Goal: Information Seeking & Learning: Learn about a topic

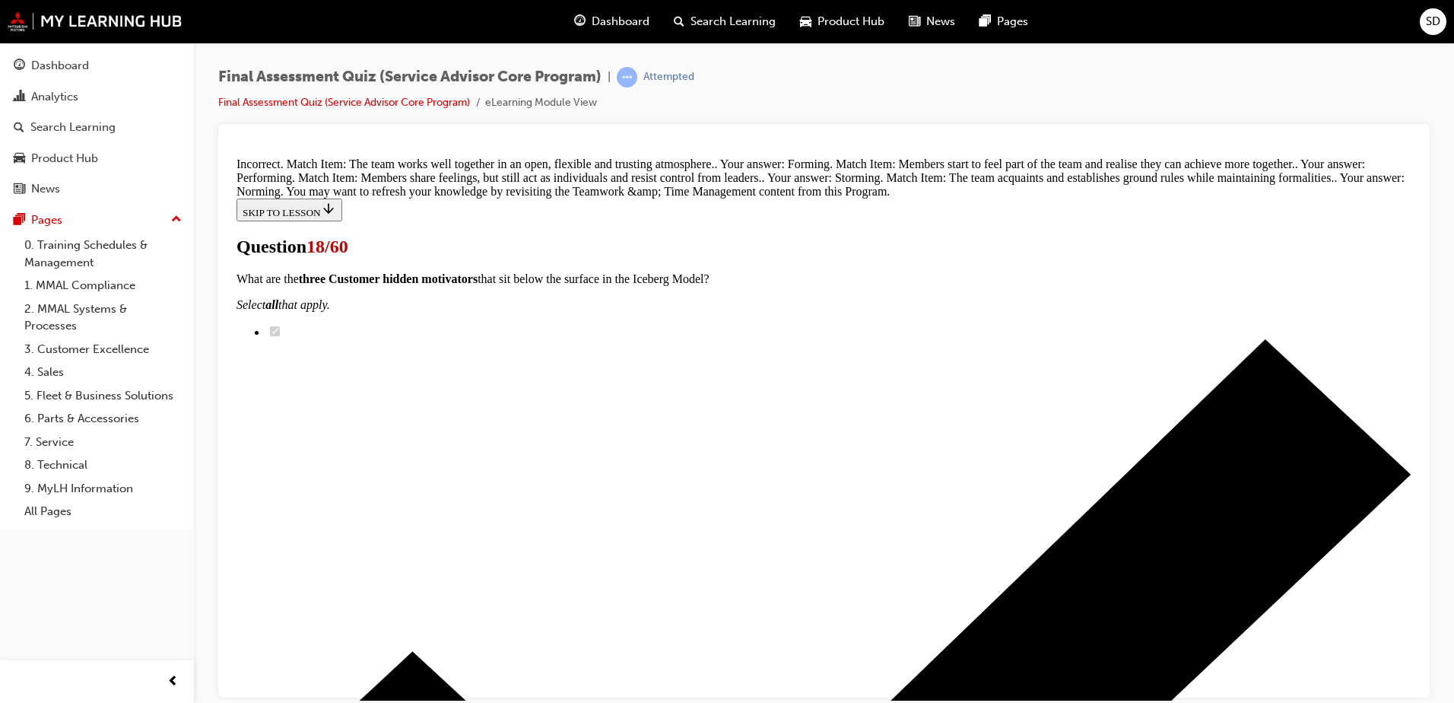
scroll to position [476, 0]
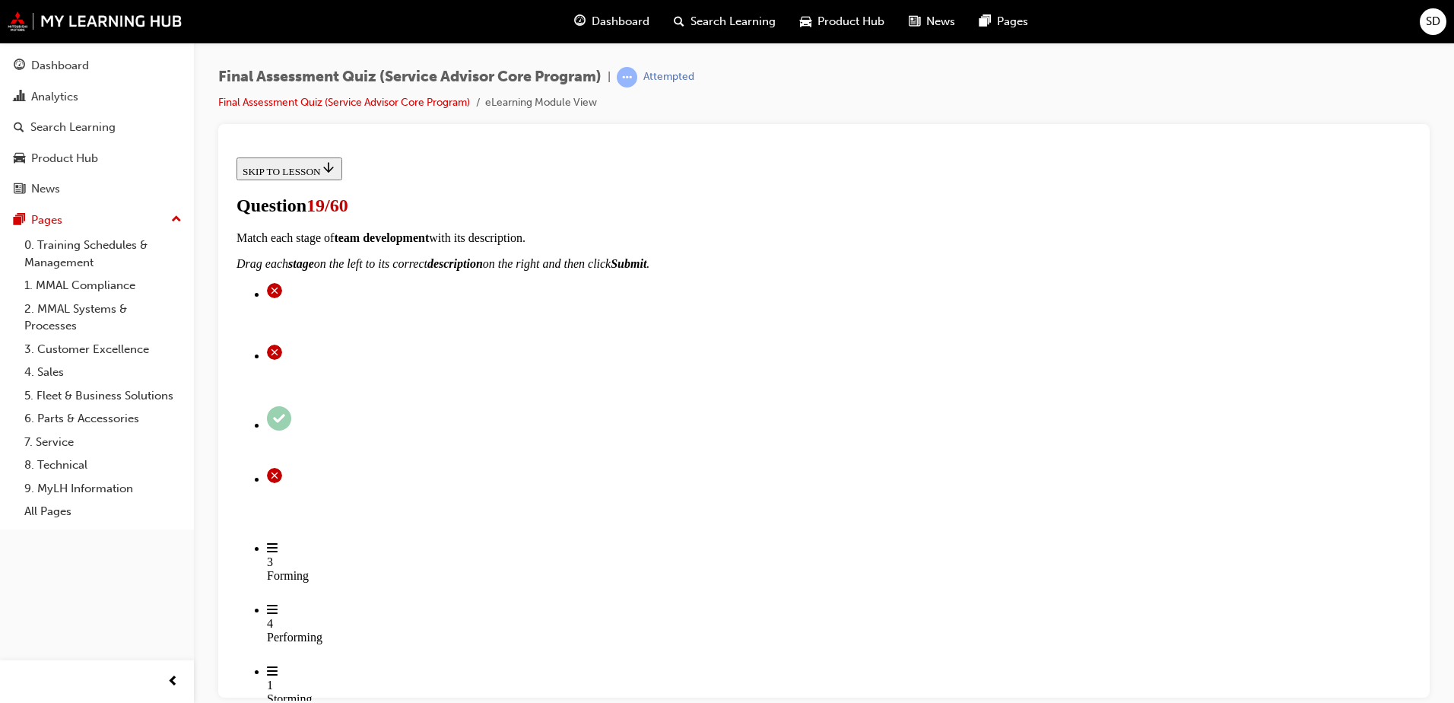
scroll to position [304, 0]
drag, startPoint x: 681, startPoint y: 272, endPoint x: 917, endPoint y: 275, distance: 236.6
drag, startPoint x: 676, startPoint y: 374, endPoint x: 946, endPoint y: 475, distance: 288.6
drag, startPoint x: 656, startPoint y: 553, endPoint x: 925, endPoint y: 349, distance: 337.8
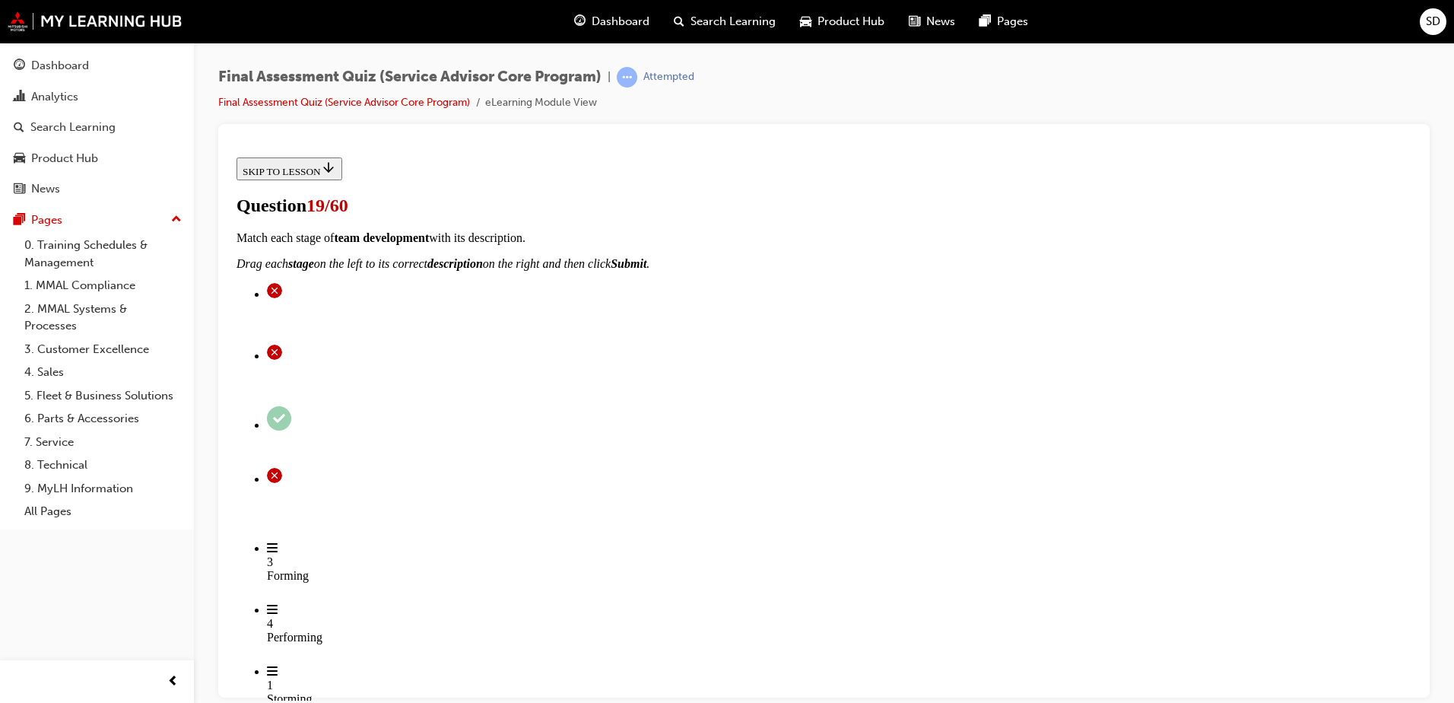
drag, startPoint x: 663, startPoint y: 567, endPoint x: 897, endPoint y: 567, distance: 233.5
drag, startPoint x: 720, startPoint y: 652, endPoint x: 923, endPoint y: 652, distance: 203.1
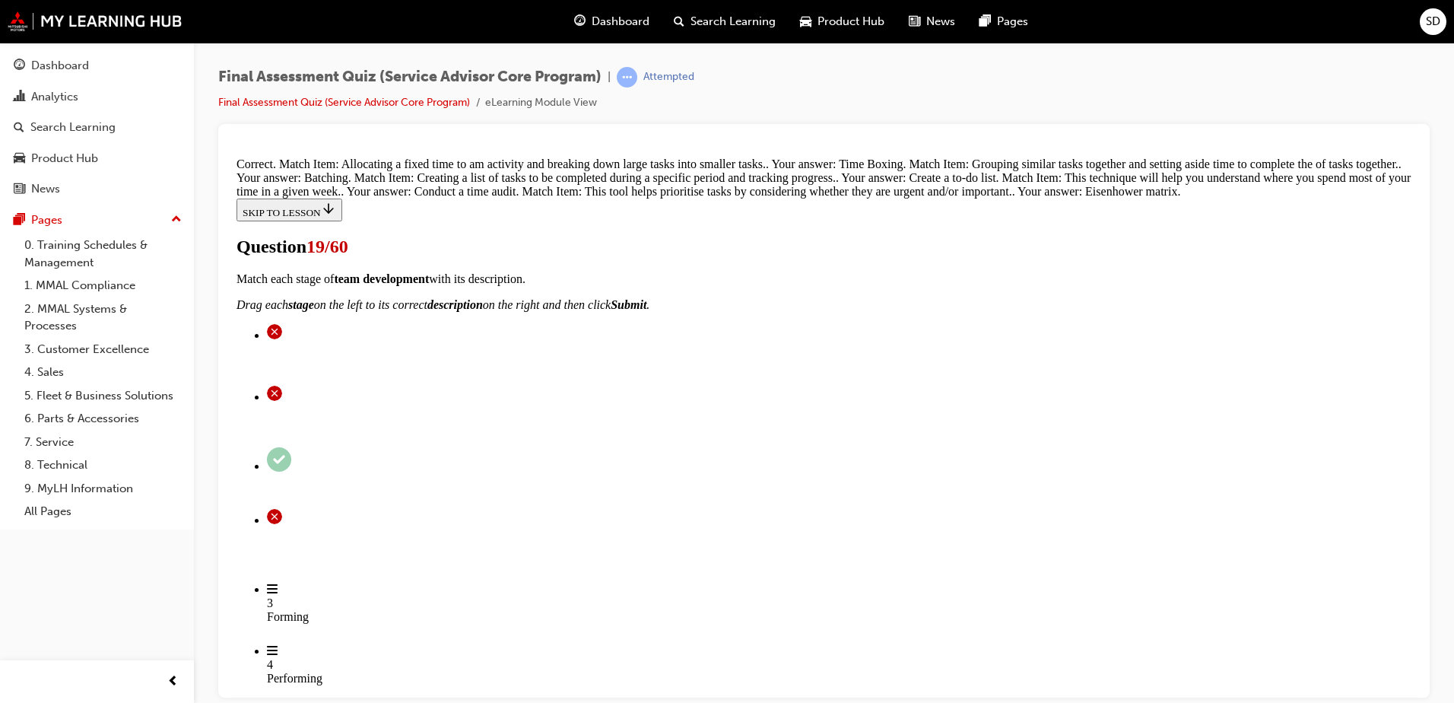
scroll to position [542, 0]
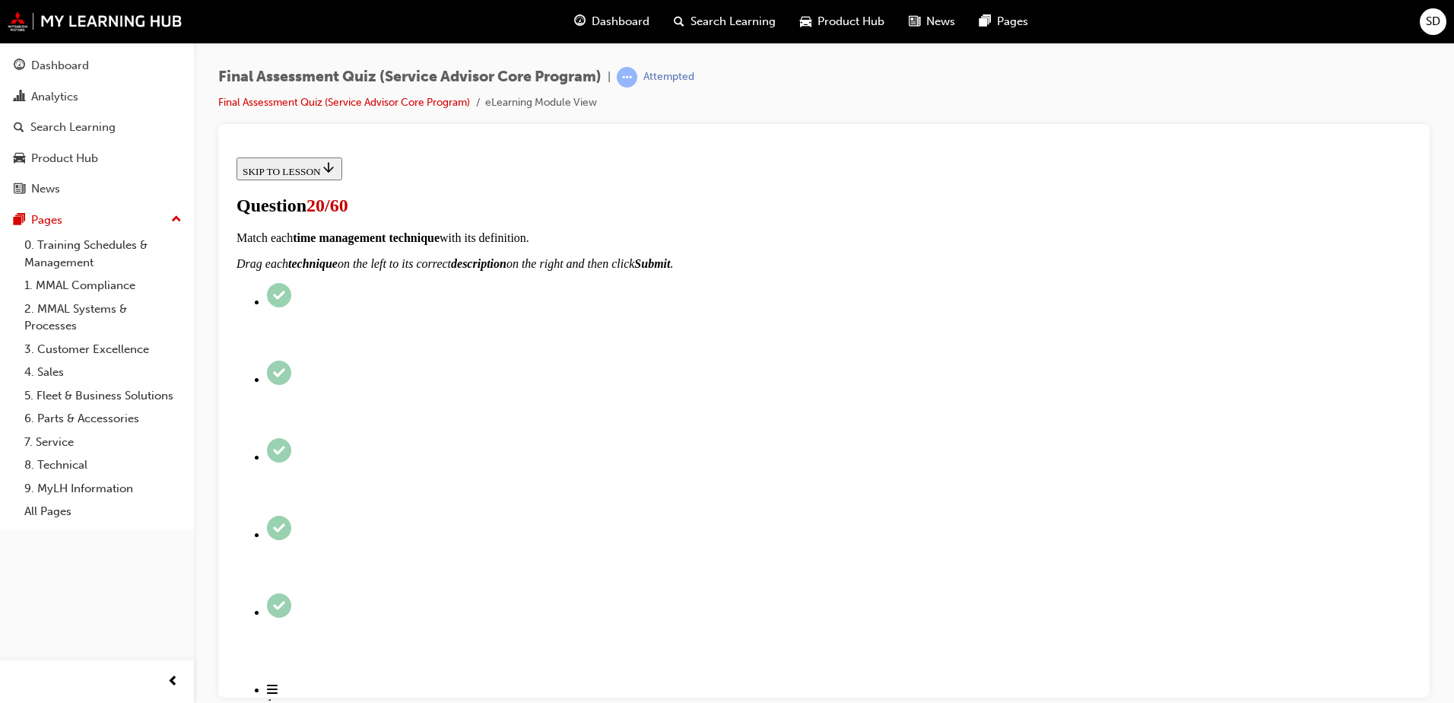
scroll to position [228, 0]
checkbox input "true"
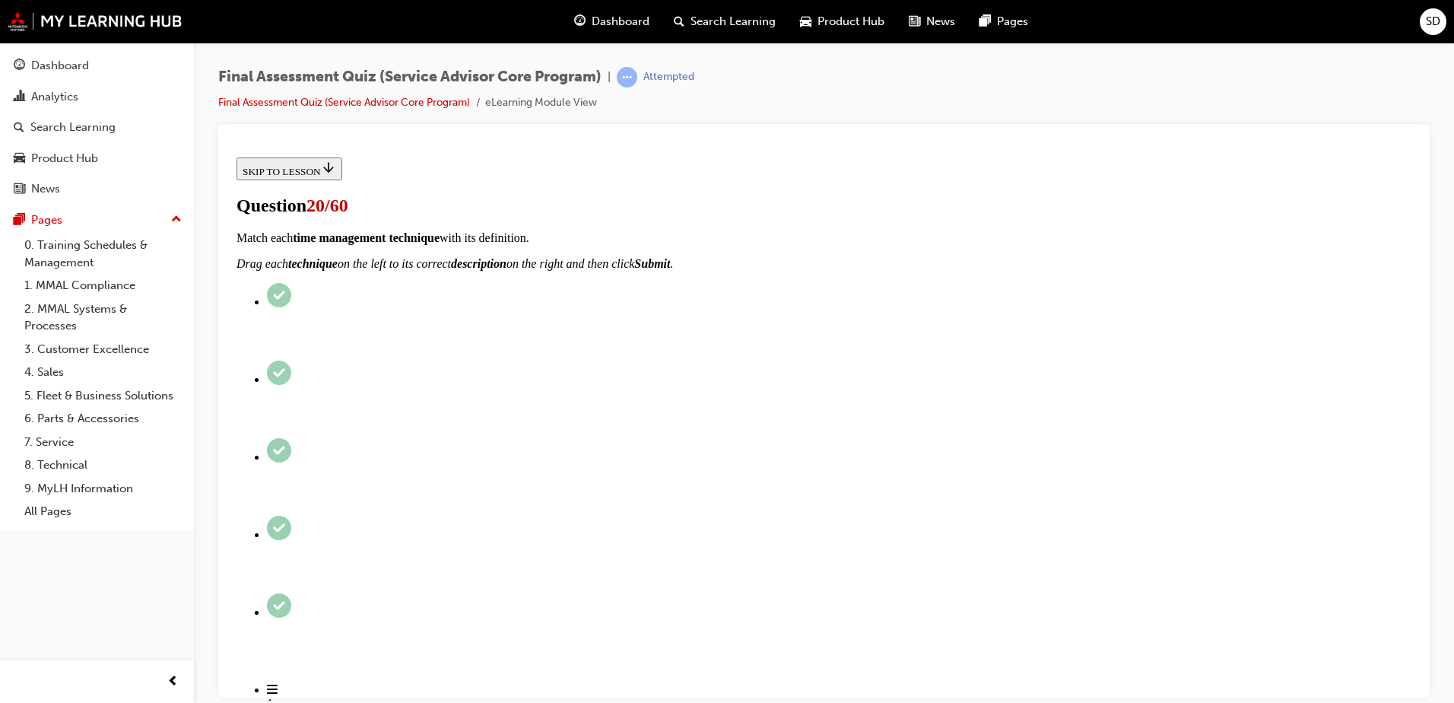
checkbox input "true"
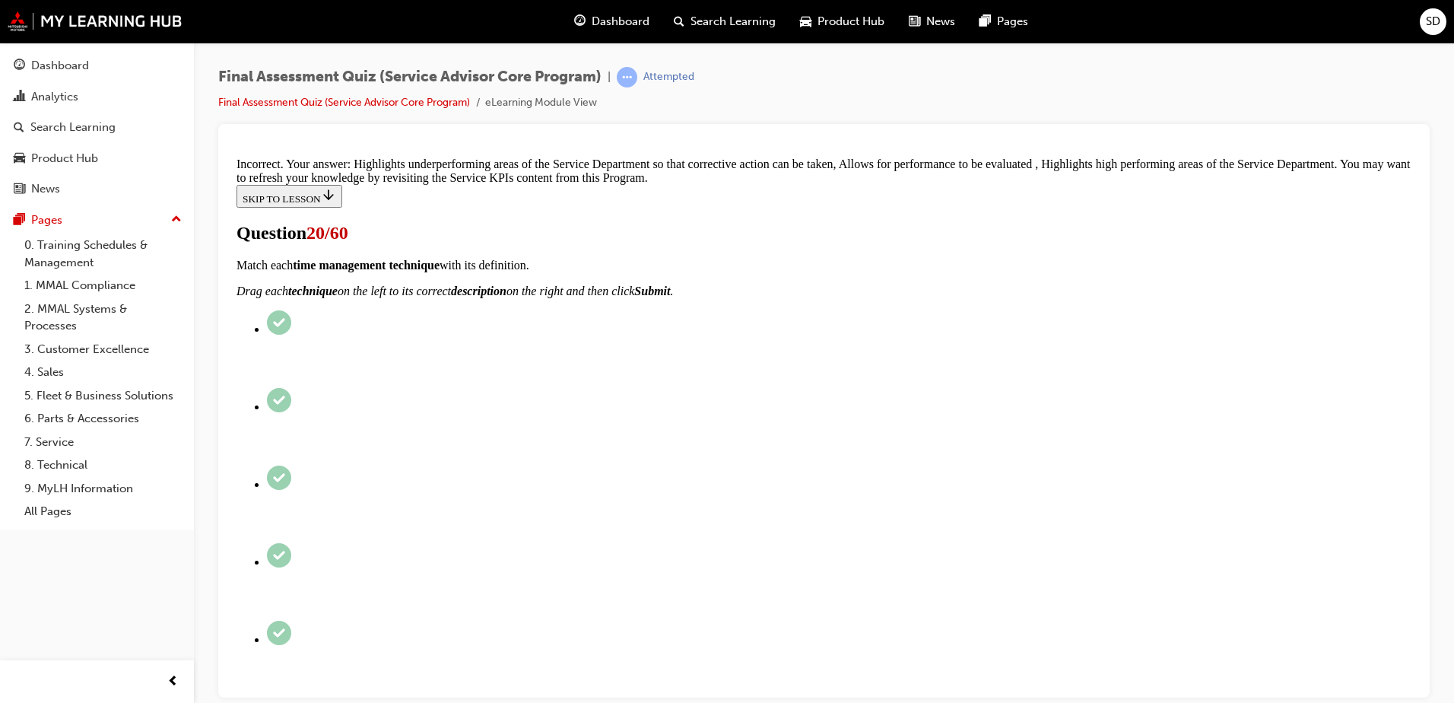
scroll to position [243, 0]
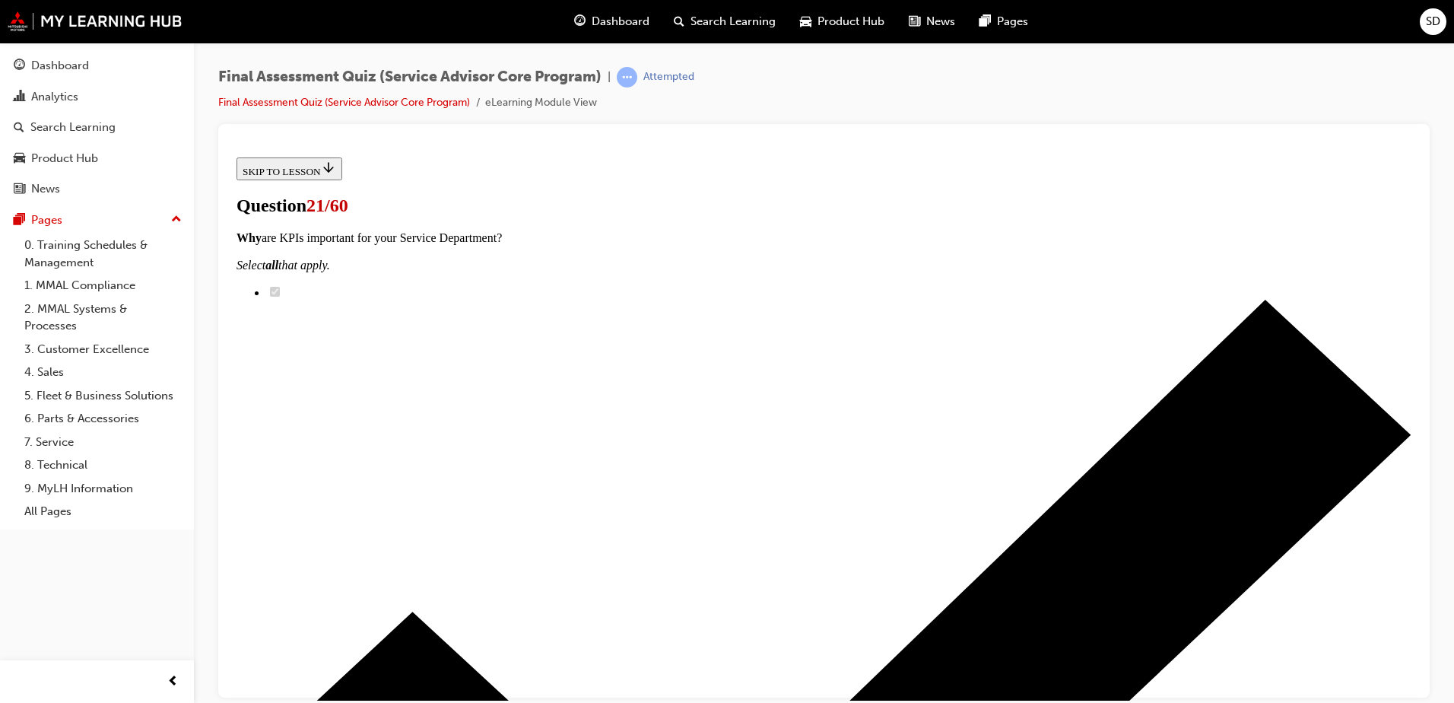
scroll to position [304, 0]
drag, startPoint x: 644, startPoint y: 347, endPoint x: 919, endPoint y: 536, distance: 334.2
drag, startPoint x: 705, startPoint y: 456, endPoint x: 968, endPoint y: 367, distance: 277.4
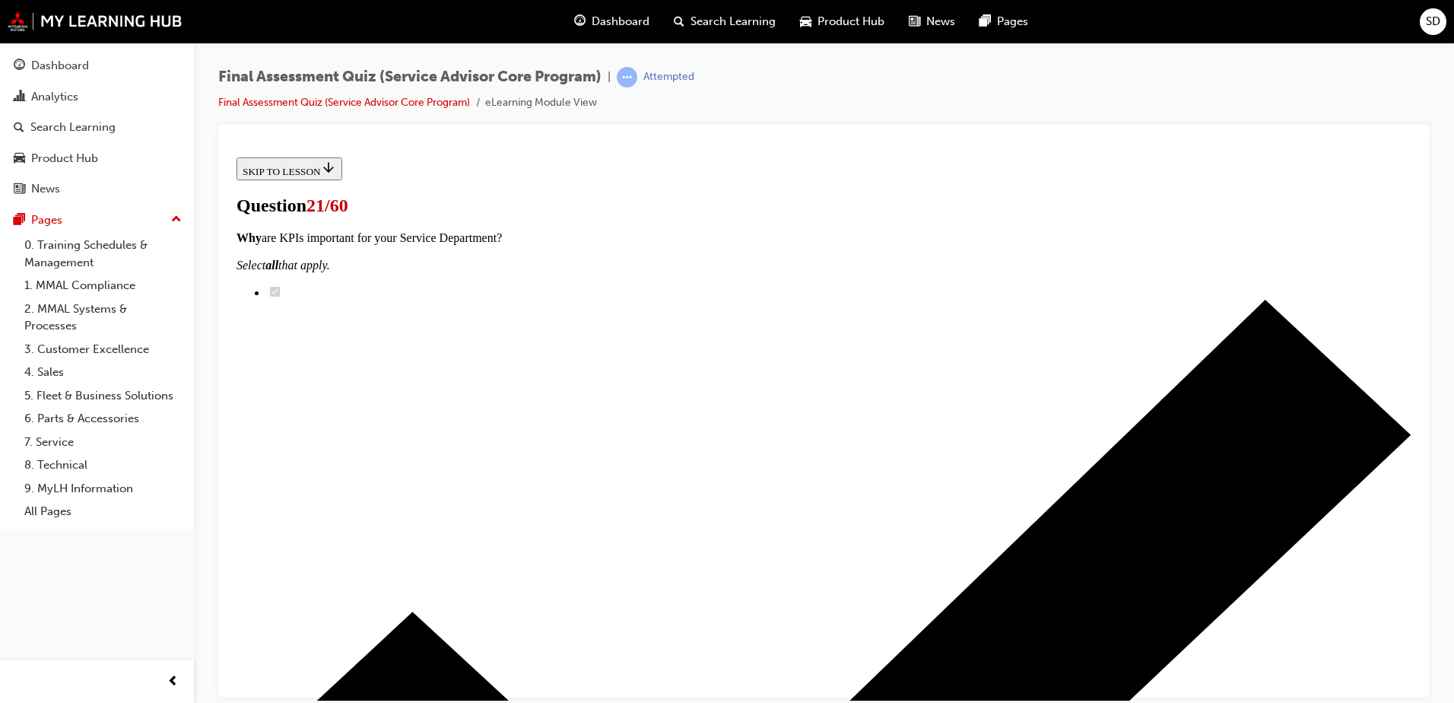
drag, startPoint x: 703, startPoint y: 226, endPoint x: 928, endPoint y: 476, distance: 336.7
drag, startPoint x: 647, startPoint y: 359, endPoint x: 924, endPoint y: 423, distance: 284.2
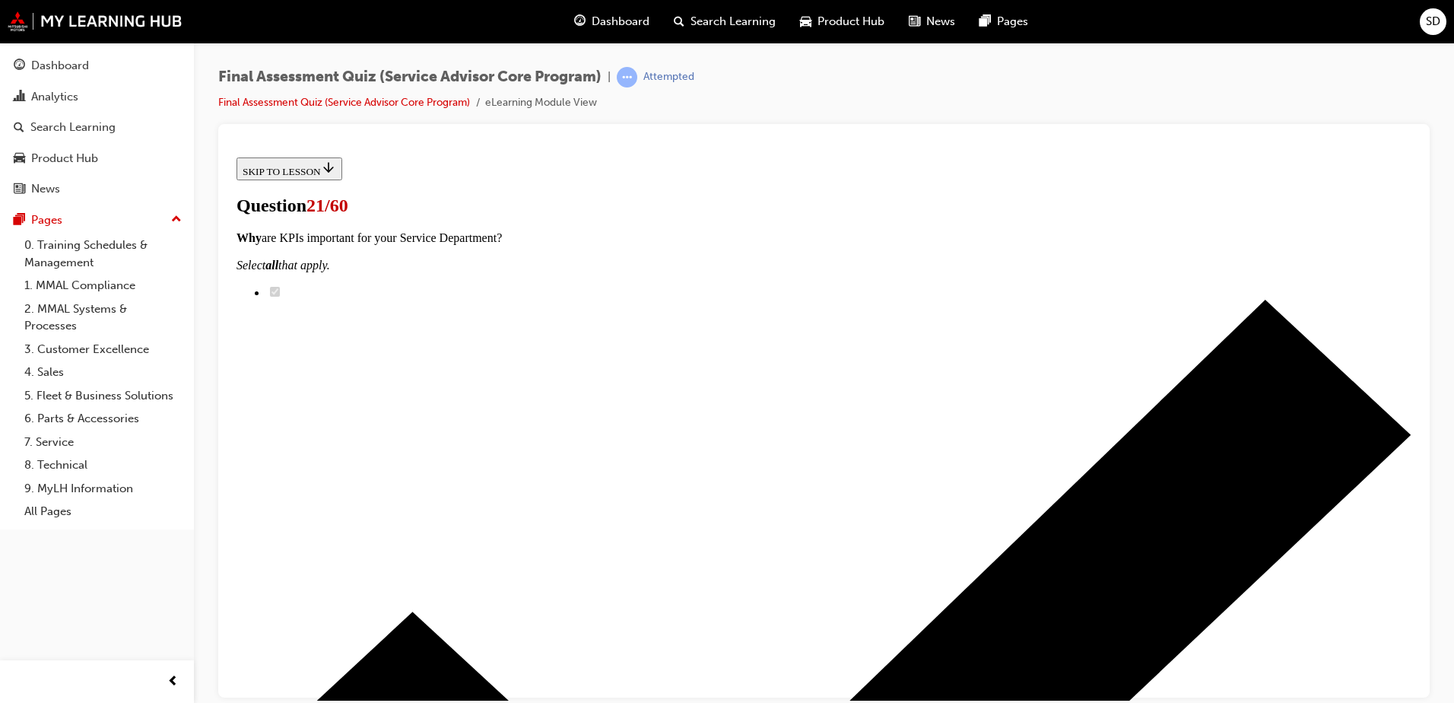
drag, startPoint x: 670, startPoint y: 513, endPoint x: 927, endPoint y: 227, distance: 383.5
drag, startPoint x: 662, startPoint y: 359, endPoint x: 930, endPoint y: 523, distance: 313.8
drag, startPoint x: 681, startPoint y: 355, endPoint x: 959, endPoint y: 259, distance: 294.5
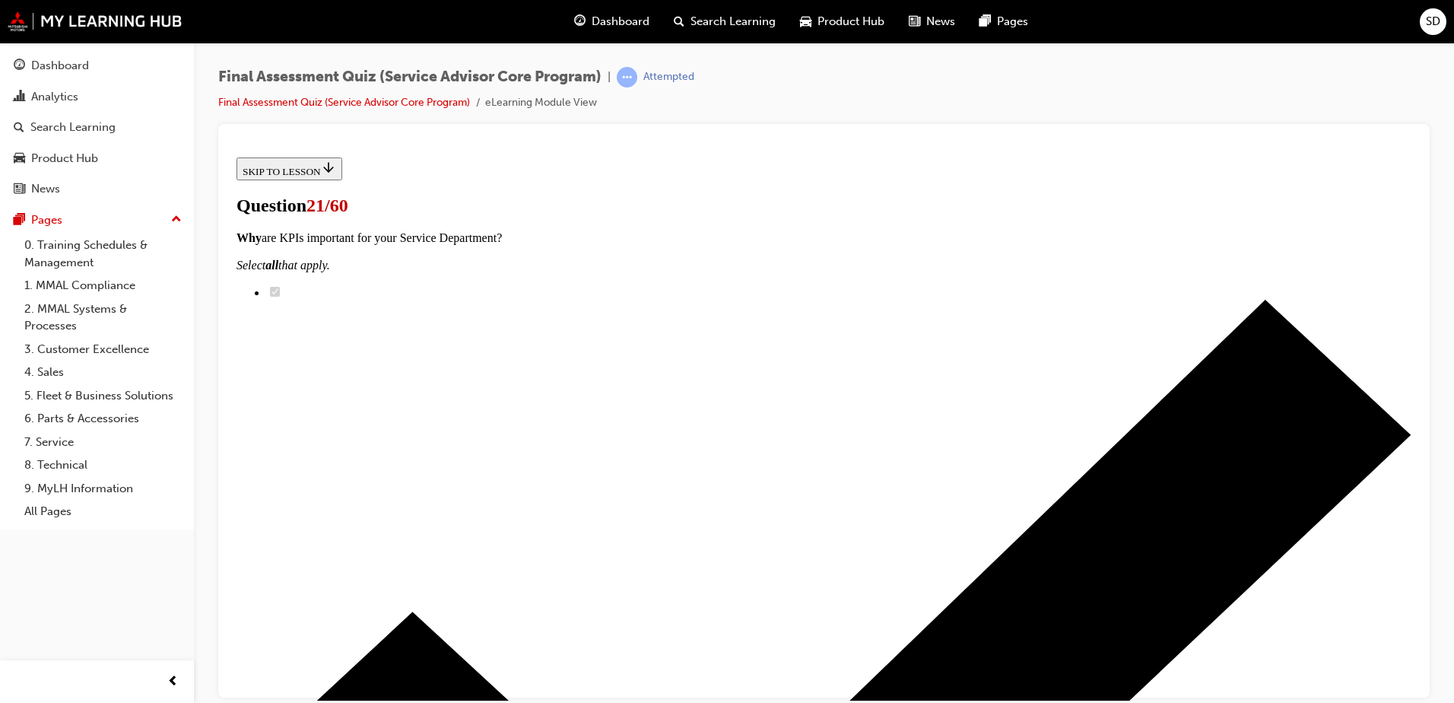
drag, startPoint x: 654, startPoint y: 512, endPoint x: 936, endPoint y: 218, distance: 407.8
drag, startPoint x: 636, startPoint y: 572, endPoint x: 874, endPoint y: 567, distance: 238.1
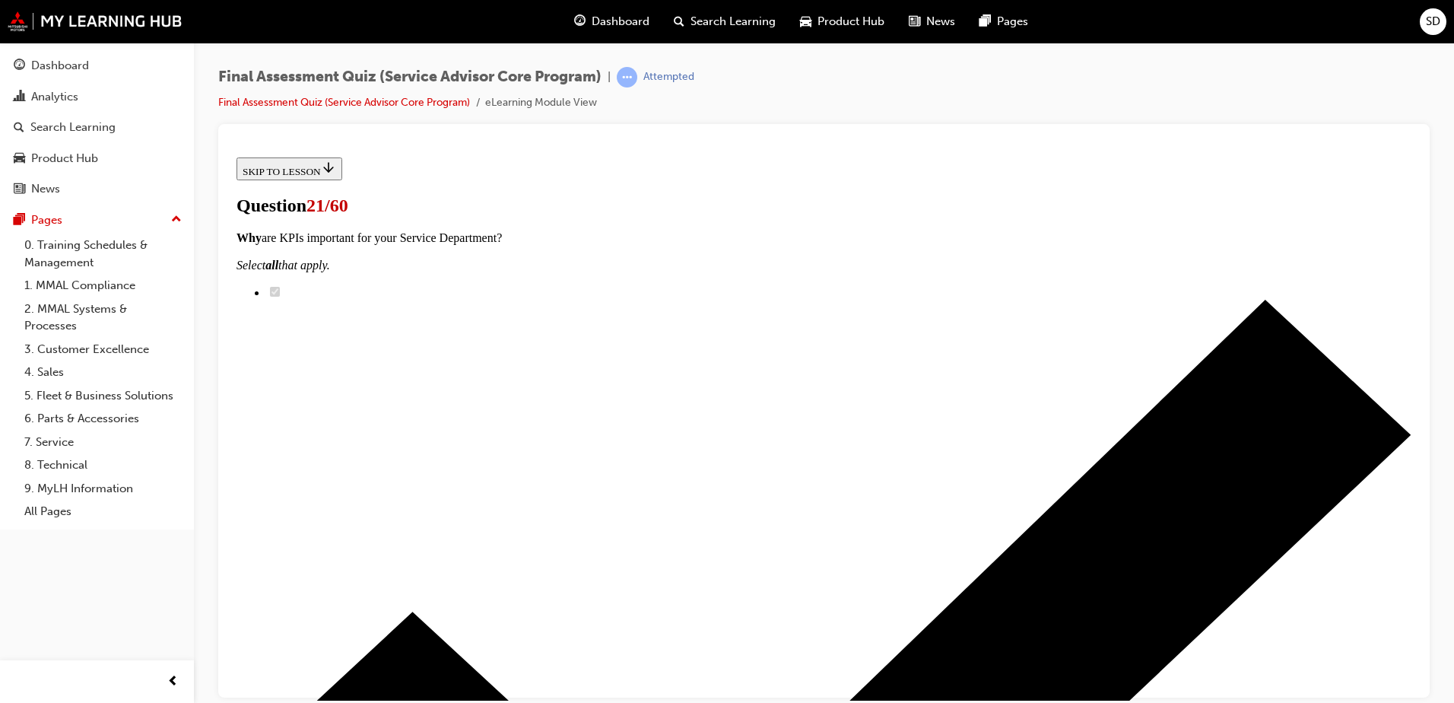
drag, startPoint x: 643, startPoint y: 488, endPoint x: 898, endPoint y: 481, distance: 255.7
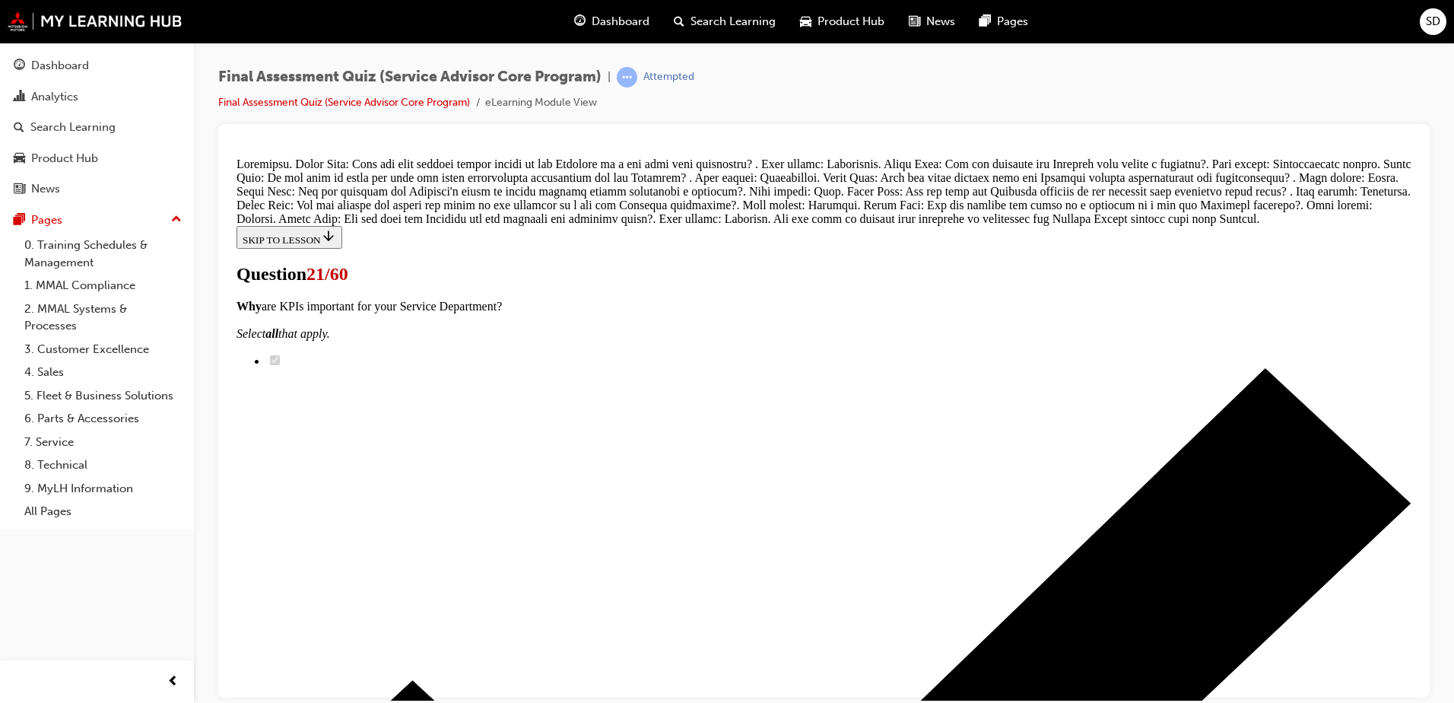
scroll to position [1110, 0]
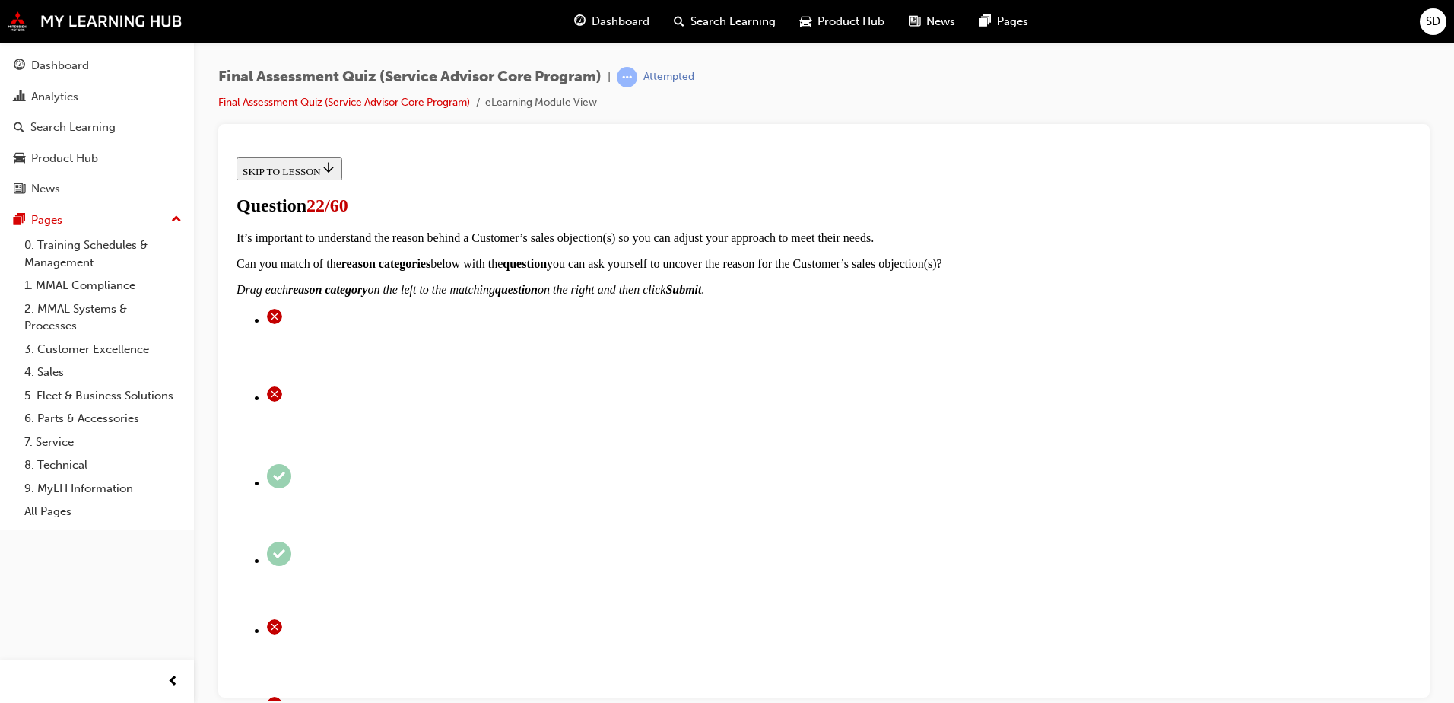
scroll to position [228, 0]
checkbox input "true"
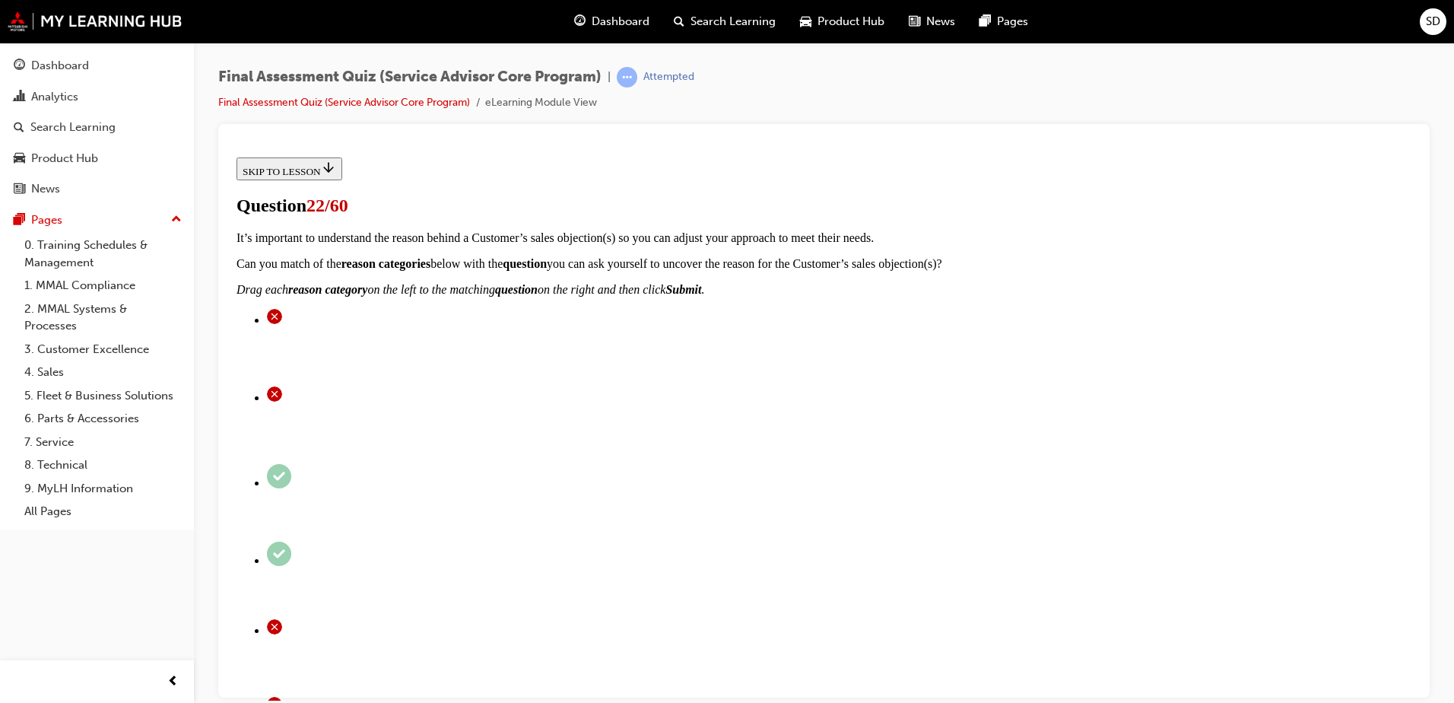
checkbox input "true"
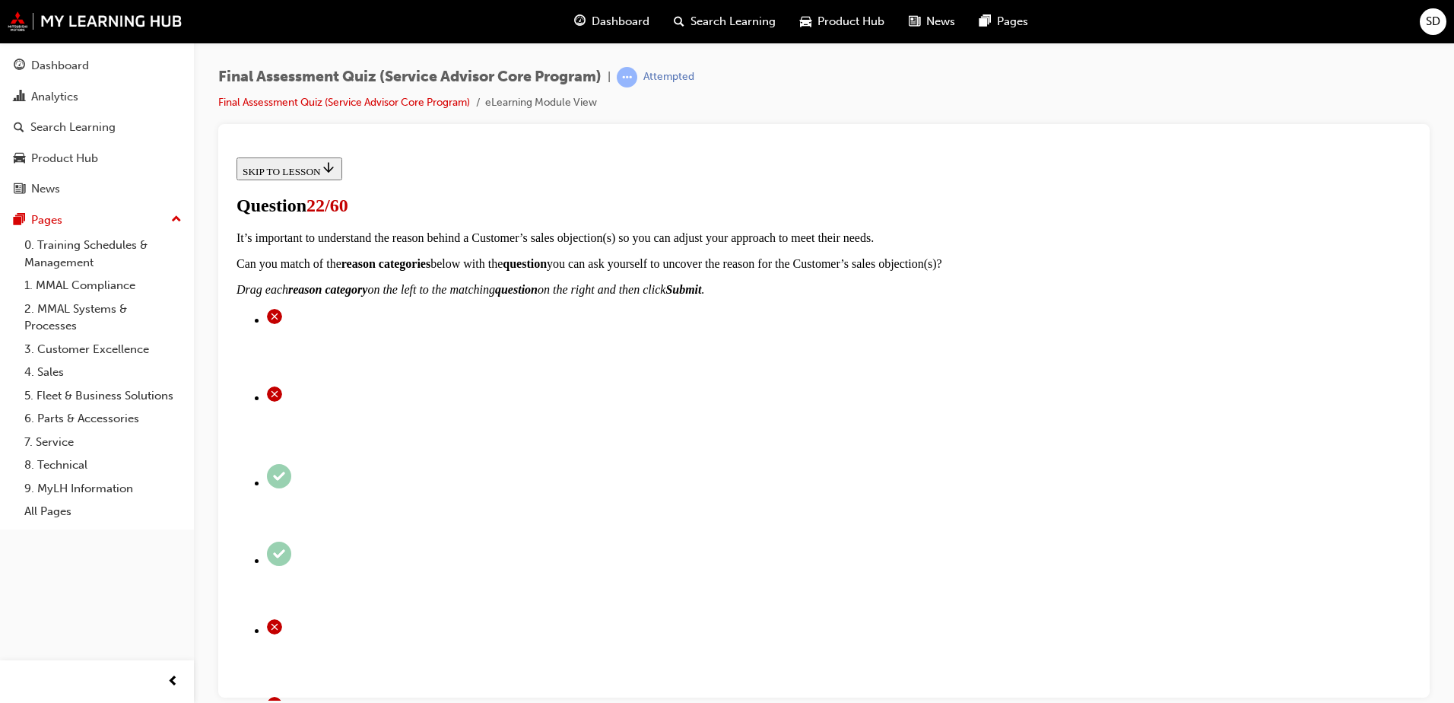
checkbox input "true"
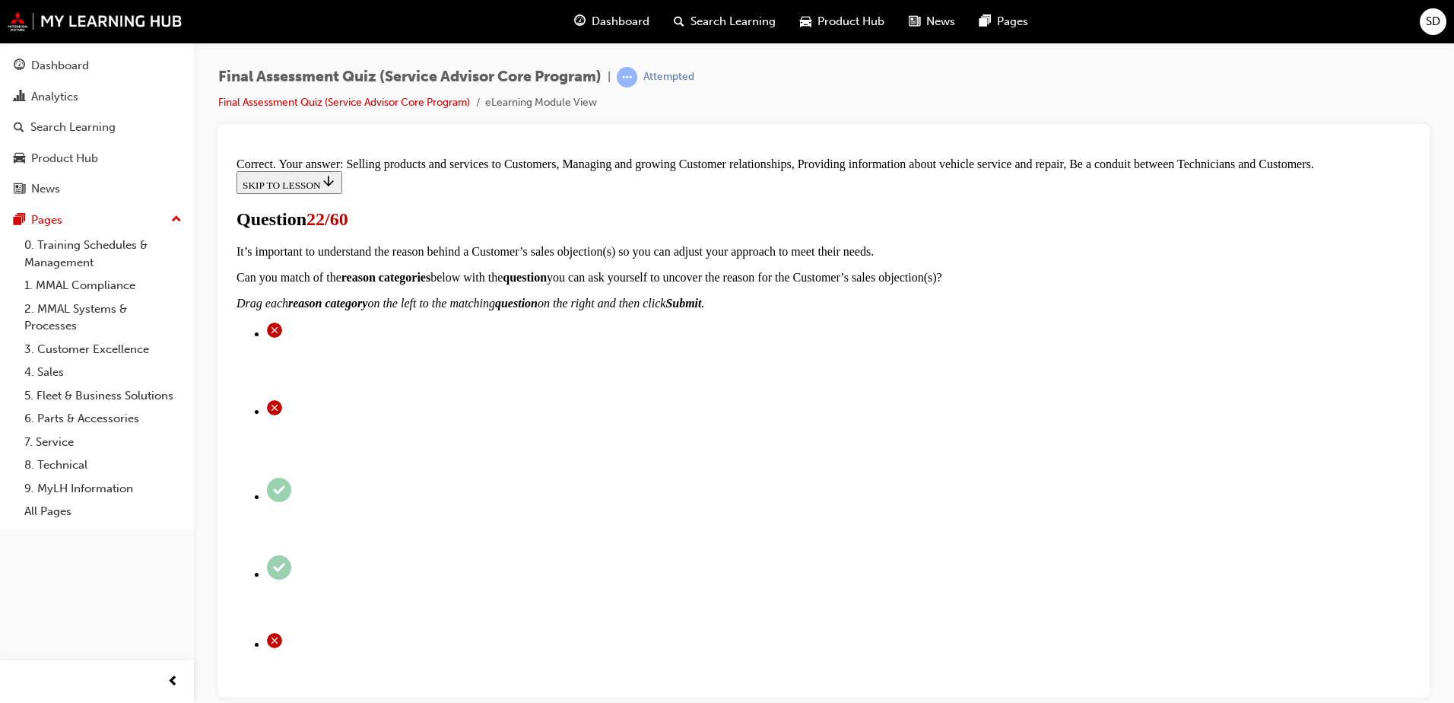
scroll to position [393, 0]
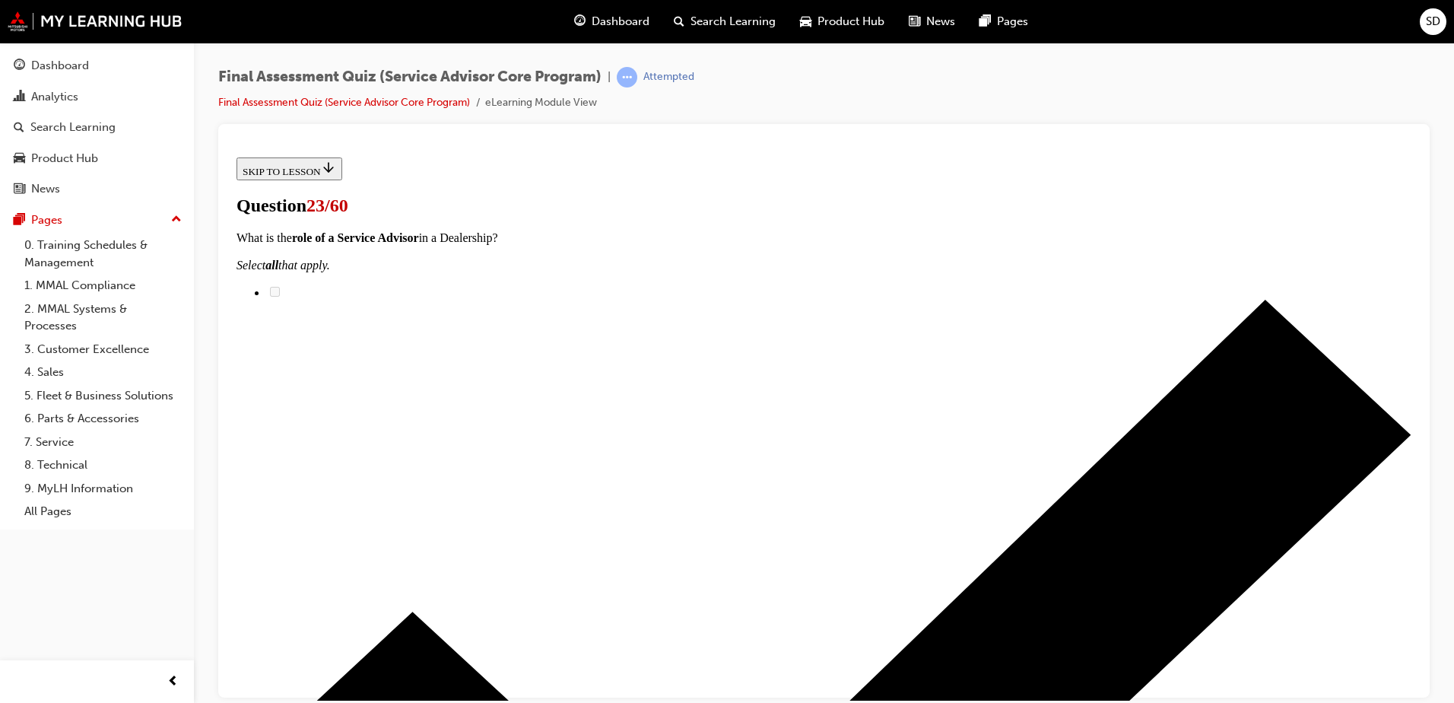
scroll to position [152, 0]
checkbox input "true"
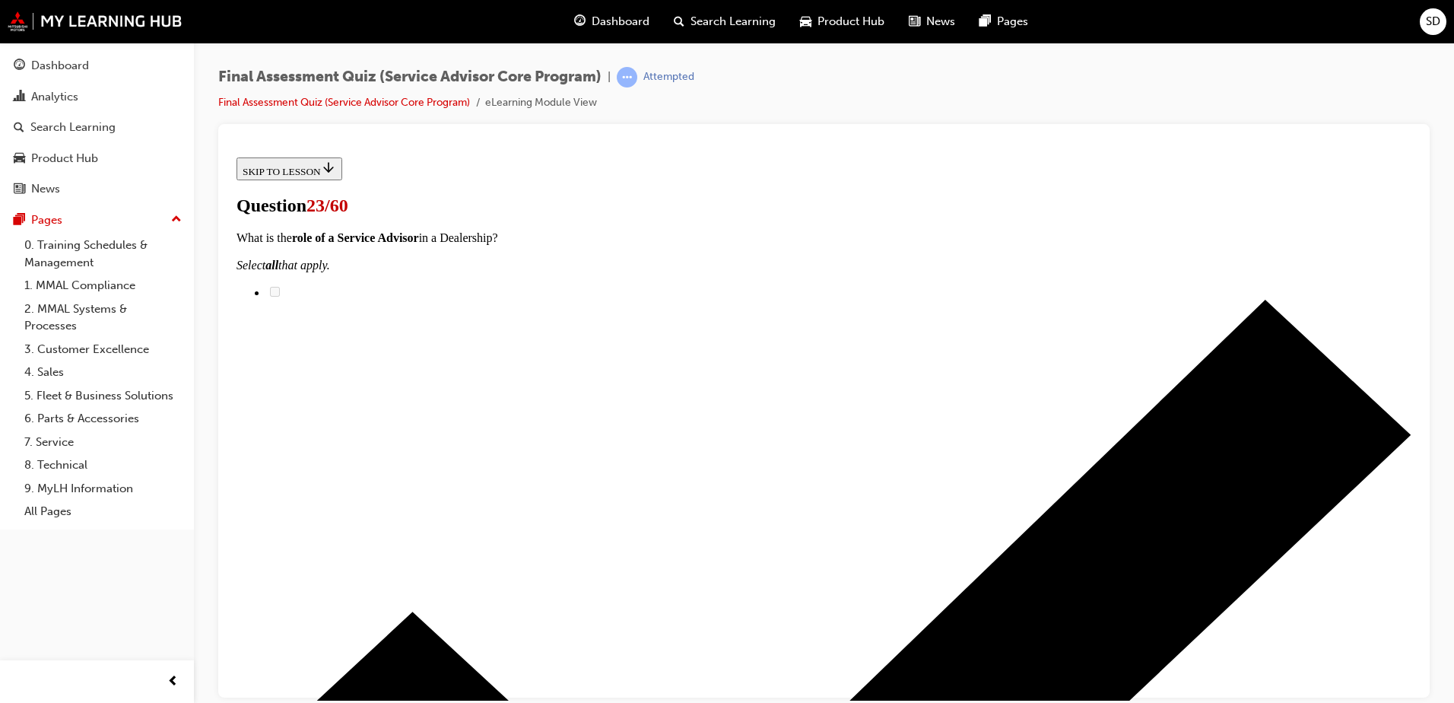
checkbox input "true"
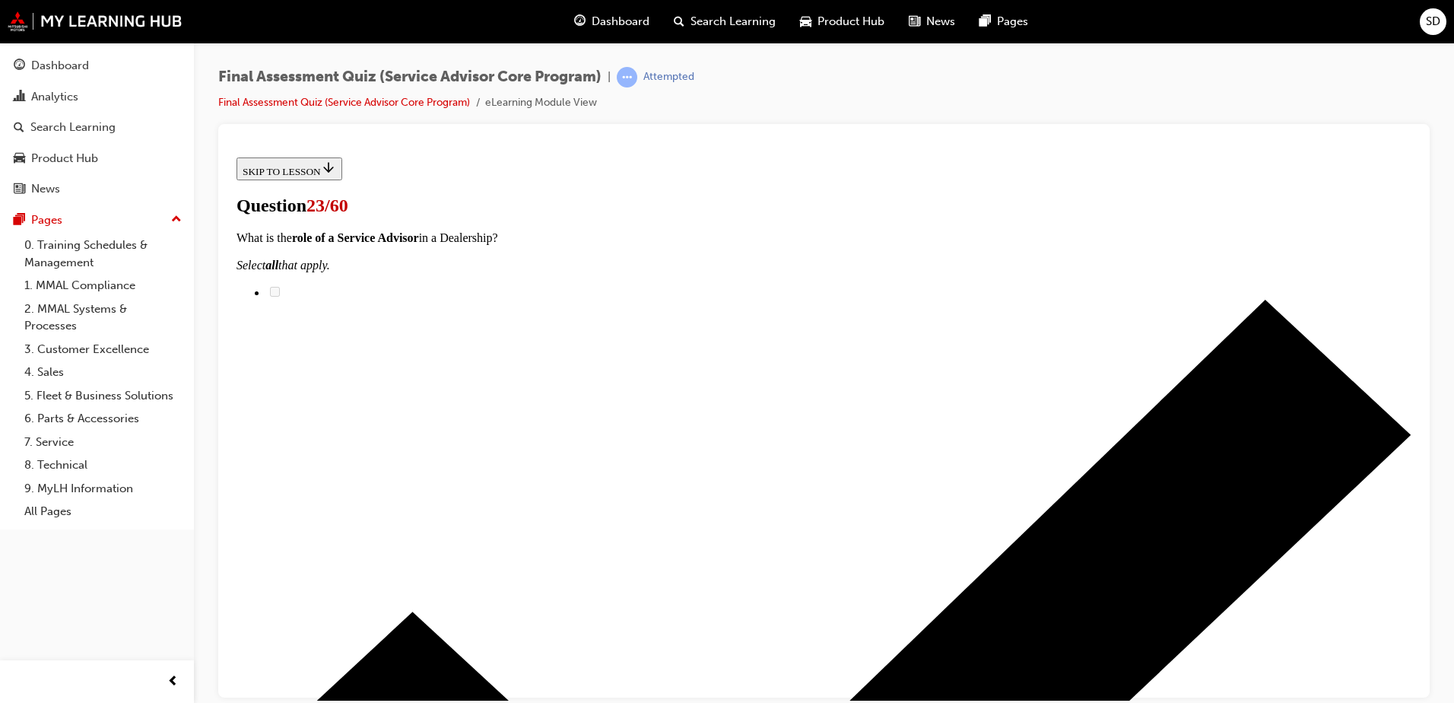
checkbox input "true"
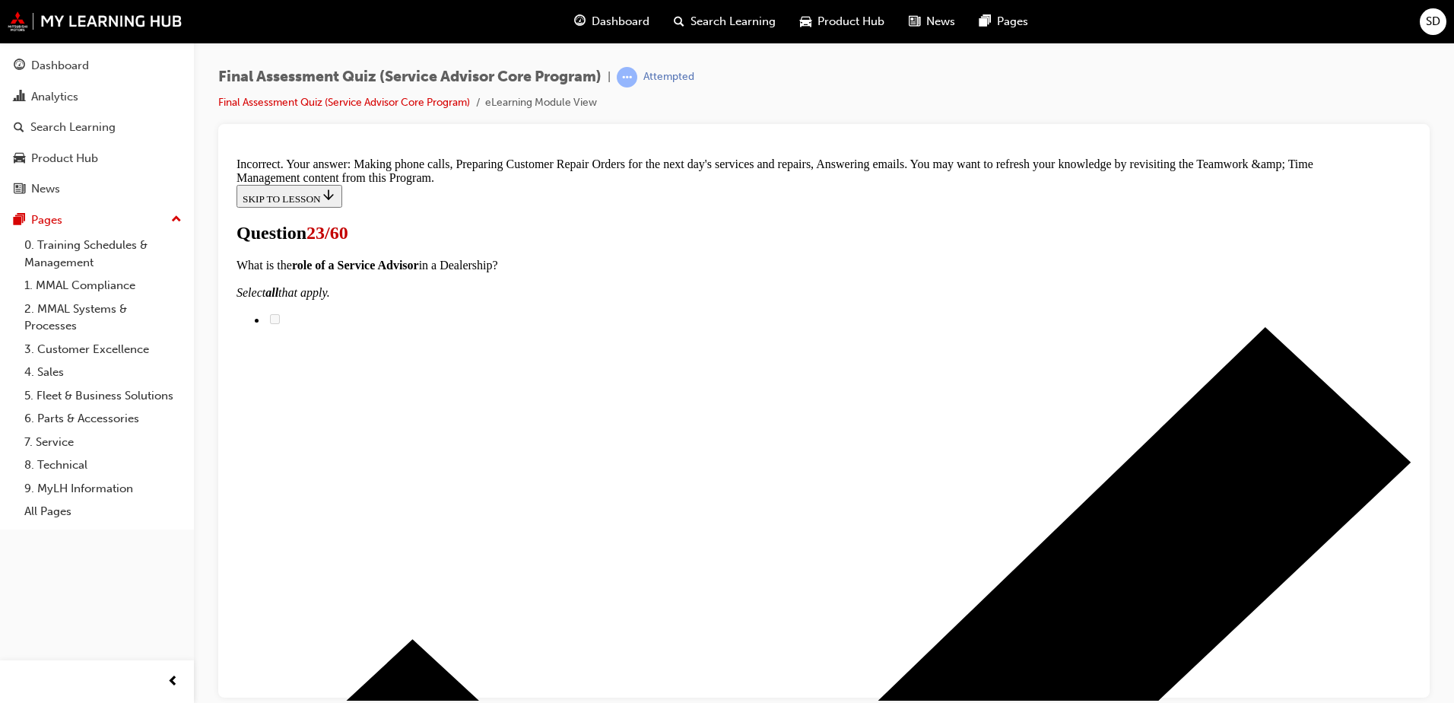
scroll to position [528, 0]
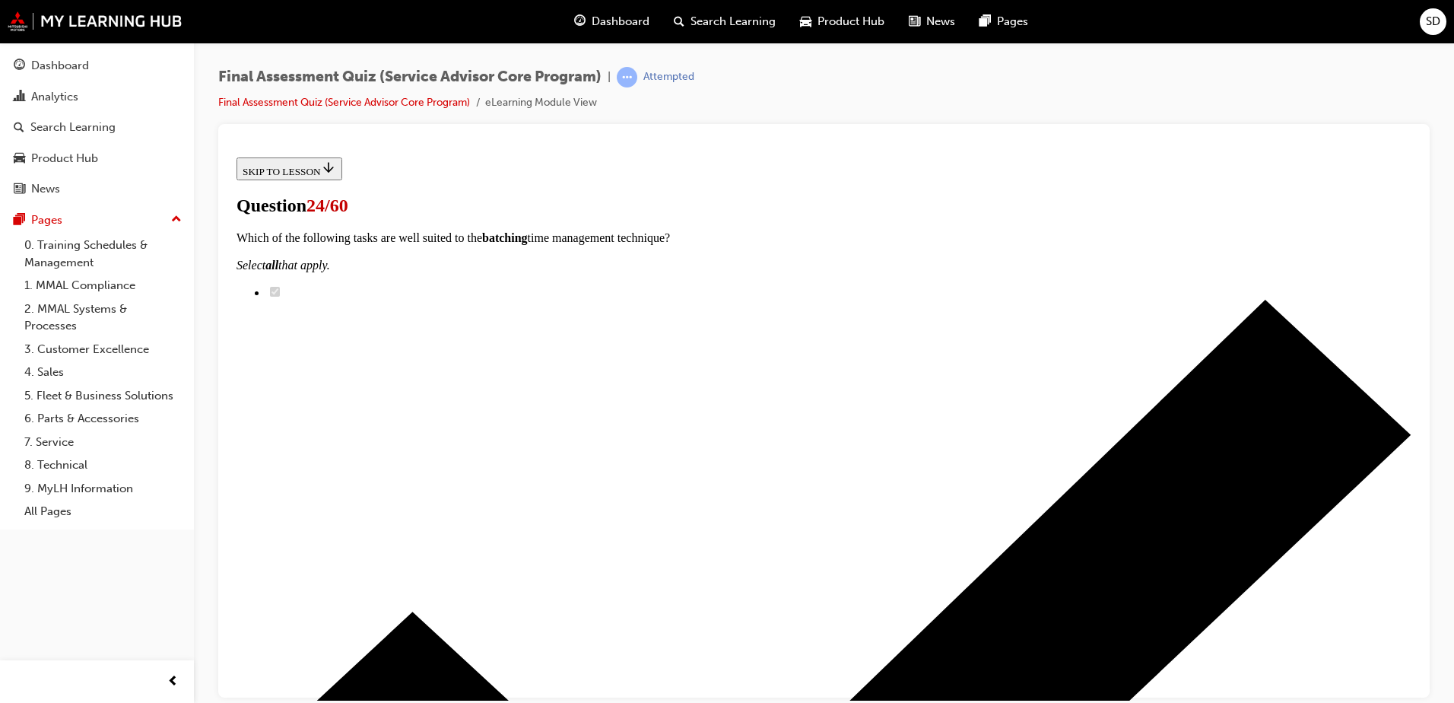
scroll to position [218, 0]
radio input "true"
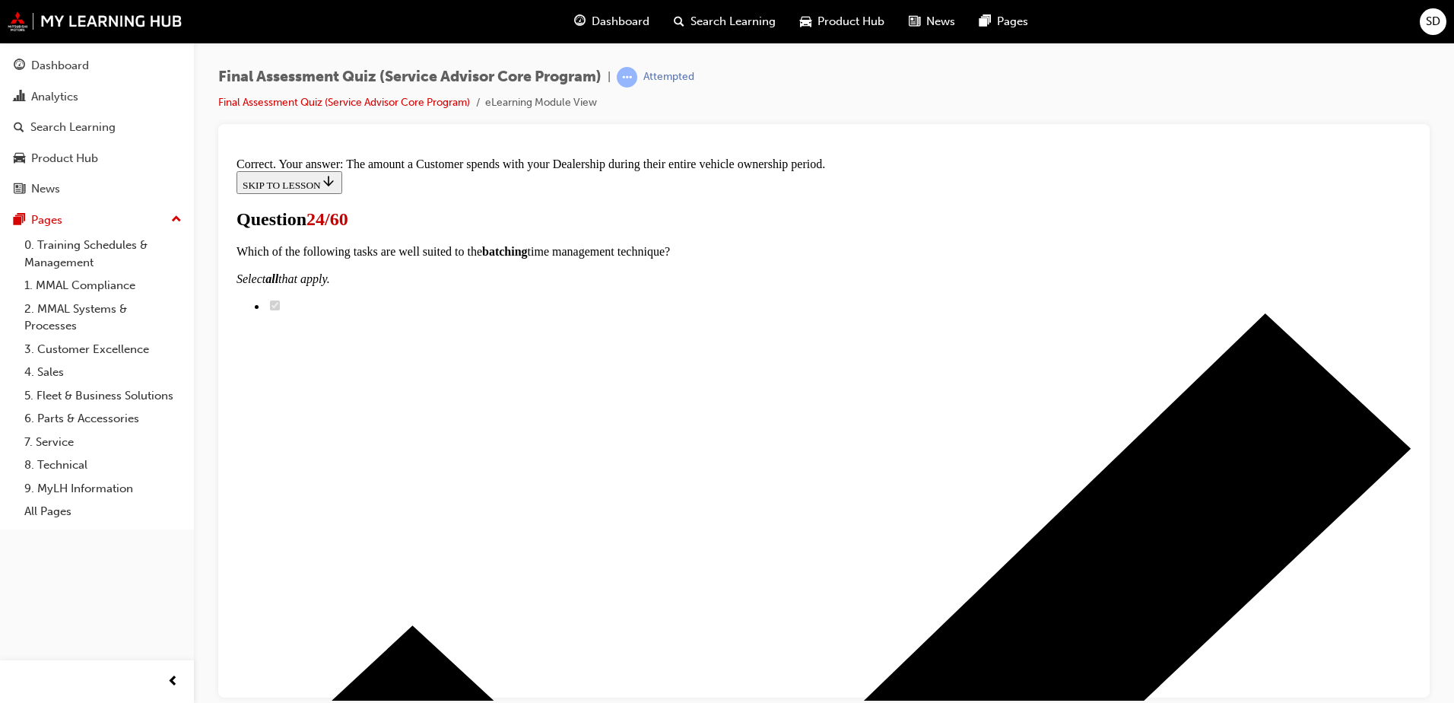
scroll to position [265, 0]
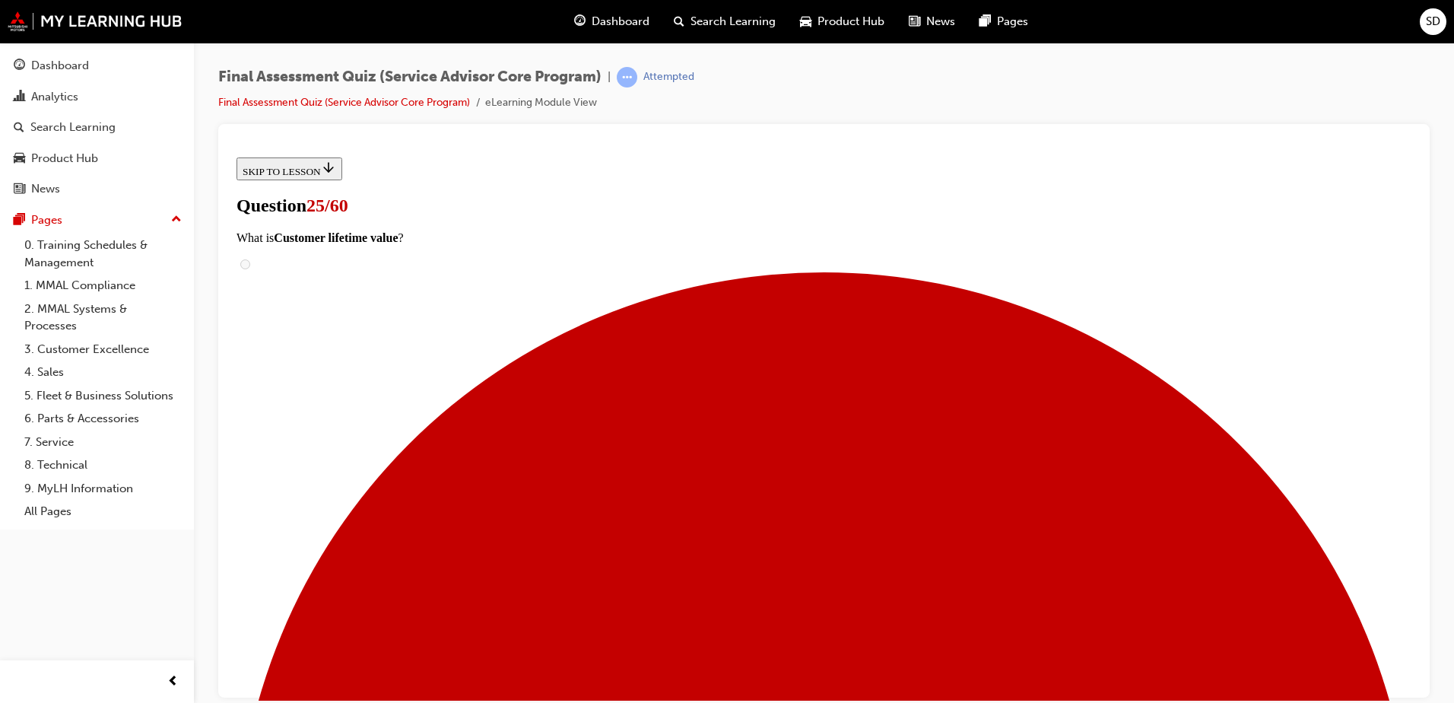
scroll to position [152, 0]
radio input "true"
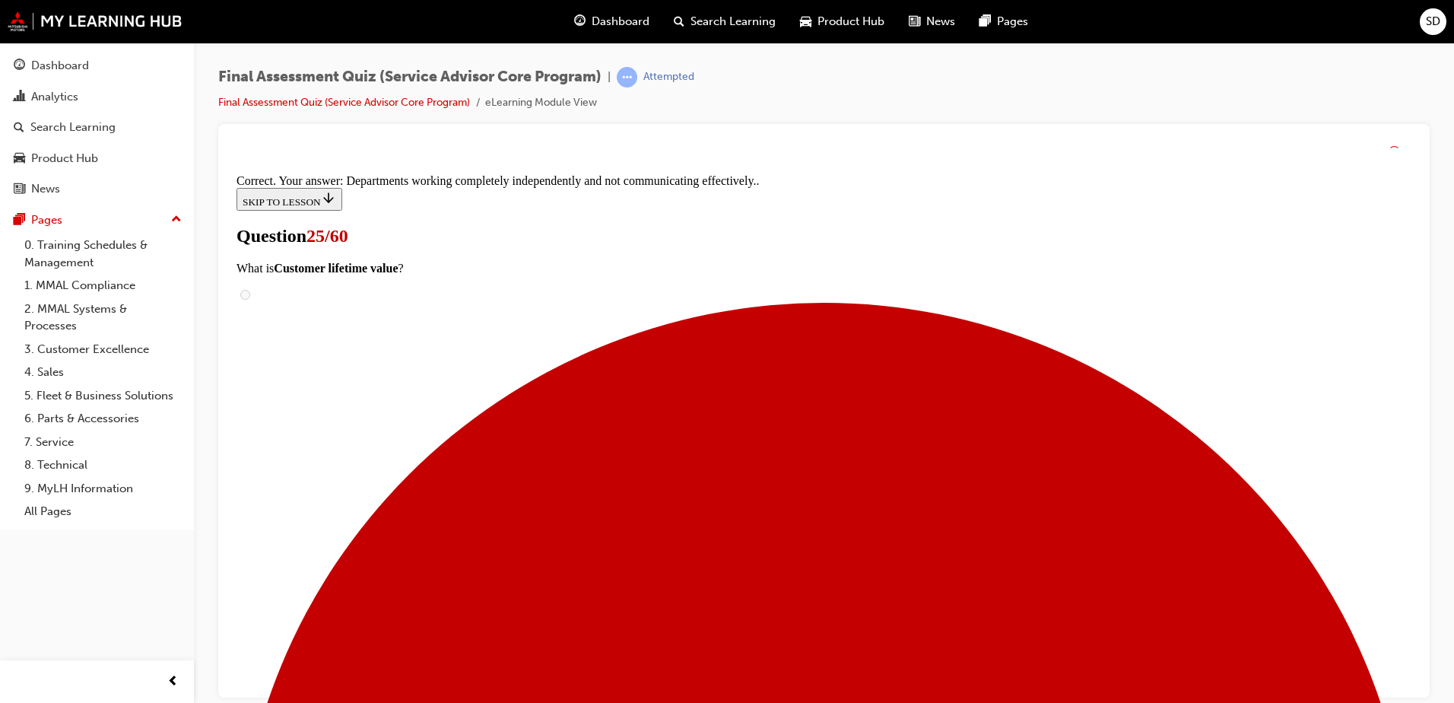
scroll to position [265, 0]
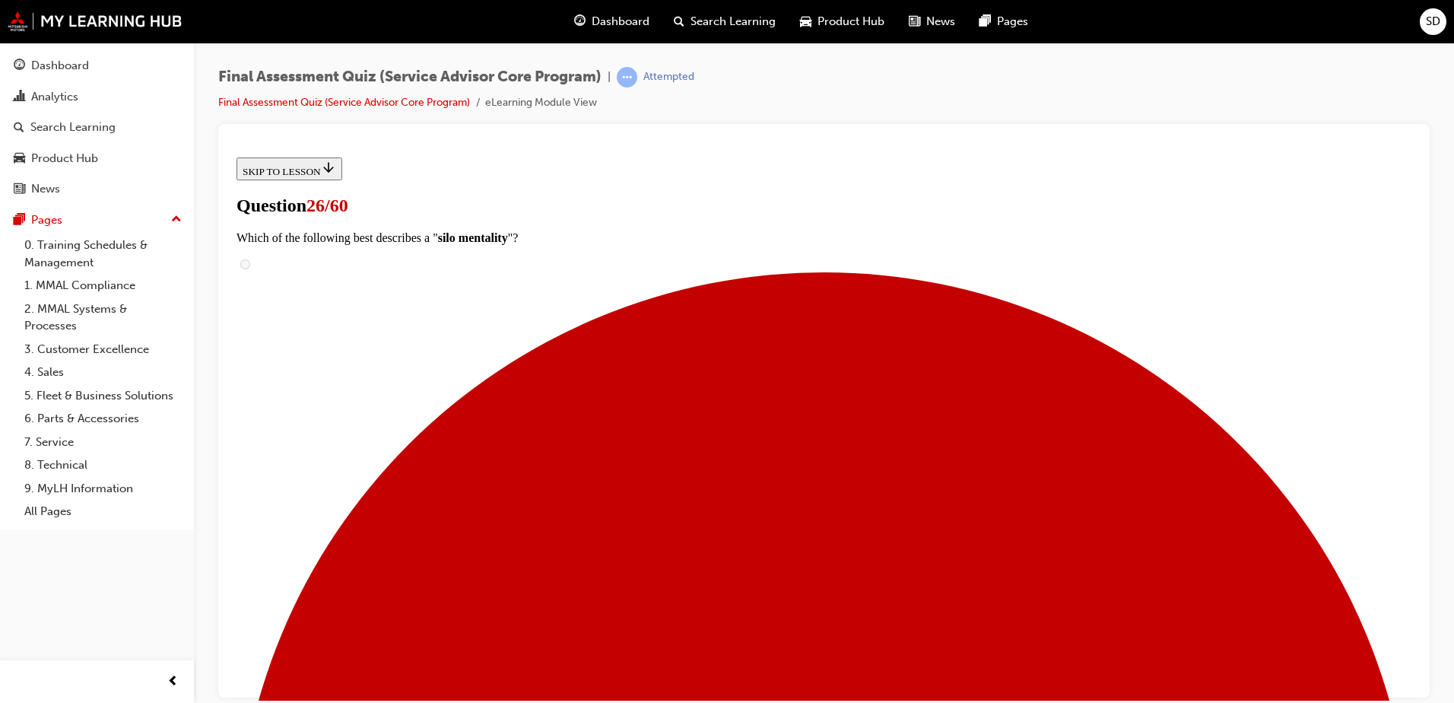
scroll to position [151, 0]
drag, startPoint x: 636, startPoint y: 612, endPoint x: 896, endPoint y: 512, distance: 278.6
drag, startPoint x: 656, startPoint y: 607, endPoint x: 927, endPoint y: 607, distance: 270.0
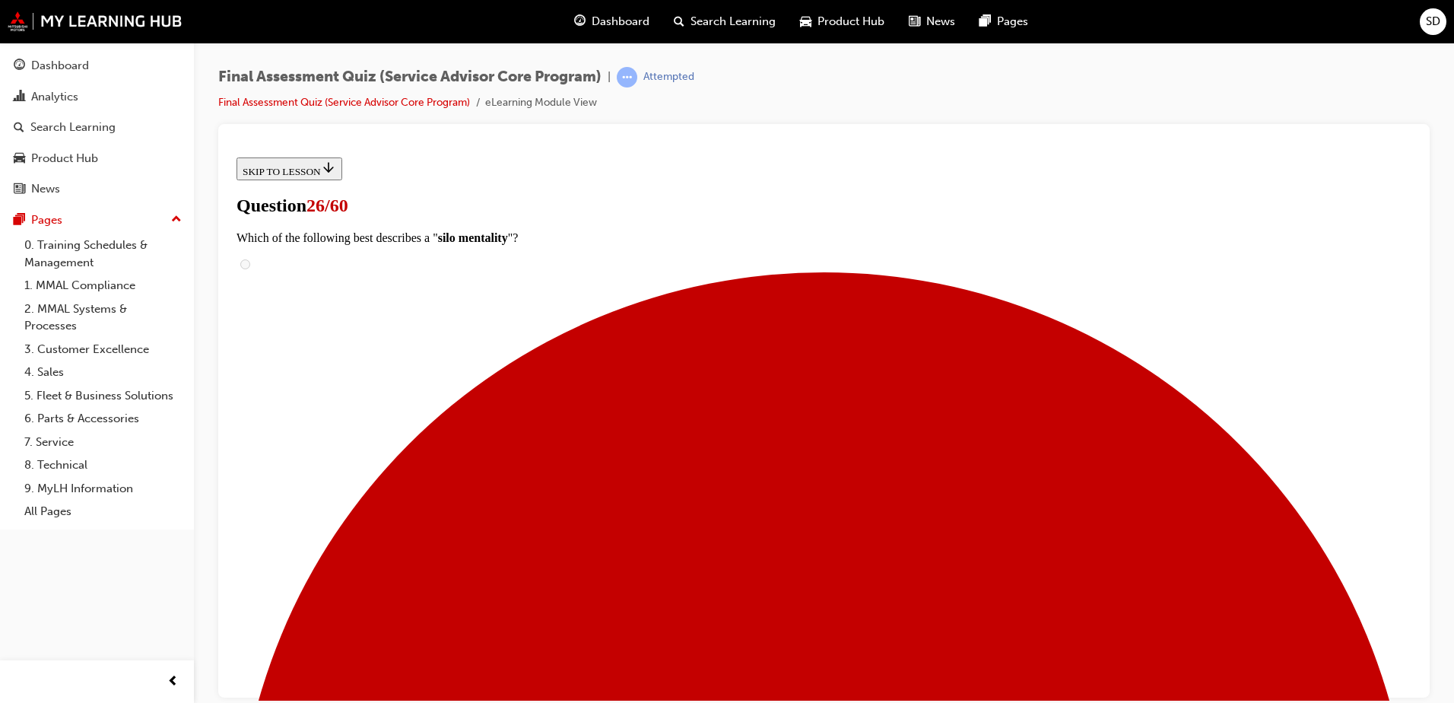
drag, startPoint x: 646, startPoint y: 406, endPoint x: 893, endPoint y: 405, distance: 247.2
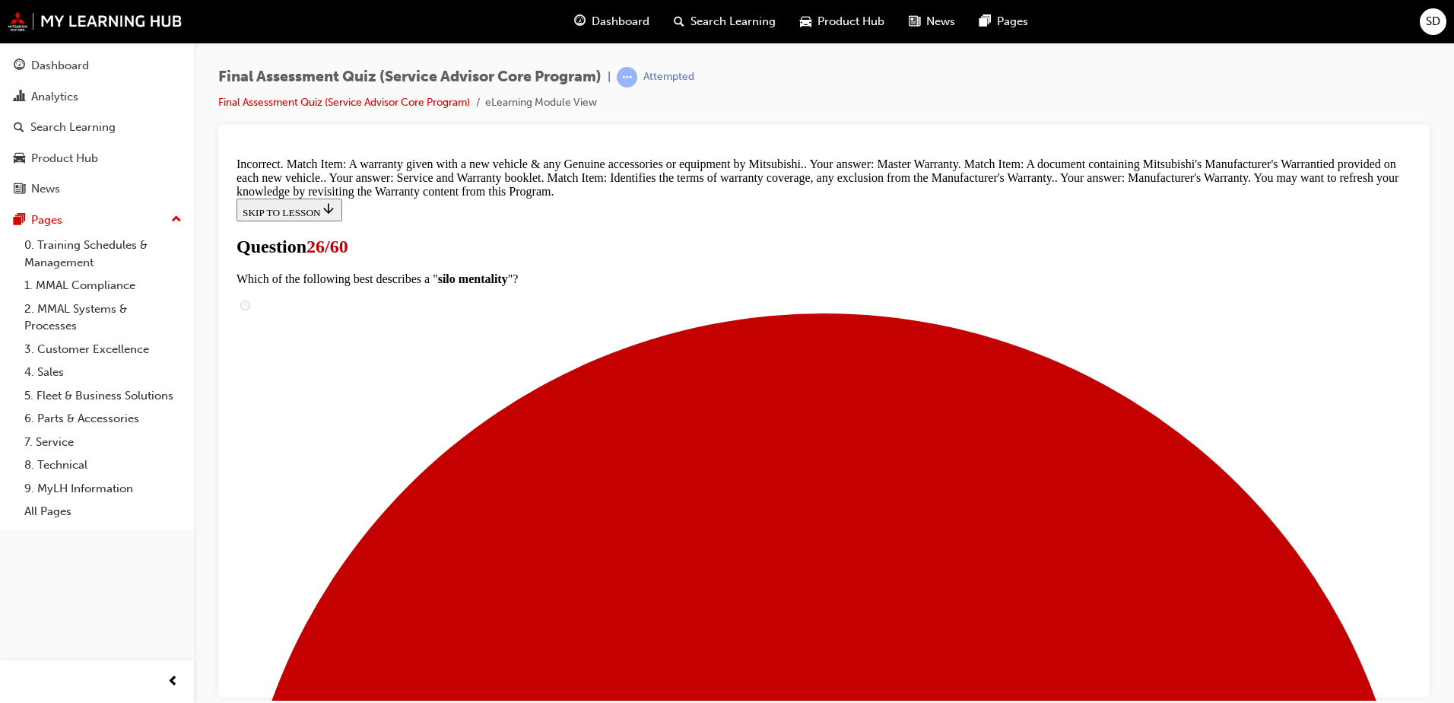
scroll to position [445, 0]
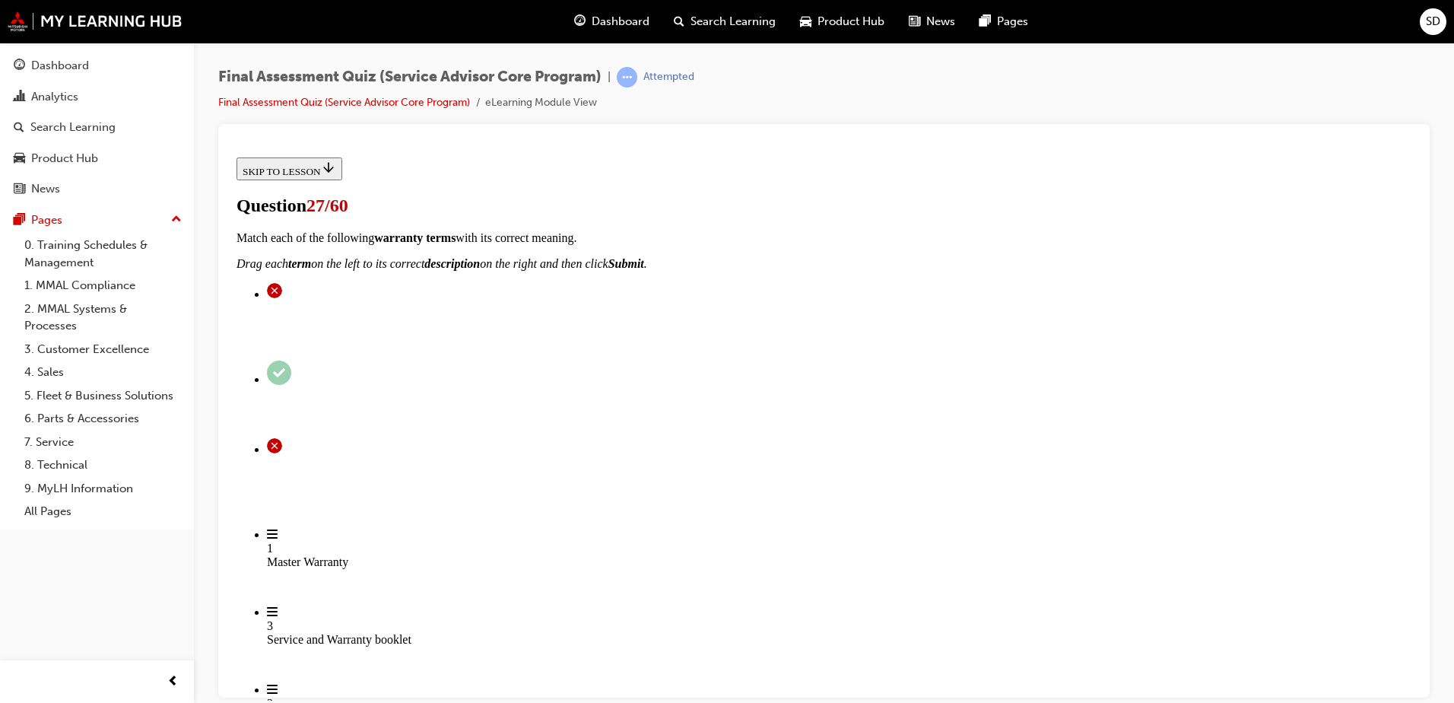
scroll to position [0, 0]
radio input "true"
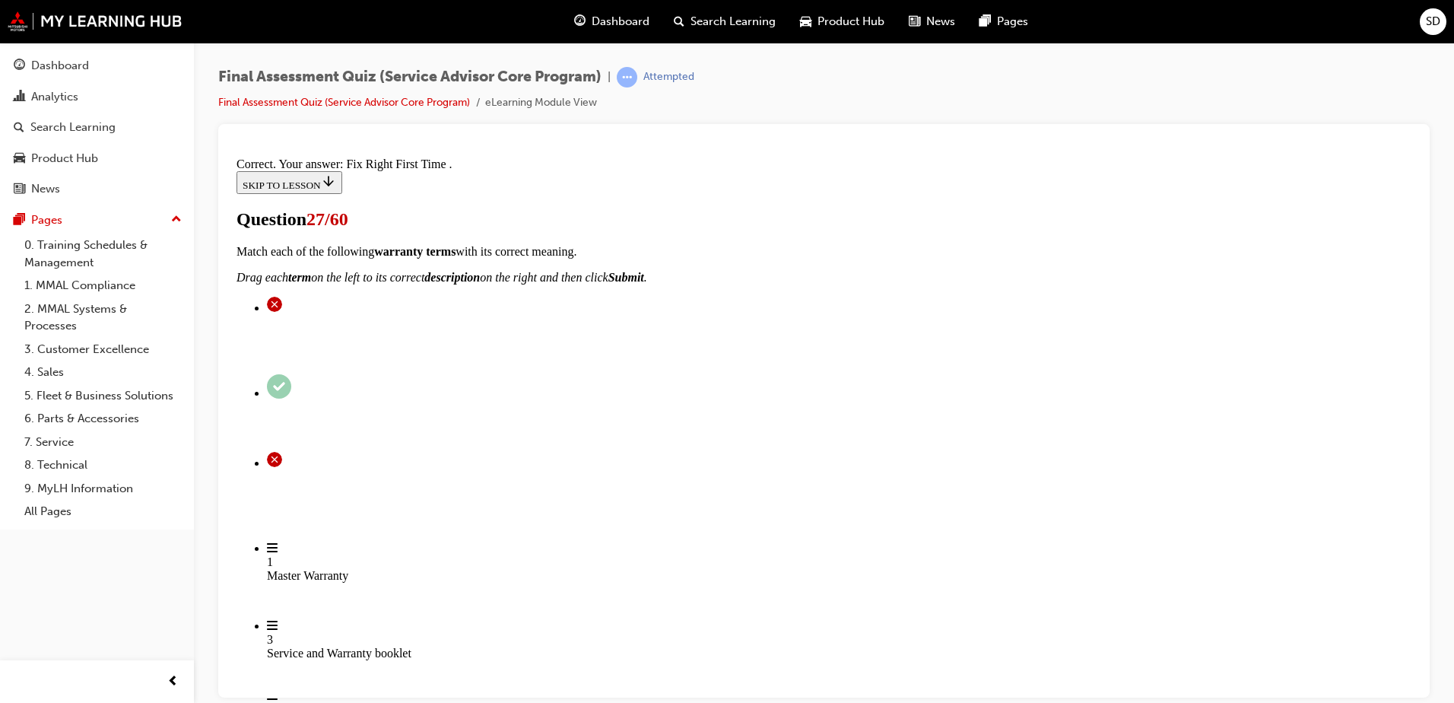
scroll to position [281, 0]
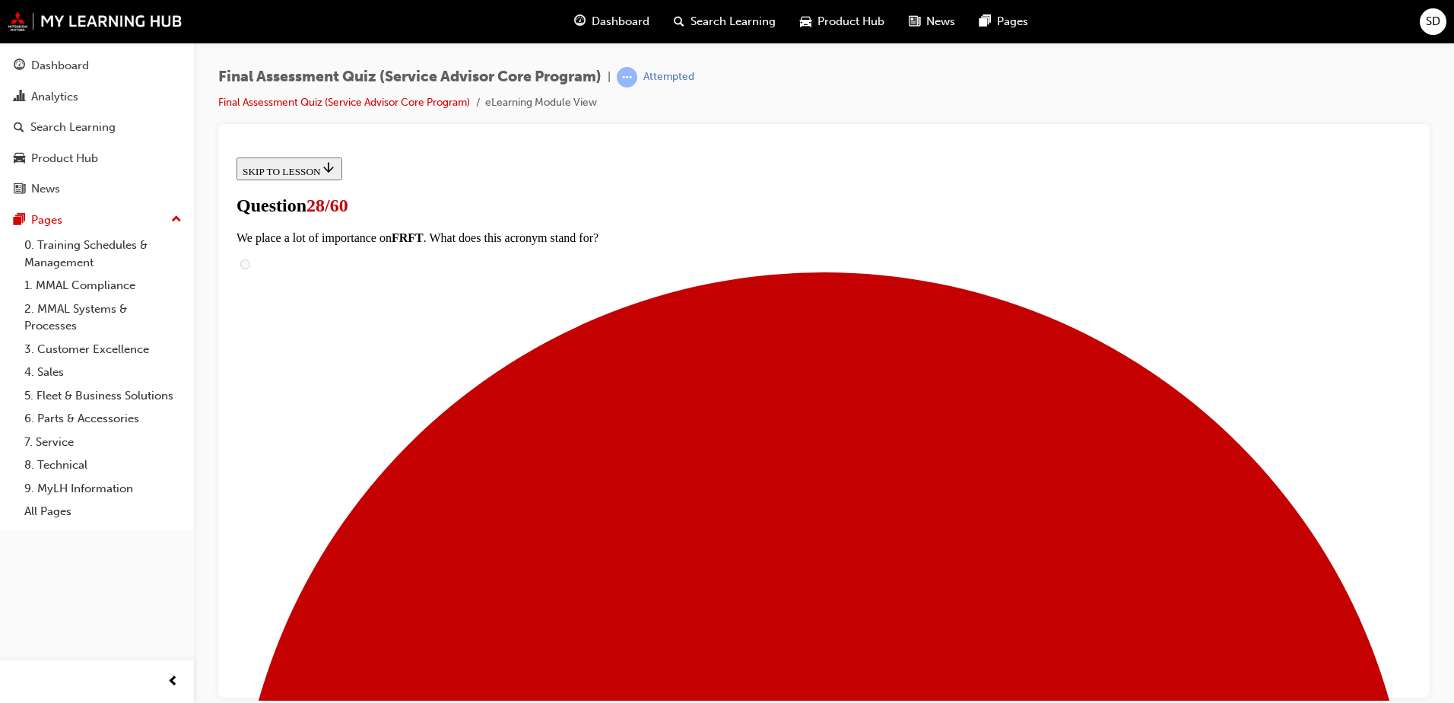
scroll to position [304, 0]
drag, startPoint x: 898, startPoint y: 215, endPoint x: 822, endPoint y: 272, distance: 96.2
drag, startPoint x: 678, startPoint y: 380, endPoint x: 933, endPoint y: 219, distance: 301.2
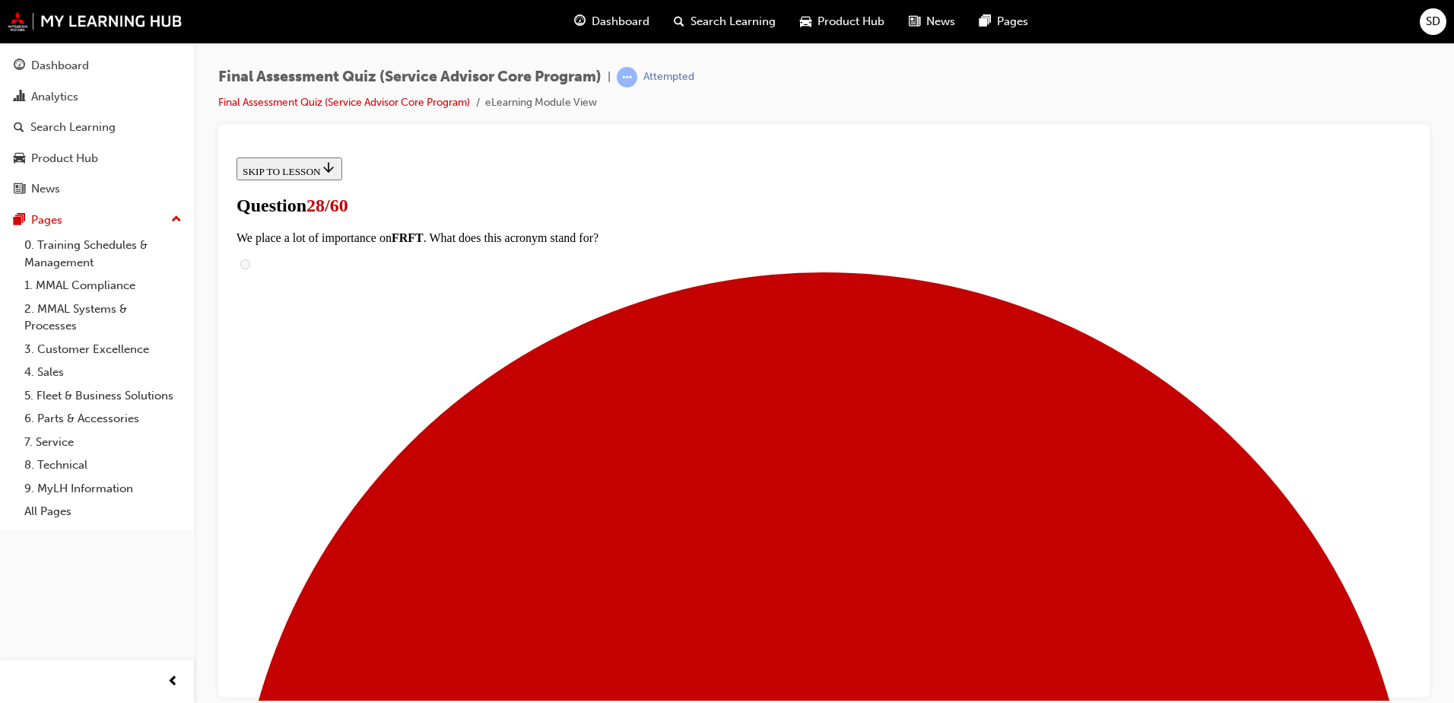
drag, startPoint x: 655, startPoint y: 383, endPoint x: 876, endPoint y: 290, distance: 239.3
drag, startPoint x: 668, startPoint y: 394, endPoint x: 912, endPoint y: 391, distance: 244.2
drag, startPoint x: 672, startPoint y: 456, endPoint x: 907, endPoint y: 453, distance: 234.3
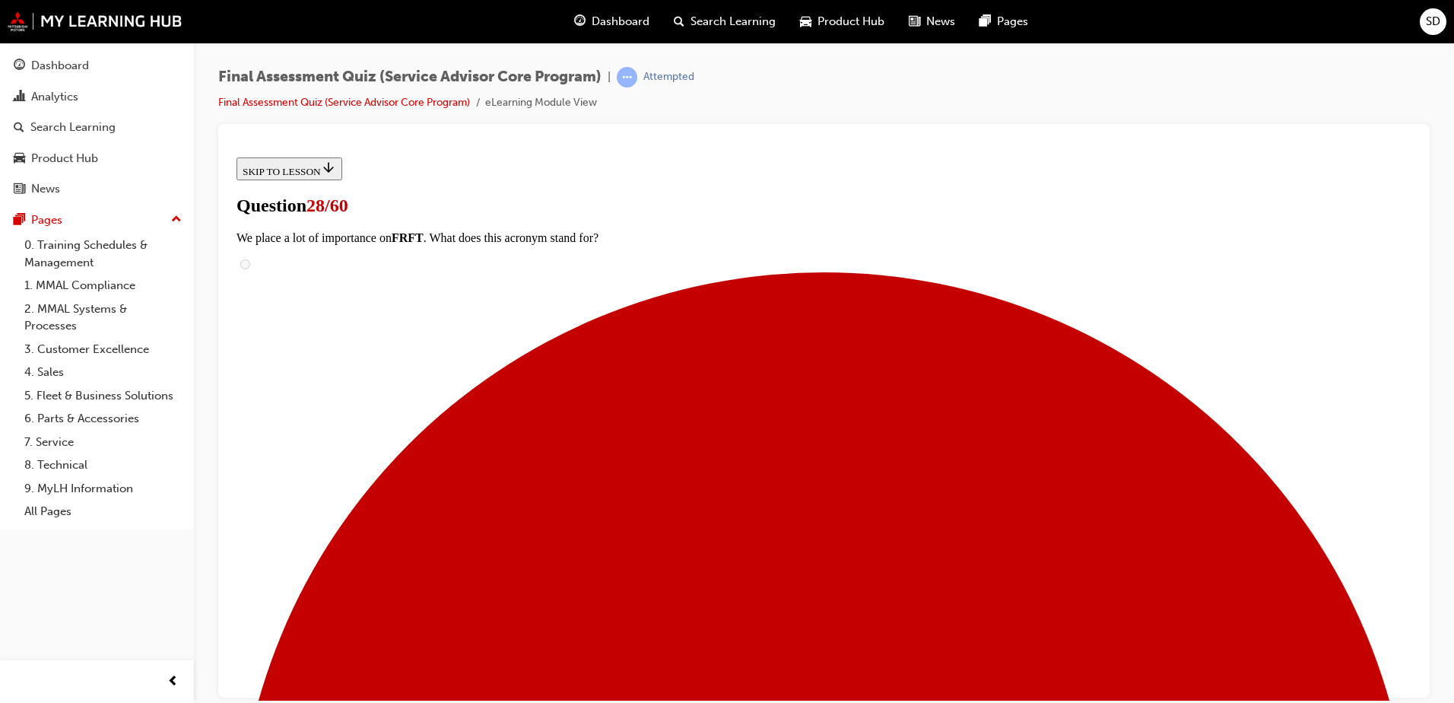
drag, startPoint x: 719, startPoint y: 459, endPoint x: 873, endPoint y: 552, distance: 179.8
drag, startPoint x: 704, startPoint y: 536, endPoint x: 703, endPoint y: 552, distance: 16.0
drag, startPoint x: 650, startPoint y: 481, endPoint x: 882, endPoint y: 472, distance: 231.4
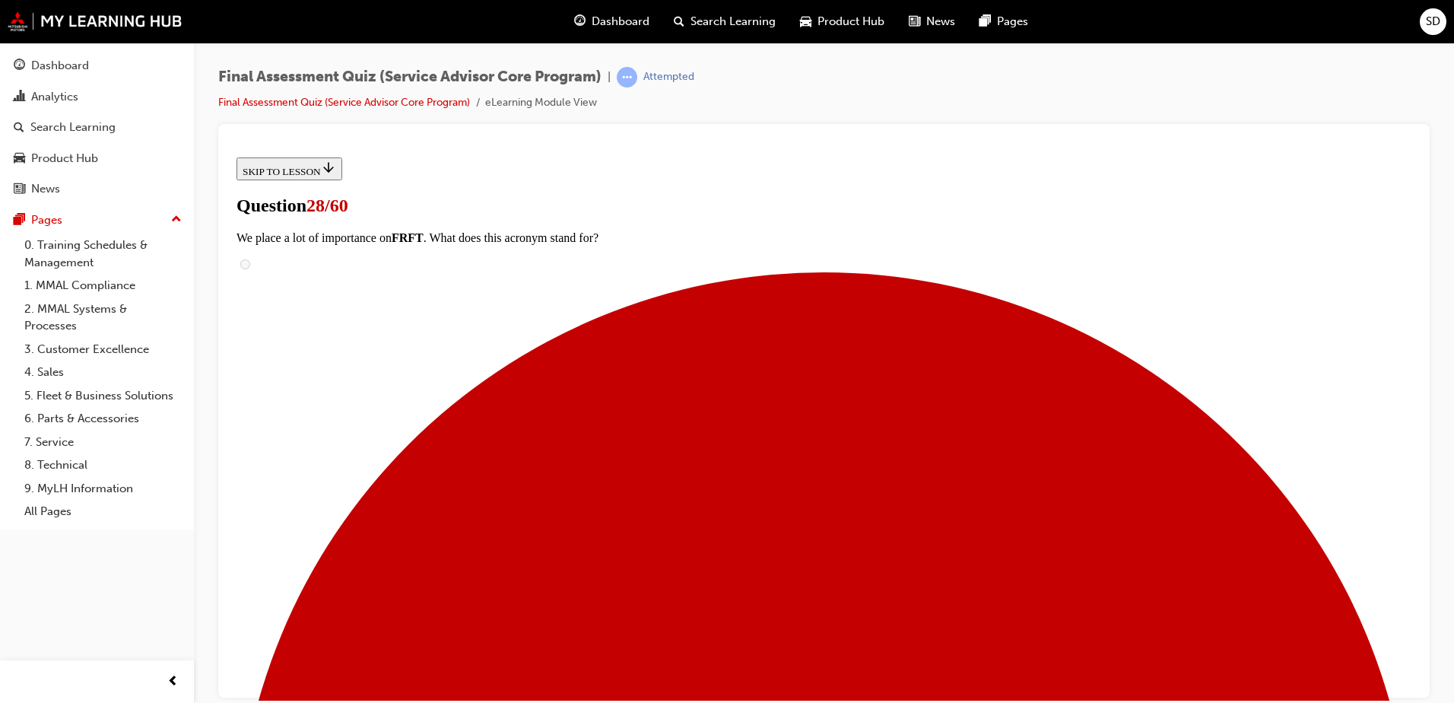
drag, startPoint x: 740, startPoint y: 474, endPoint x: 742, endPoint y: 307, distance: 166.6
drag, startPoint x: 707, startPoint y: 469, endPoint x: 724, endPoint y: 364, distance: 107.1
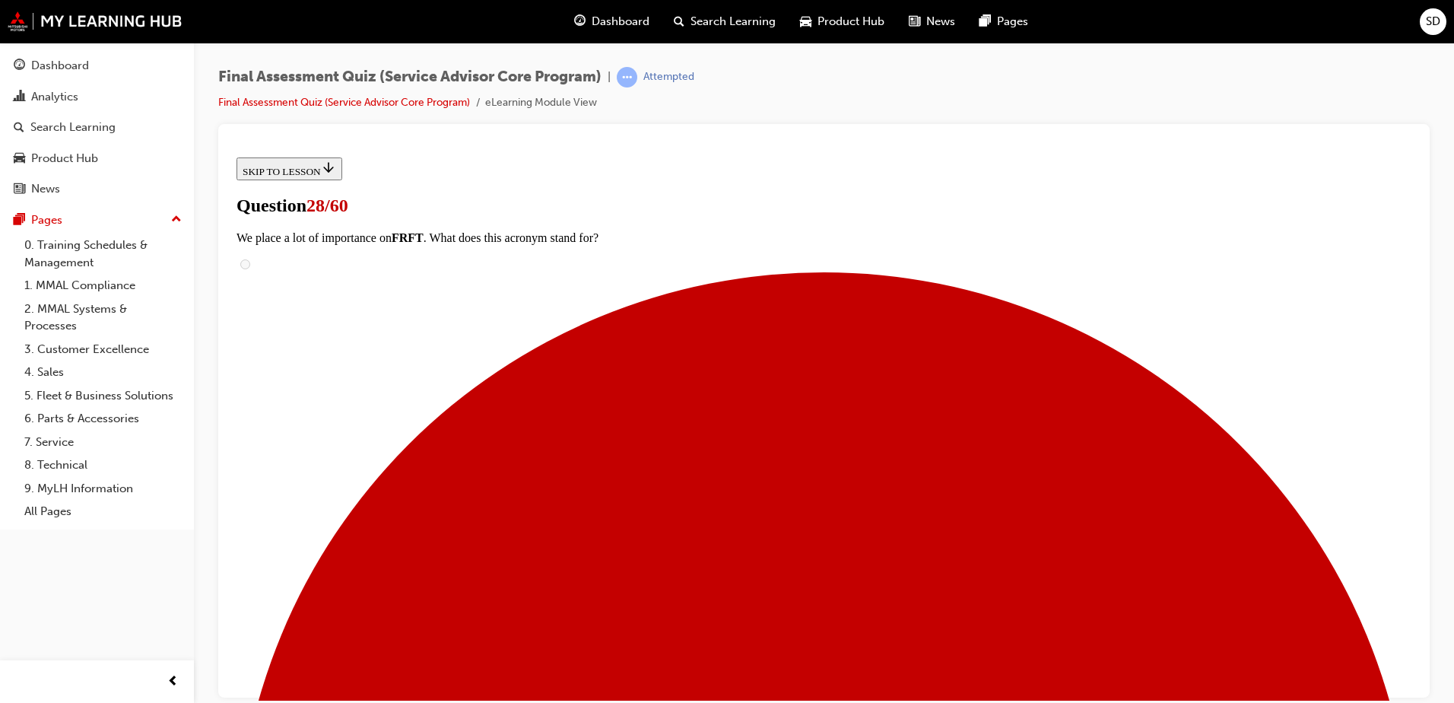
drag, startPoint x: 678, startPoint y: 458, endPoint x: 900, endPoint y: 373, distance: 237.9
drag, startPoint x: 704, startPoint y: 538, endPoint x: 705, endPoint y: 459, distance: 79.1
drag, startPoint x: 701, startPoint y: 545, endPoint x: 854, endPoint y: 536, distance: 152.4
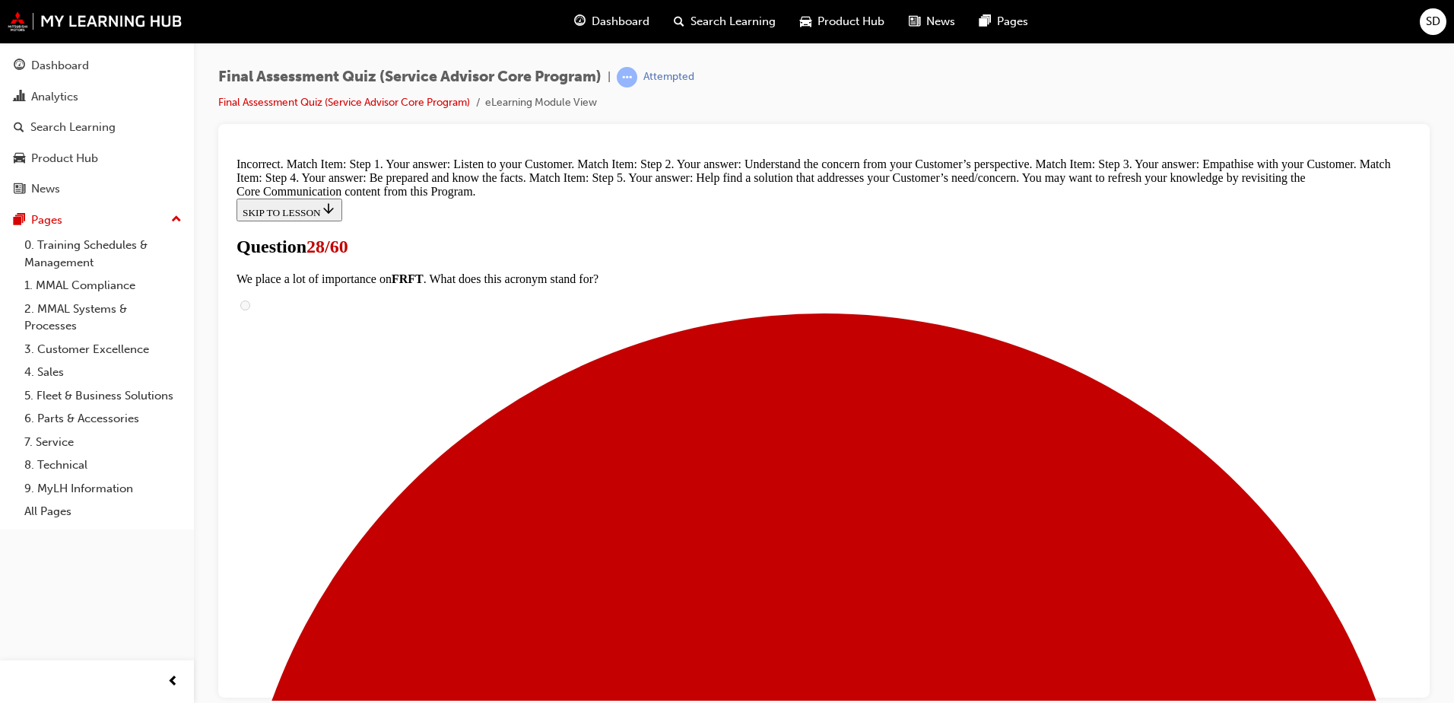
scroll to position [529, 0]
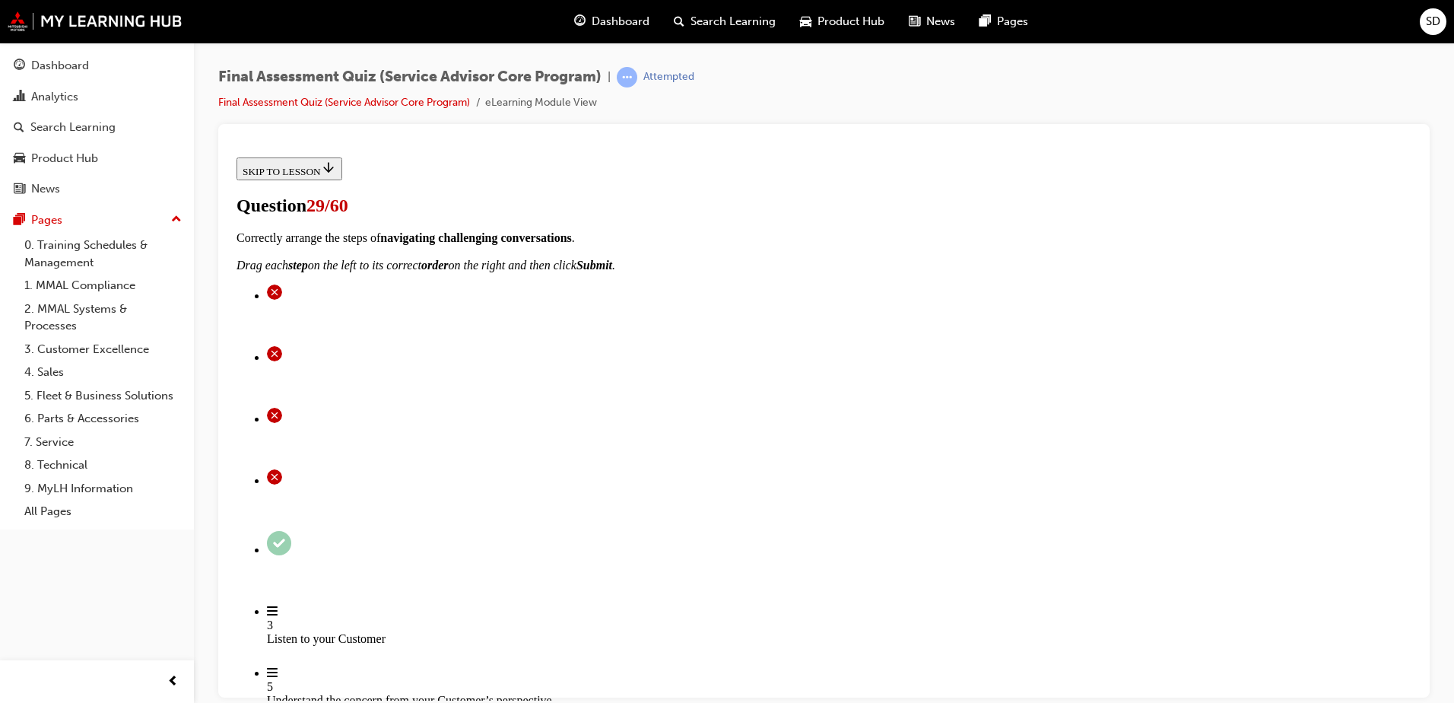
scroll to position [0, 0]
radio input "true"
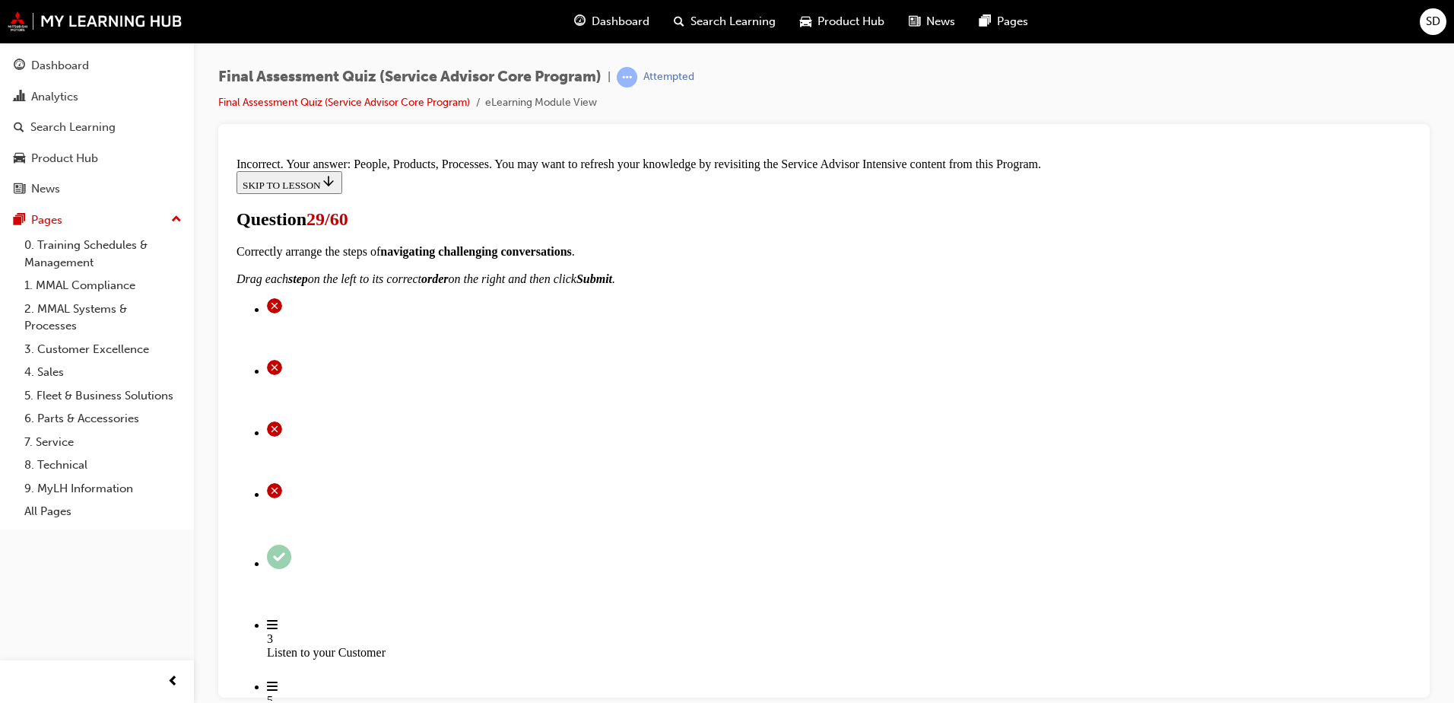
scroll to position [313, 0]
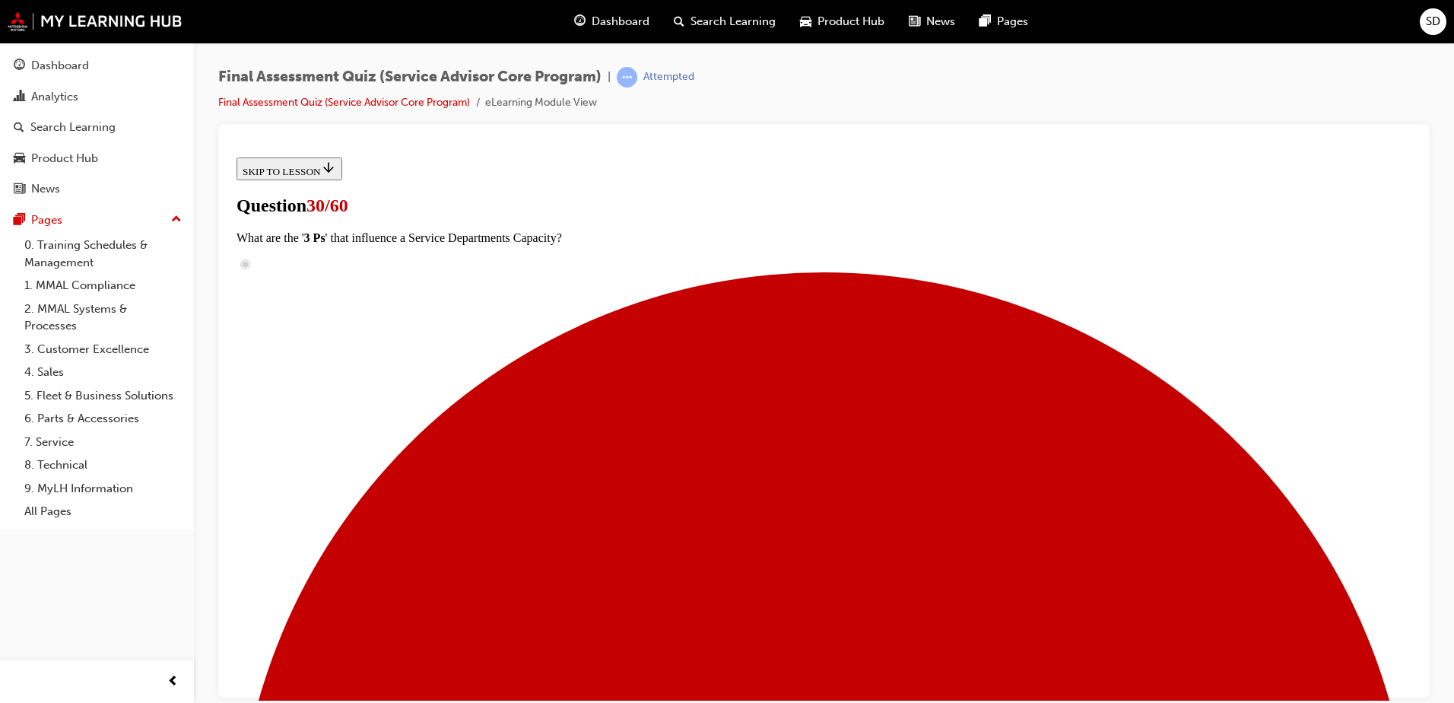
scroll to position [304, 0]
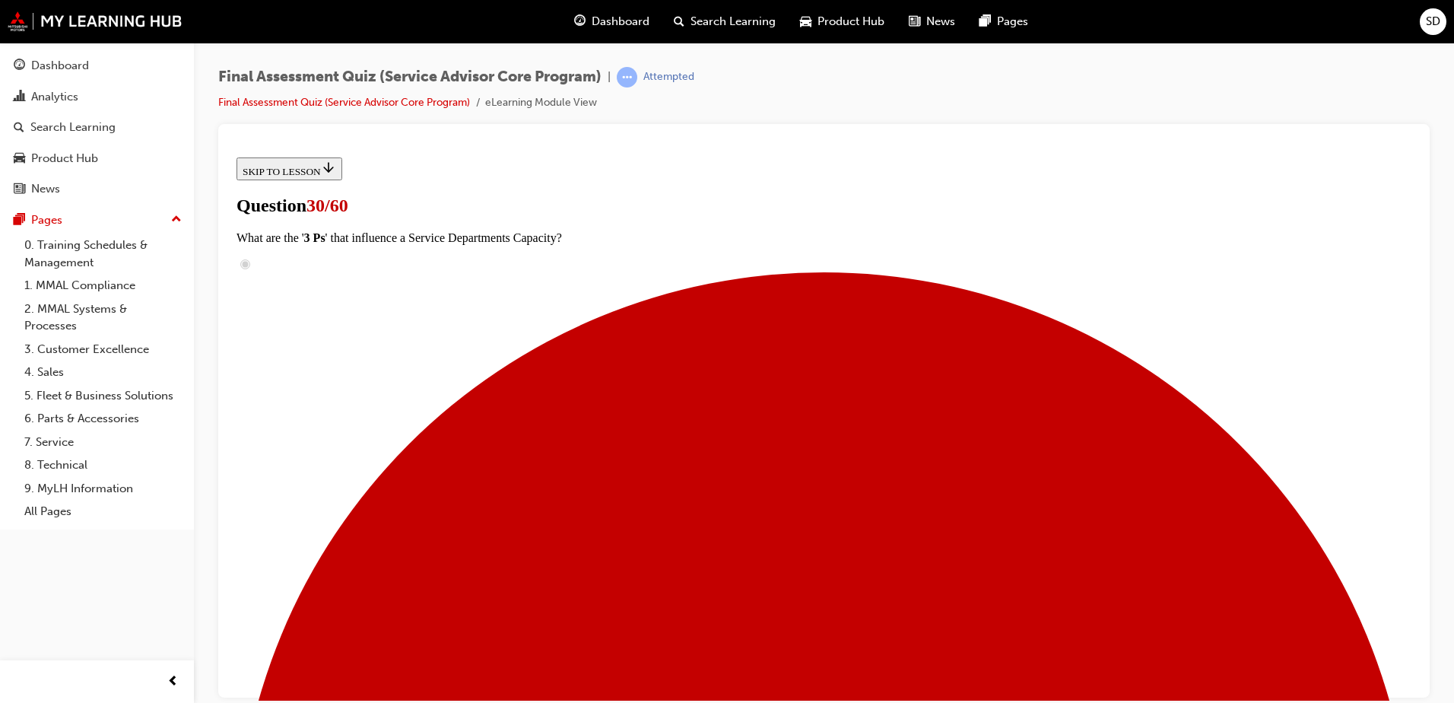
checkbox input "true"
drag, startPoint x: 583, startPoint y: 391, endPoint x: 578, endPoint y: 213, distance: 178.1
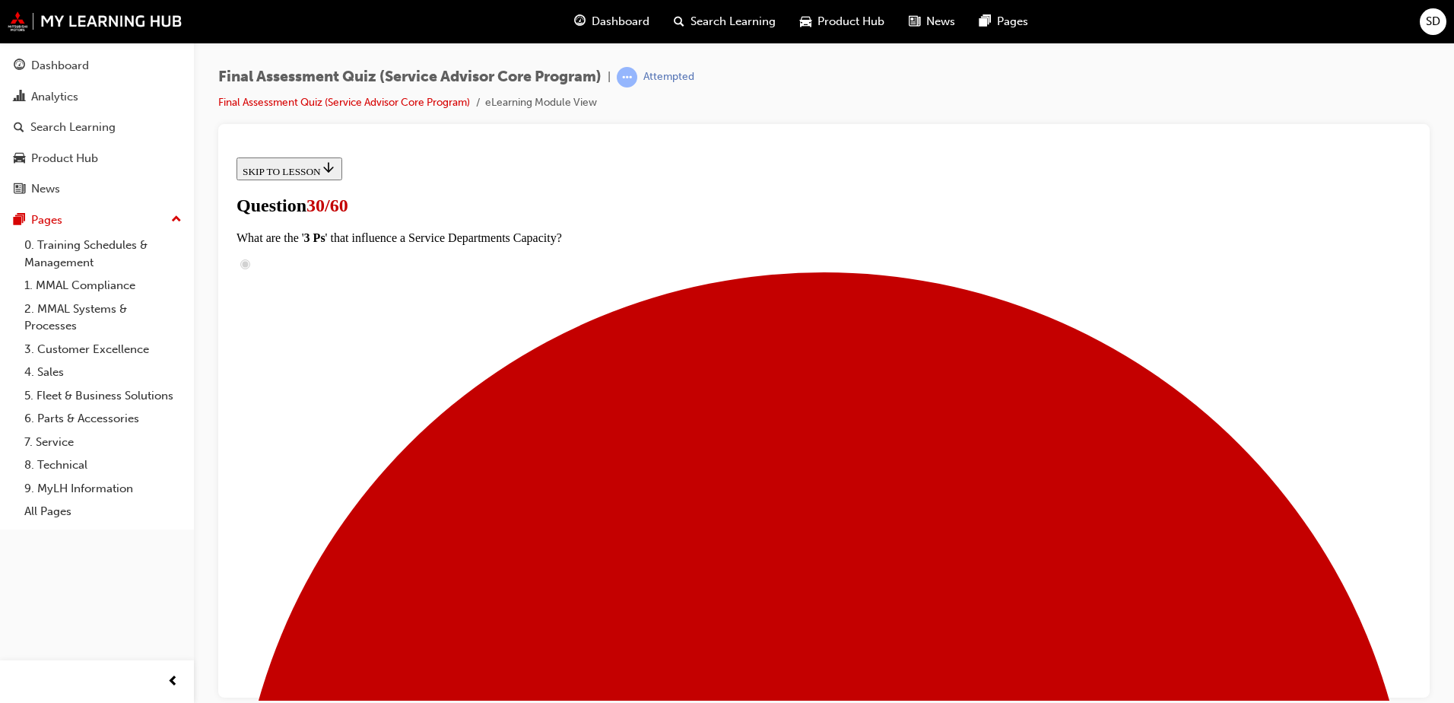
checkbox input "true"
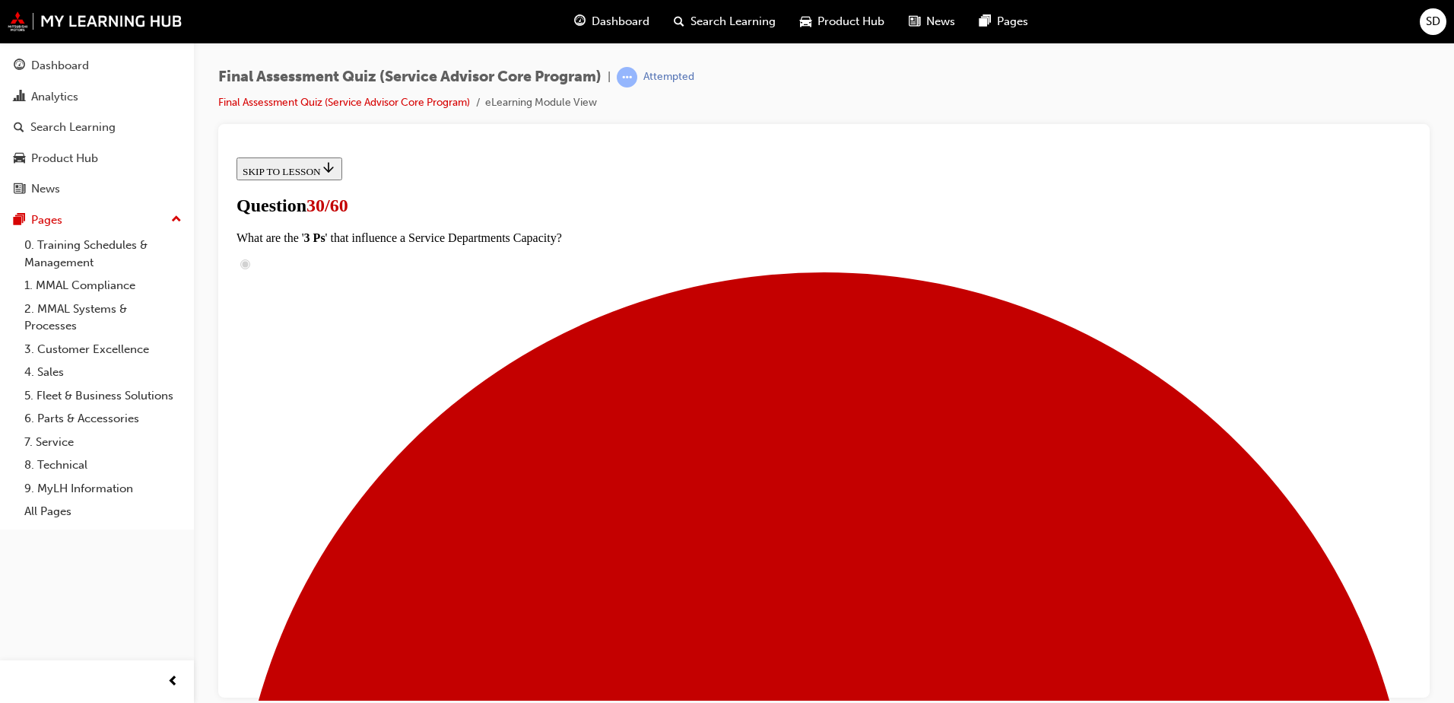
checkbox input "true"
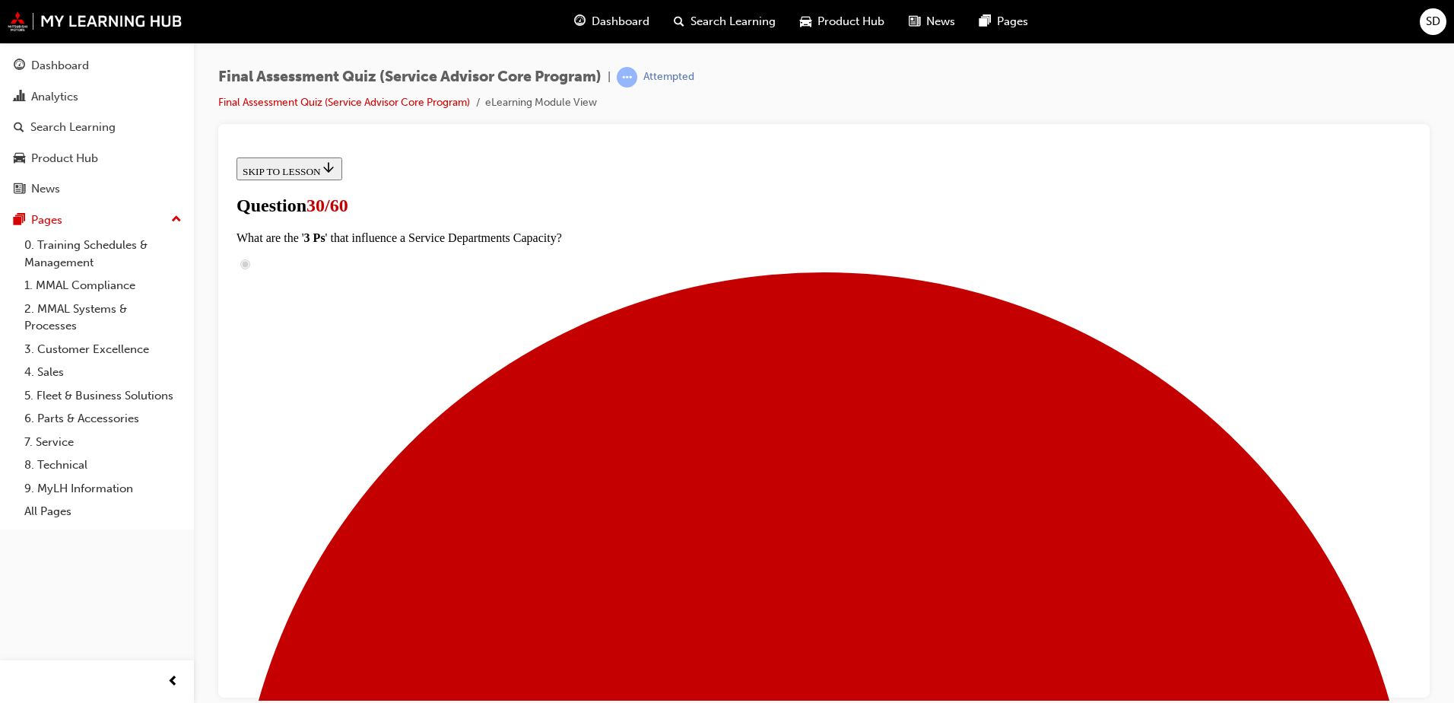
checkbox input "true"
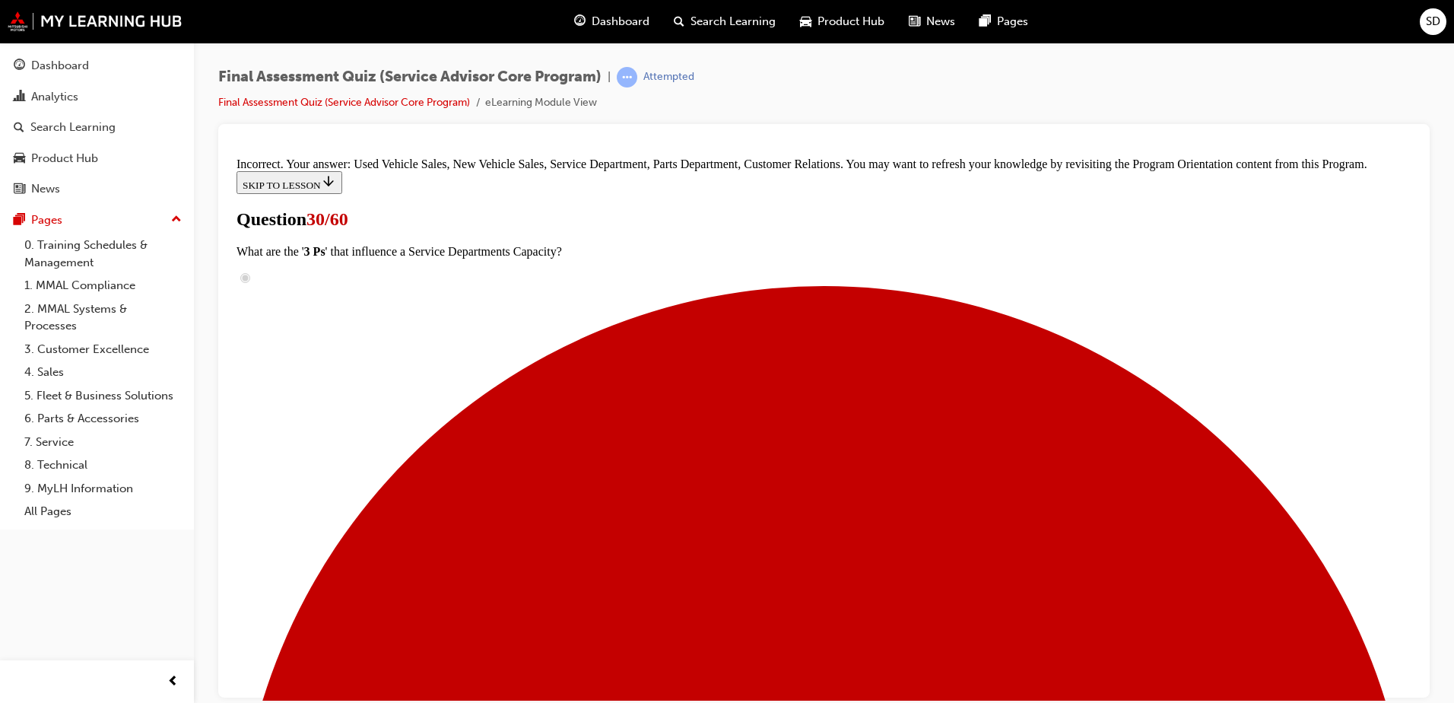
scroll to position [695, 0]
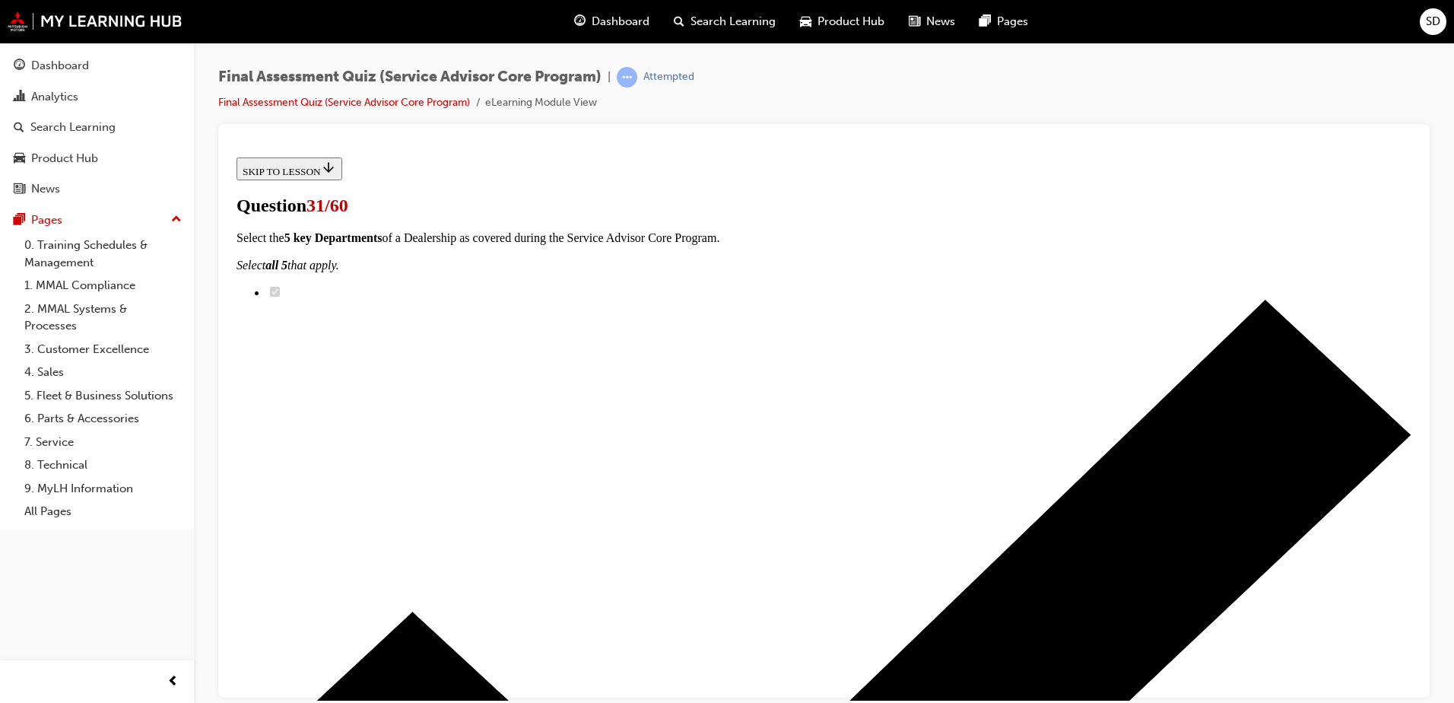
scroll to position [228, 0]
checkbox input "true"
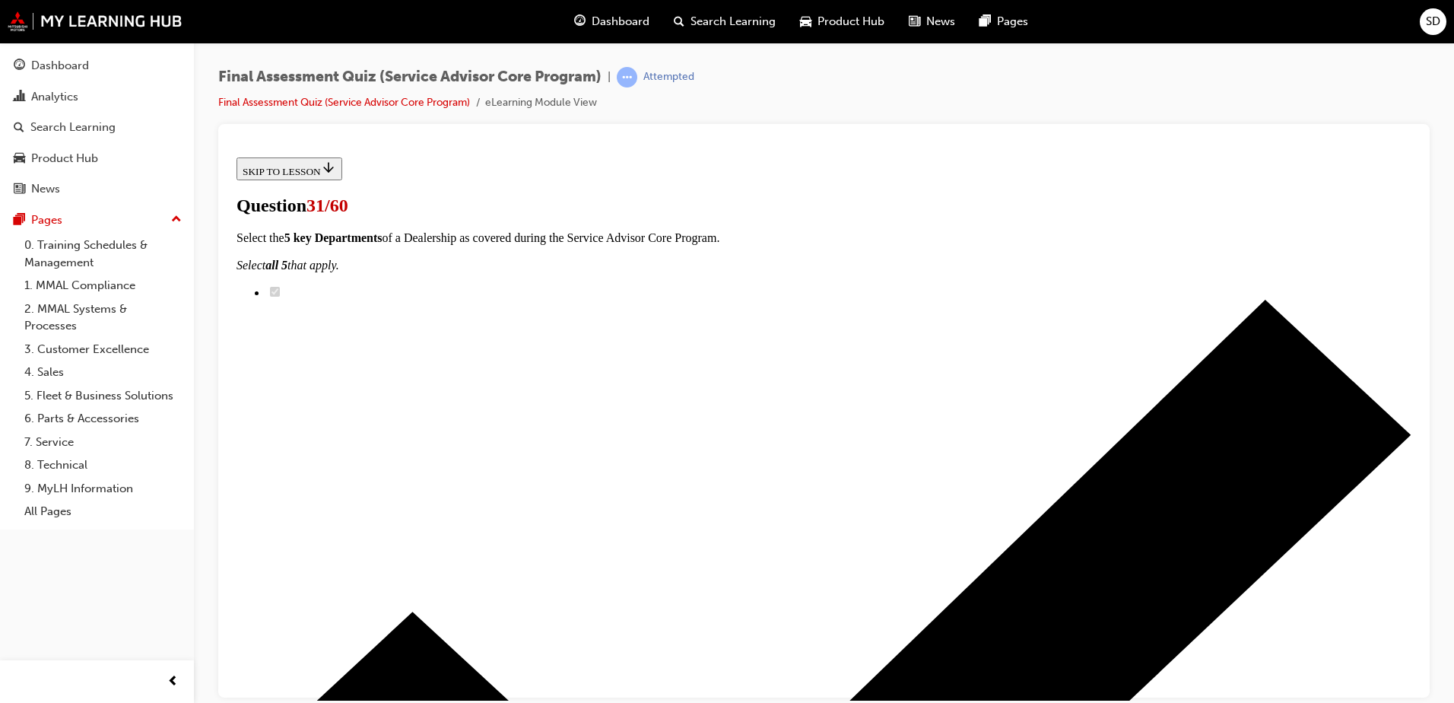
checkbox input "true"
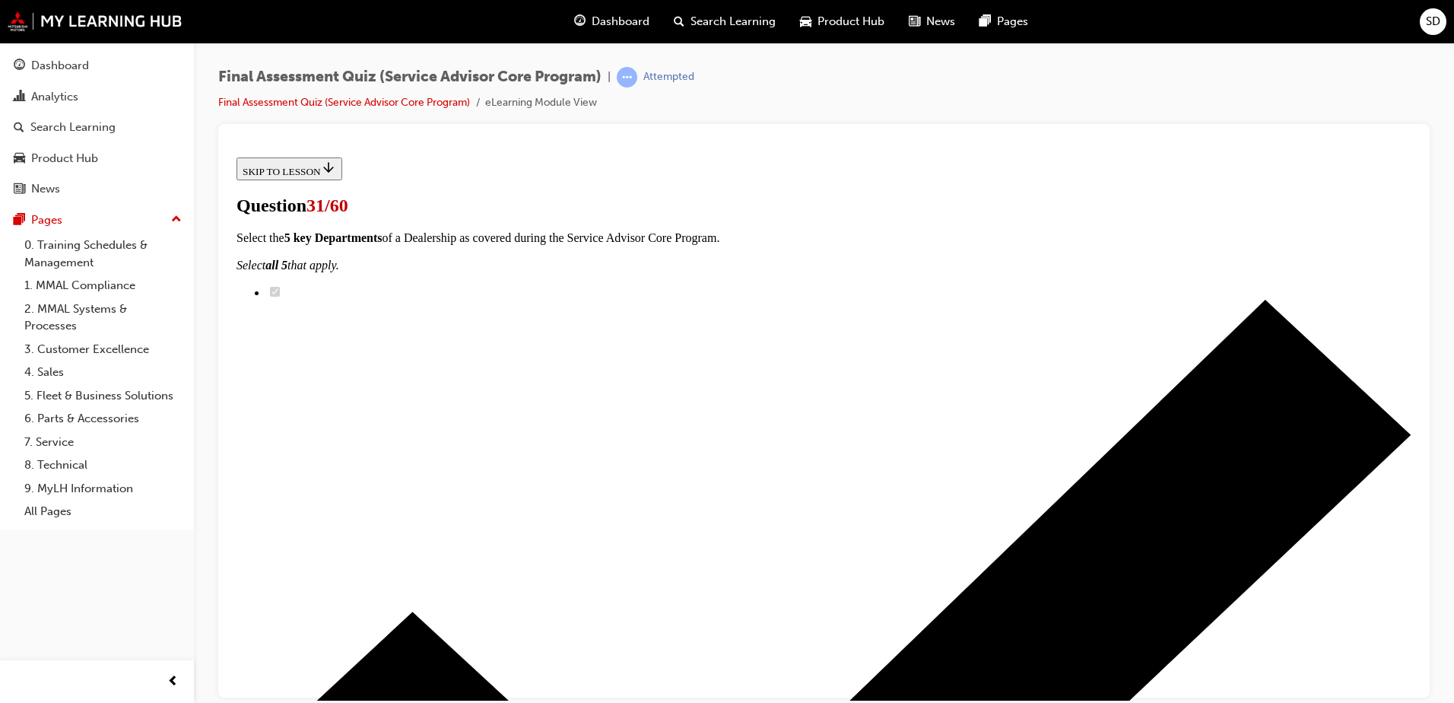
scroll to position [380, 0]
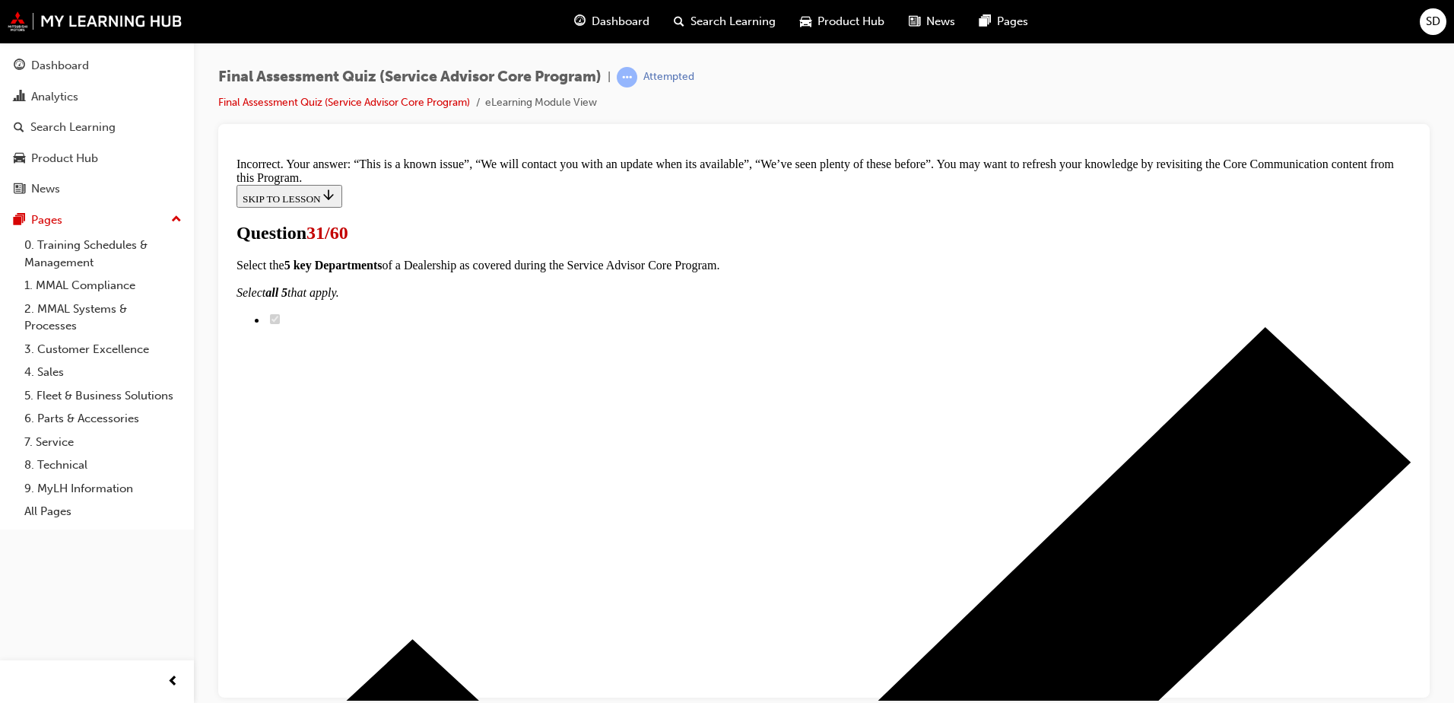
scroll to position [528, 0]
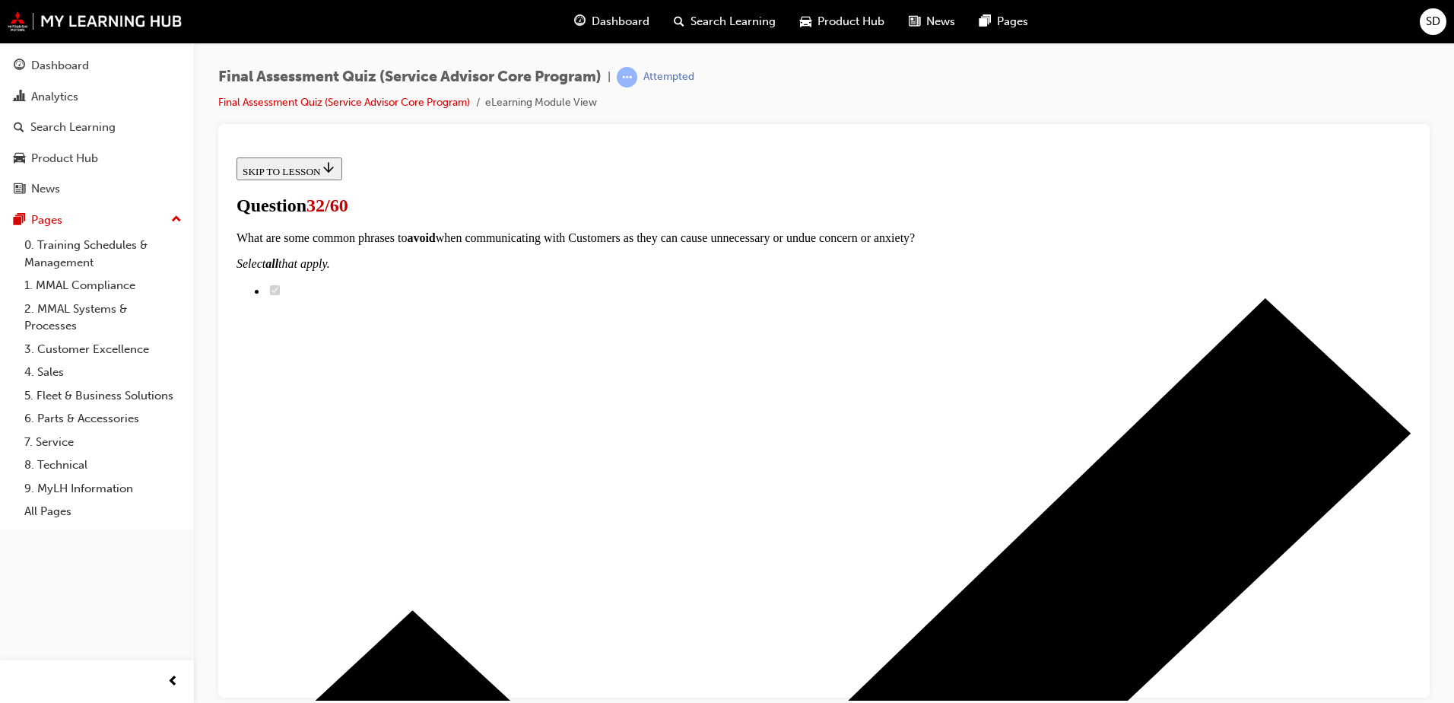
scroll to position [198, 0]
radio input "true"
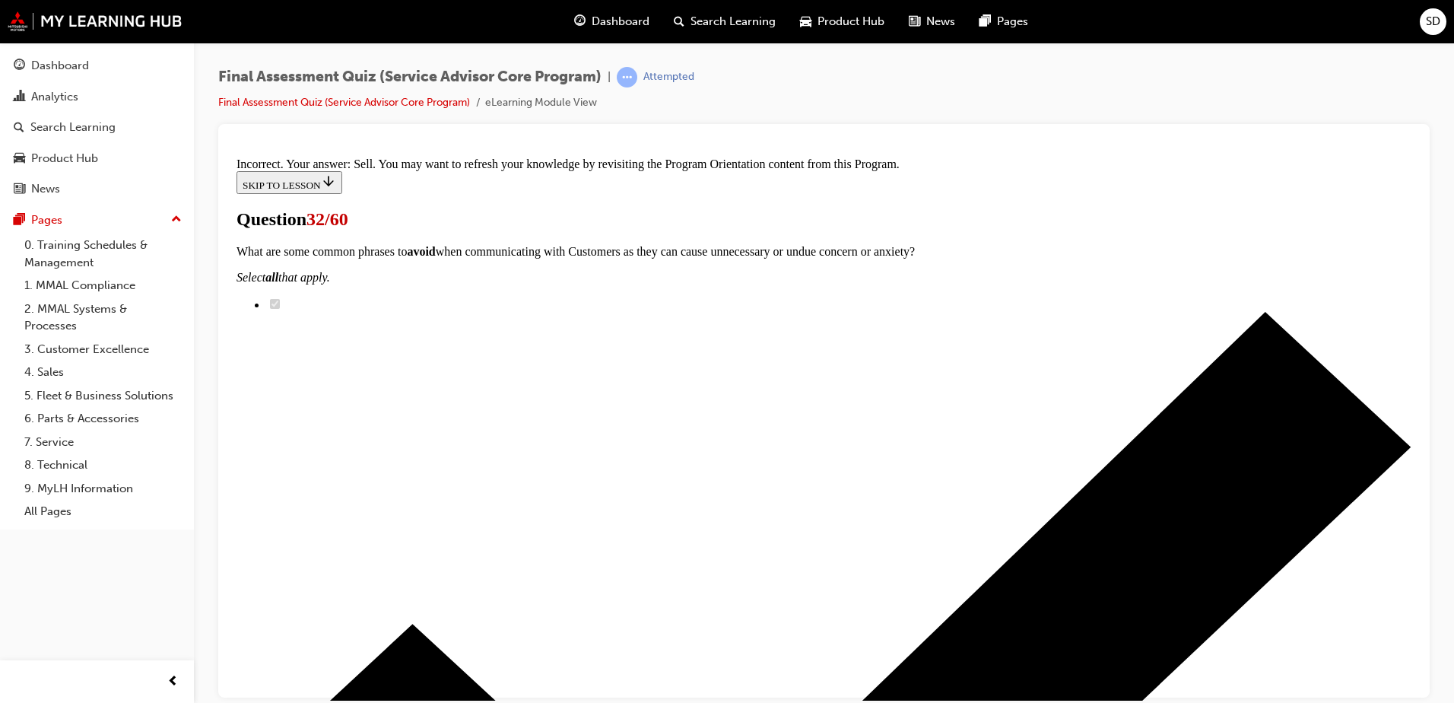
scroll to position [339, 0]
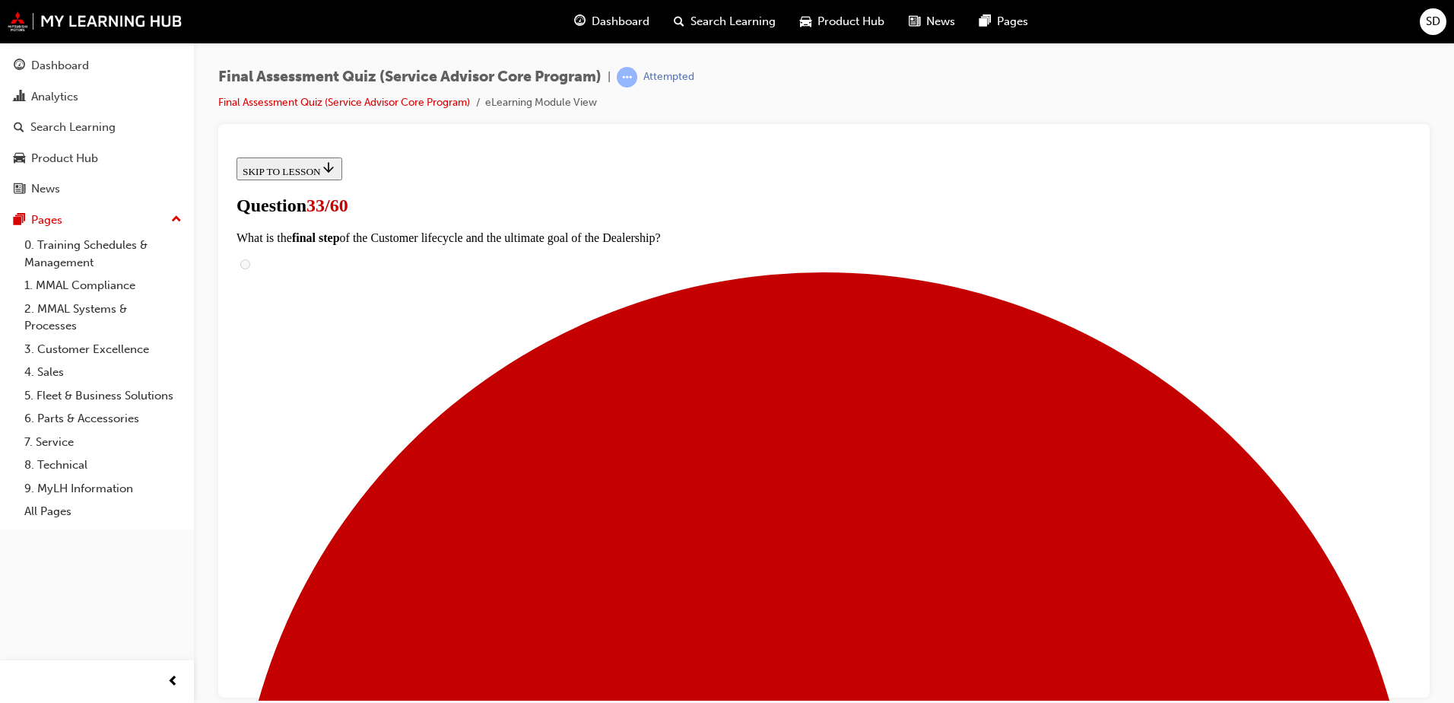
scroll to position [0, 0]
radio input "true"
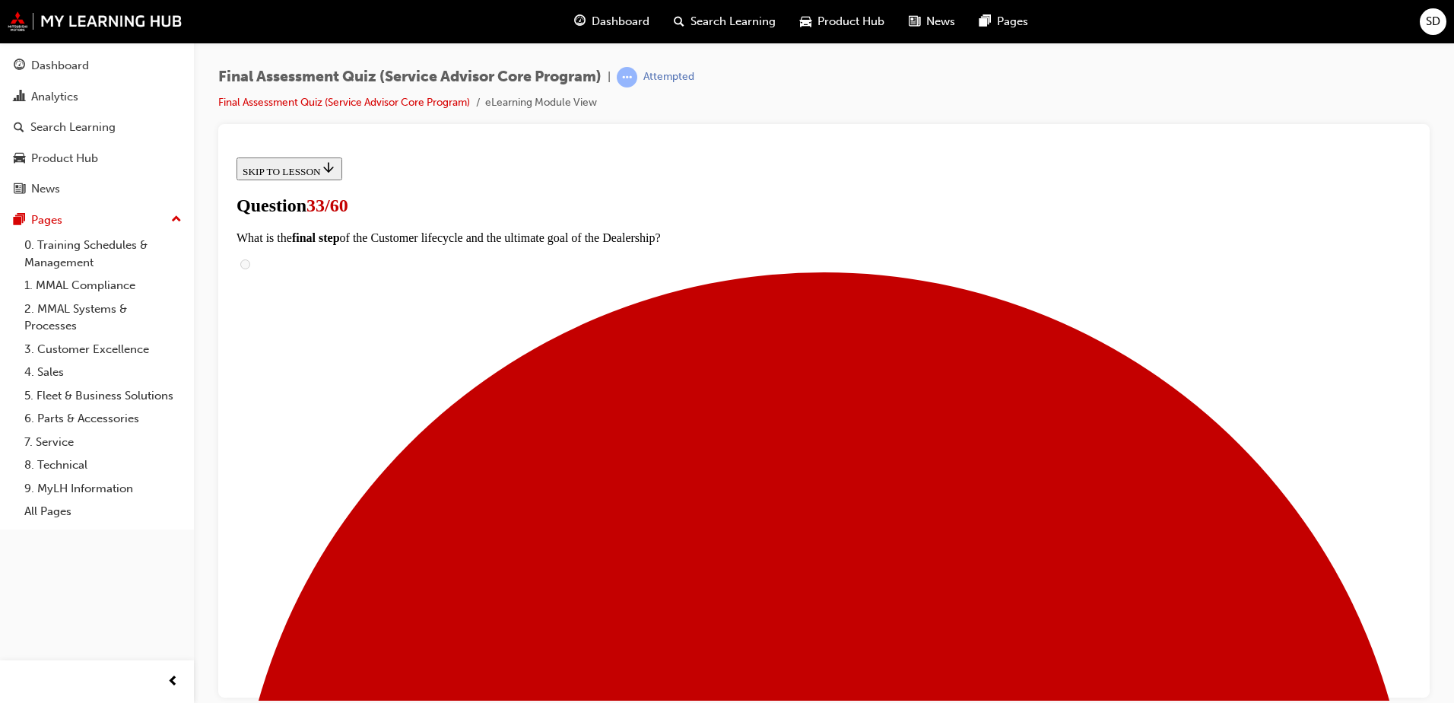
radio input "true"
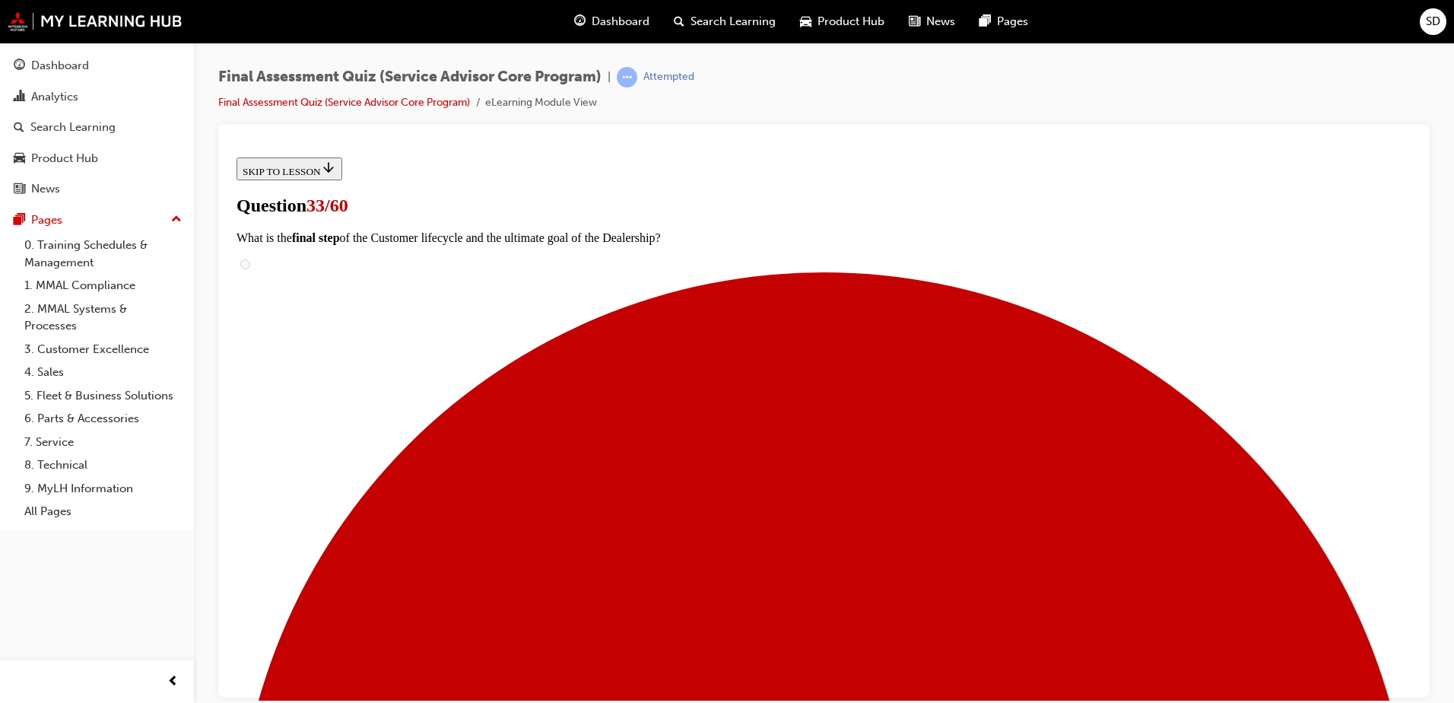
radio input "true"
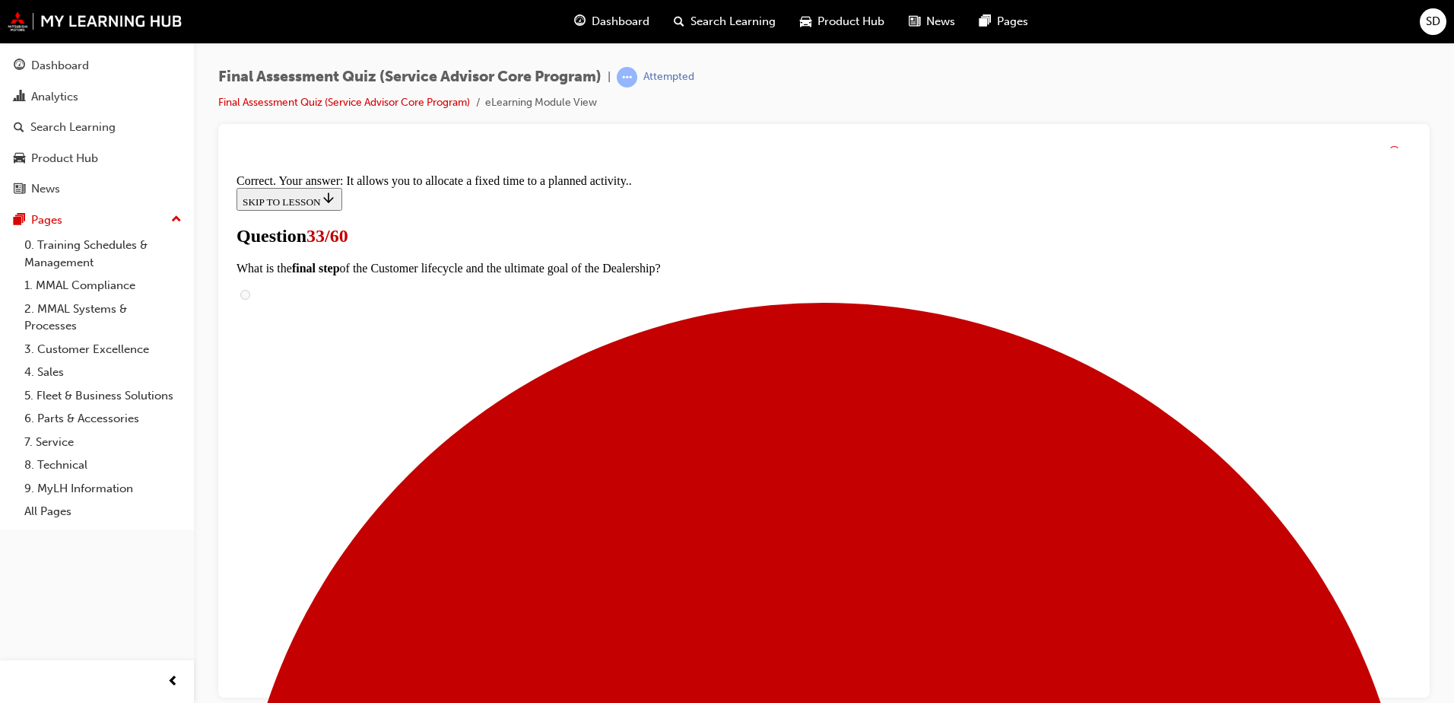
scroll to position [220, 0]
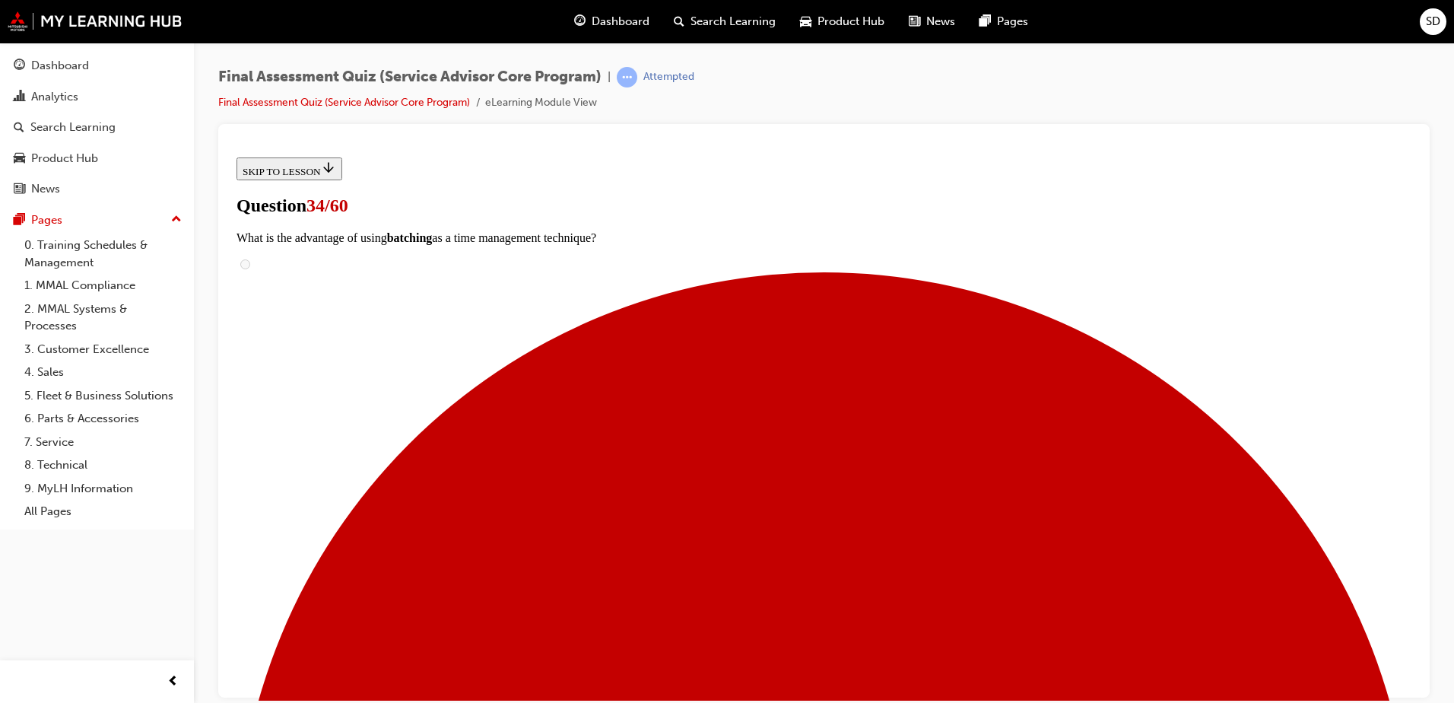
scroll to position [152, 0]
checkbox input "true"
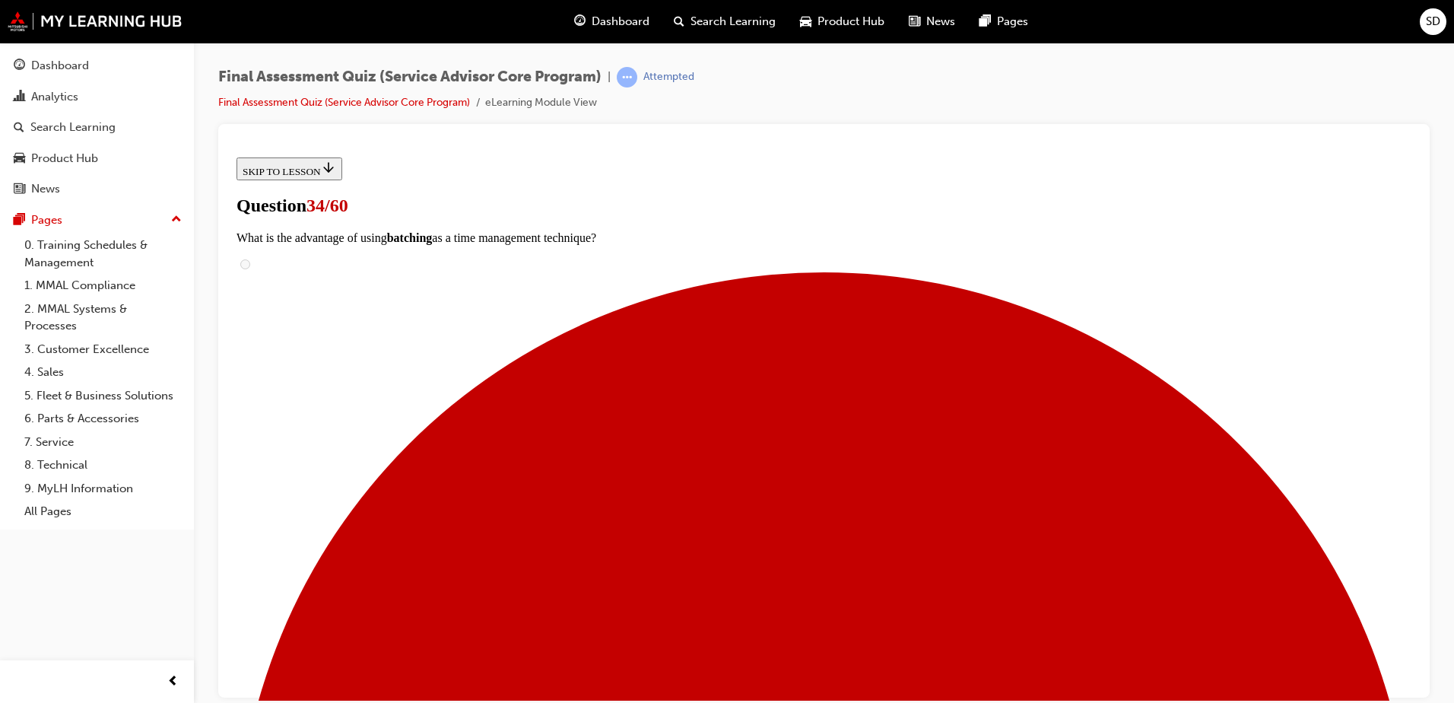
checkbox input "true"
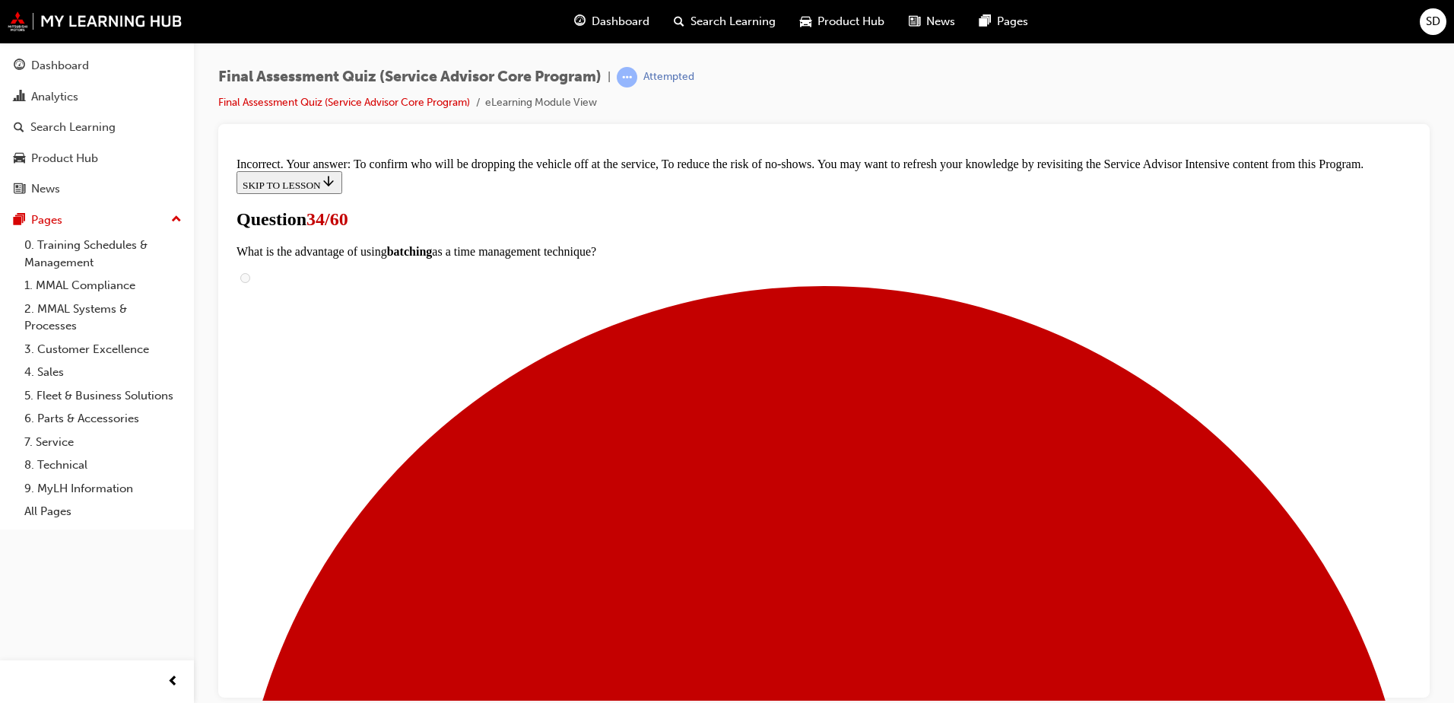
scroll to position [406, 0]
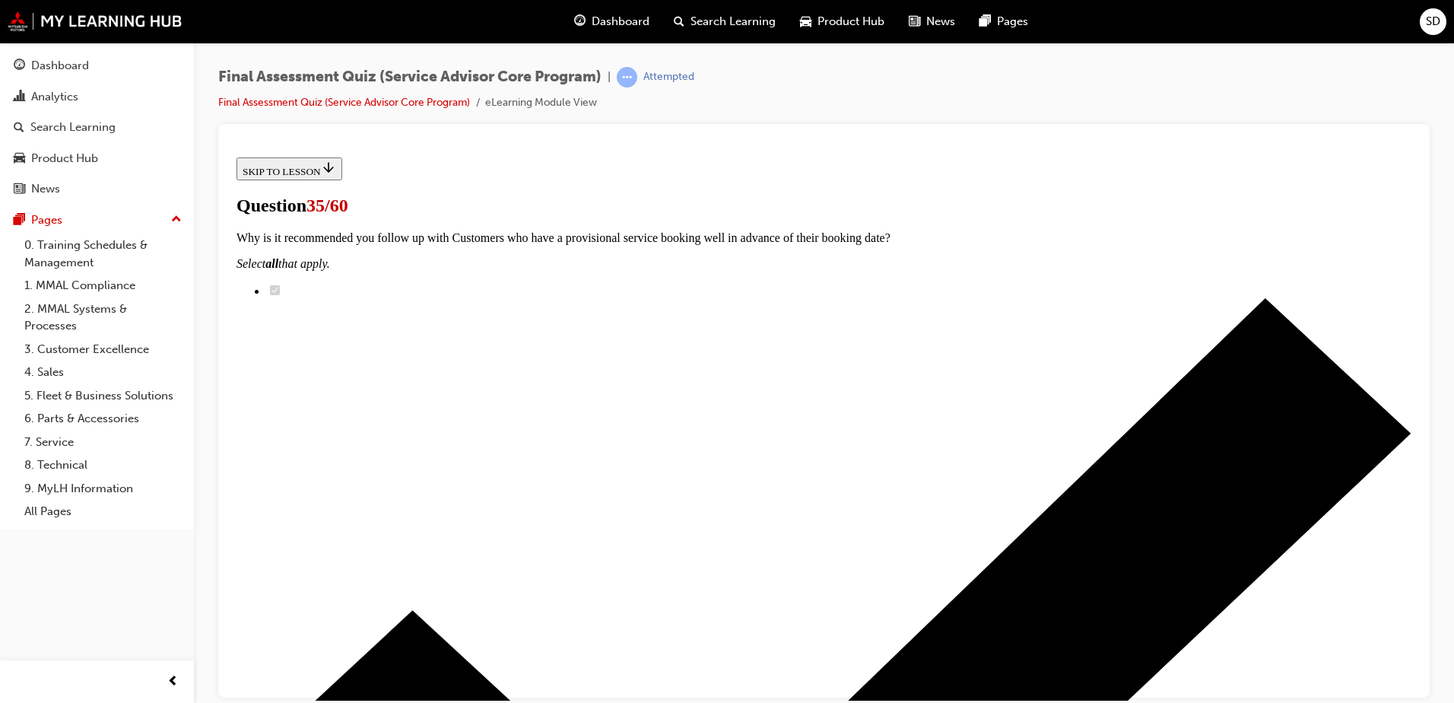
radio input "true"
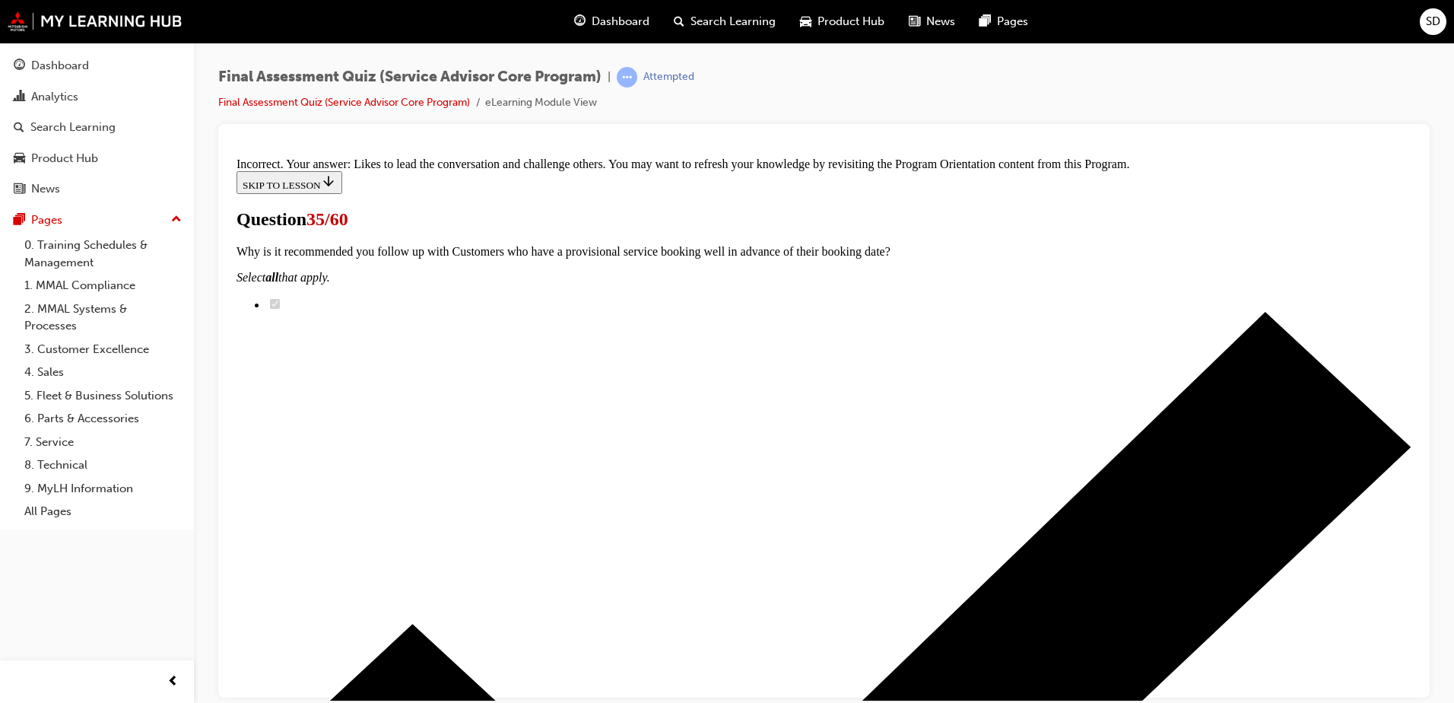
scroll to position [313, 0]
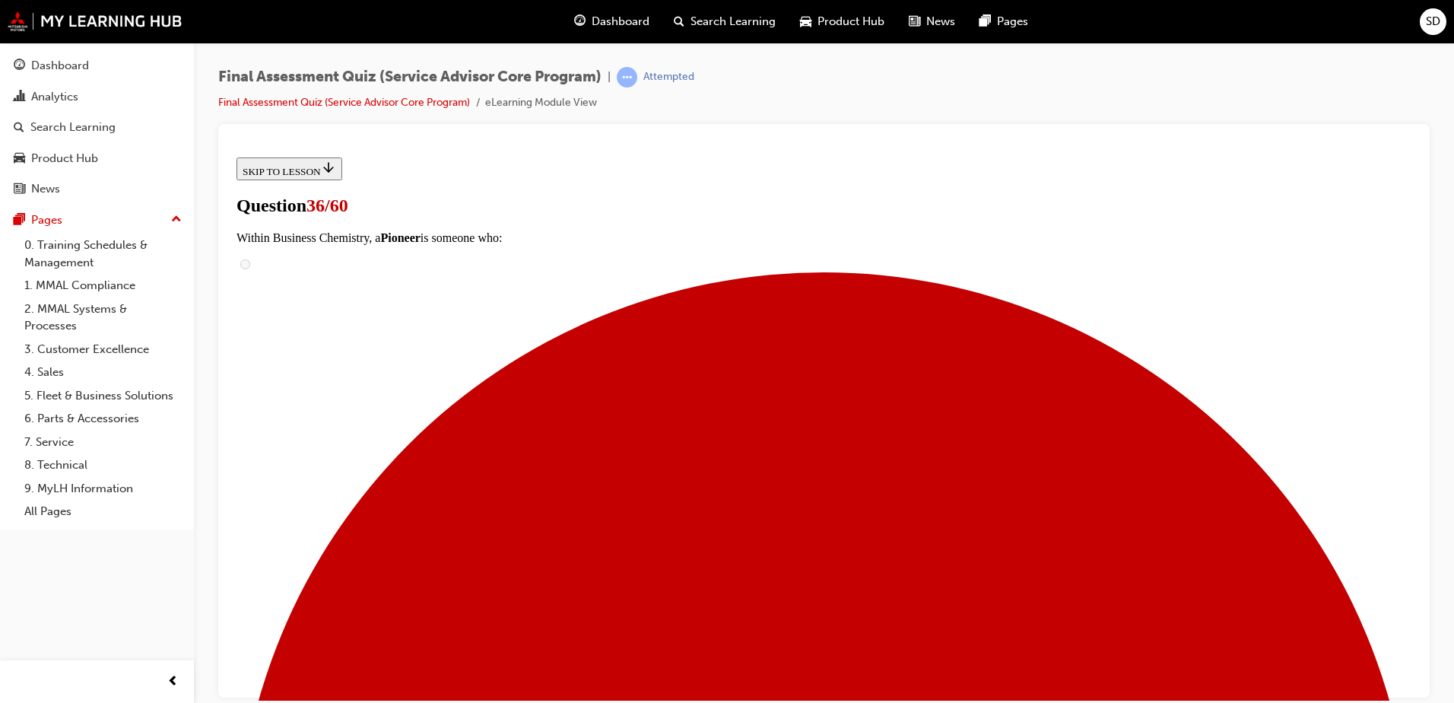
scroll to position [152, 0]
checkbox input "true"
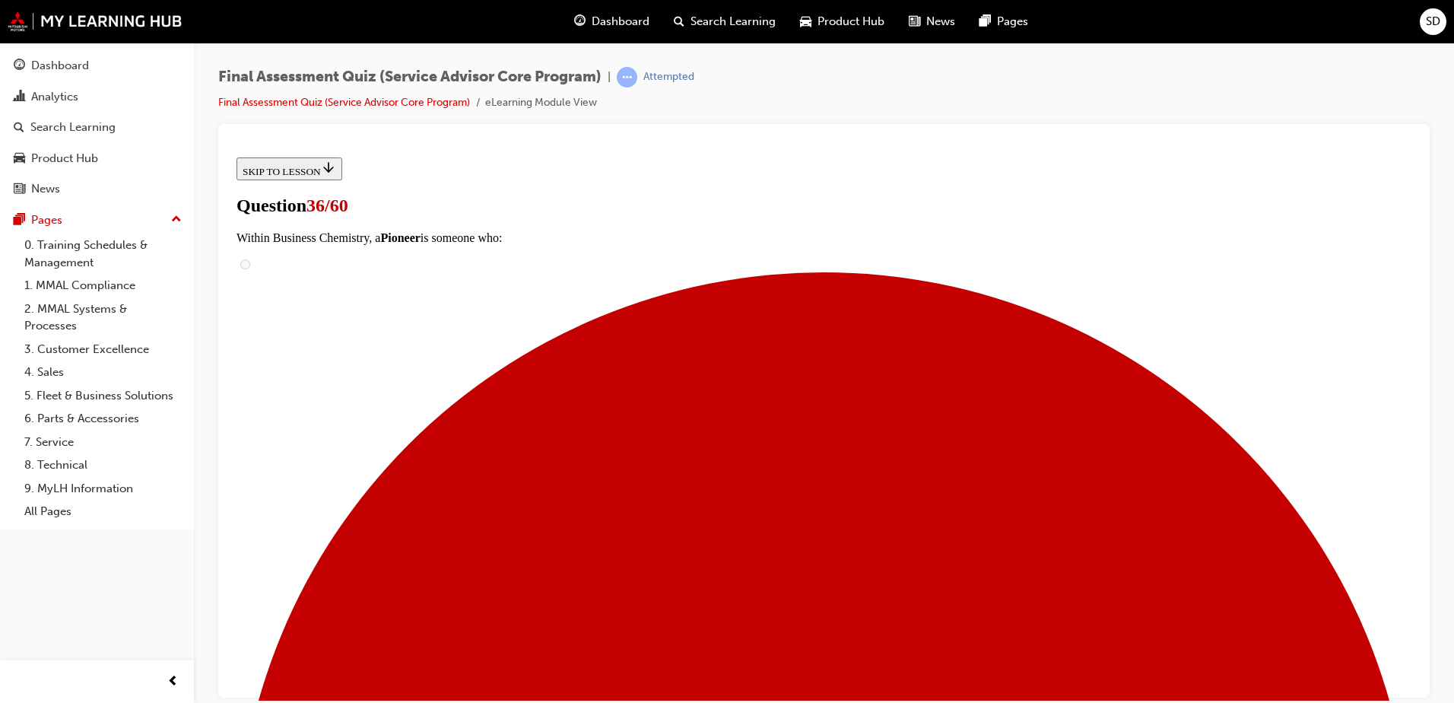
checkbox input "true"
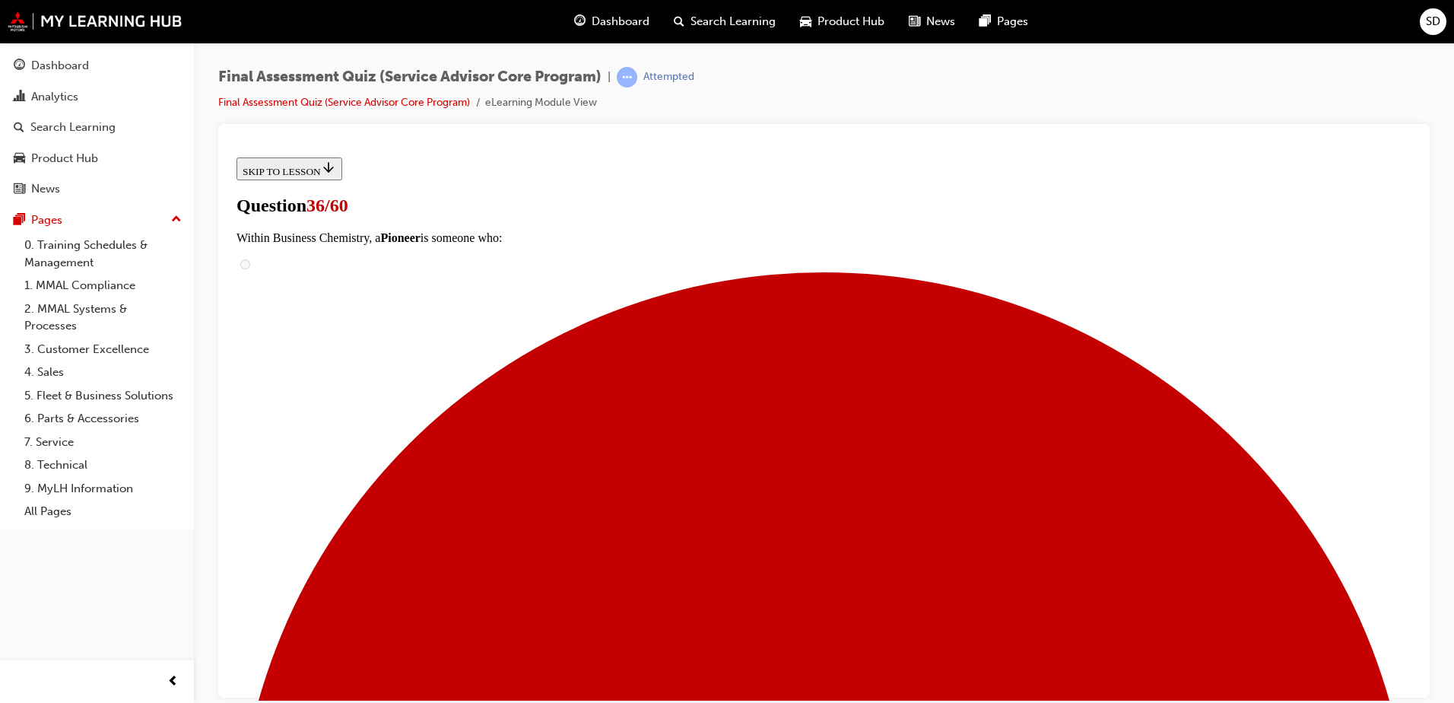
checkbox input "true"
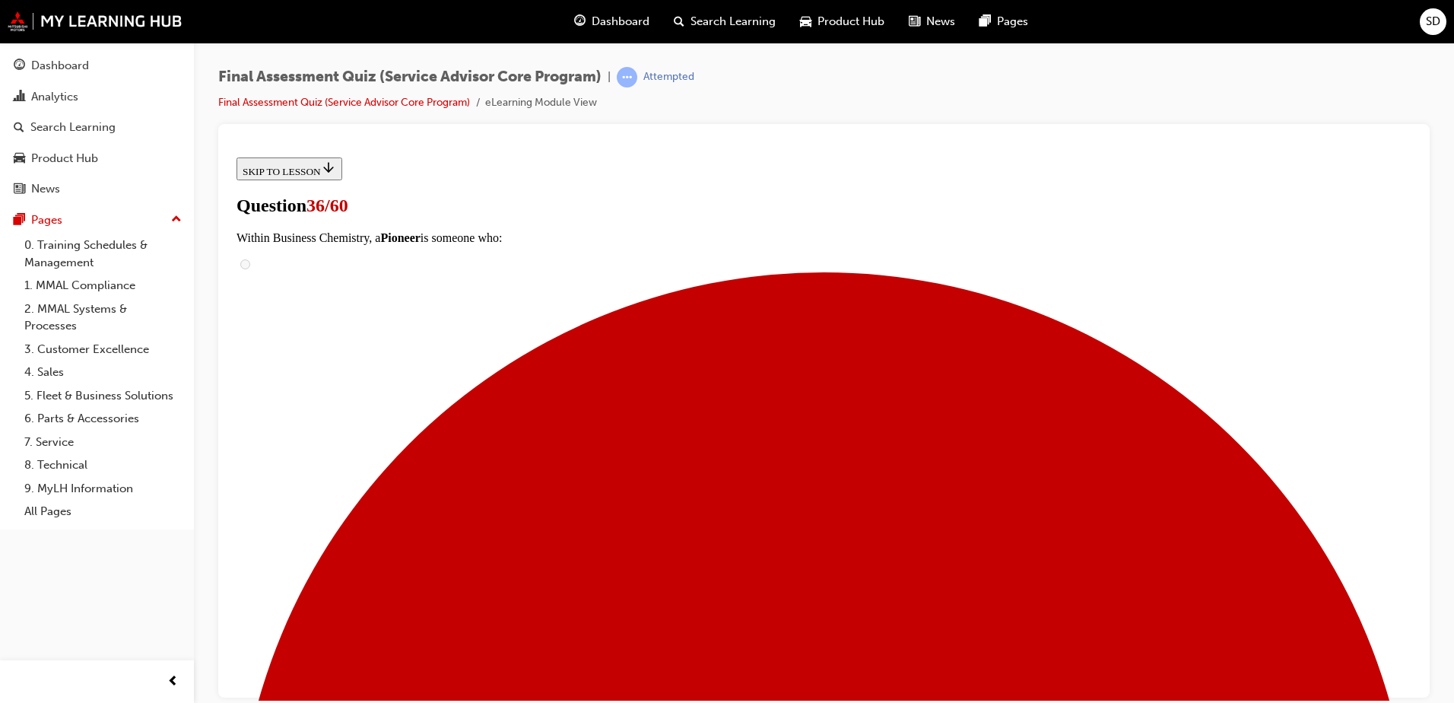
checkbox input "true"
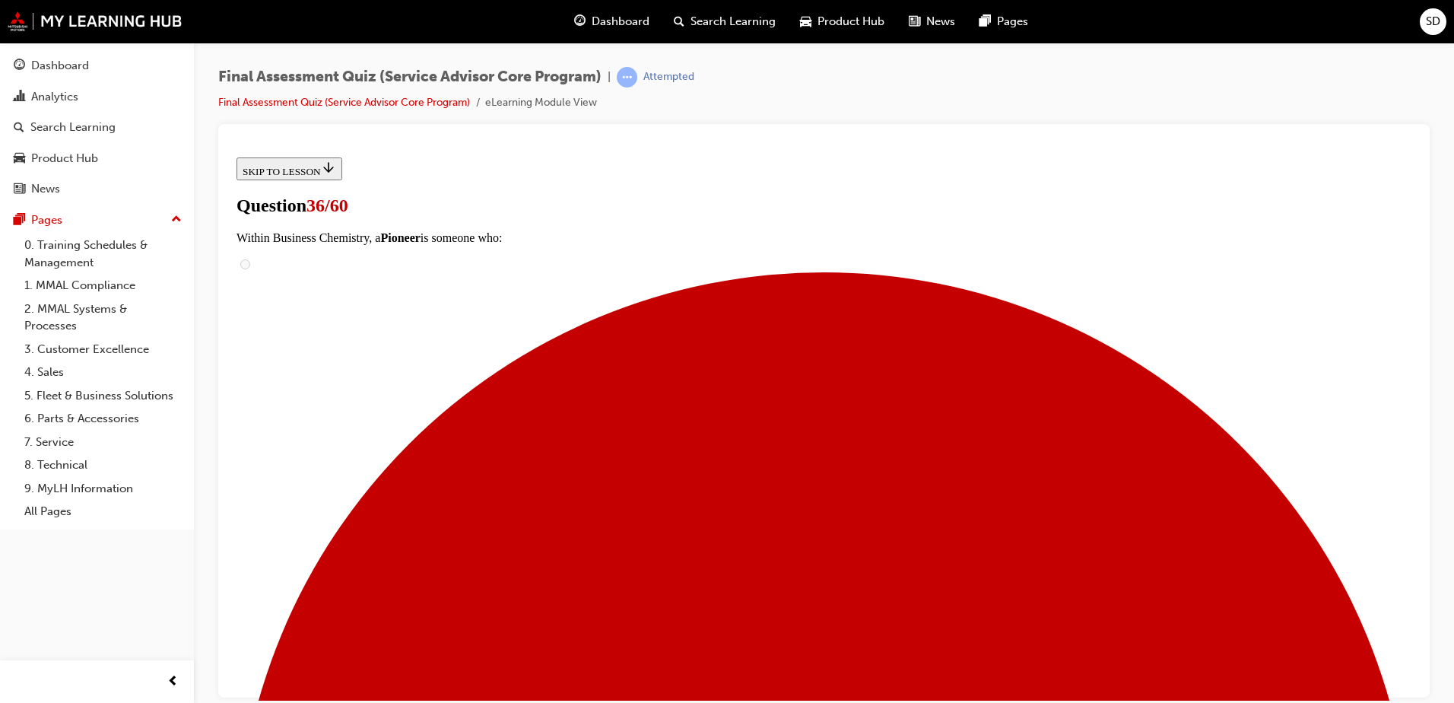
checkbox input "true"
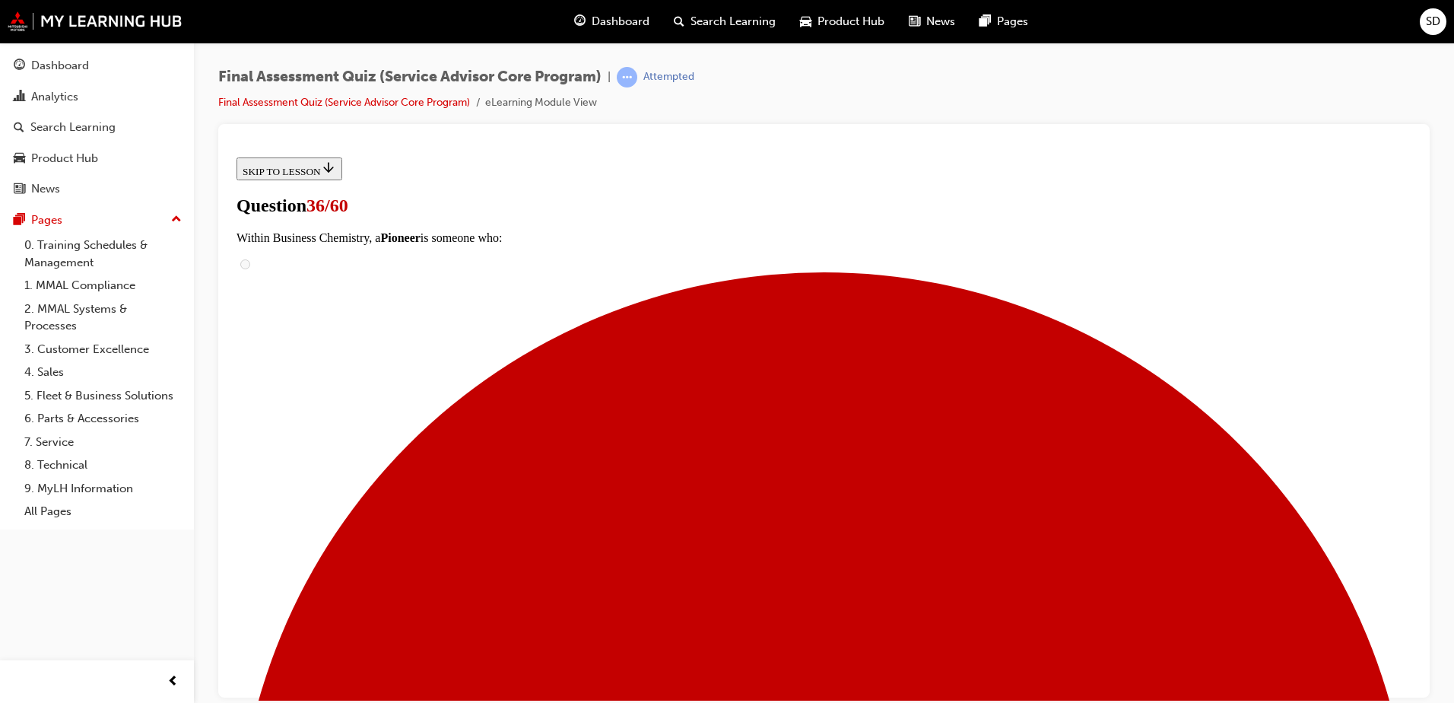
checkbox input "true"
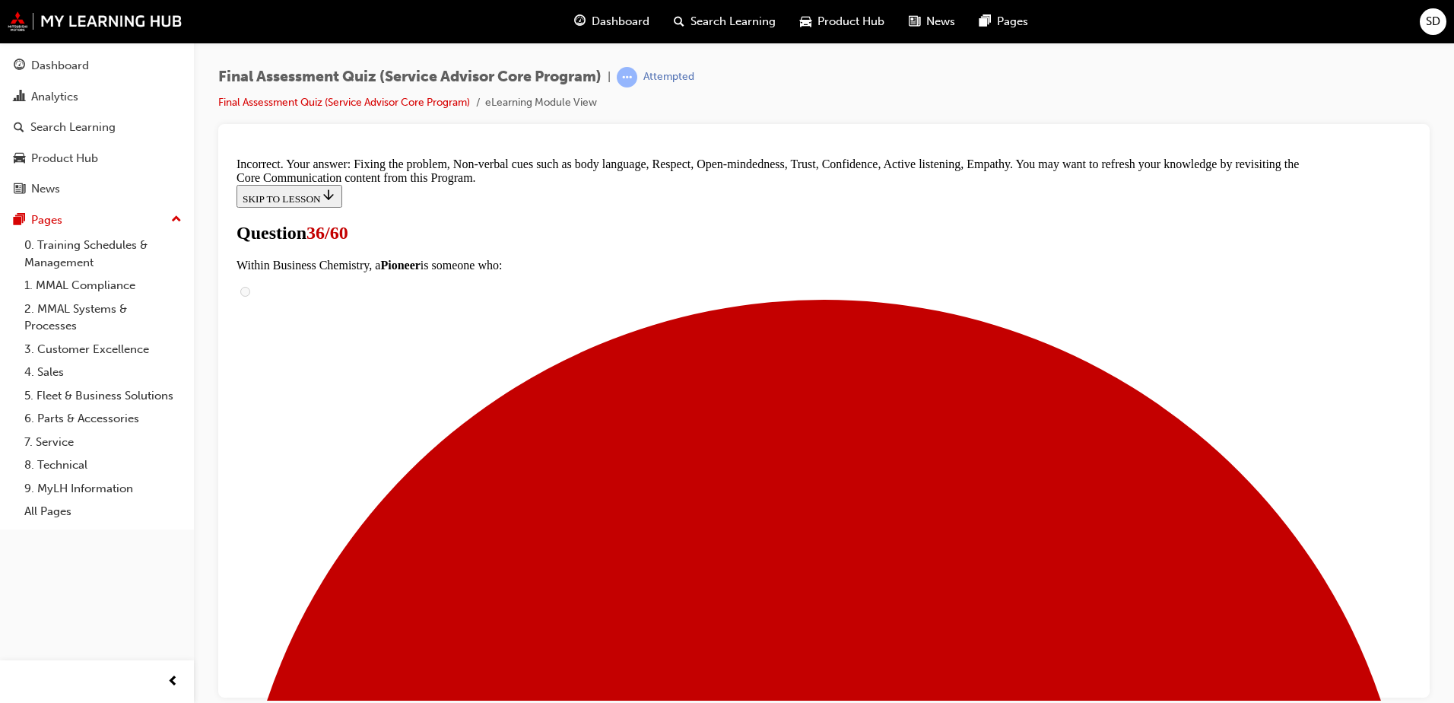
scroll to position [730, 0]
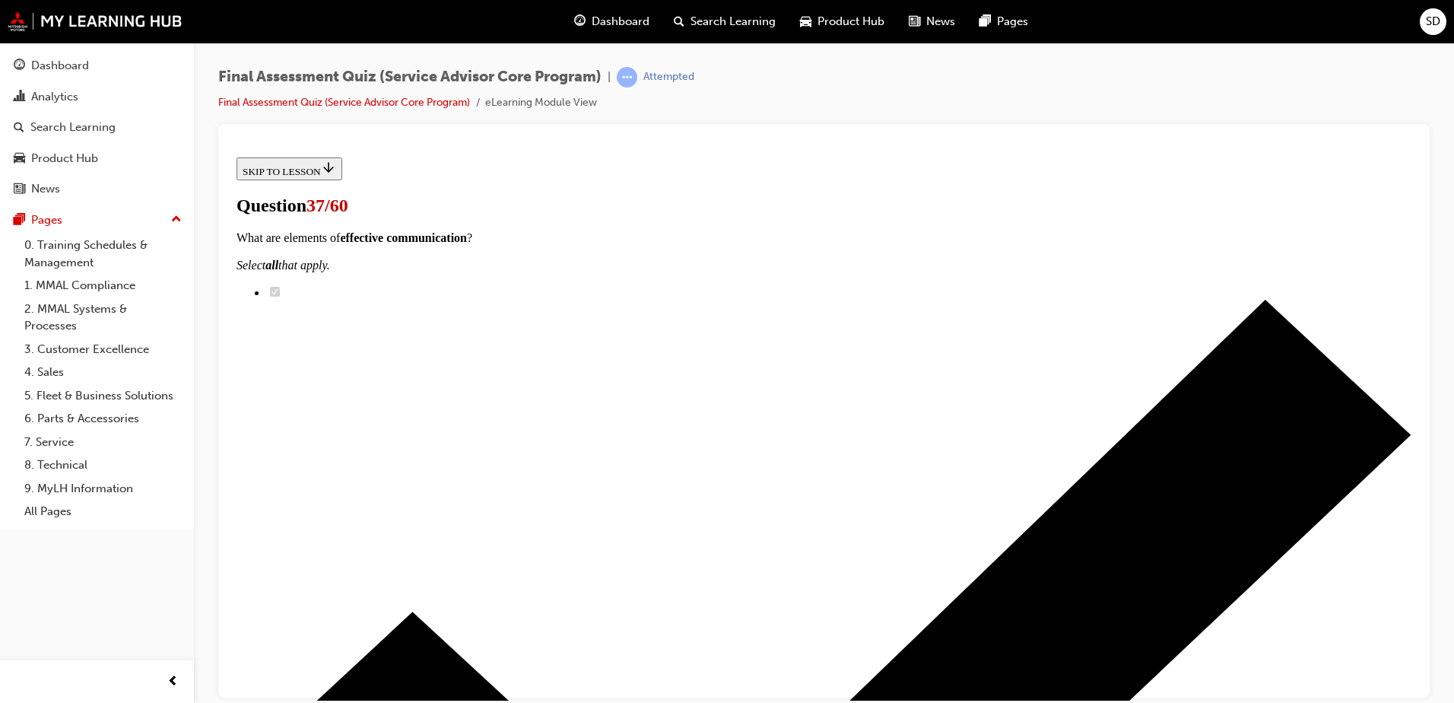
scroll to position [76, 0]
checkbox input "true"
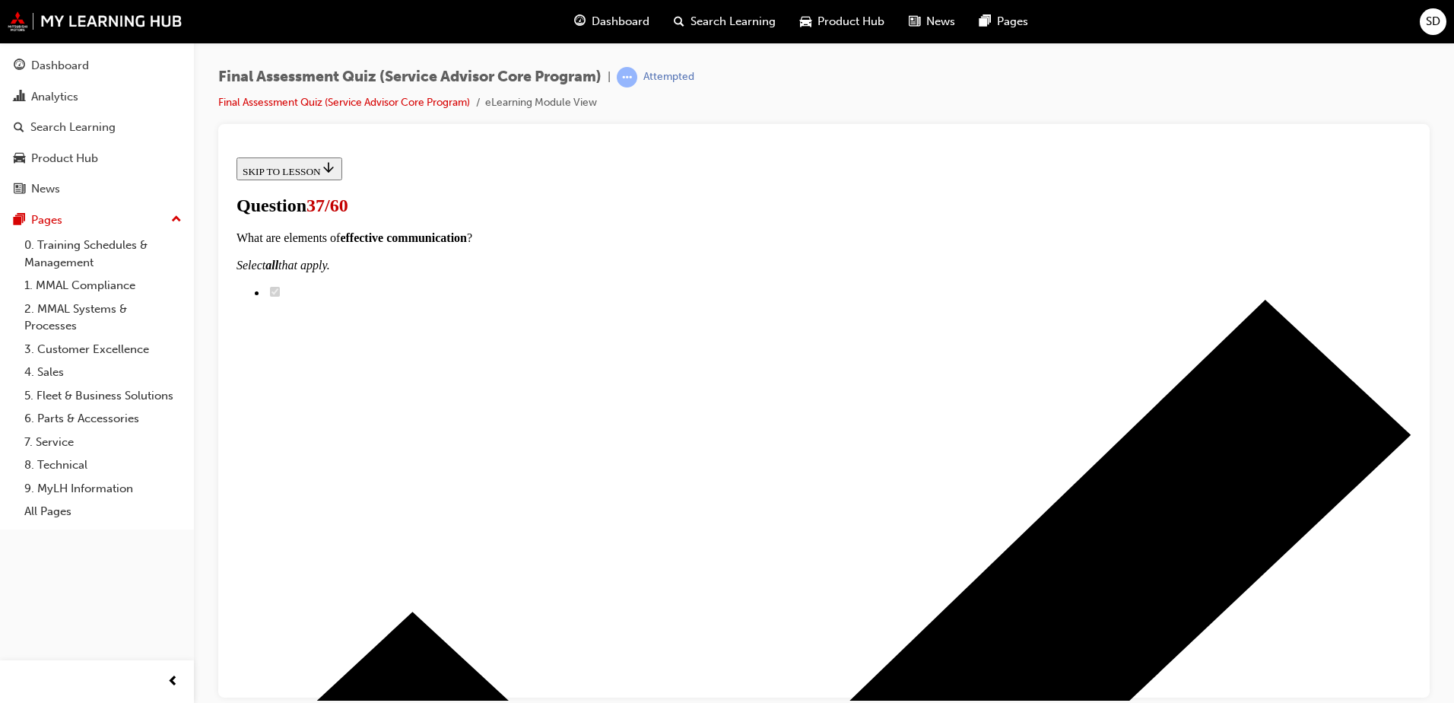
checkbox input "true"
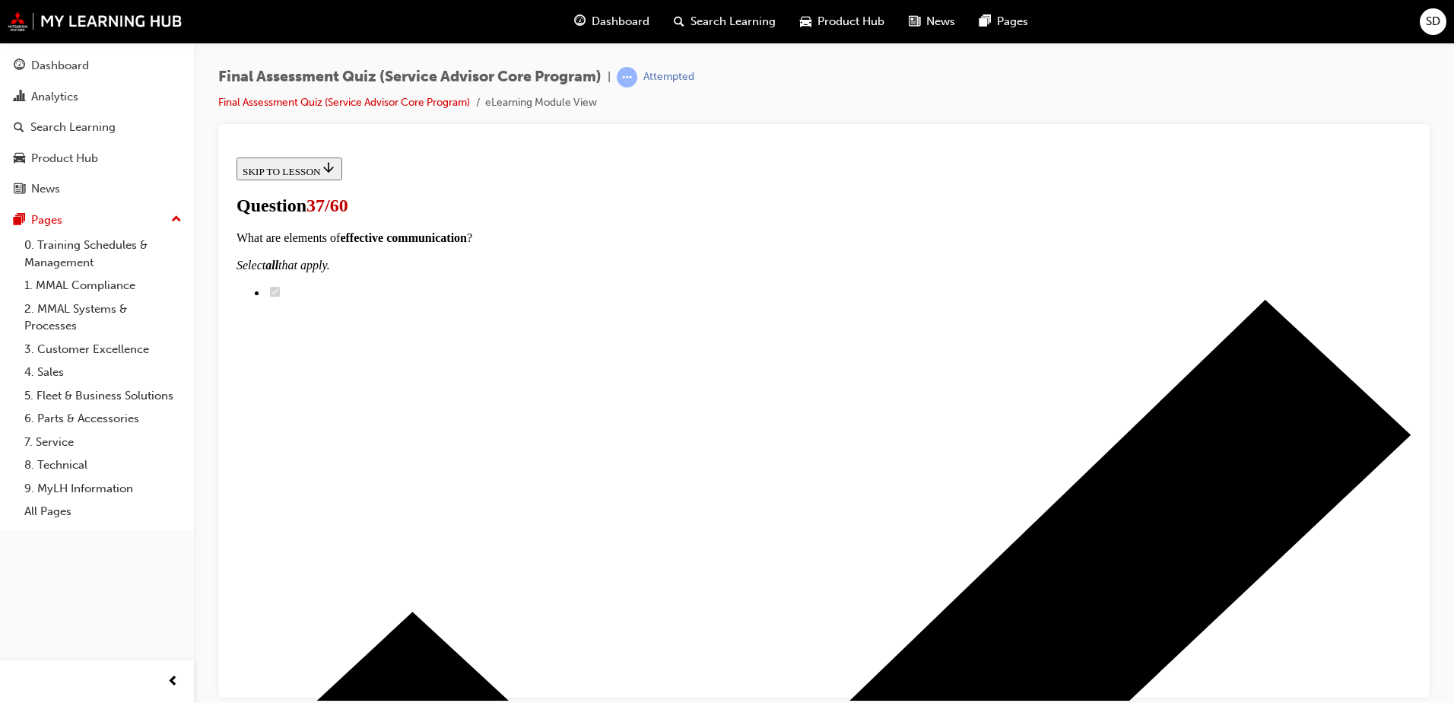
checkbox input "true"
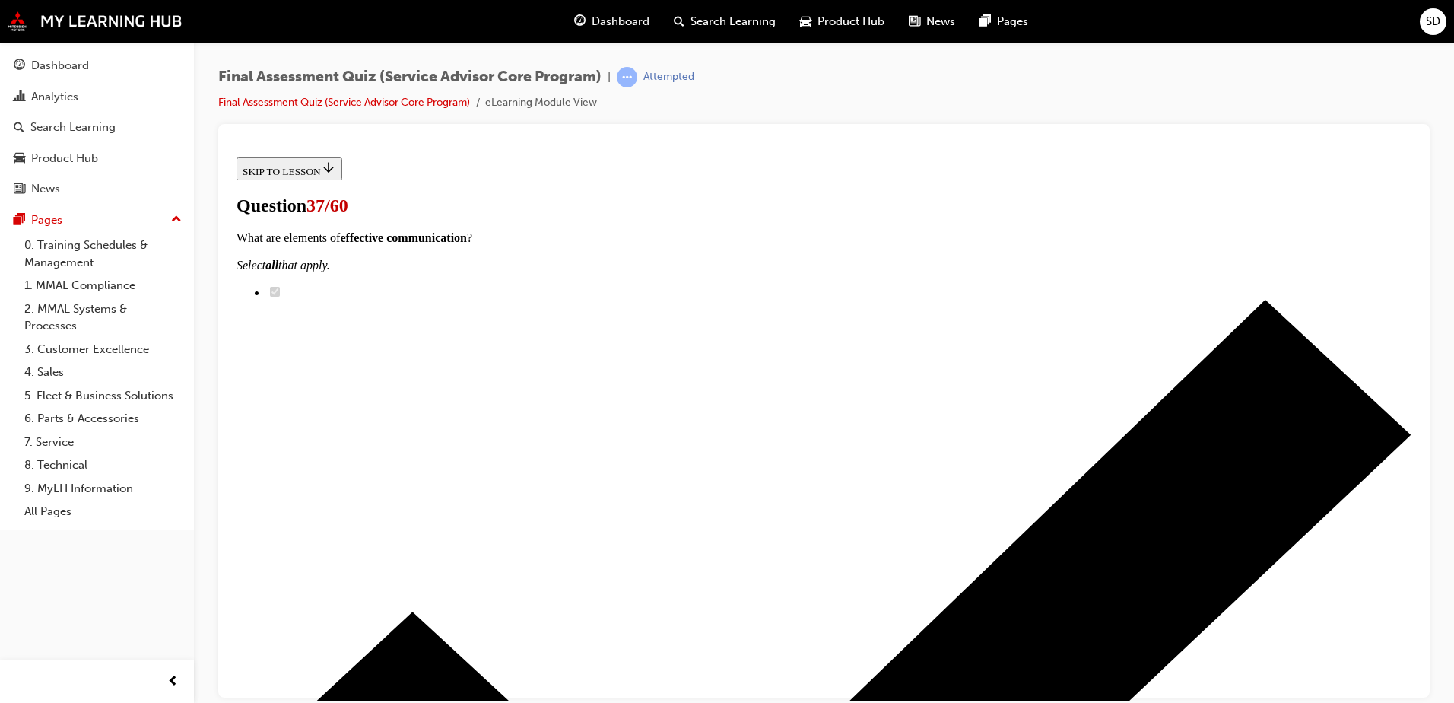
checkbox input "true"
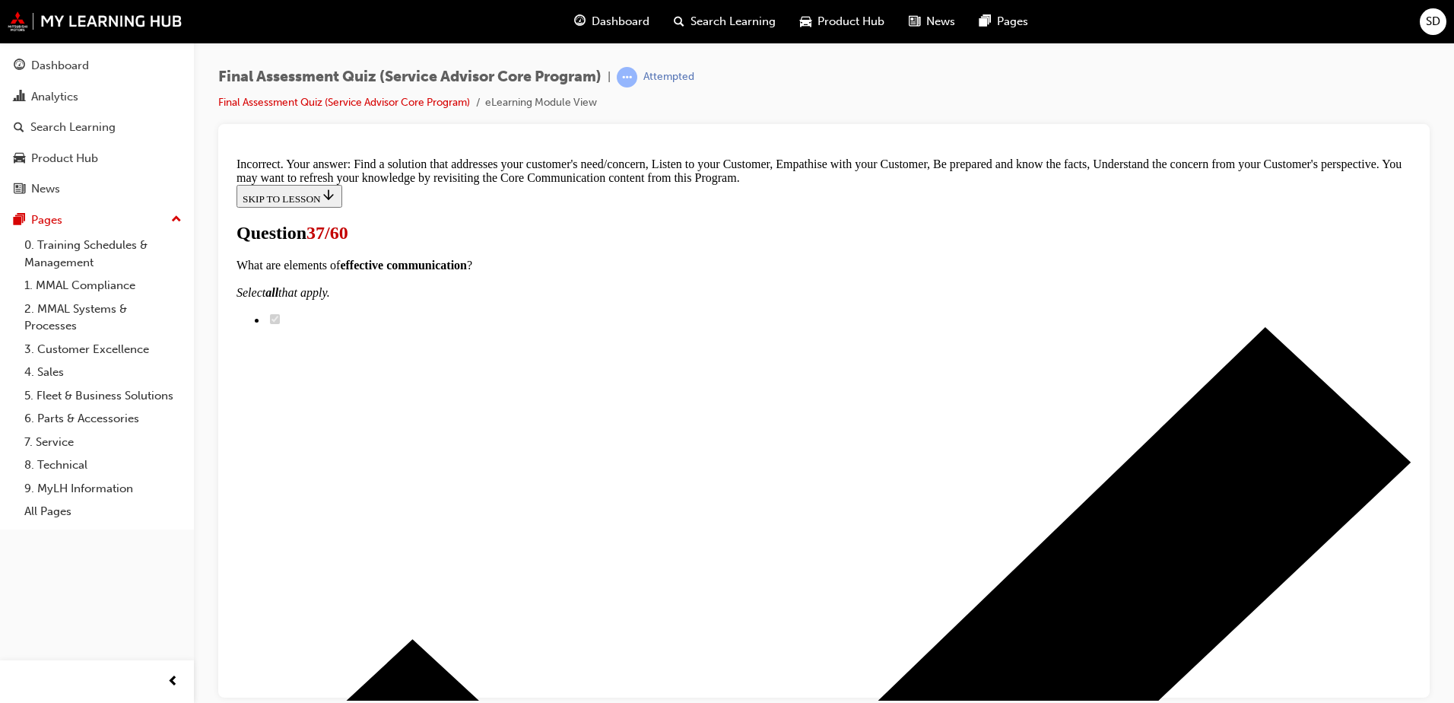
scroll to position [183, 0]
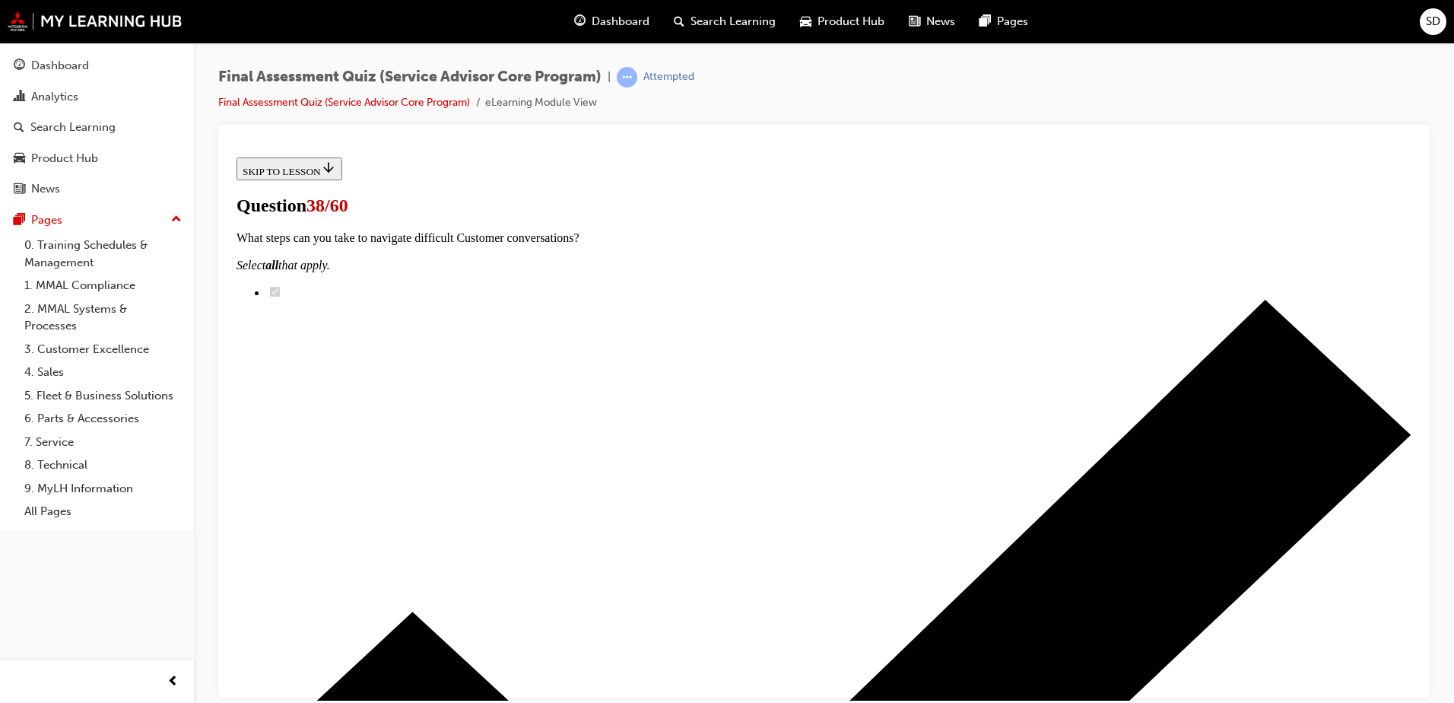
scroll to position [76, 0]
radio input "true"
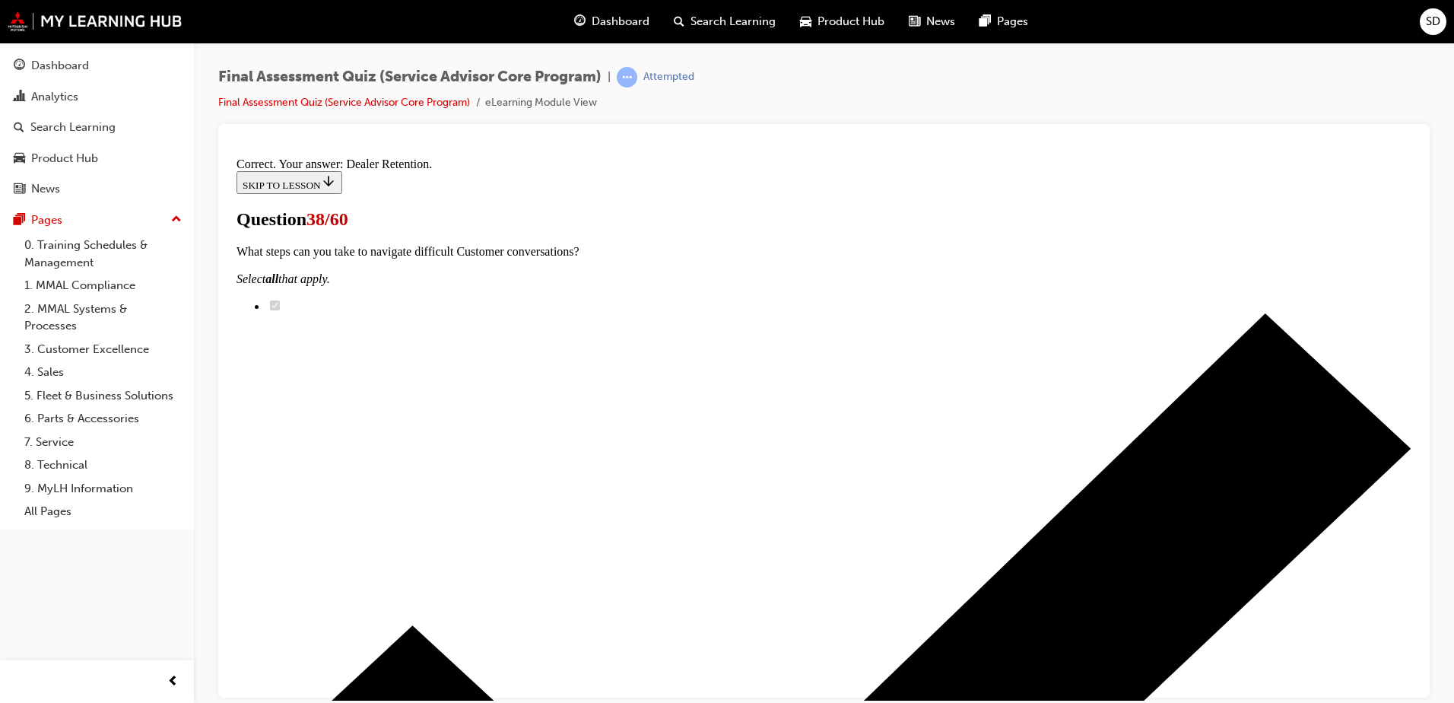
scroll to position [246, 0]
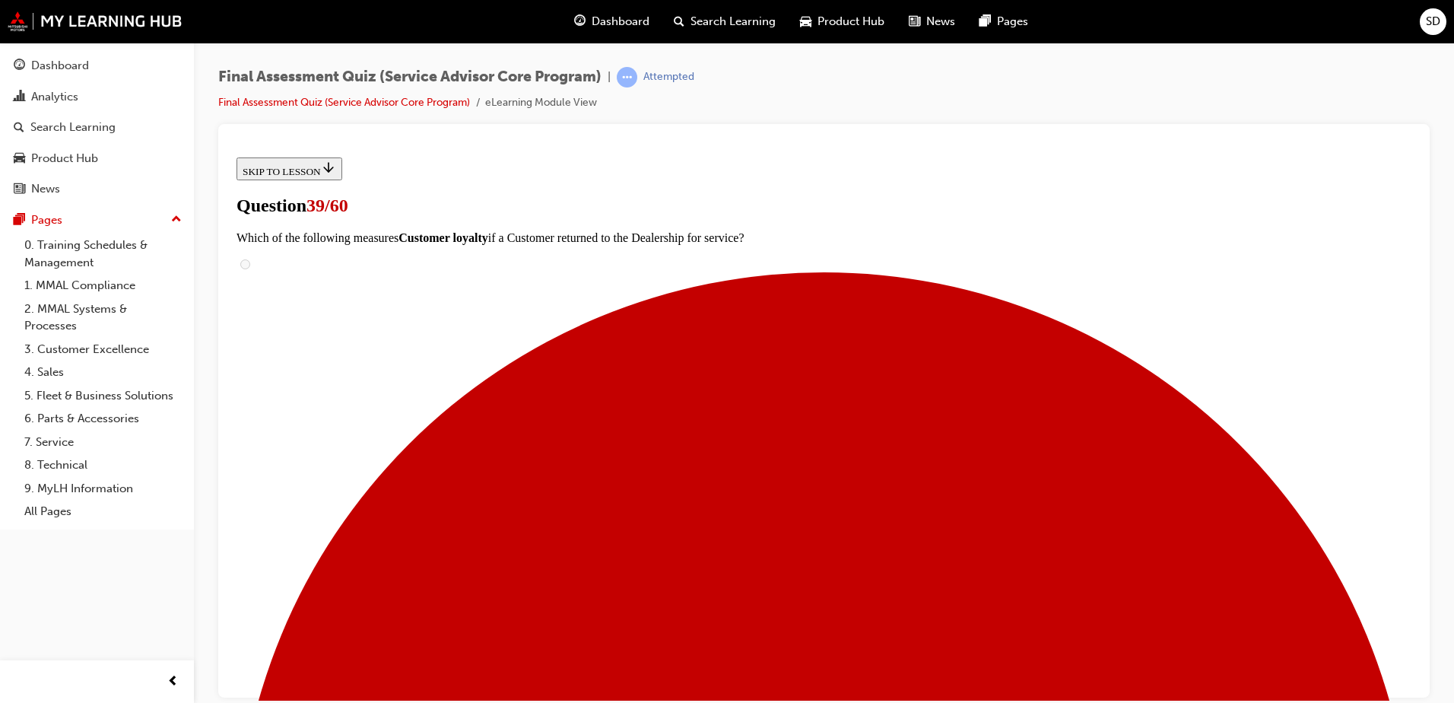
radio input "true"
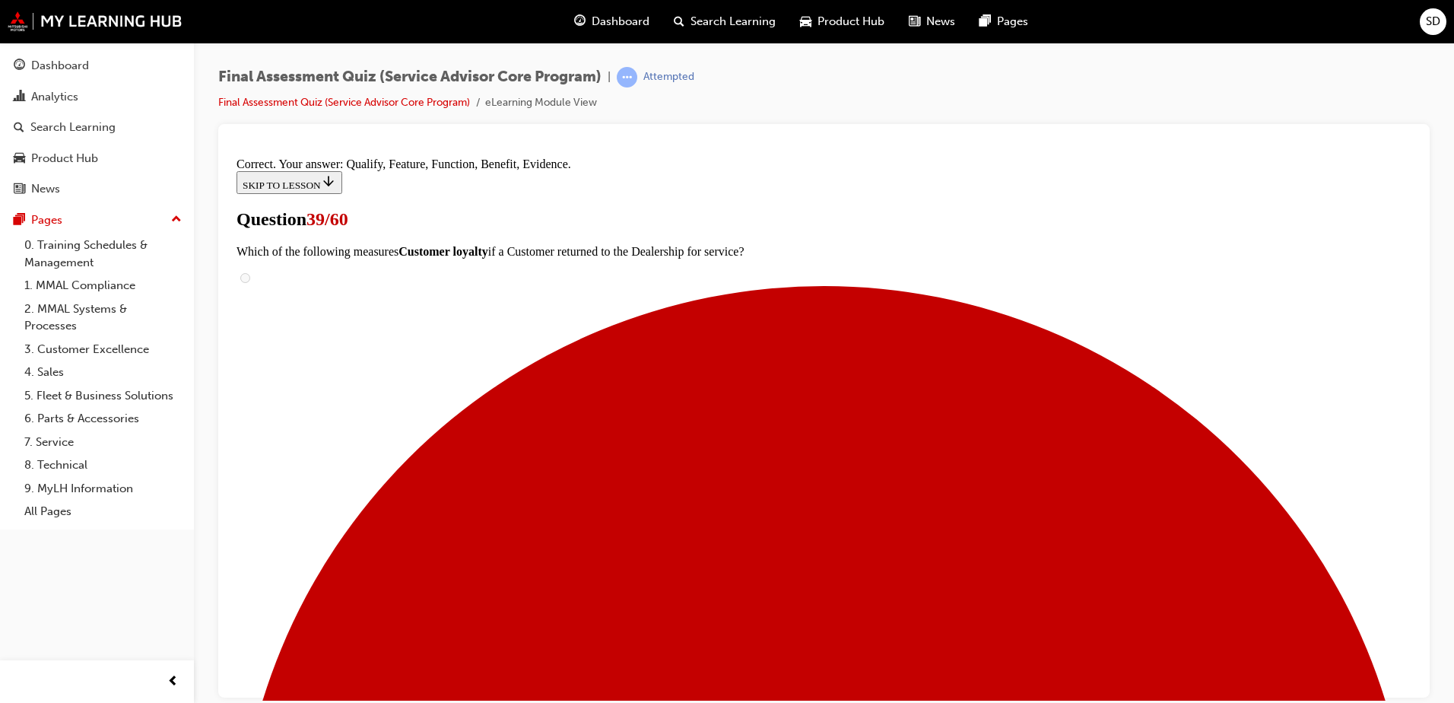
scroll to position [220, 0]
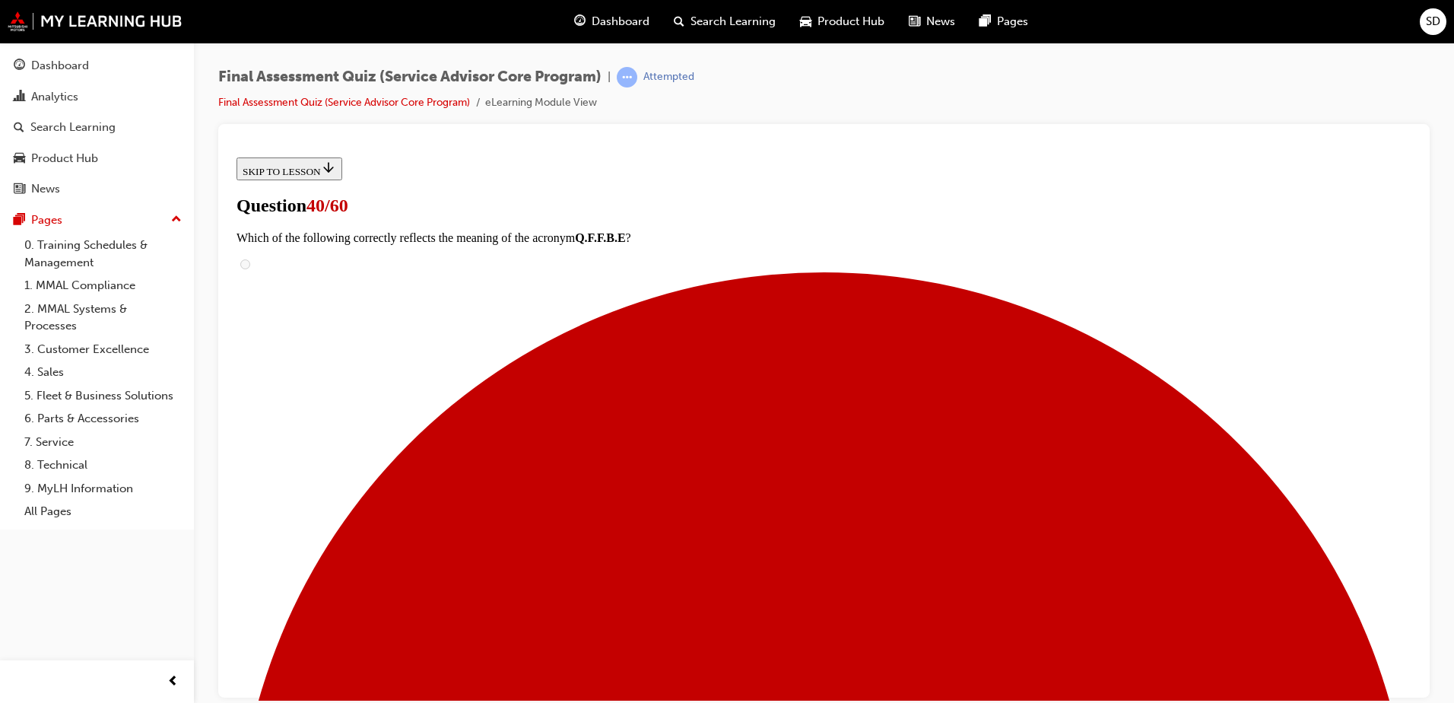
scroll to position [76, 0]
radio input "true"
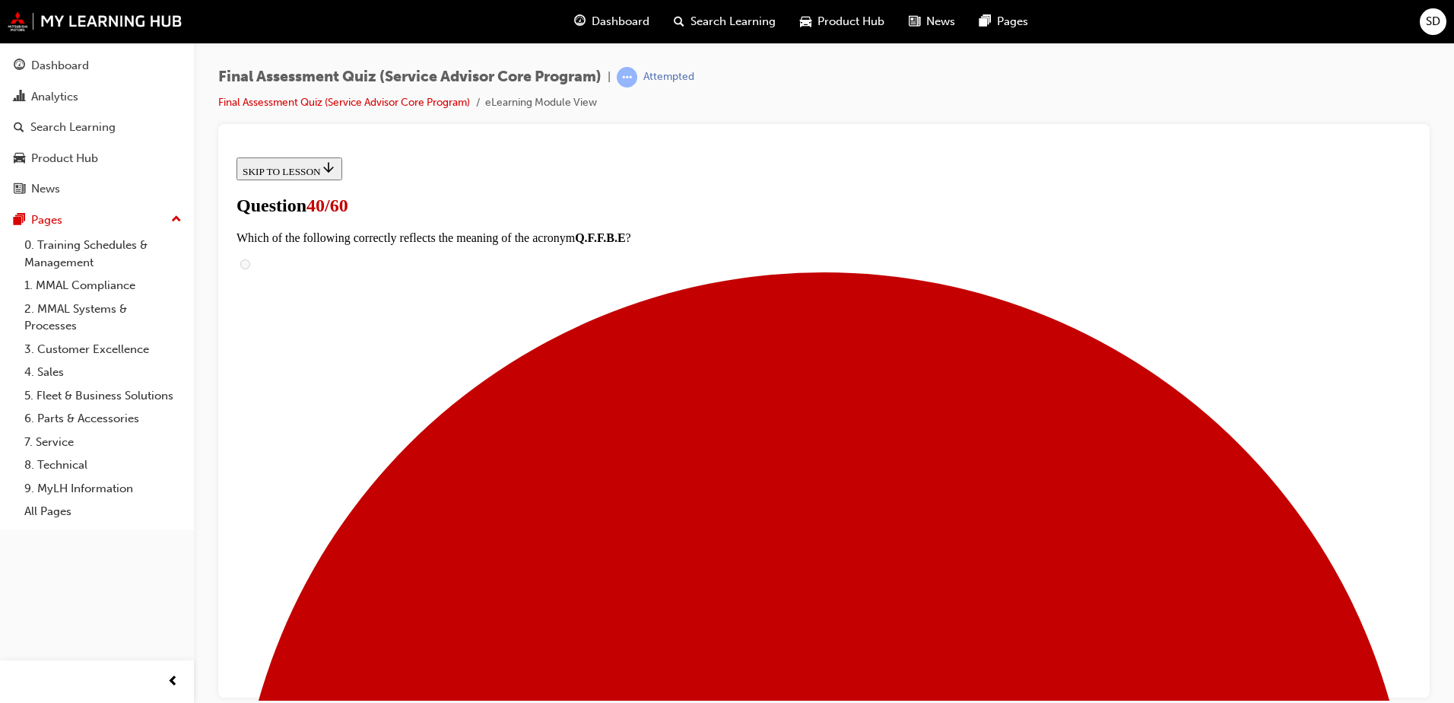
radio input "true"
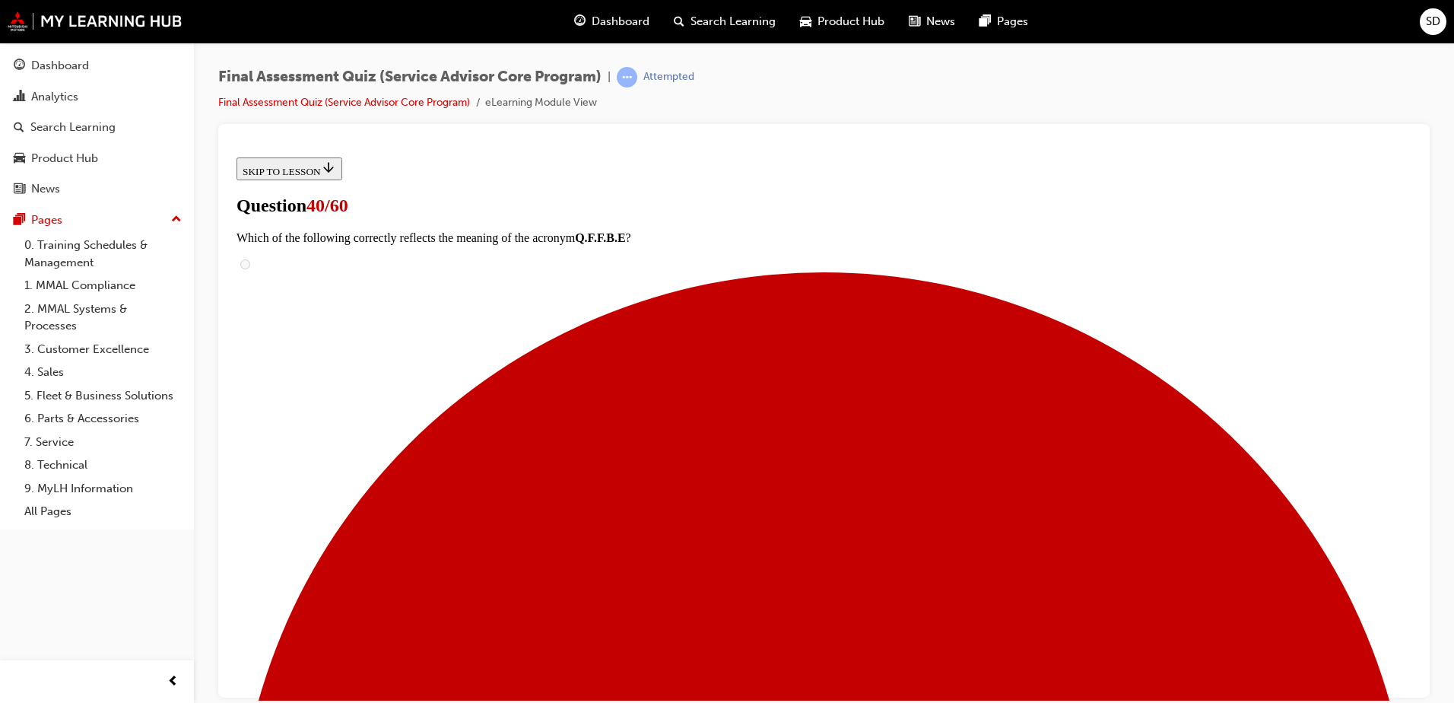
scroll to position [259, 0]
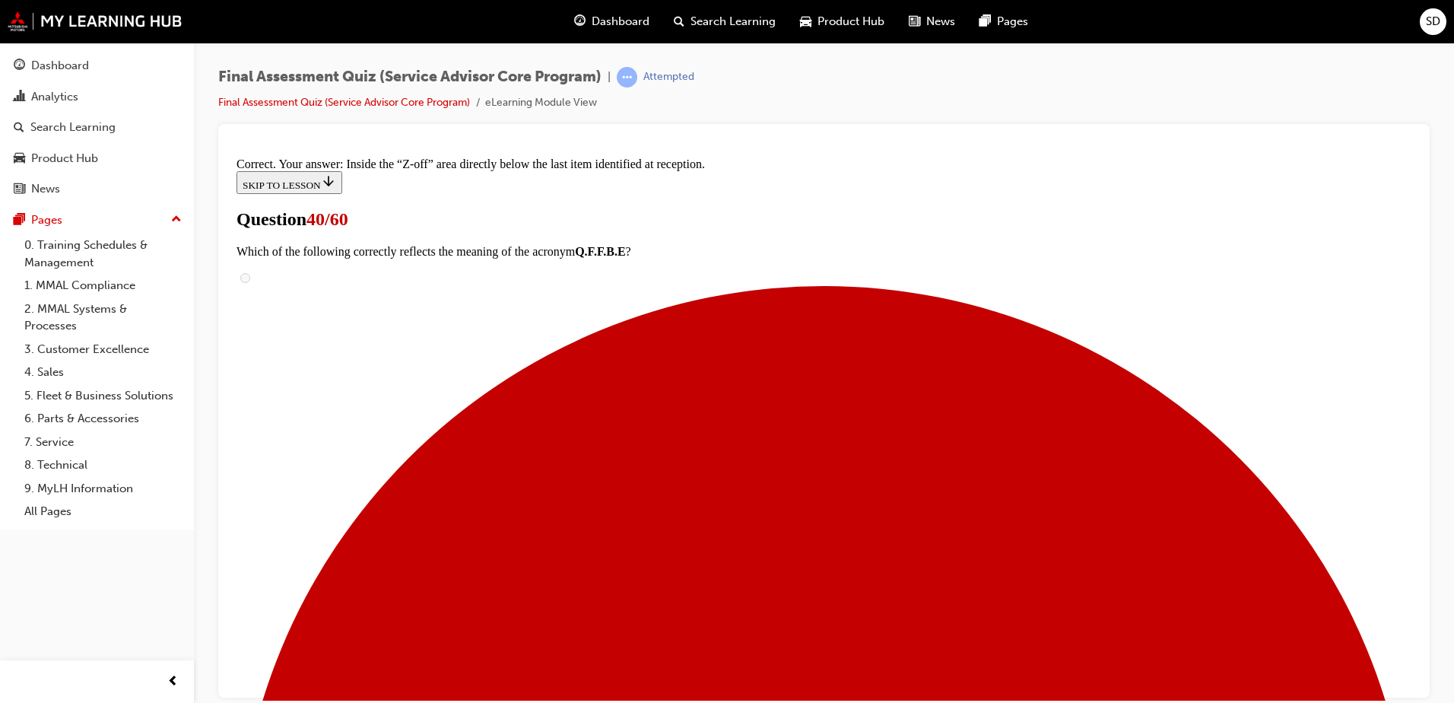
scroll to position [307, 0]
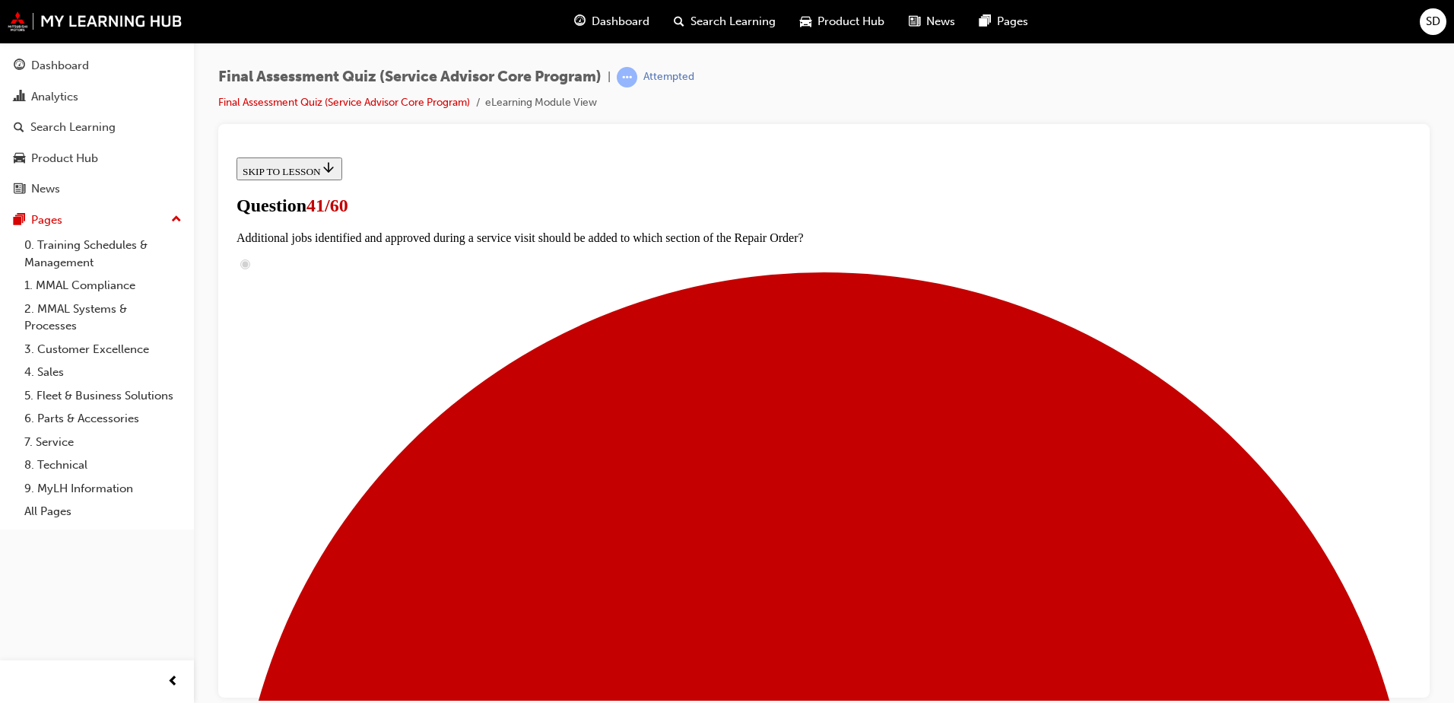
scroll to position [76, 0]
radio input "true"
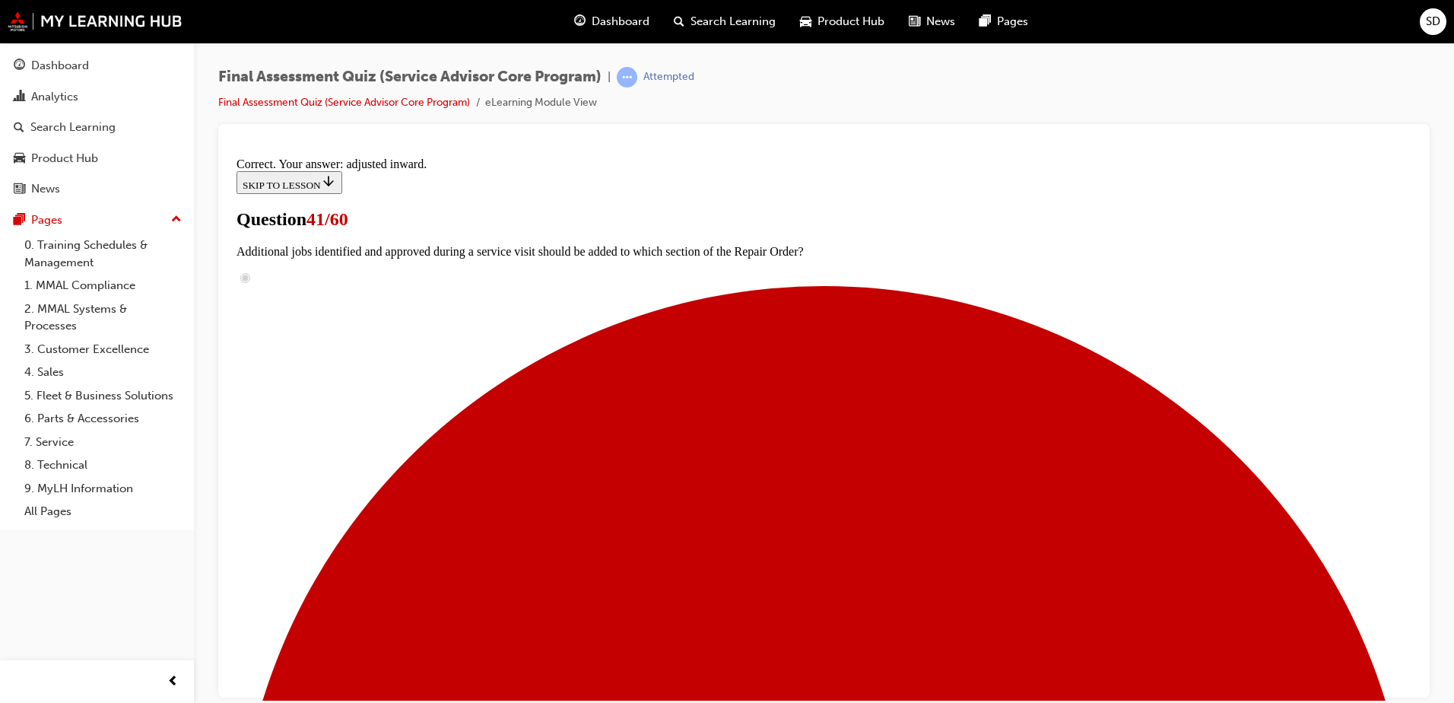
scroll to position [375, 0]
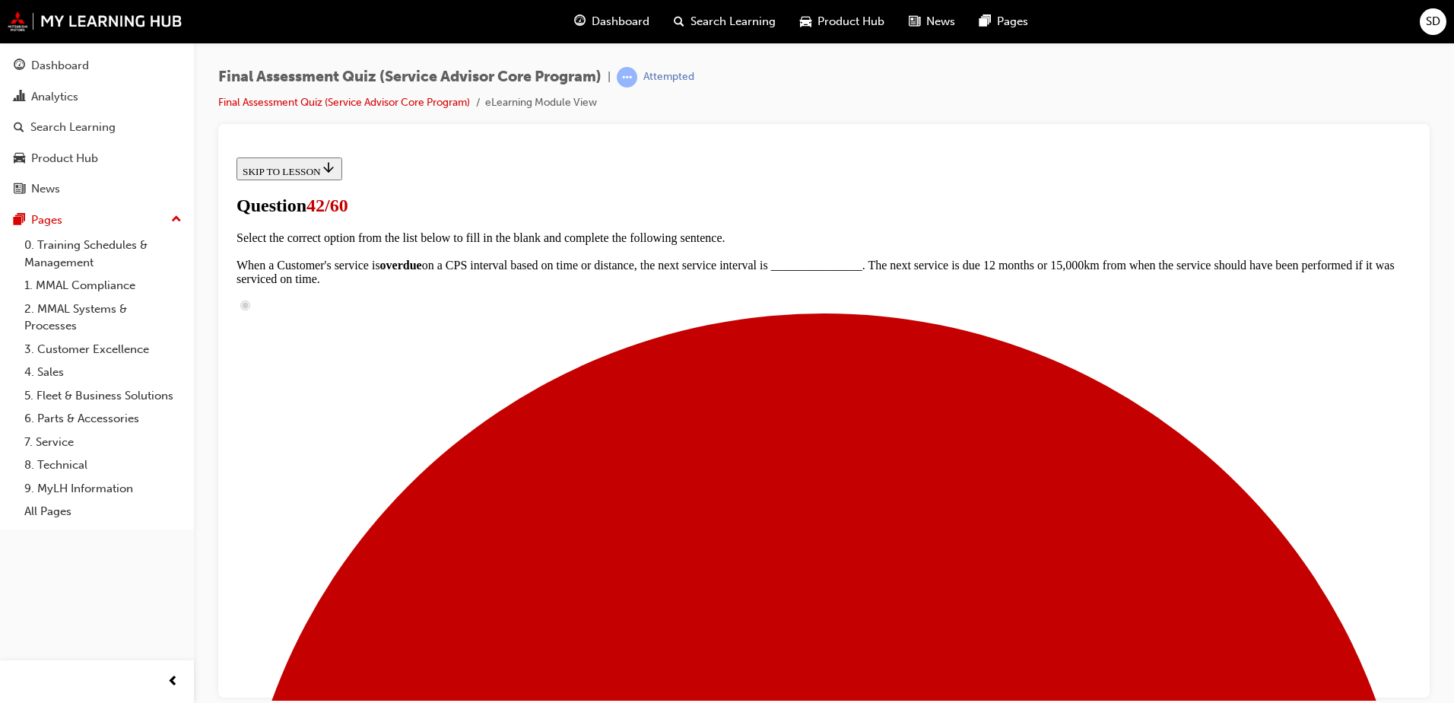
scroll to position [228, 0]
checkbox input "true"
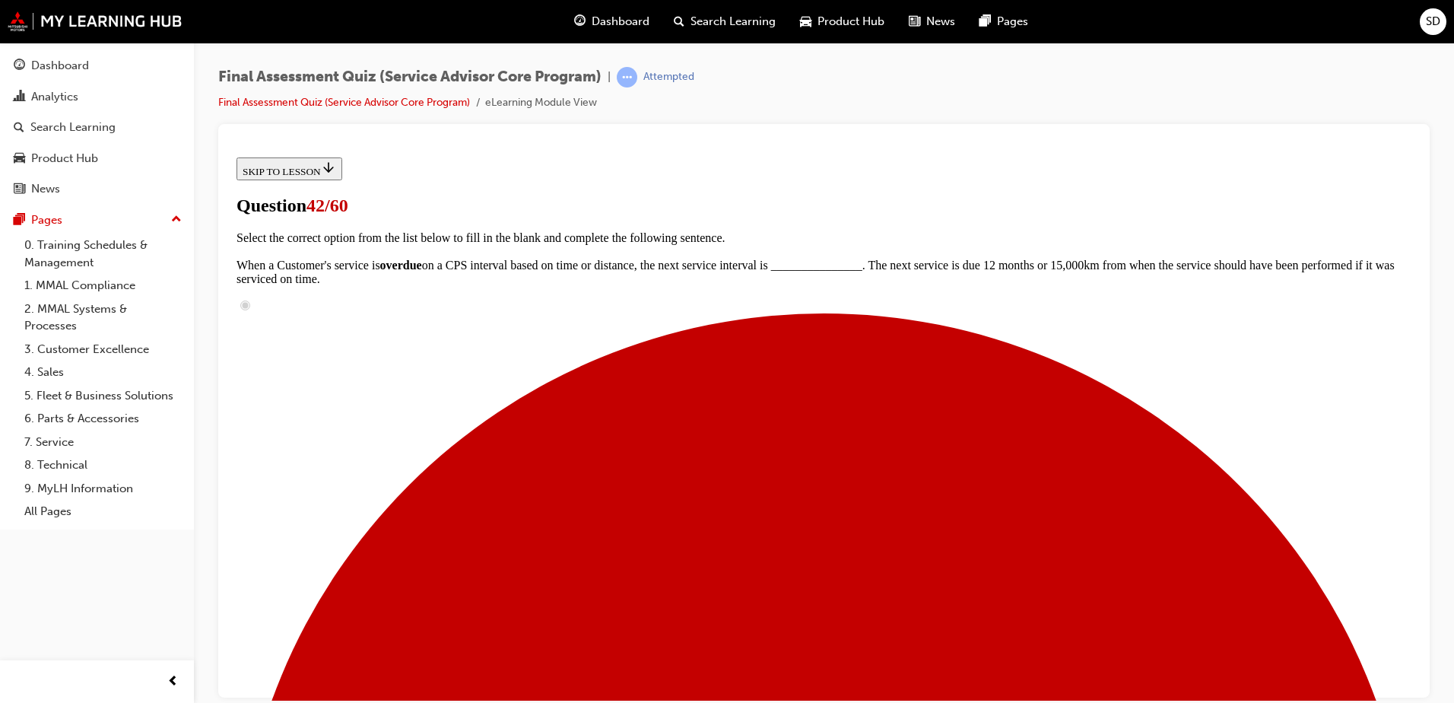
checkbox input "true"
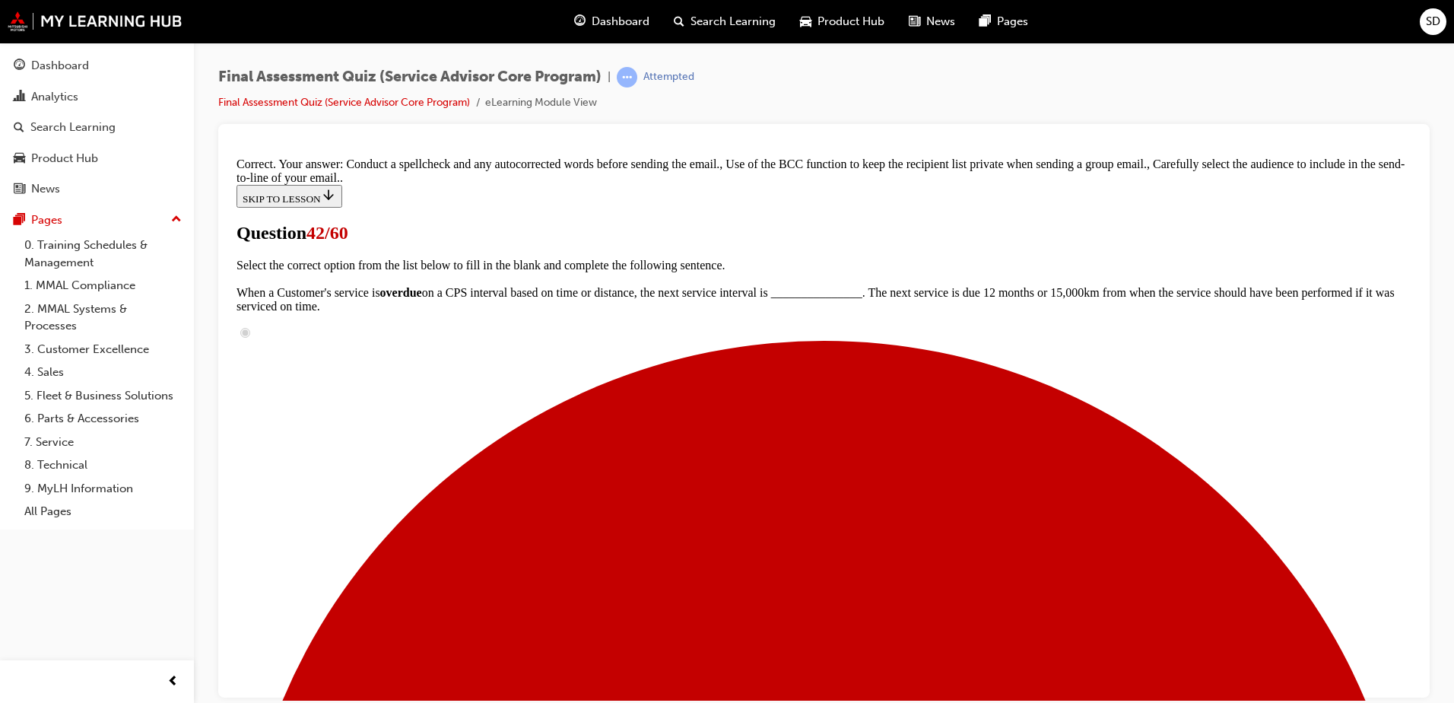
scroll to position [378, 0]
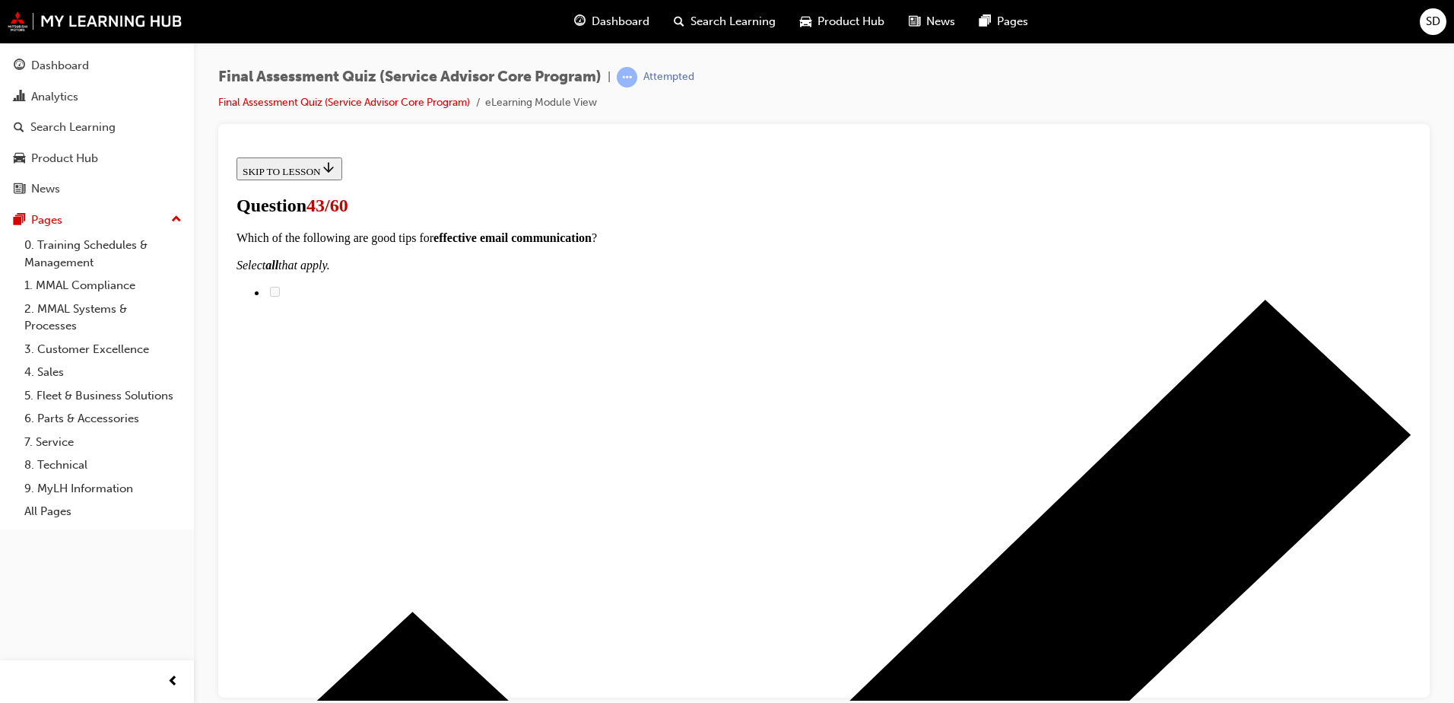
scroll to position [152, 0]
radio input "true"
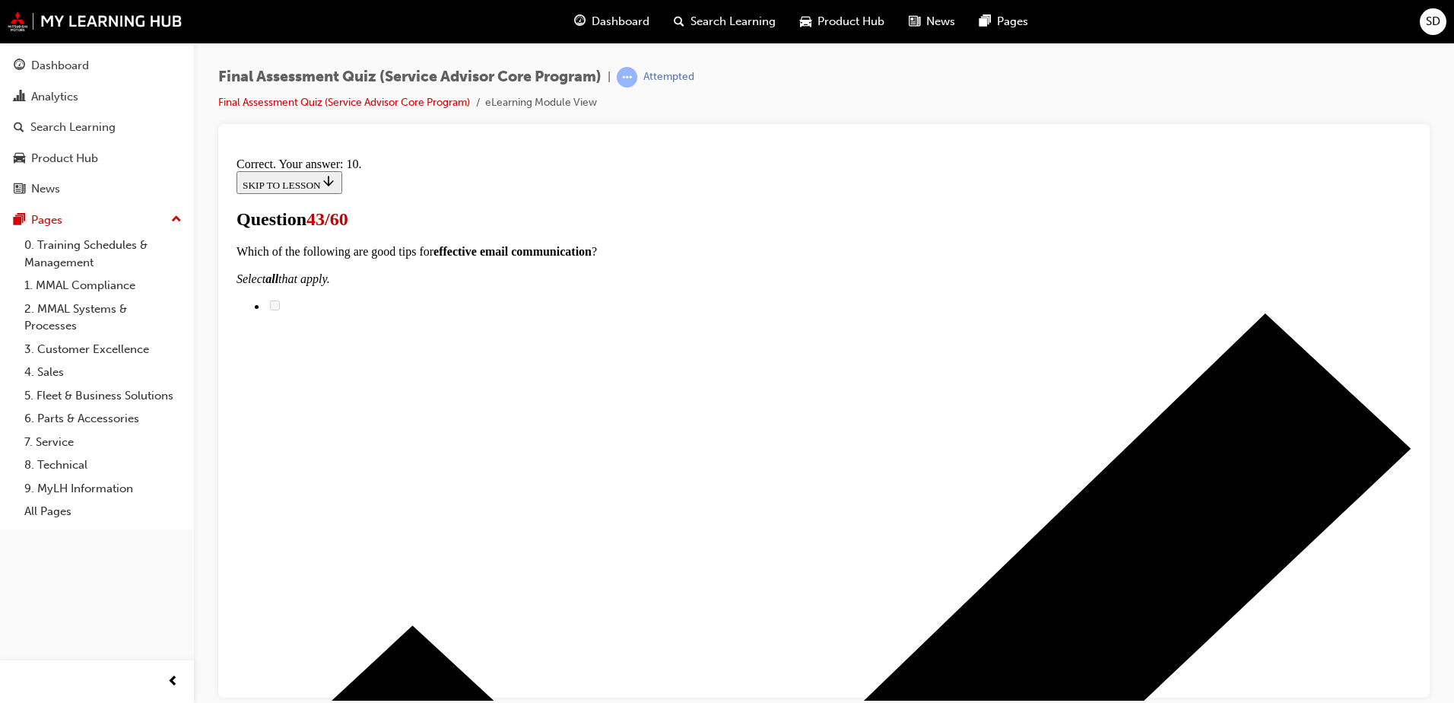
scroll to position [349, 0]
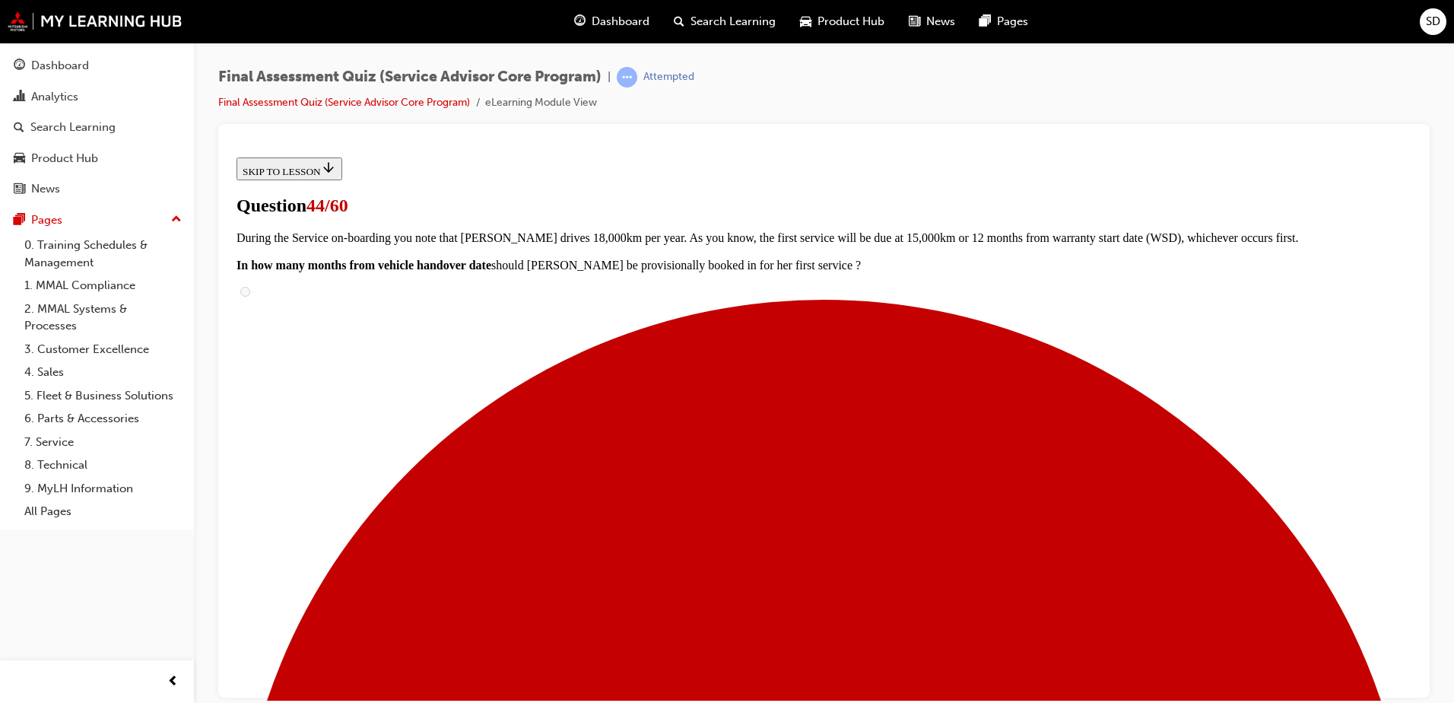
scroll to position [0, 0]
radio input "true"
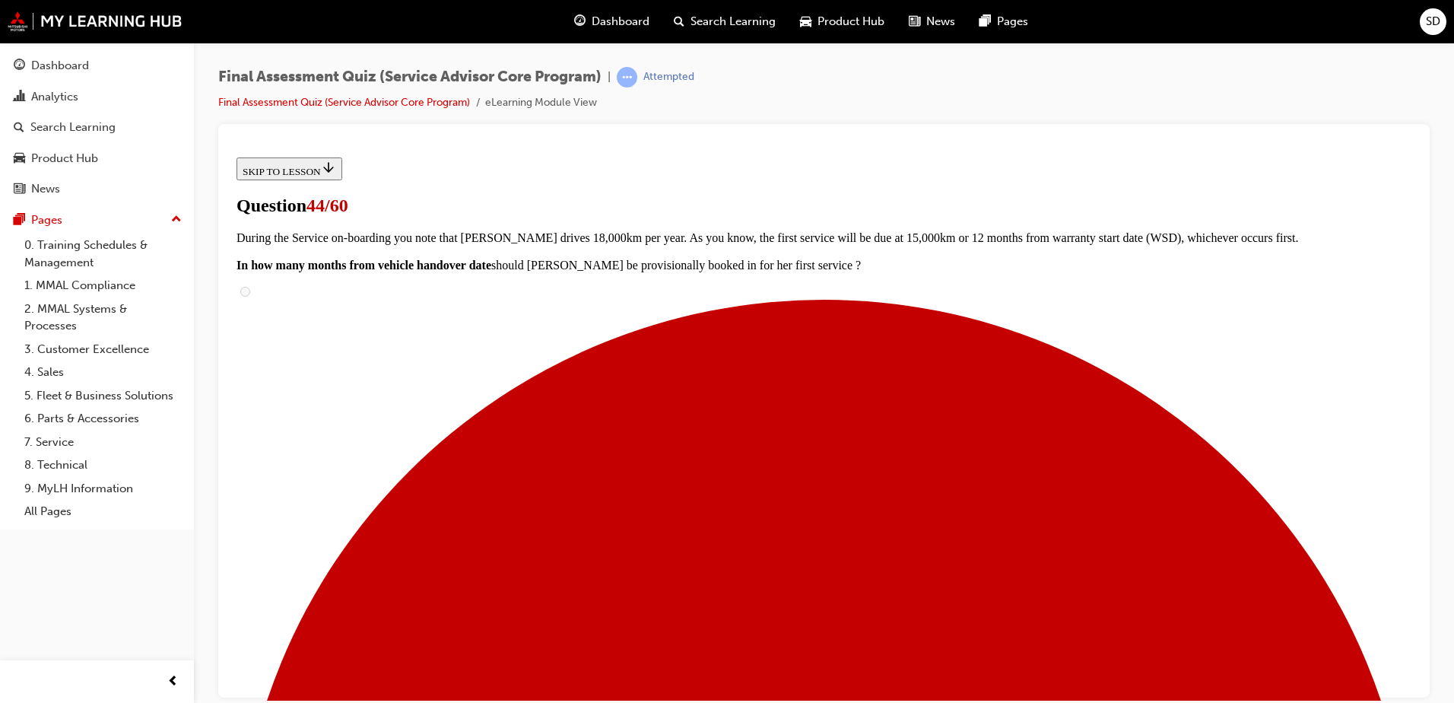
radio input "true"
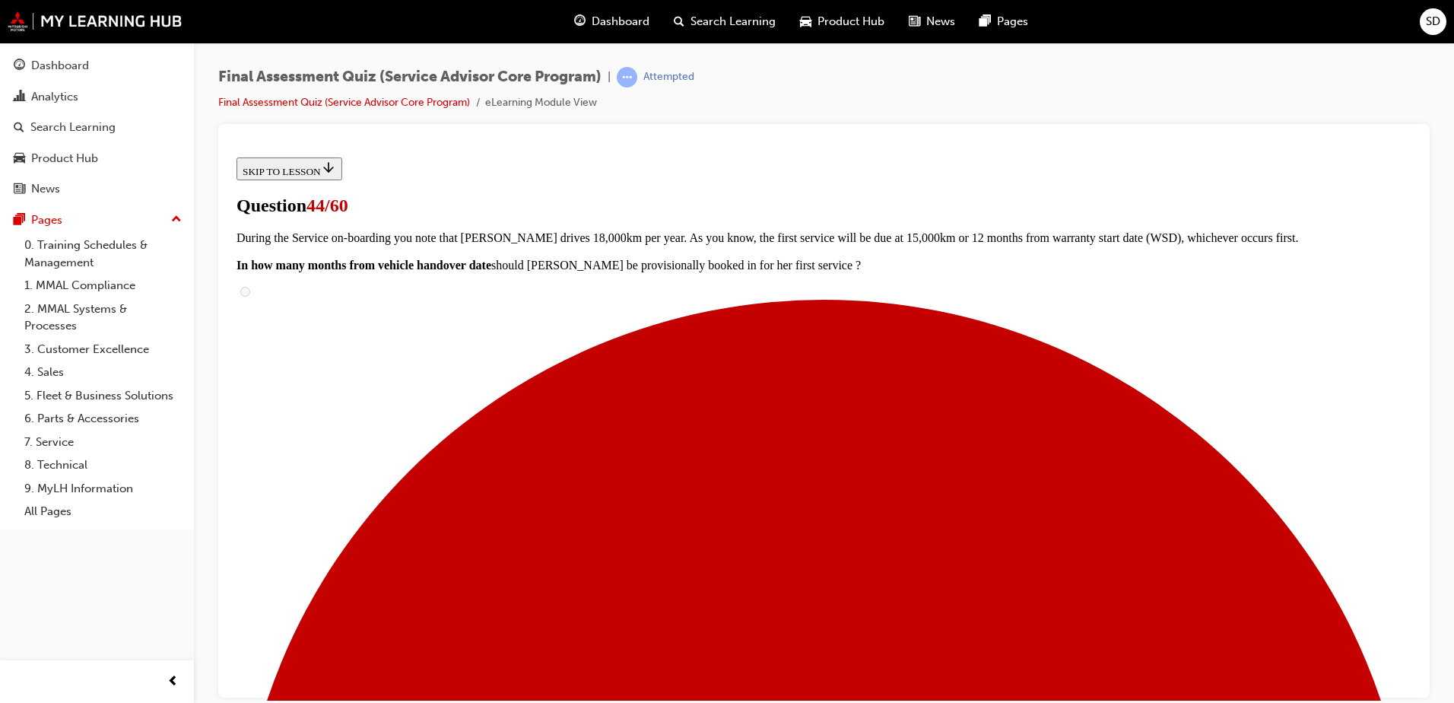
radio input "true"
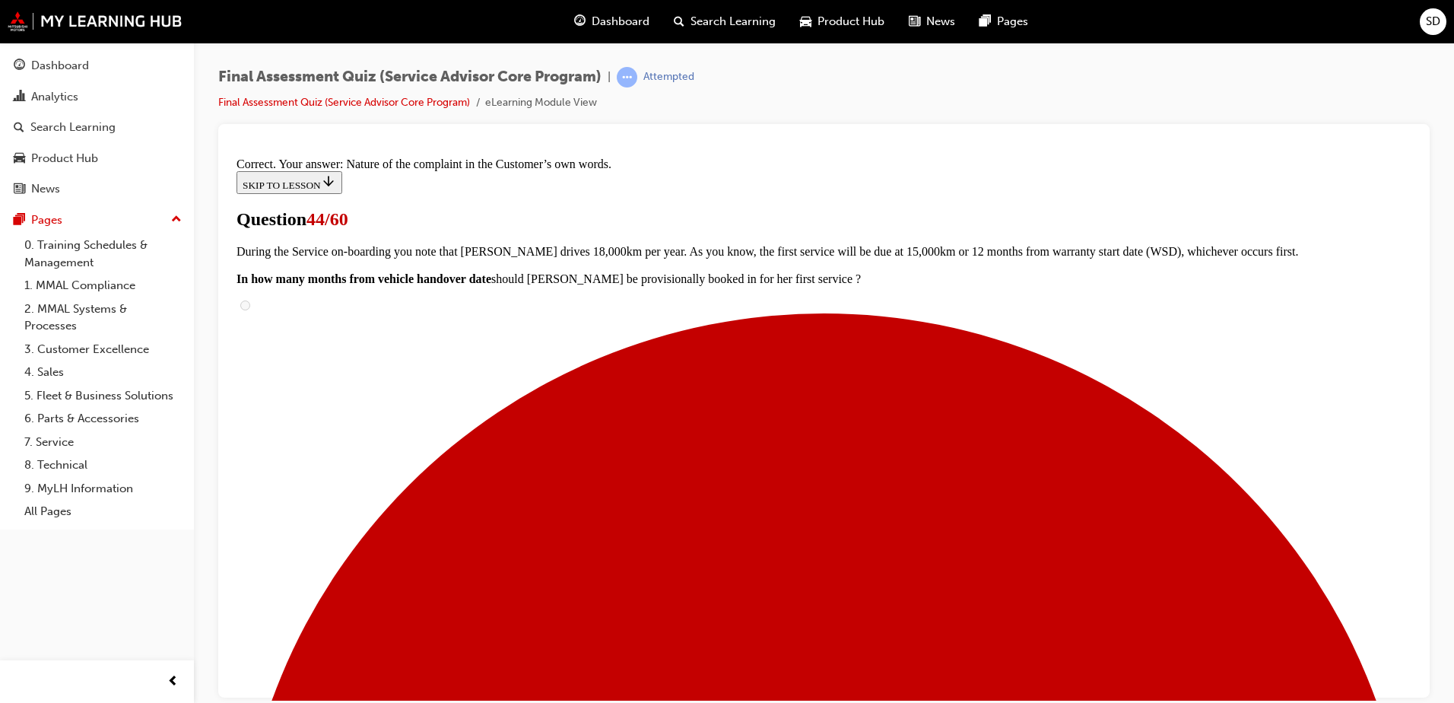
scroll to position [246, 0]
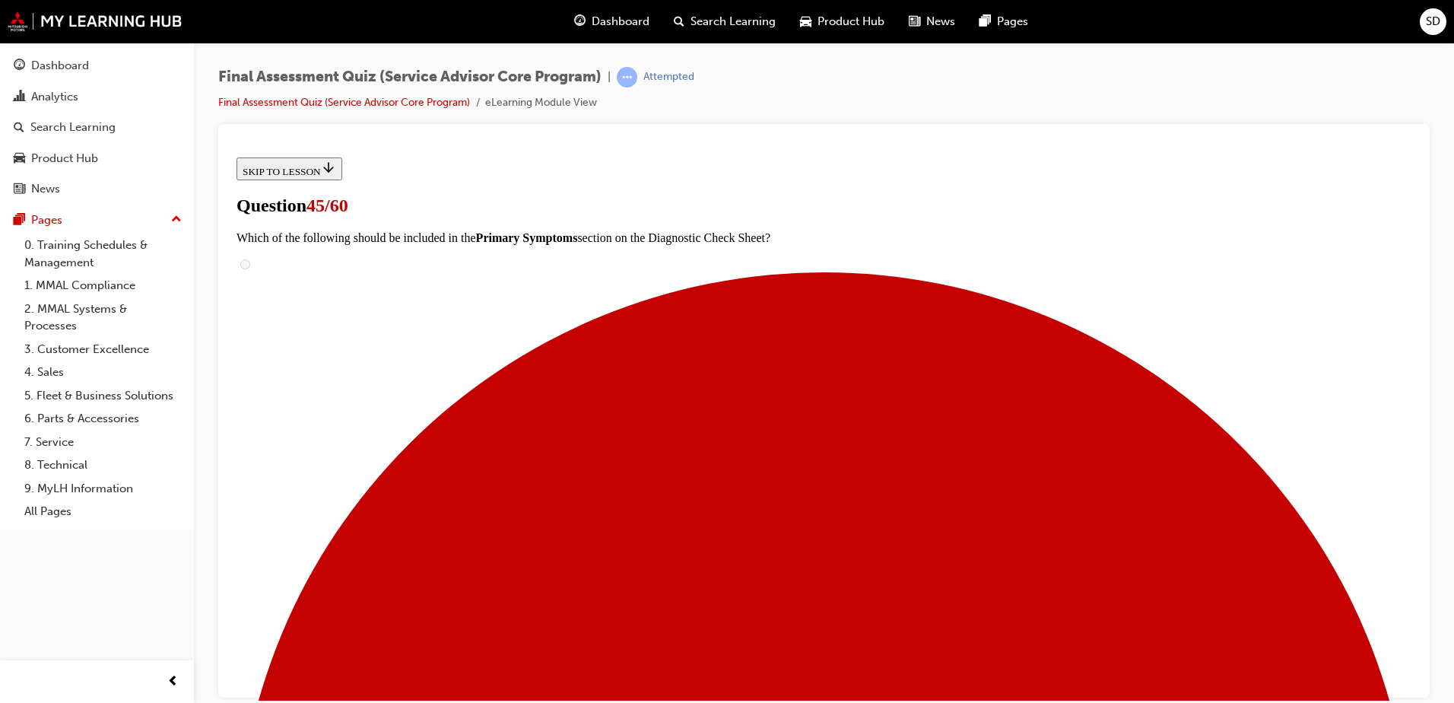
scroll to position [152, 0]
radio input "true"
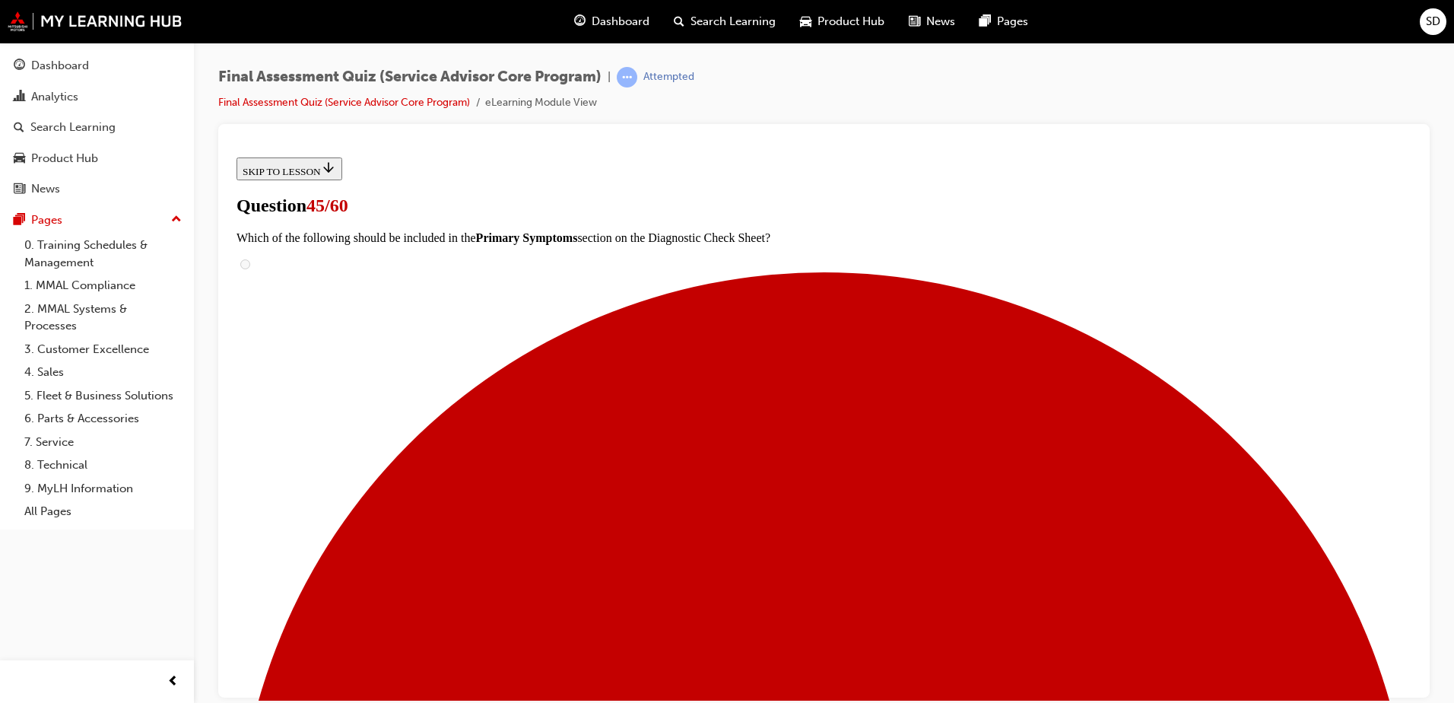
radio input "true"
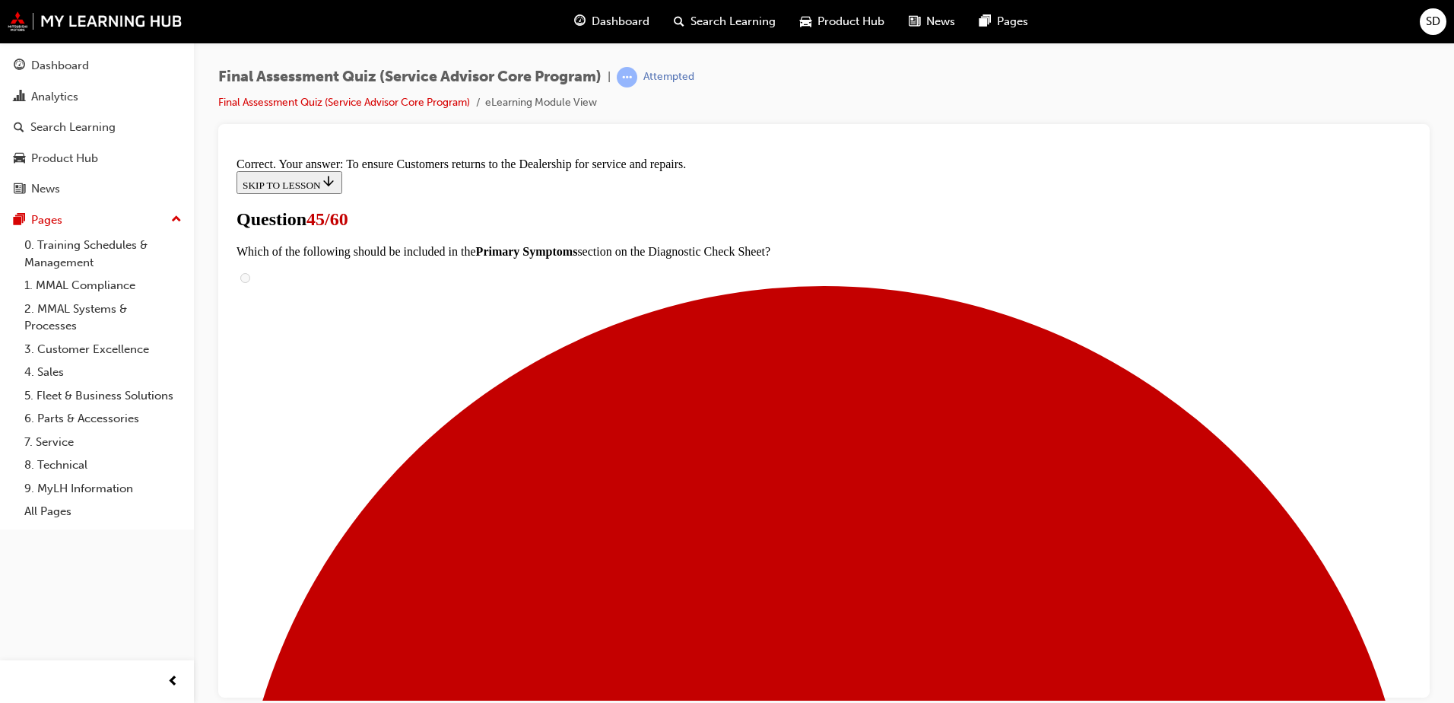
scroll to position [276, 0]
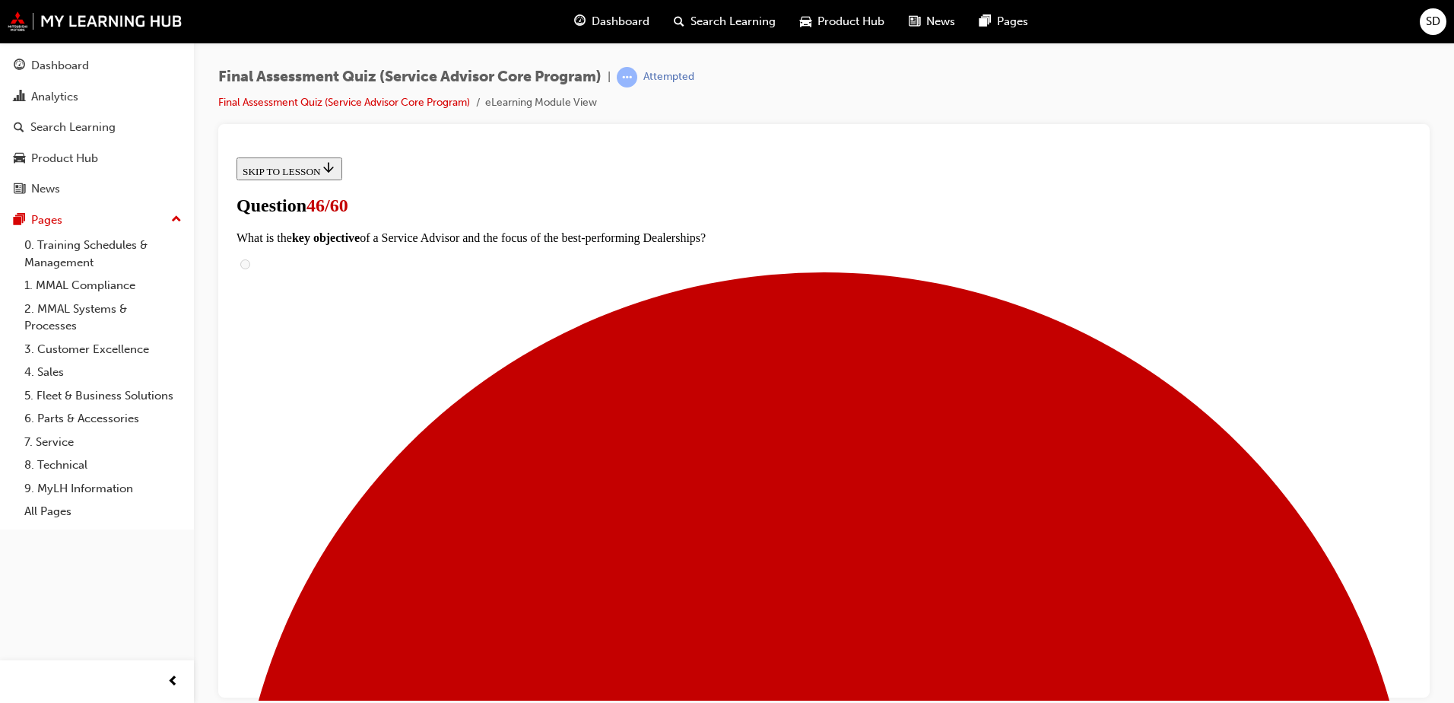
radio input "true"
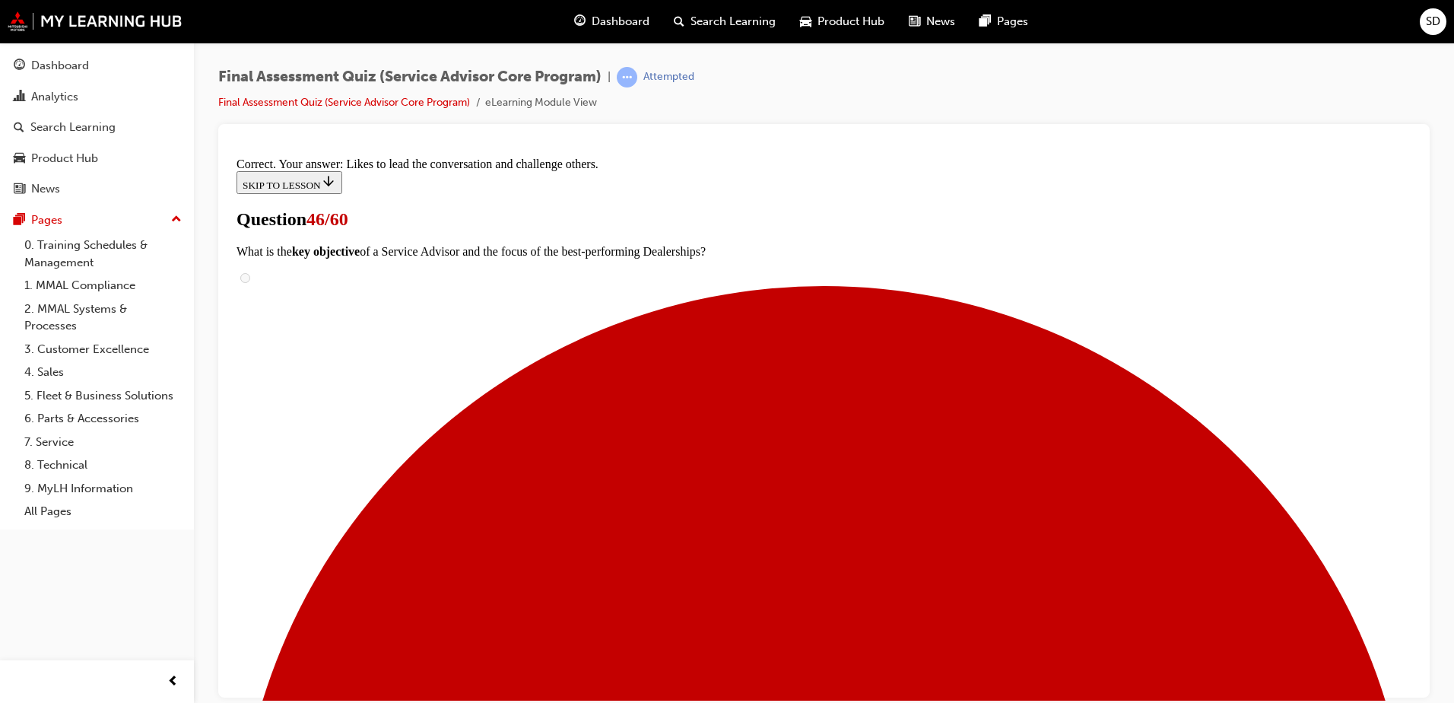
scroll to position [220, 0]
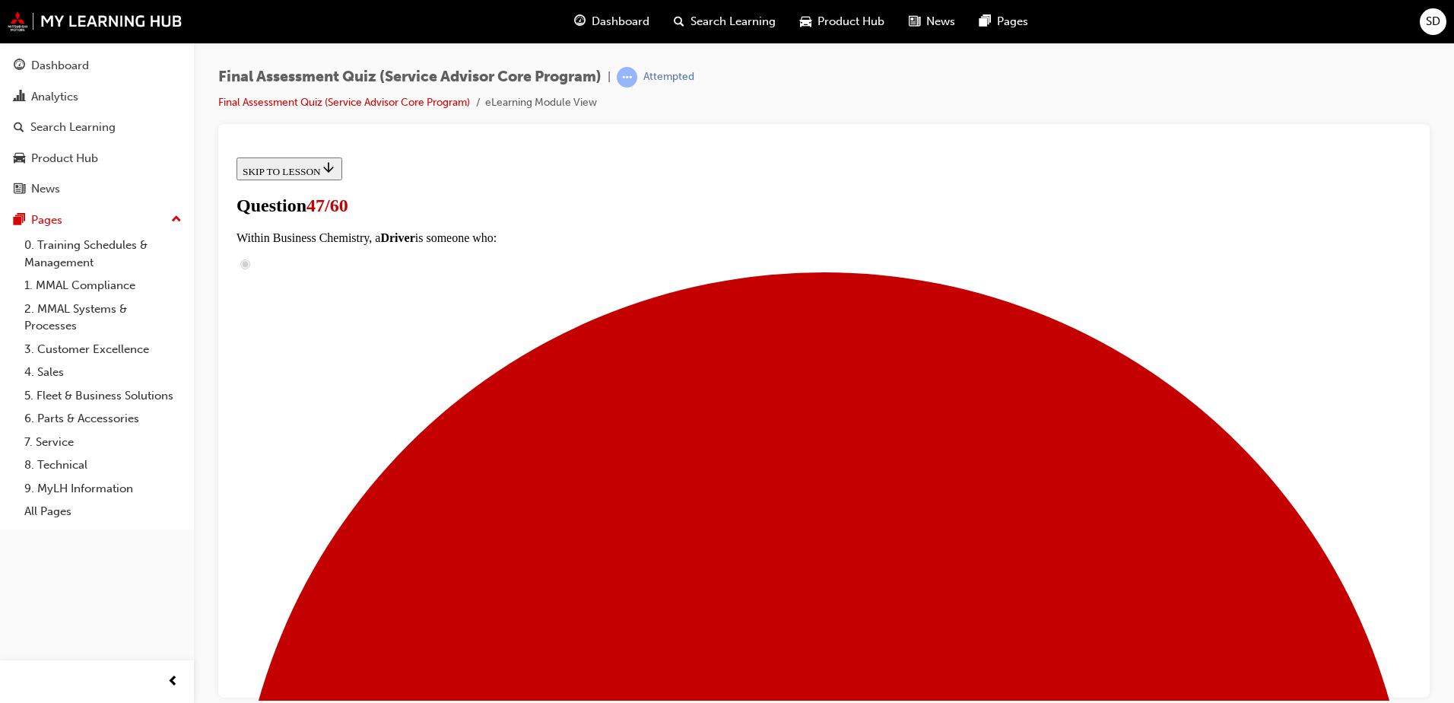
scroll to position [132, 0]
drag, startPoint x: 682, startPoint y: 446, endPoint x: 895, endPoint y: 562, distance: 242.1
drag, startPoint x: 683, startPoint y: 521, endPoint x: 909, endPoint y: 435, distance: 241.7
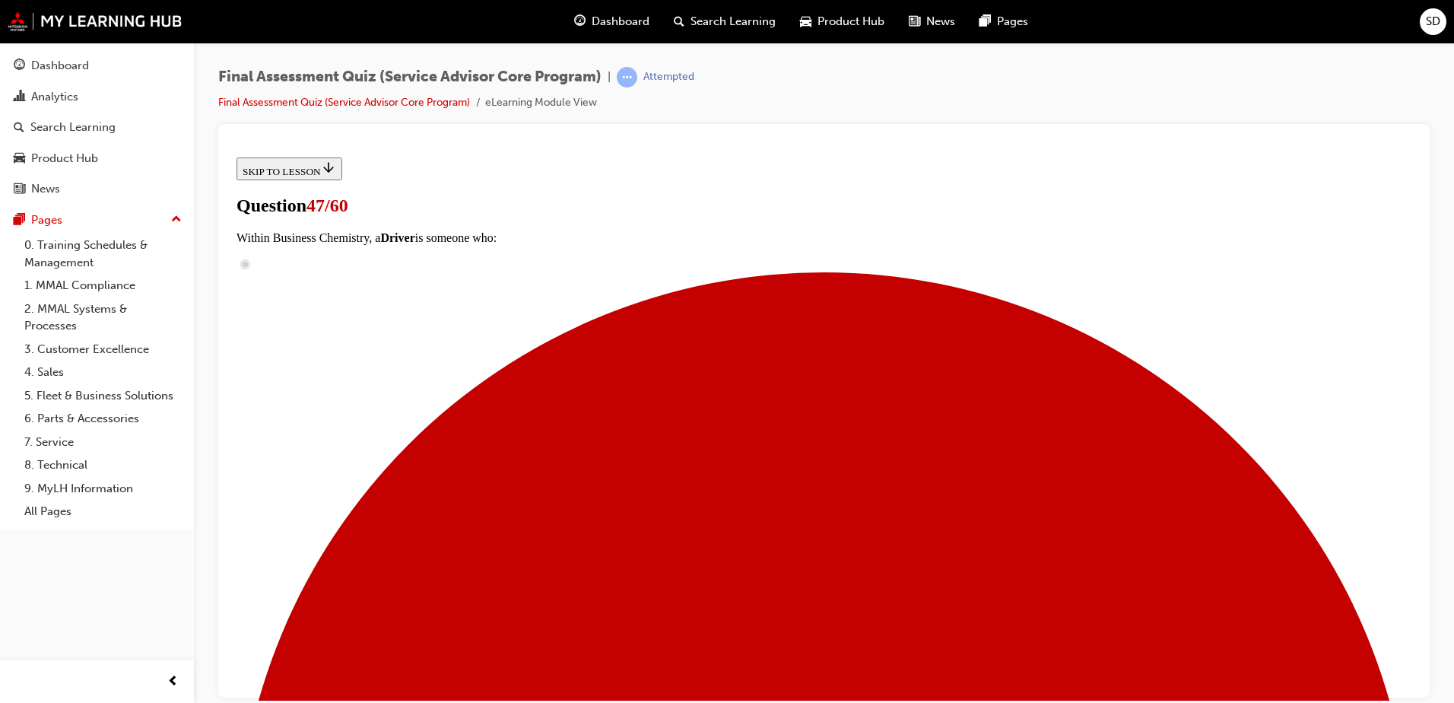
drag, startPoint x: 672, startPoint y: 512, endPoint x: 943, endPoint y: 507, distance: 270.1
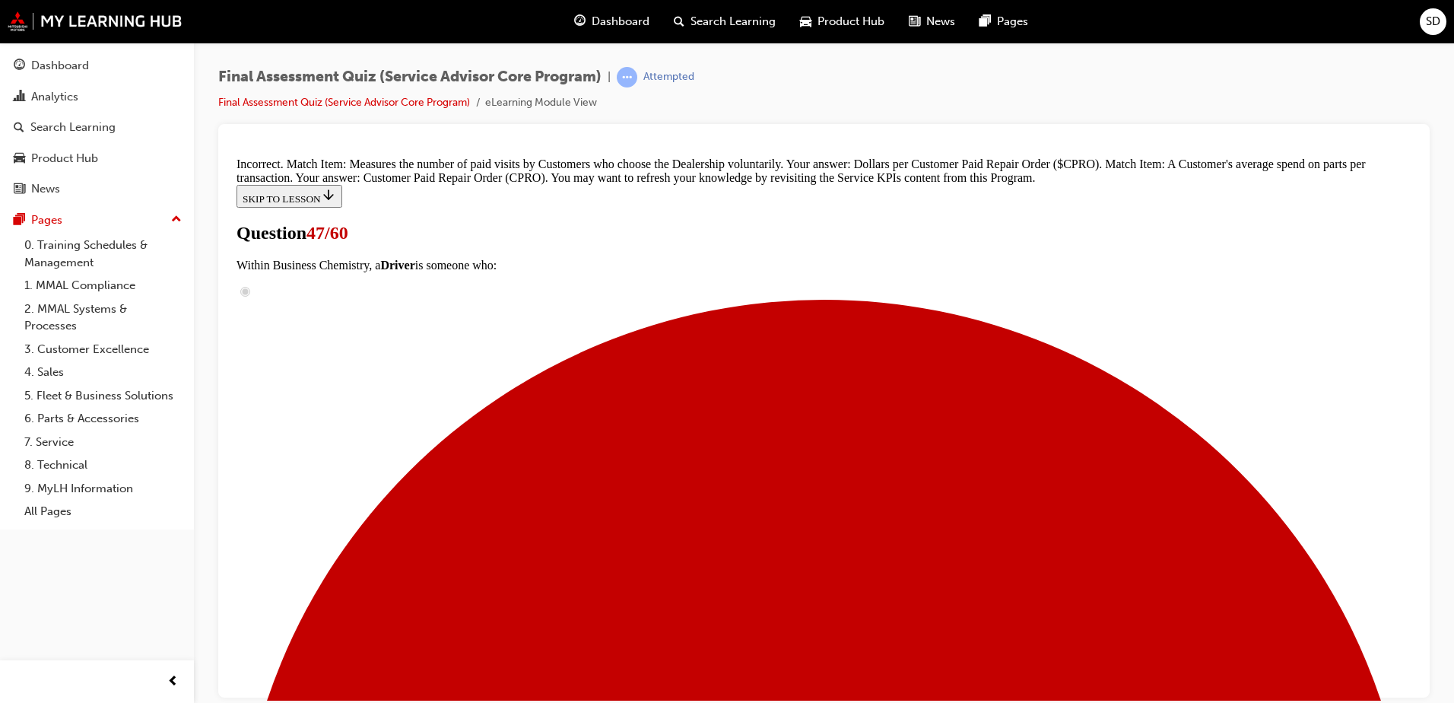
scroll to position [350, 0]
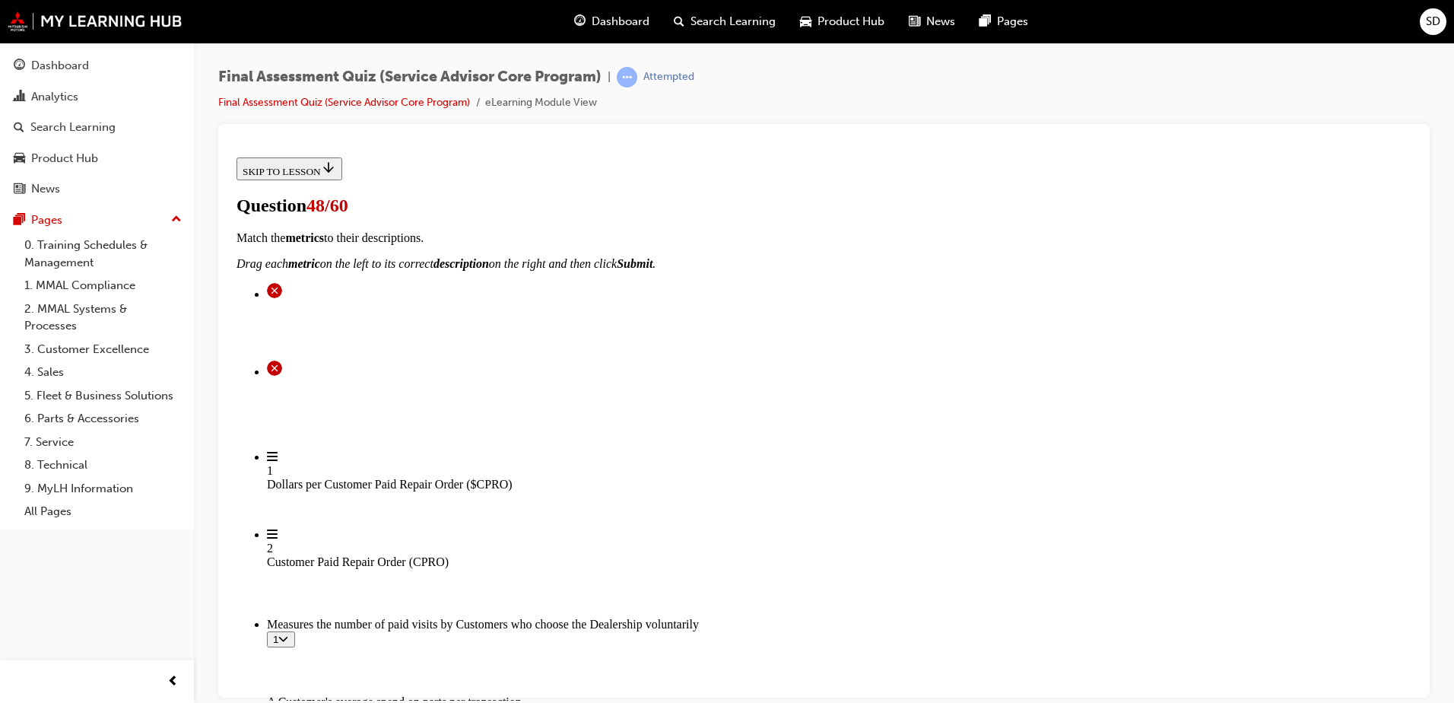
scroll to position [228, 0]
radio input "true"
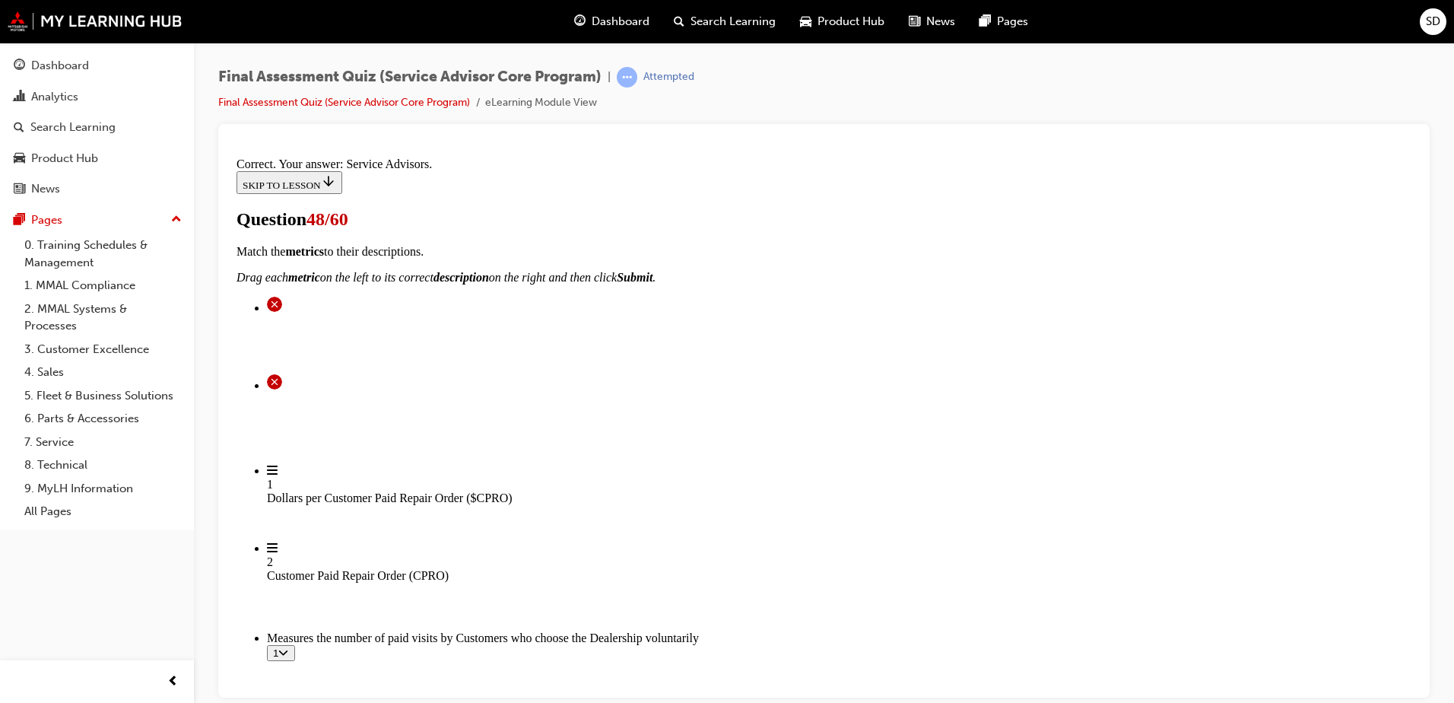
scroll to position [375, 0]
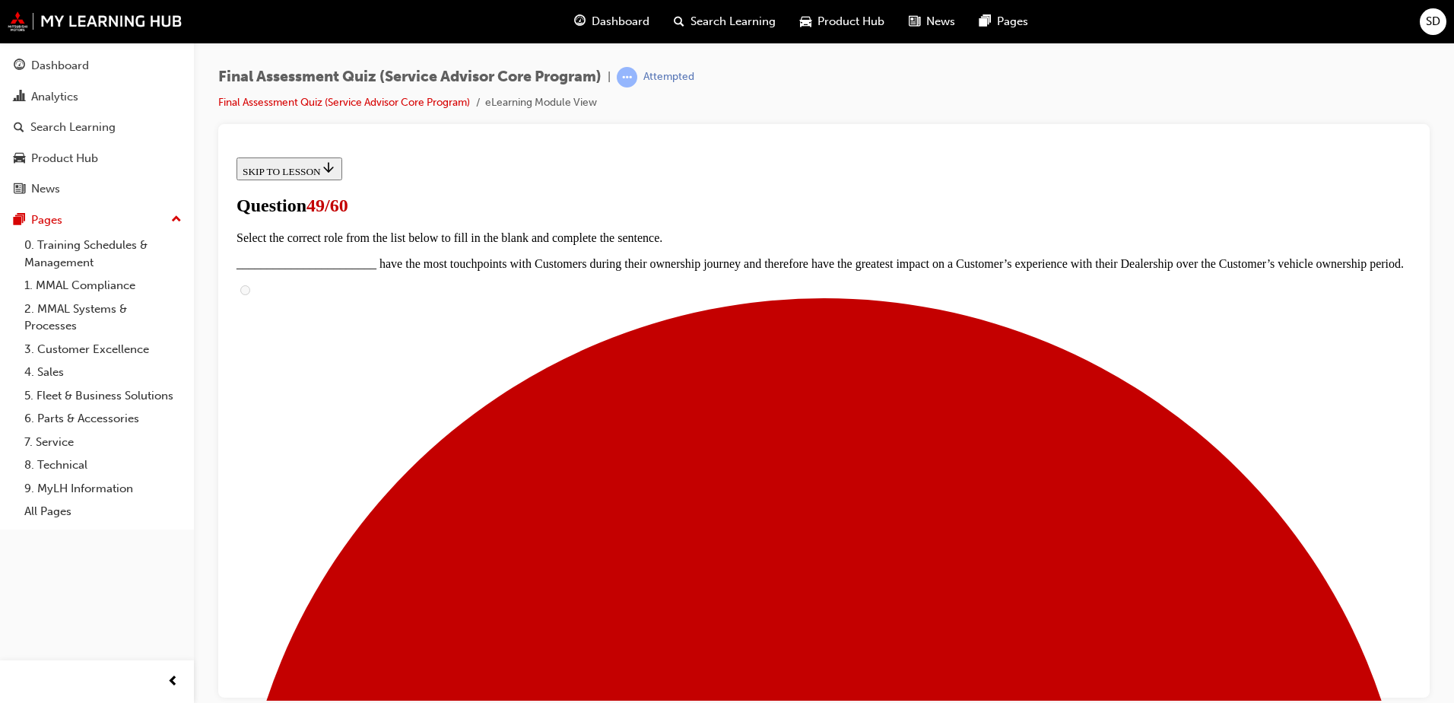
radio input "true"
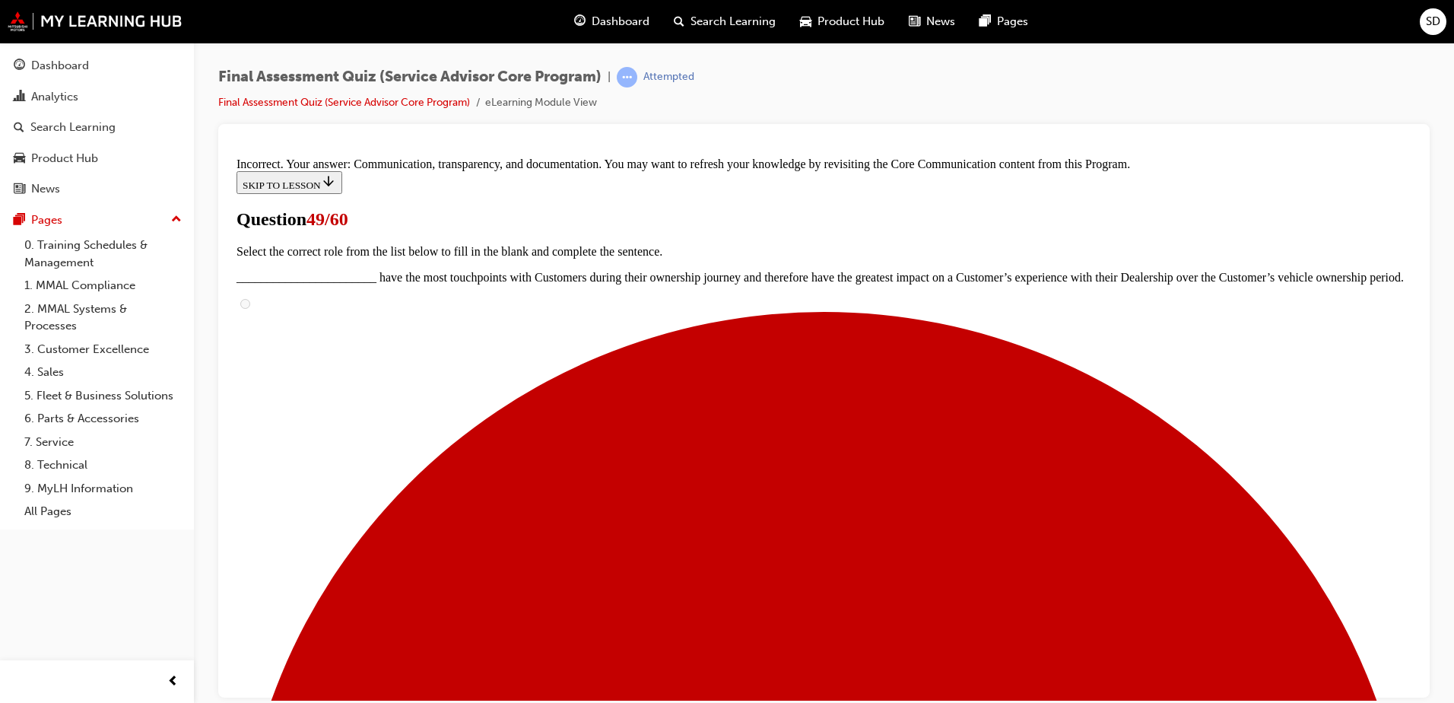
scroll to position [313, 0]
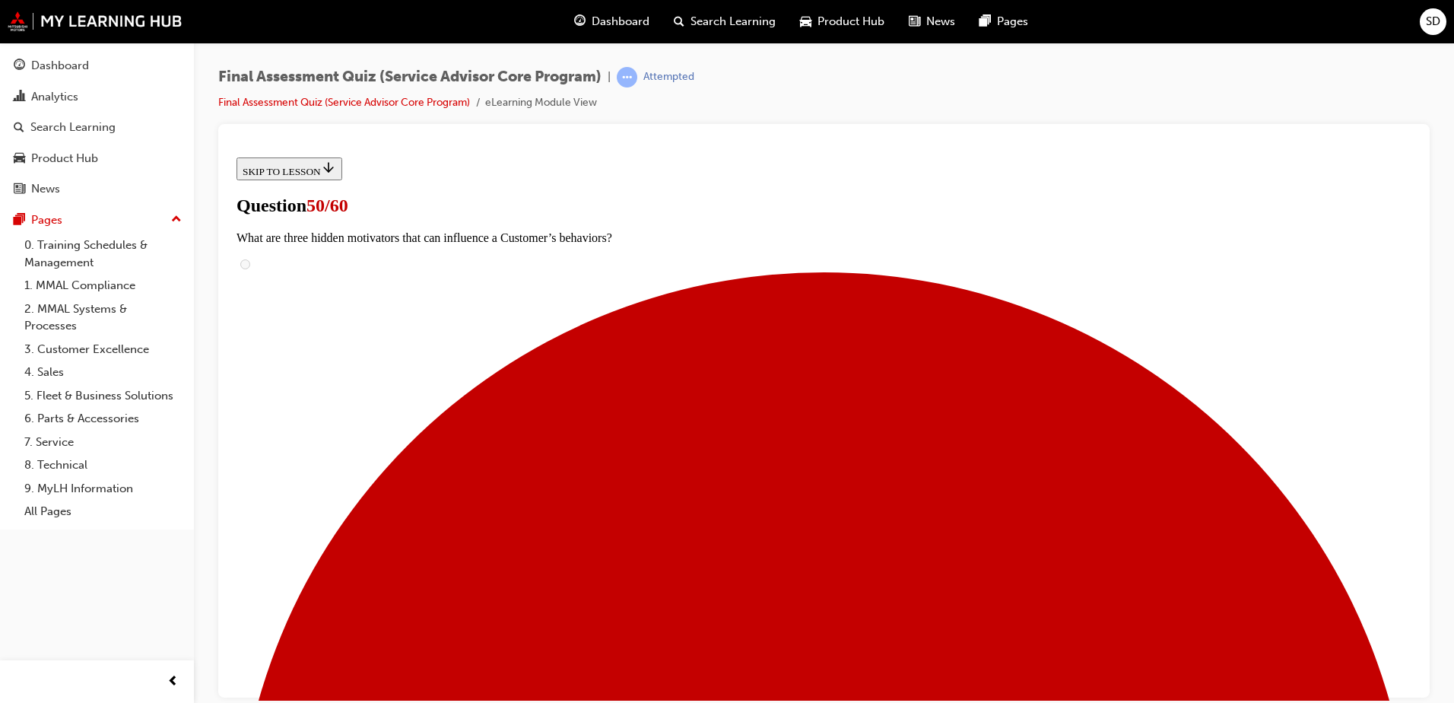
scroll to position [345, 0]
checkbox input "true"
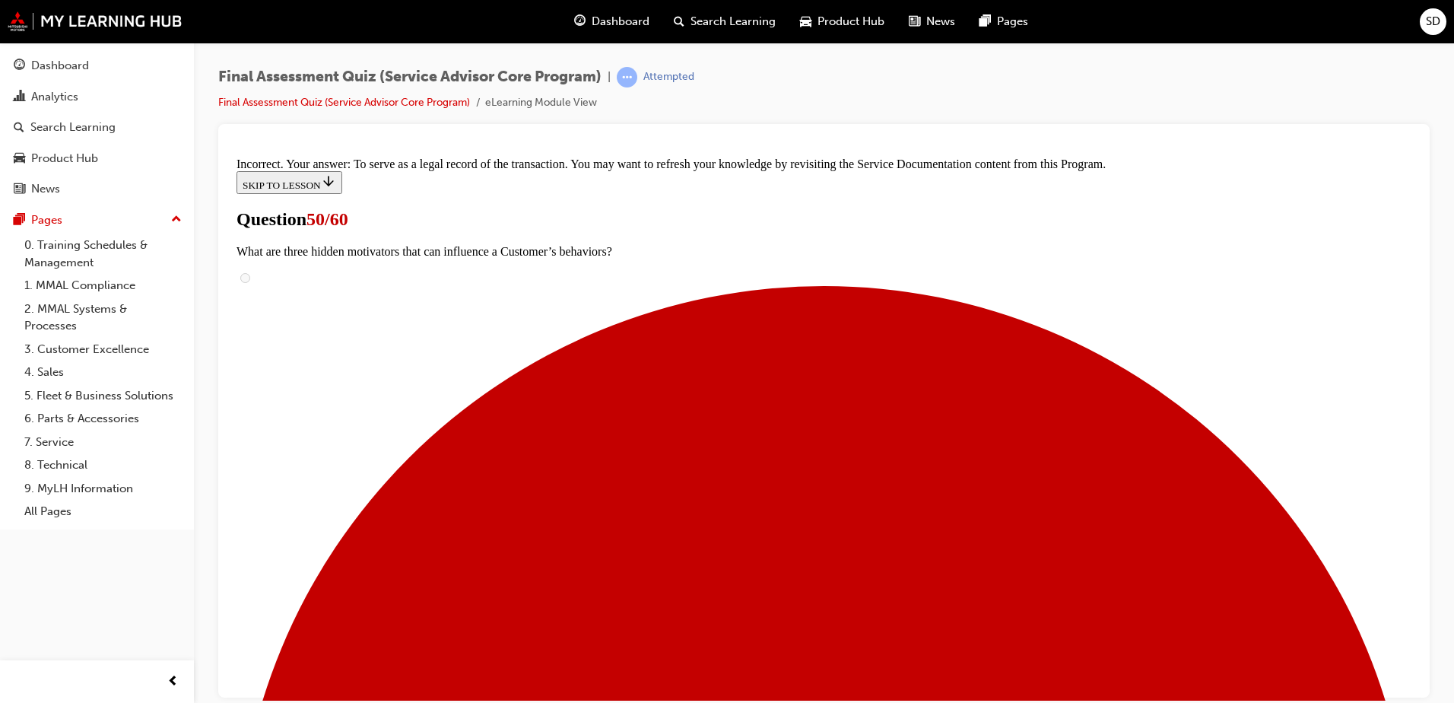
scroll to position [259, 0]
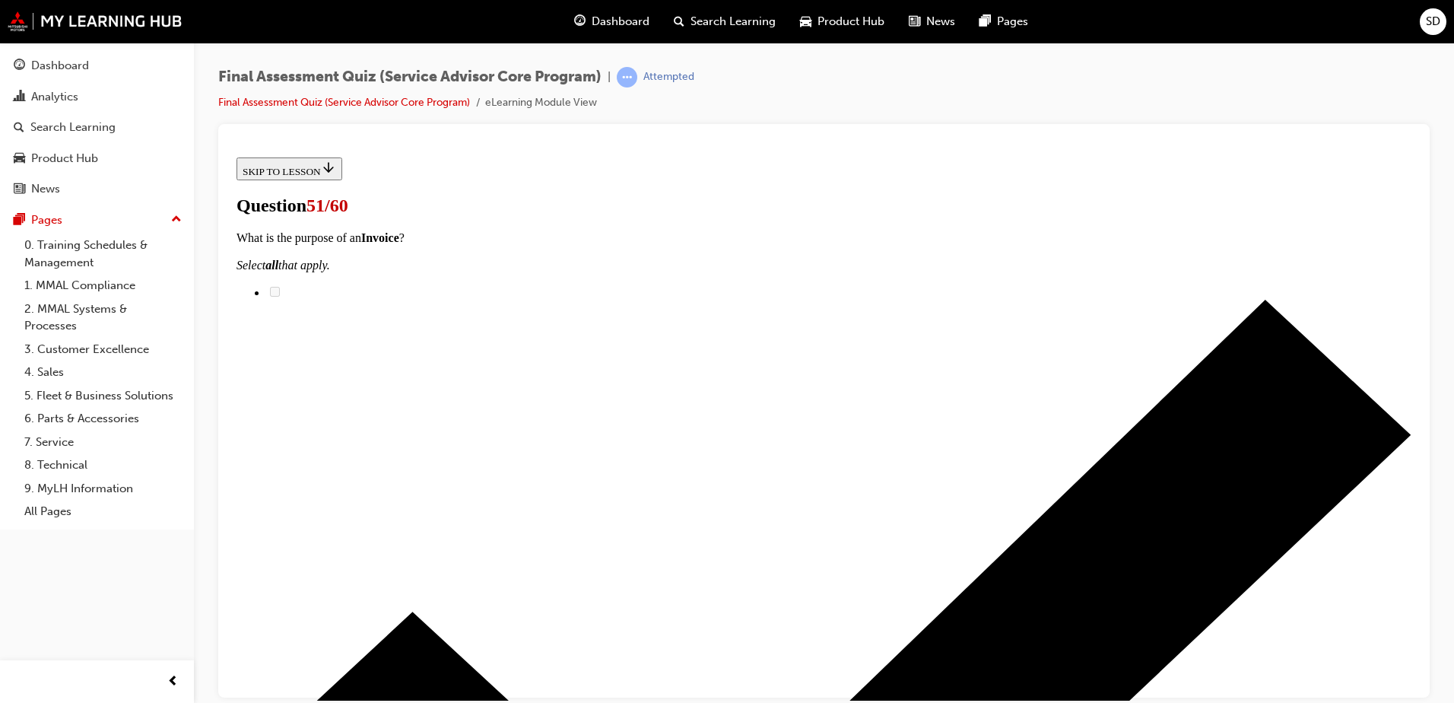
scroll to position [152, 0]
radio input "true"
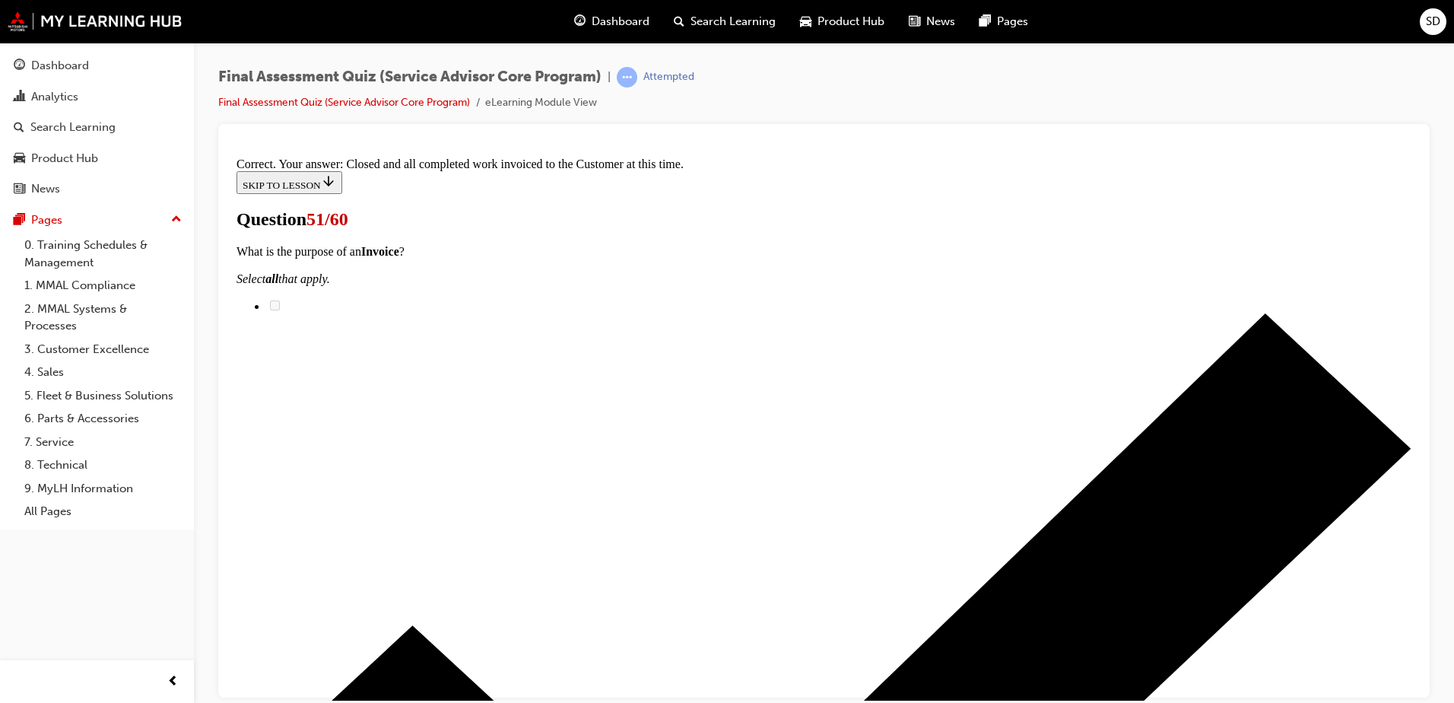
scroll to position [235, 0]
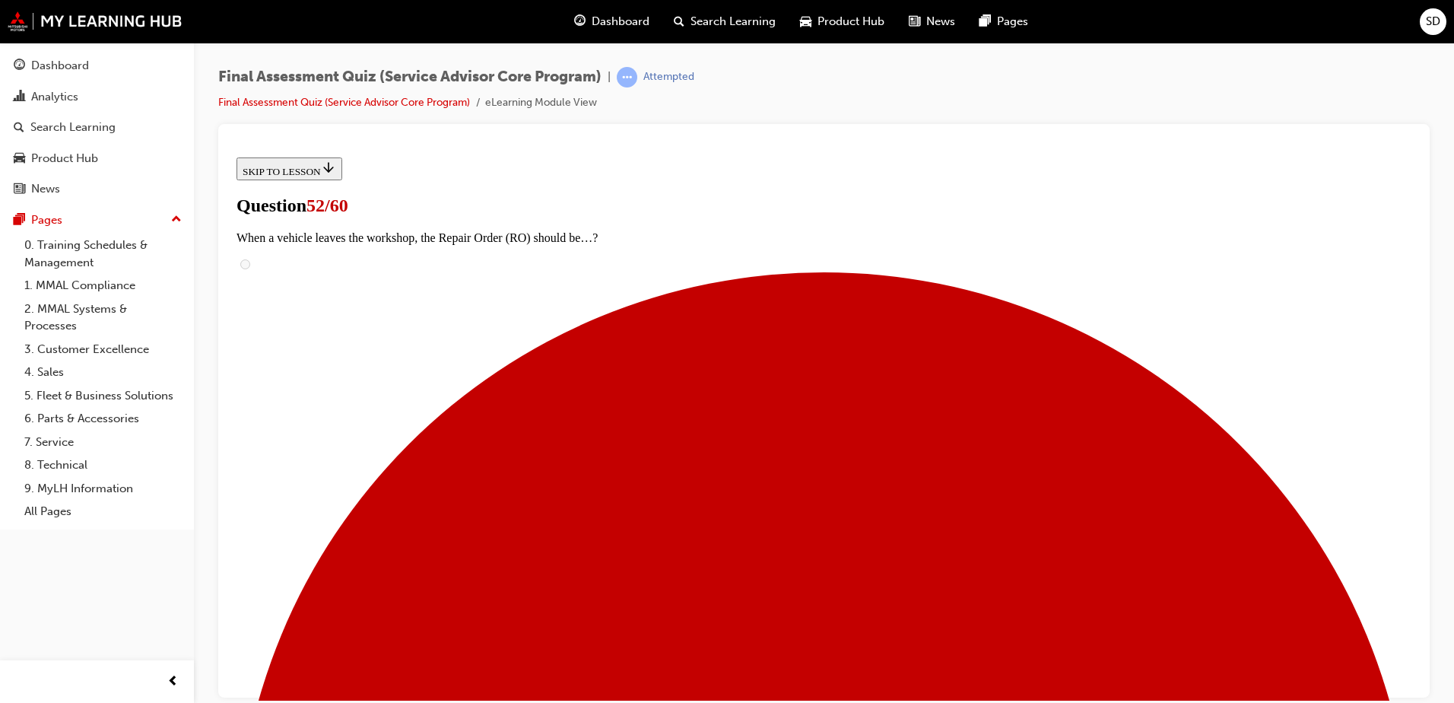
scroll to position [152, 0]
checkbox input "true"
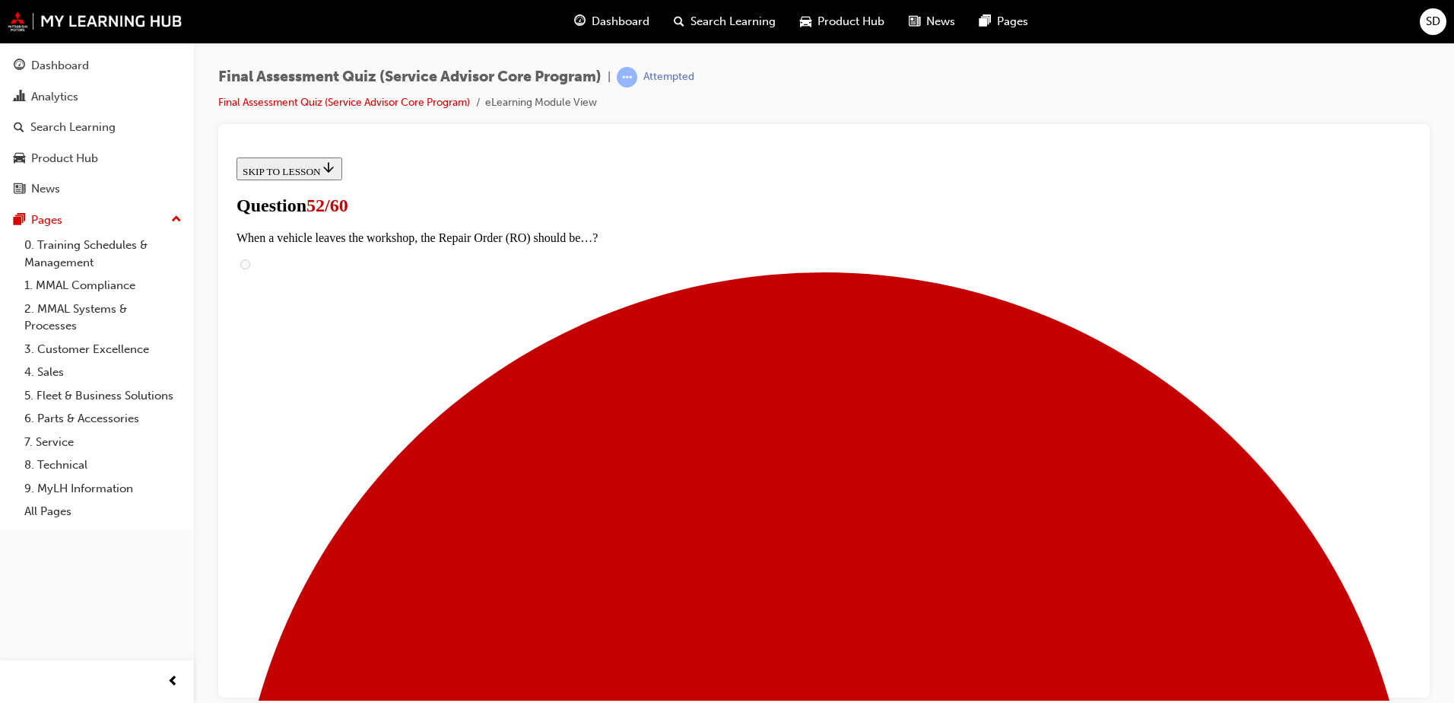
checkbox input "true"
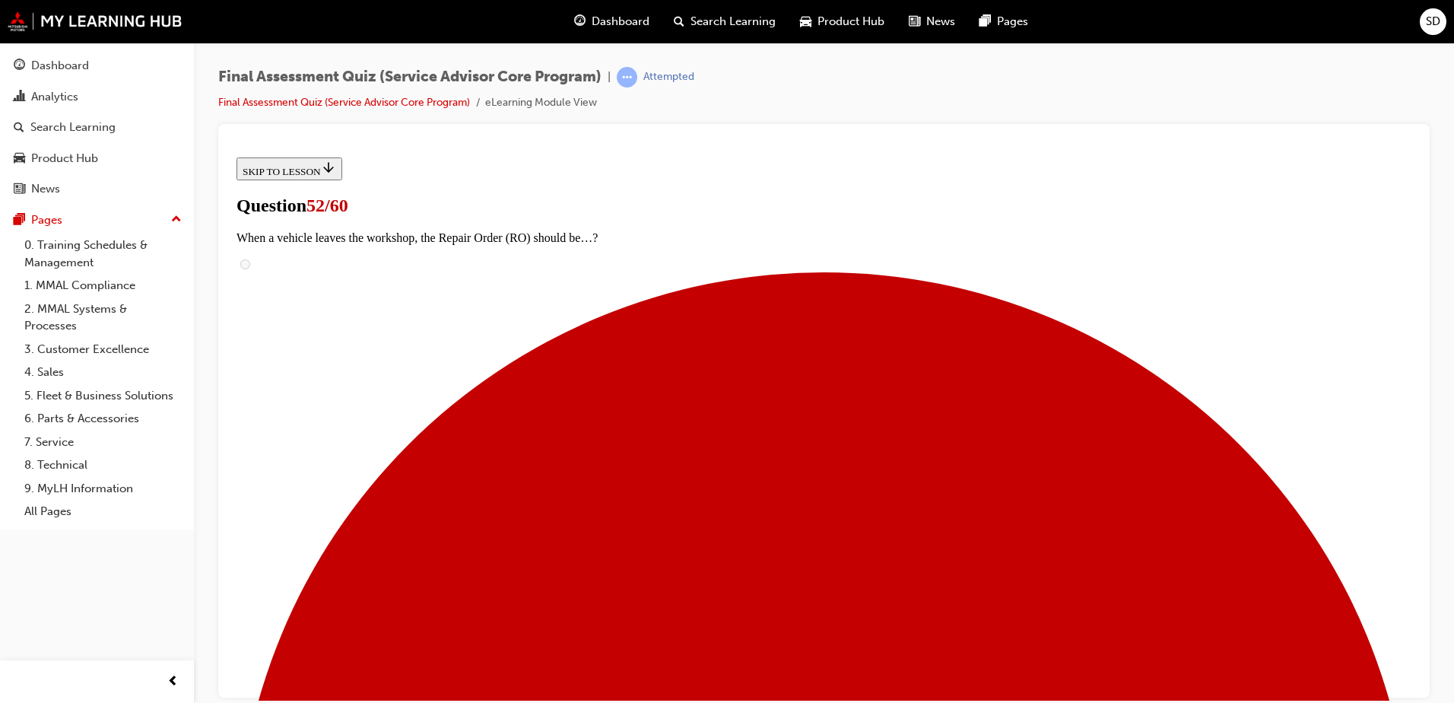
checkbox input "false"
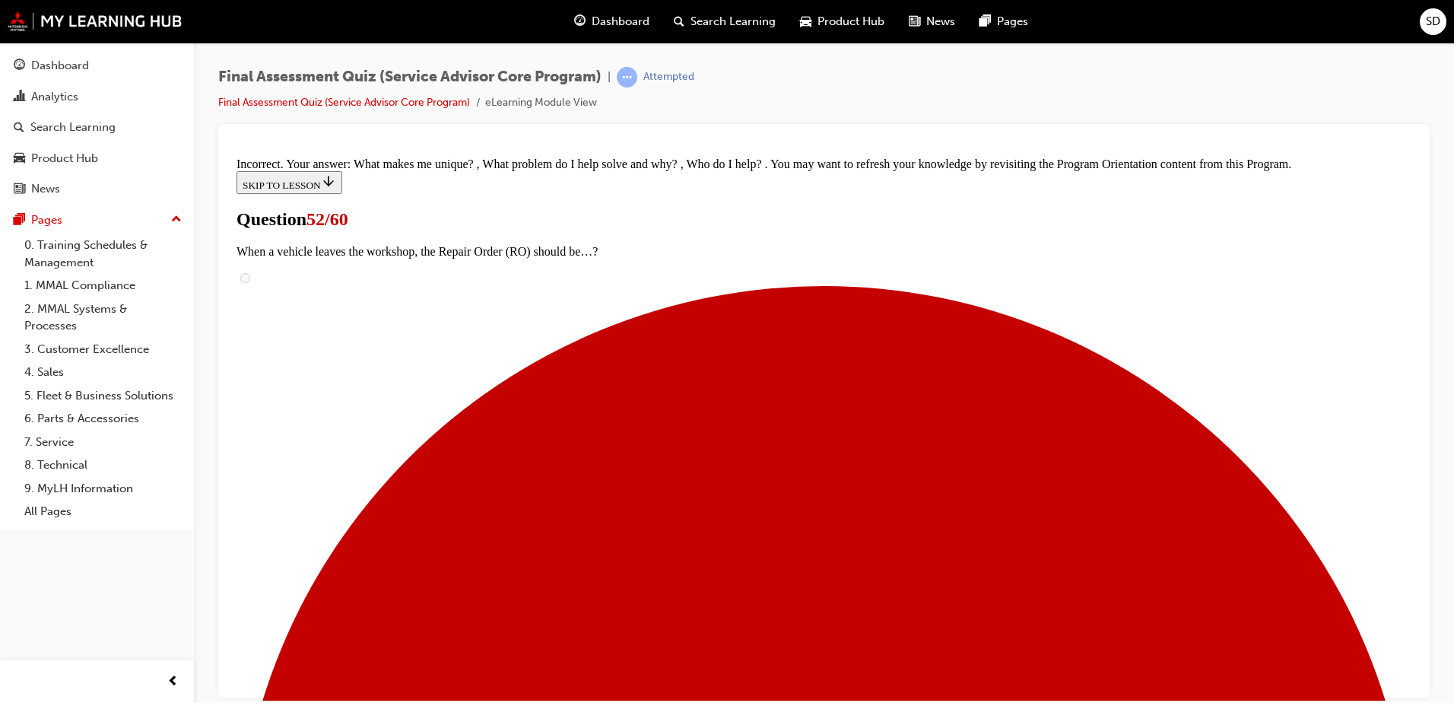
scroll to position [137, 0]
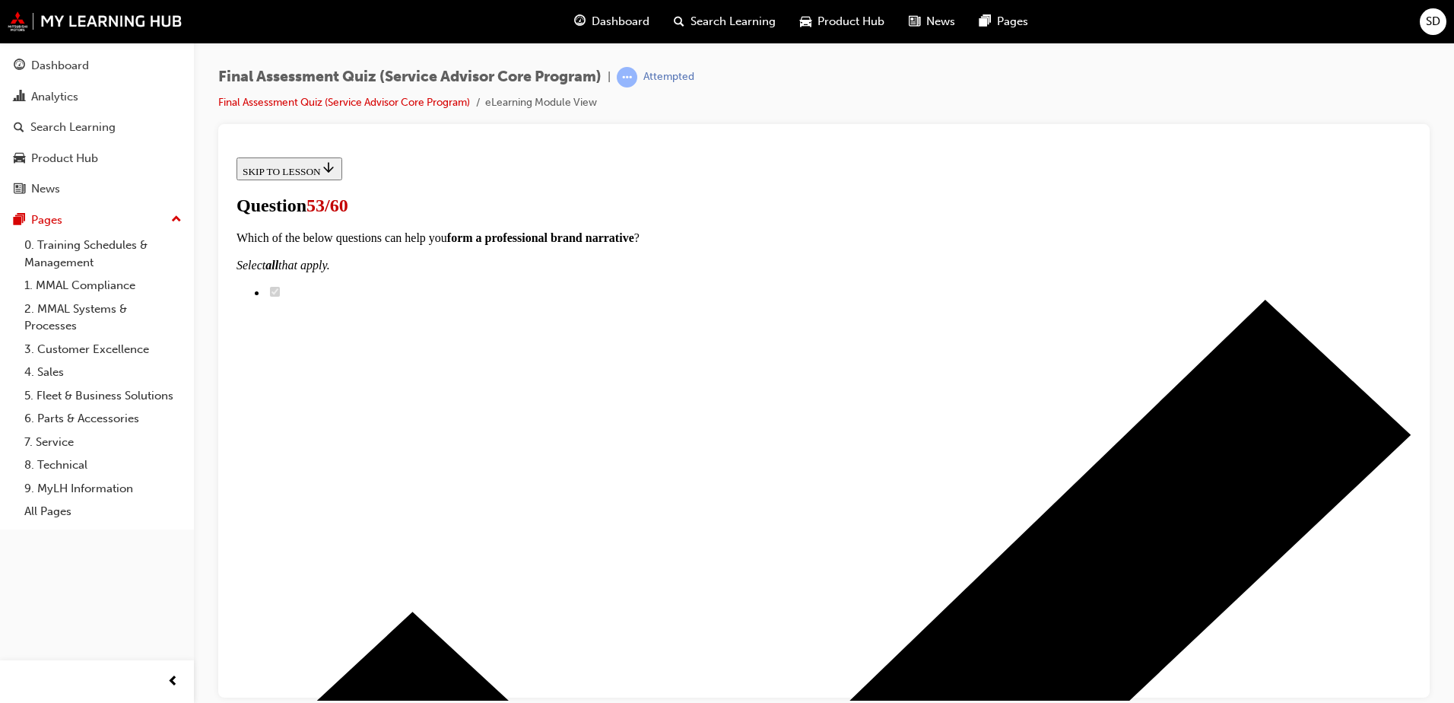
radio input "true"
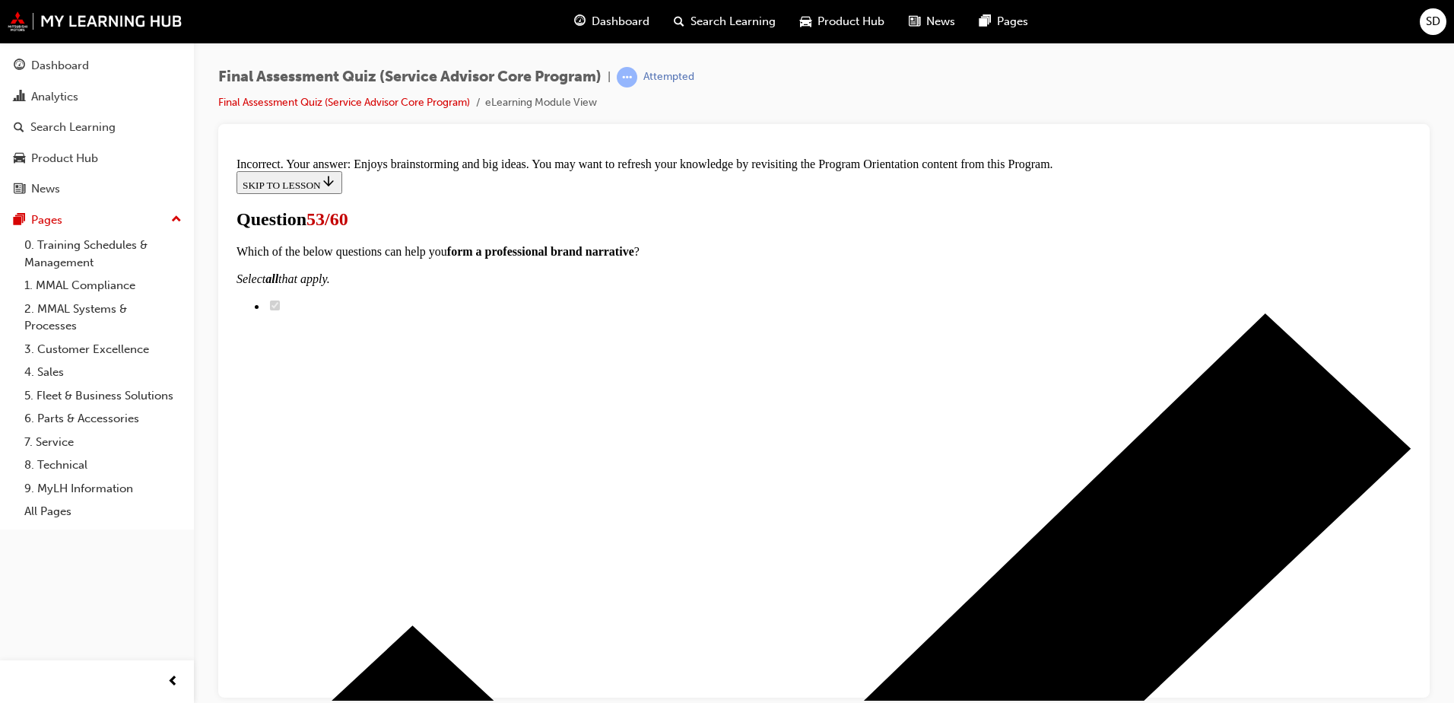
scroll to position [313, 0]
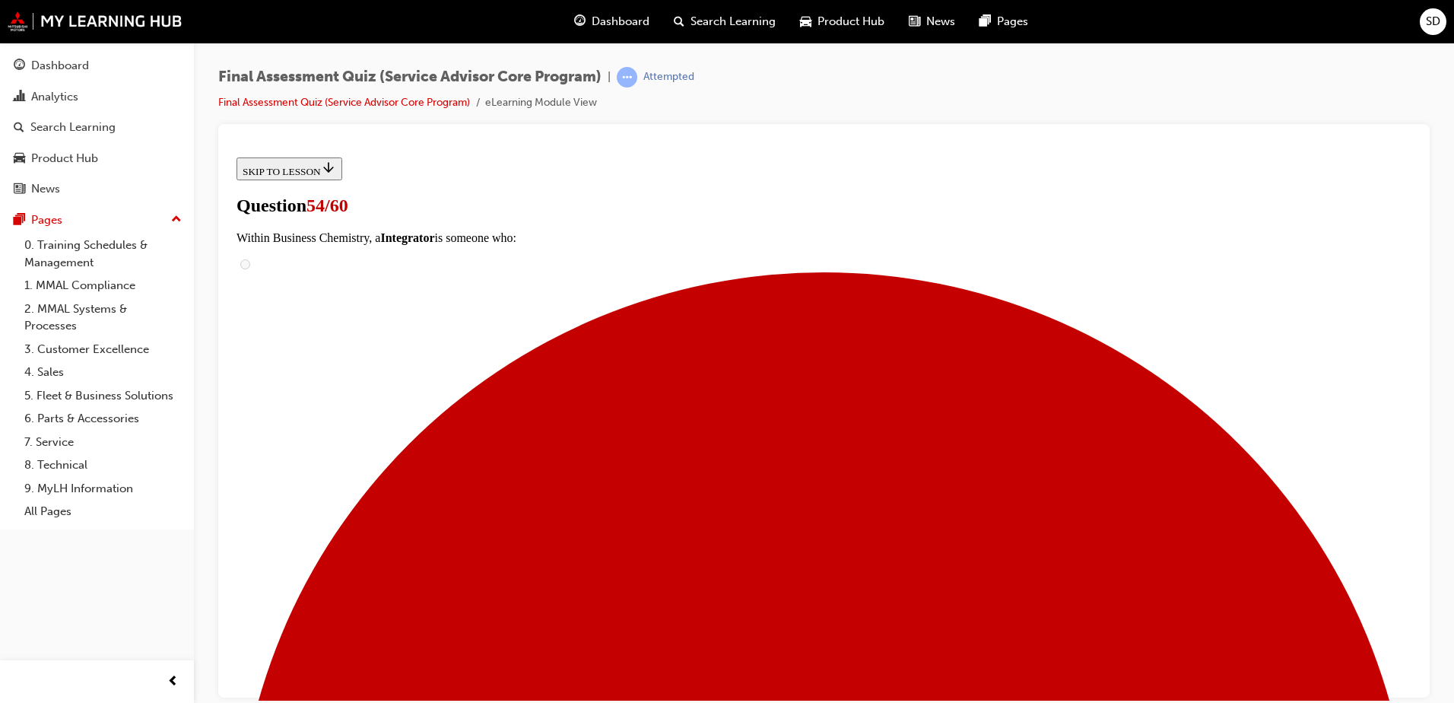
radio input "true"
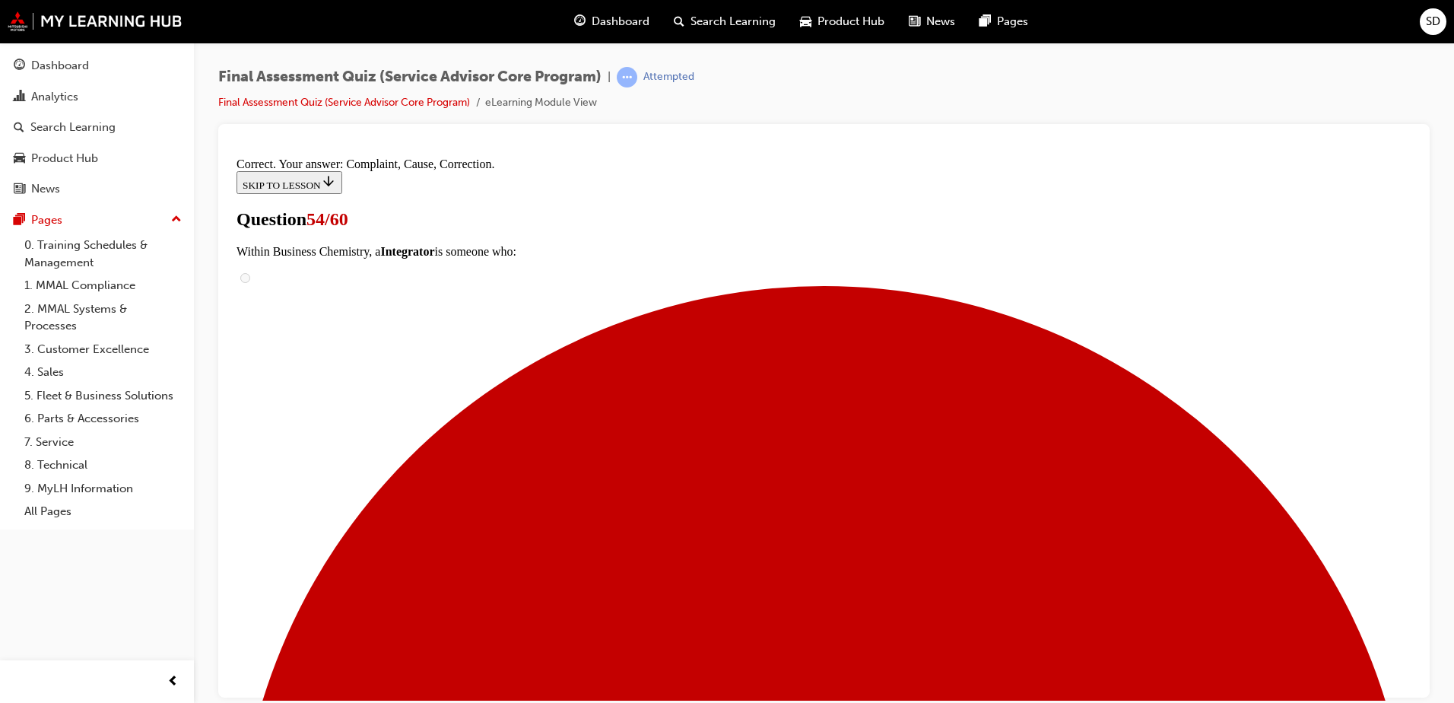
scroll to position [272, 0]
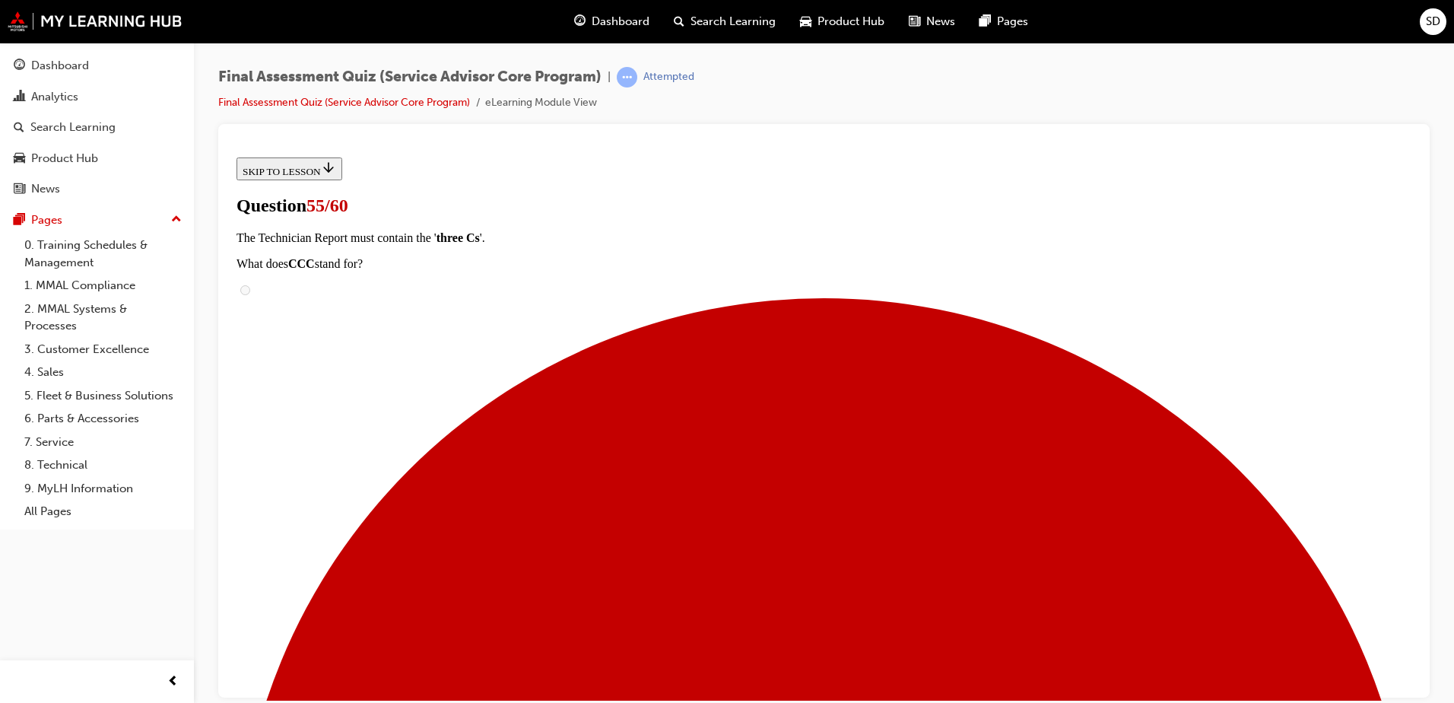
radio input "true"
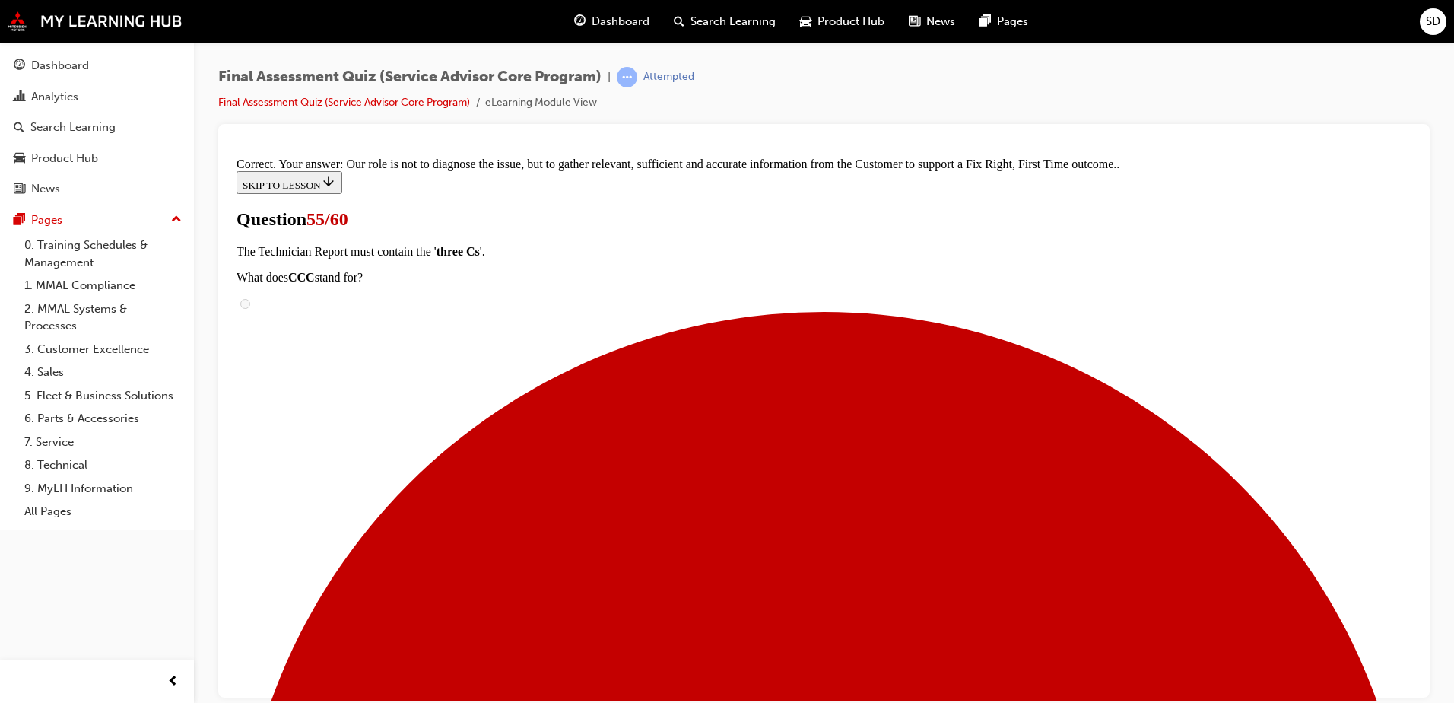
scroll to position [326, 0]
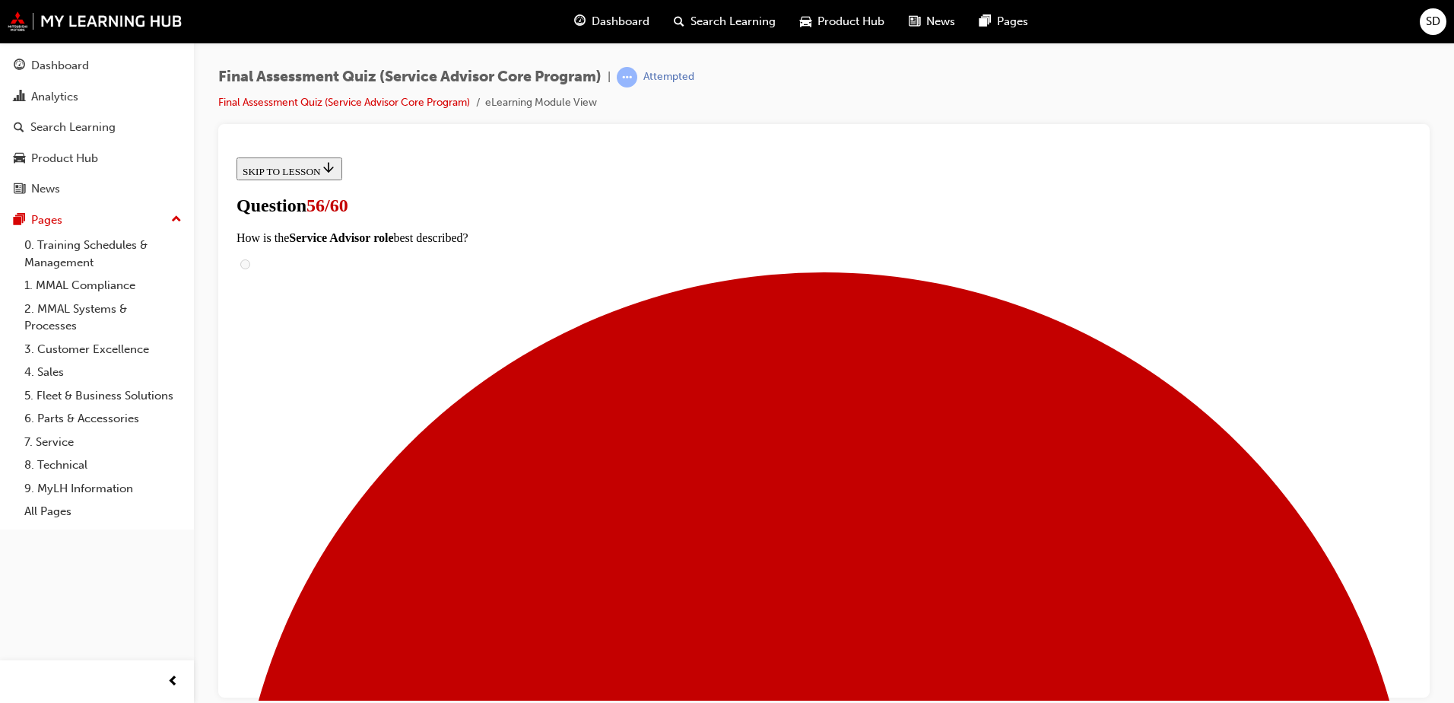
scroll to position [76, 0]
radio input "true"
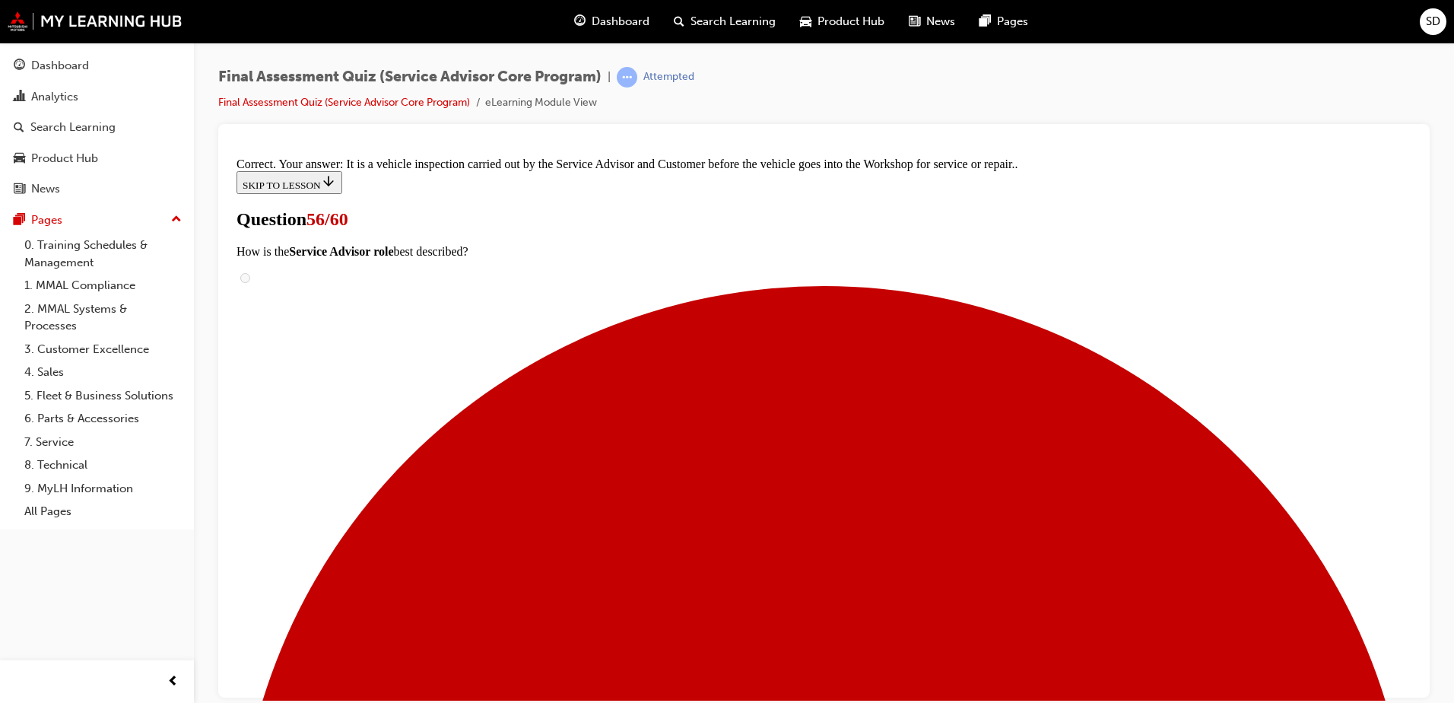
scroll to position [311, 0]
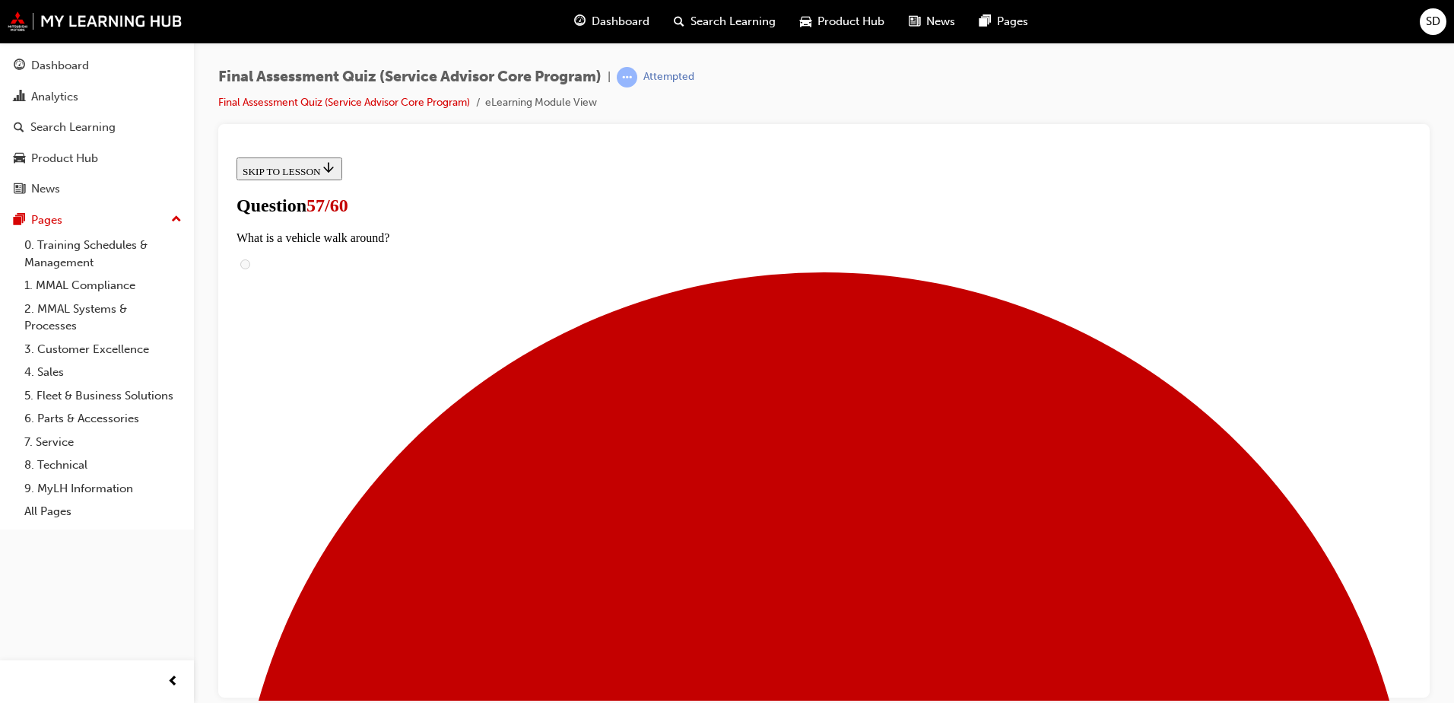
scroll to position [228, 0]
drag, startPoint x: 628, startPoint y: 335, endPoint x: 906, endPoint y: 632, distance: 406.3
drag, startPoint x: 632, startPoint y: 449, endPoint x: 885, endPoint y: 452, distance: 252.6
drag, startPoint x: 659, startPoint y: 349, endPoint x: 915, endPoint y: 354, distance: 256.4
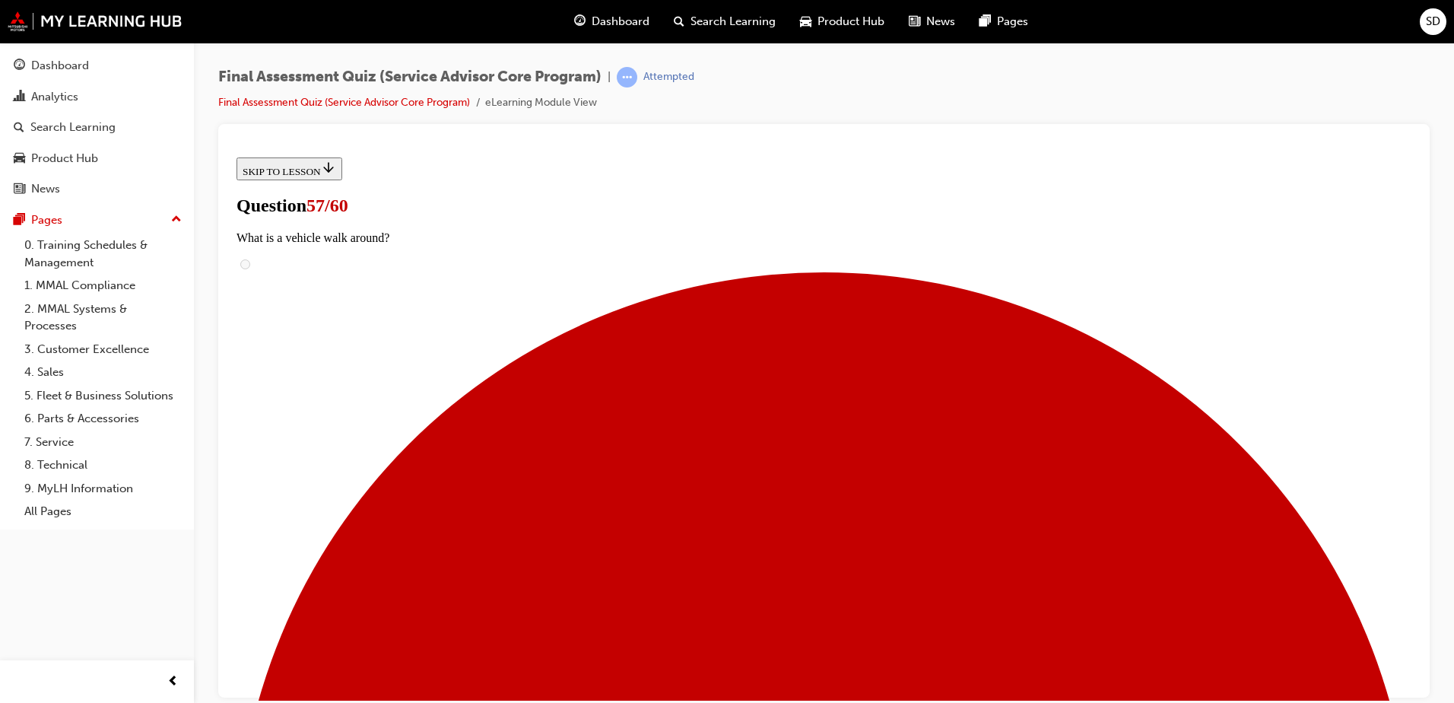
drag, startPoint x: 659, startPoint y: 528, endPoint x: 905, endPoint y: 530, distance: 246.5
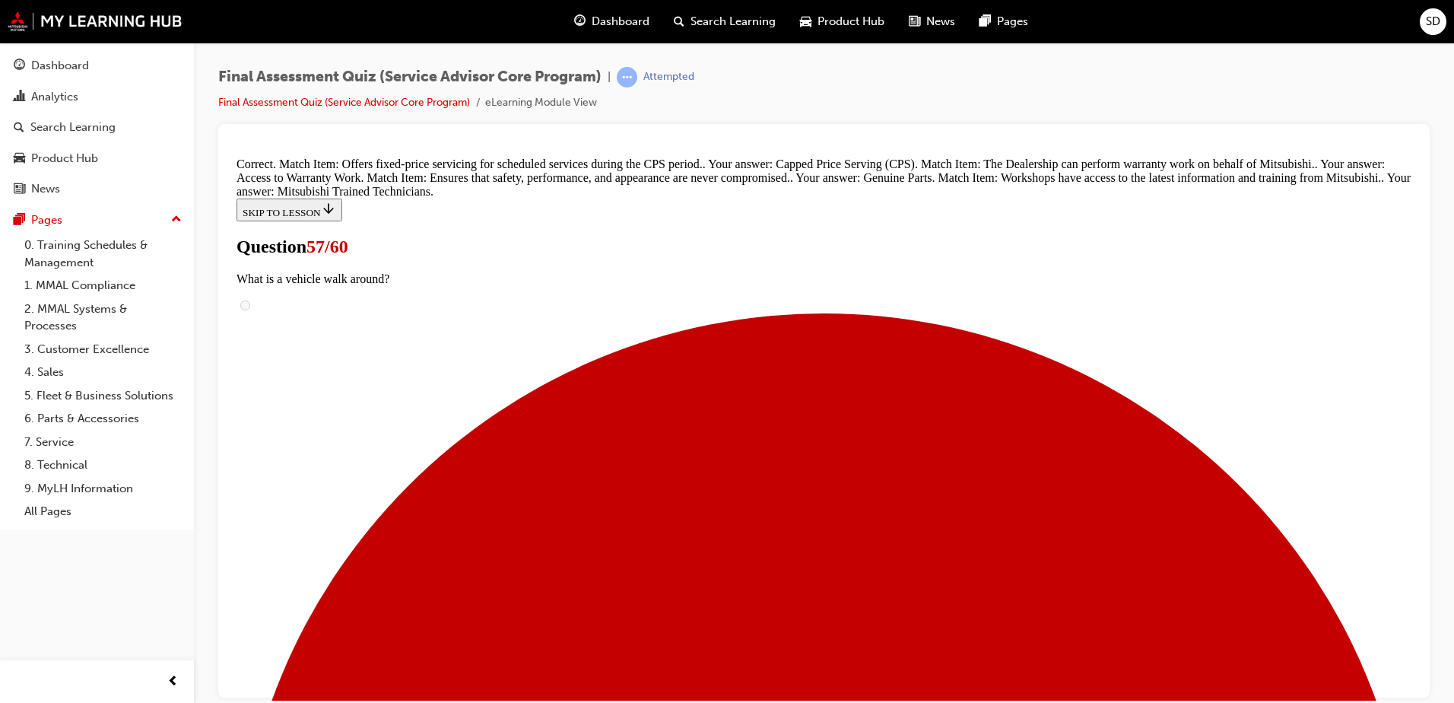
scroll to position [447, 0]
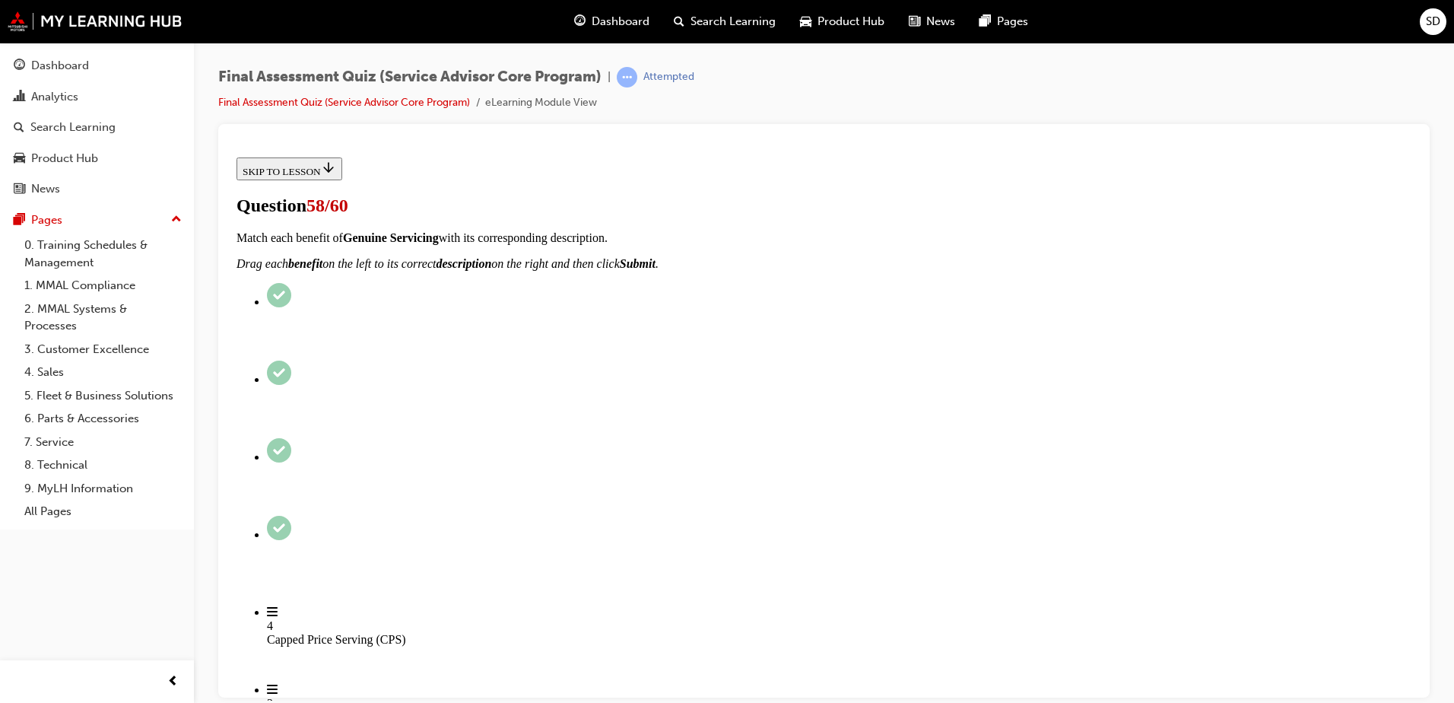
scroll to position [304, 0]
drag, startPoint x: 659, startPoint y: 342, endPoint x: 935, endPoint y: 499, distance: 317.9
drag, startPoint x: 688, startPoint y: 560, endPoint x: 950, endPoint y: 564, distance: 261.7
drag, startPoint x: 637, startPoint y: 415, endPoint x: 902, endPoint y: 412, distance: 264.7
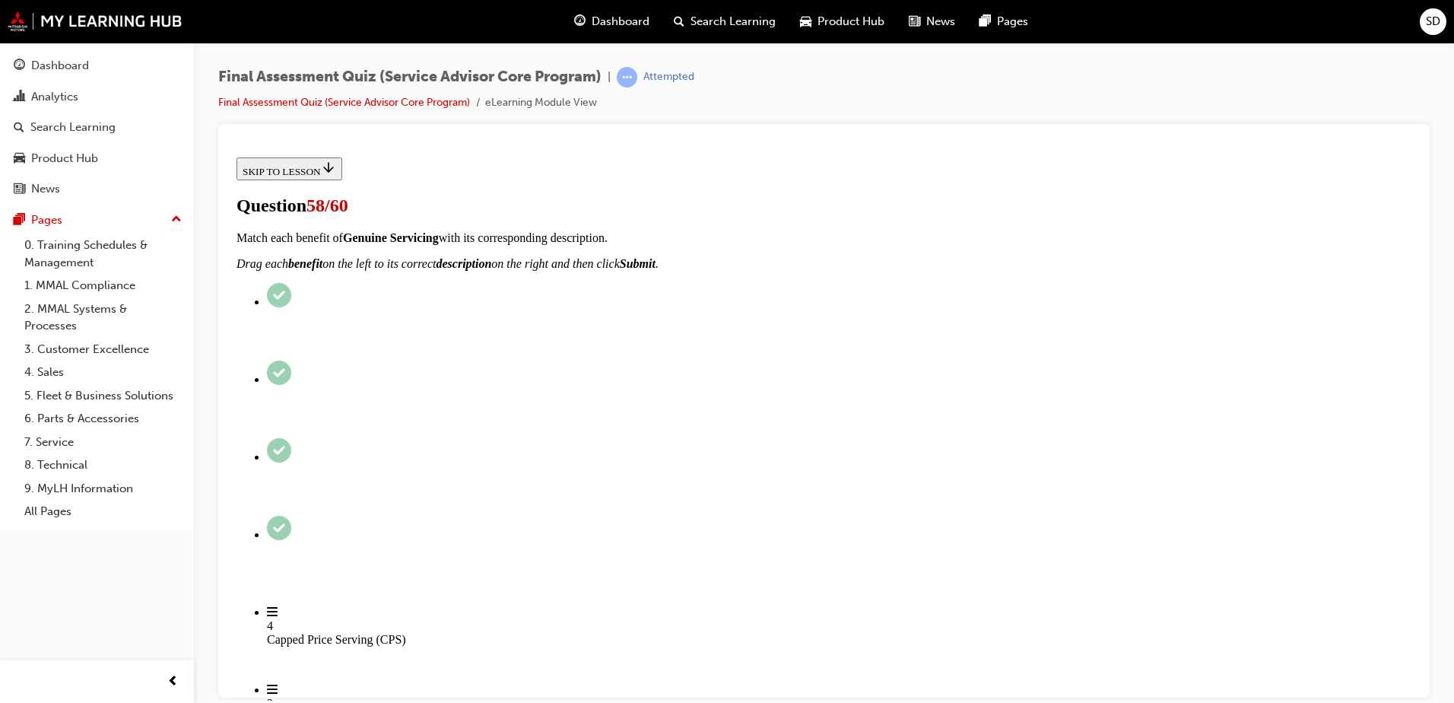
drag, startPoint x: 647, startPoint y: 329, endPoint x: 888, endPoint y: 339, distance: 241.3
drag, startPoint x: 688, startPoint y: 260, endPoint x: 916, endPoint y: 258, distance: 227.5
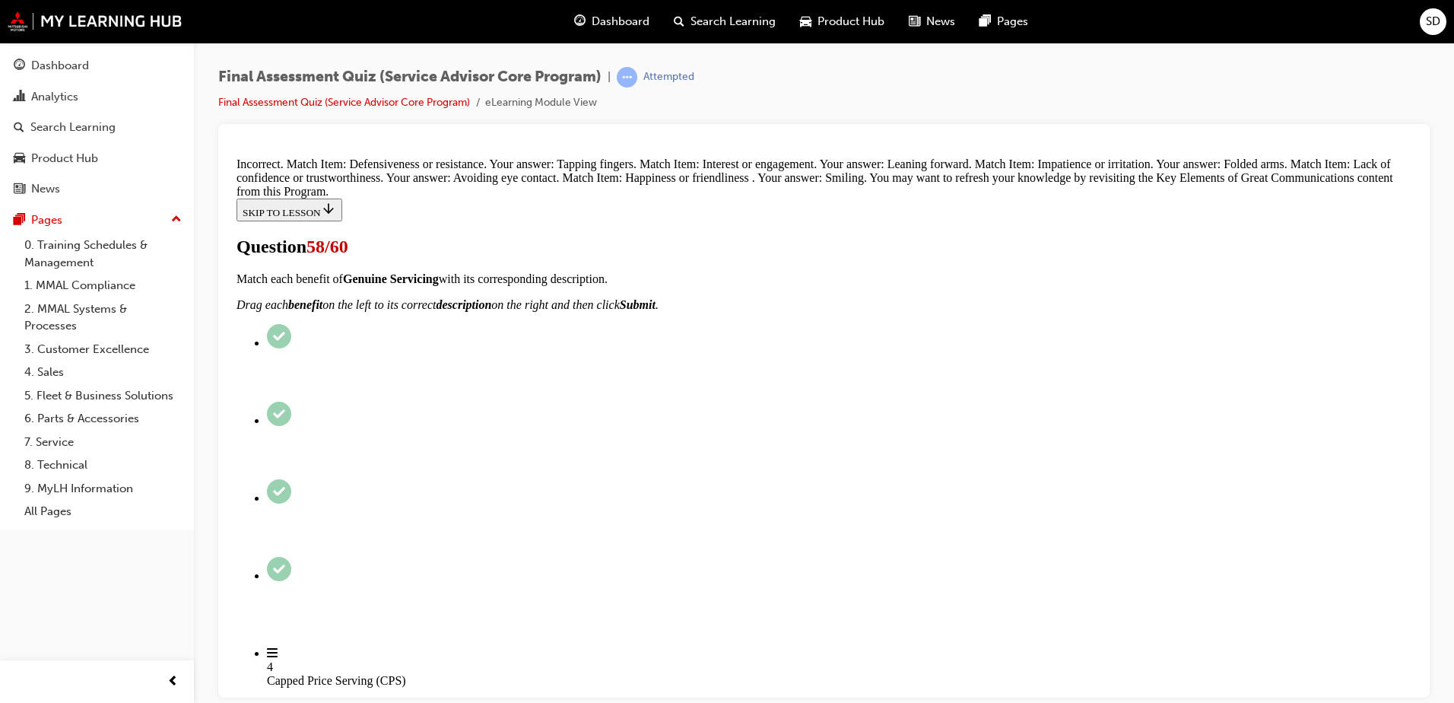
scroll to position [552, 0]
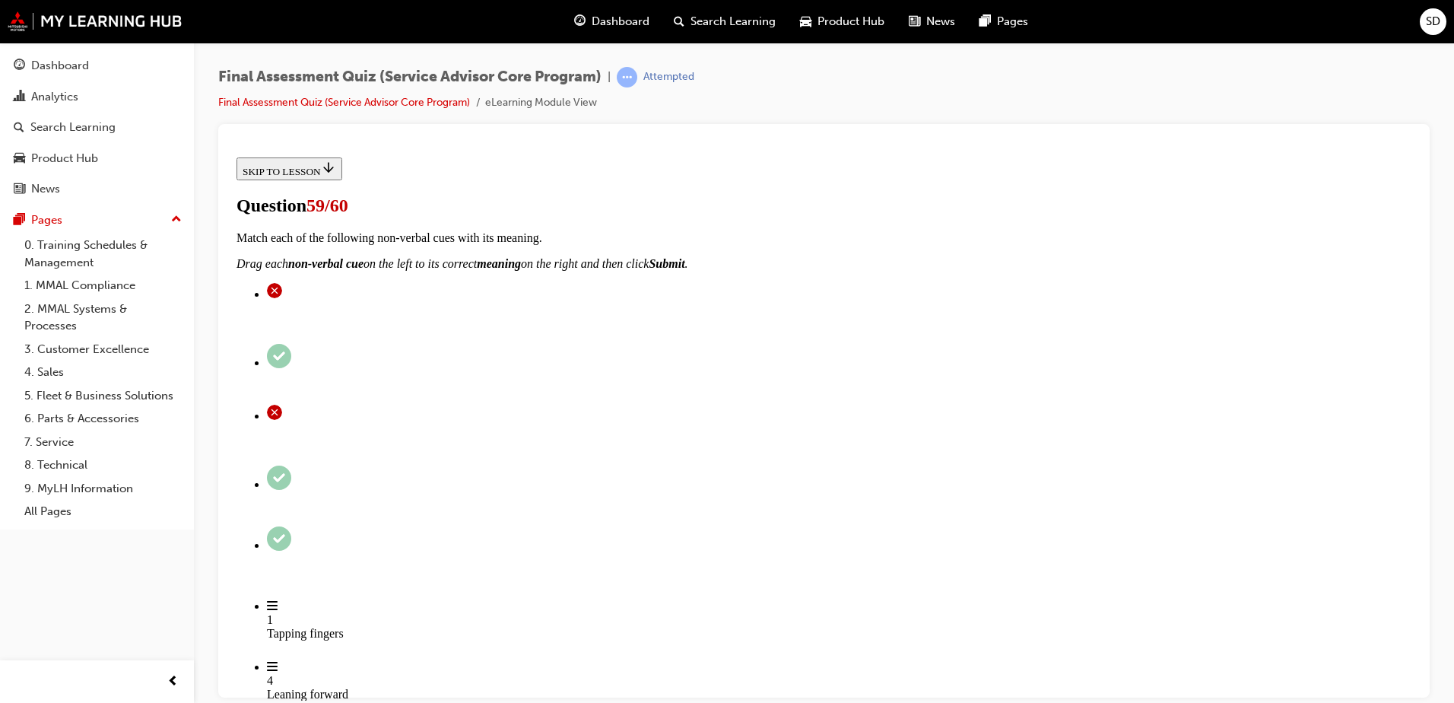
scroll to position [265, 0]
checkbox input "true"
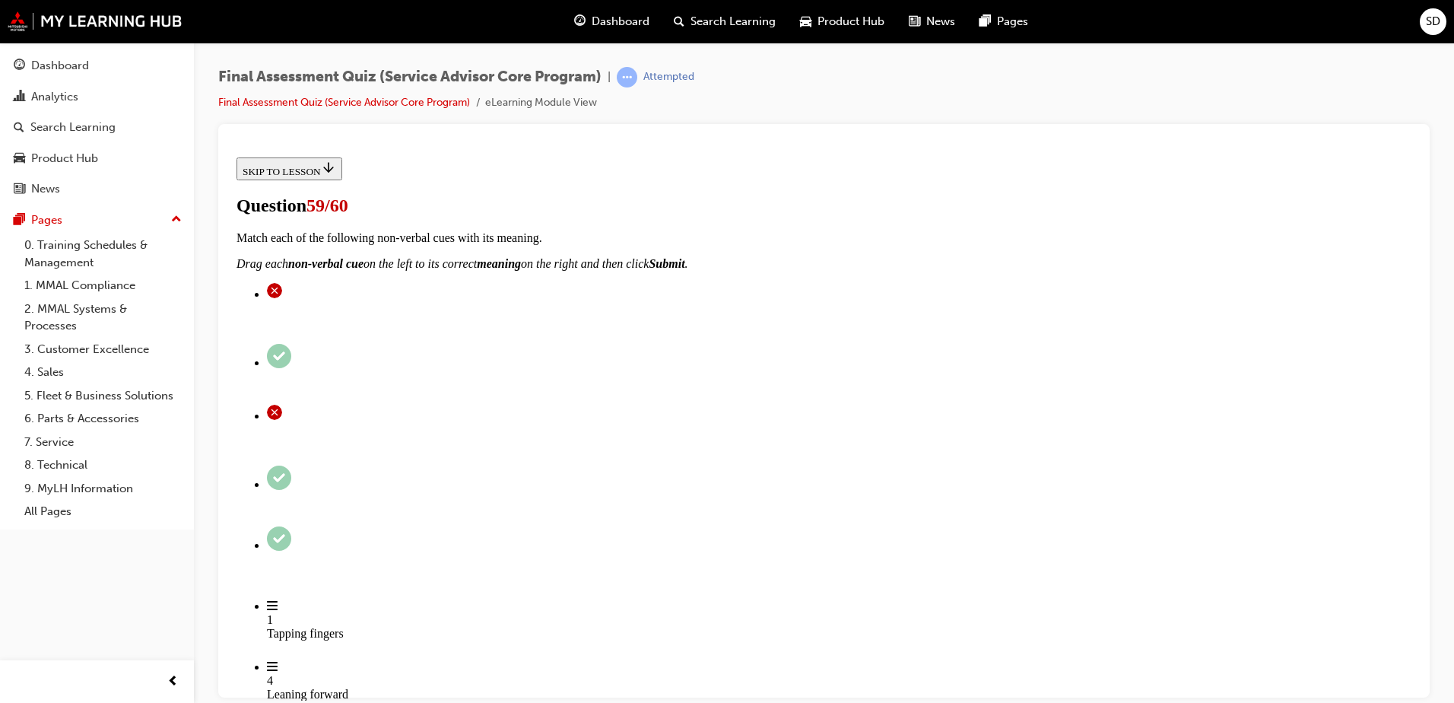
checkbox input "true"
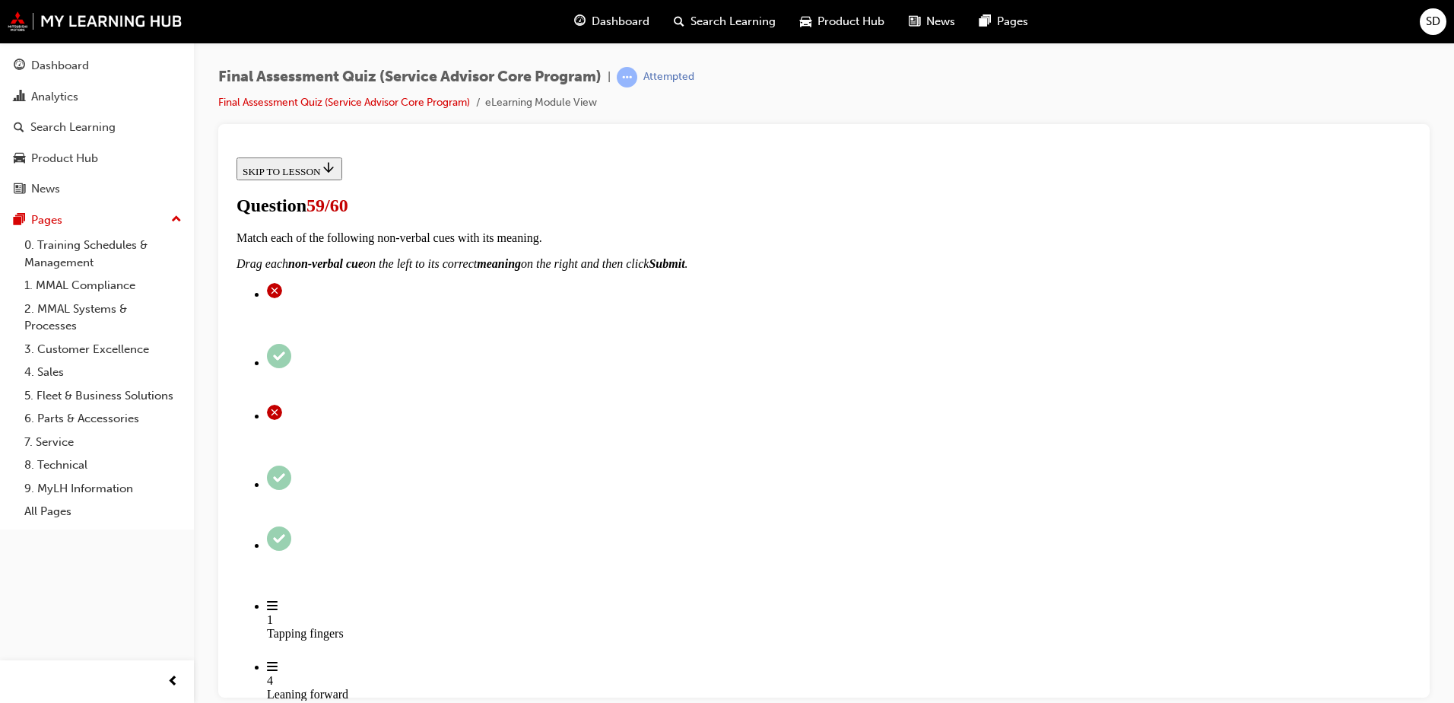
checkbox input "true"
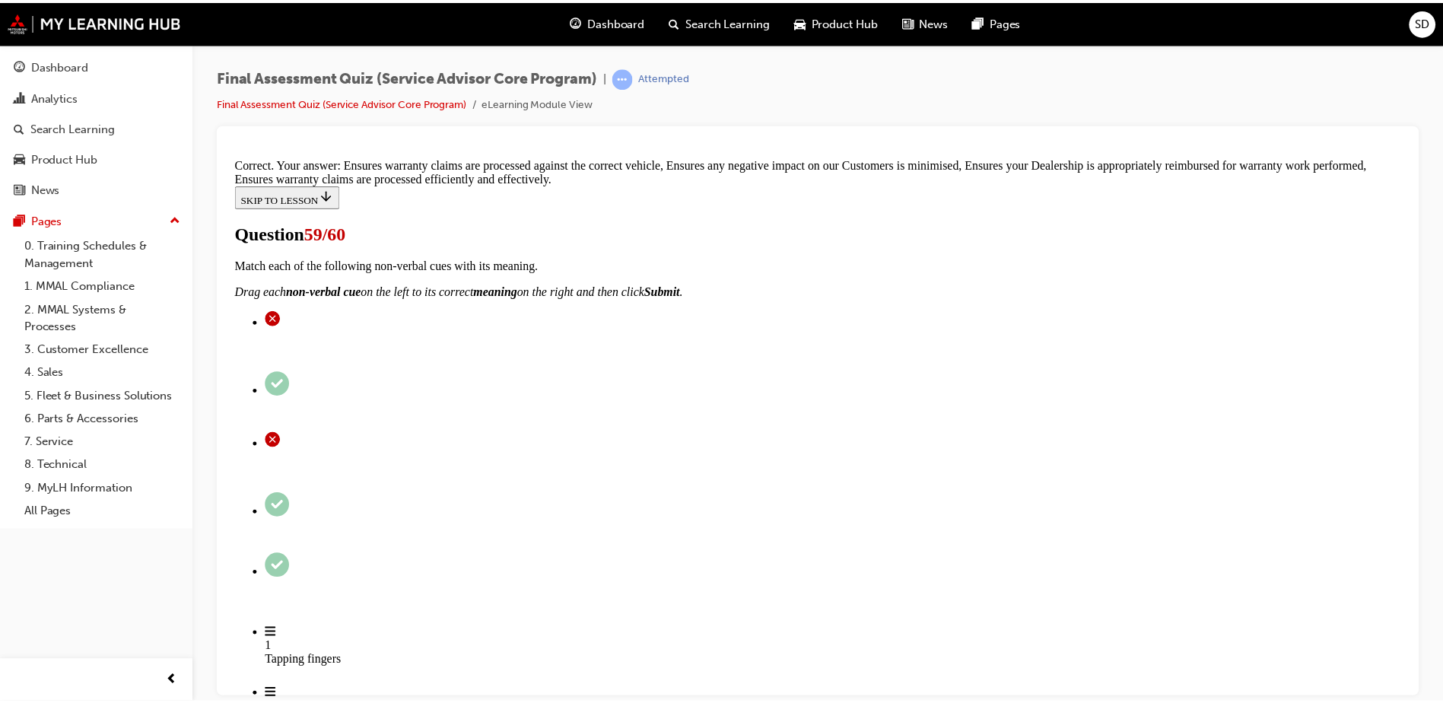
scroll to position [313, 0]
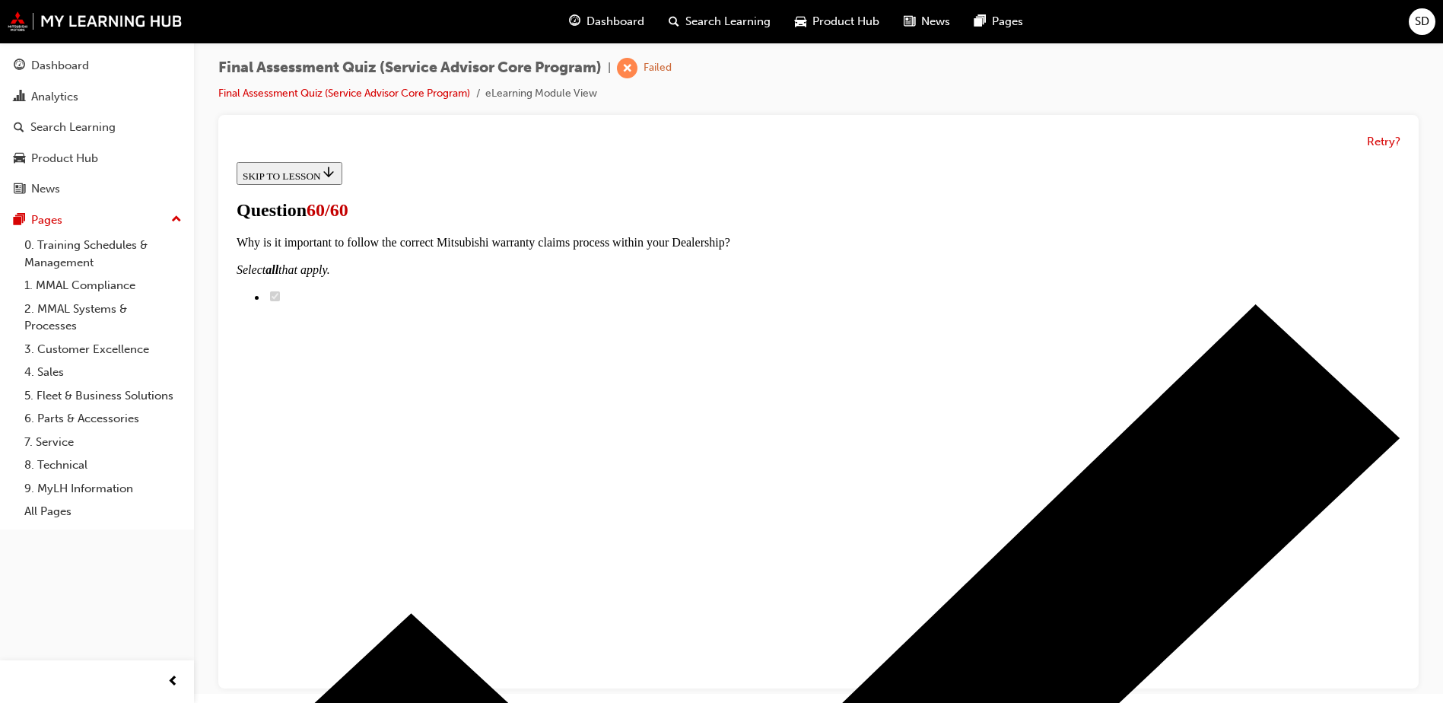
scroll to position [11, 0]
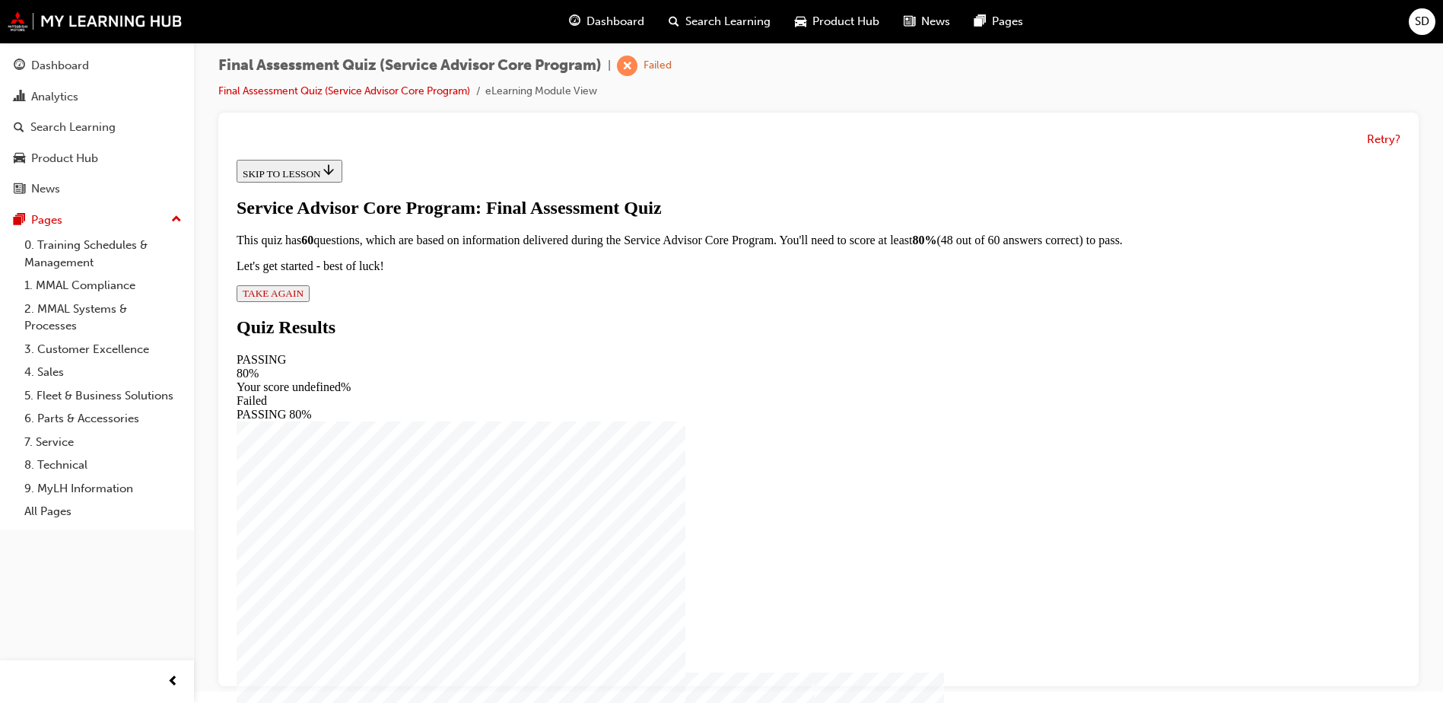
scroll to position [10, 0]
click at [304, 299] on span "TAKE AGAIN" at bounding box center [273, 293] width 61 height 11
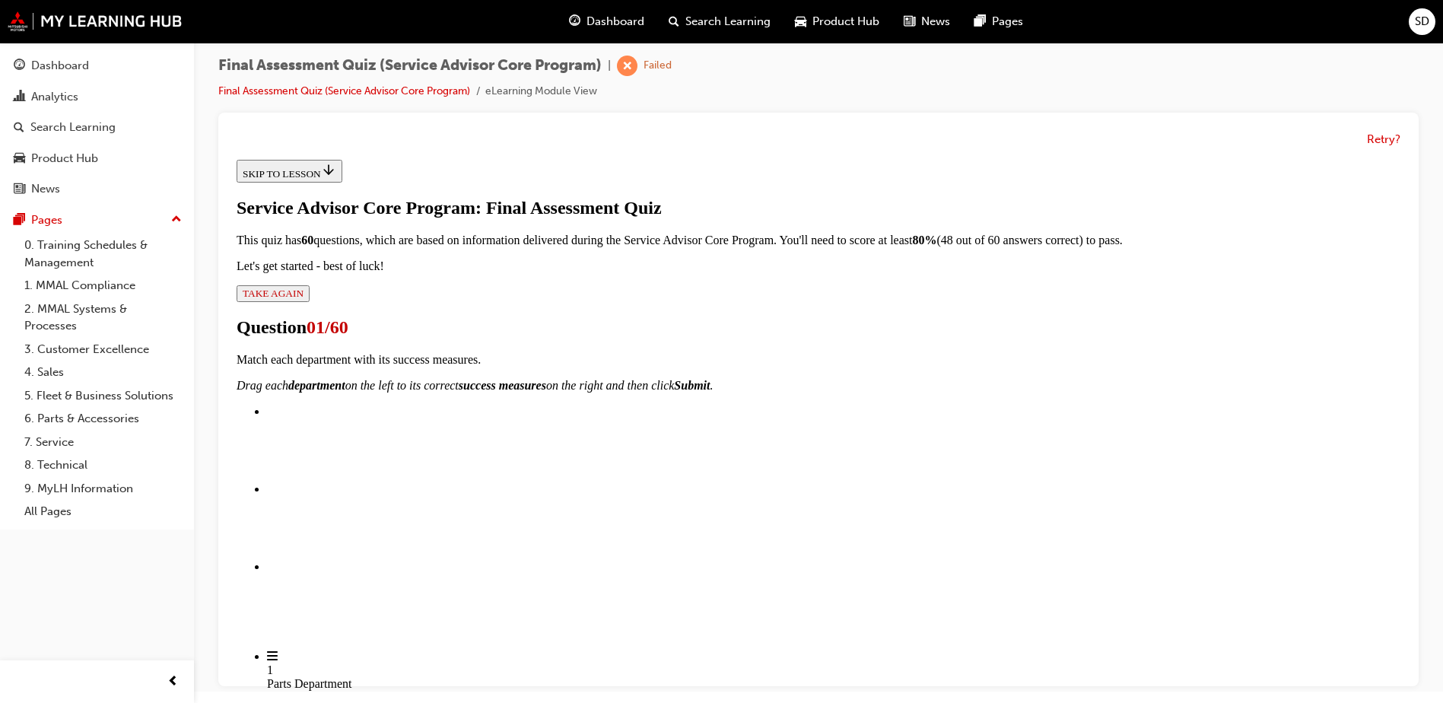
scroll to position [238, 0]
drag, startPoint x: 705, startPoint y: 332, endPoint x: 959, endPoint y: 529, distance: 321.0
drag, startPoint x: 683, startPoint y: 436, endPoint x: 962, endPoint y: 342, distance: 294.7
click at [962, 679] on div "New Car Sales Department" at bounding box center [1091, 686] width 1133 height 14
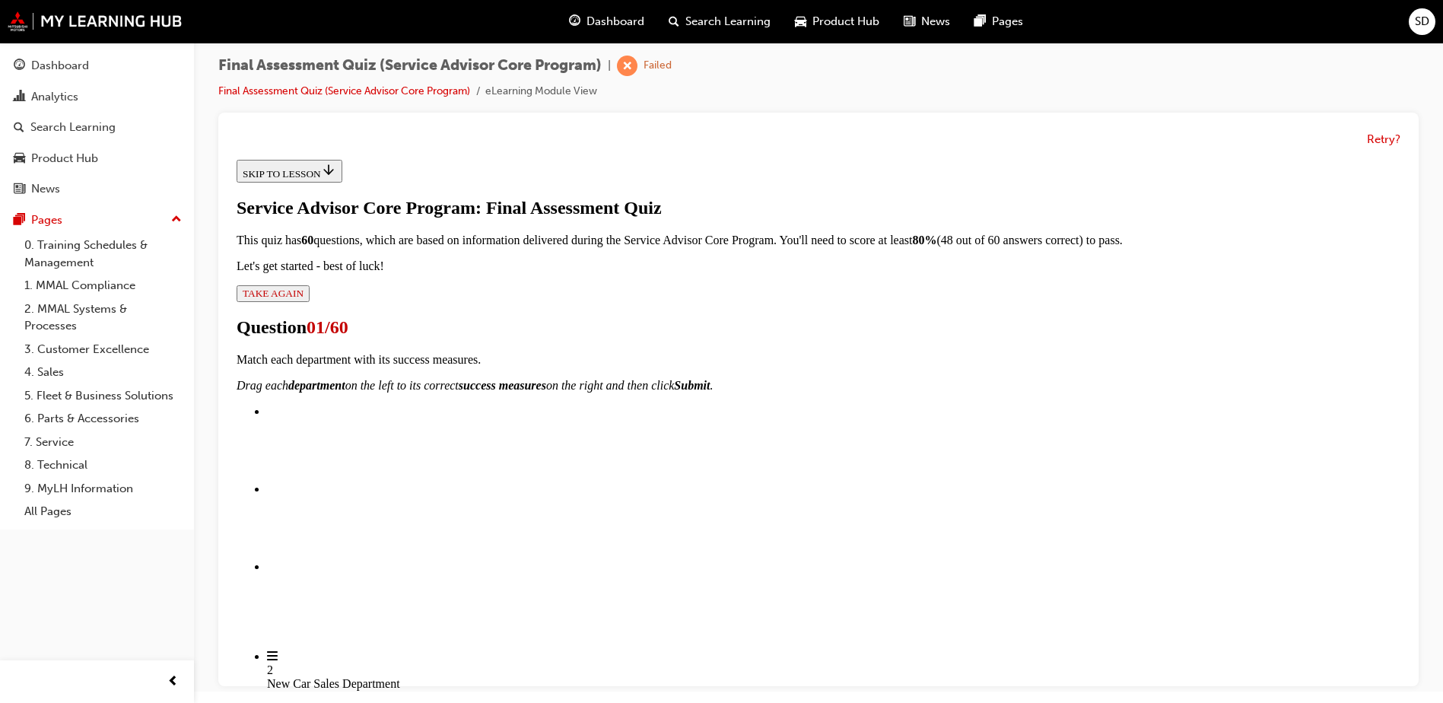
drag, startPoint x: 640, startPoint y: 439, endPoint x: 872, endPoint y: 437, distance: 232.0
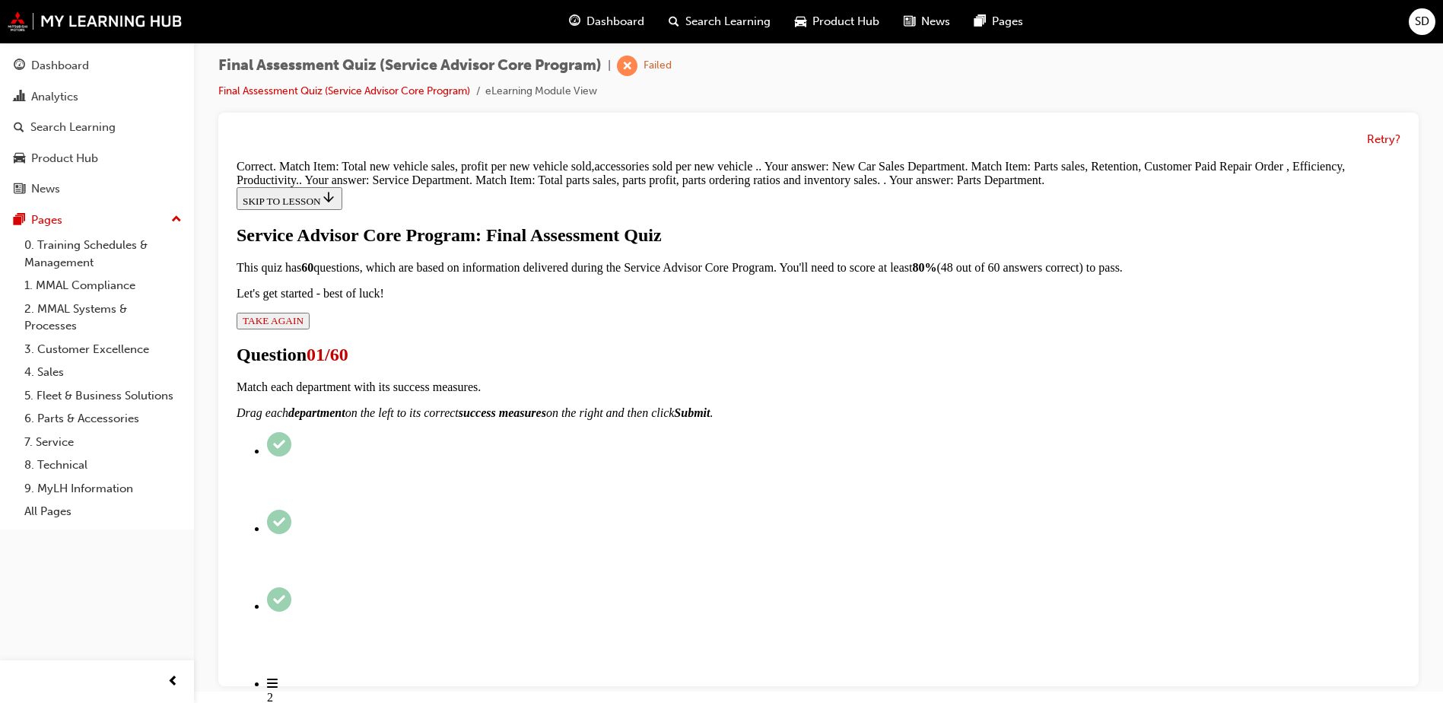
scroll to position [351, 0]
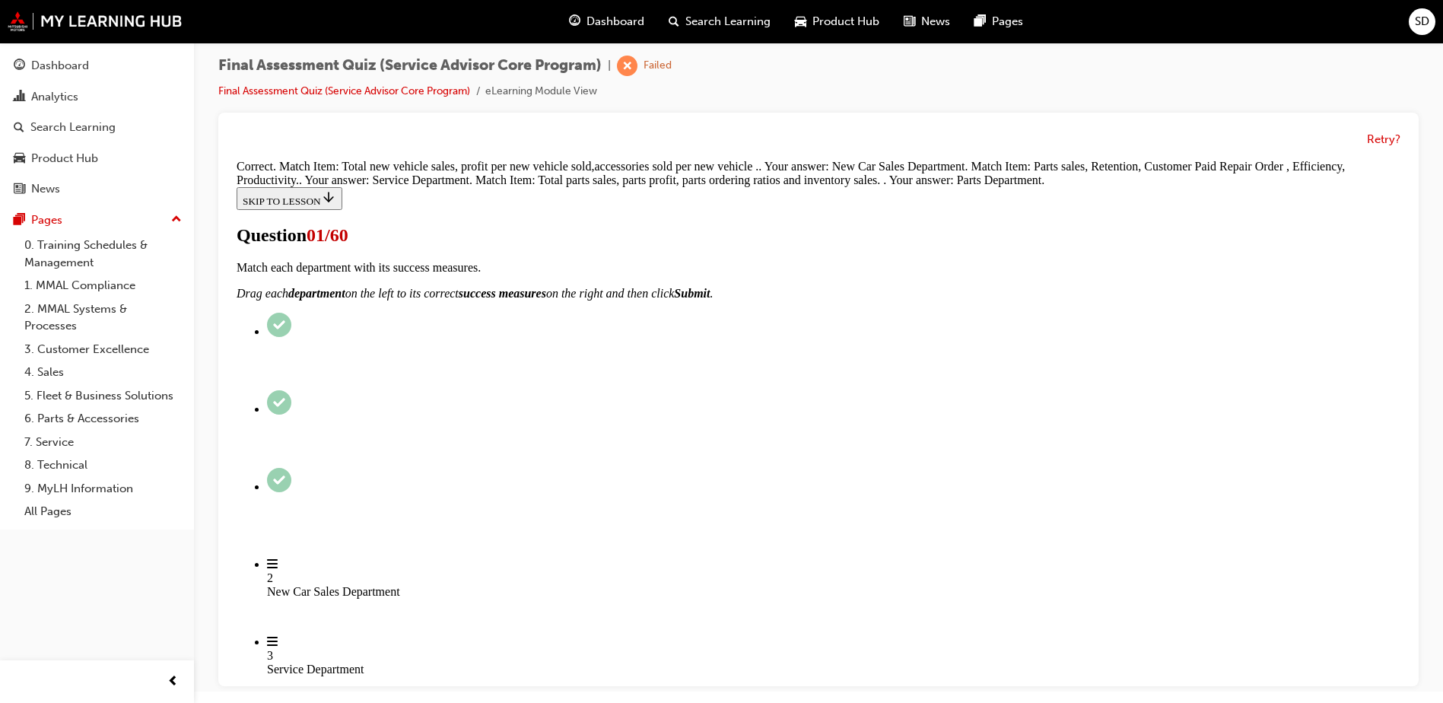
scroll to position [76, 0]
radio input "true"
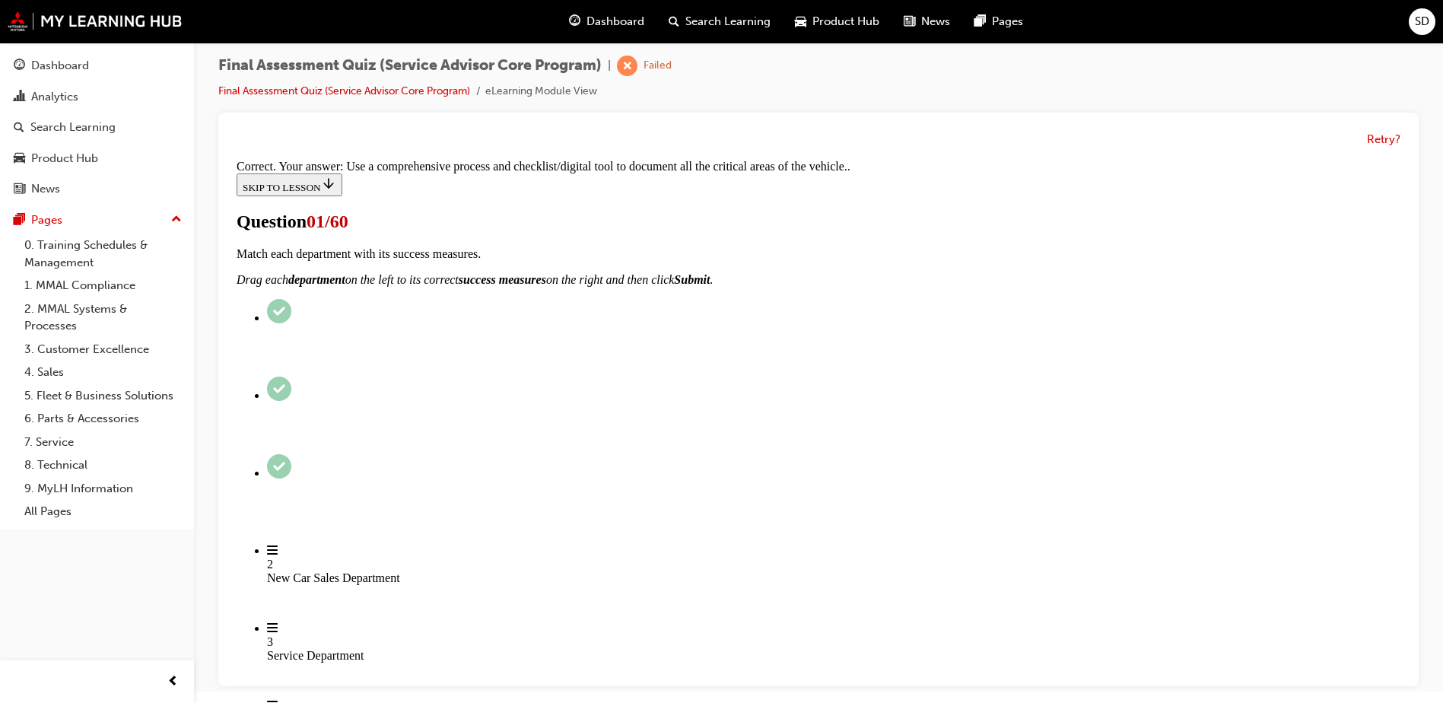
scroll to position [250, 0]
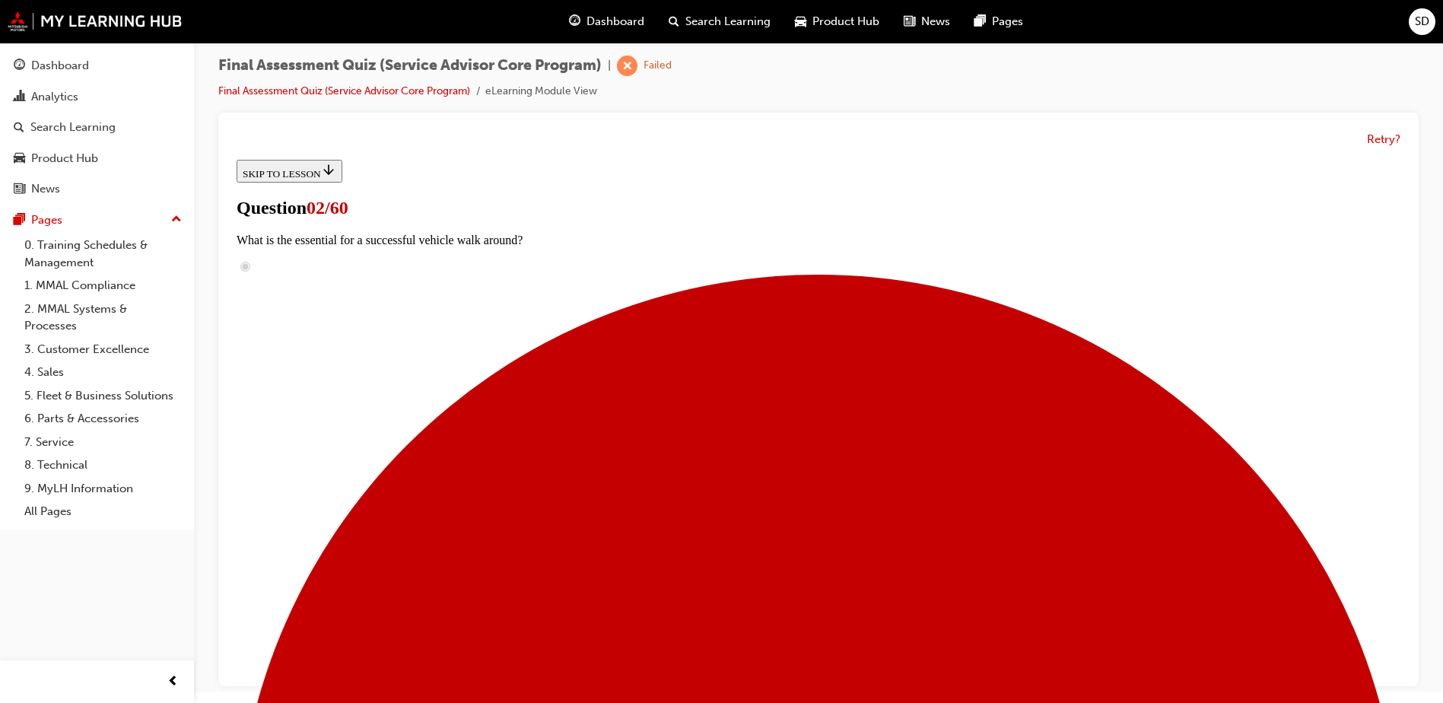
scroll to position [228, 0]
radio input "true"
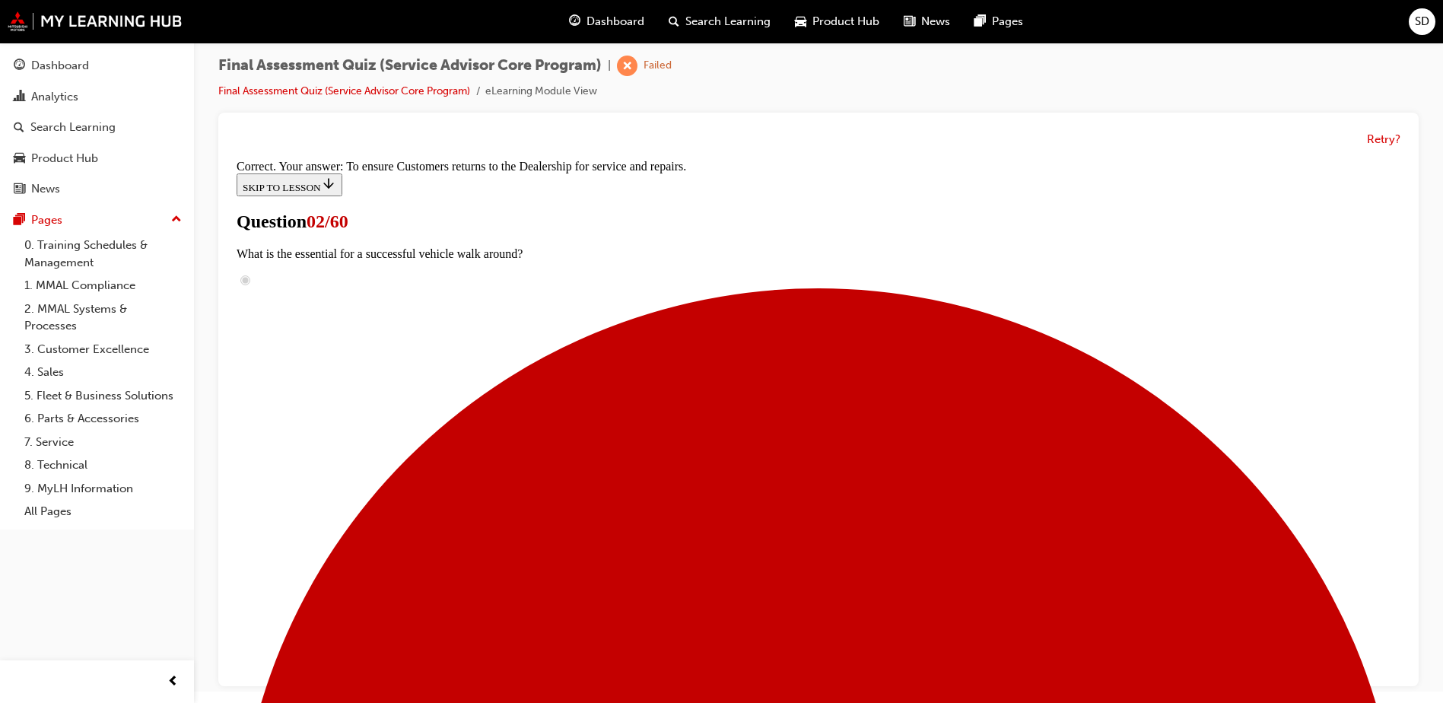
scroll to position [276, 0]
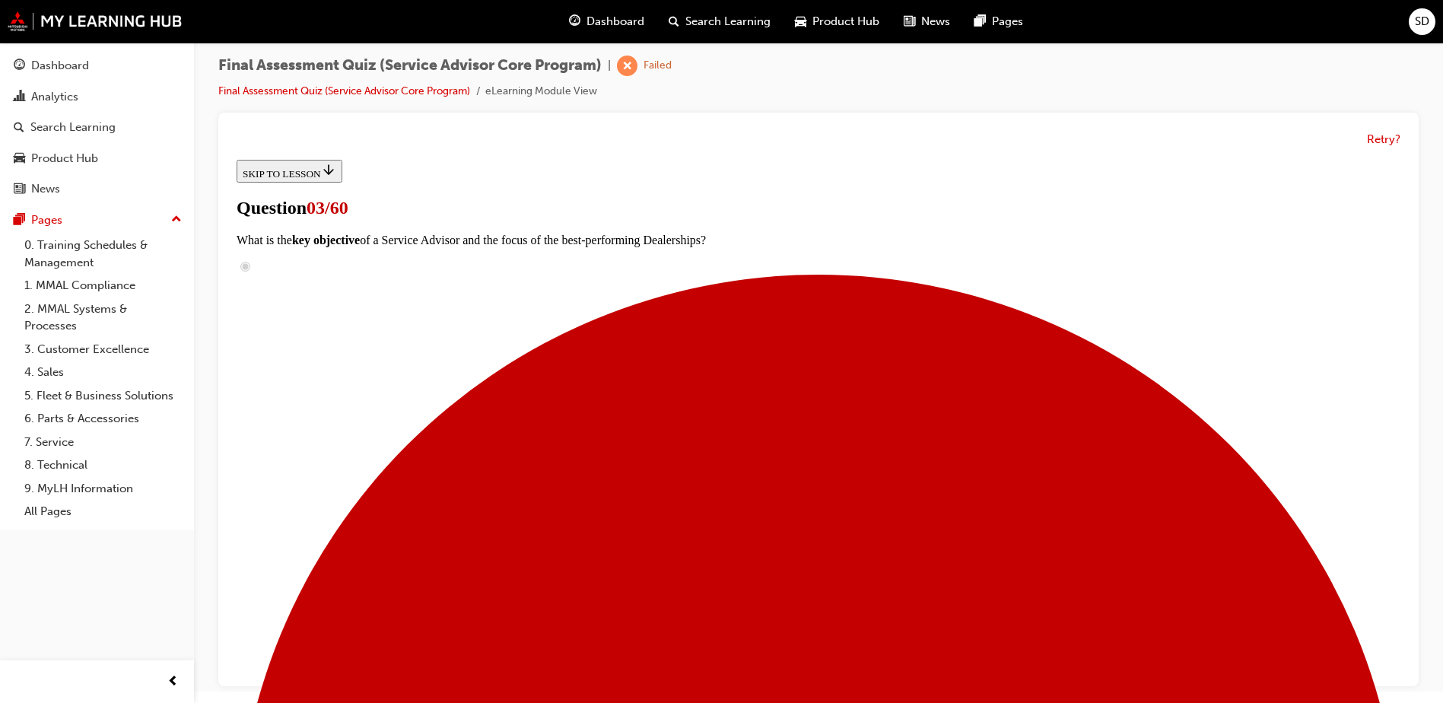
scroll to position [152, 0]
checkbox input "true"
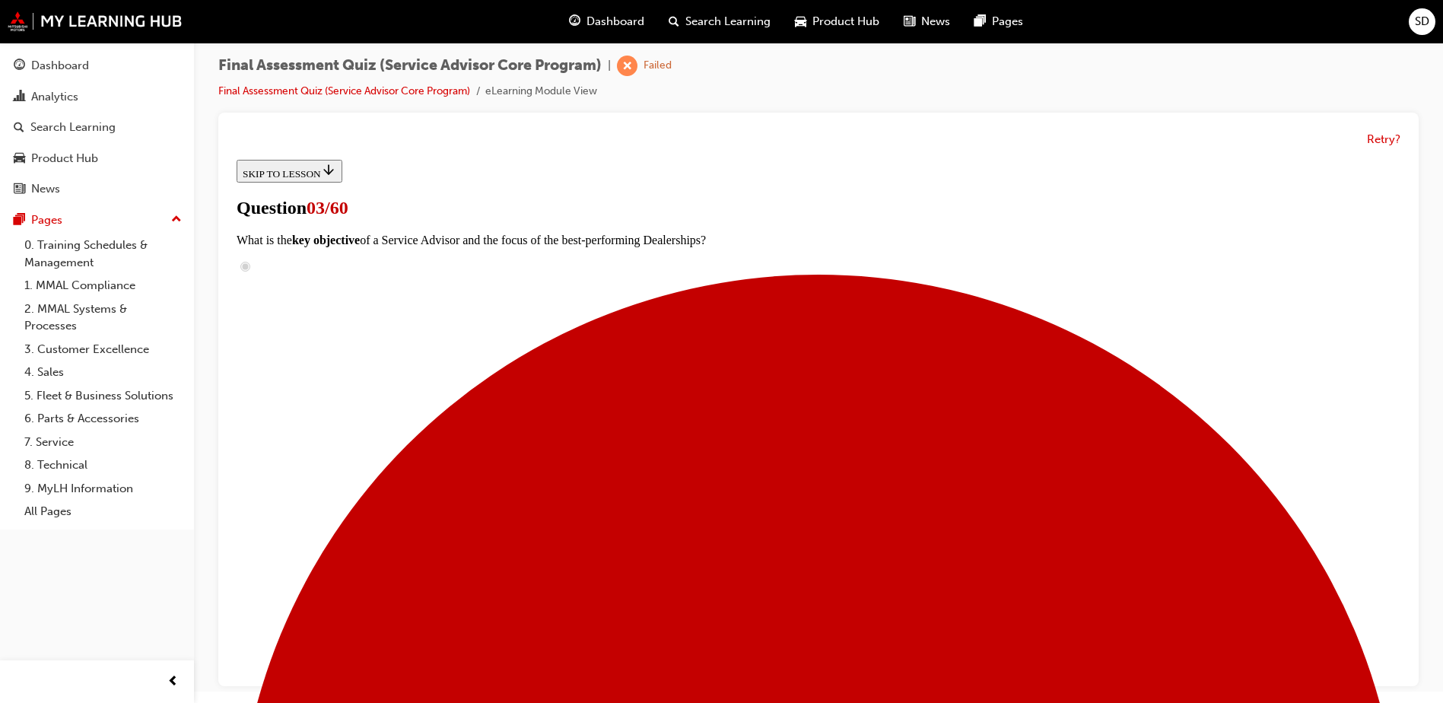
checkbox input "true"
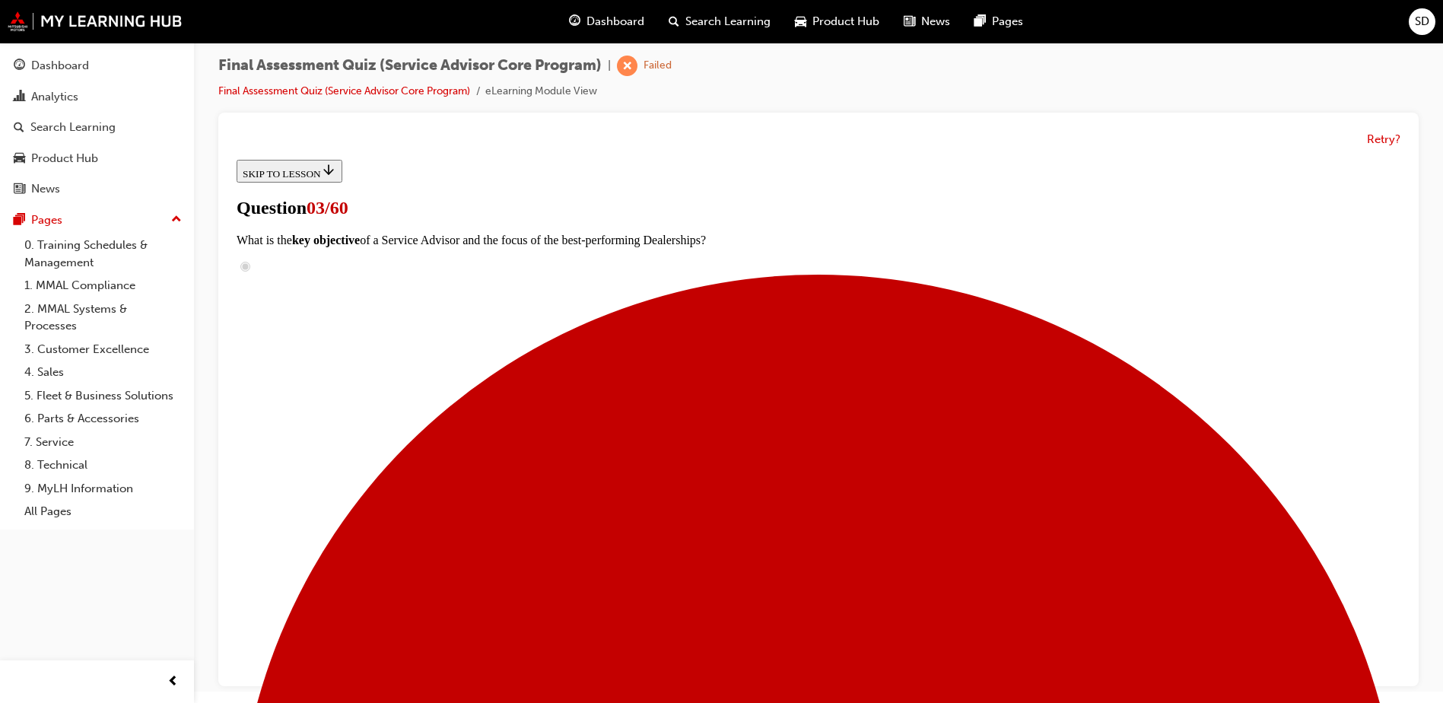
checkbox input "true"
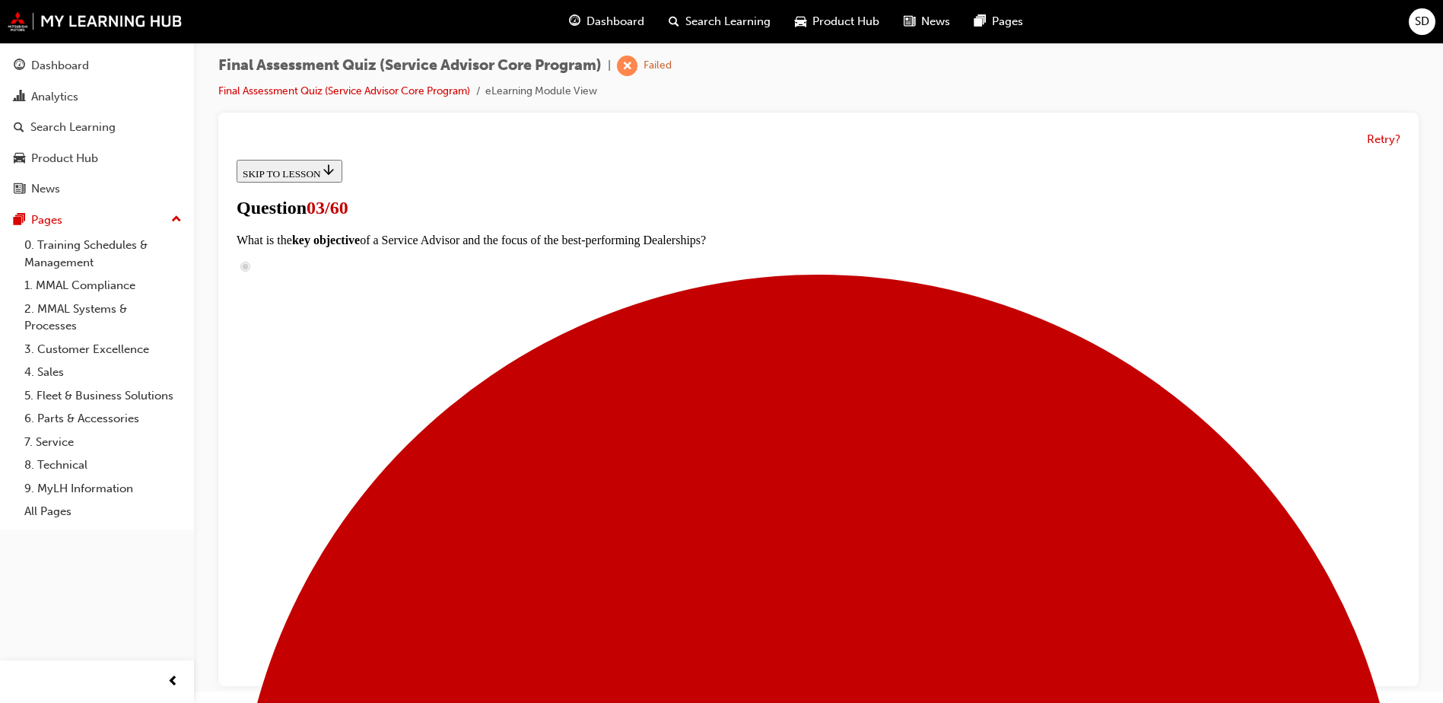
checkbox input "true"
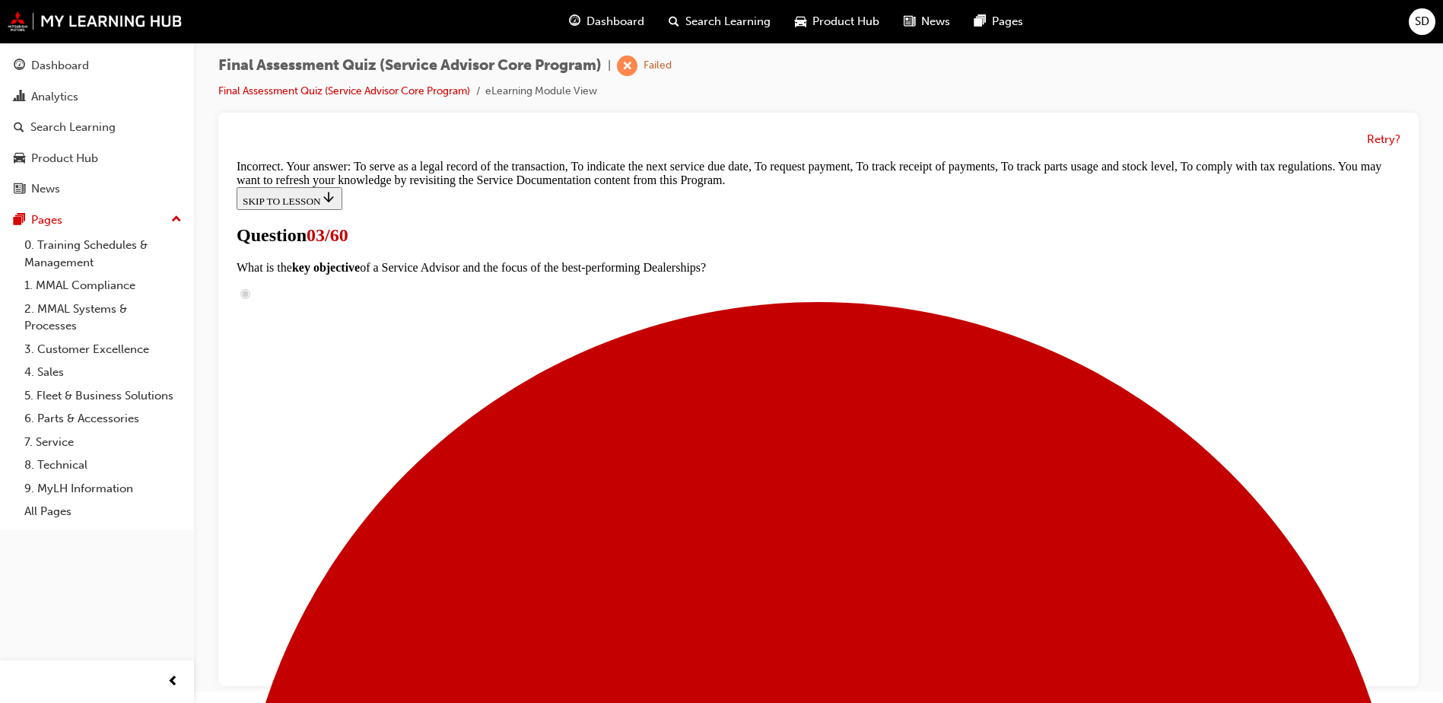
scroll to position [487, 0]
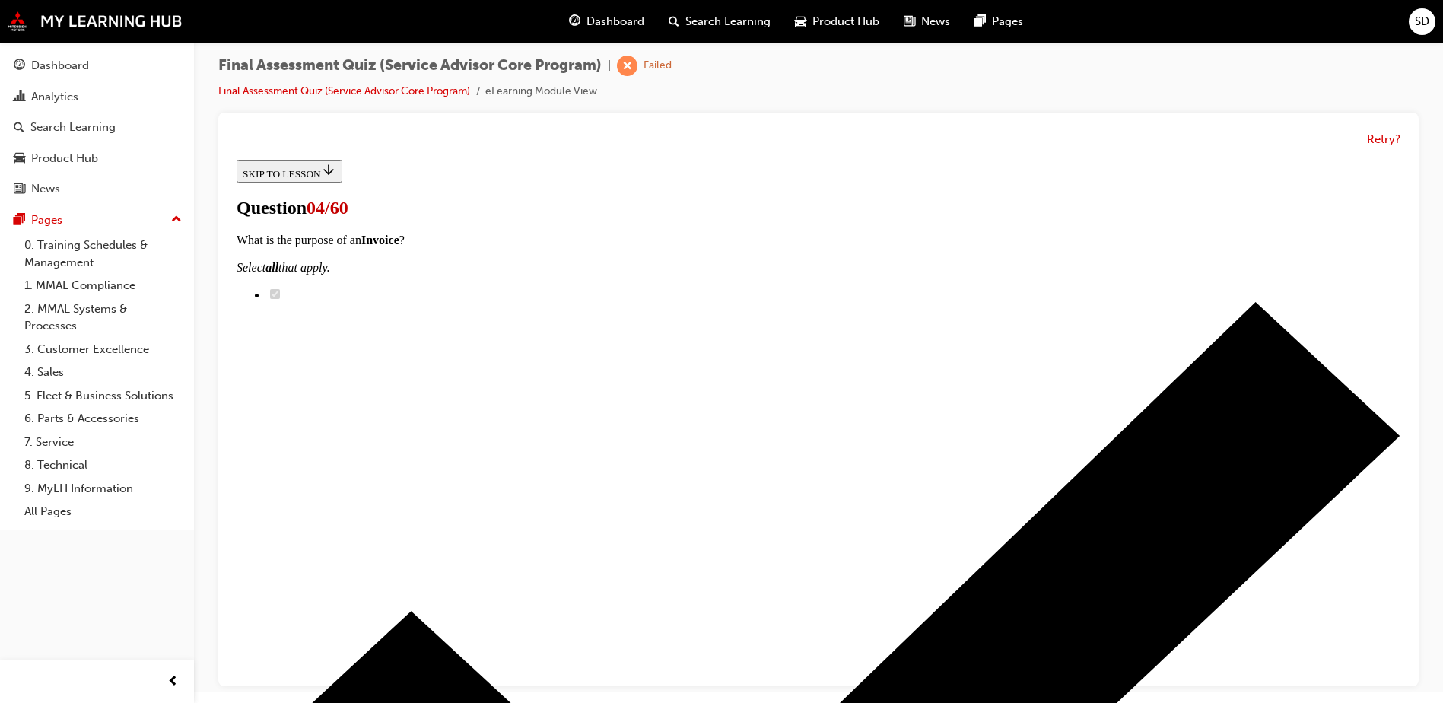
scroll to position [76, 0]
radio input "true"
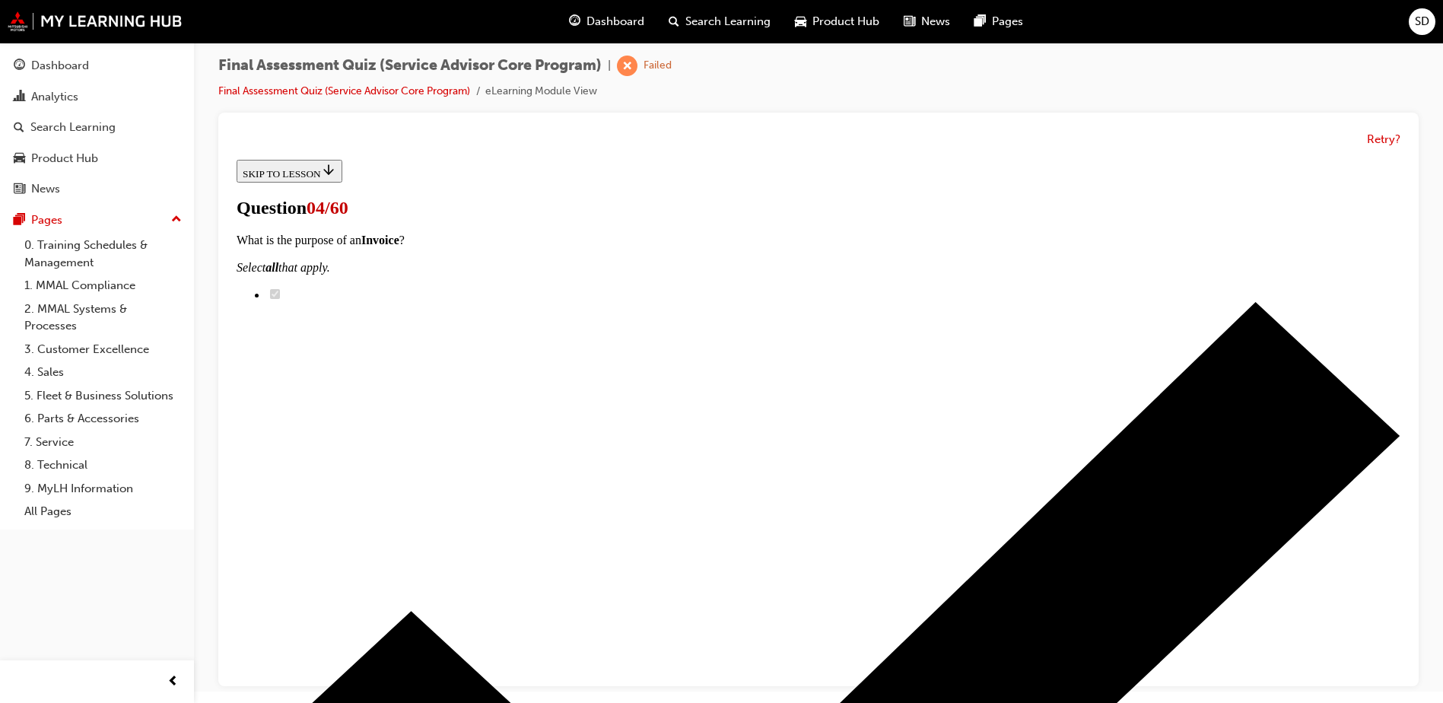
radio input "true"
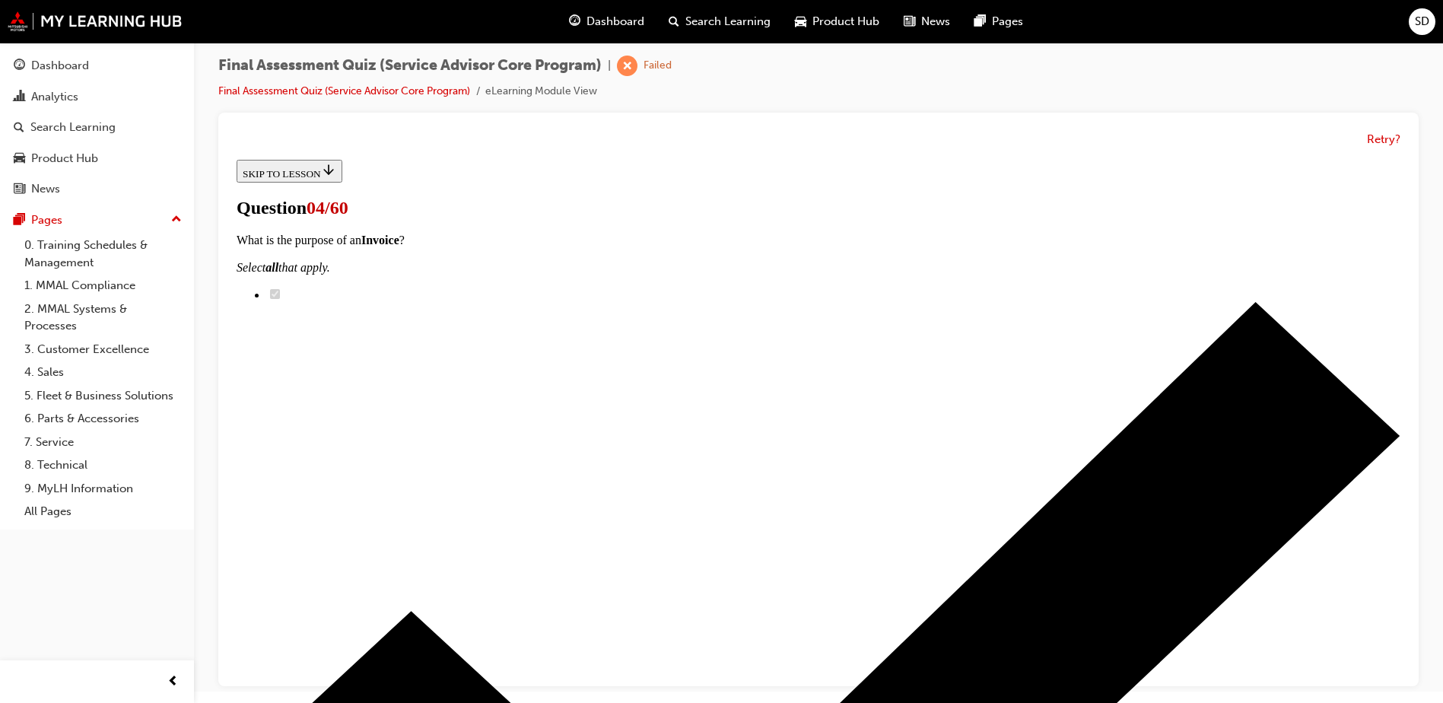
radio input "true"
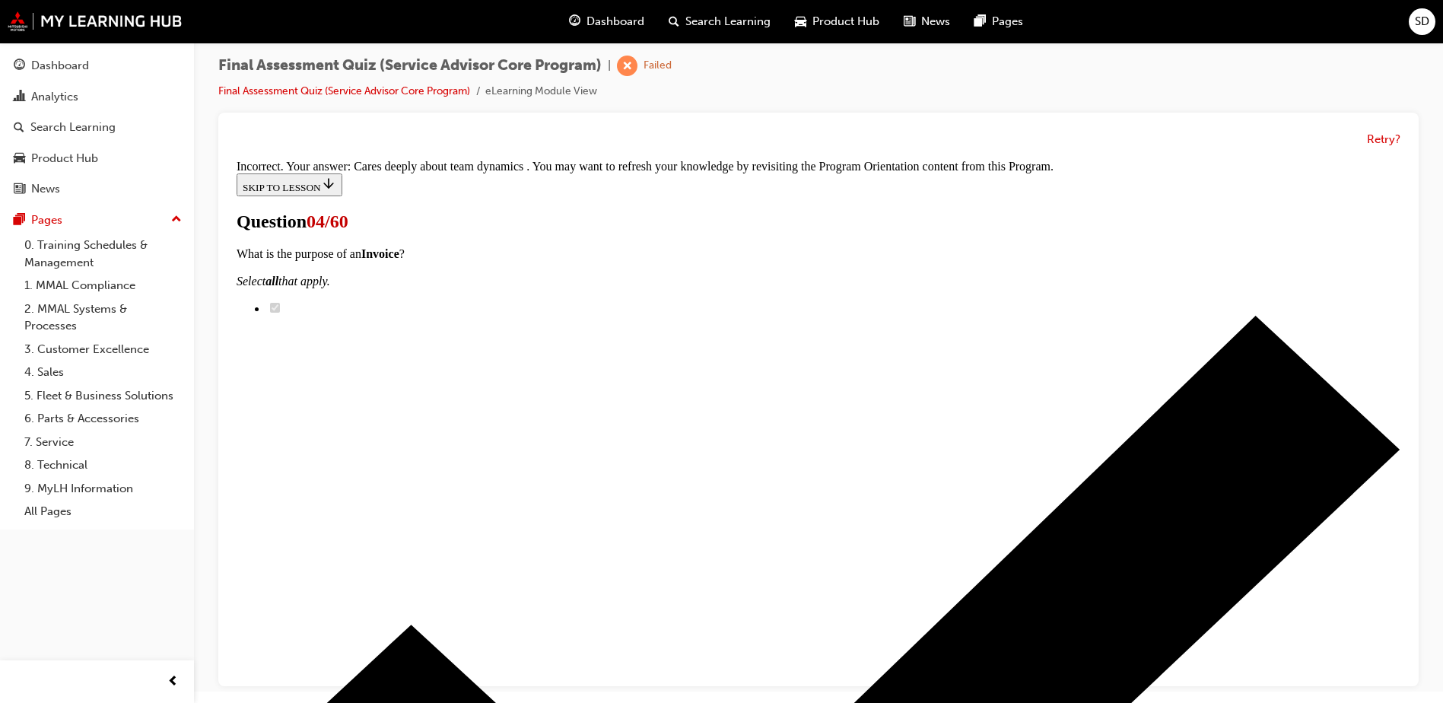
scroll to position [313, 0]
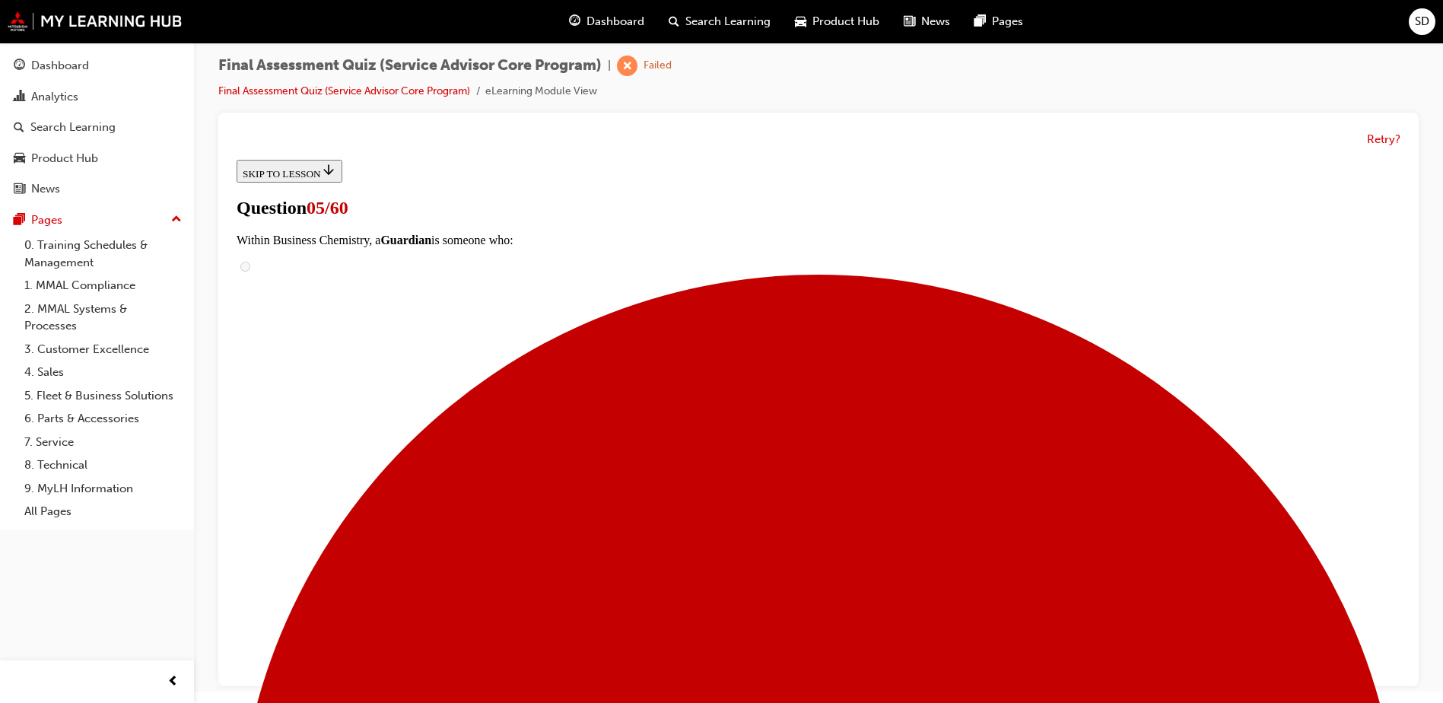
scroll to position [228, 0]
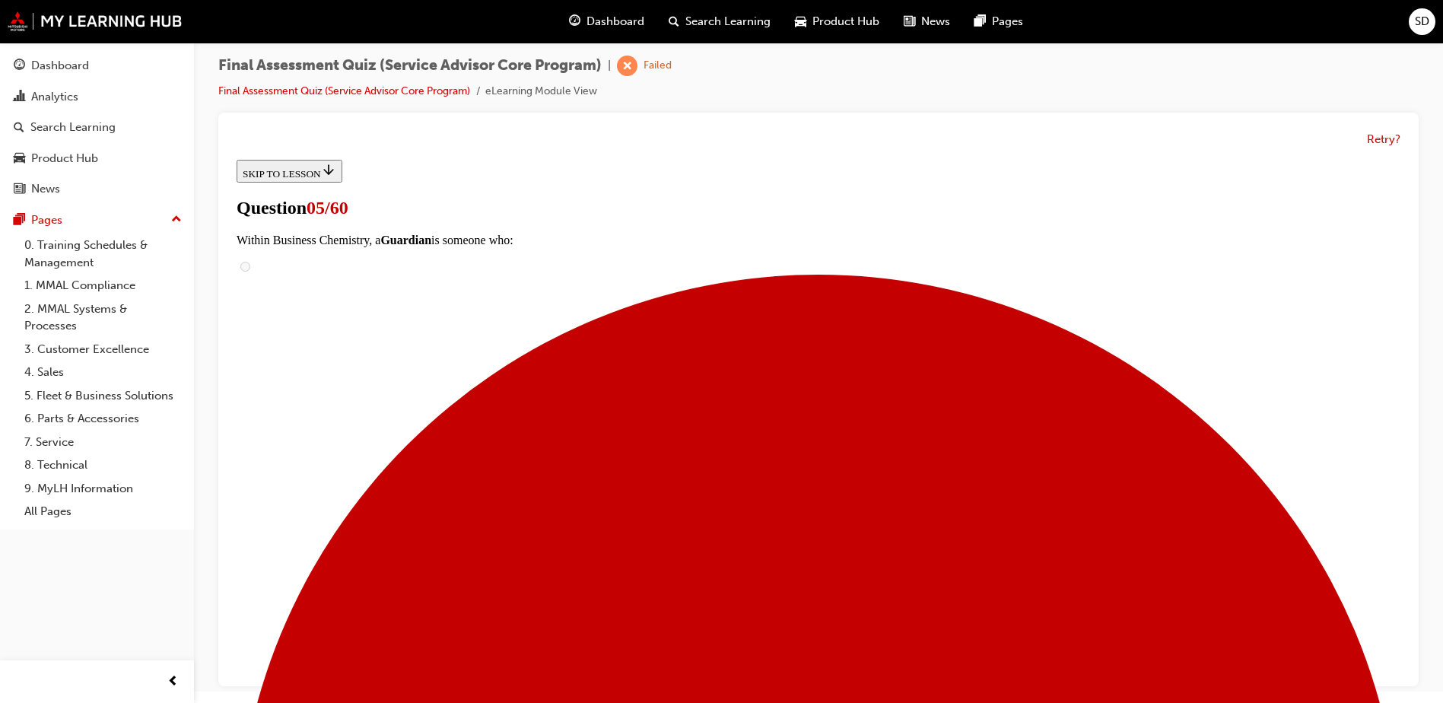
checkbox input "false"
checkbox input "true"
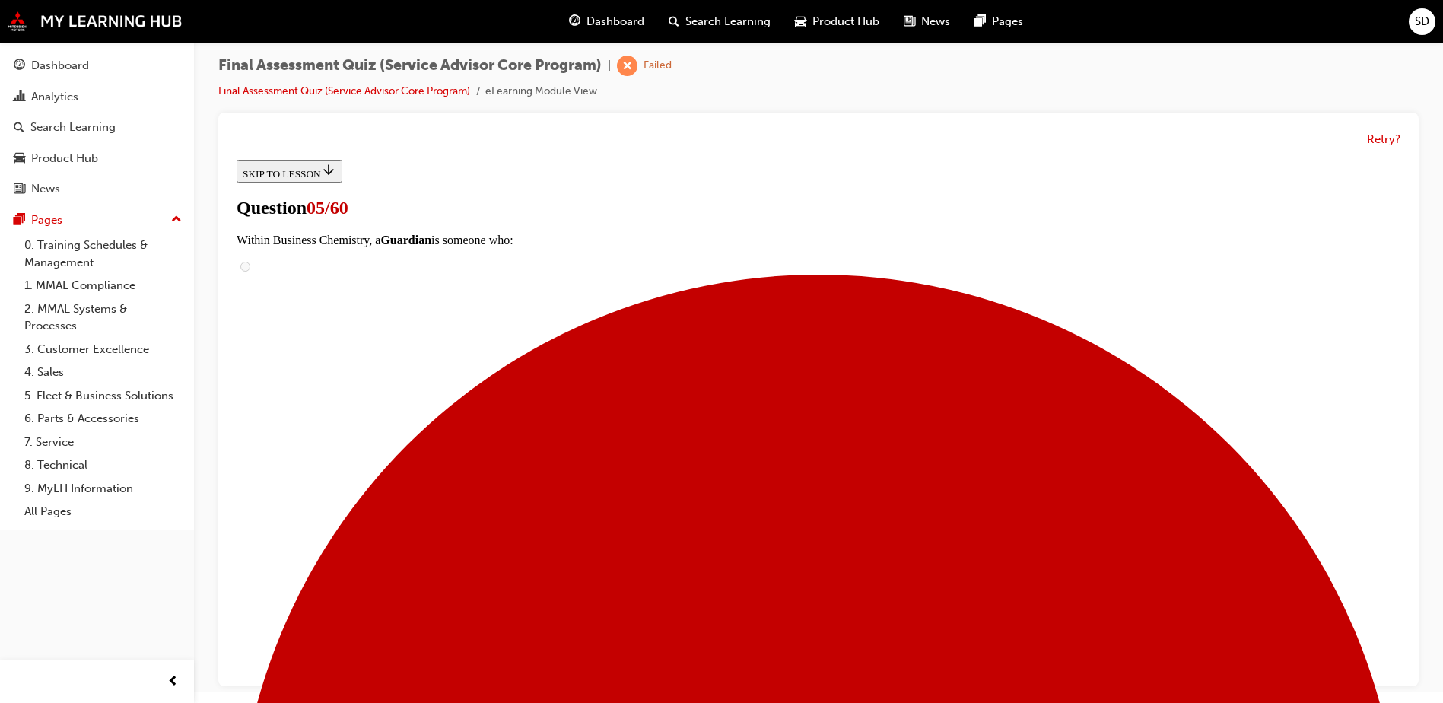
checkbox input "true"
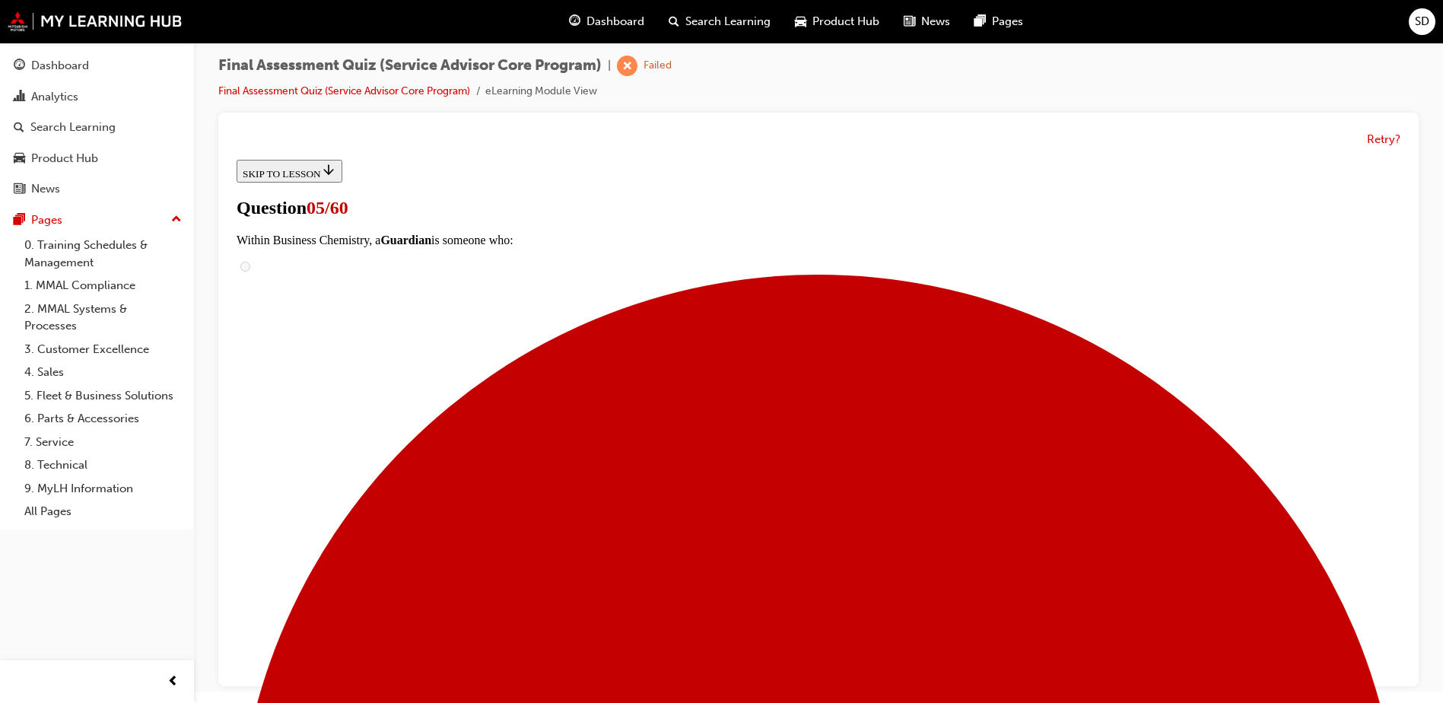
checkbox input "true"
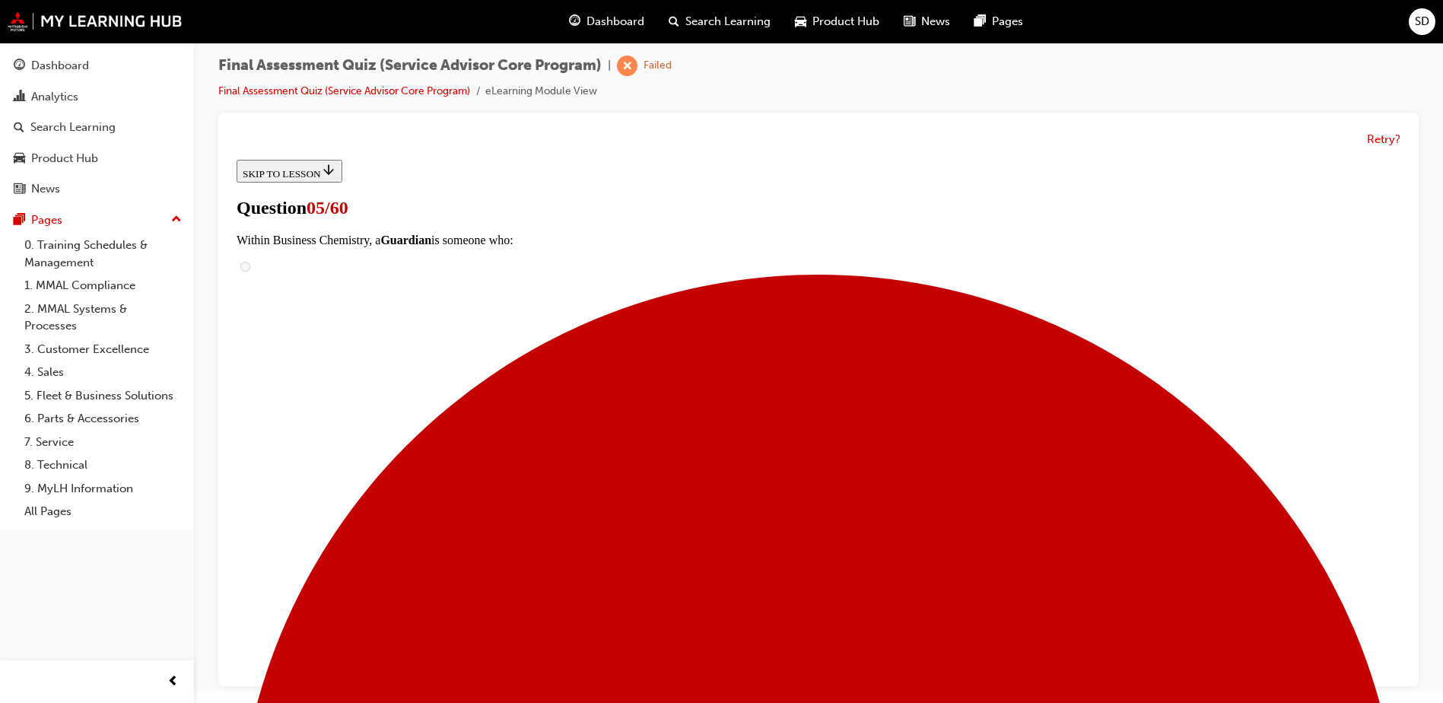
checkbox input "true"
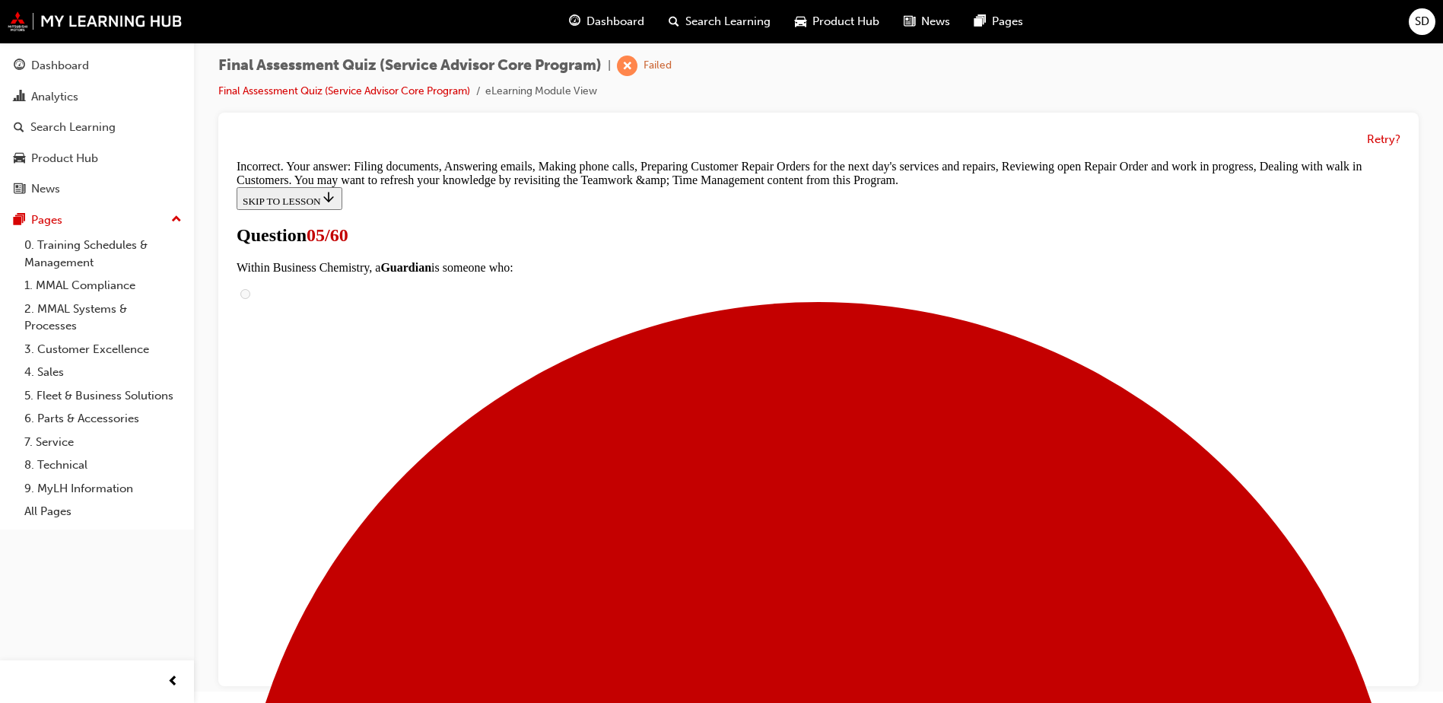
scroll to position [528, 0]
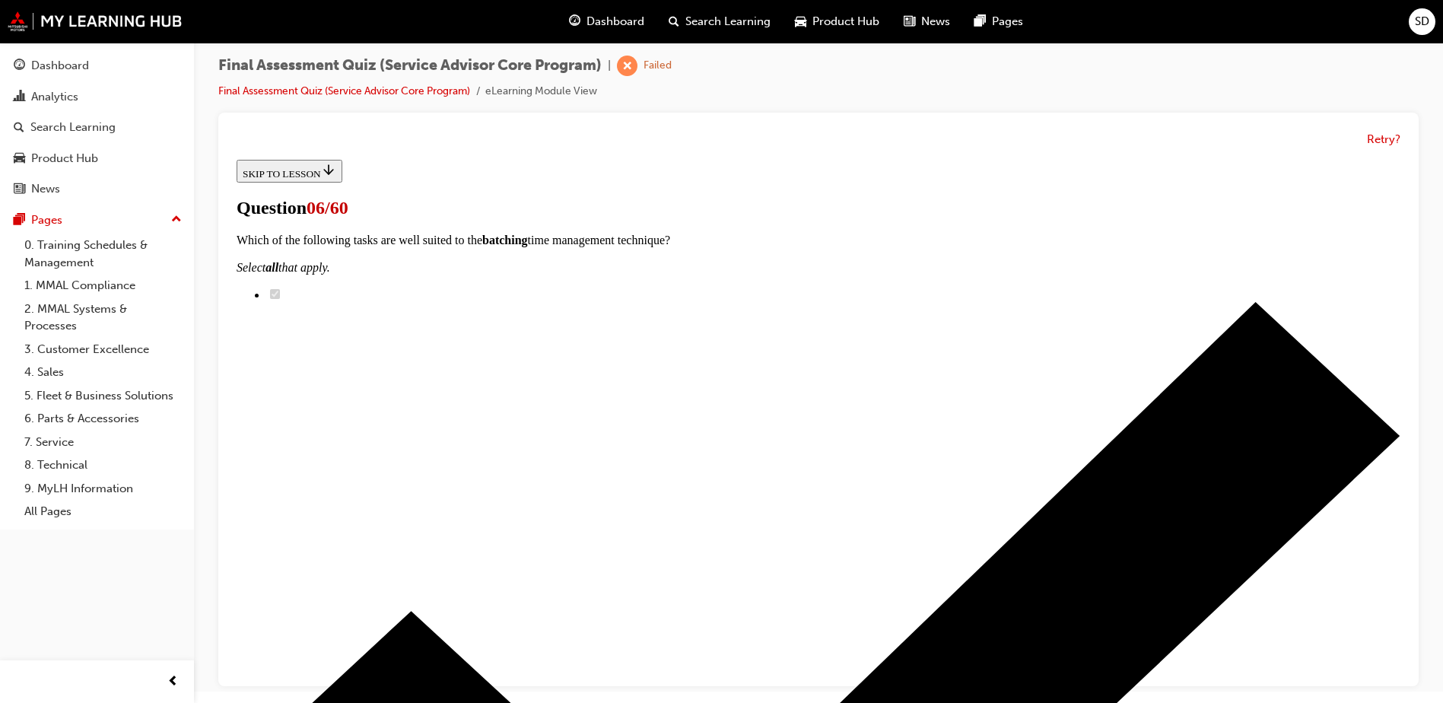
radio input "true"
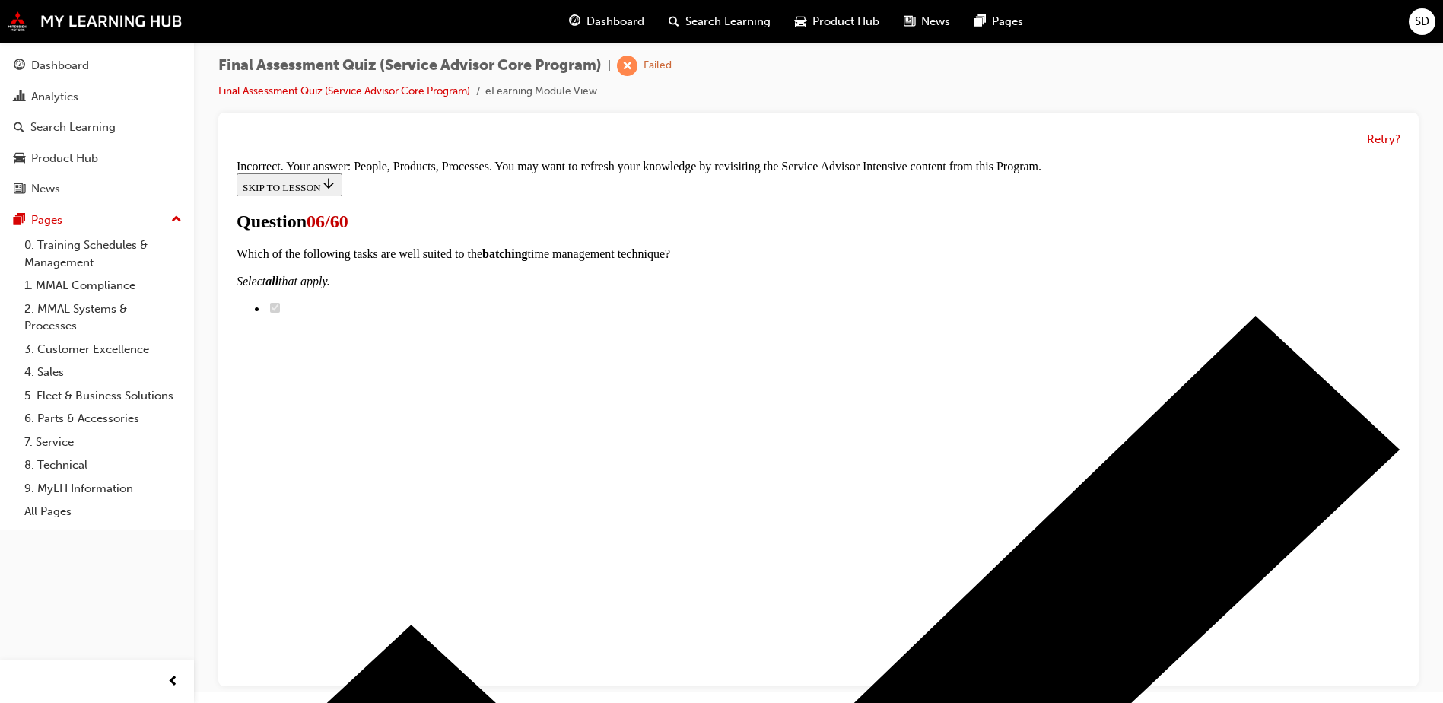
scroll to position [313, 0]
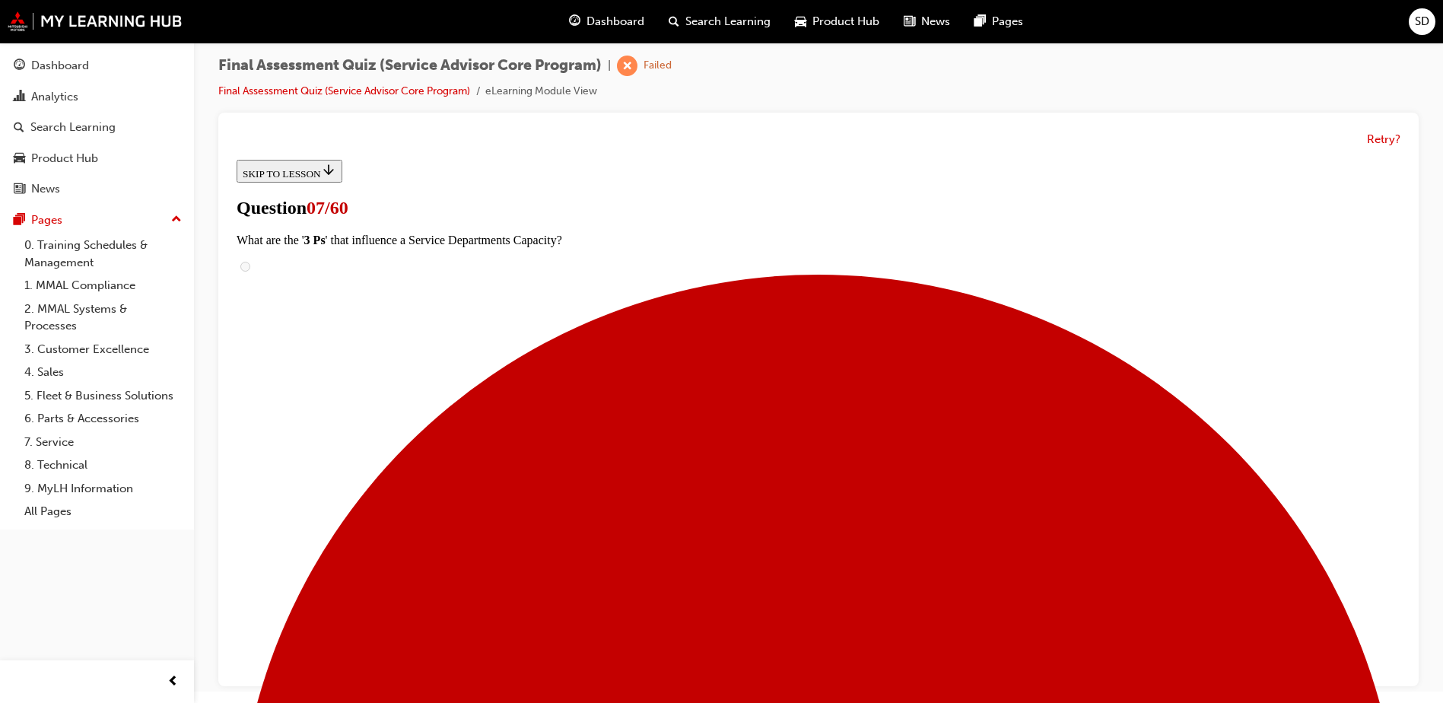
scroll to position [76, 0]
checkbox input "true"
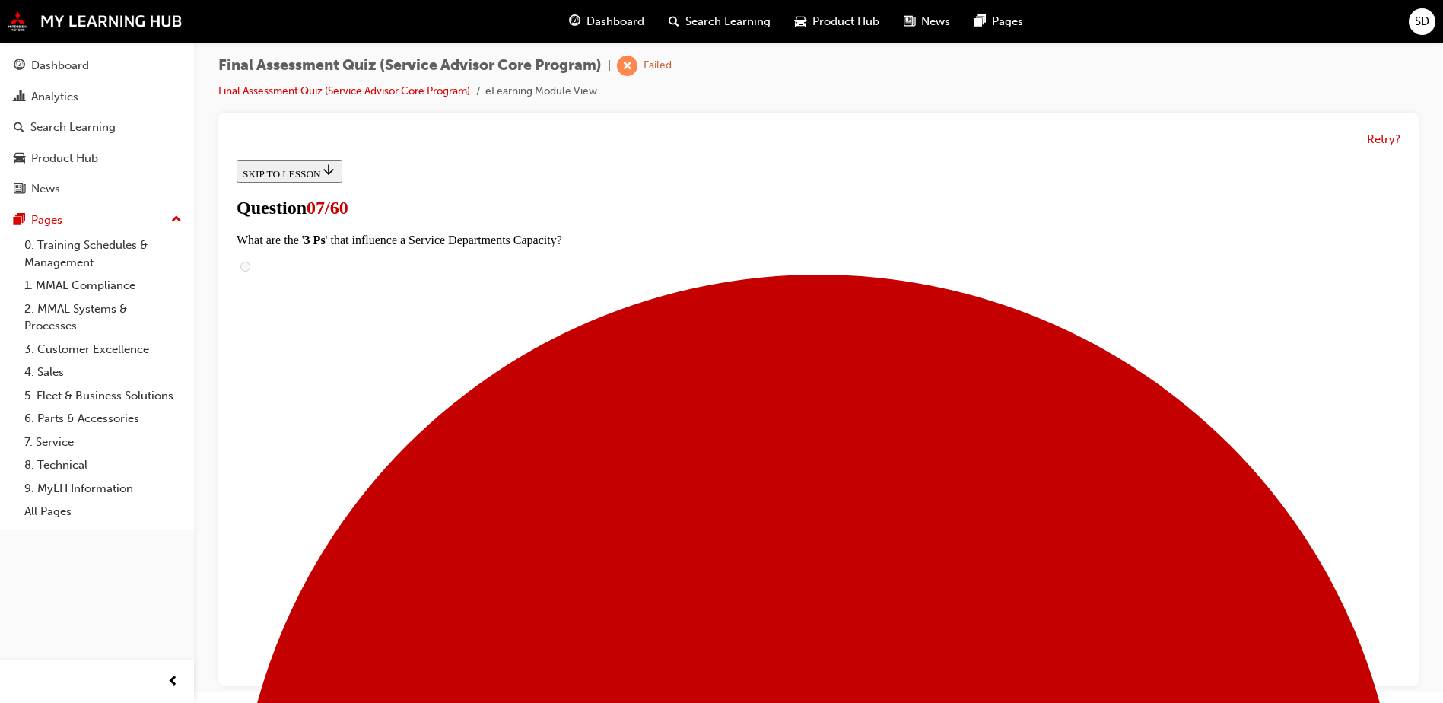
checkbox input "true"
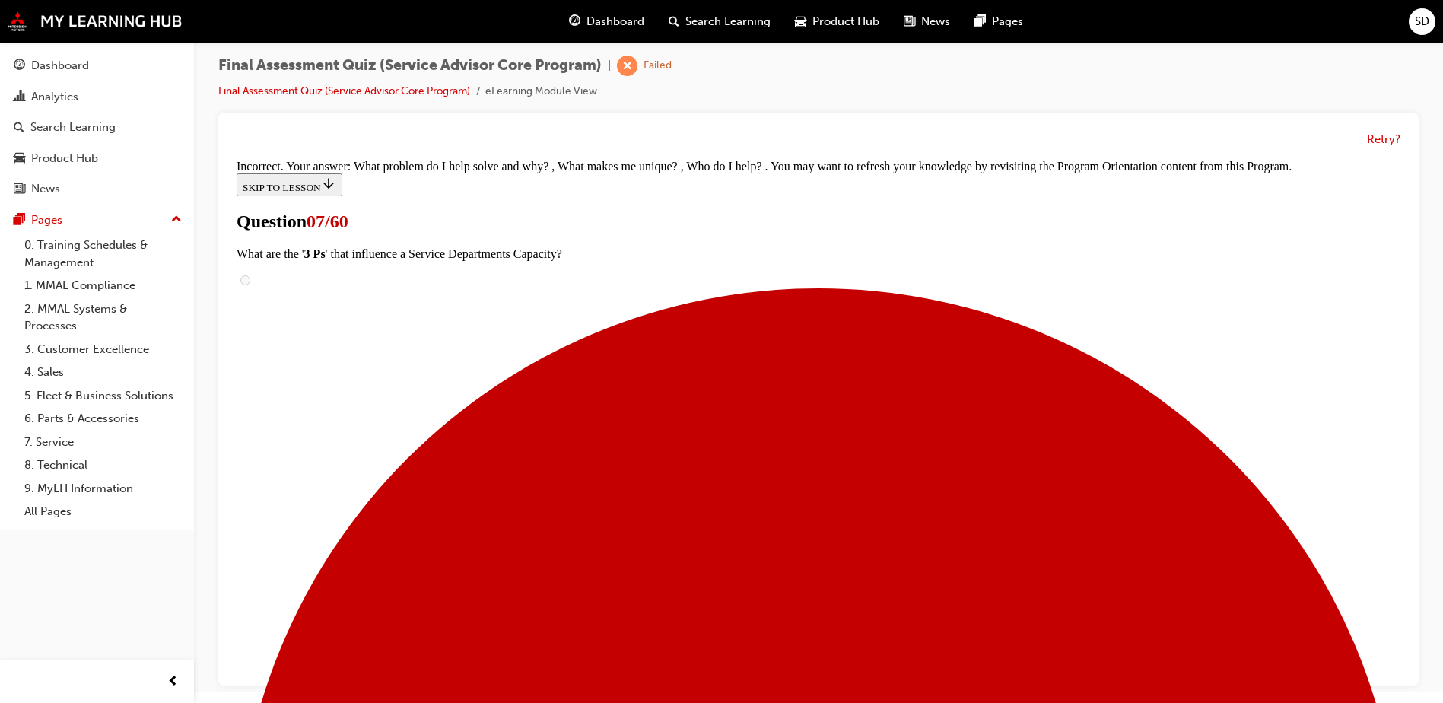
scroll to position [365, 0]
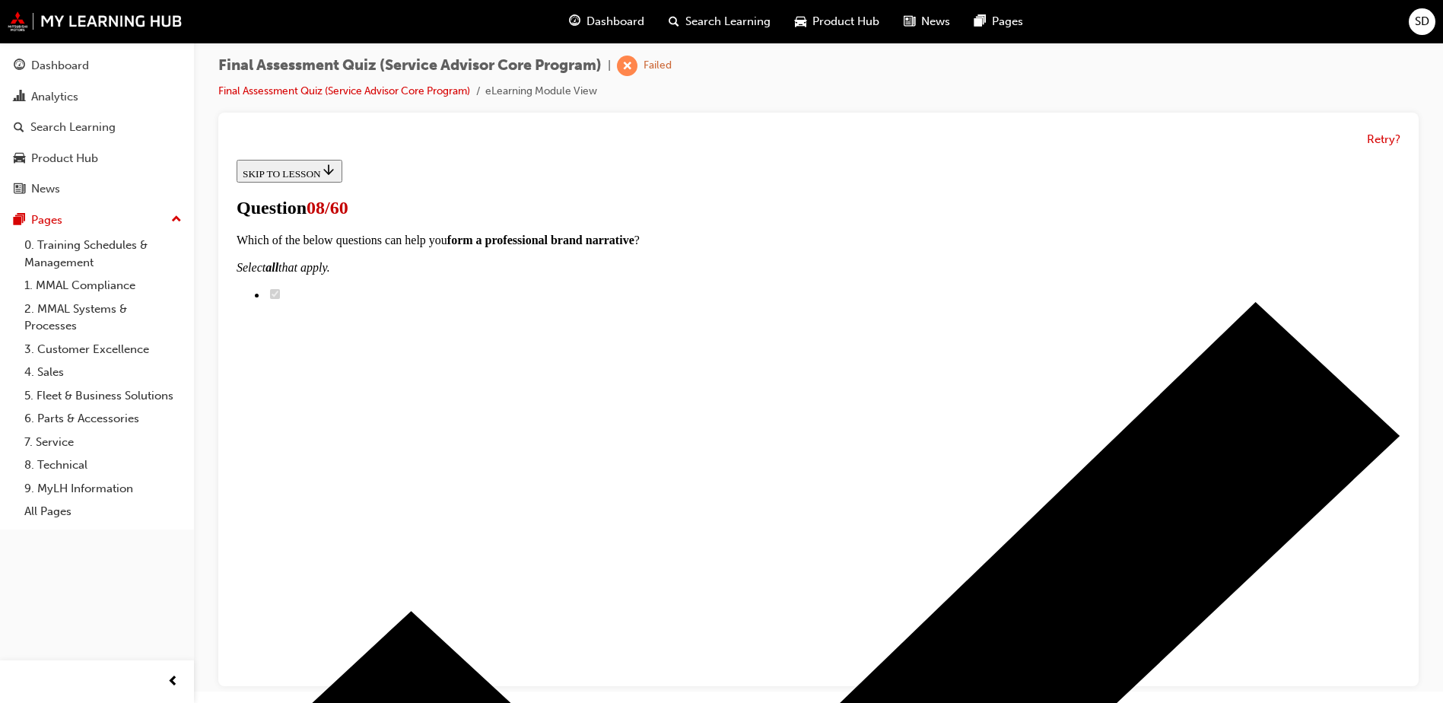
scroll to position [316, 0]
drag, startPoint x: 655, startPoint y: 539, endPoint x: 927, endPoint y: 272, distance: 381.4
drag, startPoint x: 661, startPoint y: 635, endPoint x: 919, endPoint y: 526, distance: 279.9
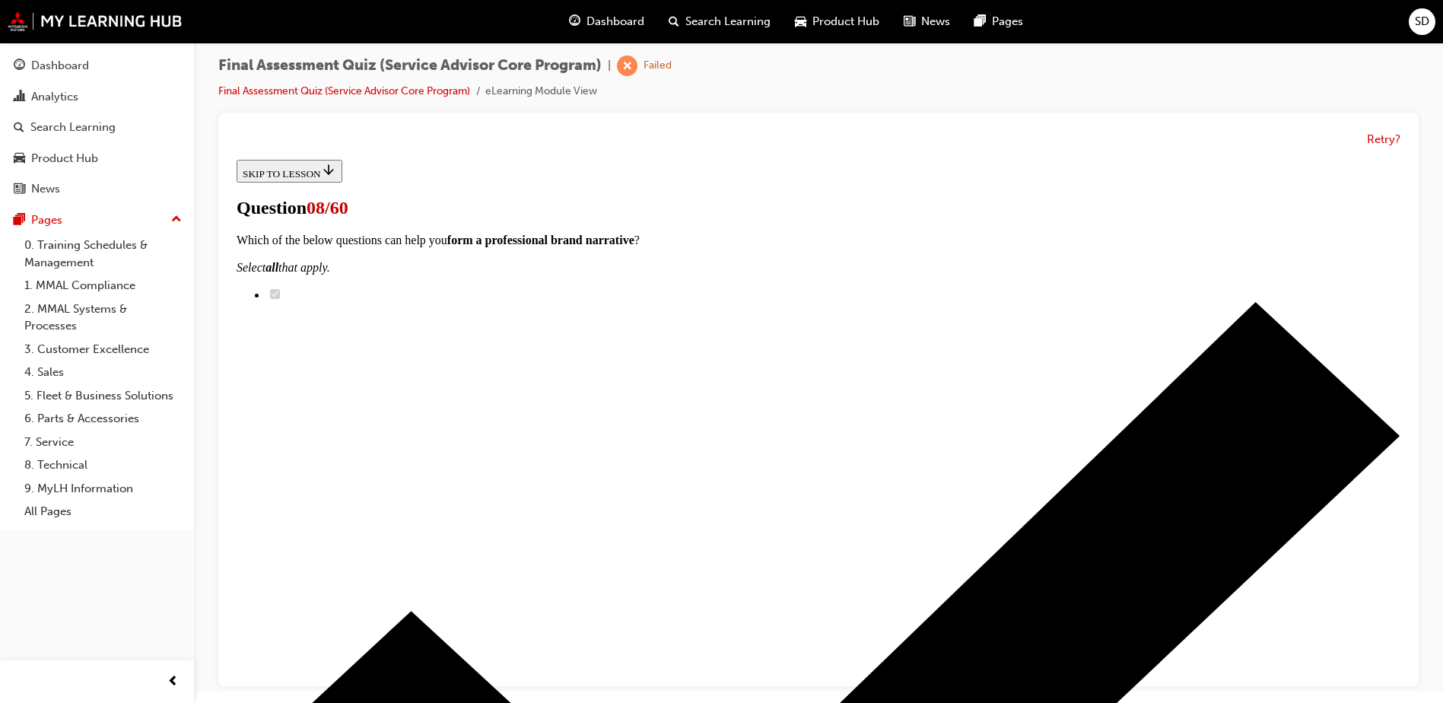
drag, startPoint x: 664, startPoint y: 453, endPoint x: 897, endPoint y: 263, distance: 300.1
drag, startPoint x: 647, startPoint y: 343, endPoint x: 895, endPoint y: 342, distance: 248.0
drag, startPoint x: 672, startPoint y: 448, endPoint x: 893, endPoint y: 441, distance: 221.5
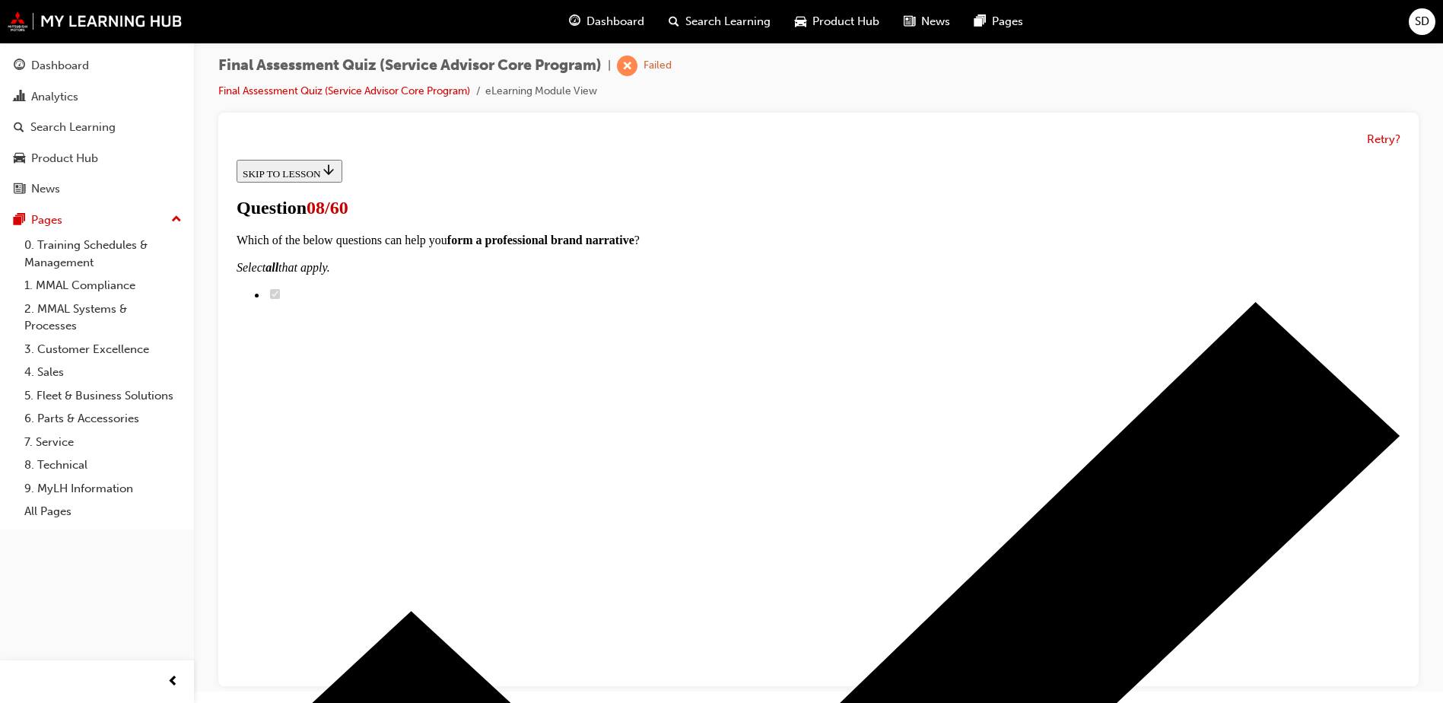
drag, startPoint x: 701, startPoint y: 535, endPoint x: 943, endPoint y: 650, distance: 268.5
drag, startPoint x: 702, startPoint y: 261, endPoint x: 927, endPoint y: 542, distance: 360.4
drag, startPoint x: 659, startPoint y: 249, endPoint x: 900, endPoint y: 247, distance: 241.1
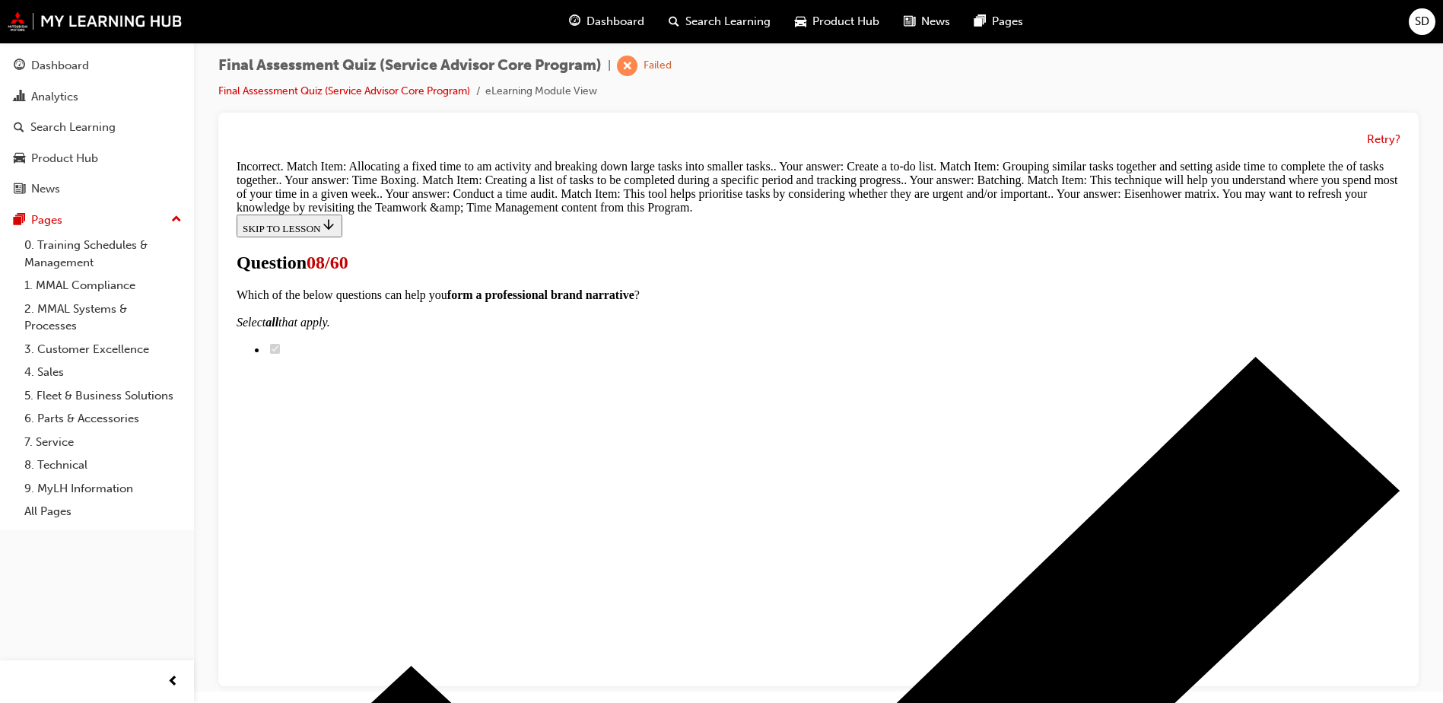
scroll to position [635, 0]
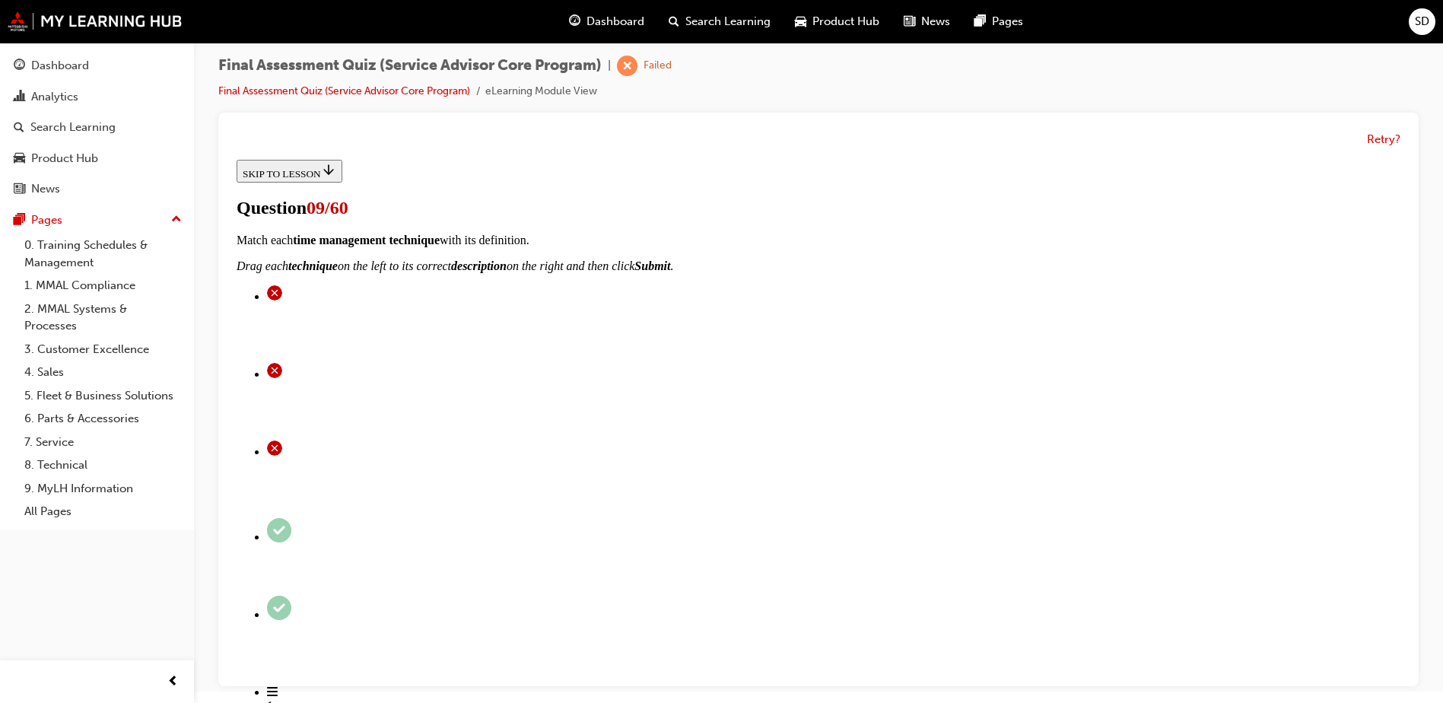
scroll to position [228, 0]
drag, startPoint x: 693, startPoint y: 434, endPoint x: 951, endPoint y: 442, distance: 258.0
drag, startPoint x: 704, startPoint y: 540, endPoint x: 721, endPoint y: 537, distance: 17.8
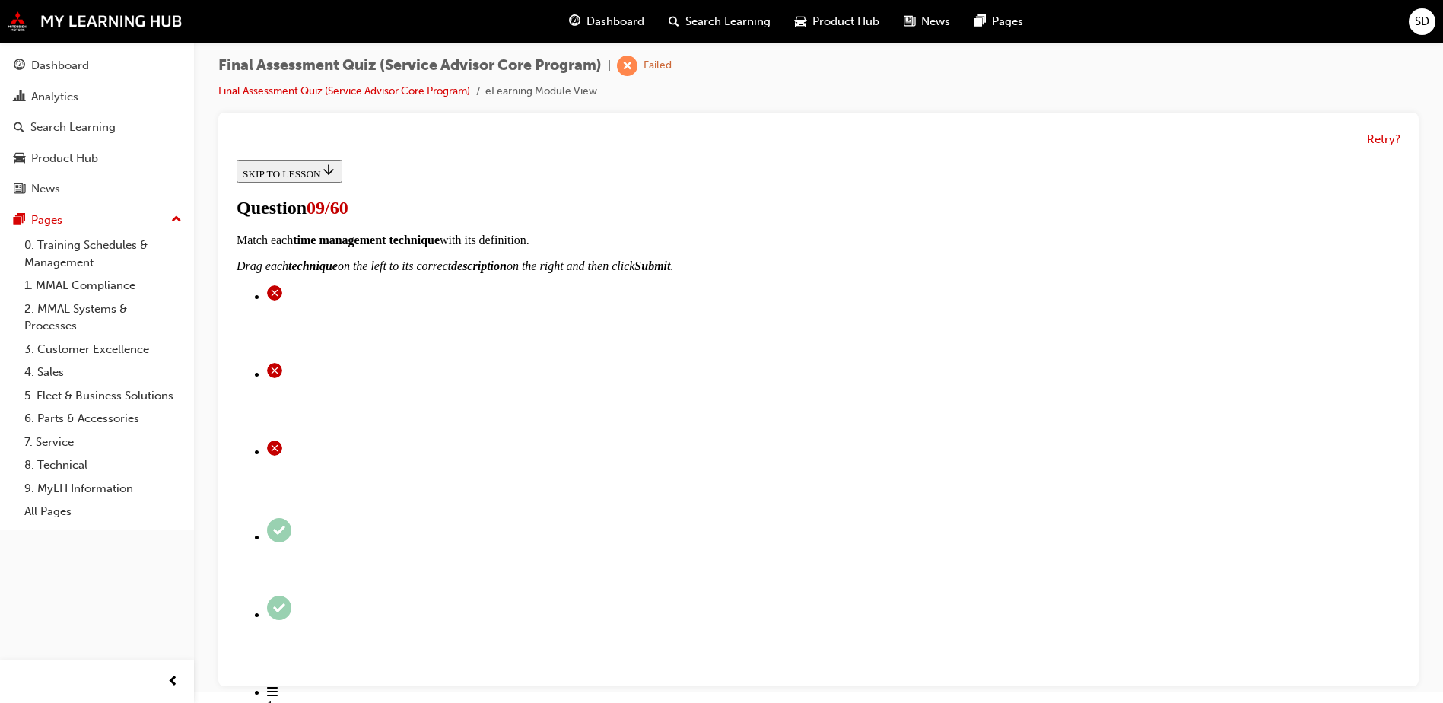
drag, startPoint x: 719, startPoint y: 437, endPoint x: 929, endPoint y: 521, distance: 226.0
drag, startPoint x: 732, startPoint y: 528, endPoint x: 943, endPoint y: 308, distance: 305.0
drag, startPoint x: 672, startPoint y: 491, endPoint x: 920, endPoint y: 491, distance: 248.0
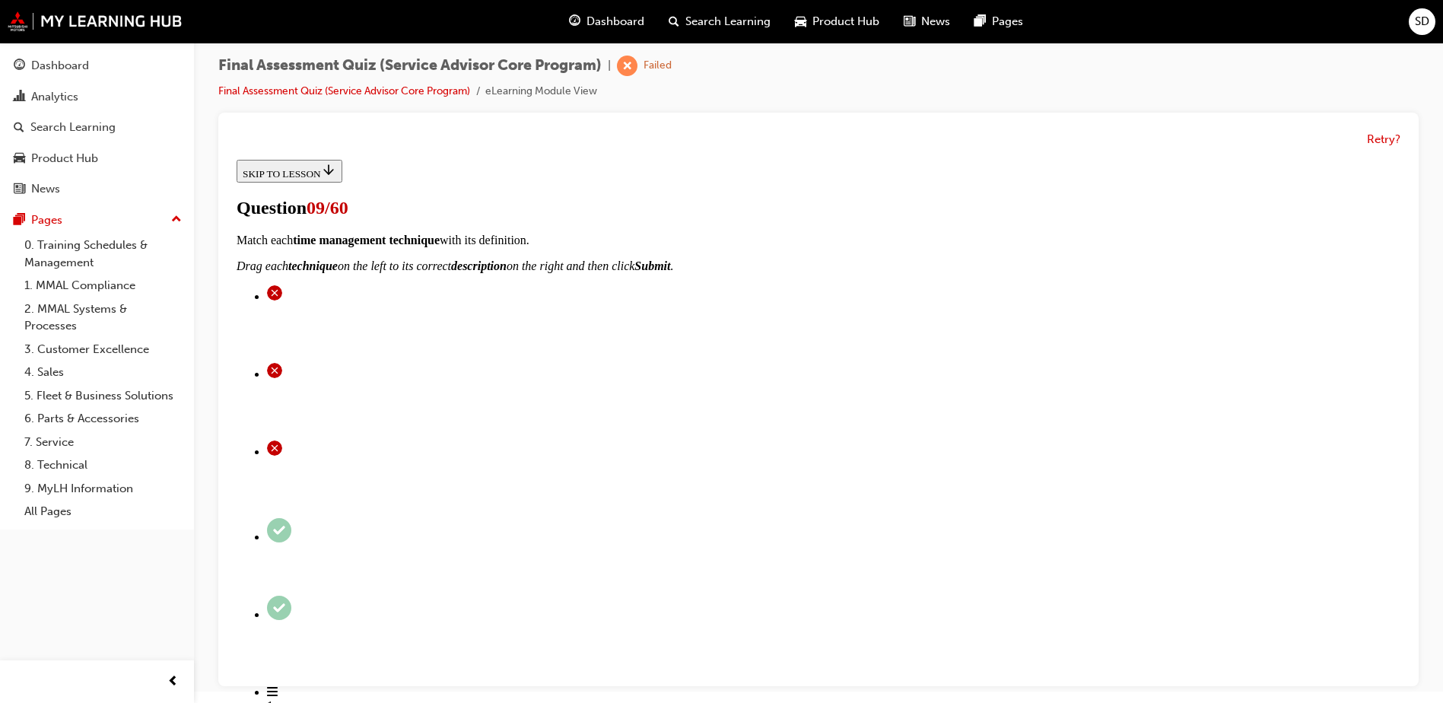
drag, startPoint x: 718, startPoint y: 418, endPoint x: 940, endPoint y: 402, distance: 222.6
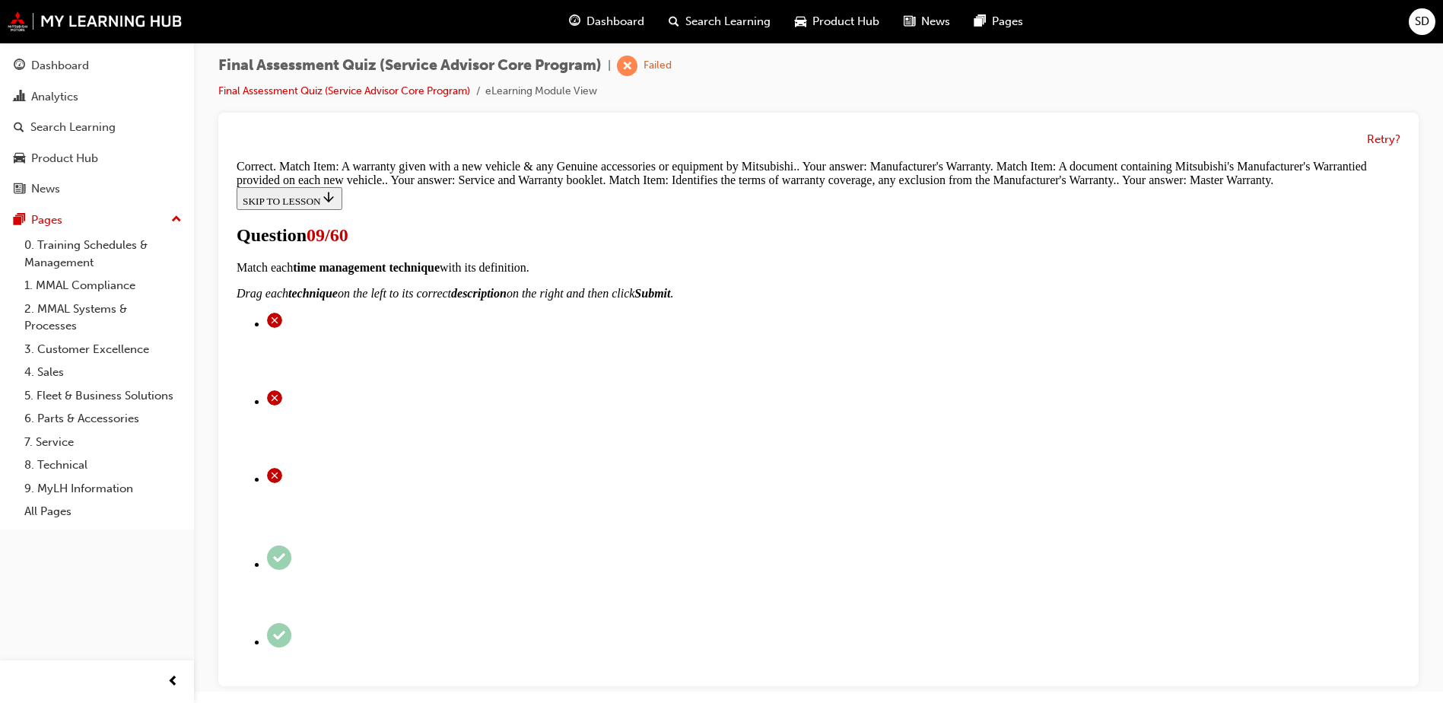
scroll to position [351, 0]
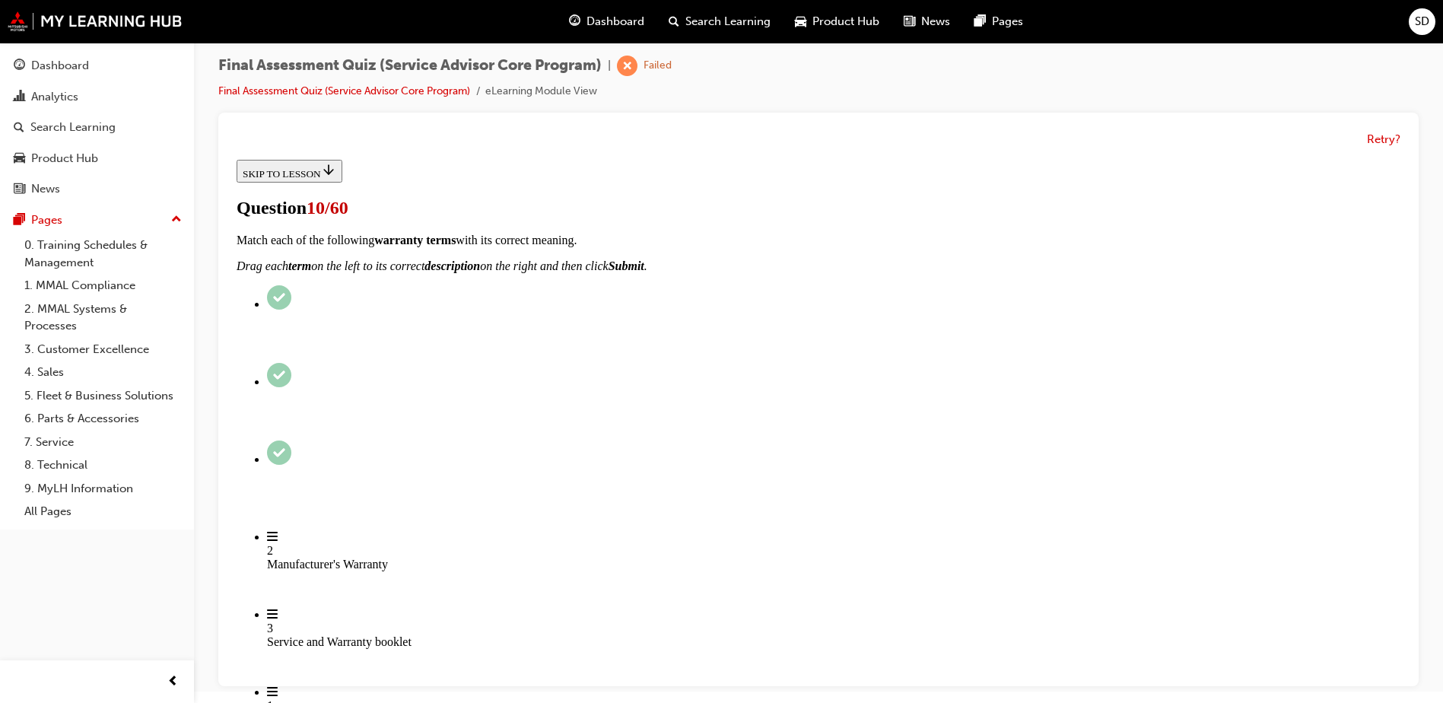
scroll to position [228, 0]
checkbox input "true"
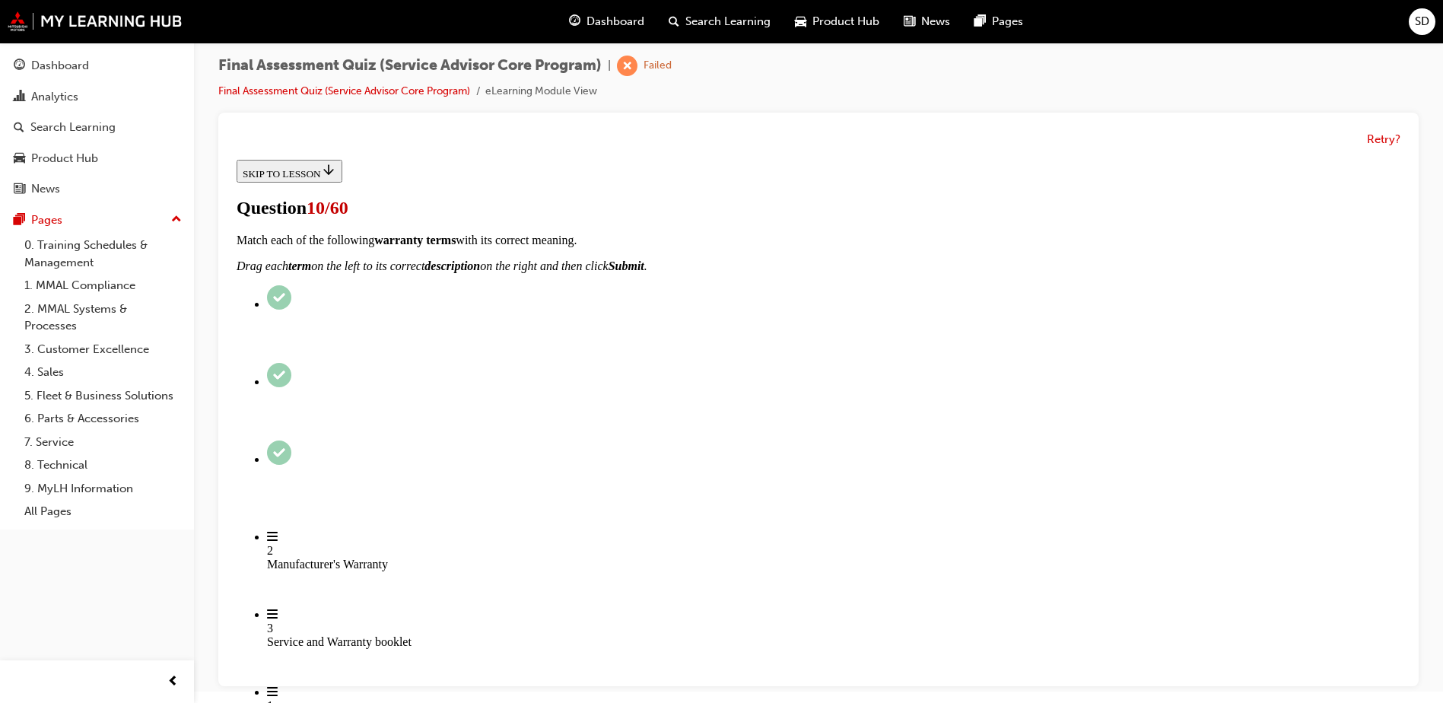
checkbox input "true"
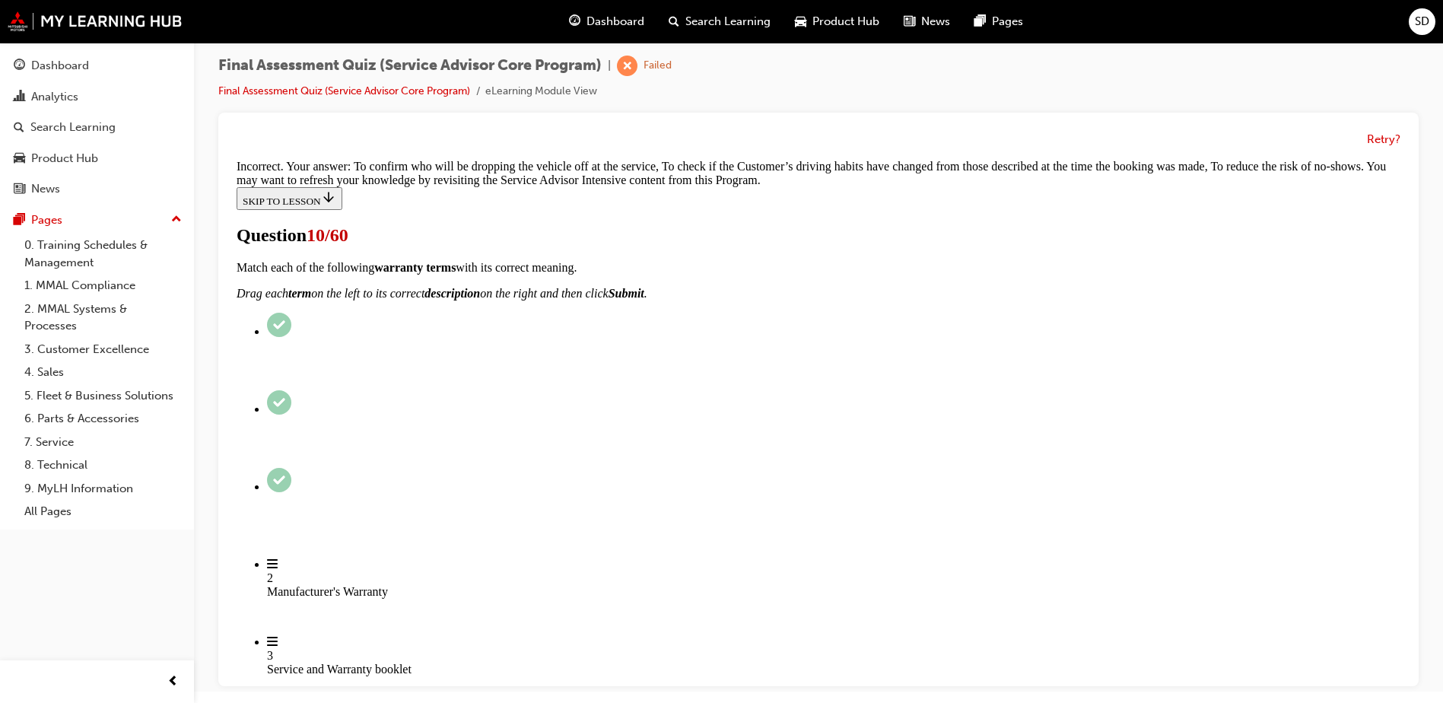
scroll to position [406, 0]
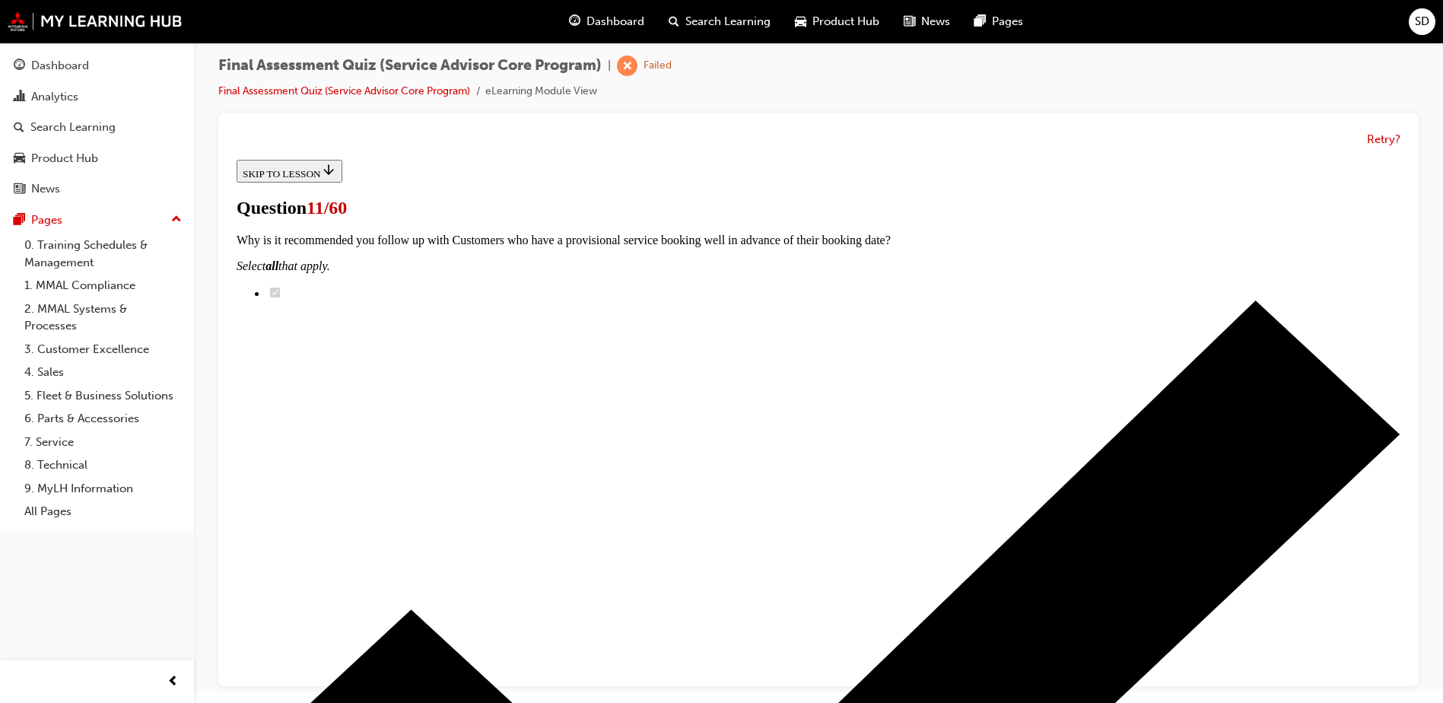
scroll to position [228, 0]
checkbox input "true"
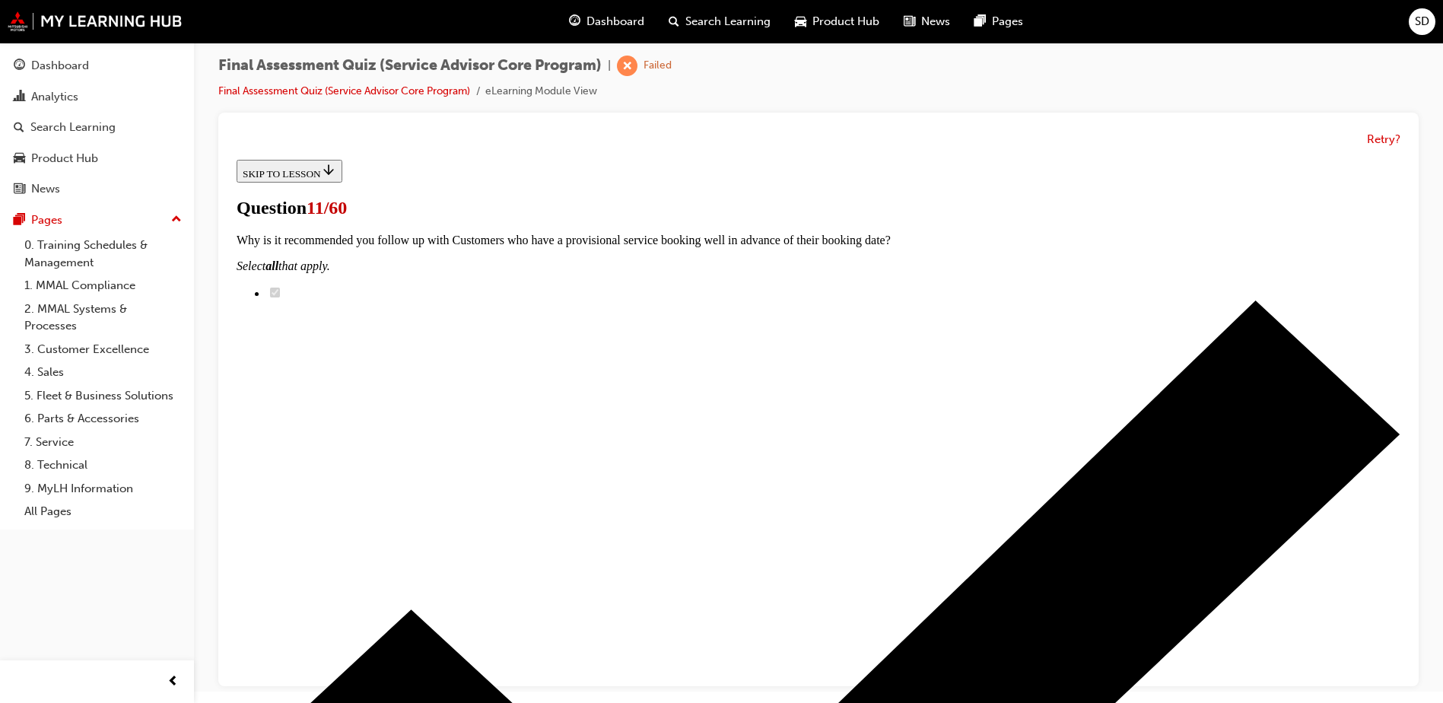
checkbox input "true"
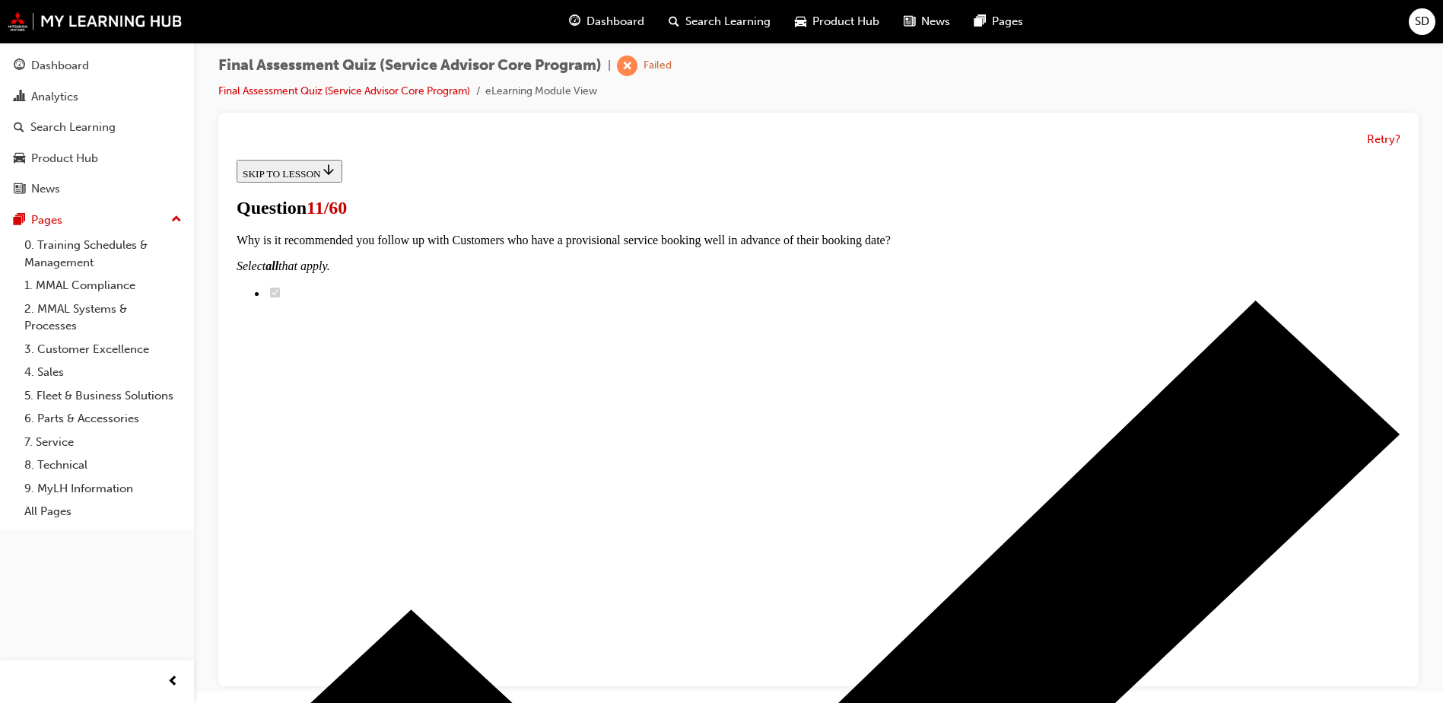
checkbox input "true"
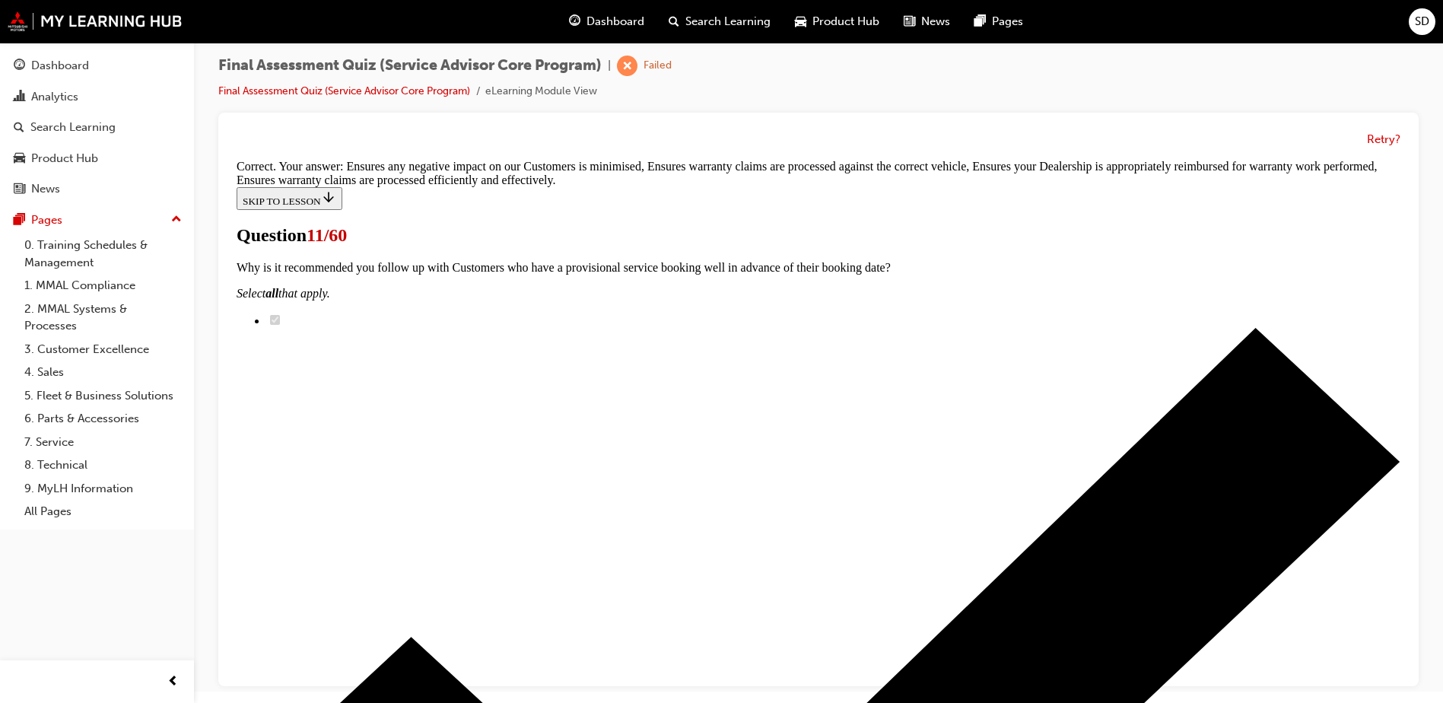
scroll to position [313, 0]
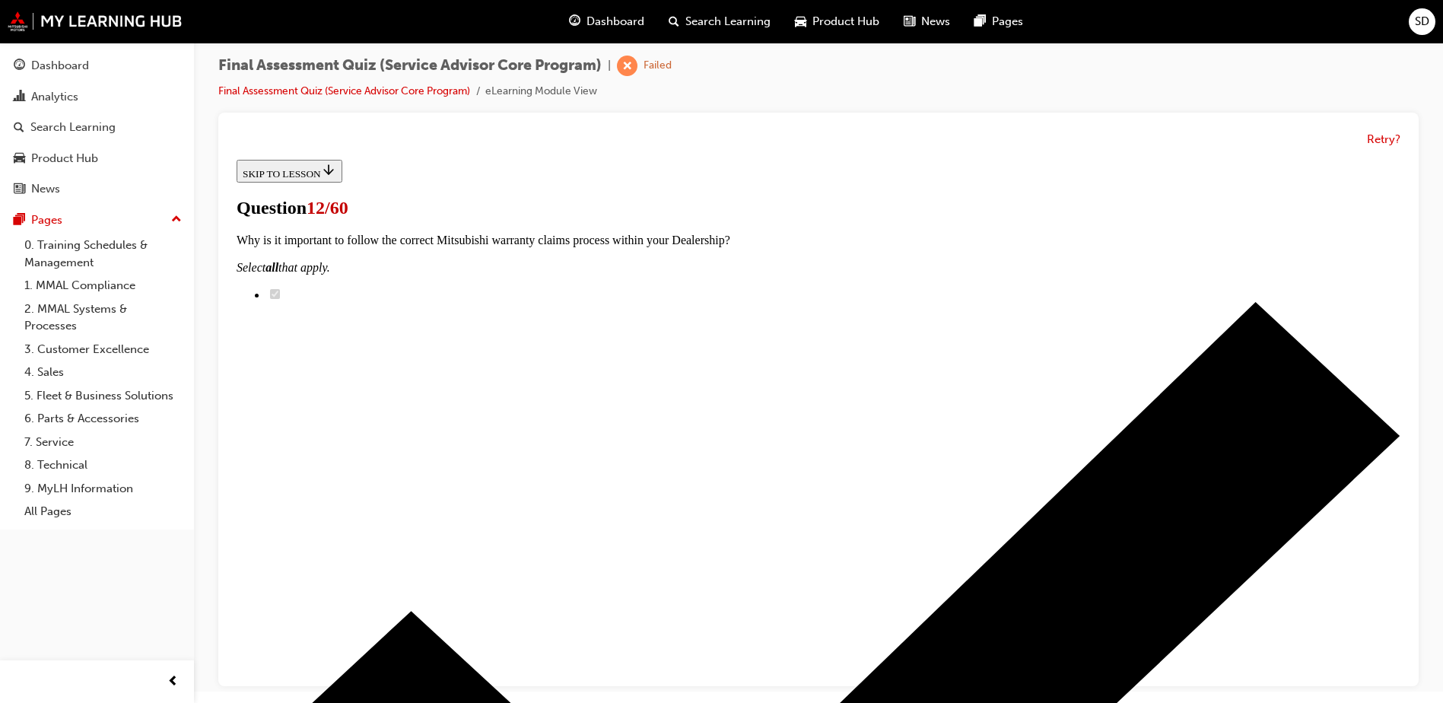
scroll to position [224, 0]
checkbox input "true"
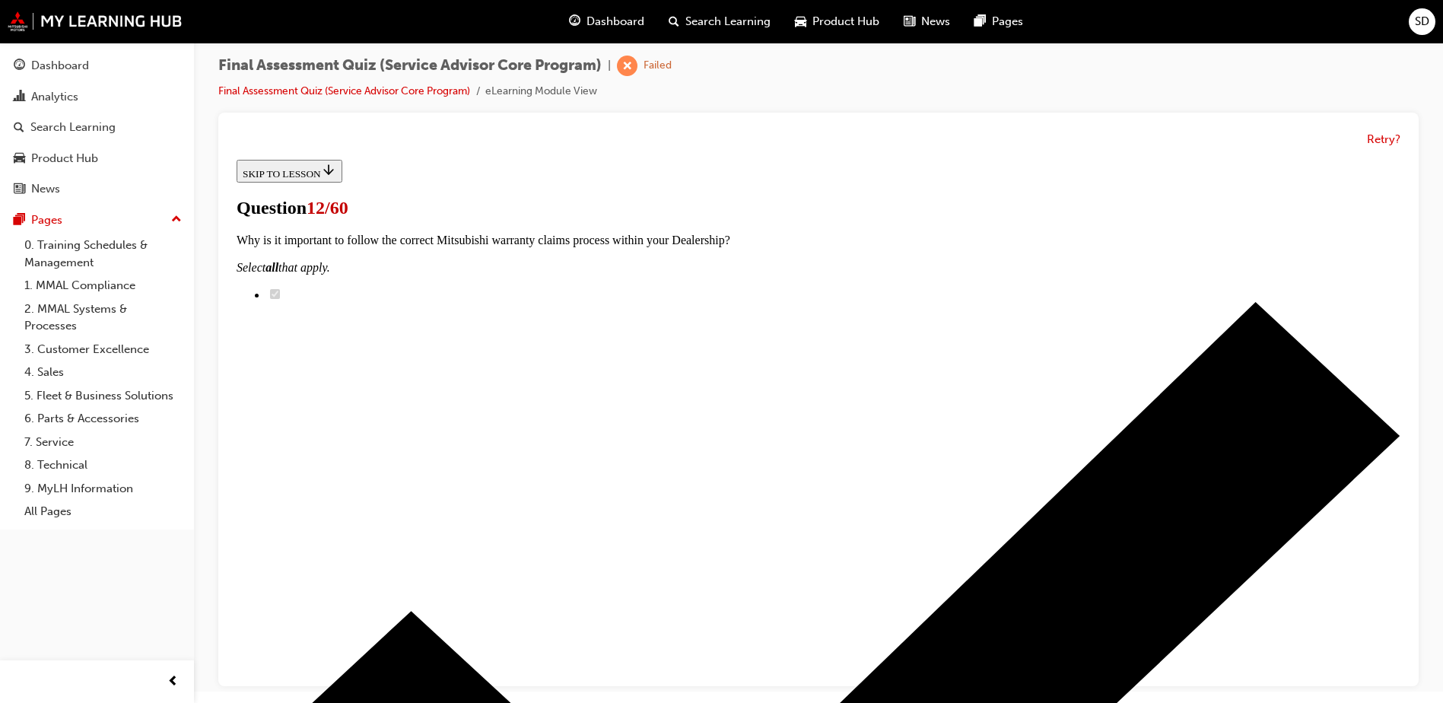
checkbox input "true"
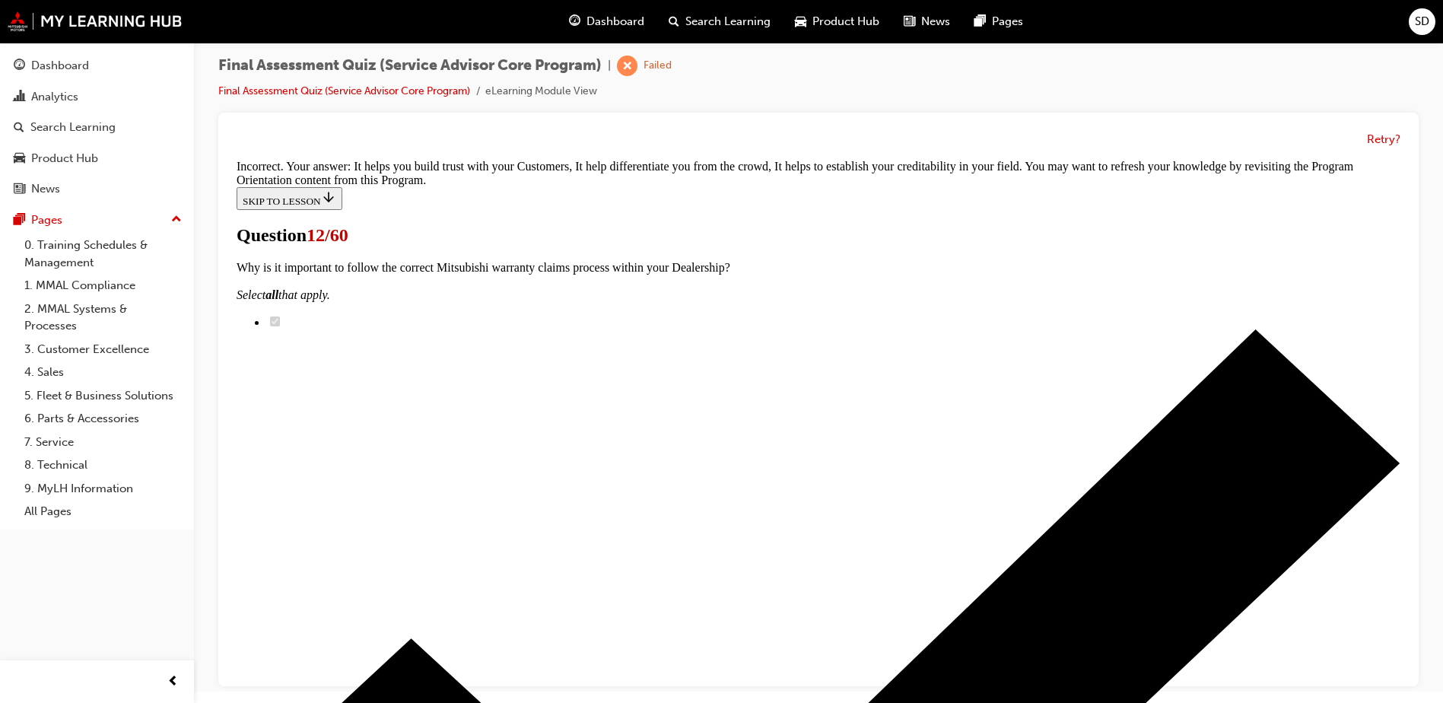
scroll to position [365, 0]
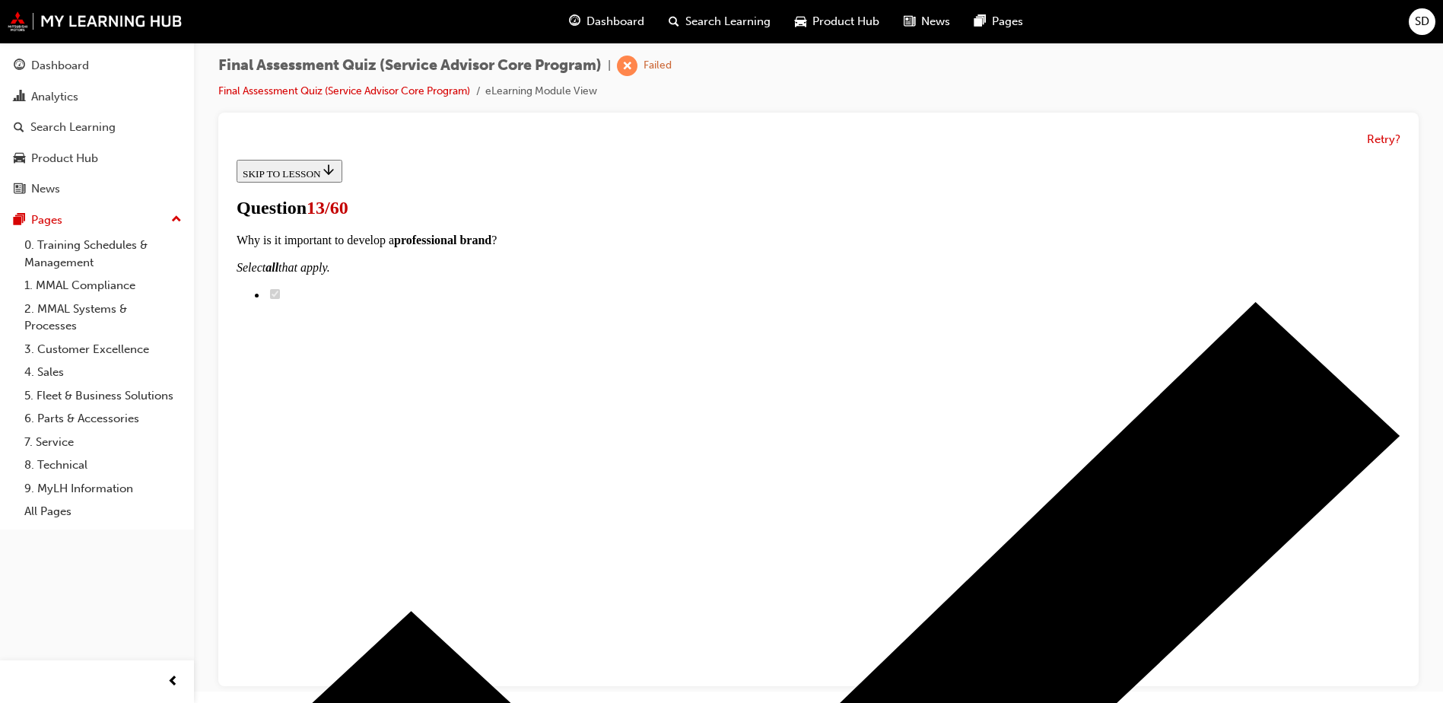
scroll to position [224, 0]
radio input "true"
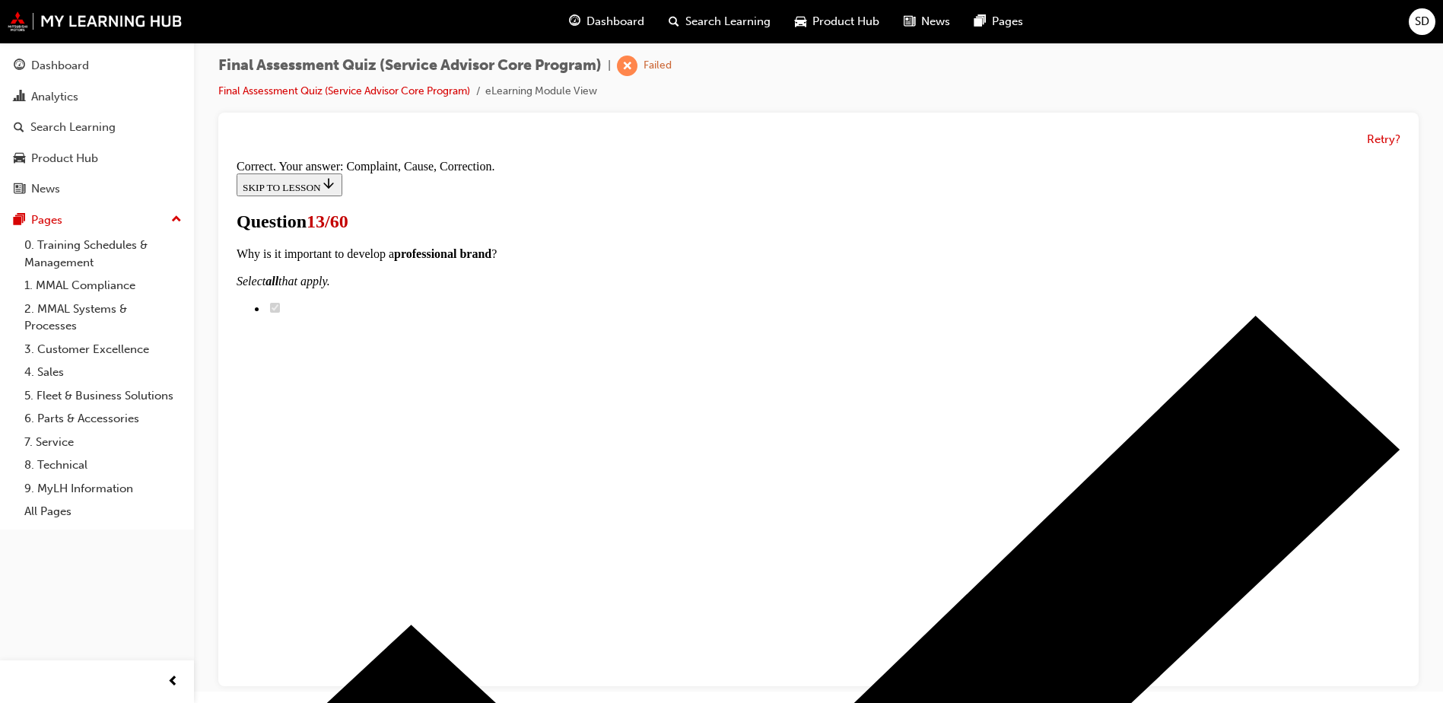
scroll to position [272, 0]
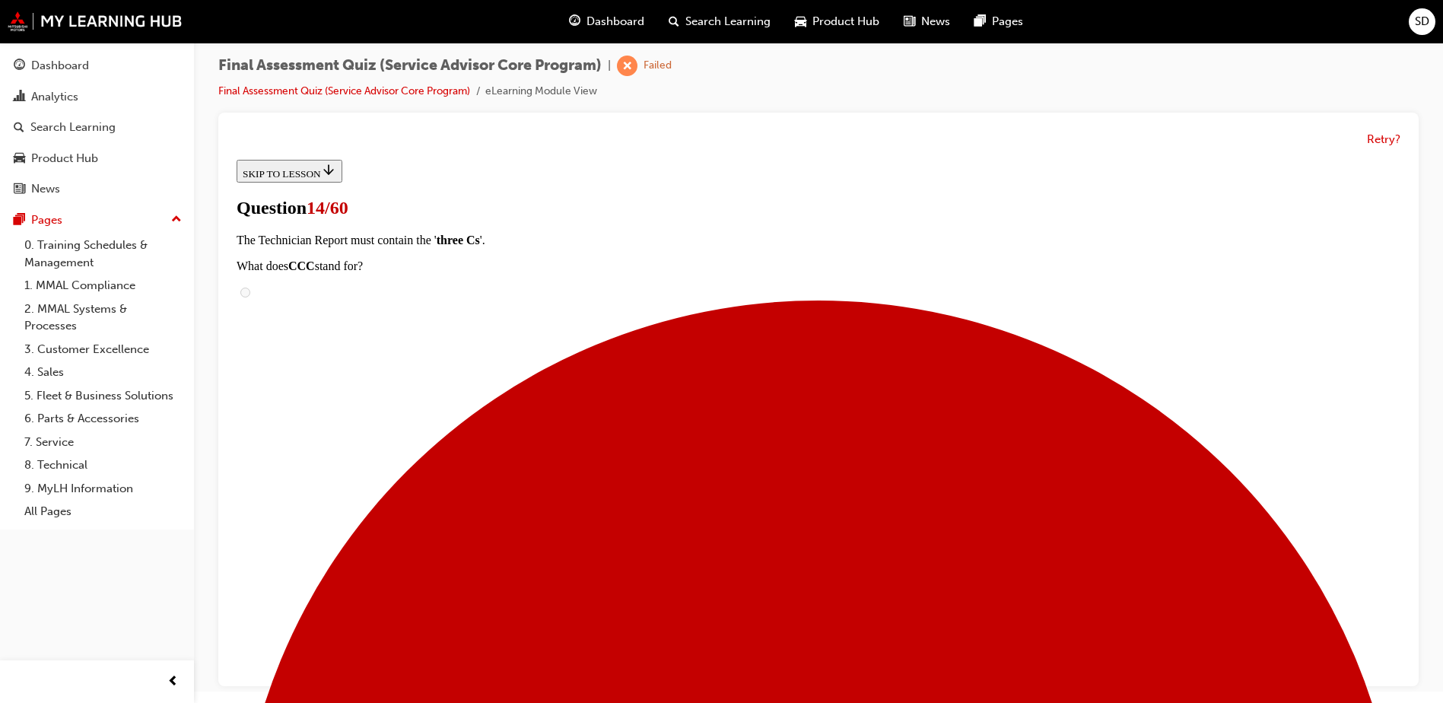
scroll to position [228, 0]
checkbox input "true"
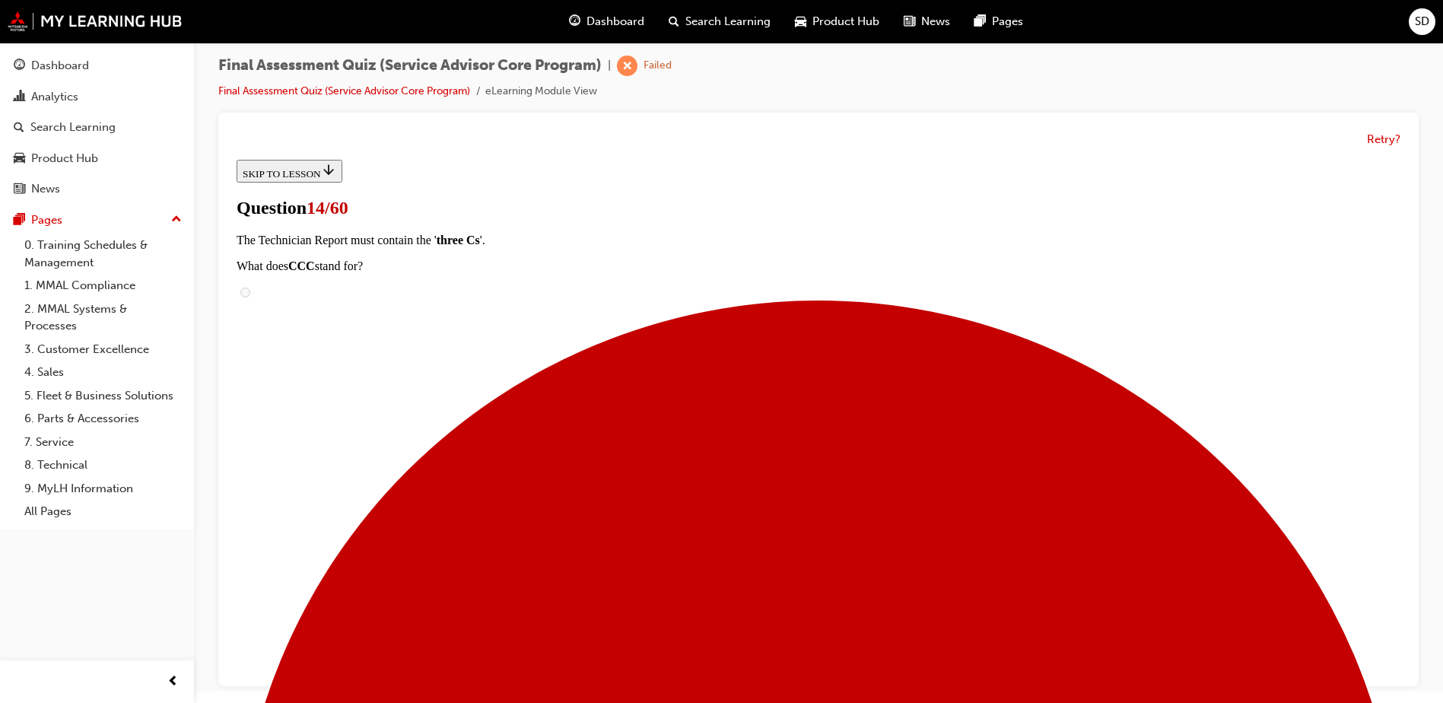
checkbox input "true"
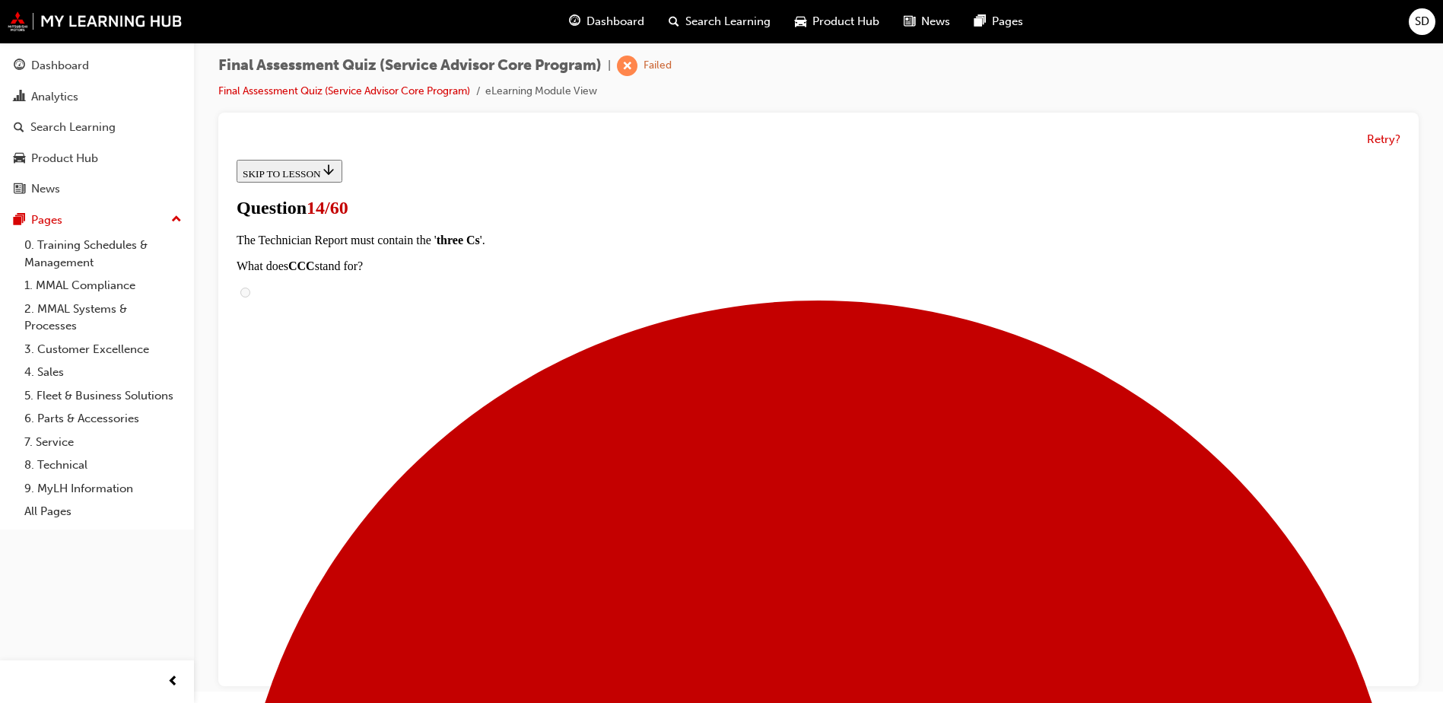
checkbox input "false"
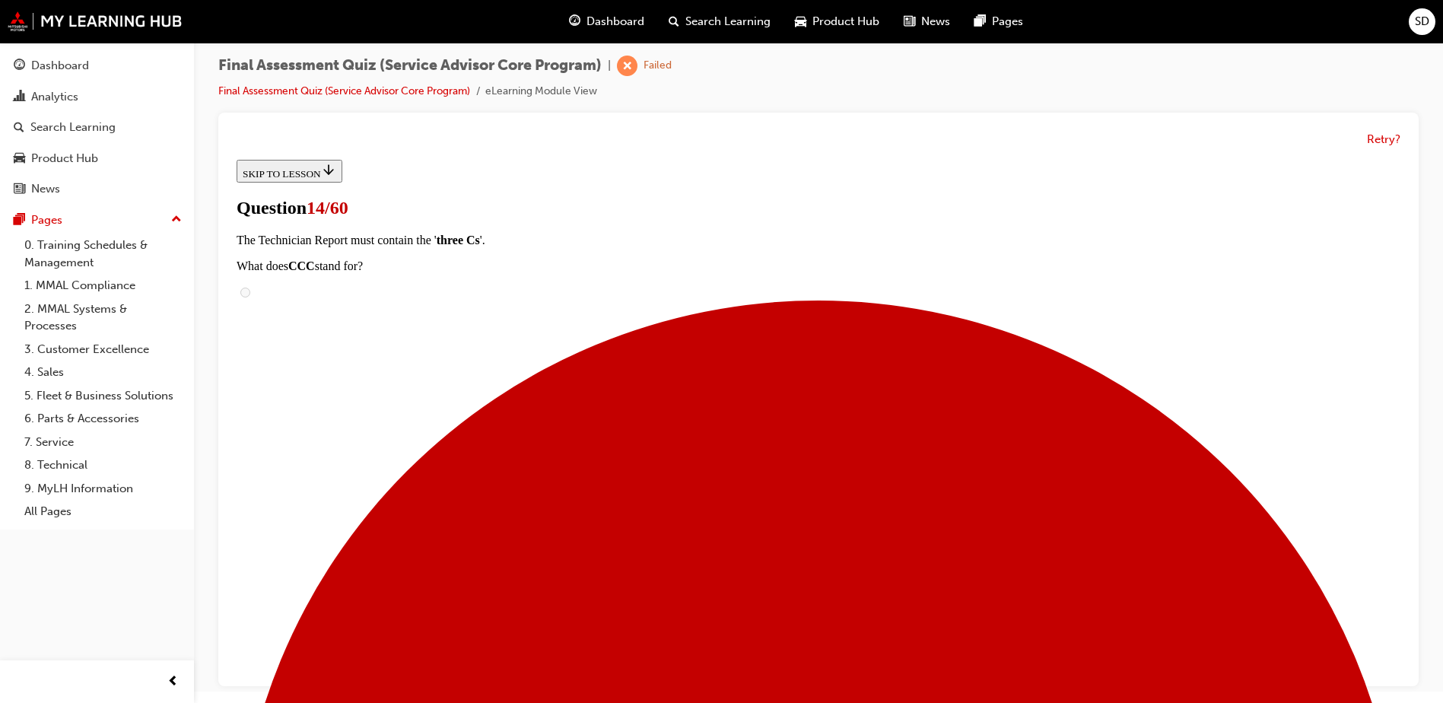
checkbox input "true"
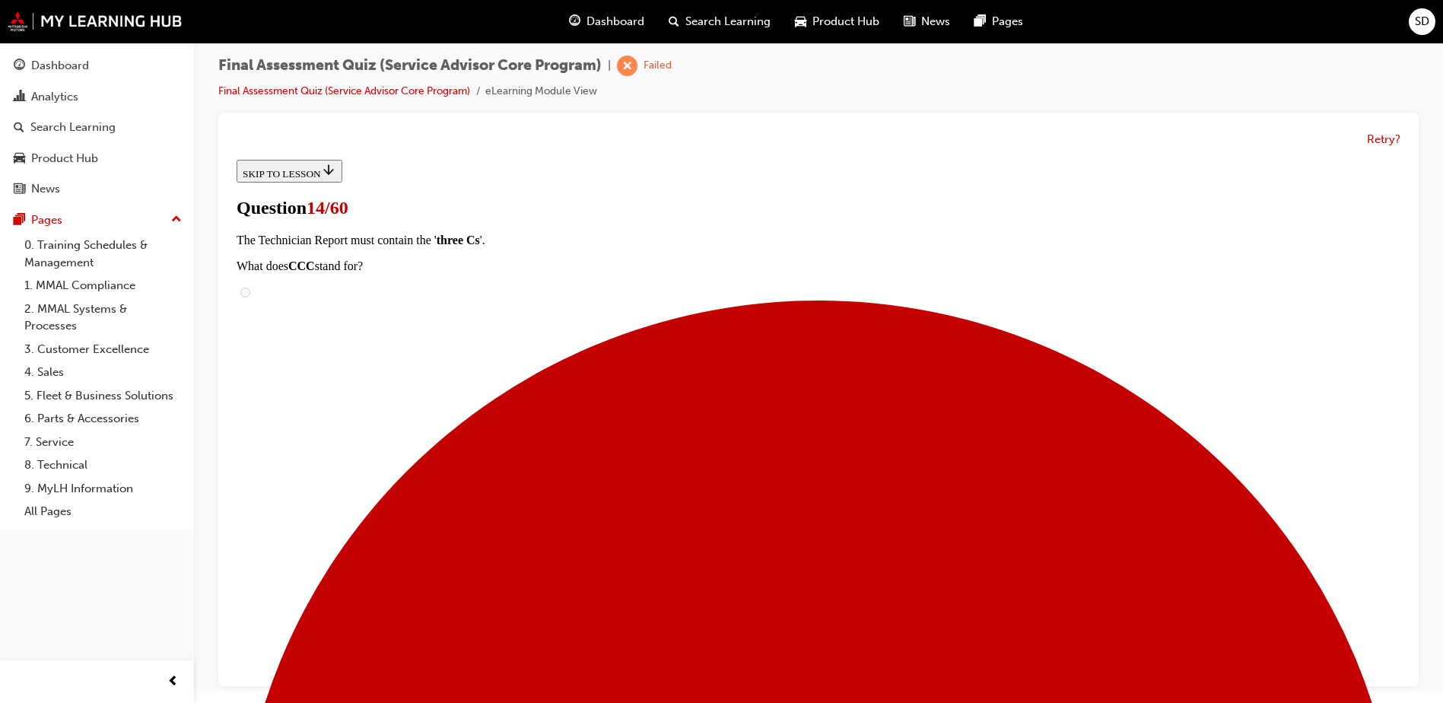
checkbox input "true"
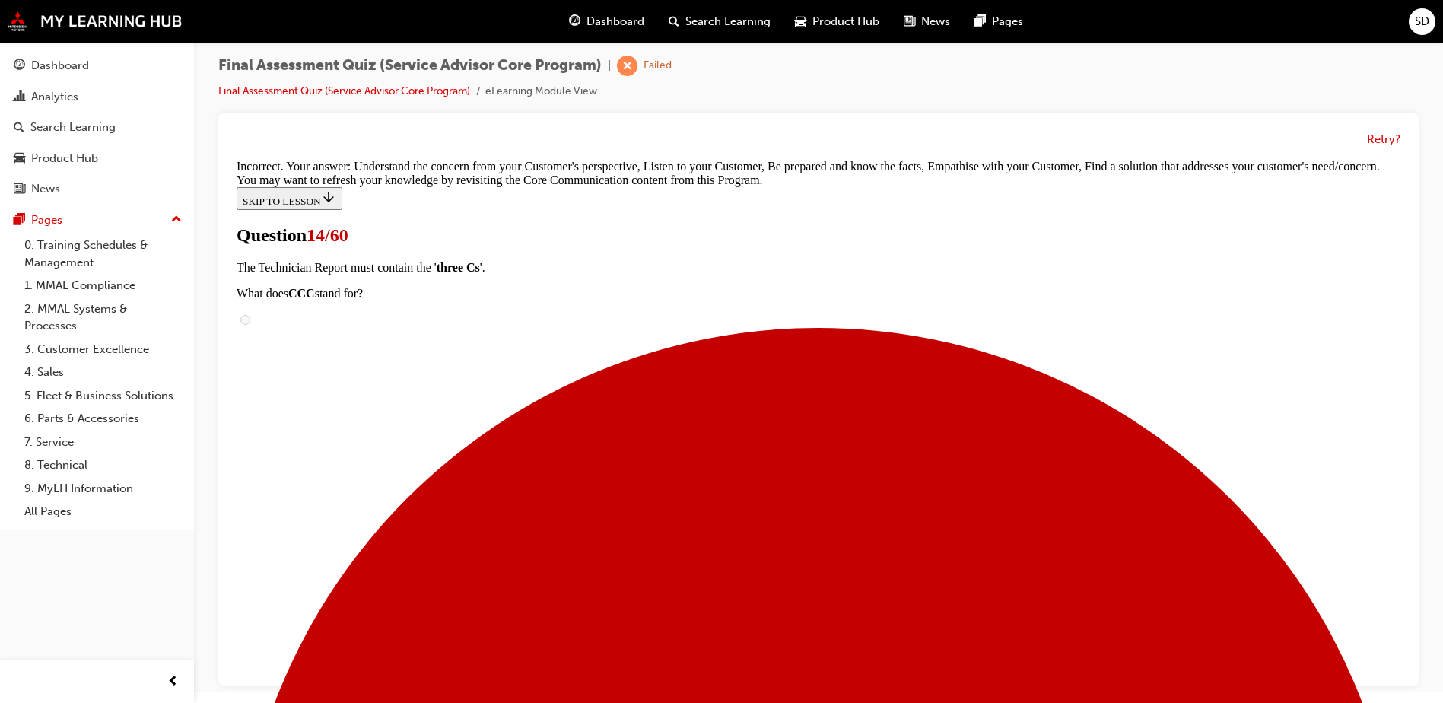
scroll to position [411, 0]
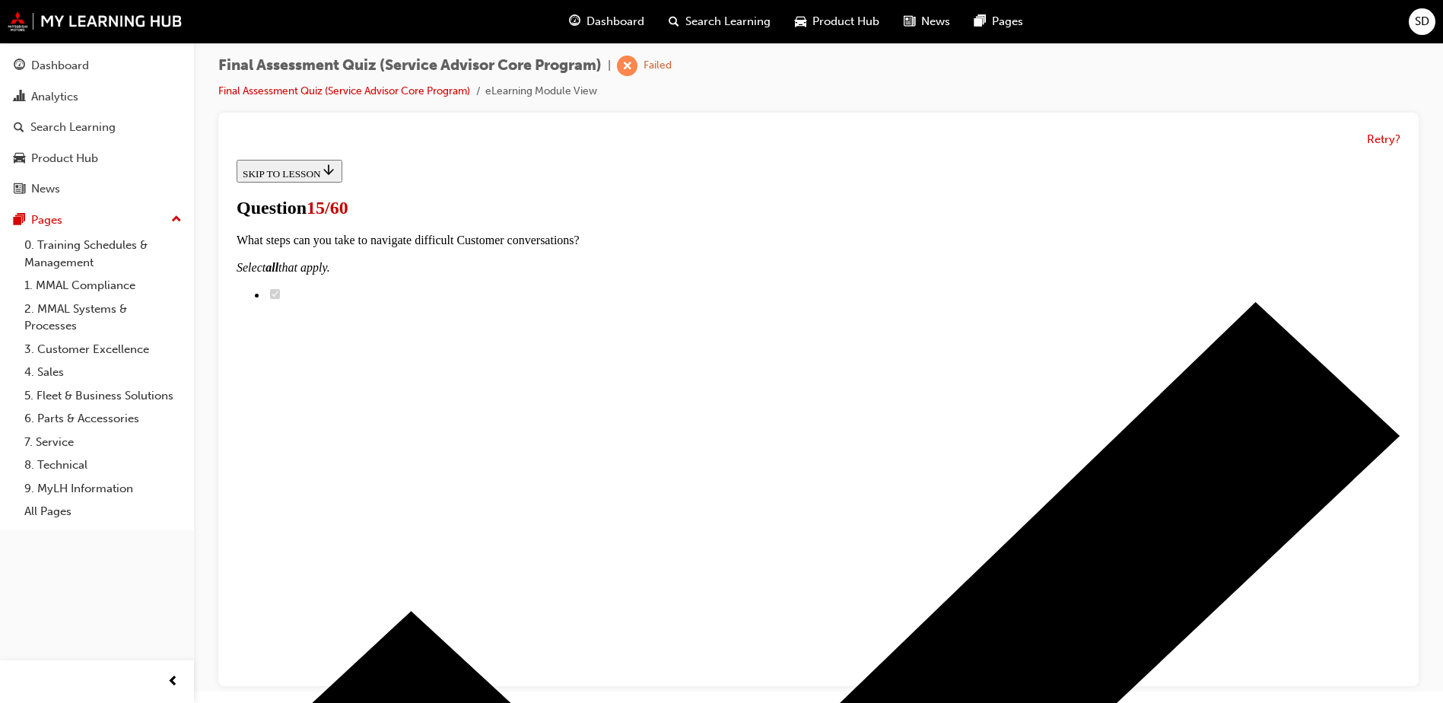
scroll to position [76, 0]
radio input "true"
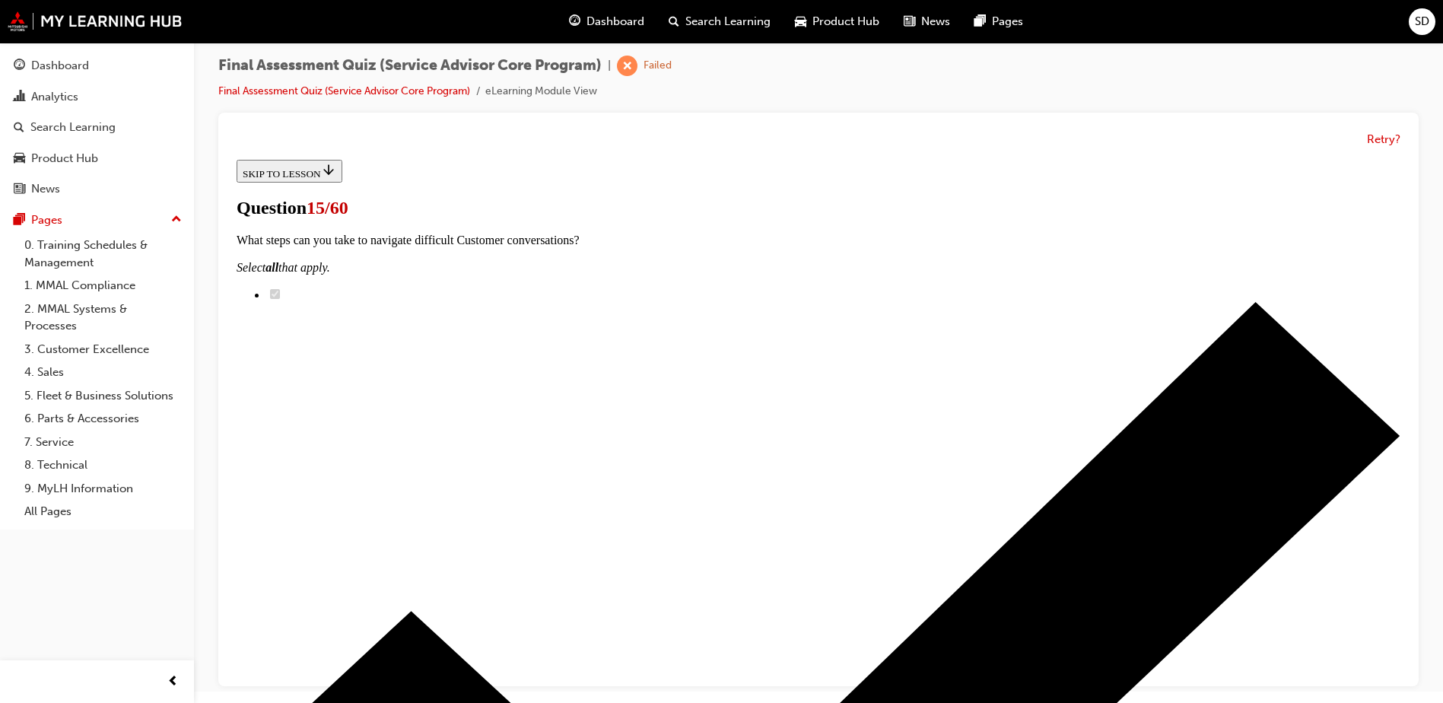
radio input "true"
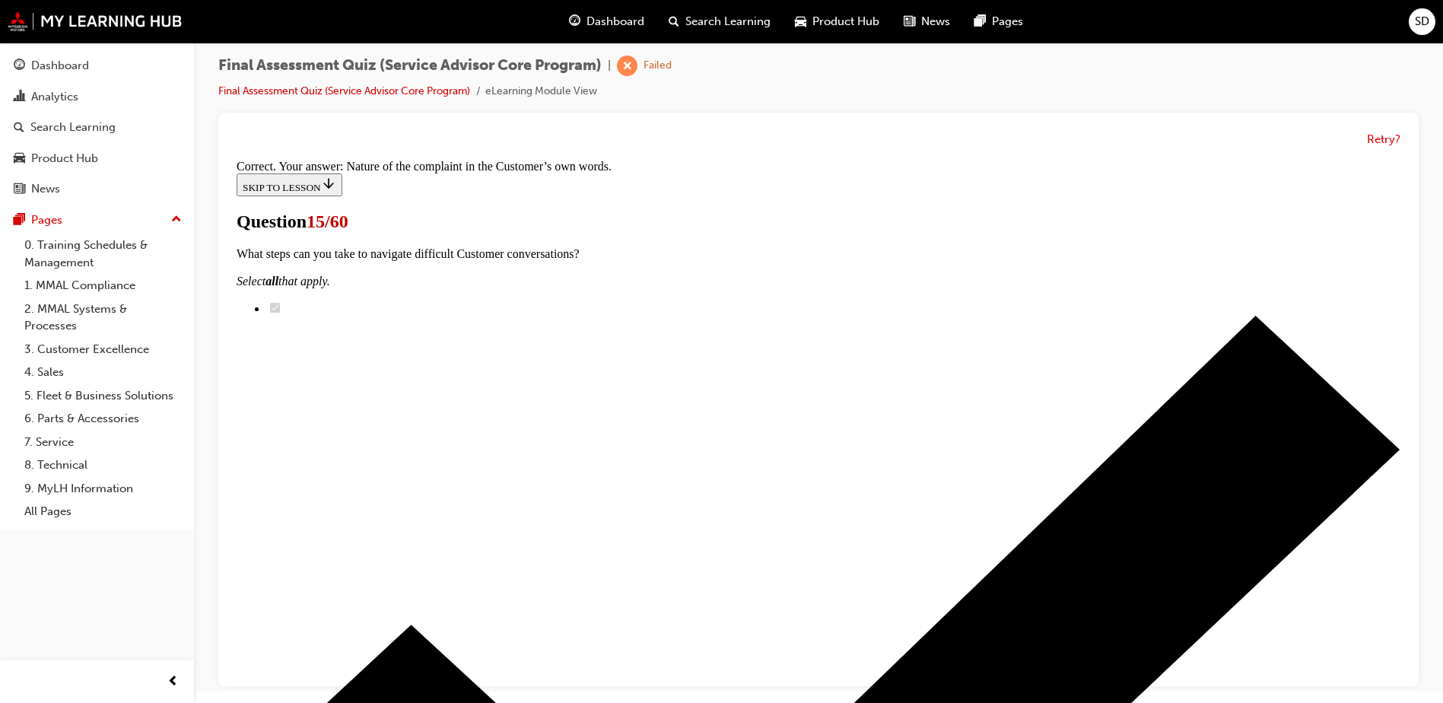
scroll to position [246, 0]
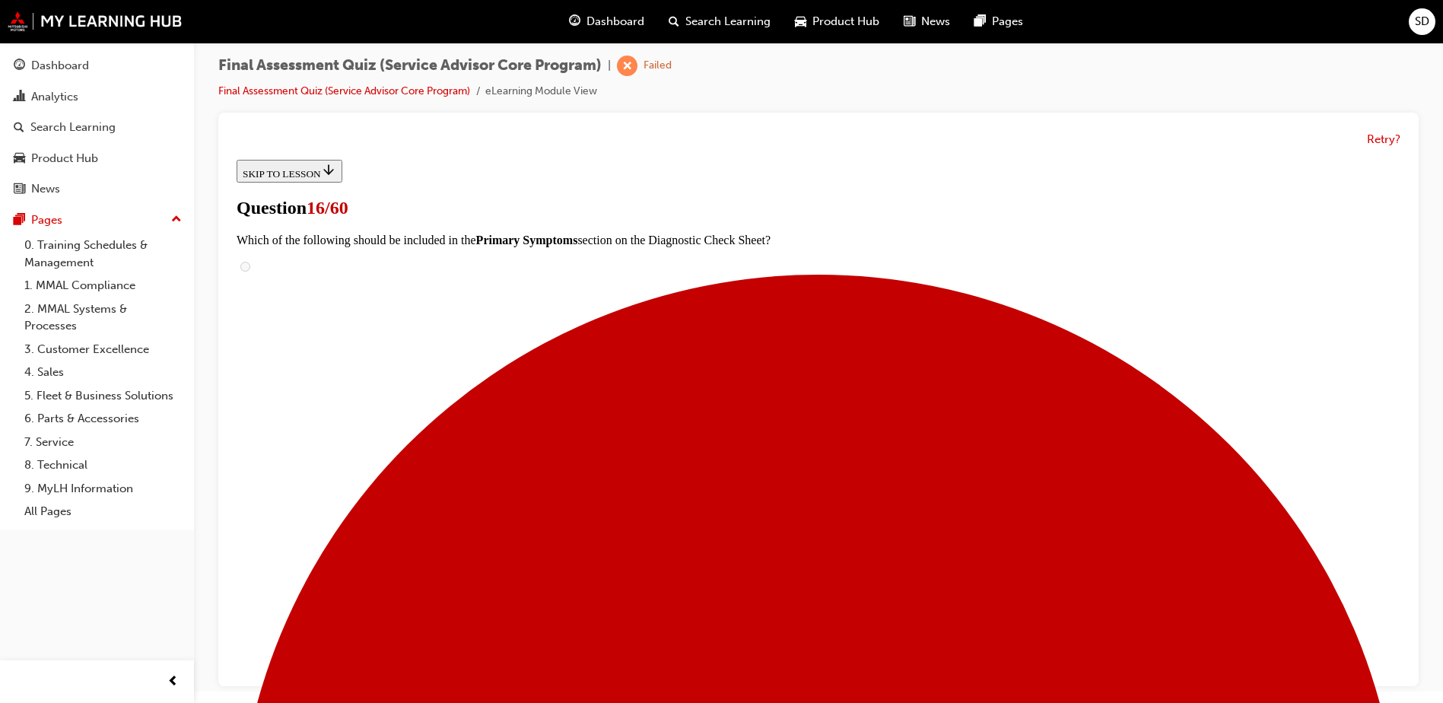
scroll to position [152, 0]
radio input "true"
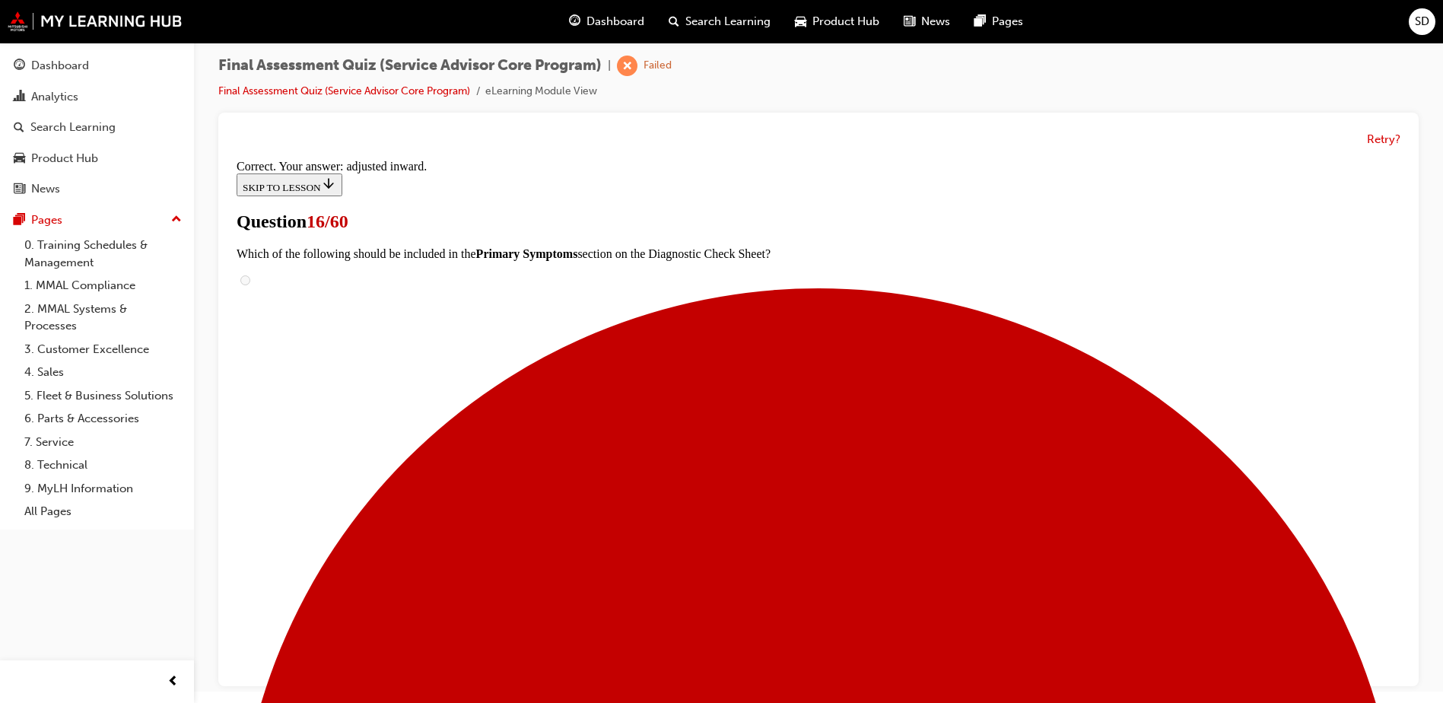
scroll to position [375, 0]
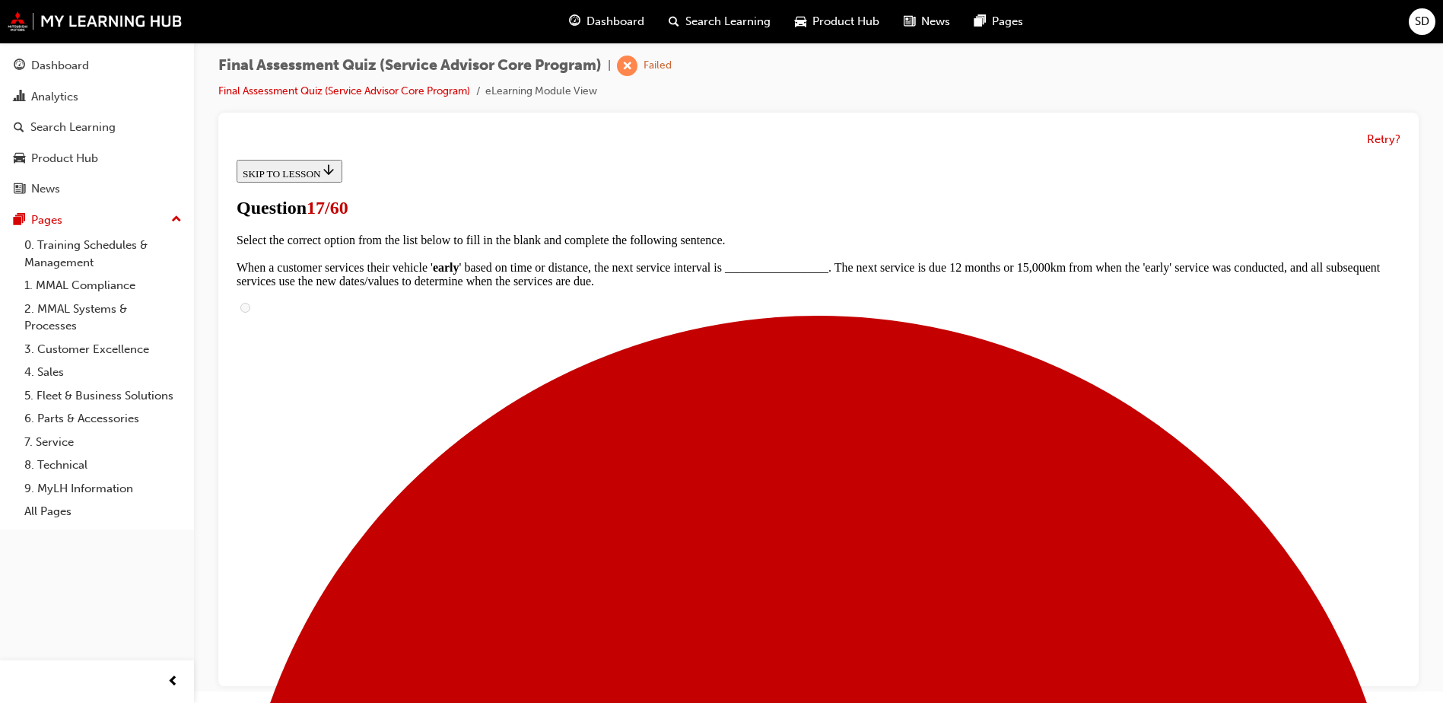
scroll to position [76, 0]
checkbox input "true"
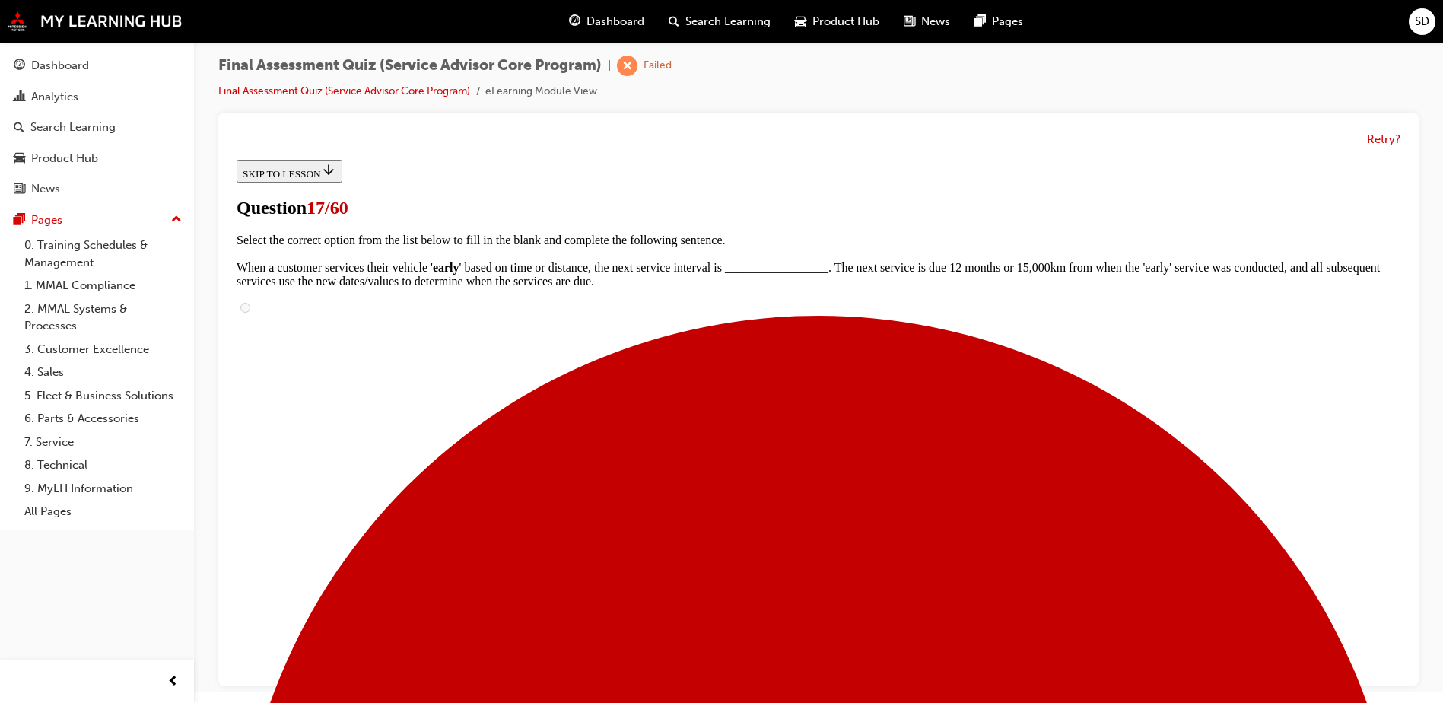
checkbox input "true"
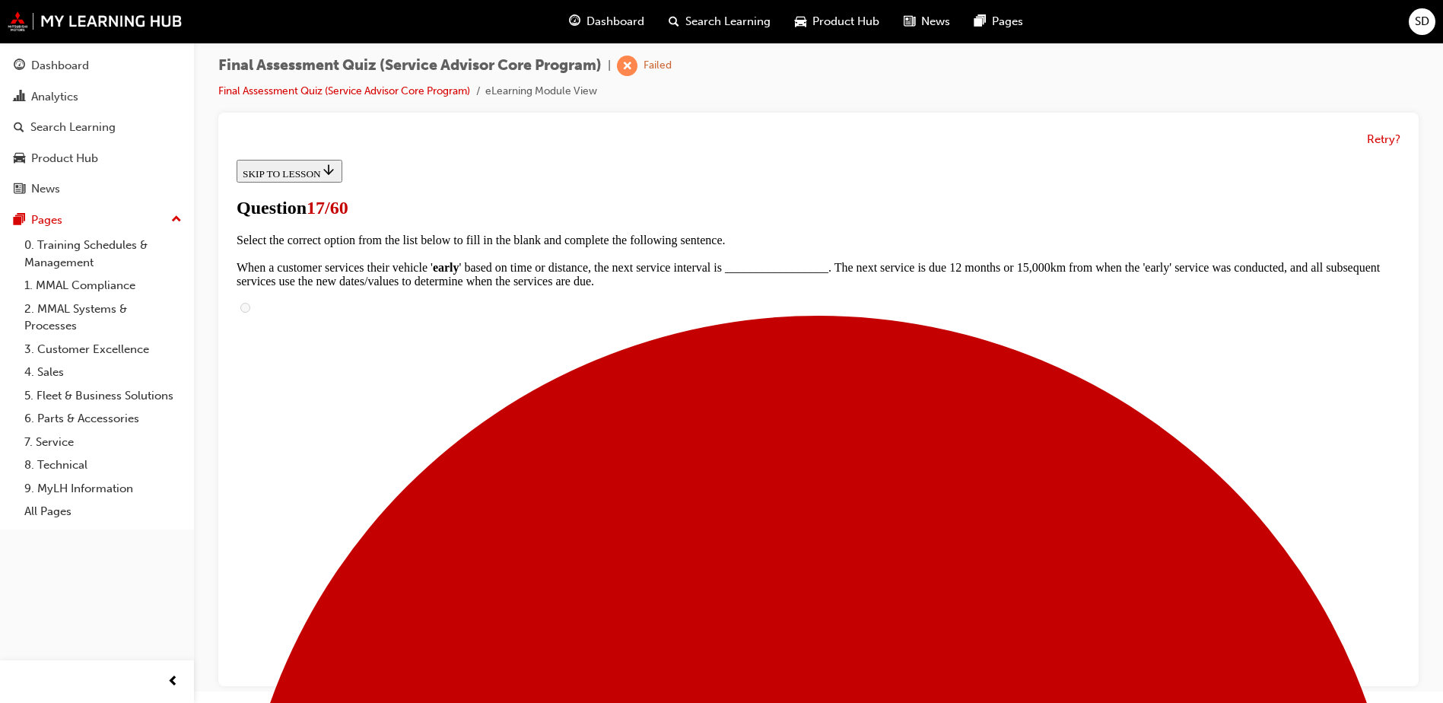
scroll to position [224, 0]
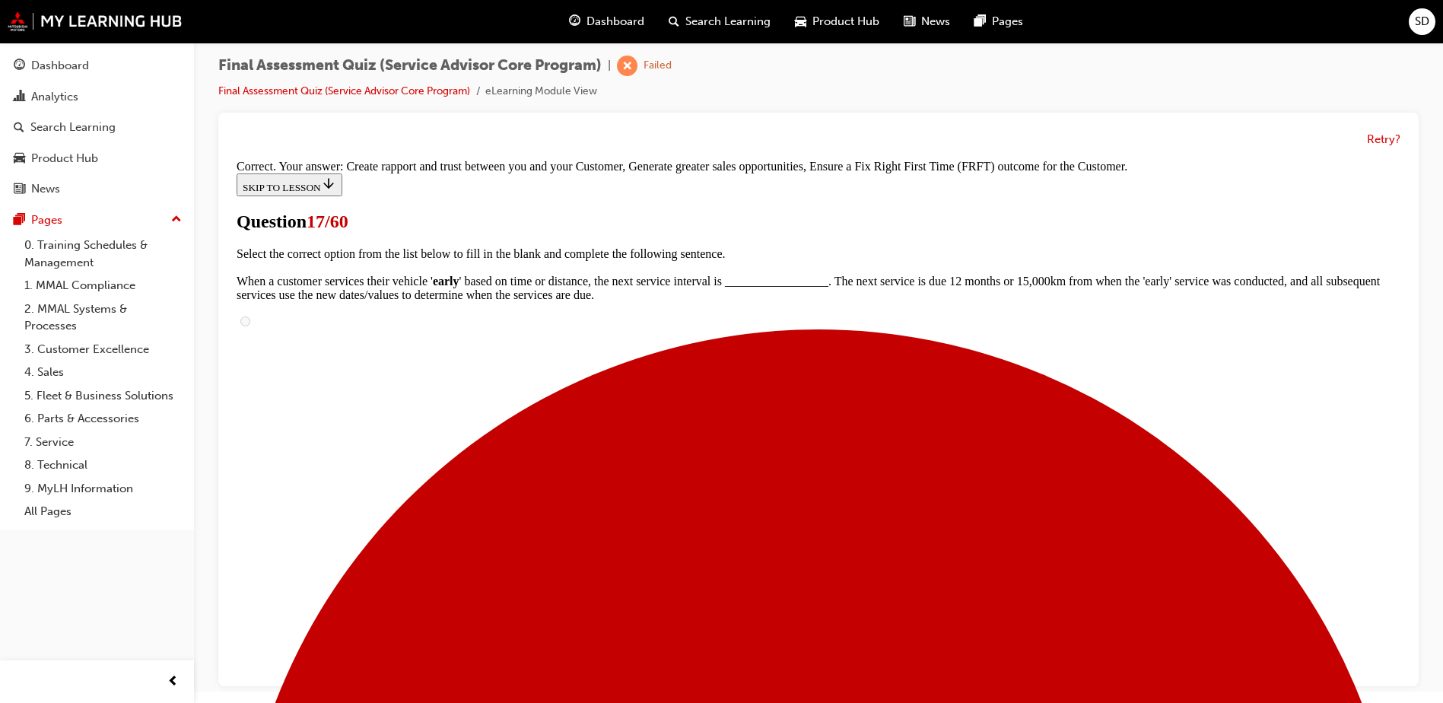
scroll to position [272, 0]
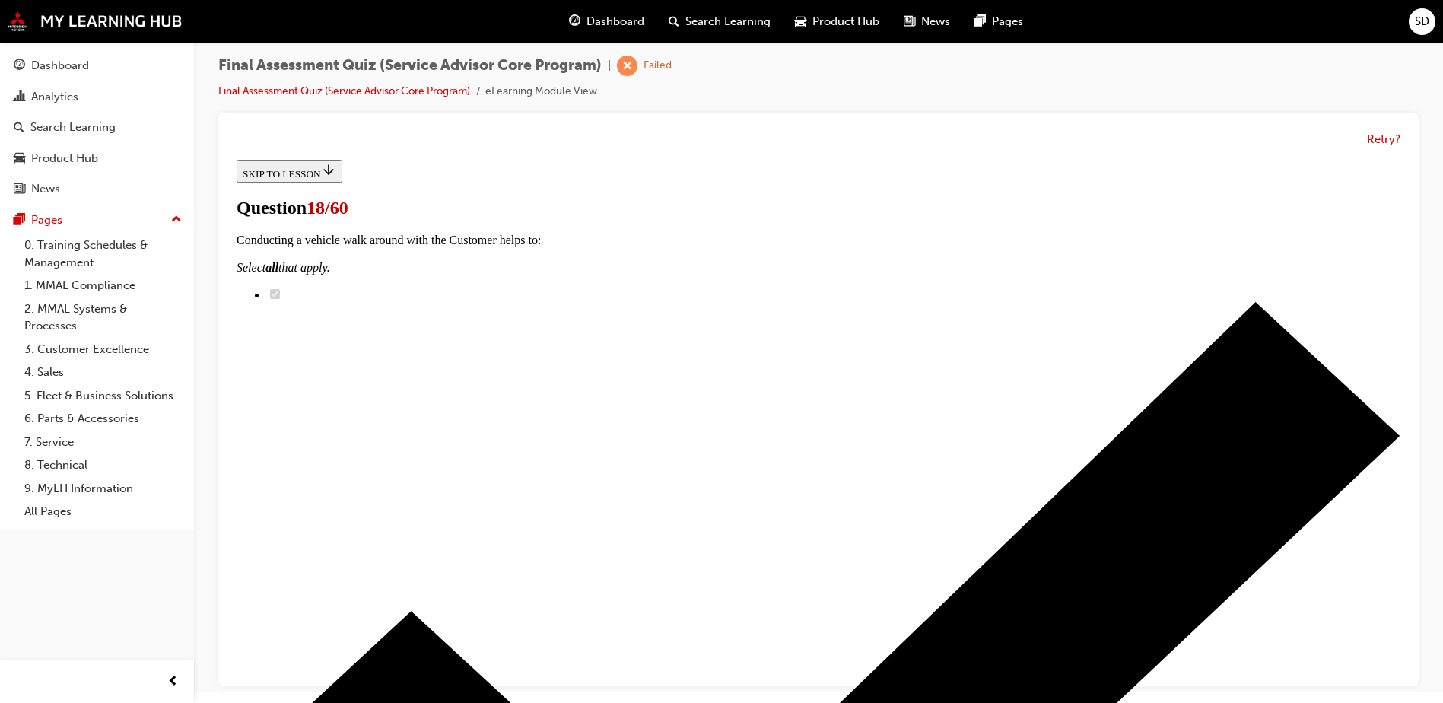
scroll to position [228, 0]
checkbox input "true"
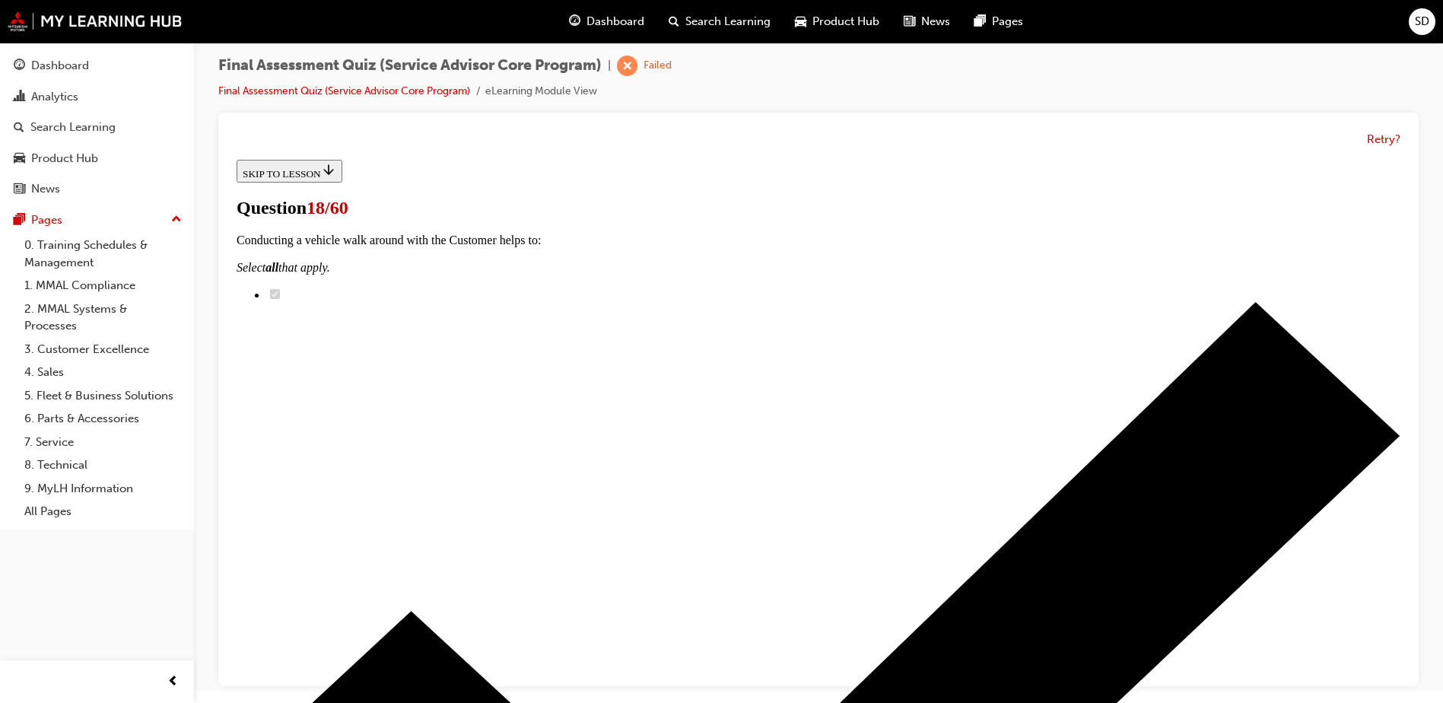
checkbox input "true"
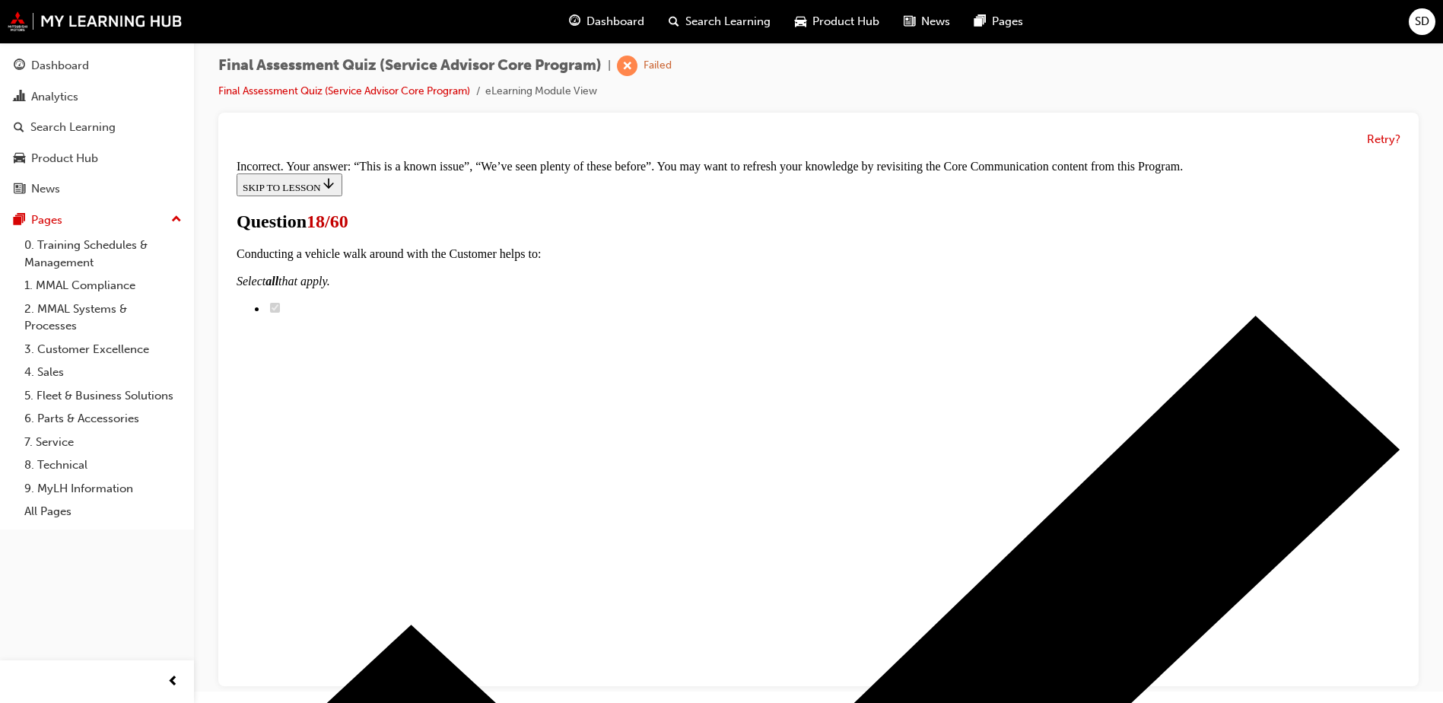
scroll to position [528, 0]
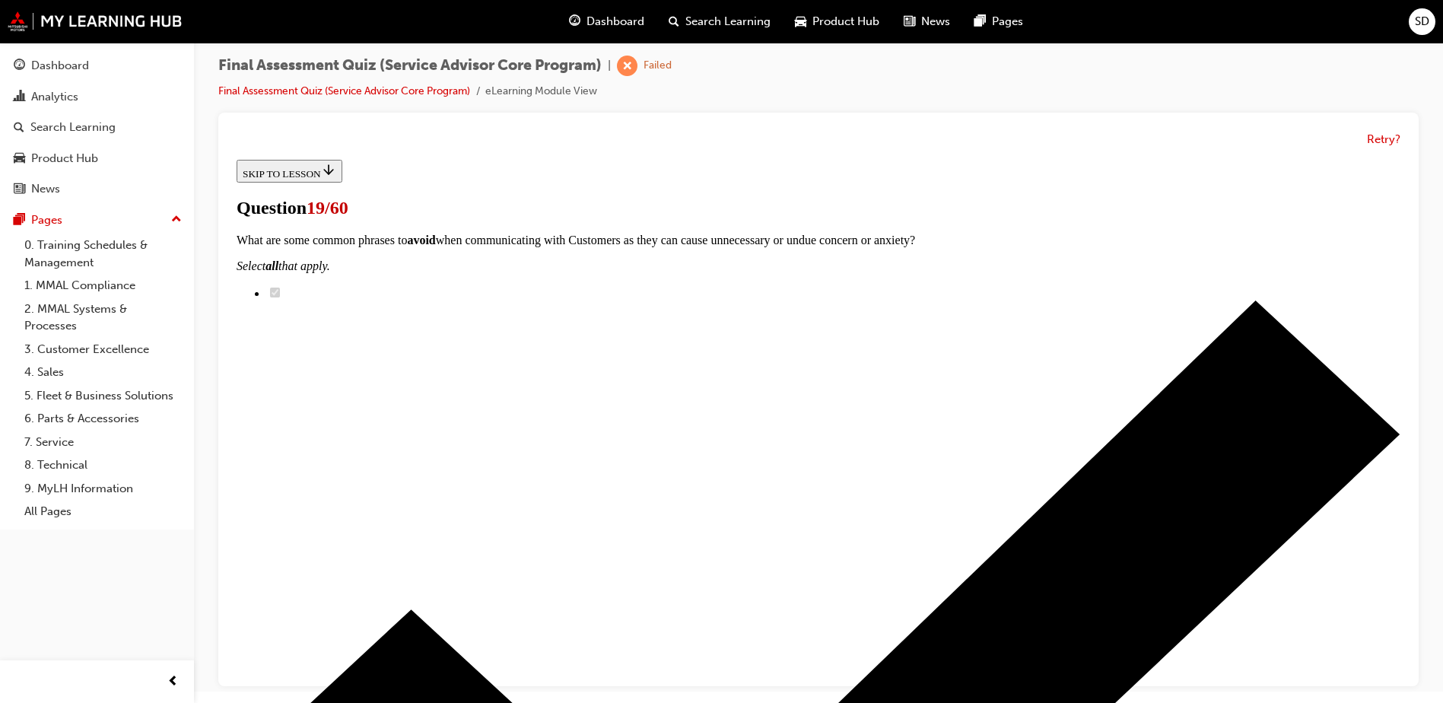
scroll to position [0, 0]
radio input "true"
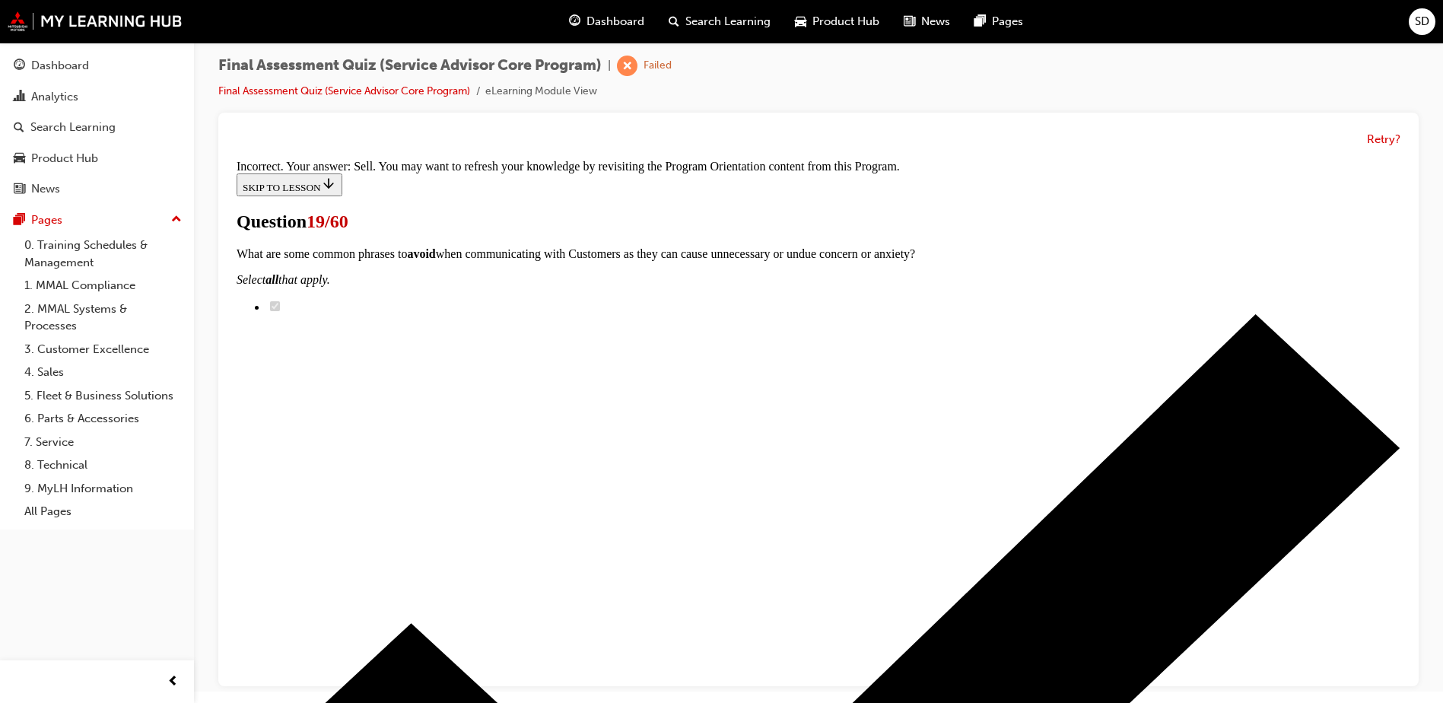
scroll to position [187, 0]
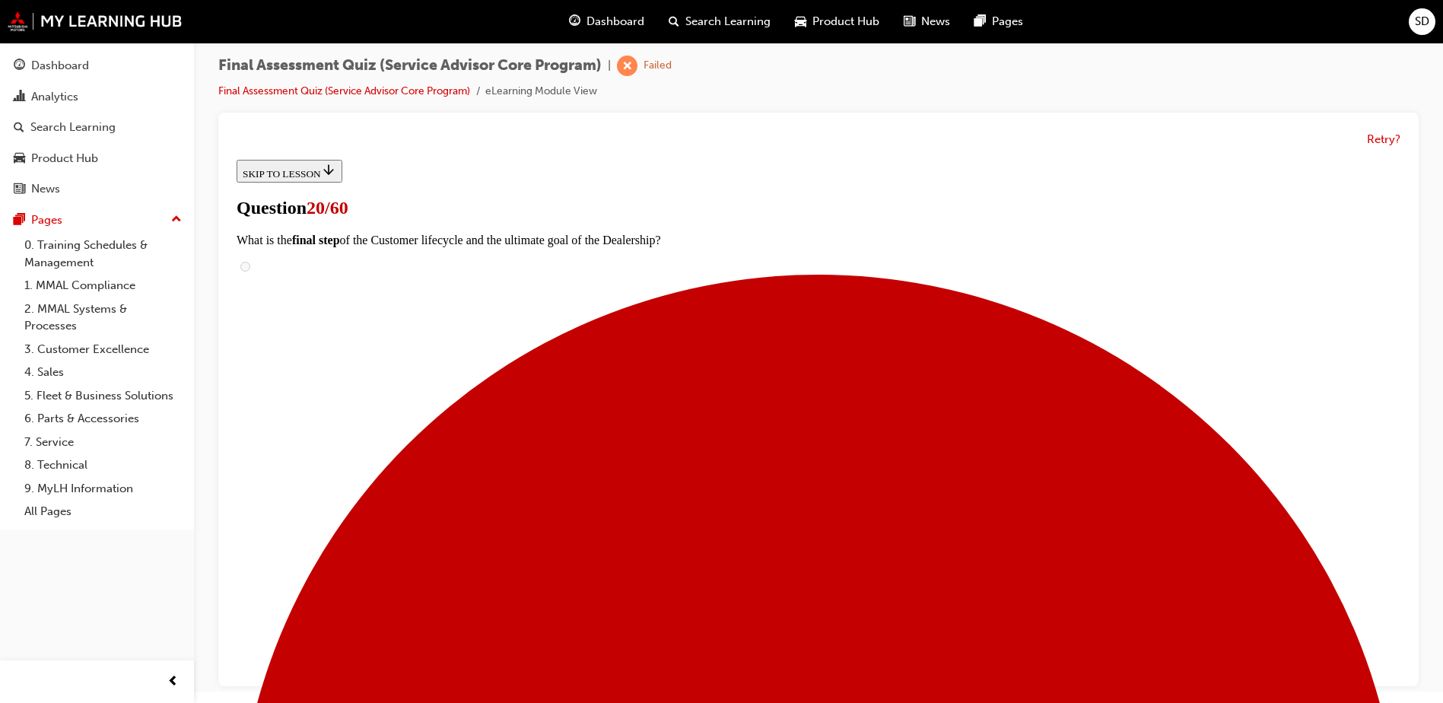
radio input "true"
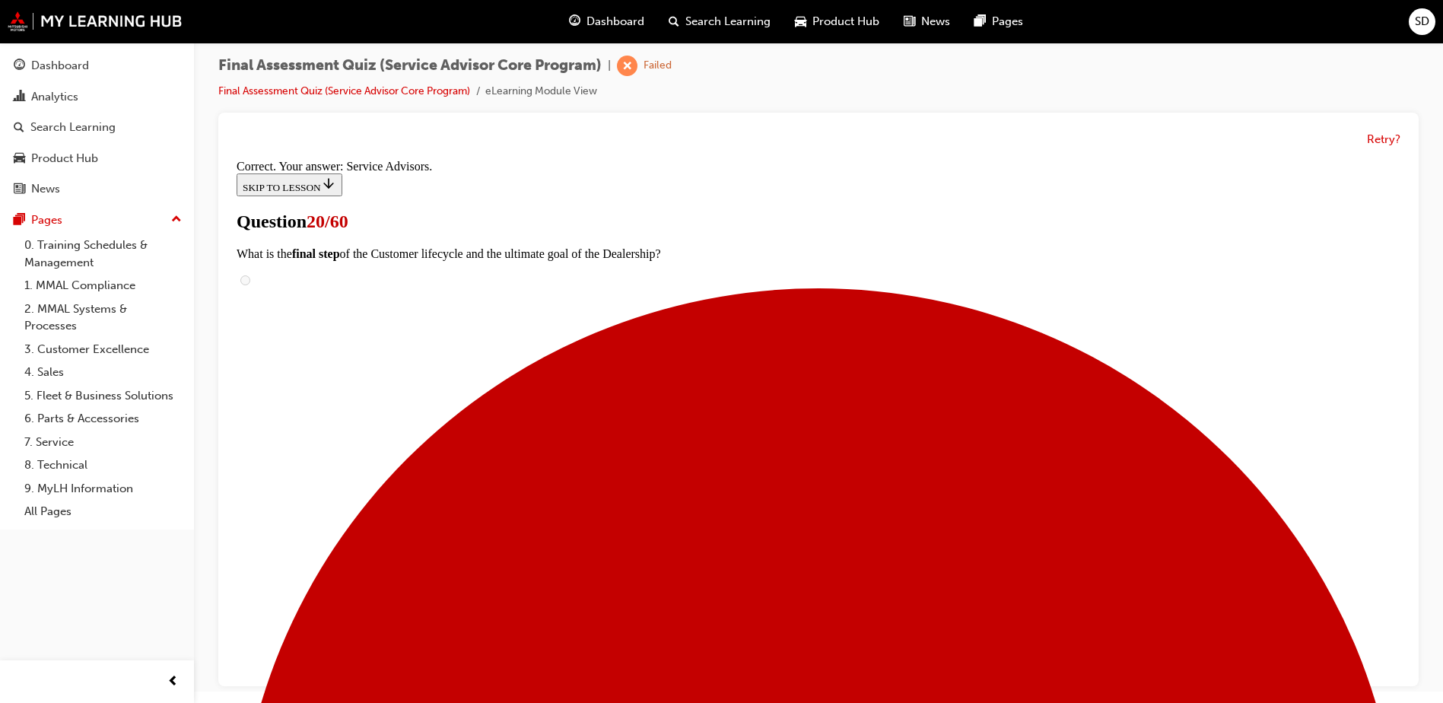
scroll to position [375, 0]
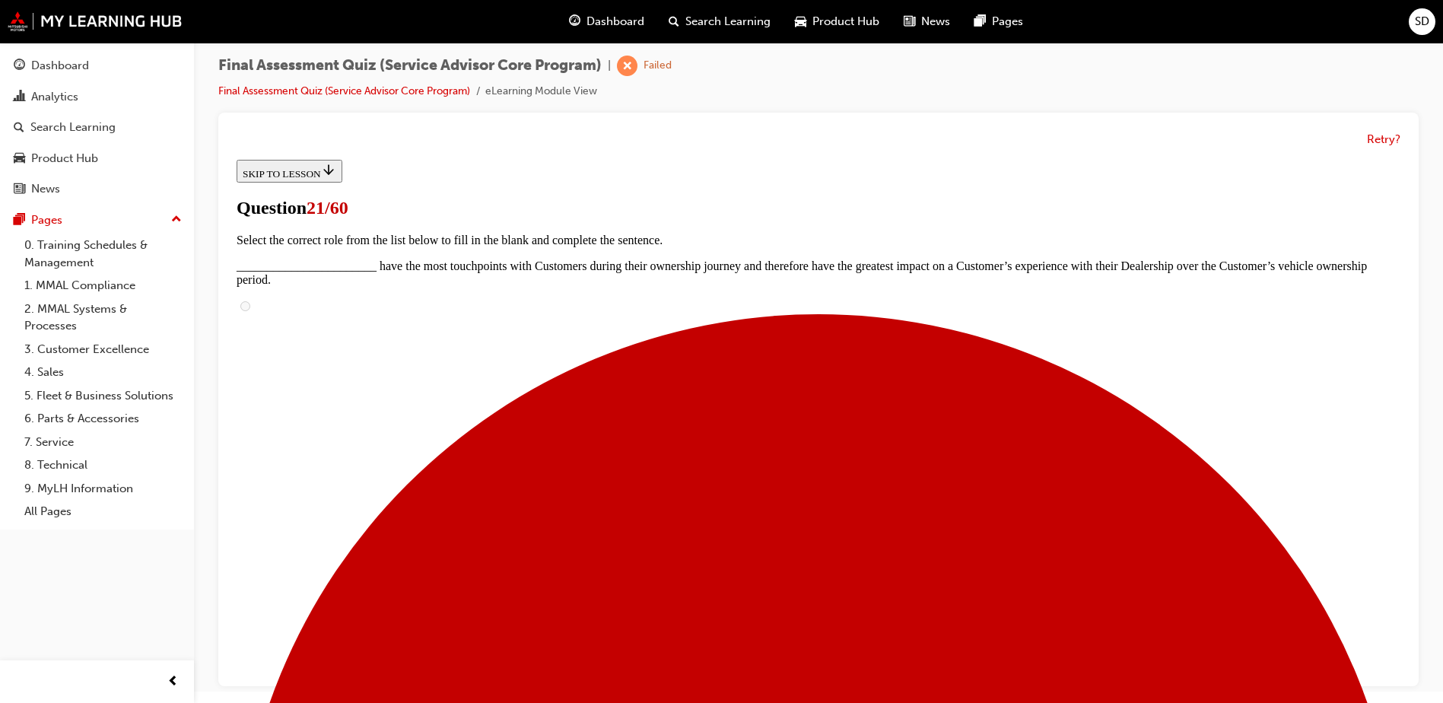
scroll to position [152, 0]
checkbox input "true"
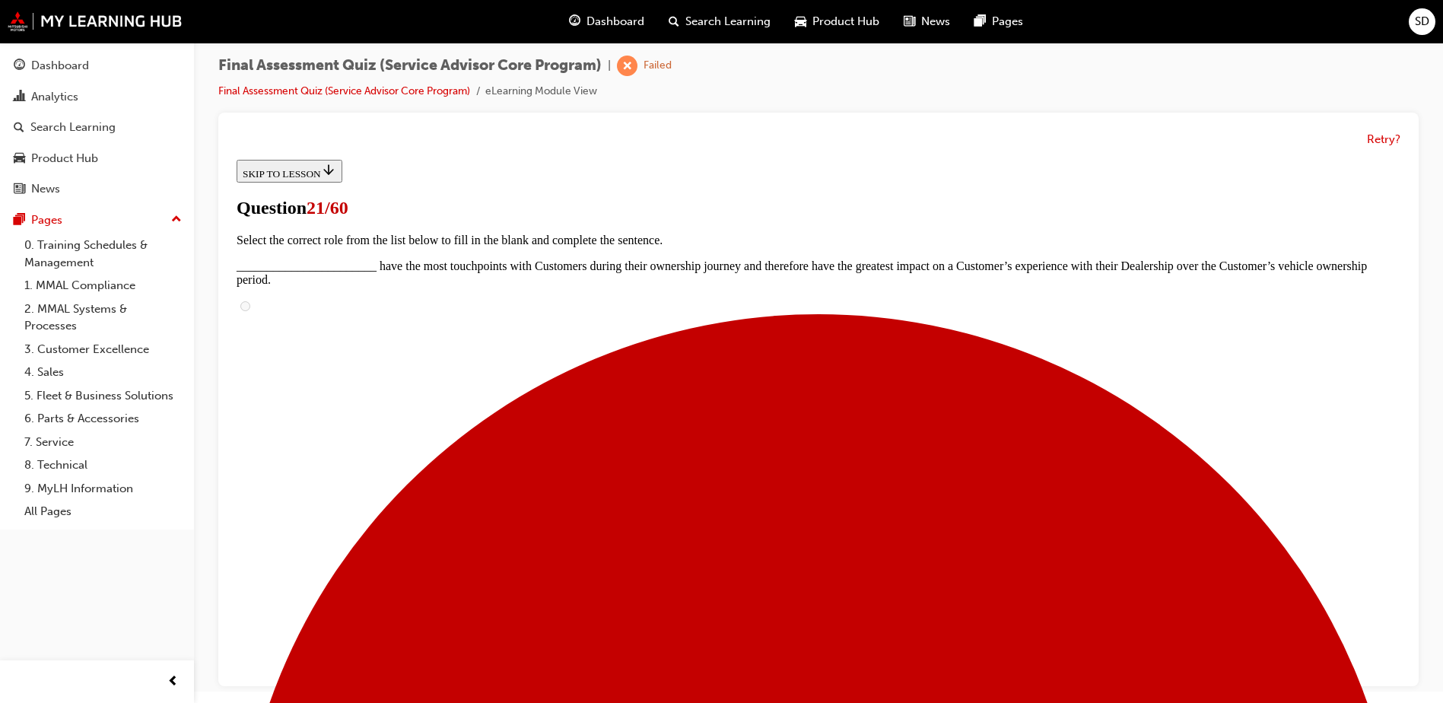
checkbox input "true"
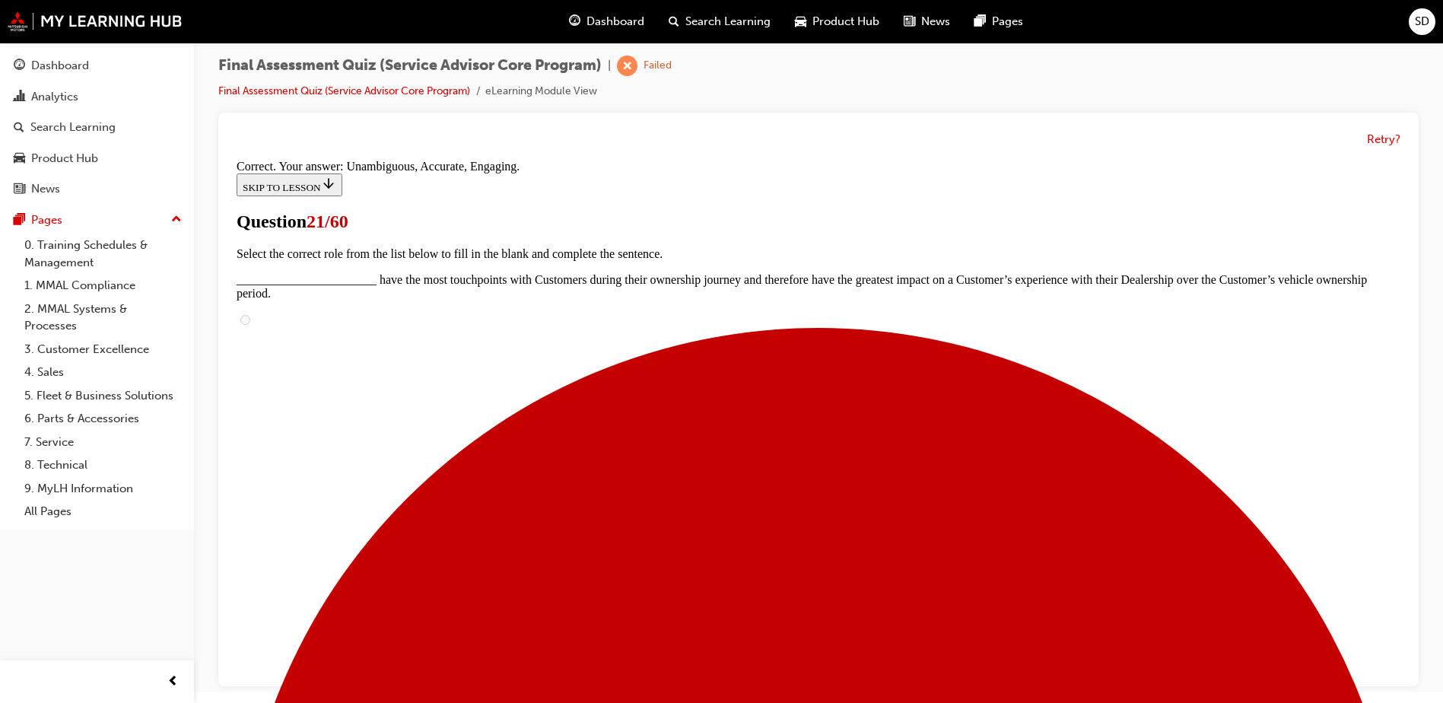
scroll to position [272, 0]
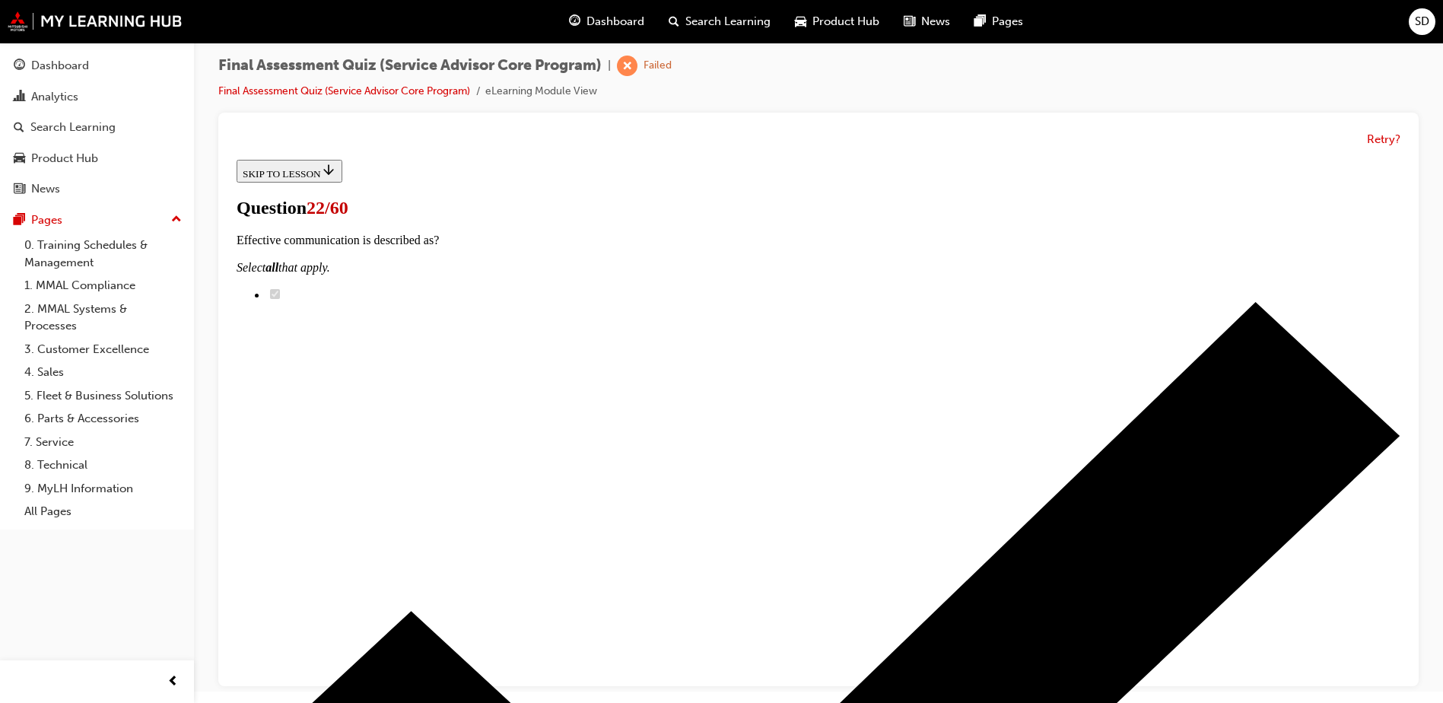
scroll to position [228, 0]
drag, startPoint x: 672, startPoint y: 626, endPoint x: 919, endPoint y: 621, distance: 246.5
drag, startPoint x: 656, startPoint y: 528, endPoint x: 910, endPoint y: 528, distance: 254.1
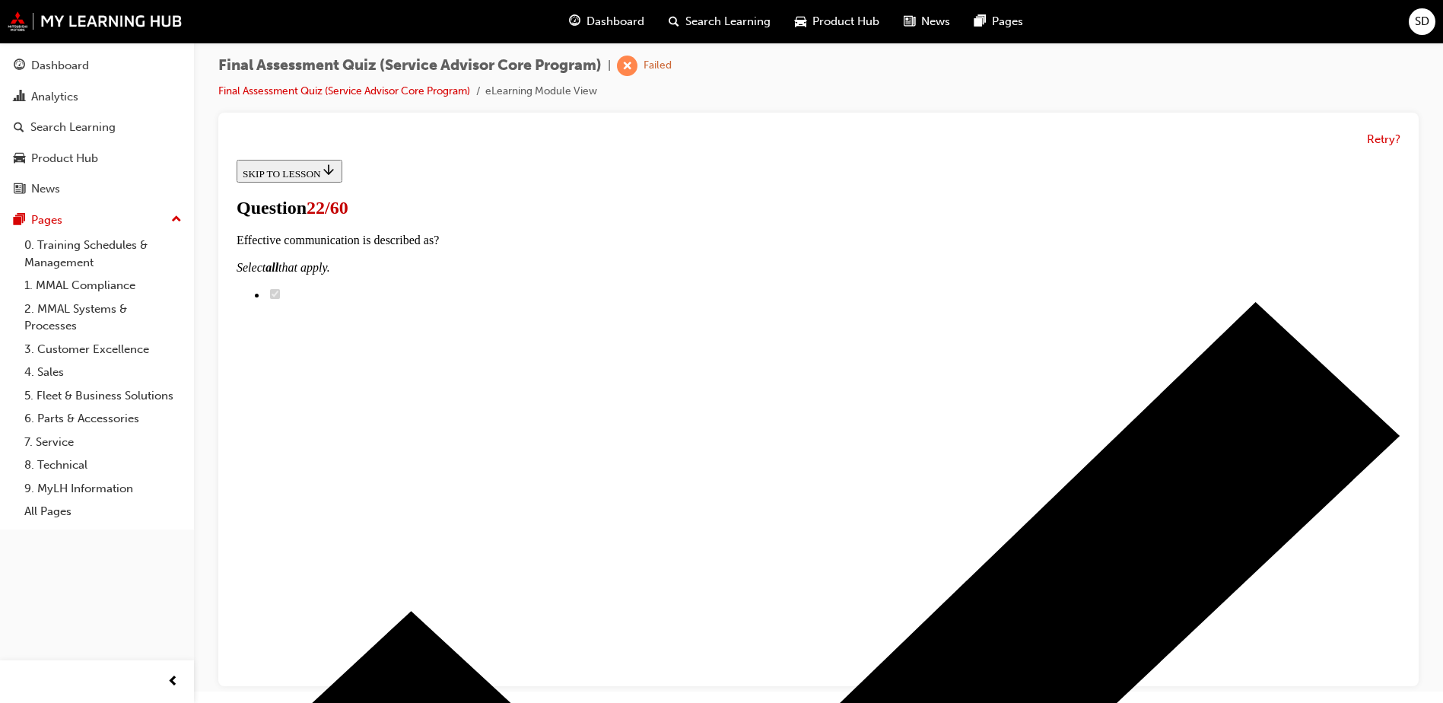
drag, startPoint x: 630, startPoint y: 342, endPoint x: 920, endPoint y: 433, distance: 304.6
drag, startPoint x: 760, startPoint y: 427, endPoint x: 766, endPoint y: 444, distance: 18.5
drag, startPoint x: 717, startPoint y: 351, endPoint x: 920, endPoint y: 349, distance: 203.1
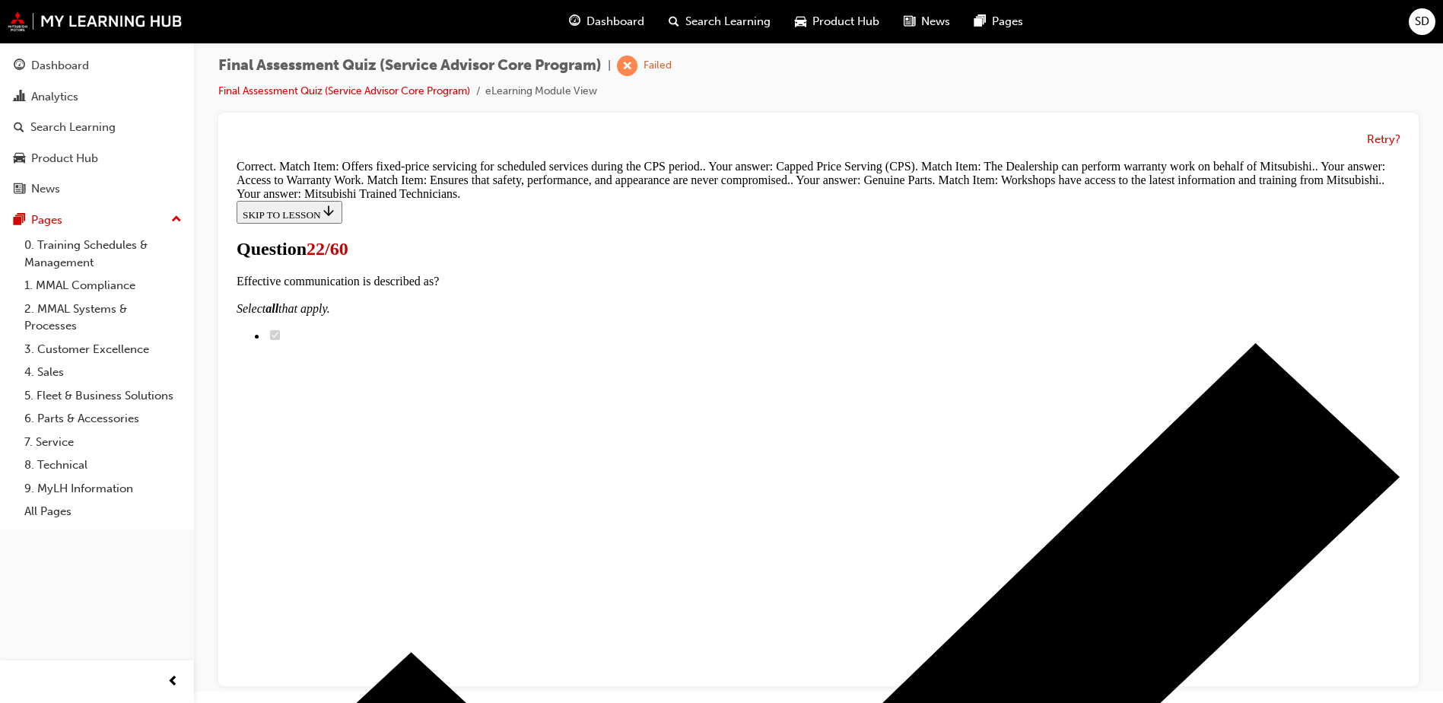
scroll to position [447, 0]
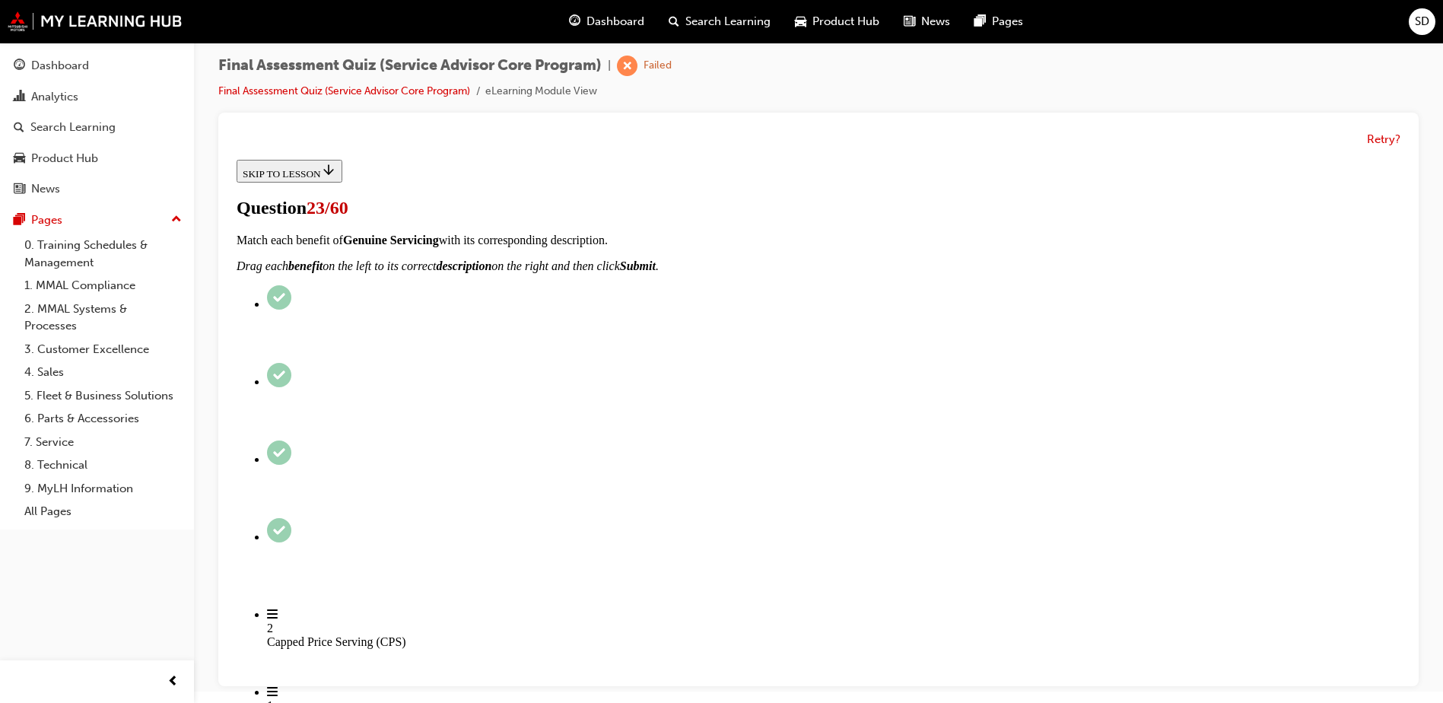
radio input "true"
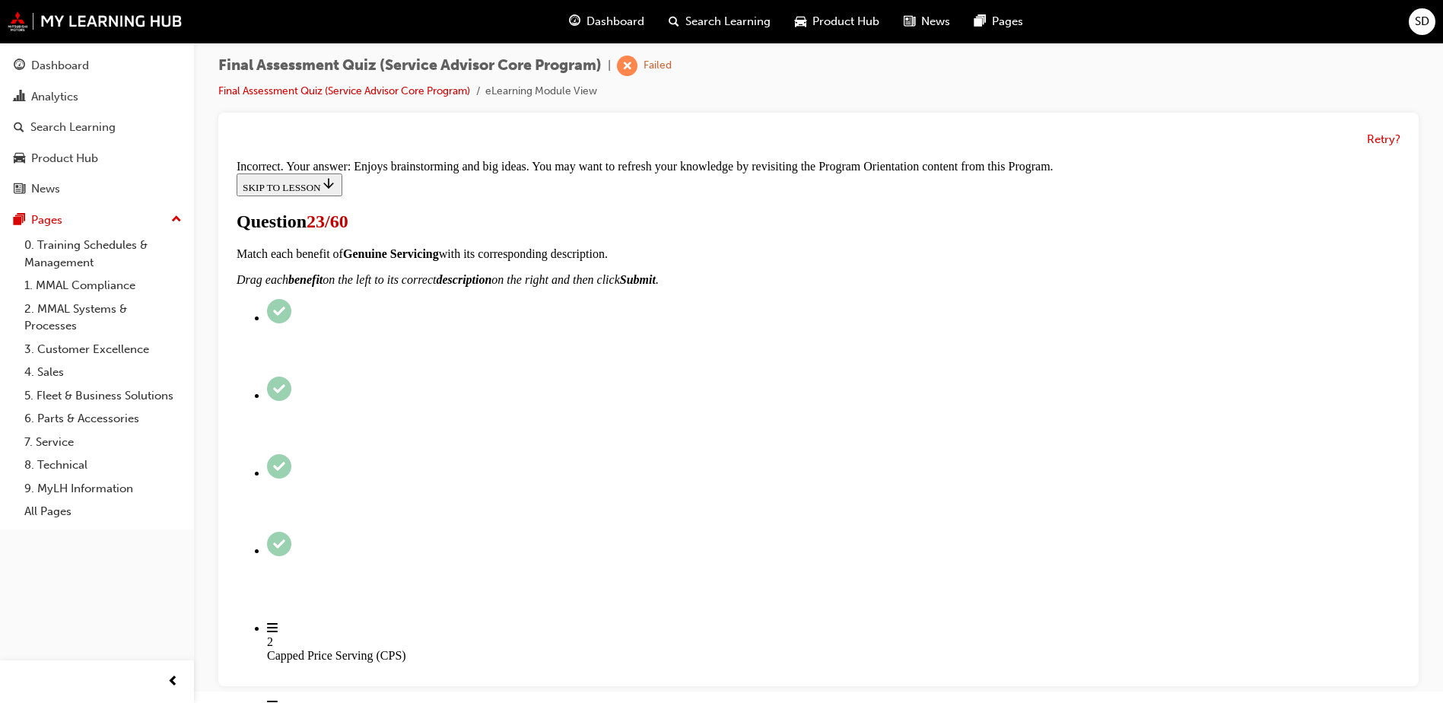
scroll to position [313, 0]
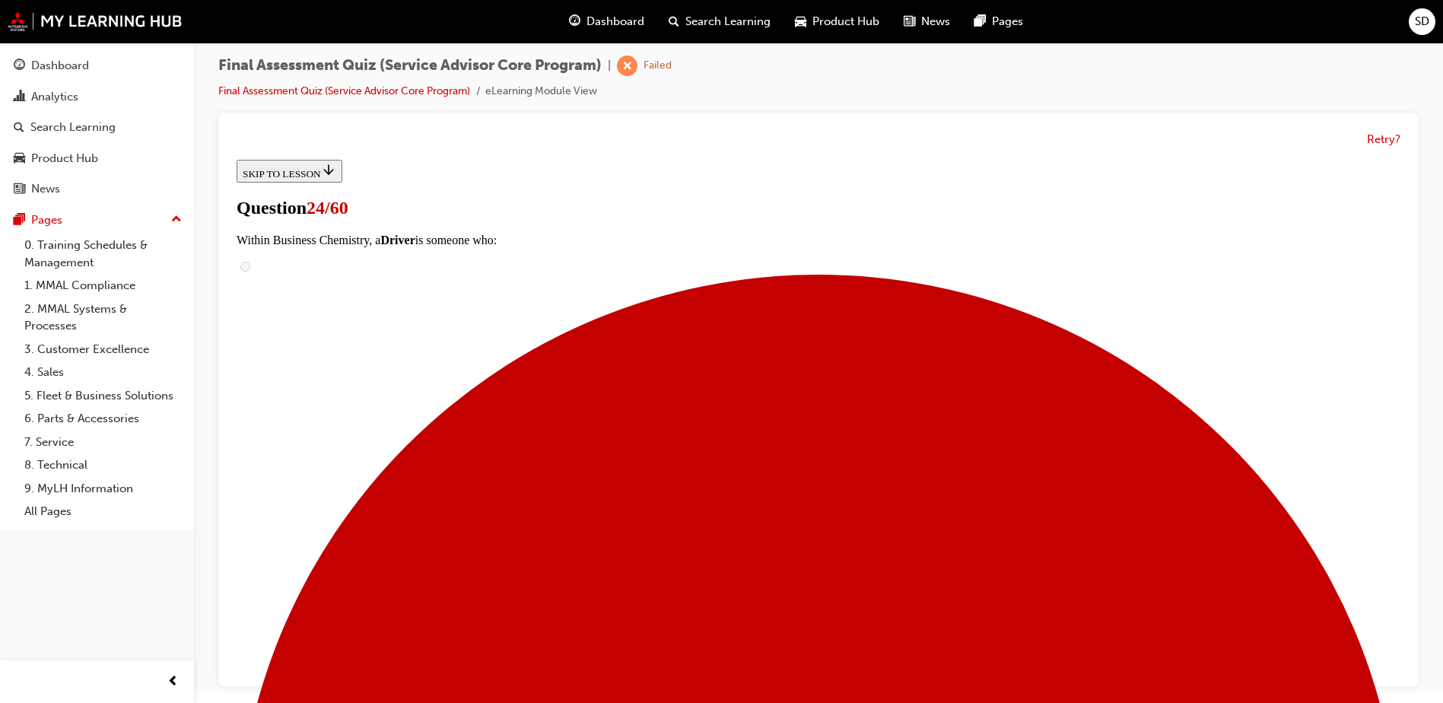
scroll to position [360, 0]
drag, startPoint x: 713, startPoint y: 602, endPoint x: 980, endPoint y: 307, distance: 397.4
drag, startPoint x: 697, startPoint y: 240, endPoint x: 930, endPoint y: 332, distance: 250.3
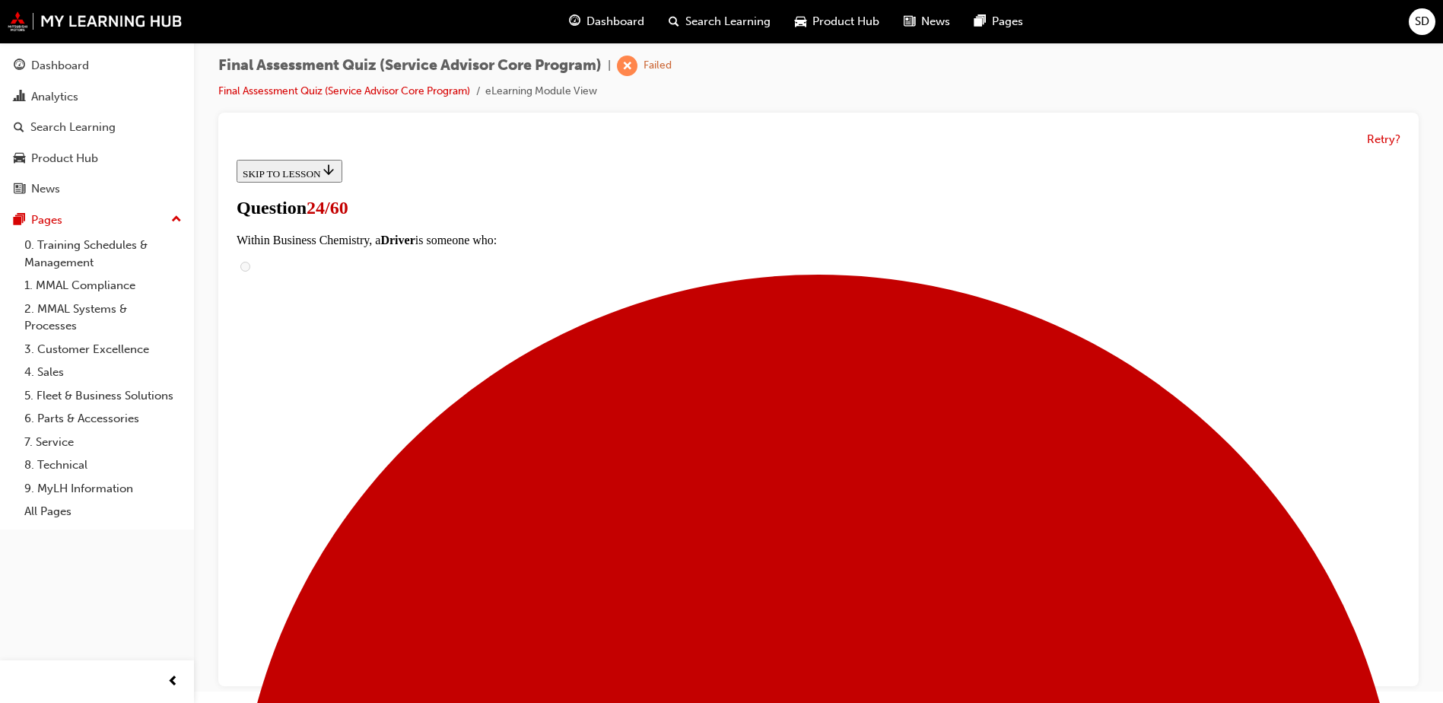
drag, startPoint x: 722, startPoint y: 335, endPoint x: 959, endPoint y: 533, distance: 309.4
drag, startPoint x: 686, startPoint y: 517, endPoint x: 704, endPoint y: 515, distance: 18.3
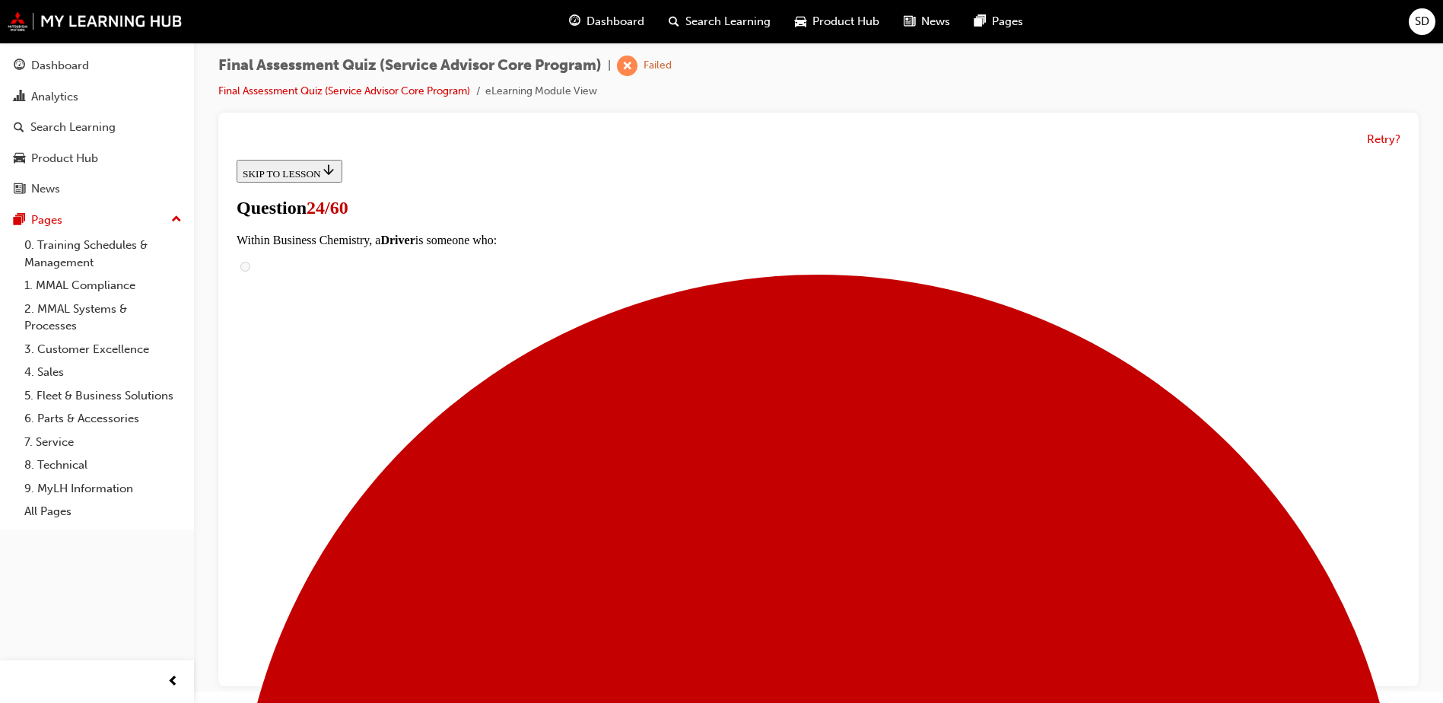
drag, startPoint x: 691, startPoint y: 456, endPoint x: 938, endPoint y: 459, distance: 247.3
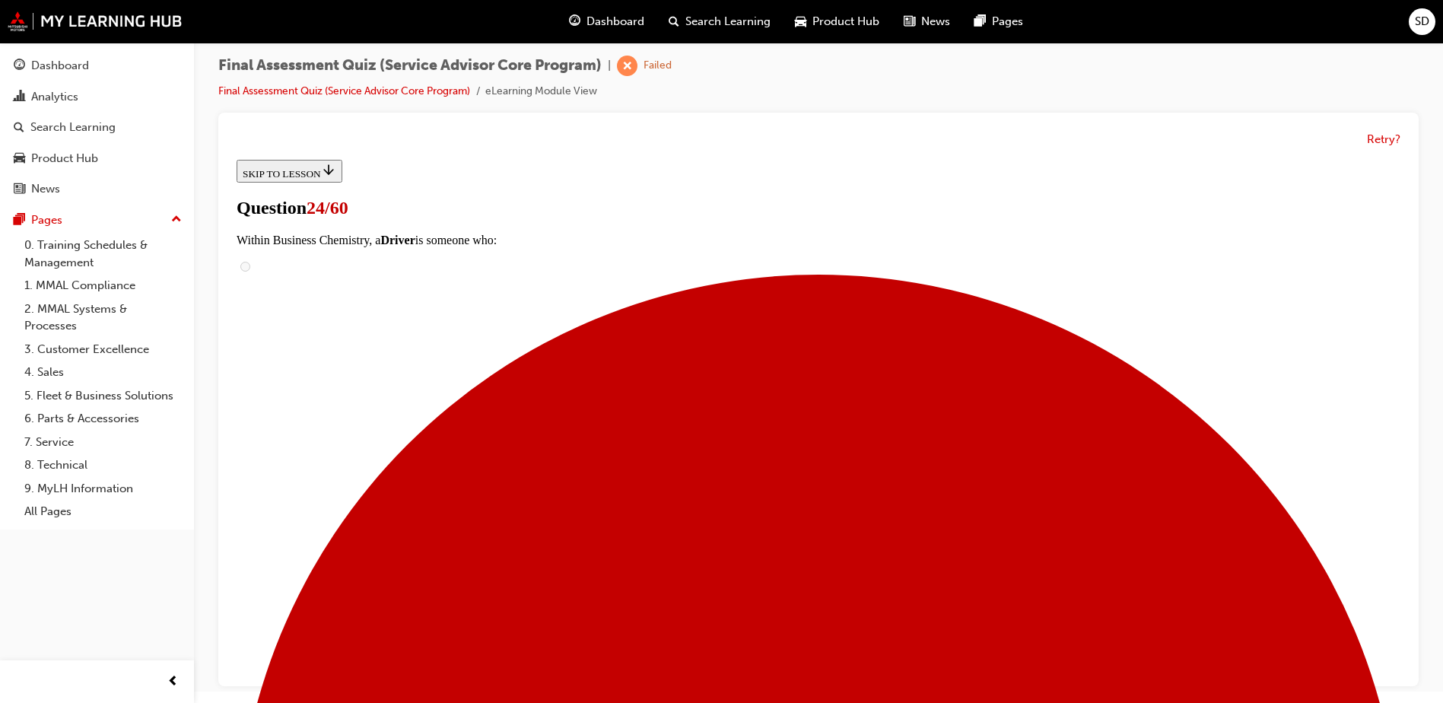
drag, startPoint x: 655, startPoint y: 411, endPoint x: 920, endPoint y: 548, distance: 298.7
drag, startPoint x: 680, startPoint y: 361, endPoint x: 932, endPoint y: 577, distance: 331.8
drag, startPoint x: 645, startPoint y: 379, endPoint x: 913, endPoint y: 418, distance: 270.6
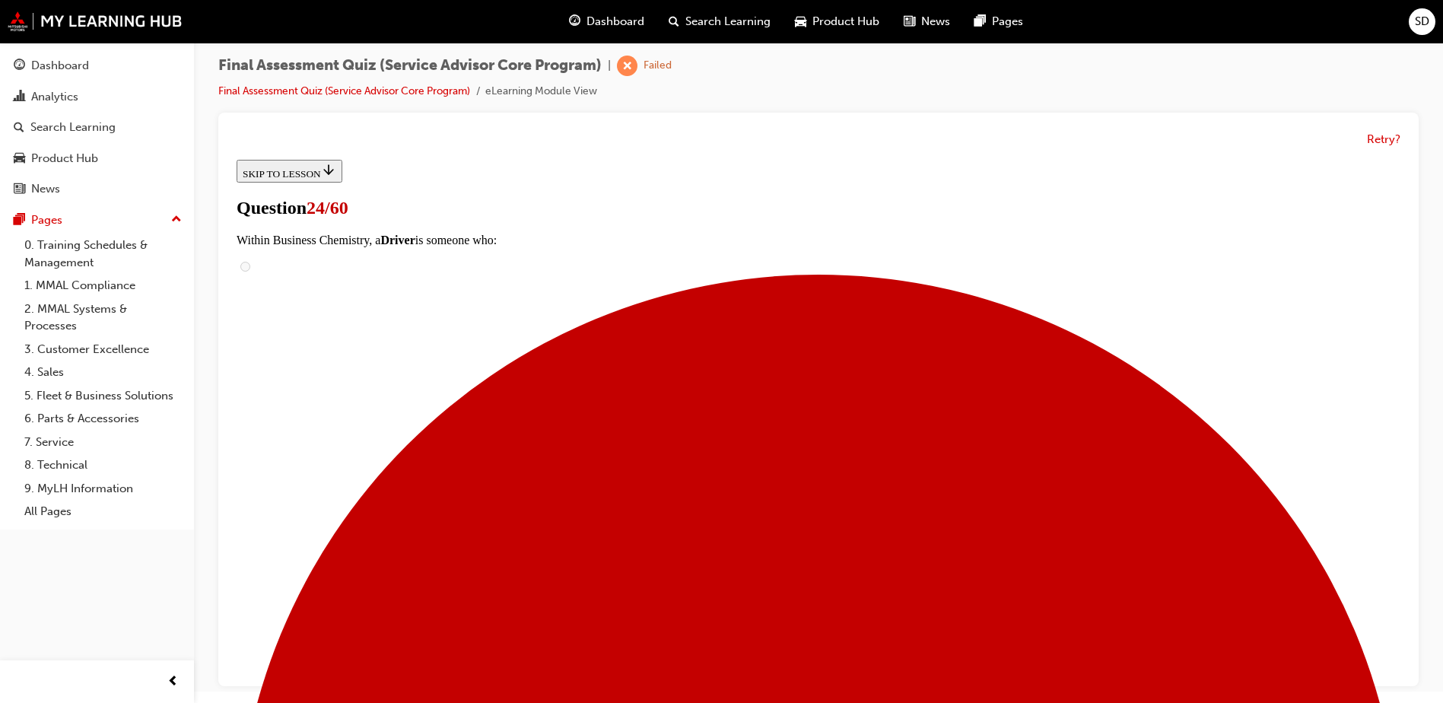
drag, startPoint x: 712, startPoint y: 407, endPoint x: 986, endPoint y: 595, distance: 332.1
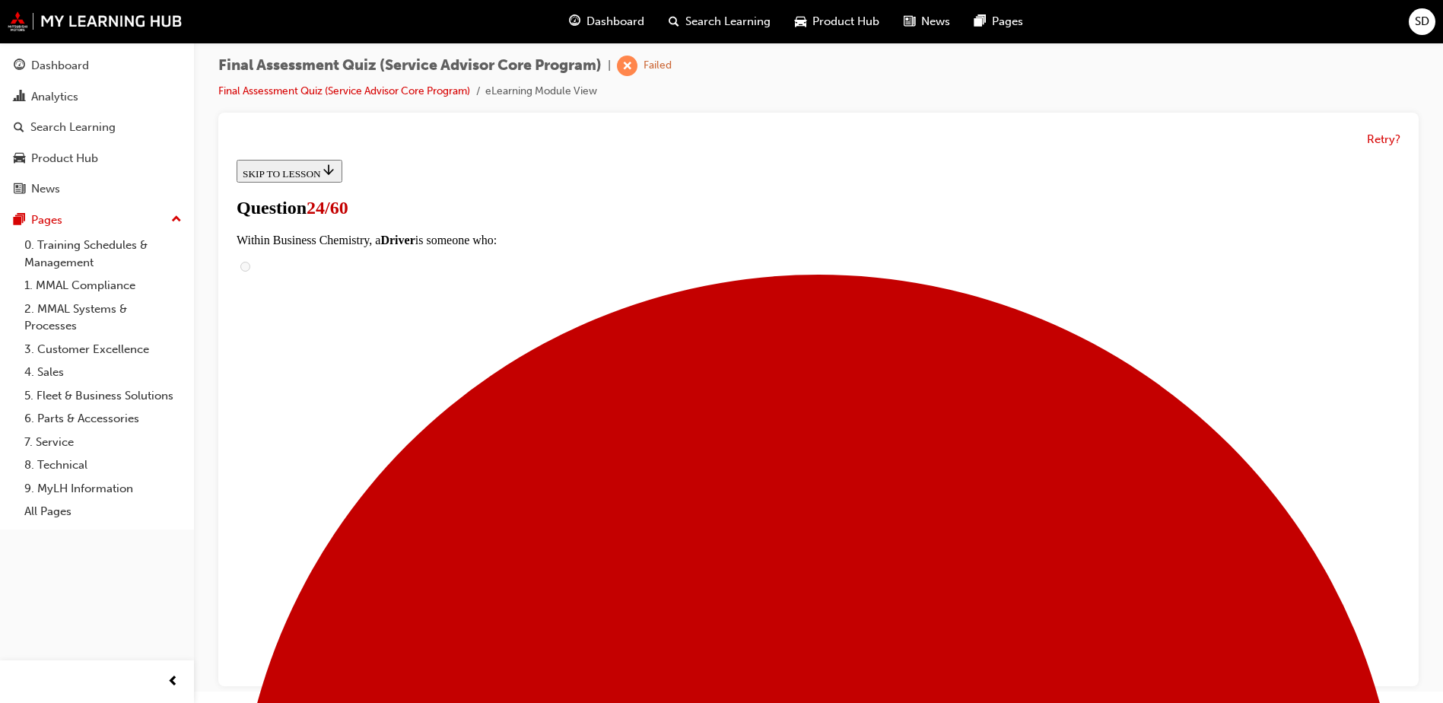
drag, startPoint x: 667, startPoint y: 410, endPoint x: 897, endPoint y: 408, distance: 229.7
drag, startPoint x: 661, startPoint y: 235, endPoint x: 897, endPoint y: 233, distance: 235.8
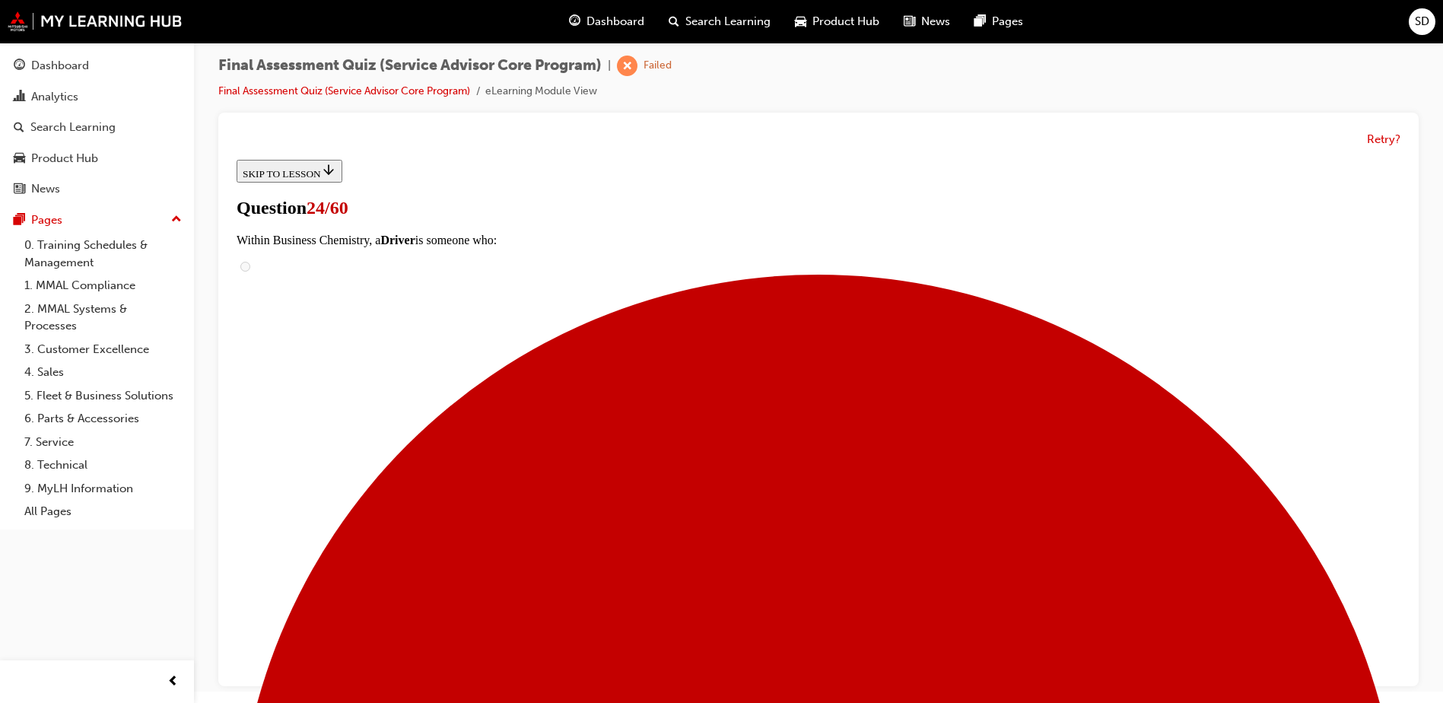
drag, startPoint x: 703, startPoint y: 555, endPoint x: 933, endPoint y: 555, distance: 229.7
drag, startPoint x: 634, startPoint y: 359, endPoint x: 860, endPoint y: 348, distance: 225.4
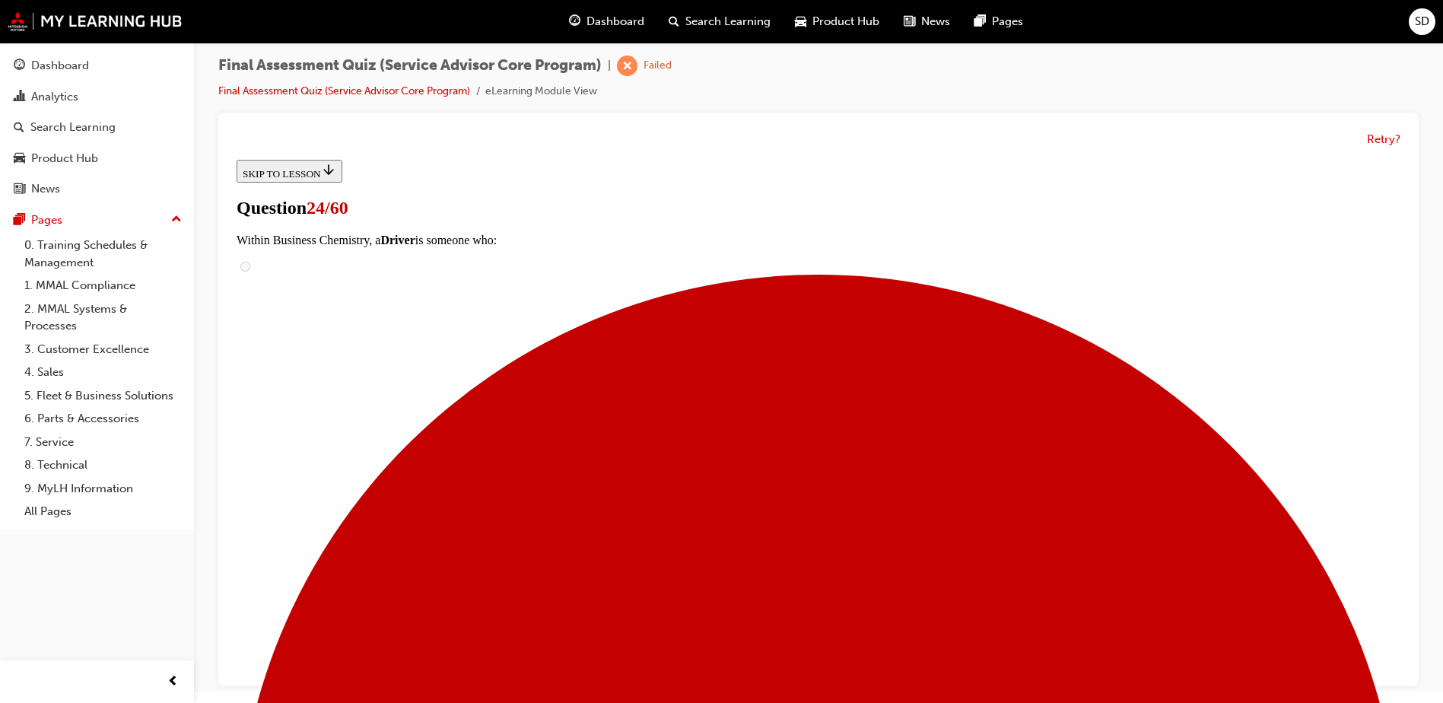
scroll to position [458, 0]
drag, startPoint x: 706, startPoint y: 440, endPoint x: 669, endPoint y: 168, distance: 274.9
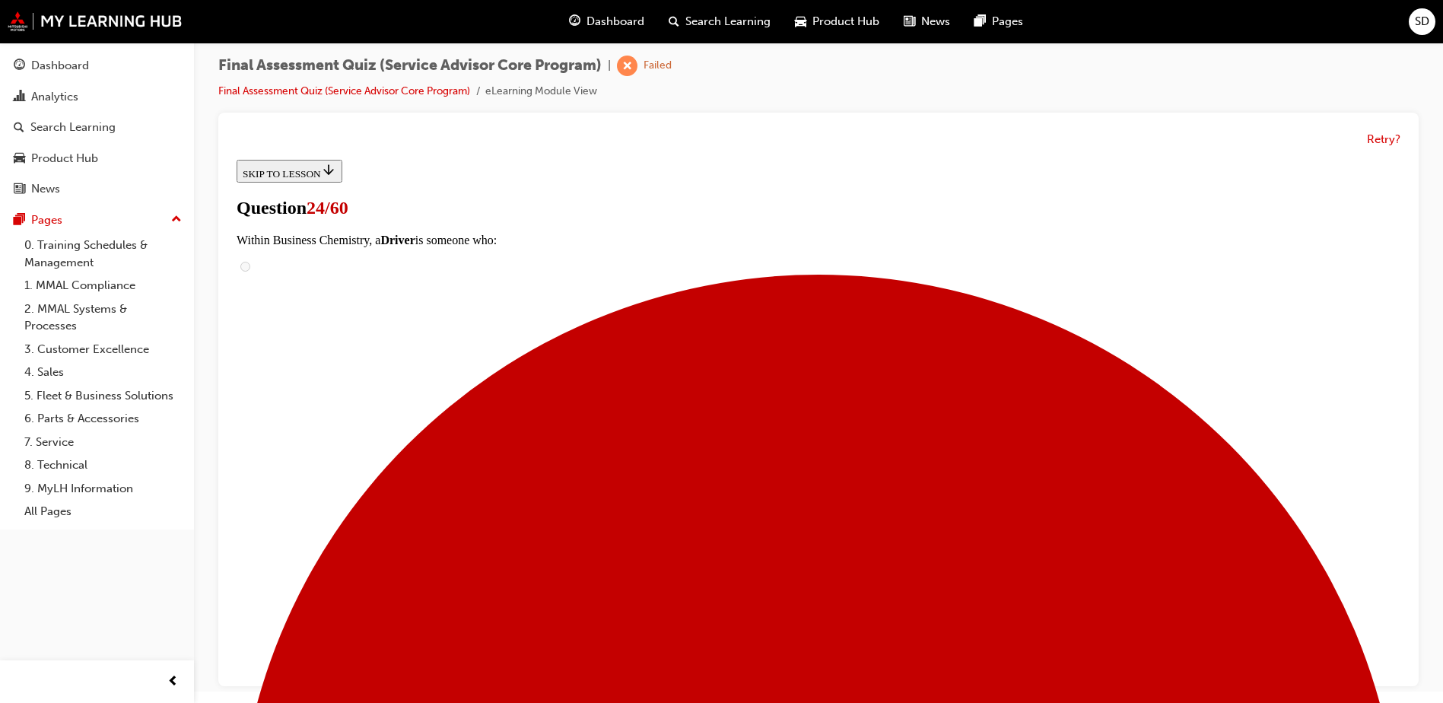
scroll to position [686, 0]
drag, startPoint x: 701, startPoint y: 654, endPoint x: 926, endPoint y: 277, distance: 439.4
drag, startPoint x: 696, startPoint y: 646, endPoint x: 899, endPoint y: 444, distance: 286.2
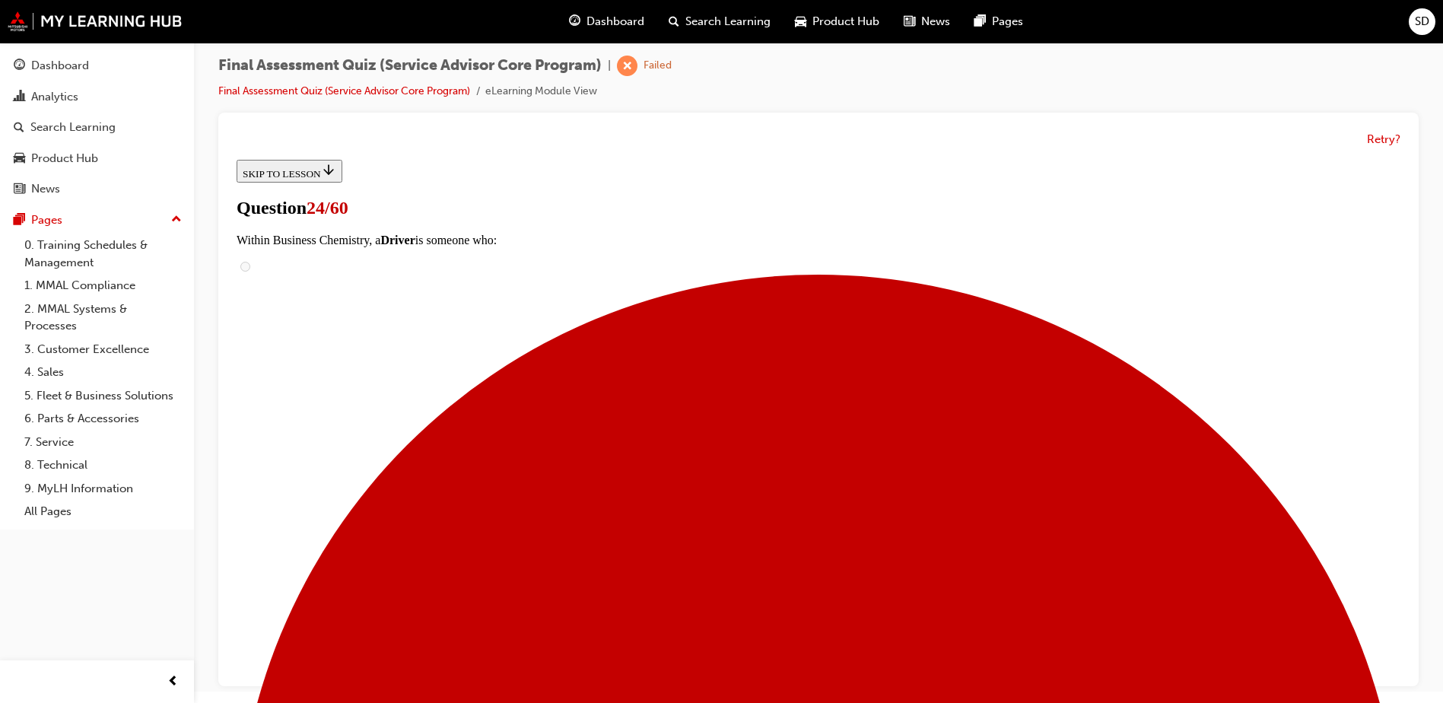
drag, startPoint x: 686, startPoint y: 639, endPoint x: 890, endPoint y: 626, distance: 204.3
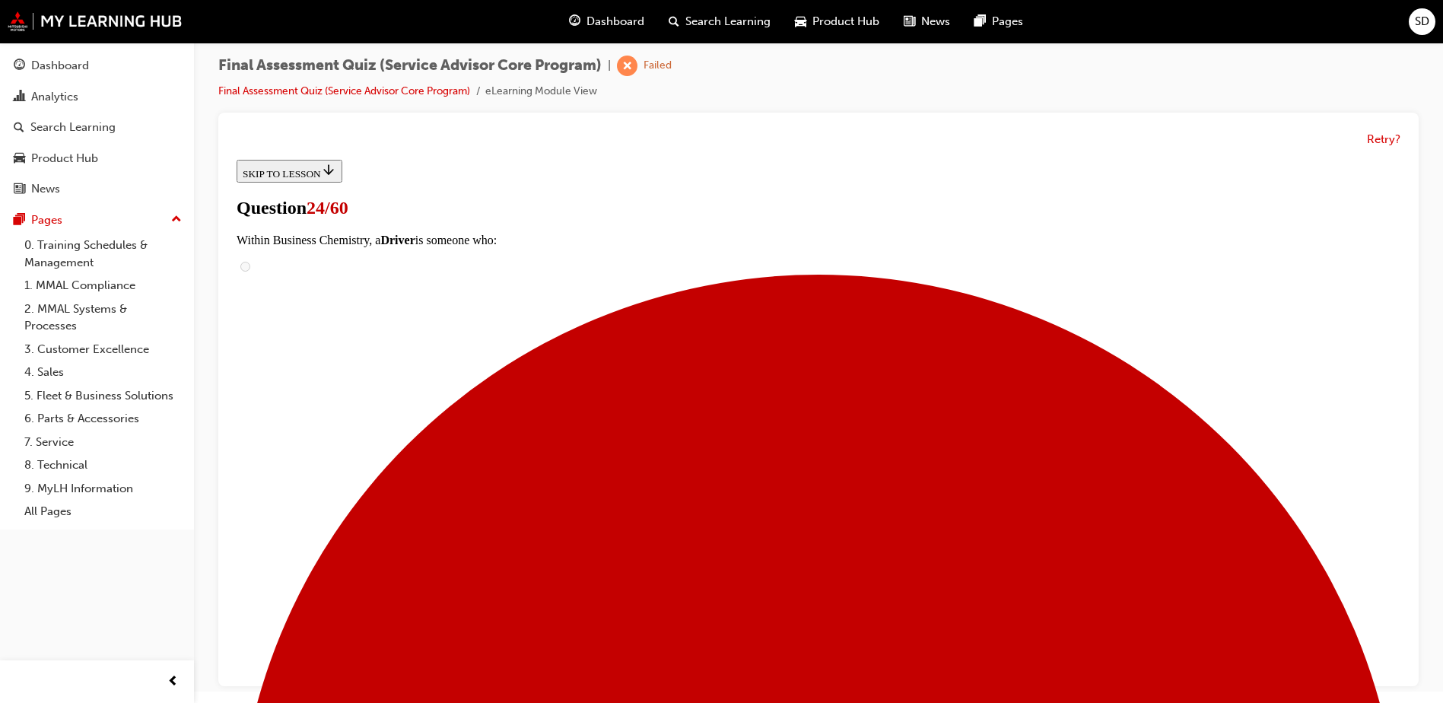
scroll to position [293, 0]
drag, startPoint x: 742, startPoint y: 414, endPoint x: 739, endPoint y: 407, distance: 7.8
drag, startPoint x: 722, startPoint y: 386, endPoint x: 913, endPoint y: 383, distance: 191.0
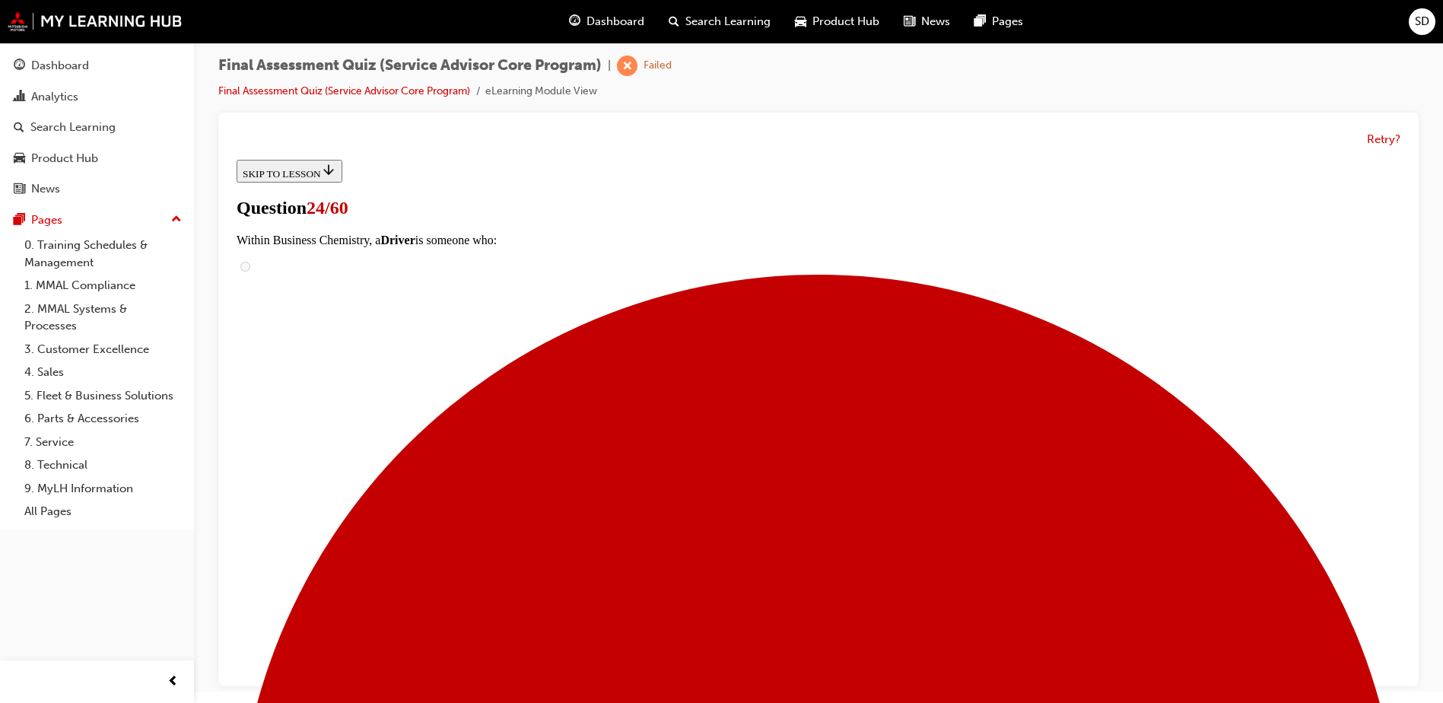
scroll to position [978, 0]
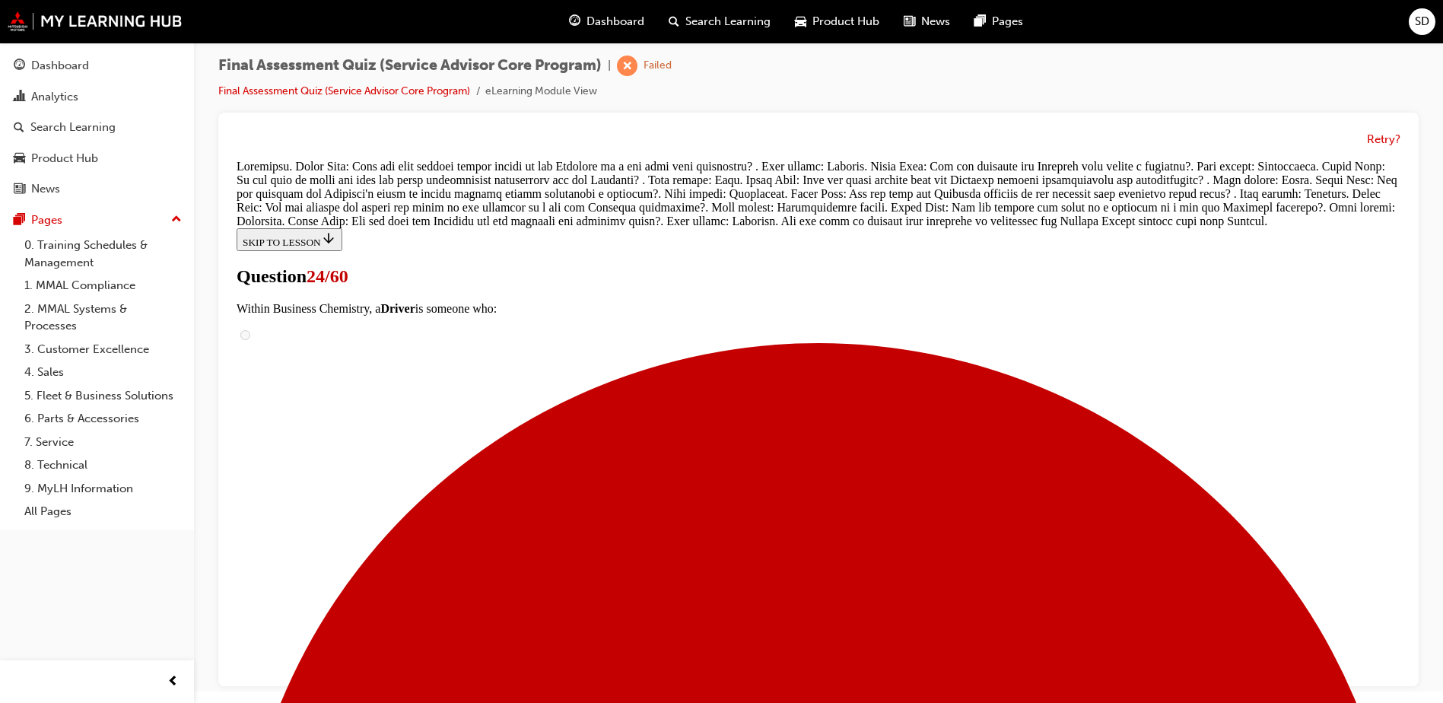
scroll to position [1119, 0]
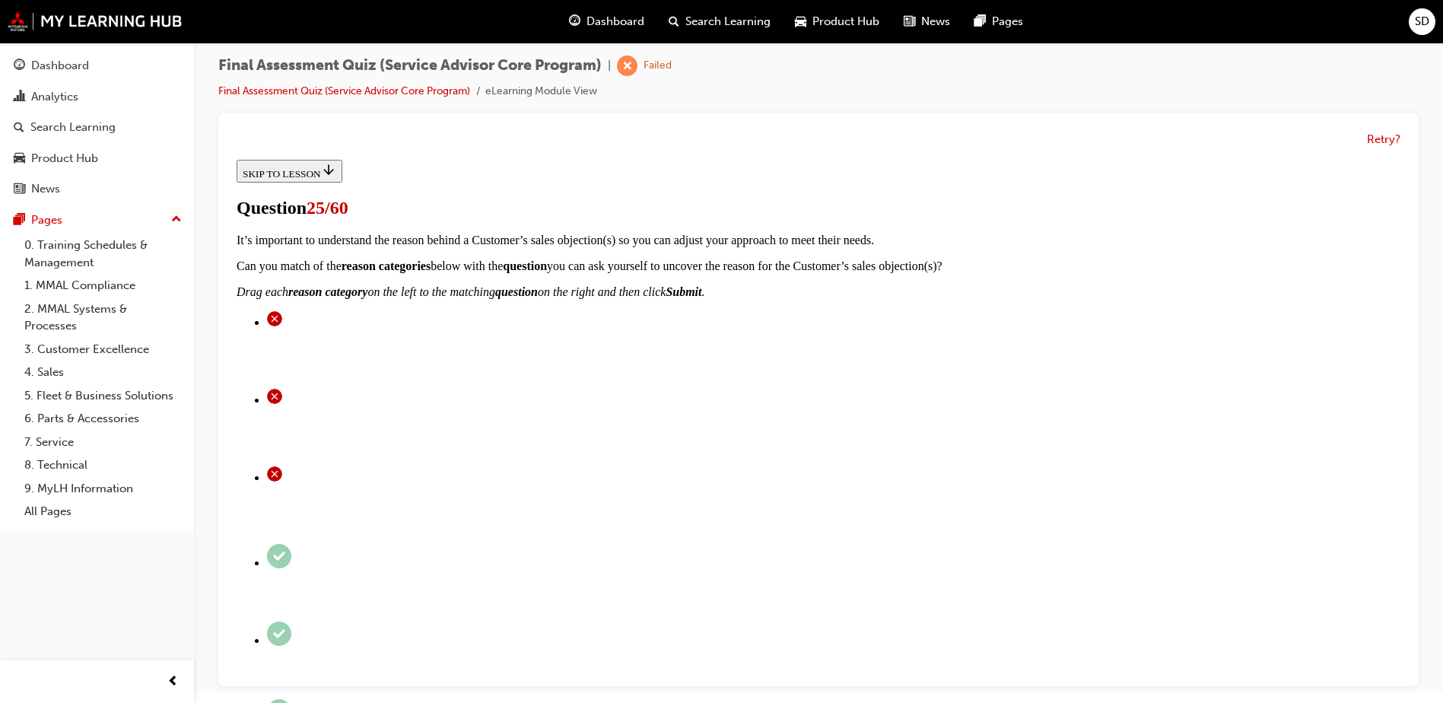
scroll to position [304, 0]
drag, startPoint x: 668, startPoint y: 469, endPoint x: 934, endPoint y: 226, distance: 360.2
drag, startPoint x: 676, startPoint y: 314, endPoint x: 897, endPoint y: 312, distance: 221.4
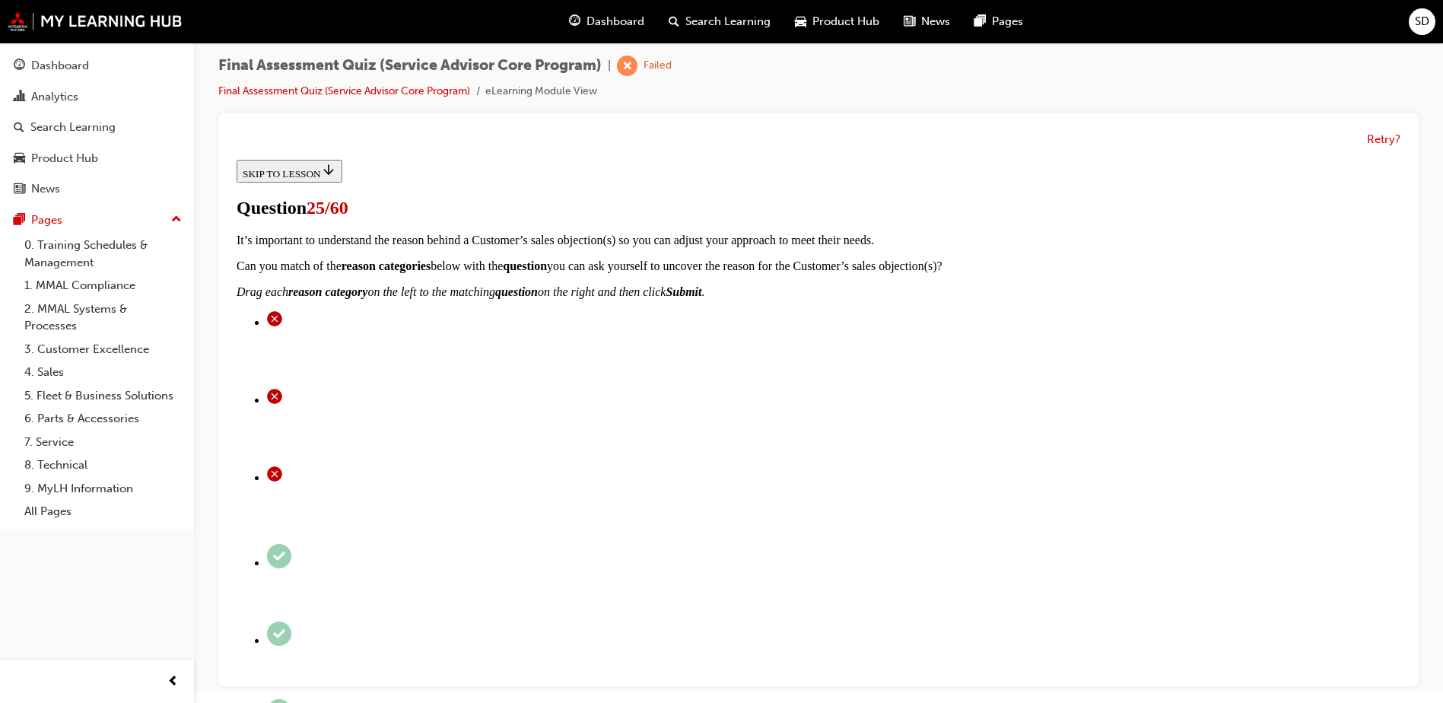
drag, startPoint x: 676, startPoint y: 383, endPoint x: 896, endPoint y: 386, distance: 219.9
drag, startPoint x: 688, startPoint y: 534, endPoint x: 915, endPoint y: 434, distance: 248.6
drag, startPoint x: 696, startPoint y: 529, endPoint x: 943, endPoint y: 523, distance: 247.3
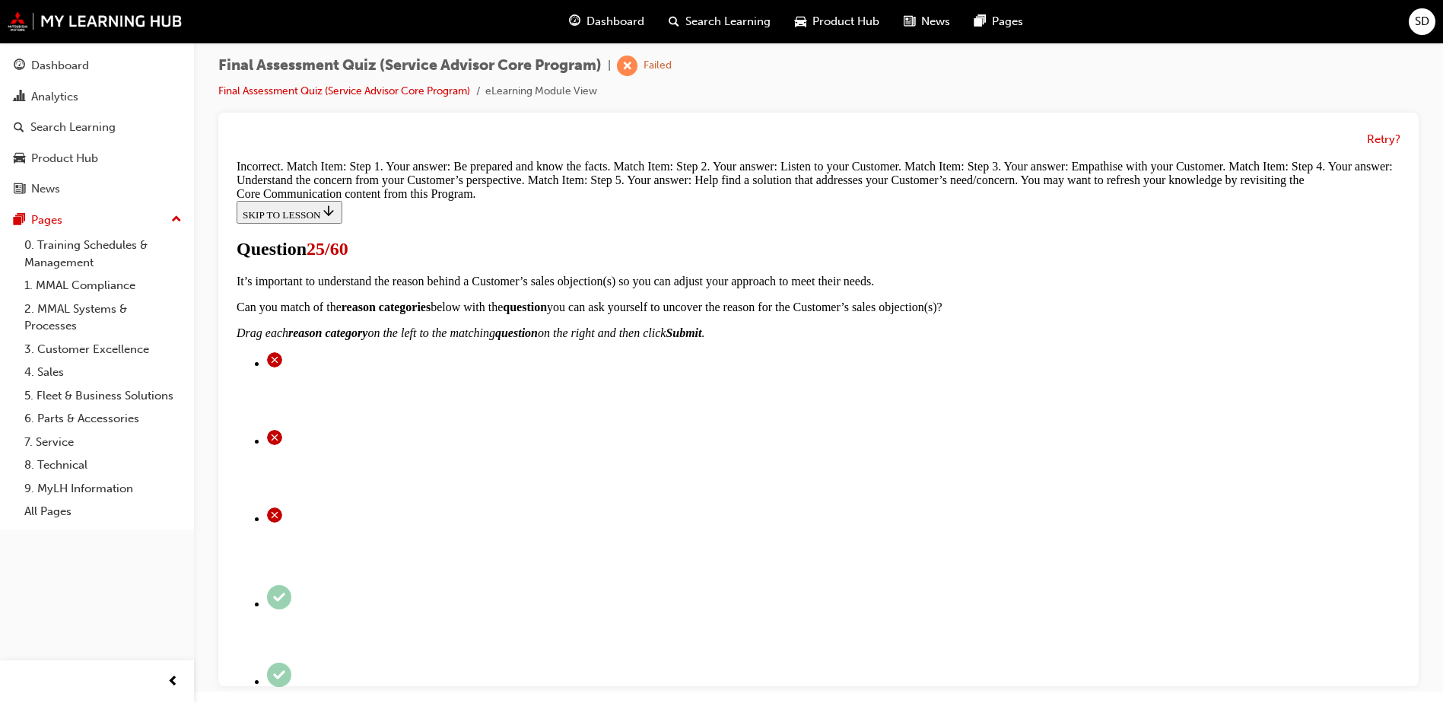
scroll to position [529, 0]
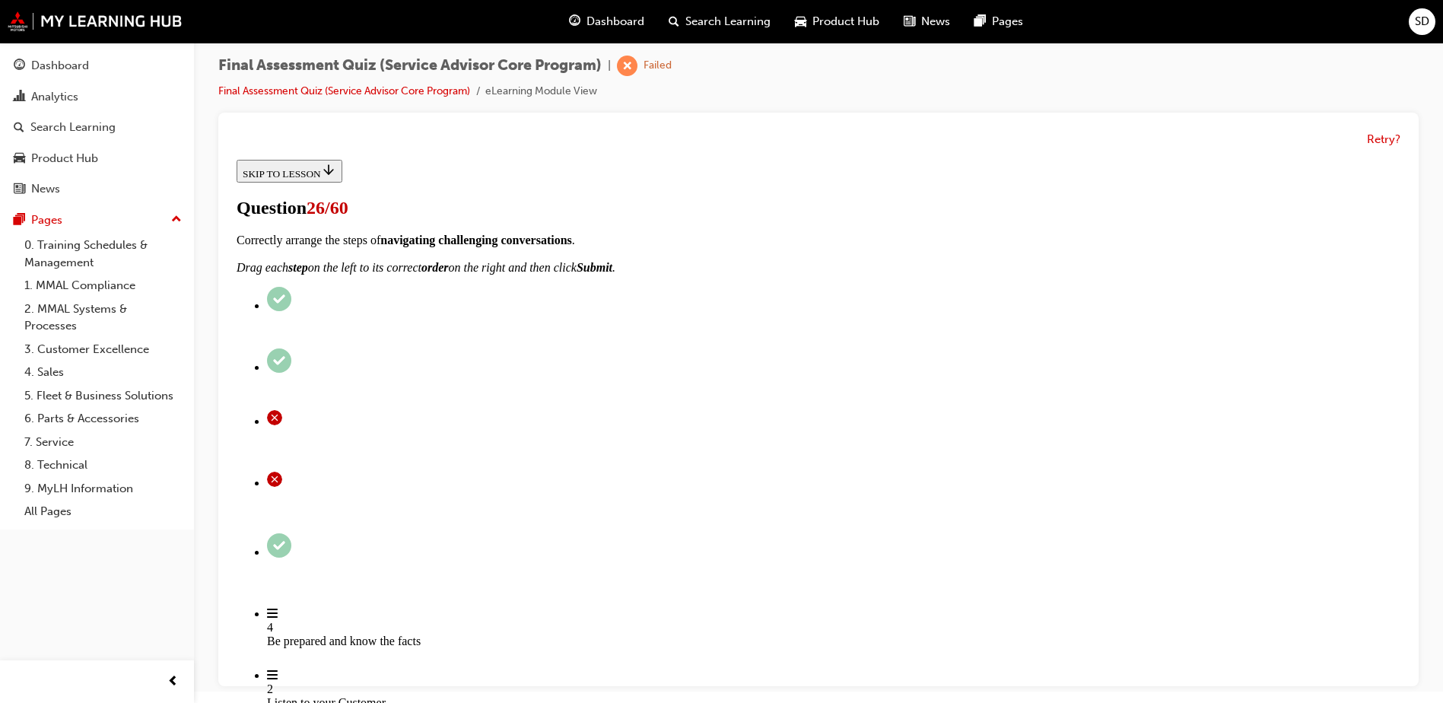
scroll to position [152, 0]
checkbox input "true"
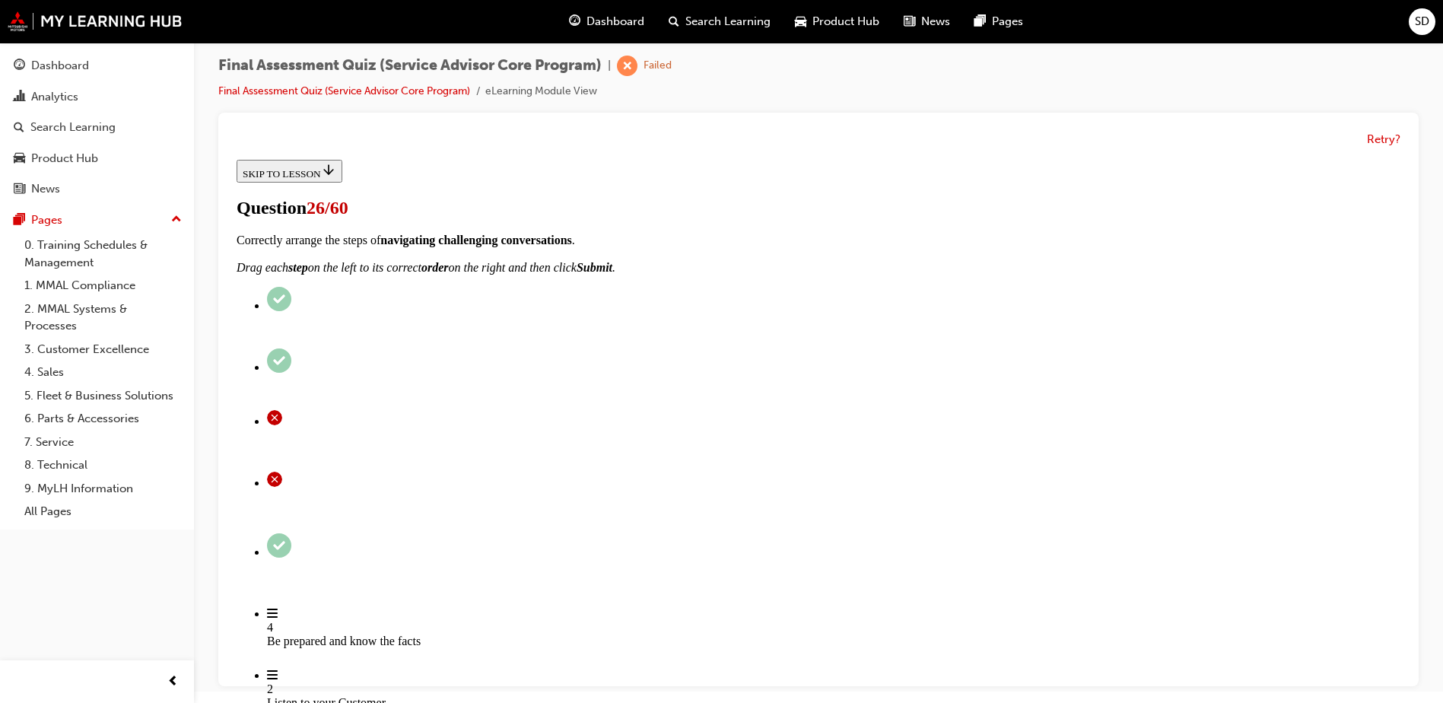
checkbox input "true"
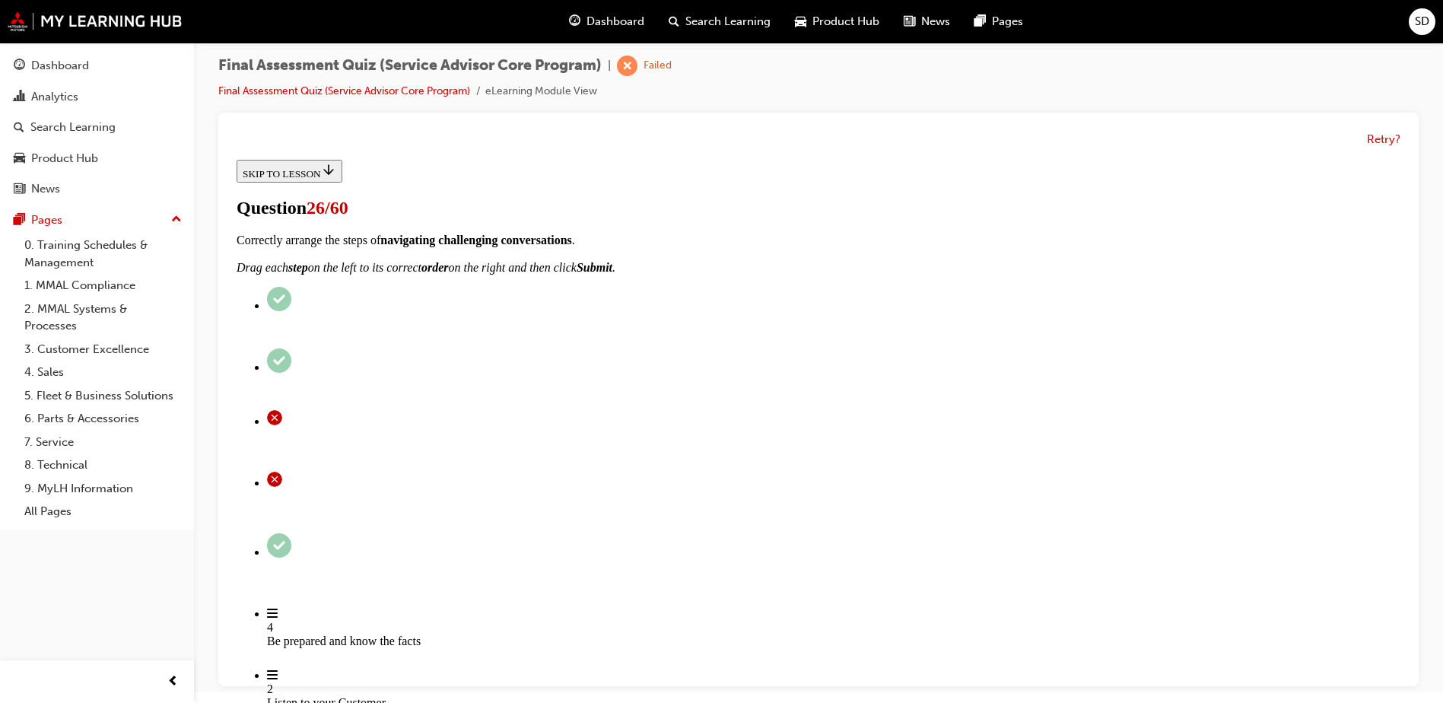
checkbox input "true"
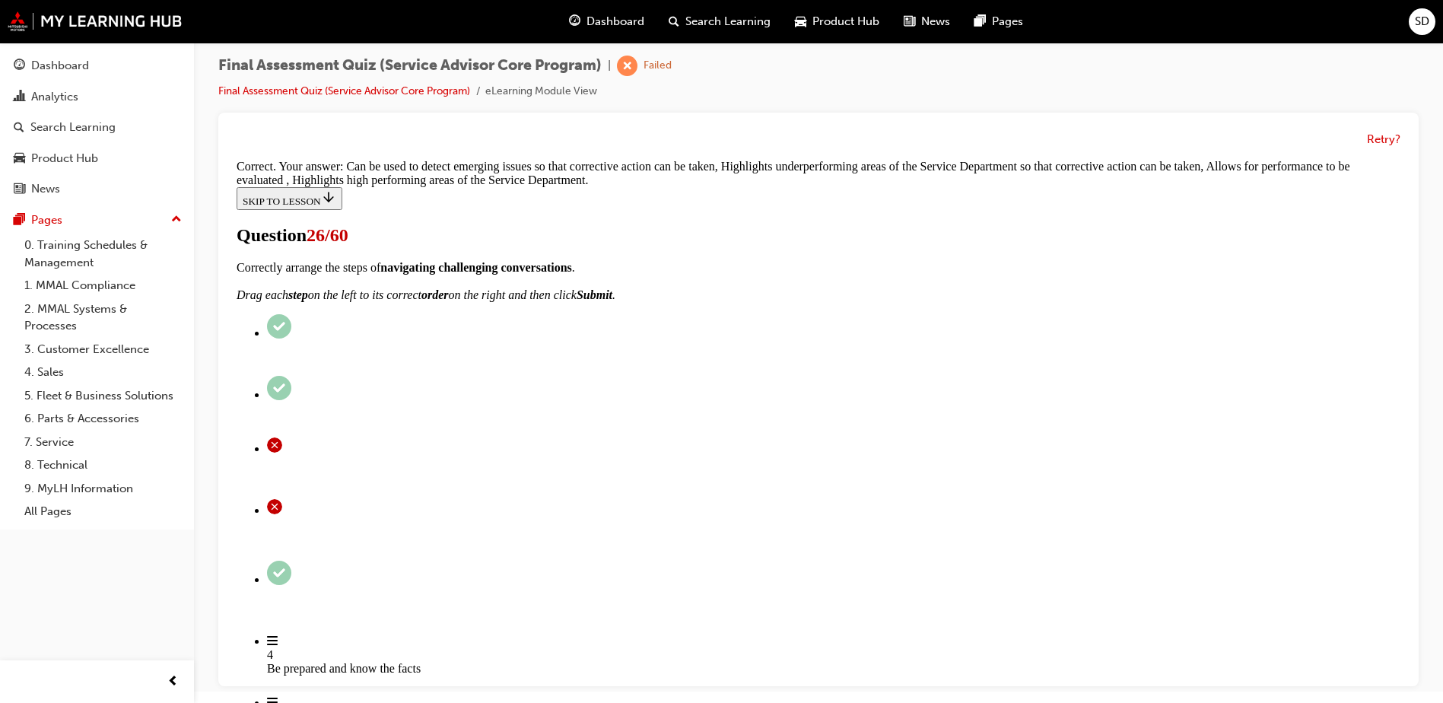
scroll to position [302, 0]
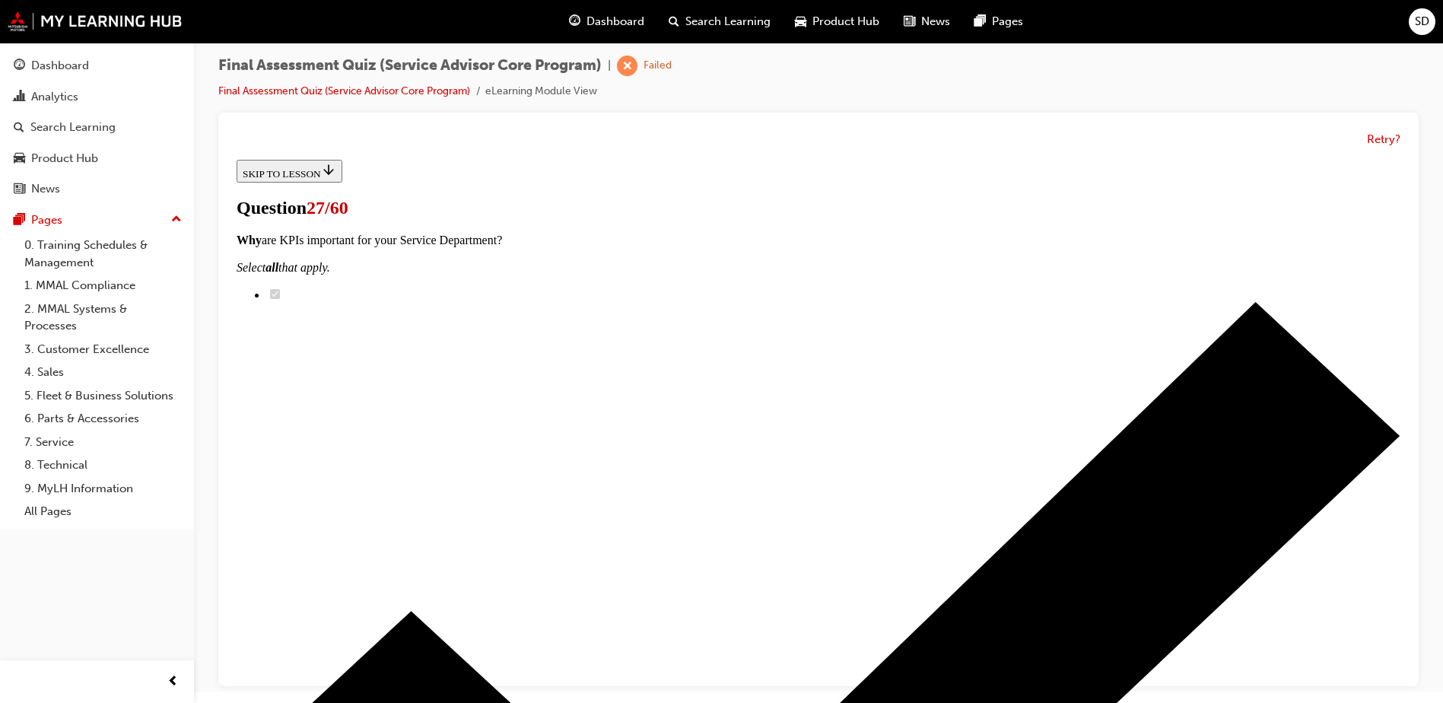
radio input "true"
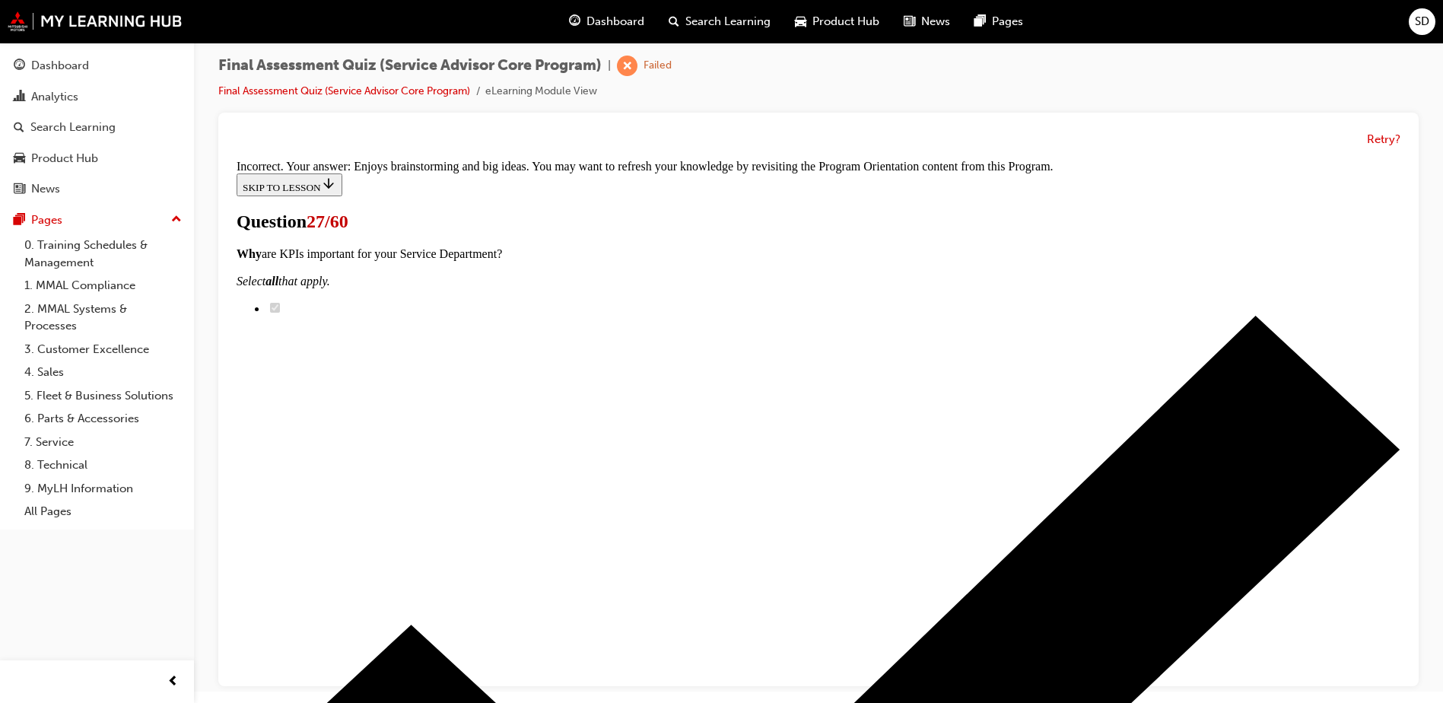
scroll to position [313, 0]
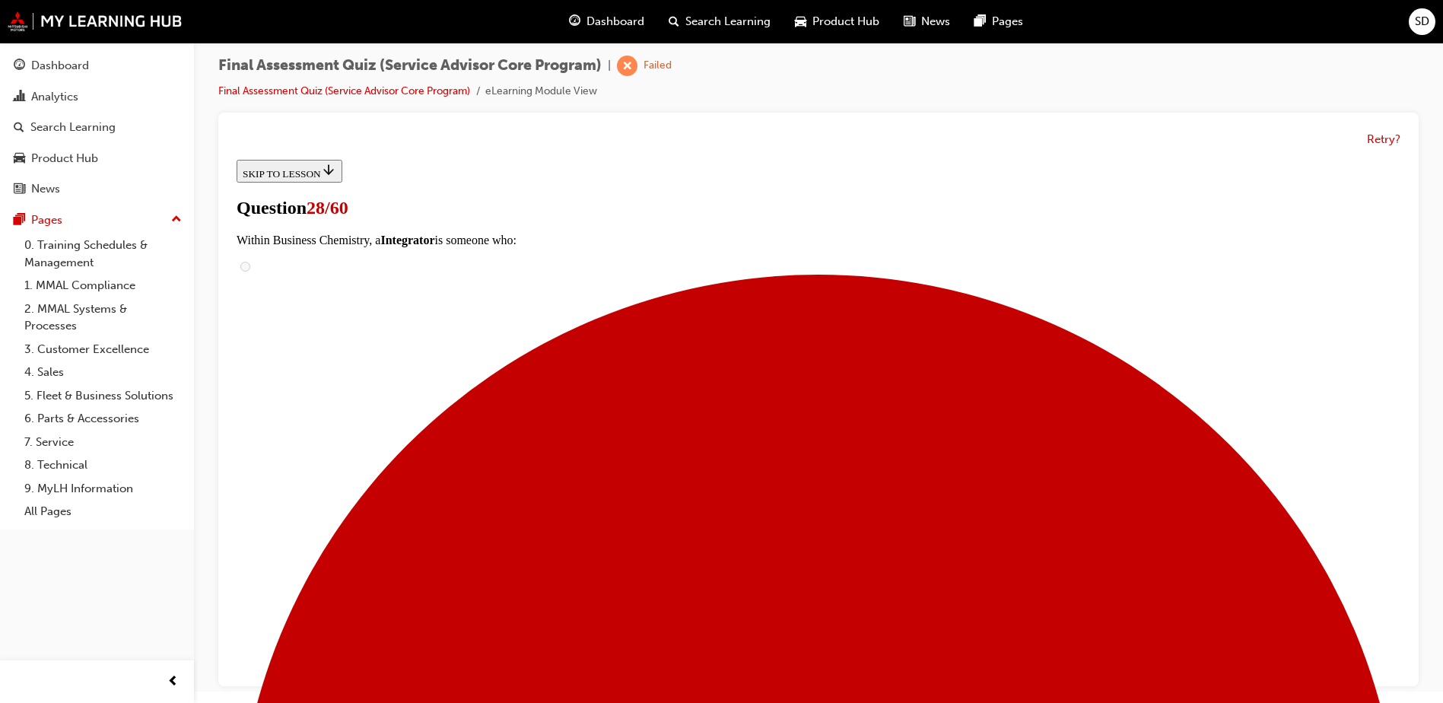
scroll to position [224, 0]
checkbox input "true"
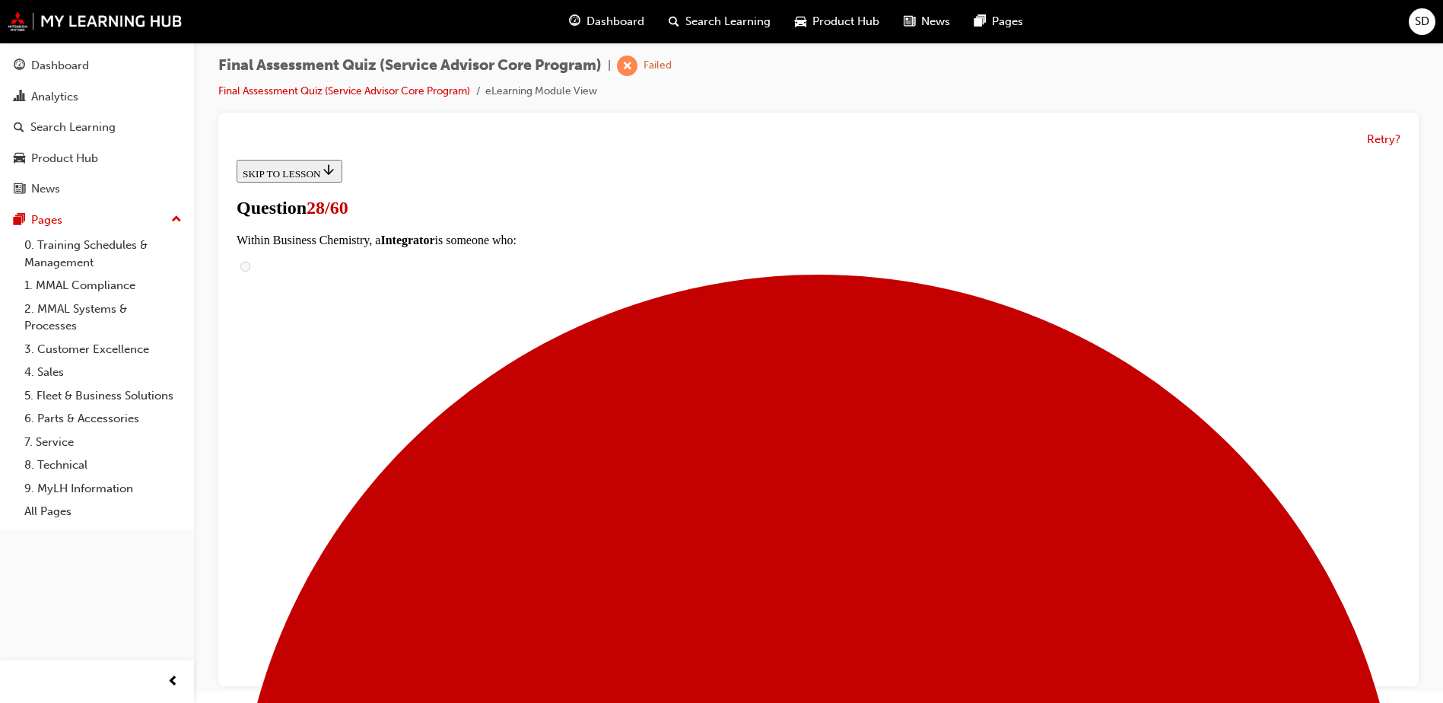
checkbox input "true"
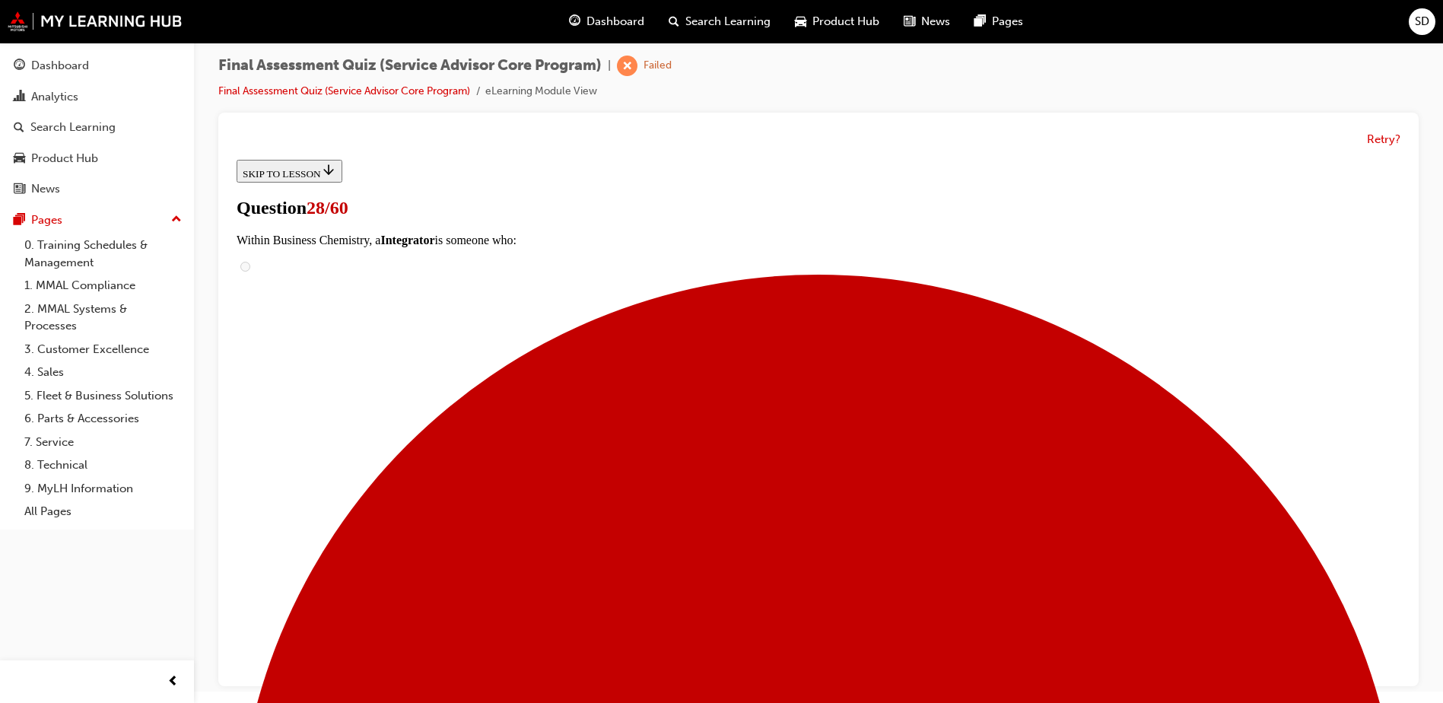
checkbox input "true"
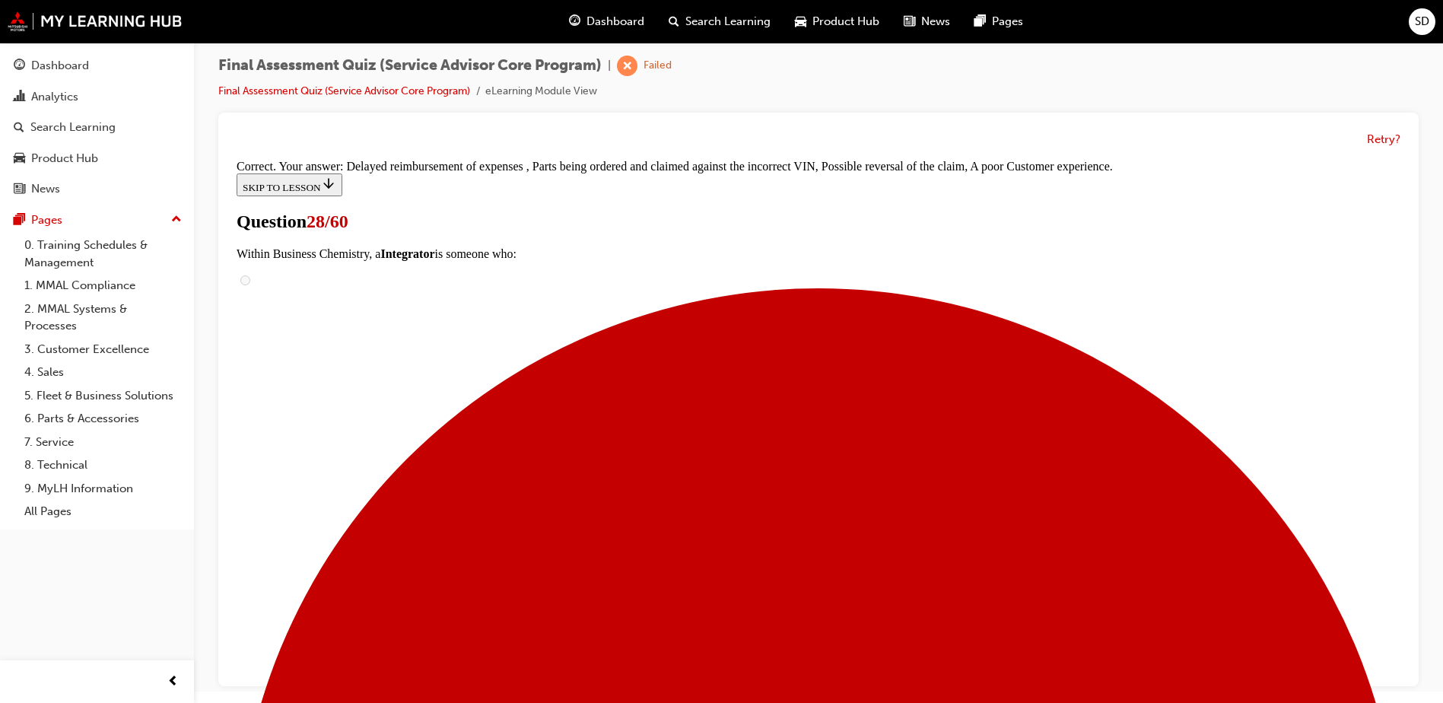
scroll to position [272, 0]
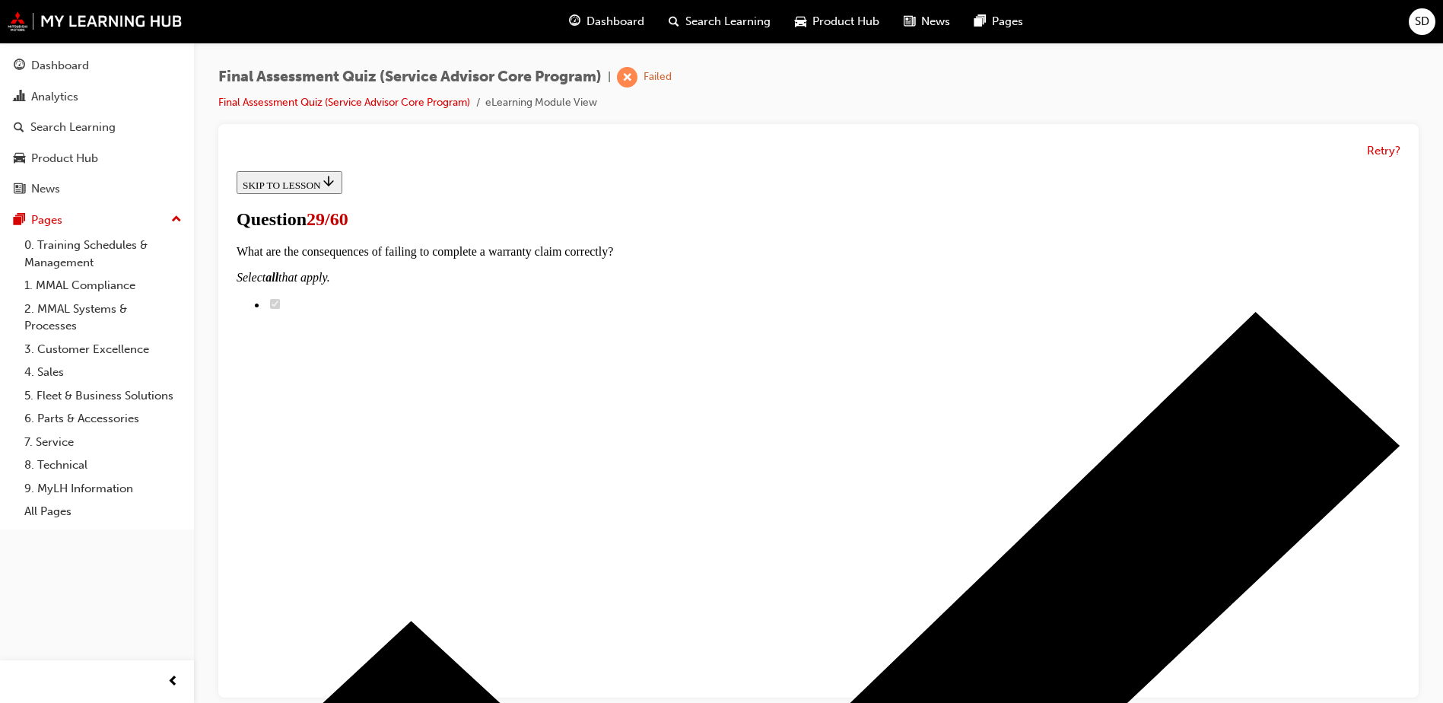
scroll to position [259, 0]
drag, startPoint x: 669, startPoint y: 473, endPoint x: 920, endPoint y: 298, distance: 305.4
drag, startPoint x: 650, startPoint y: 404, endPoint x: 930, endPoint y: 560, distance: 320.4
drag, startPoint x: 655, startPoint y: 397, endPoint x: 952, endPoint y: 474, distance: 307.2
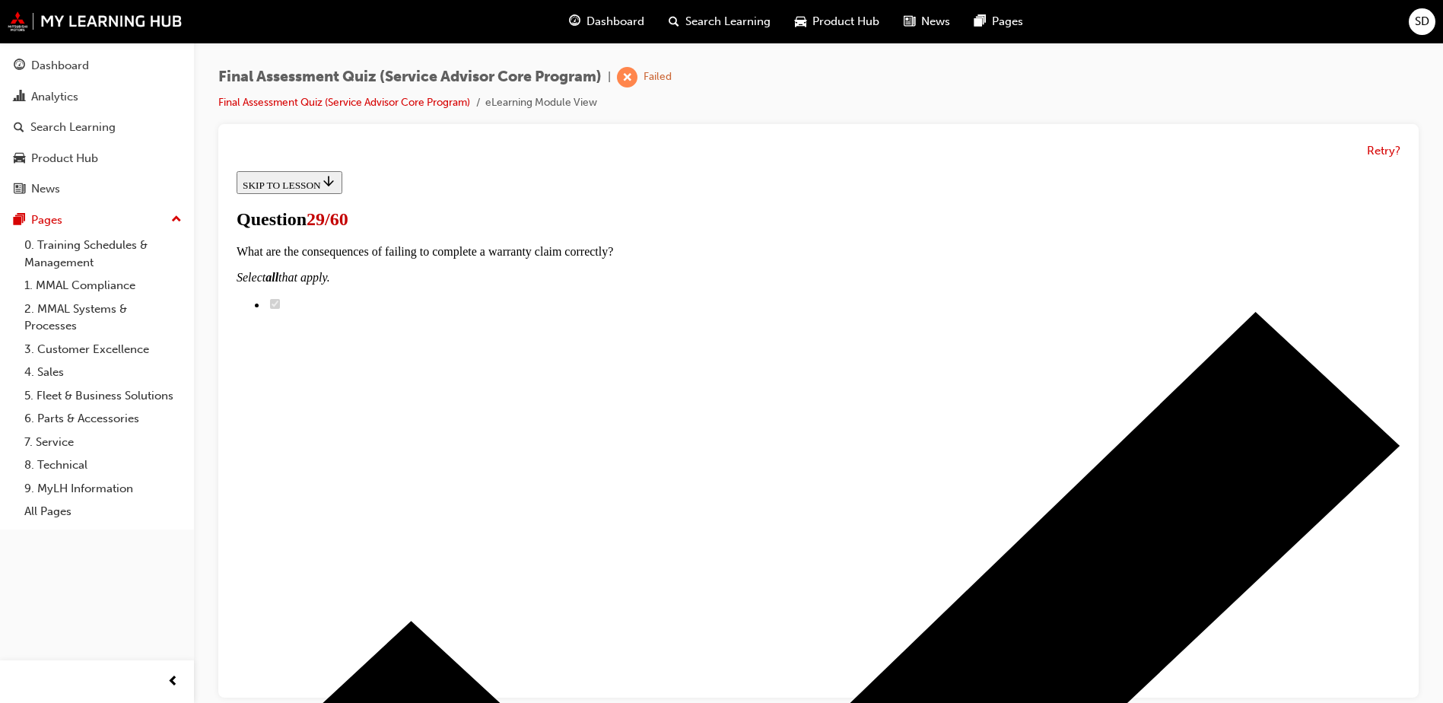
drag, startPoint x: 739, startPoint y: 399, endPoint x: 911, endPoint y: 399, distance: 171.2
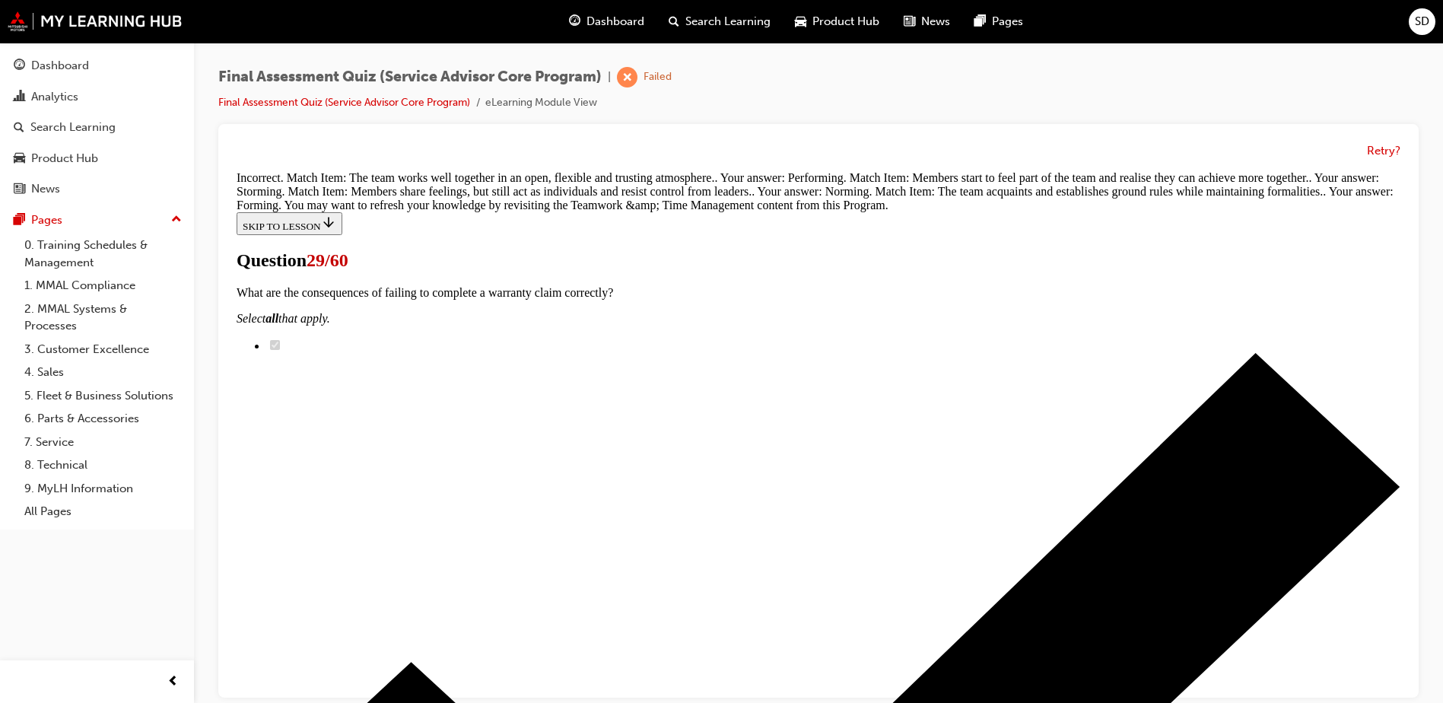
scroll to position [476, 0]
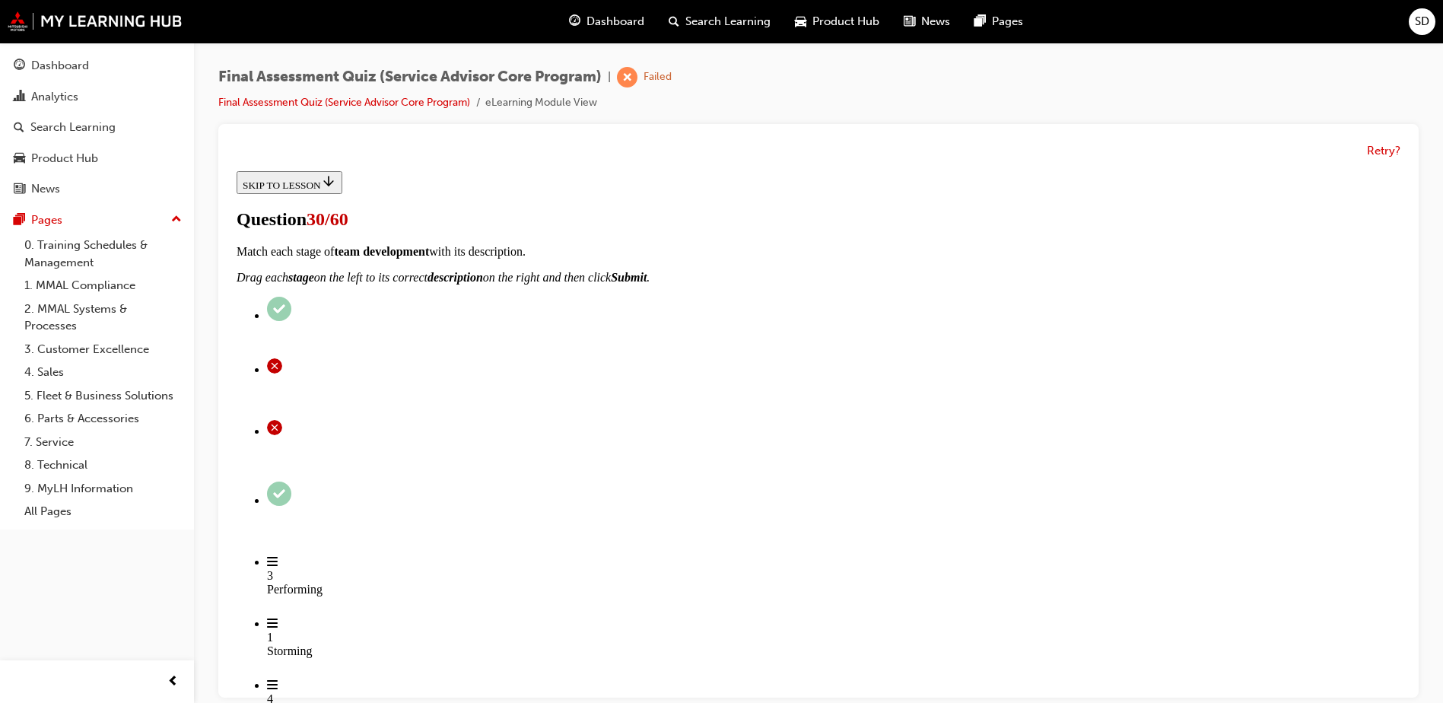
scroll to position [208, 0]
drag, startPoint x: 679, startPoint y: 368, endPoint x: 891, endPoint y: 379, distance: 212.5
drag, startPoint x: 714, startPoint y: 456, endPoint x: 964, endPoint y: 458, distance: 249.5
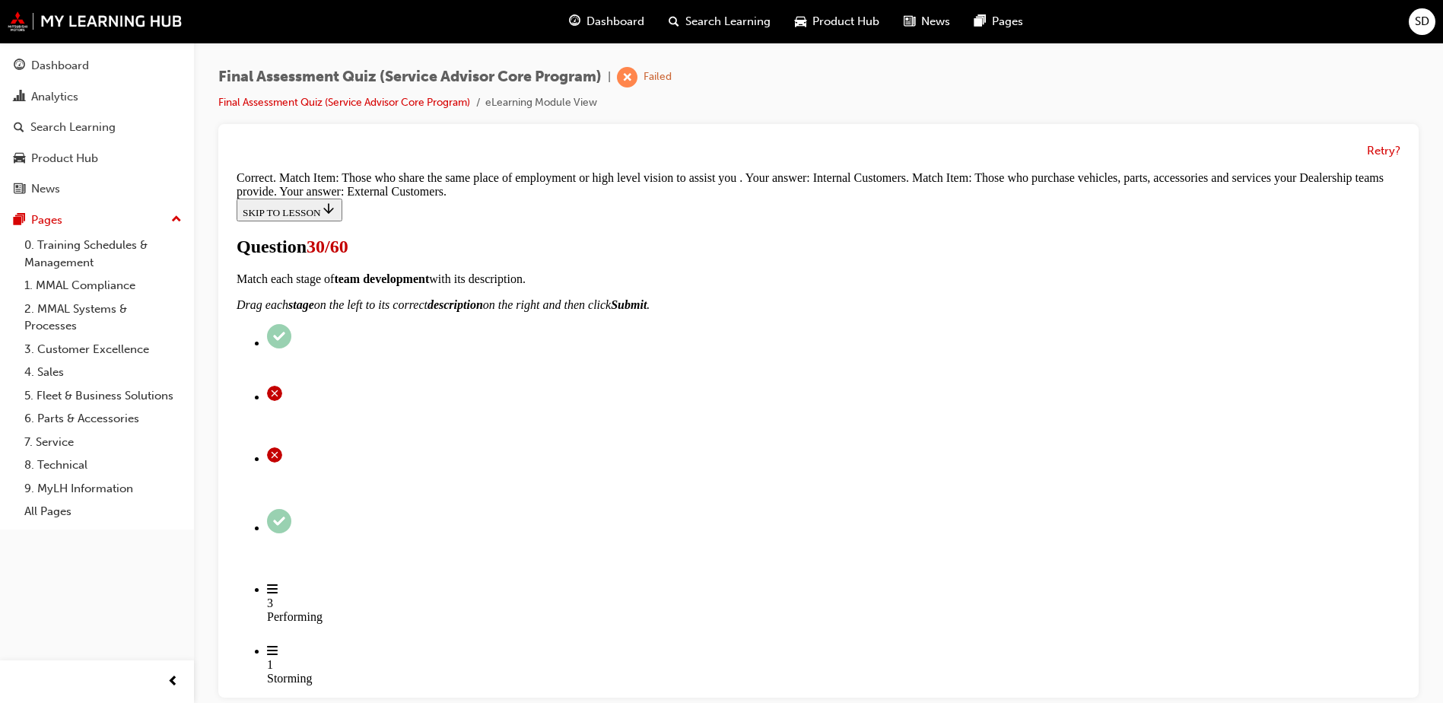
scroll to position [11, 0]
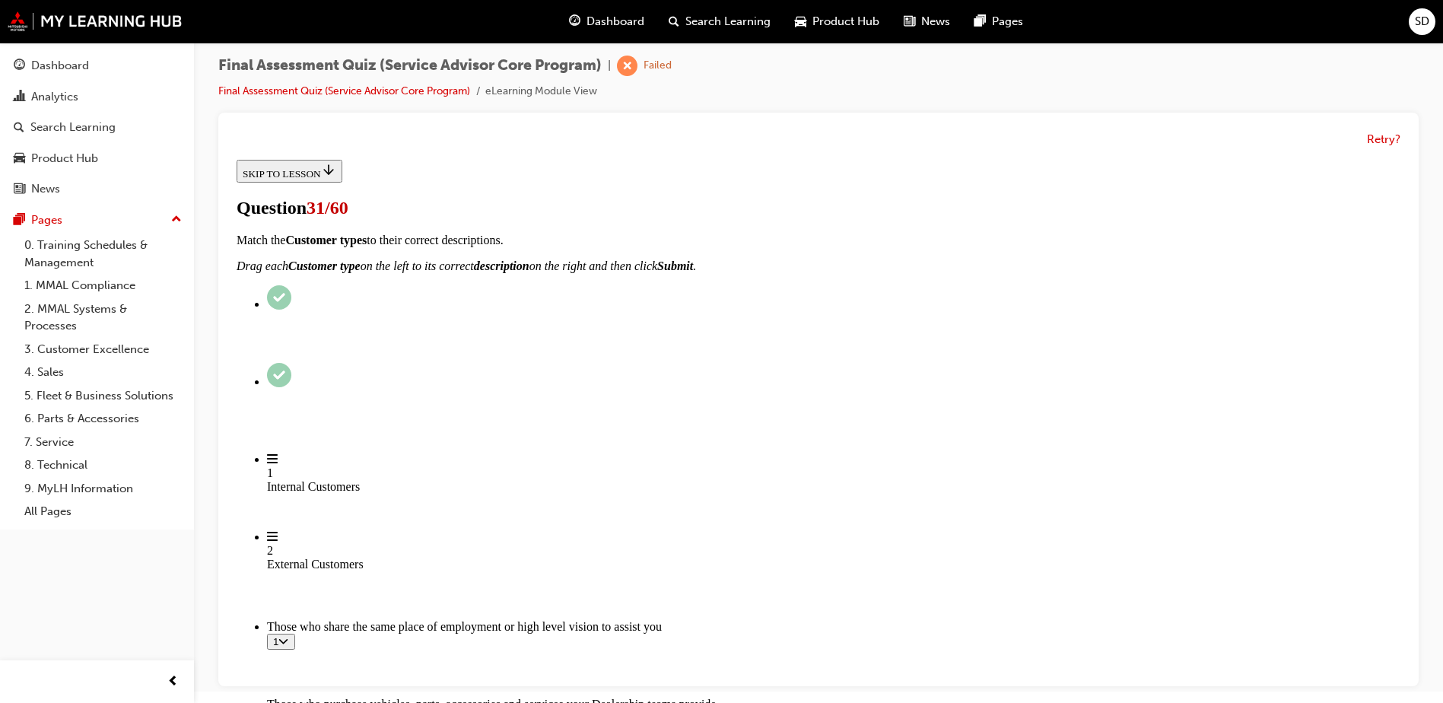
scroll to position [77, 0]
drag, startPoint x: 644, startPoint y: 566, endPoint x: 784, endPoint y: 348, distance: 259.3
drag, startPoint x: 662, startPoint y: 569, endPoint x: 923, endPoint y: 572, distance: 260.9
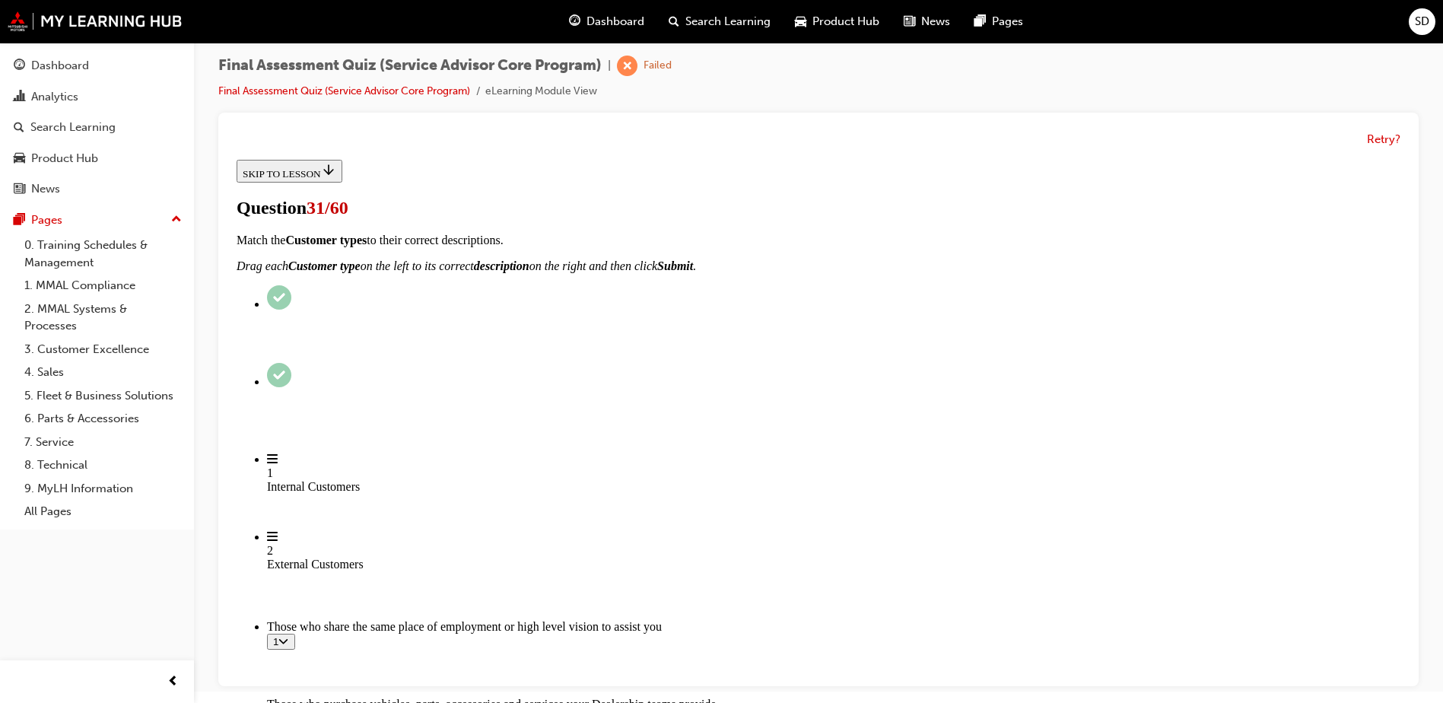
drag, startPoint x: 718, startPoint y: 640, endPoint x: 1012, endPoint y: 644, distance: 294.4
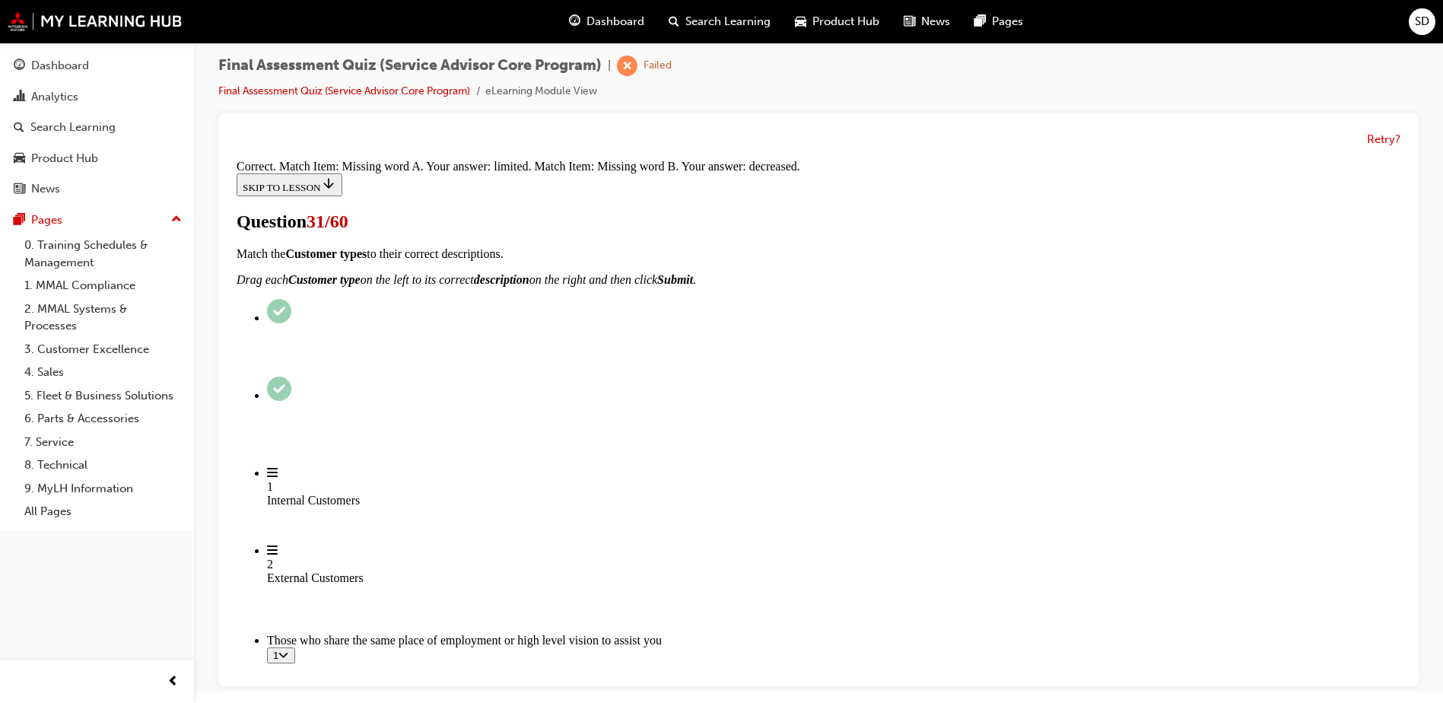
scroll to position [300, 0]
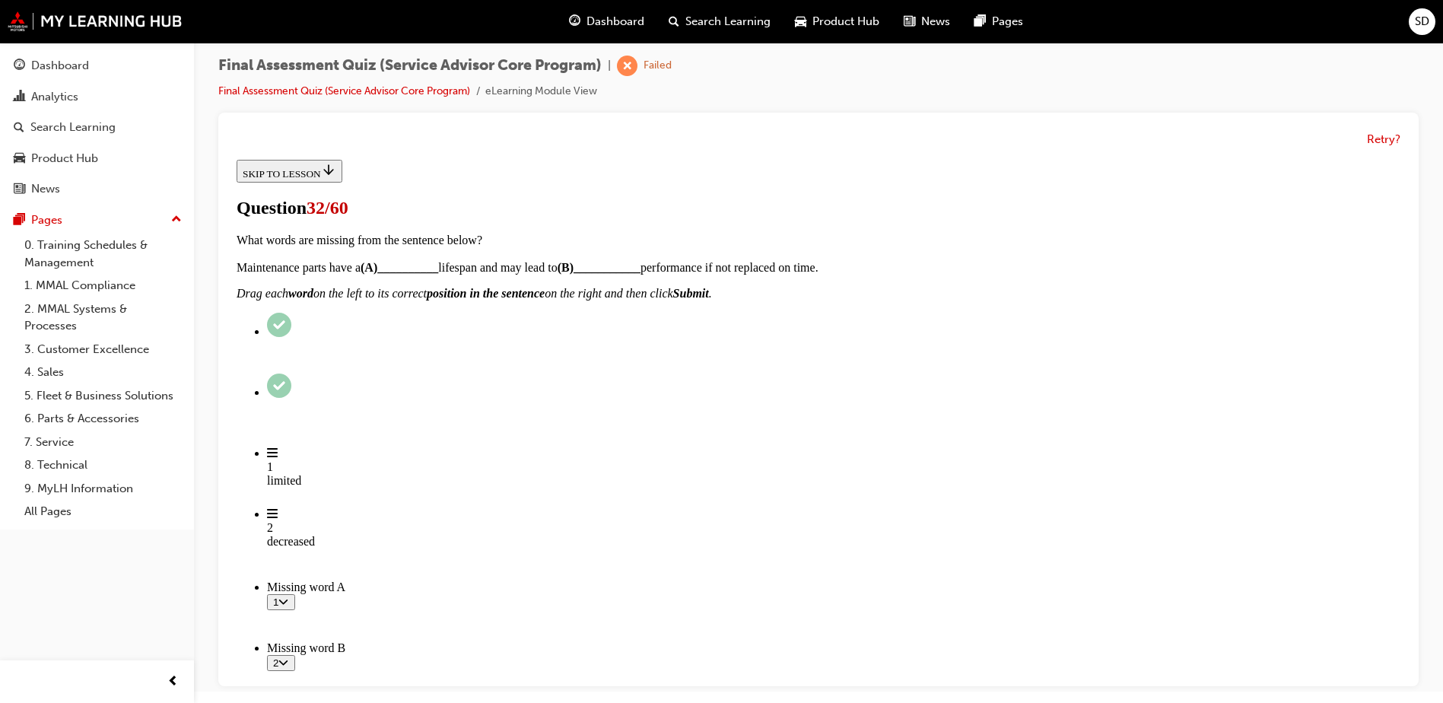
scroll to position [288, 0]
drag, startPoint x: 661, startPoint y: 344, endPoint x: 935, endPoint y: 276, distance: 282.1
drag, startPoint x: 652, startPoint y: 434, endPoint x: 909, endPoint y: 344, distance: 272.3
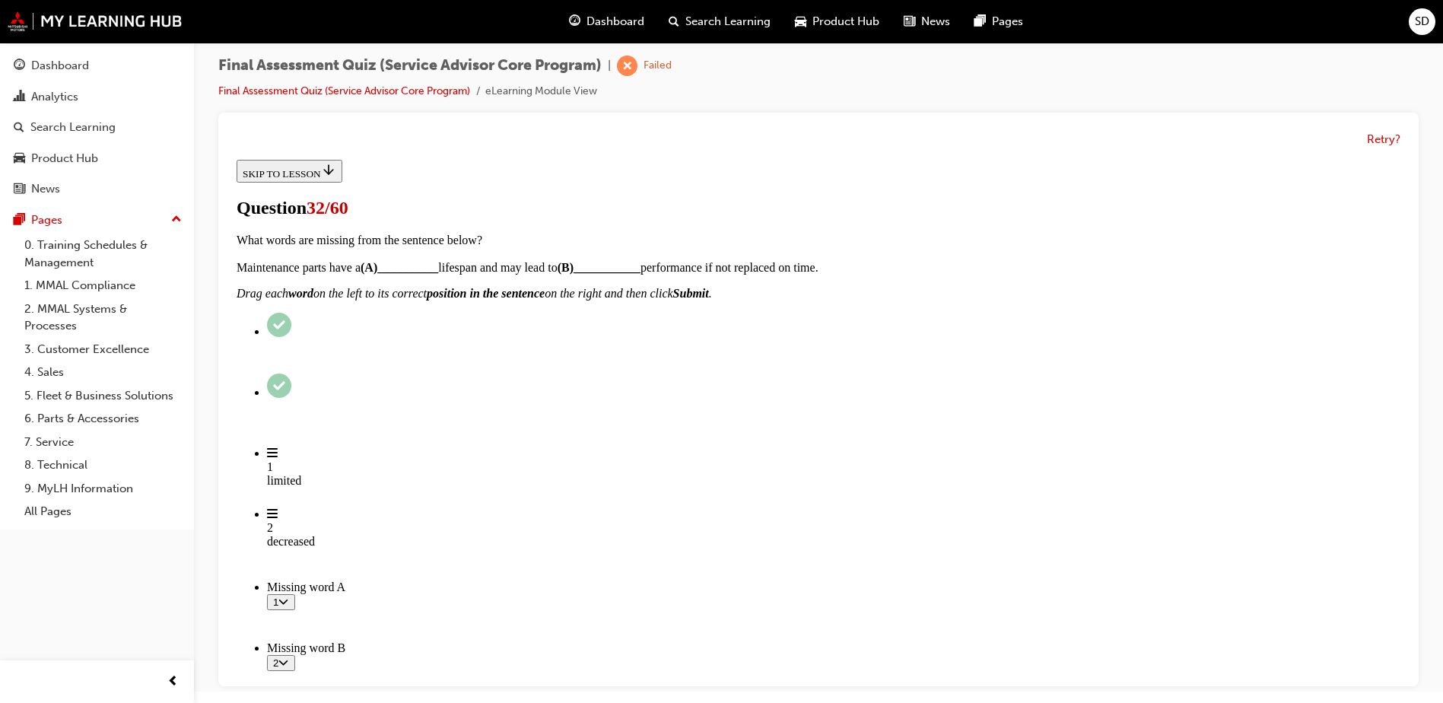
scroll to position [516, 0]
drag, startPoint x: 619, startPoint y: 506, endPoint x: 902, endPoint y: 203, distance: 414.4
drag, startPoint x: 633, startPoint y: 599, endPoint x: 888, endPoint y: 269, distance: 417.1
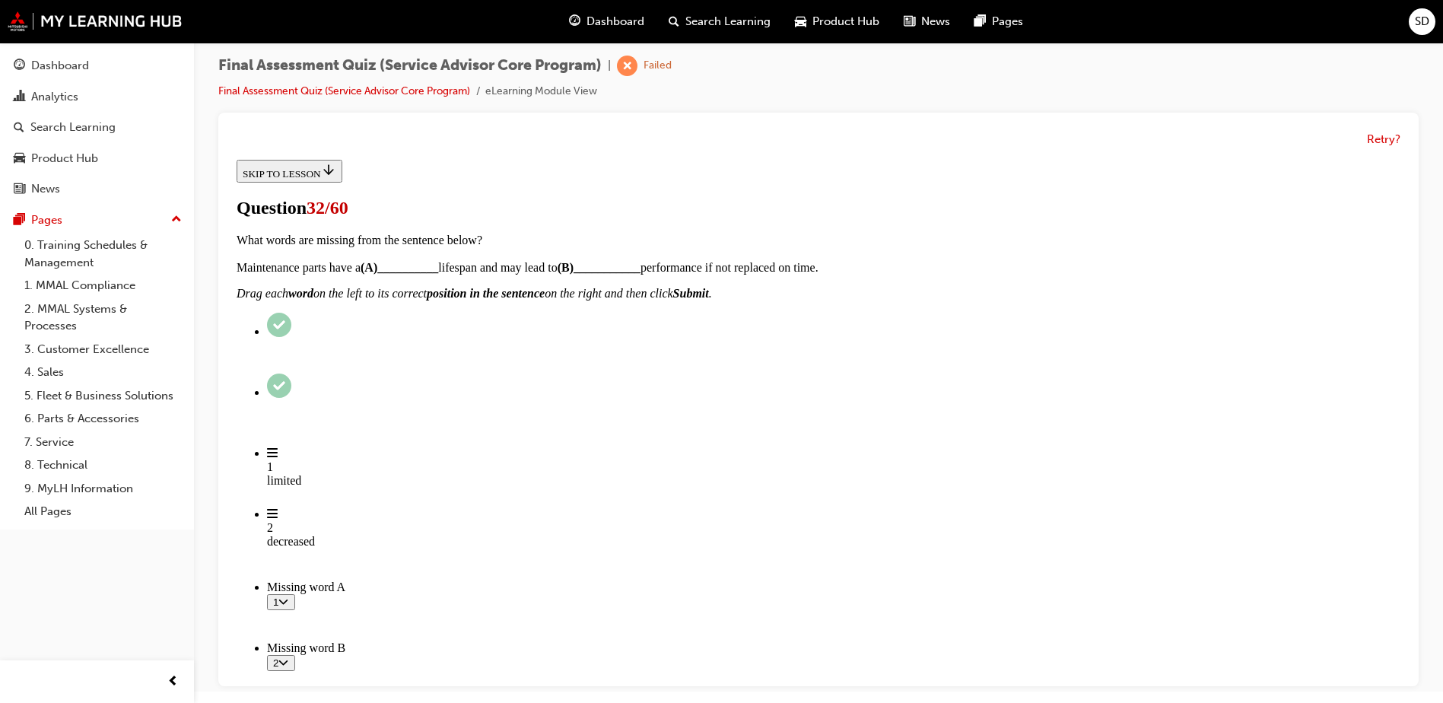
drag, startPoint x: 656, startPoint y: 593, endPoint x: 912, endPoint y: 345, distance: 356.1
drag, startPoint x: 663, startPoint y: 442, endPoint x: 946, endPoint y: 438, distance: 283.8
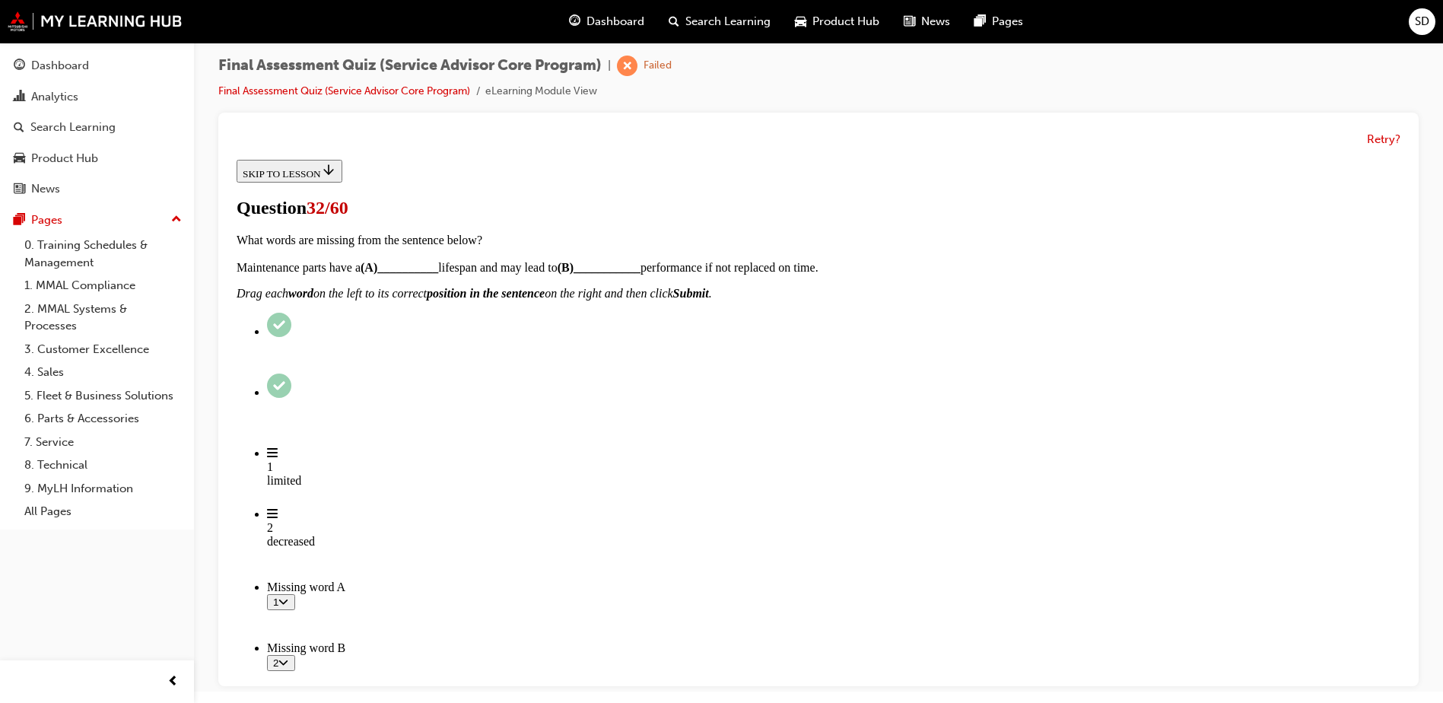
drag, startPoint x: 687, startPoint y: 583, endPoint x: 914, endPoint y: 501, distance: 241.1
drag, startPoint x: 647, startPoint y: 578, endPoint x: 920, endPoint y: 587, distance: 273.2
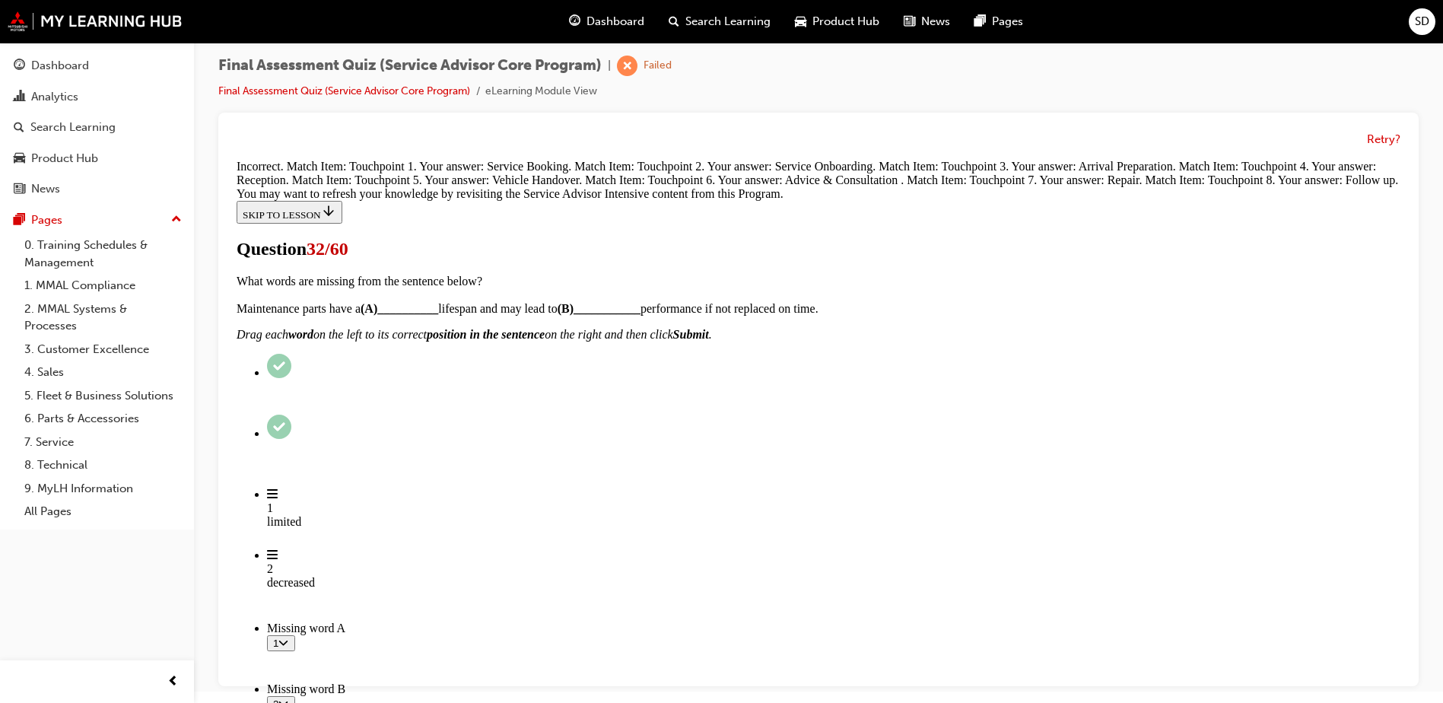
scroll to position [787, 0]
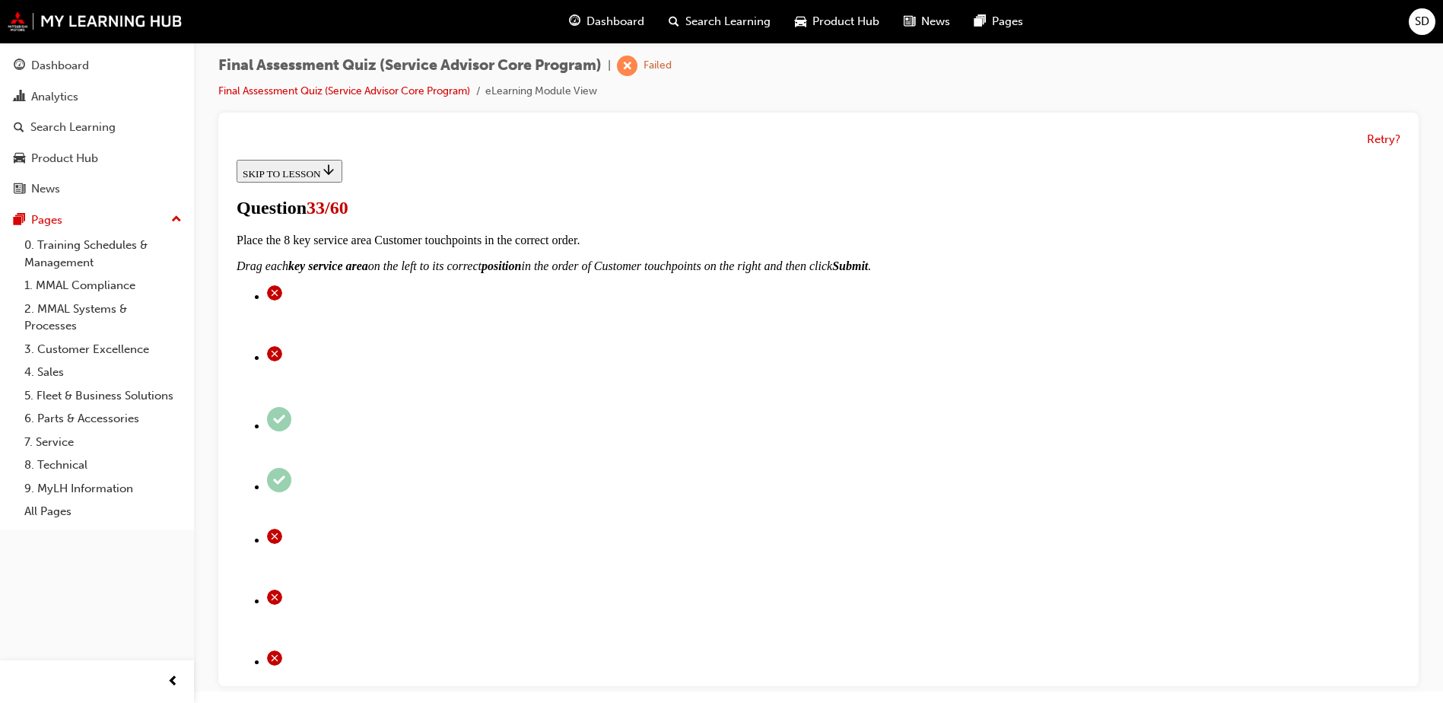
radio input "true"
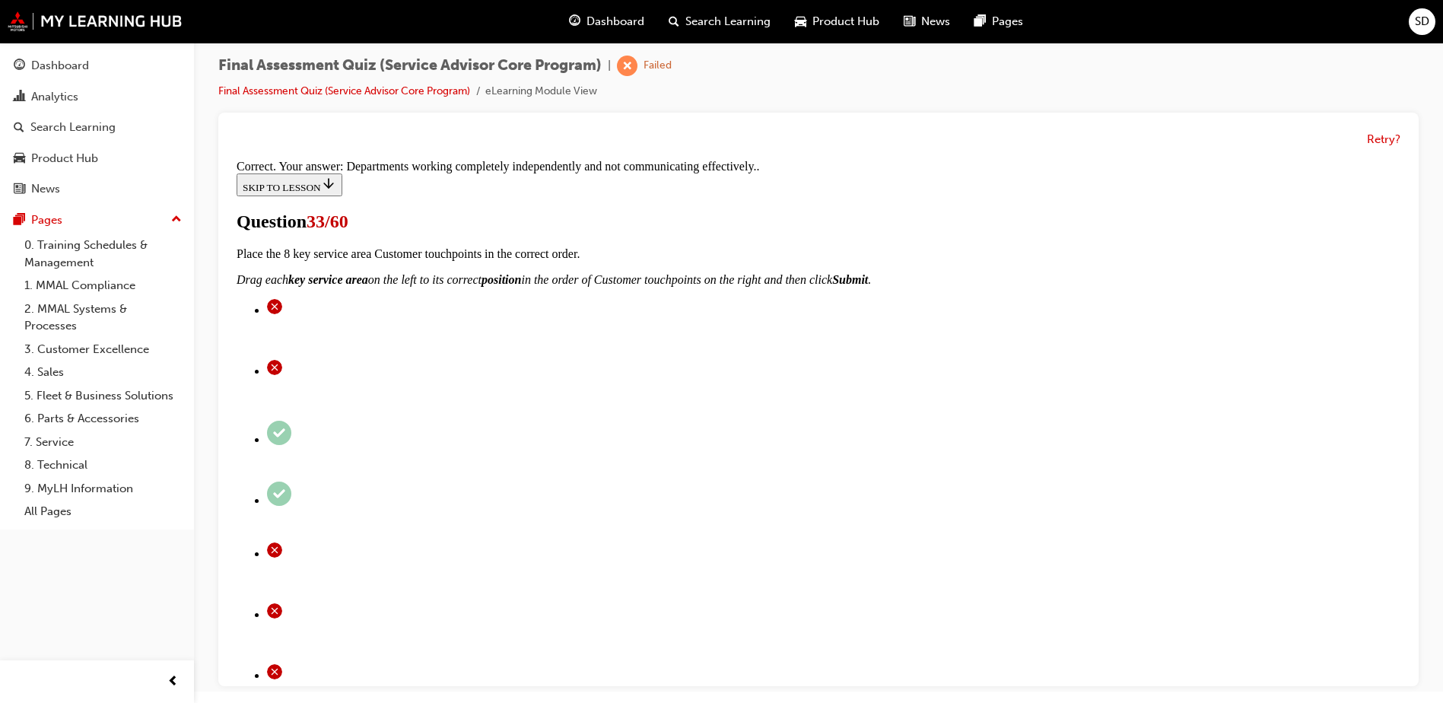
scroll to position [265, 0]
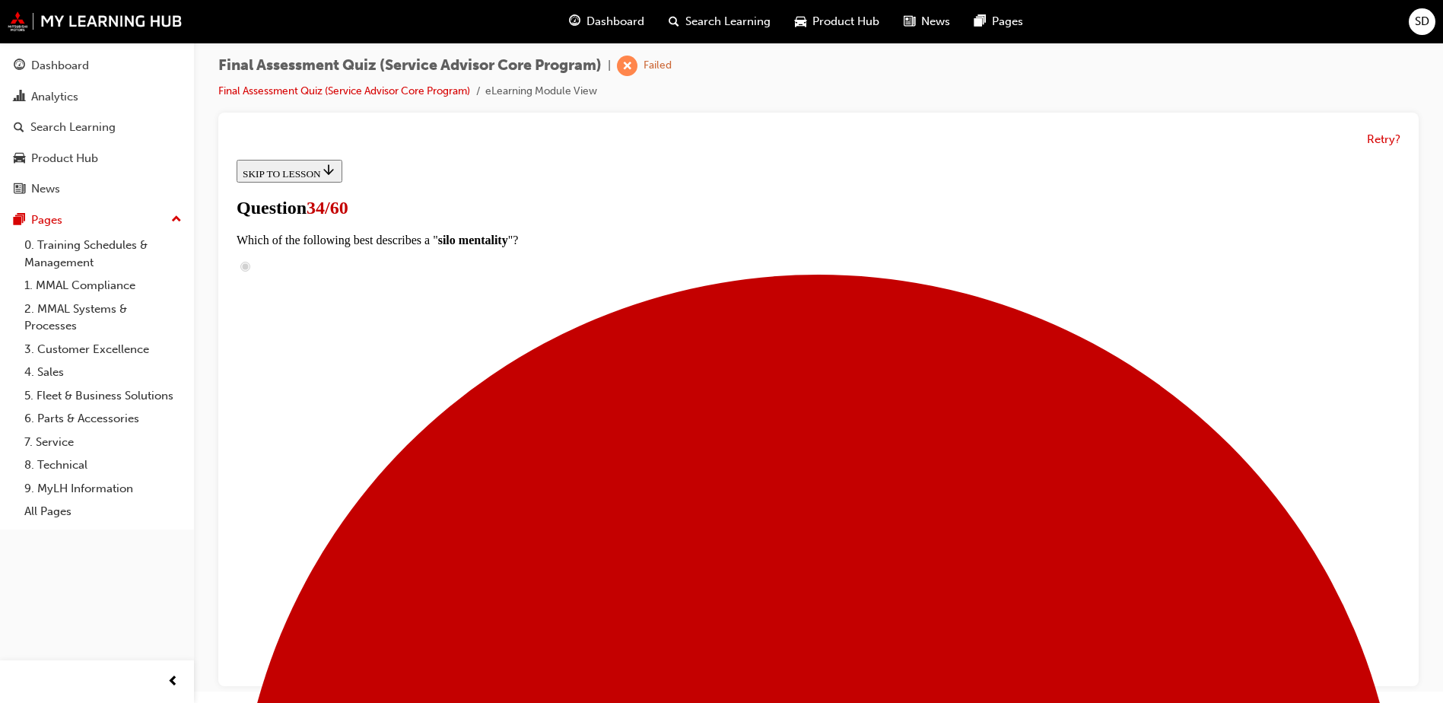
scroll to position [0, 0]
radio input "true"
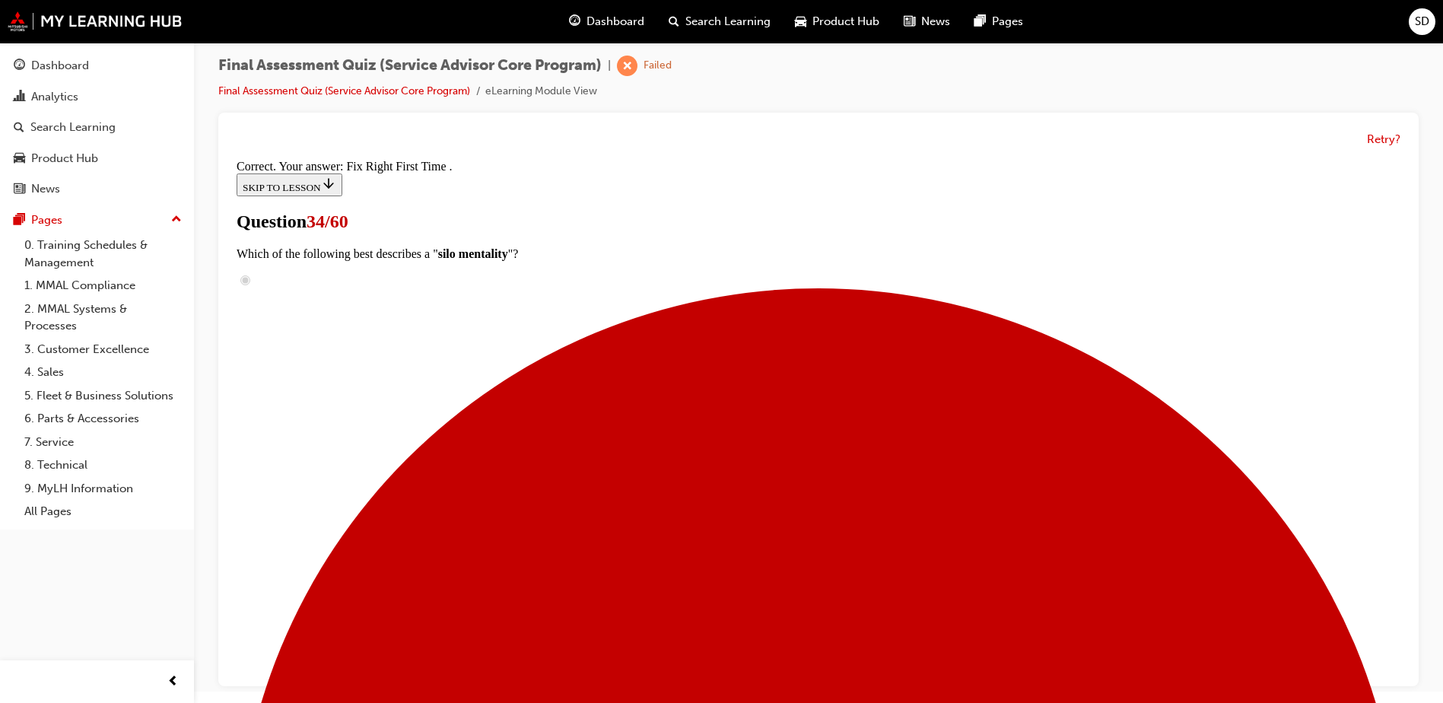
scroll to position [281, 0]
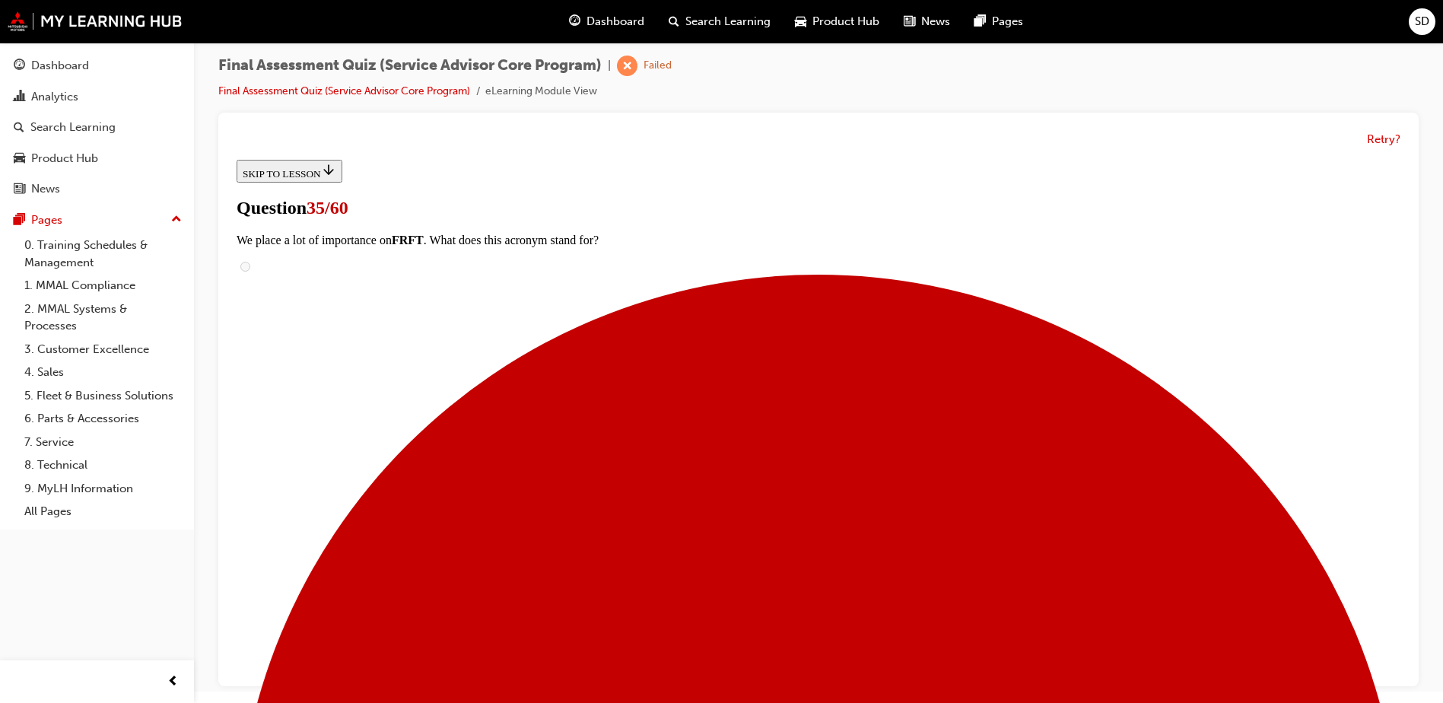
scroll to position [228, 0]
checkbox input "true"
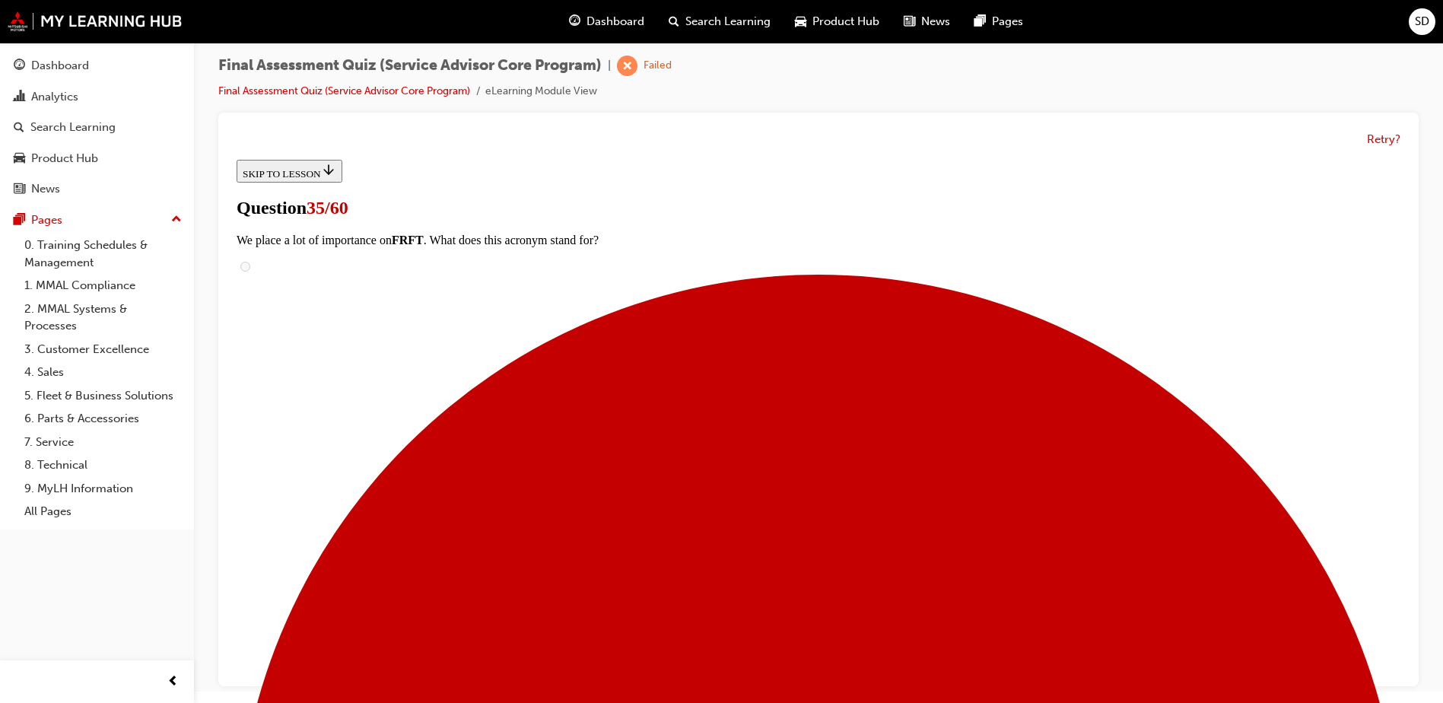
checkbox input "true"
drag, startPoint x: 588, startPoint y: 457, endPoint x: 587, endPoint y: 485, distance: 27.4
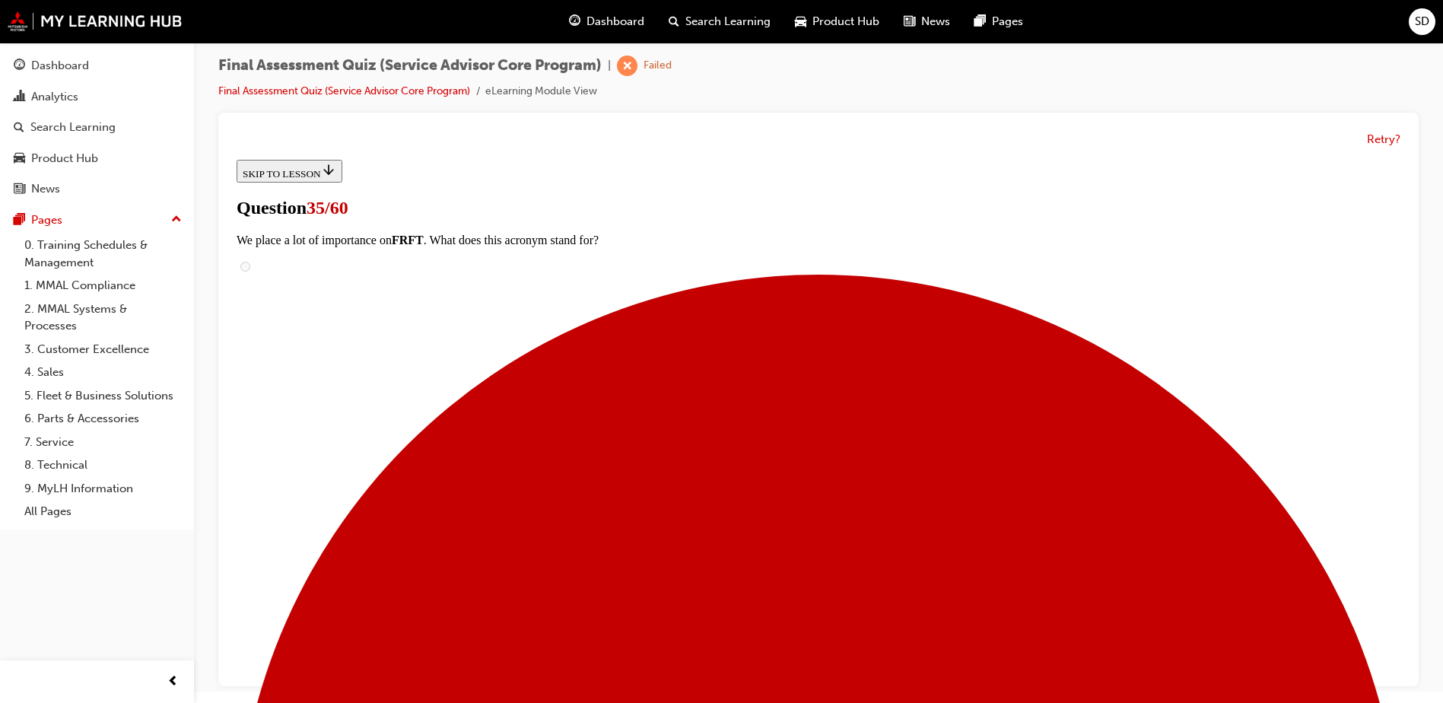
checkbox input "true"
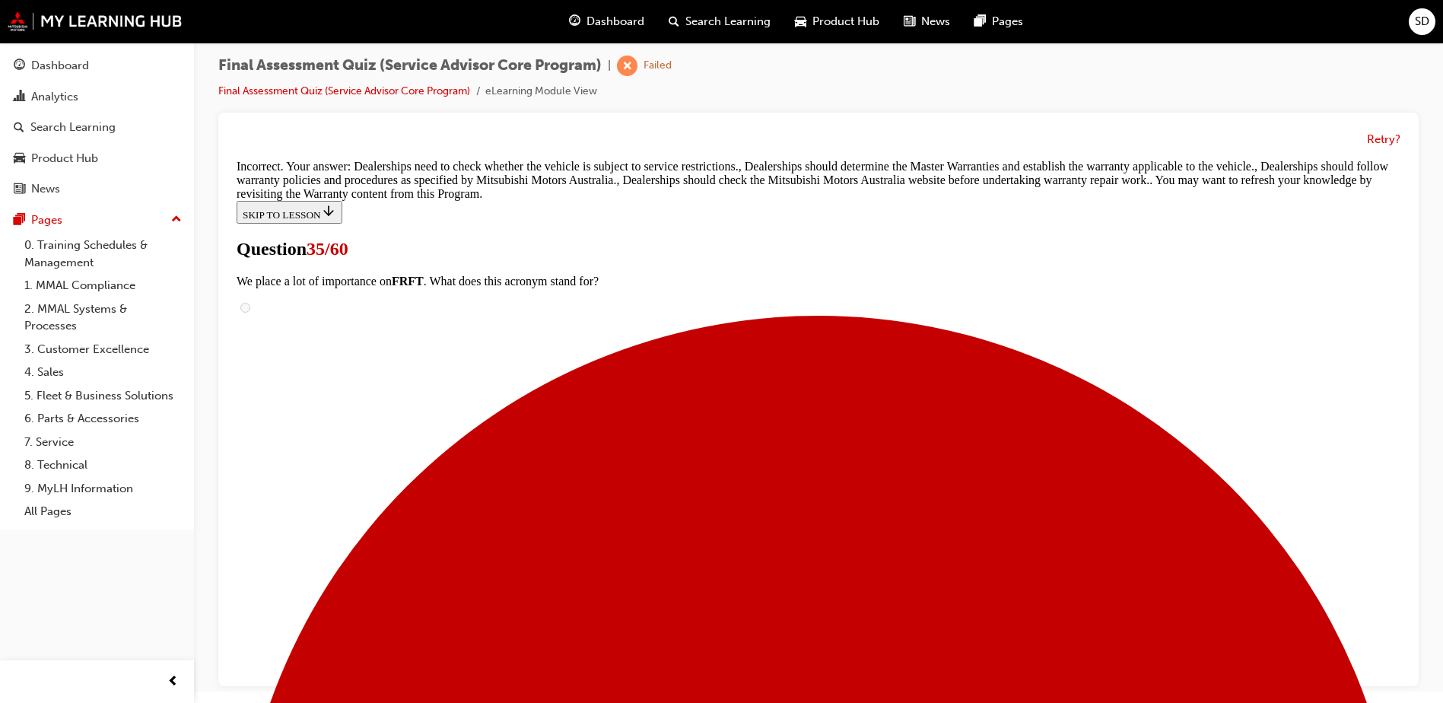
scroll to position [478, 0]
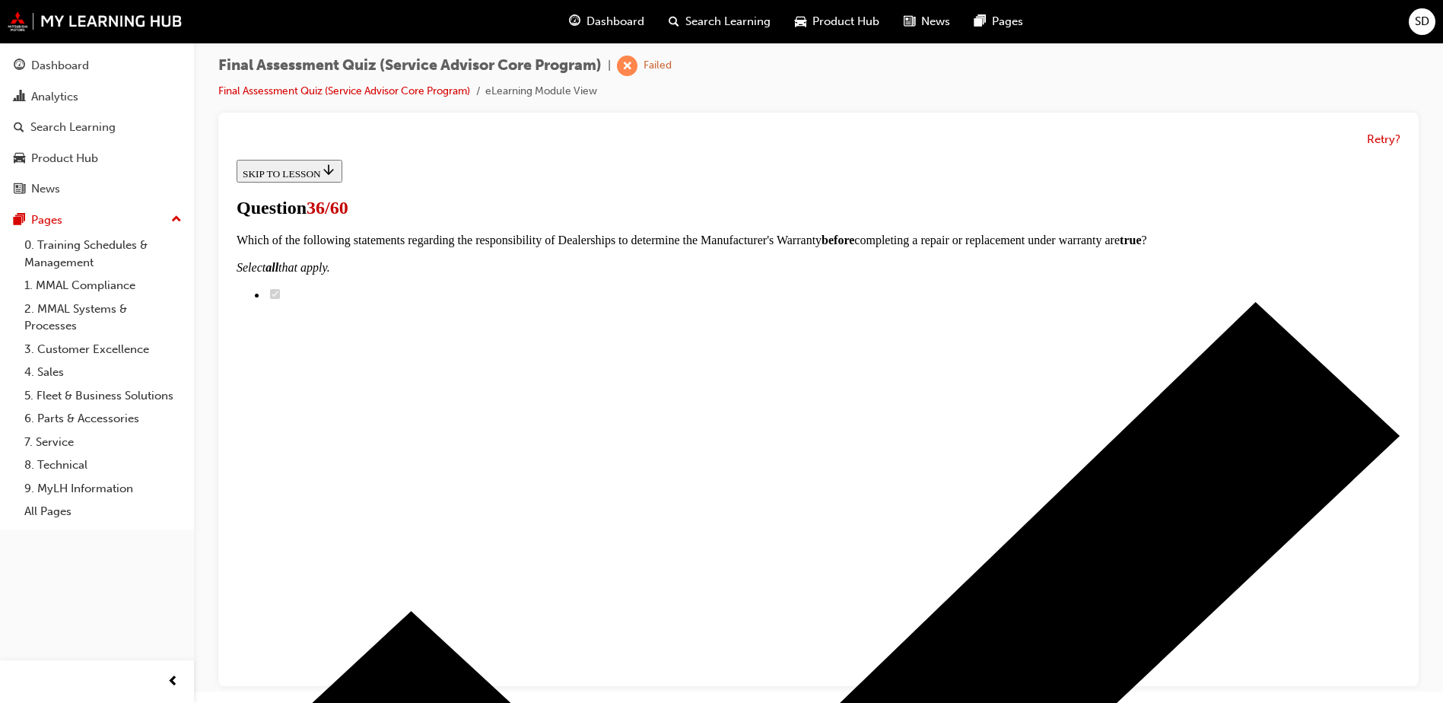
radio input "true"
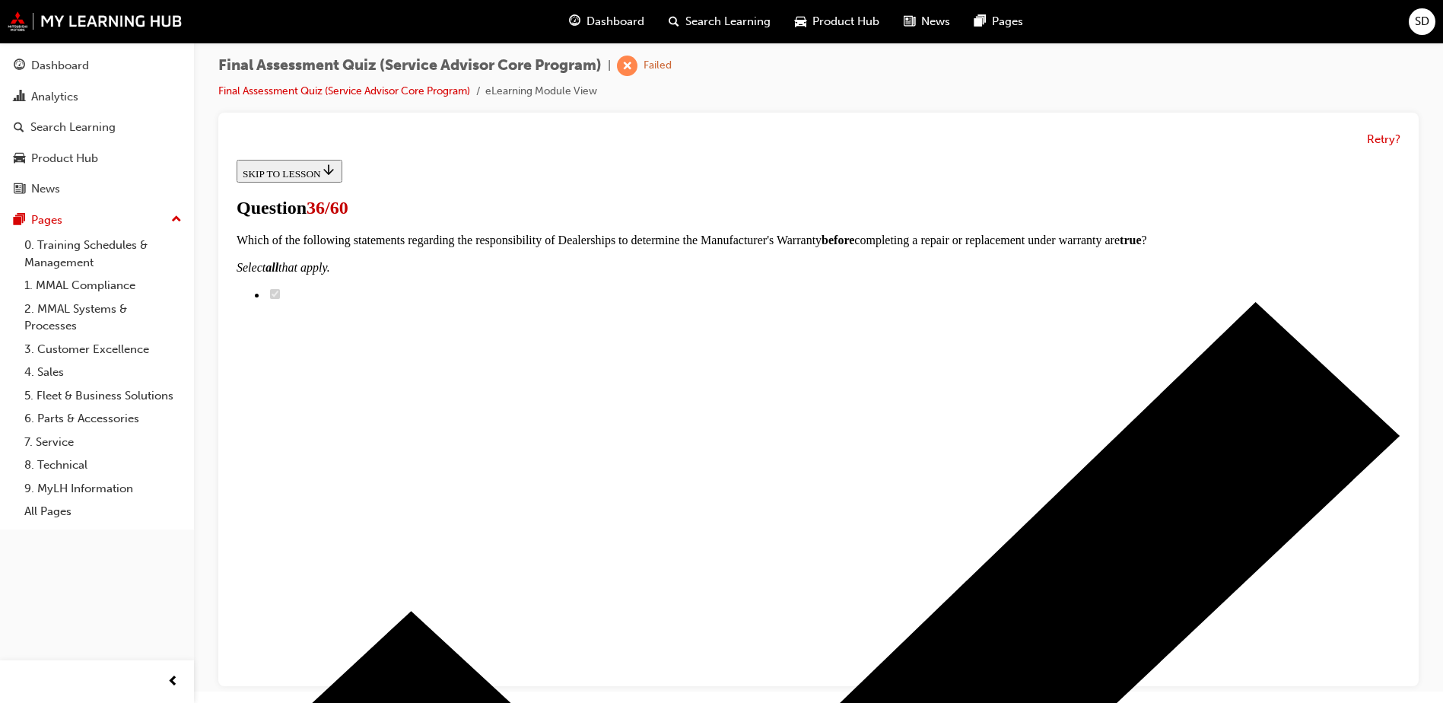
radio input "true"
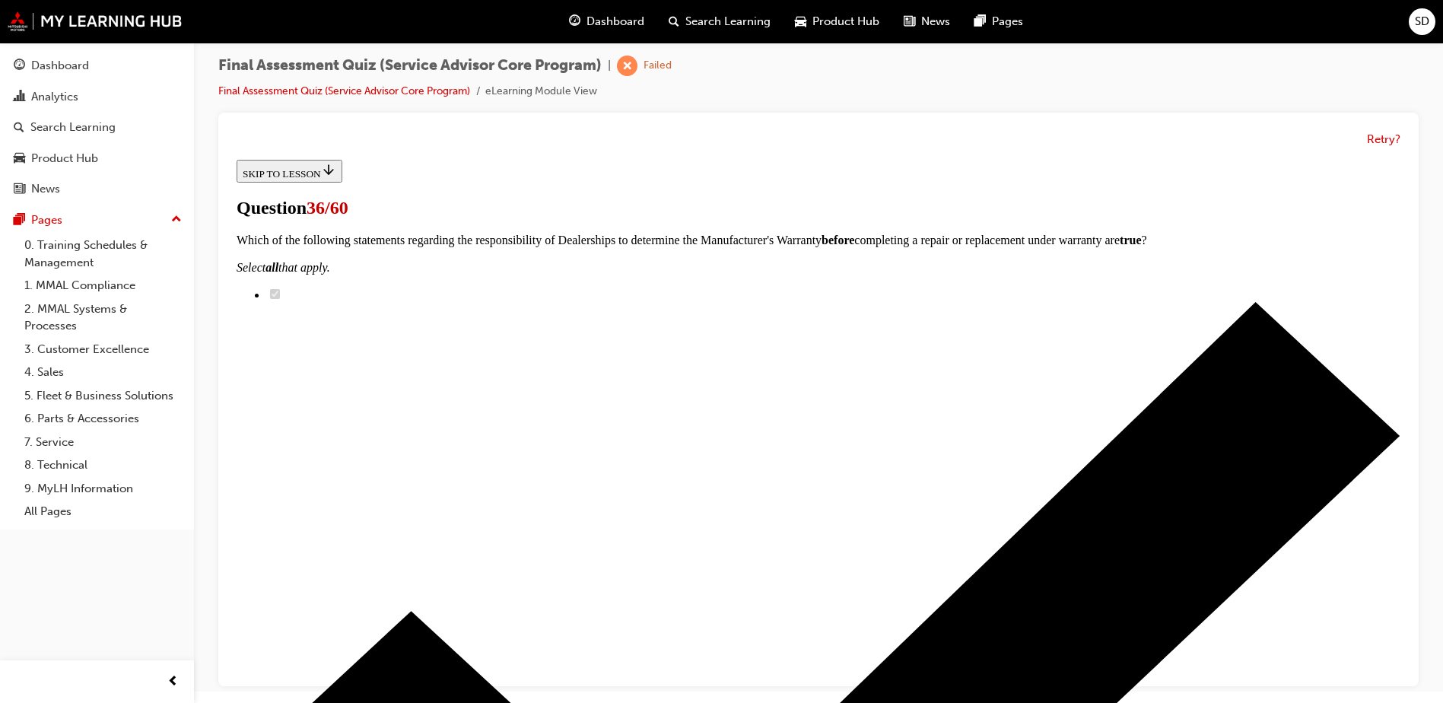
radio input "true"
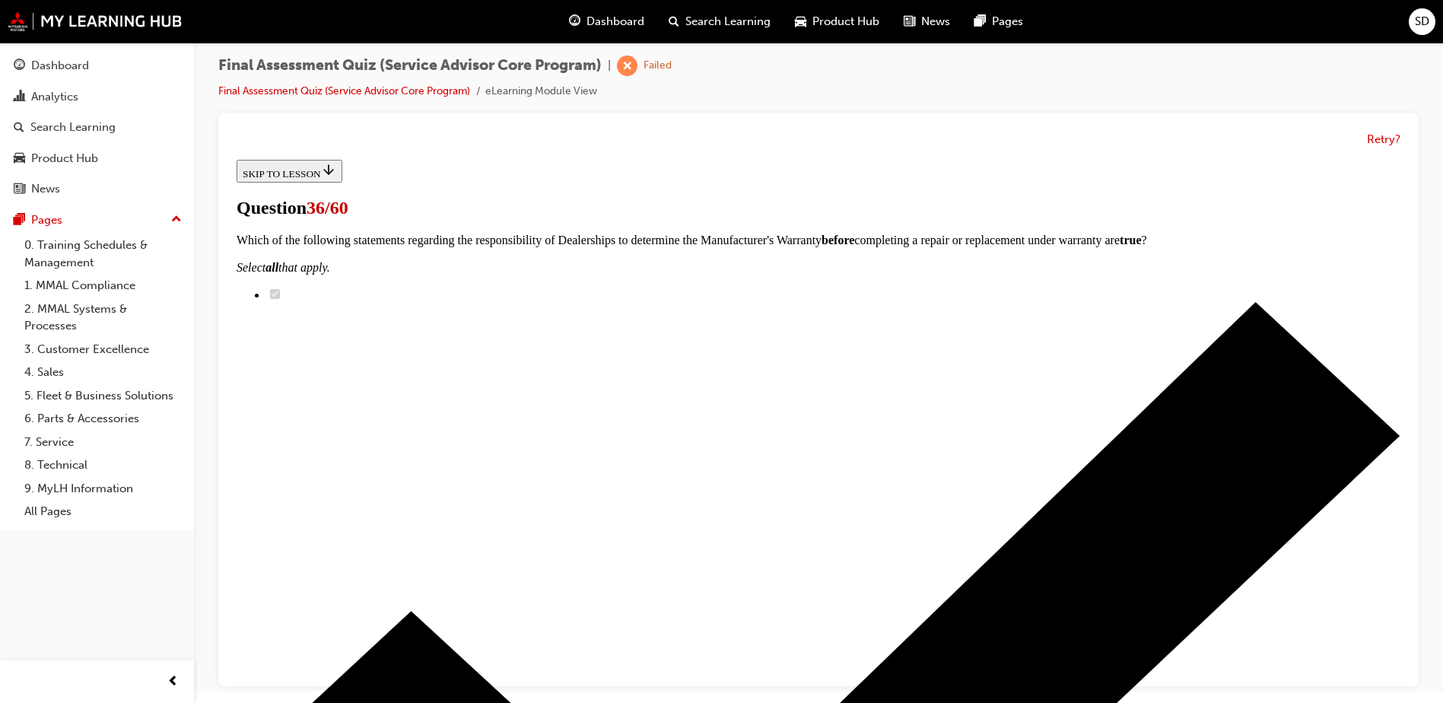
radio input "true"
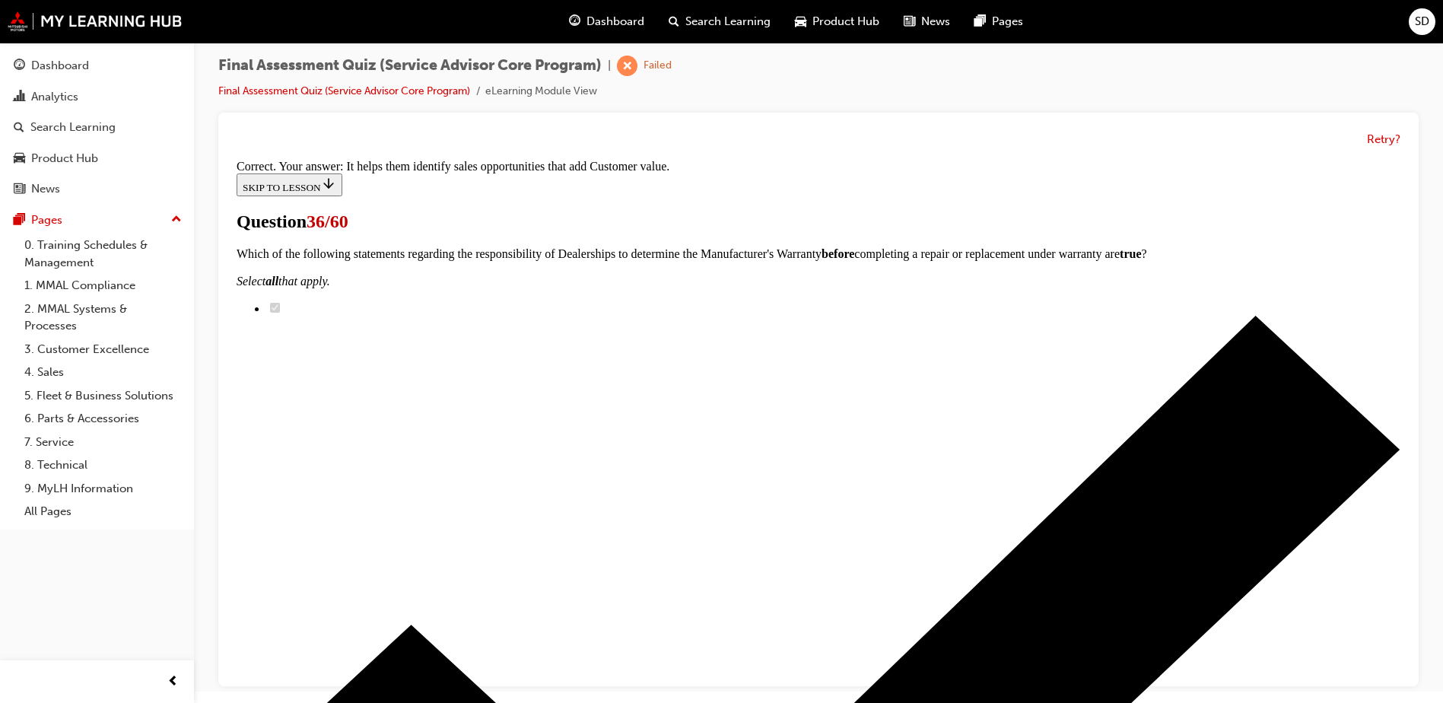
scroll to position [235, 0]
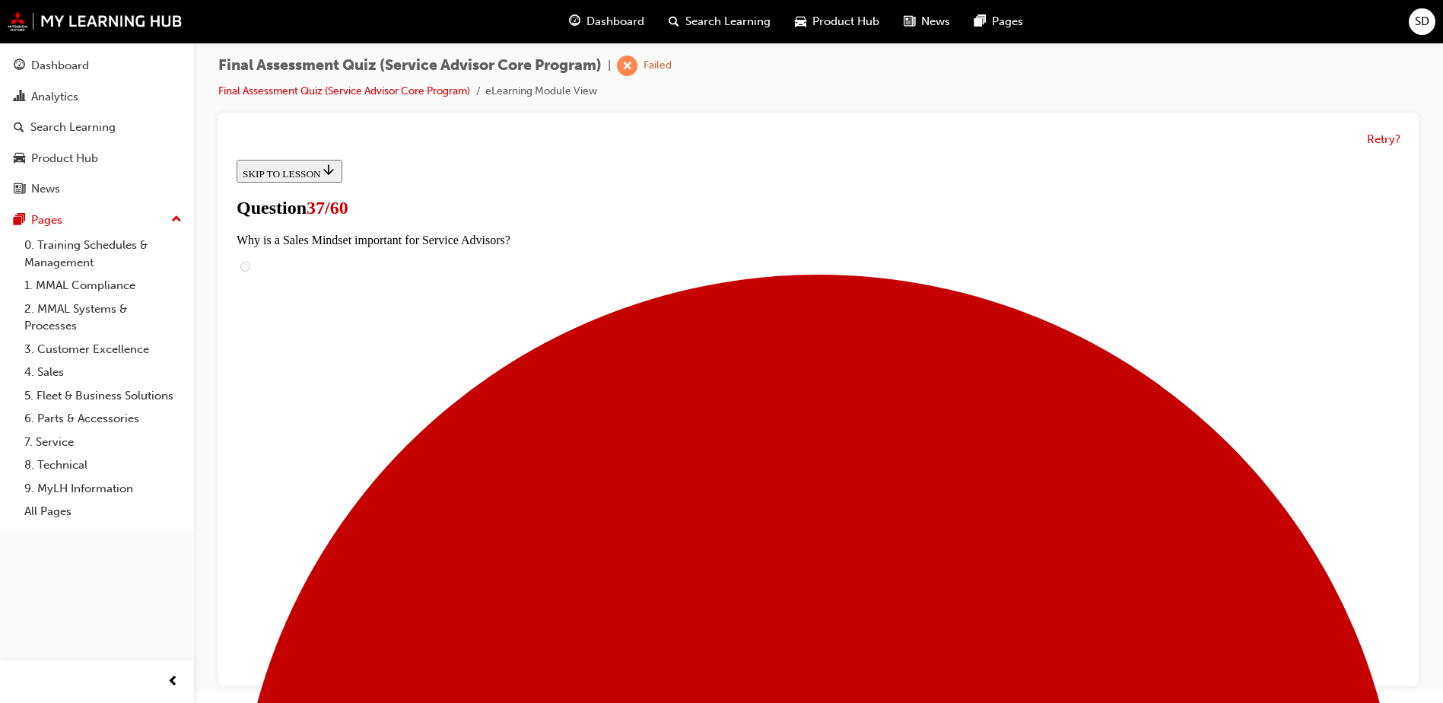
scroll to position [152, 0]
checkbox input "true"
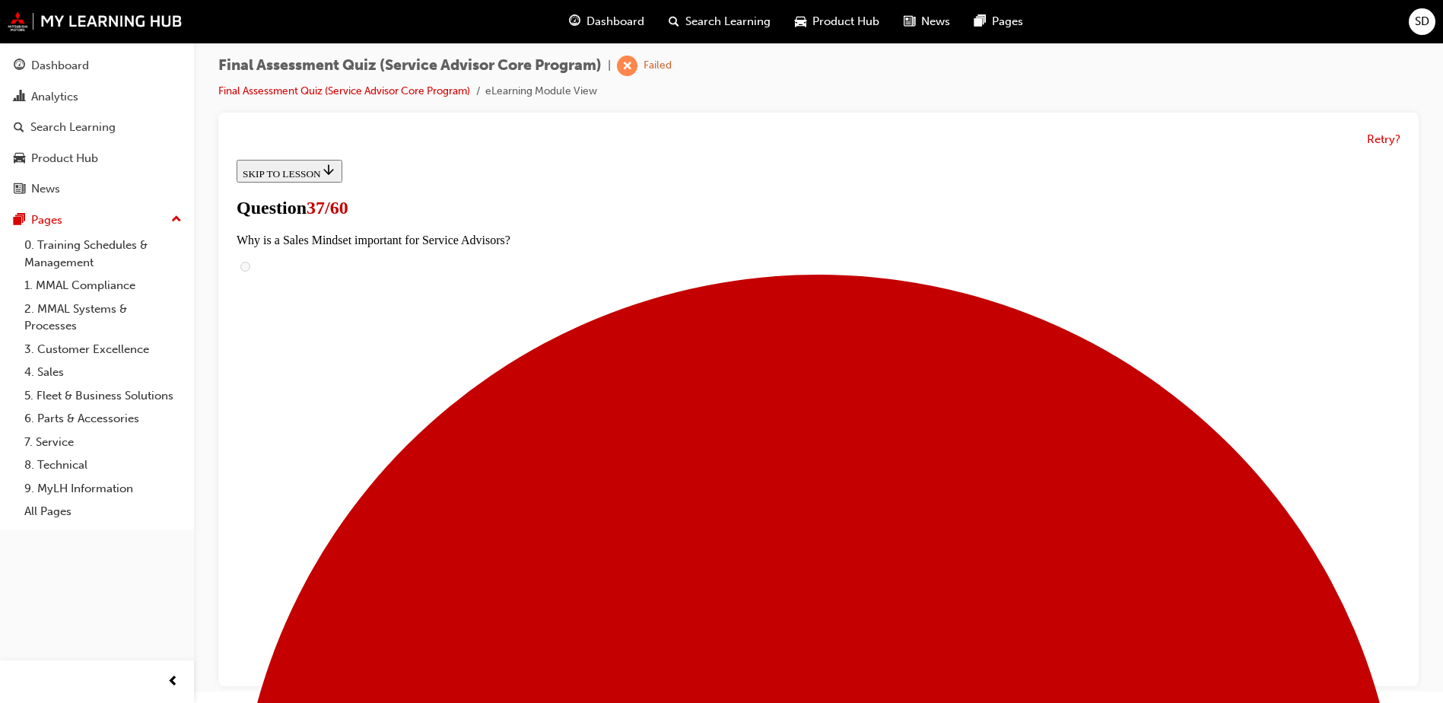
checkbox input "true"
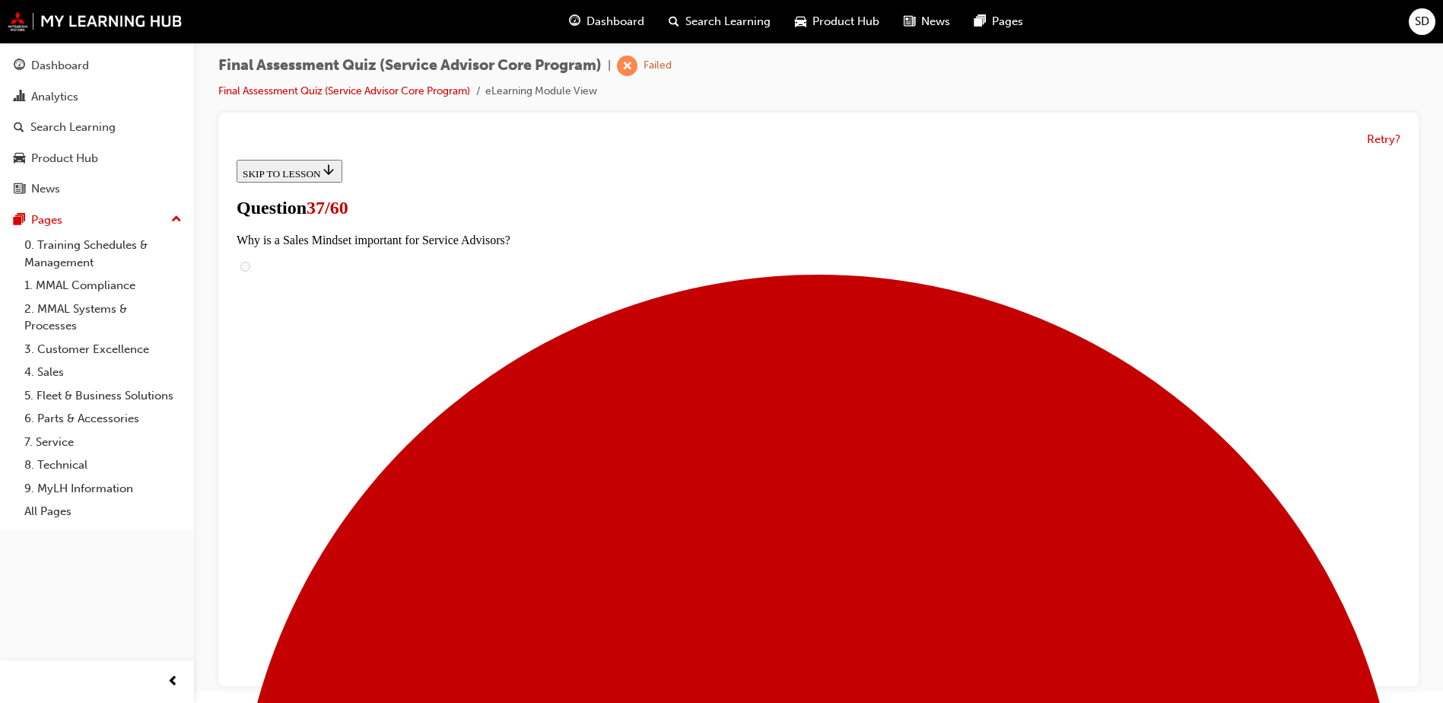
checkbox input "true"
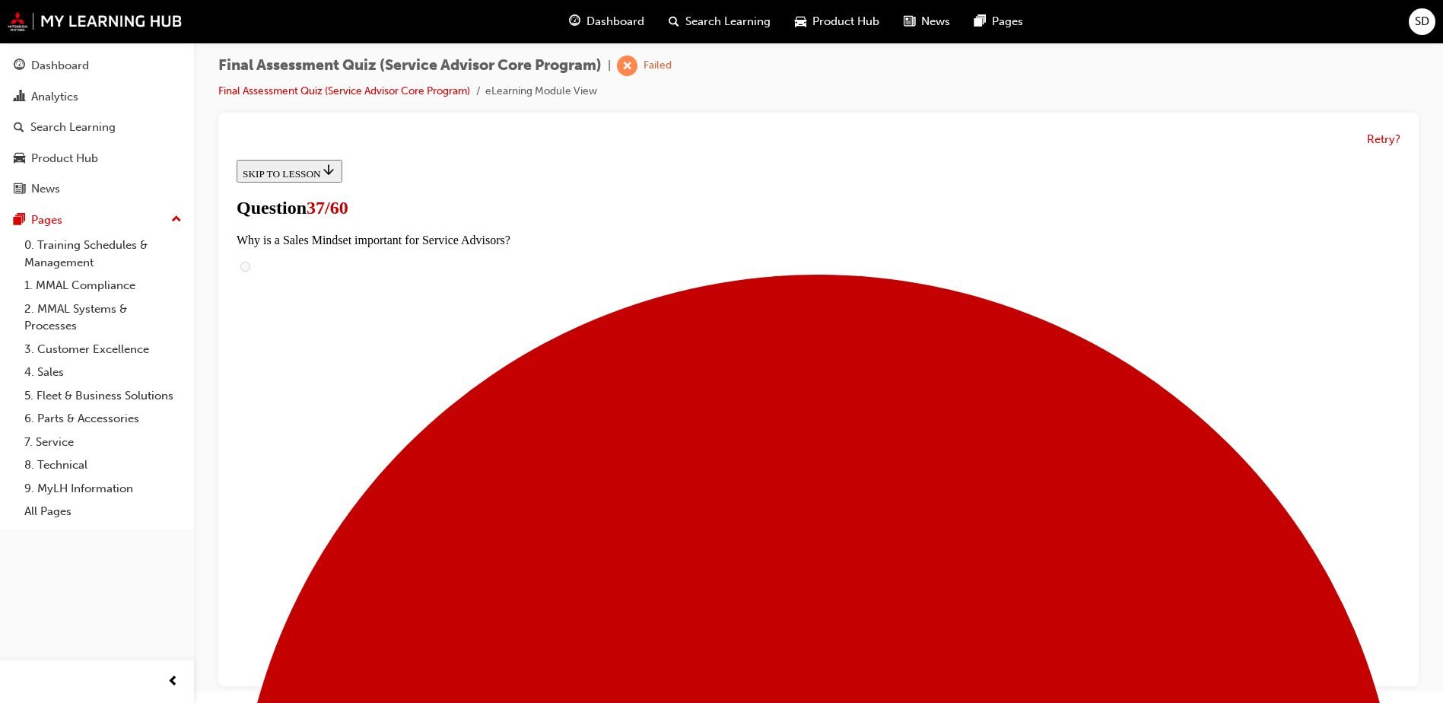
checkbox input "true"
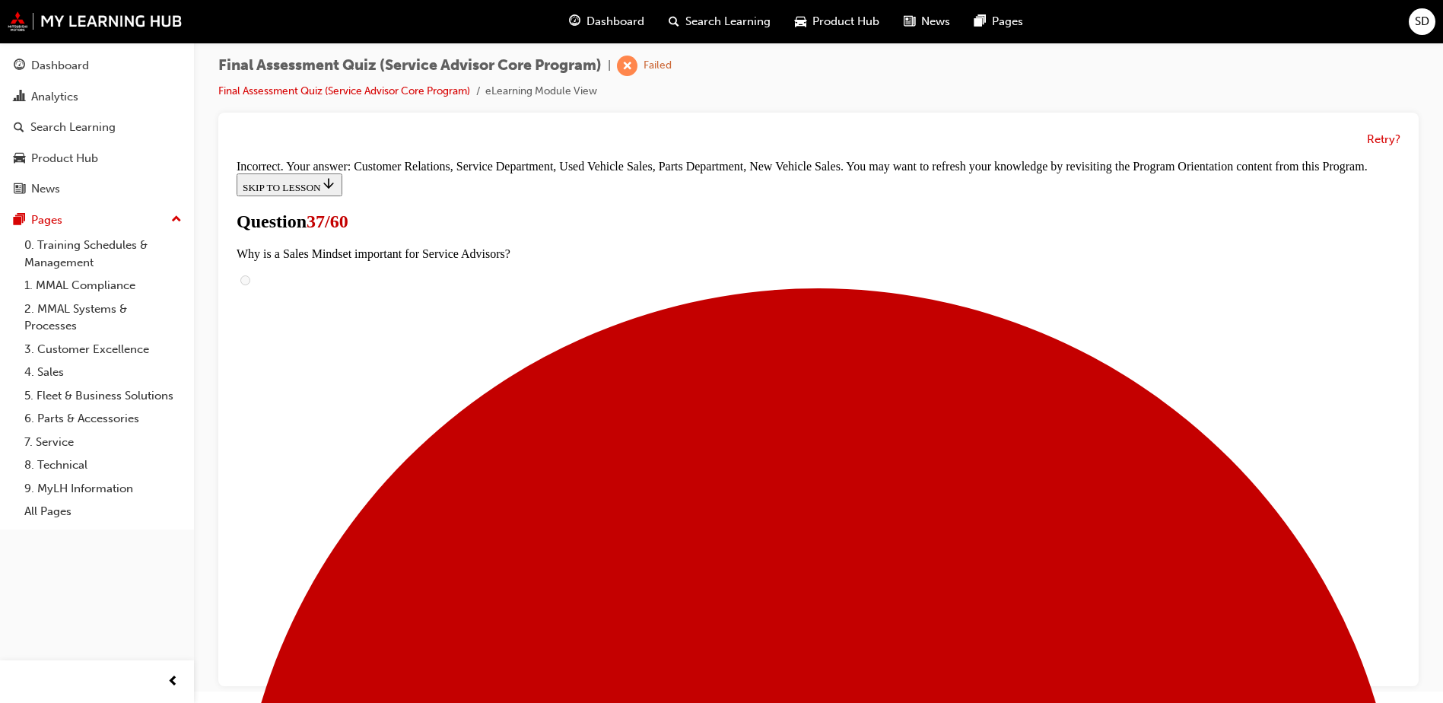
scroll to position [619, 0]
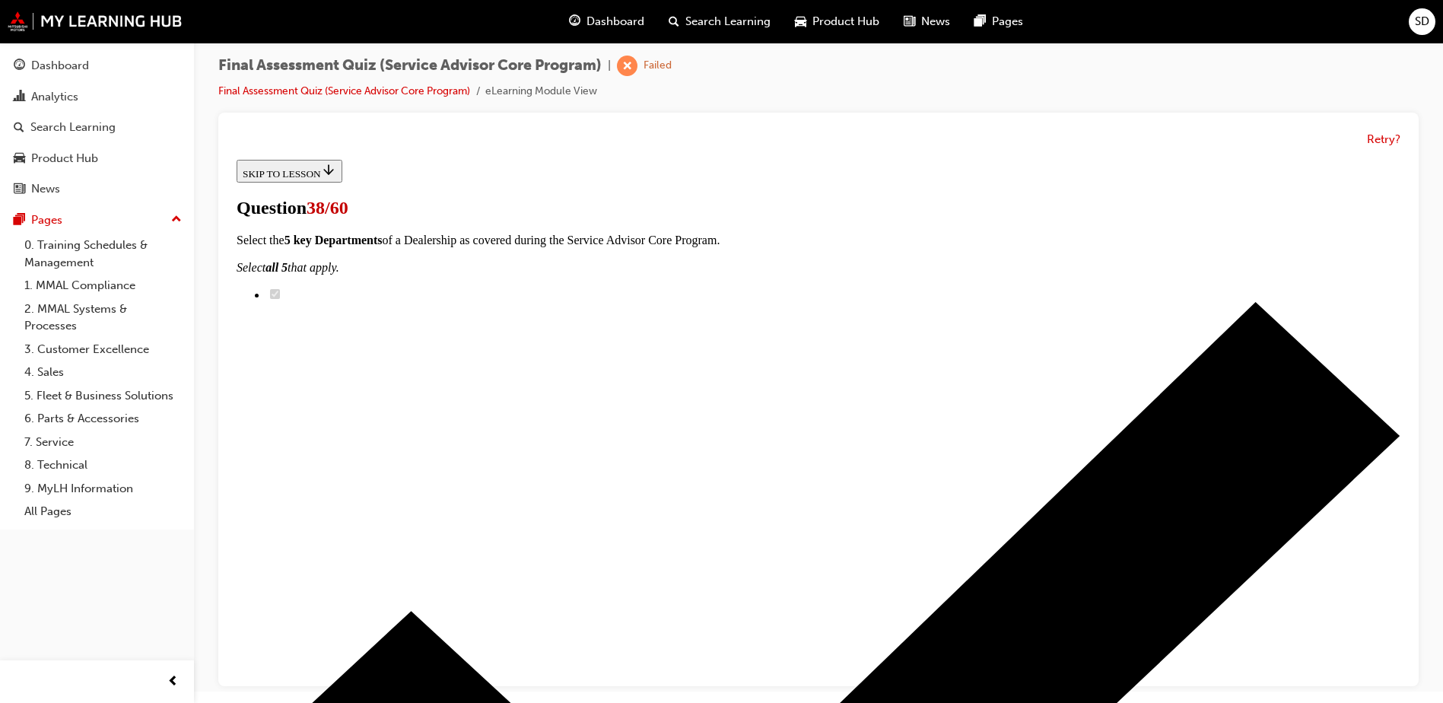
scroll to position [0, 0]
radio input "true"
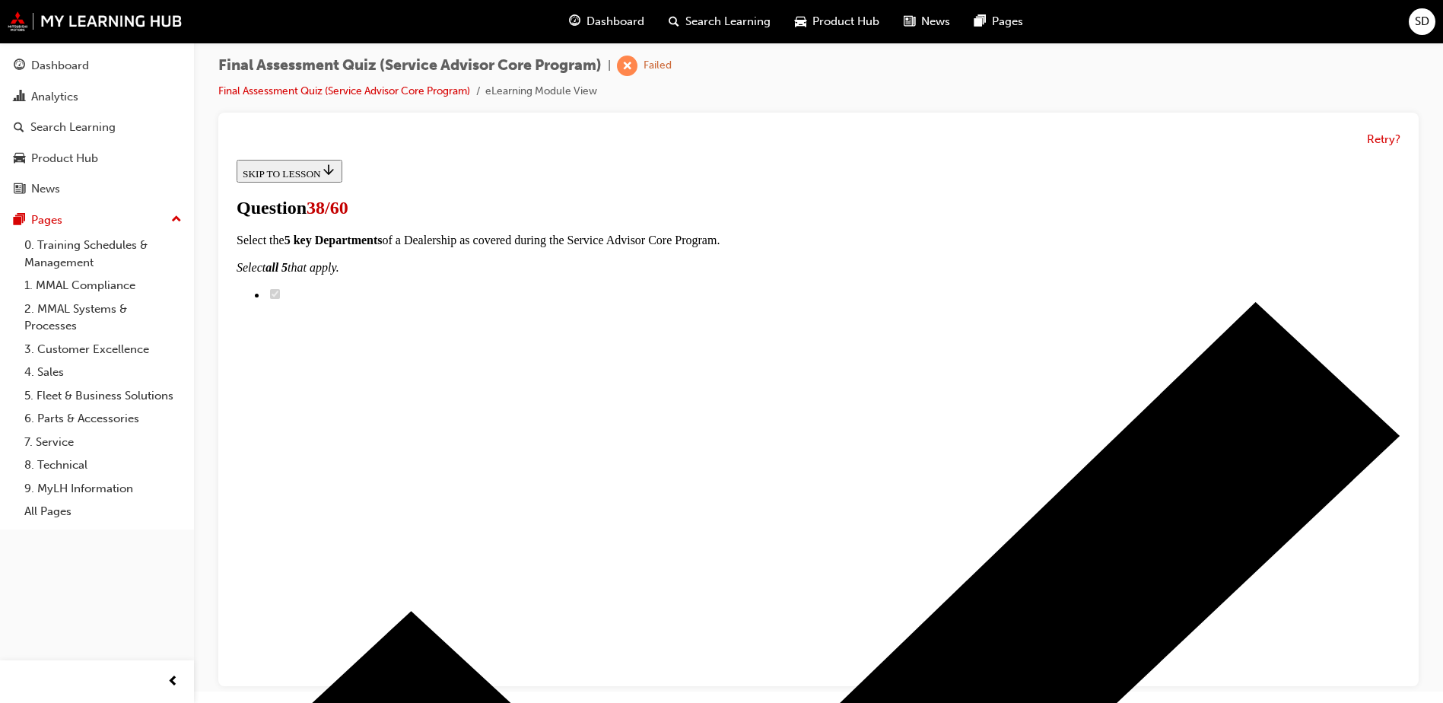
radio input "true"
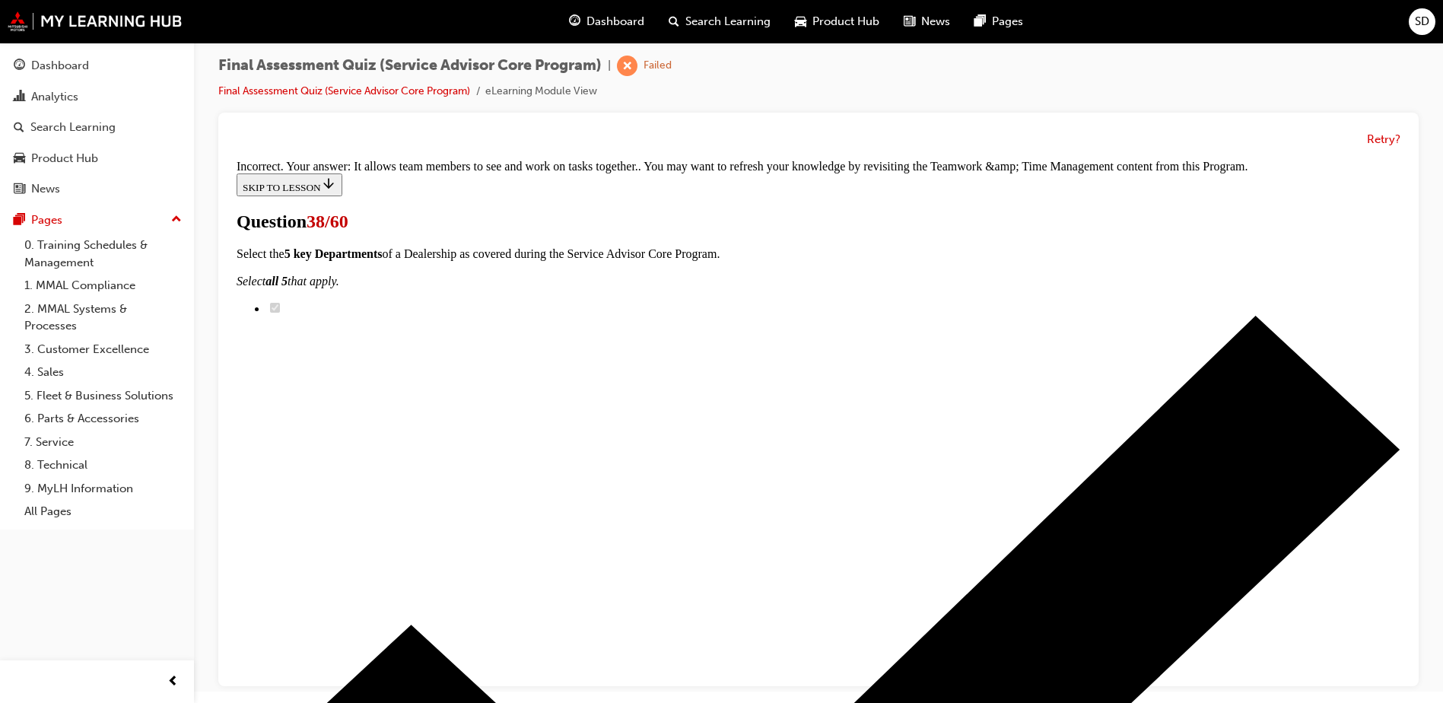
scroll to position [313, 0]
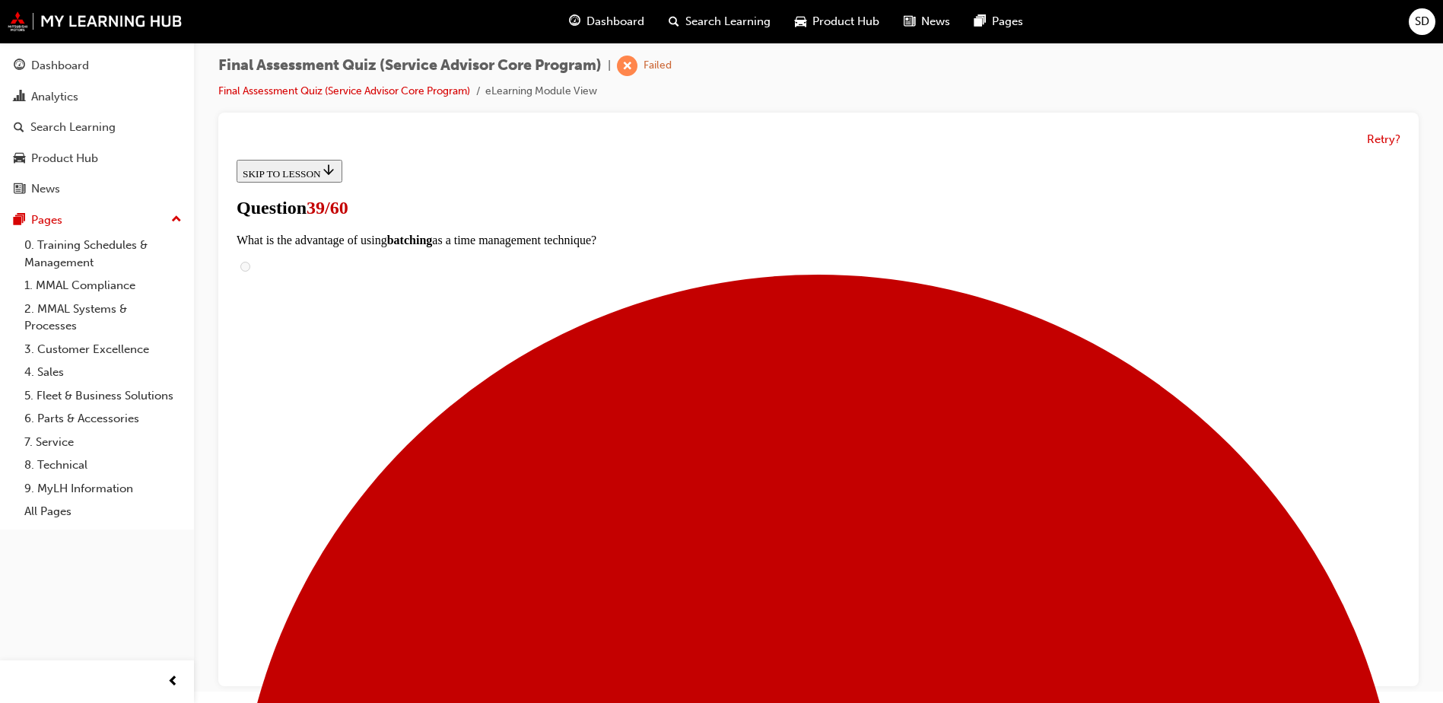
scroll to position [0, 0]
radio input "true"
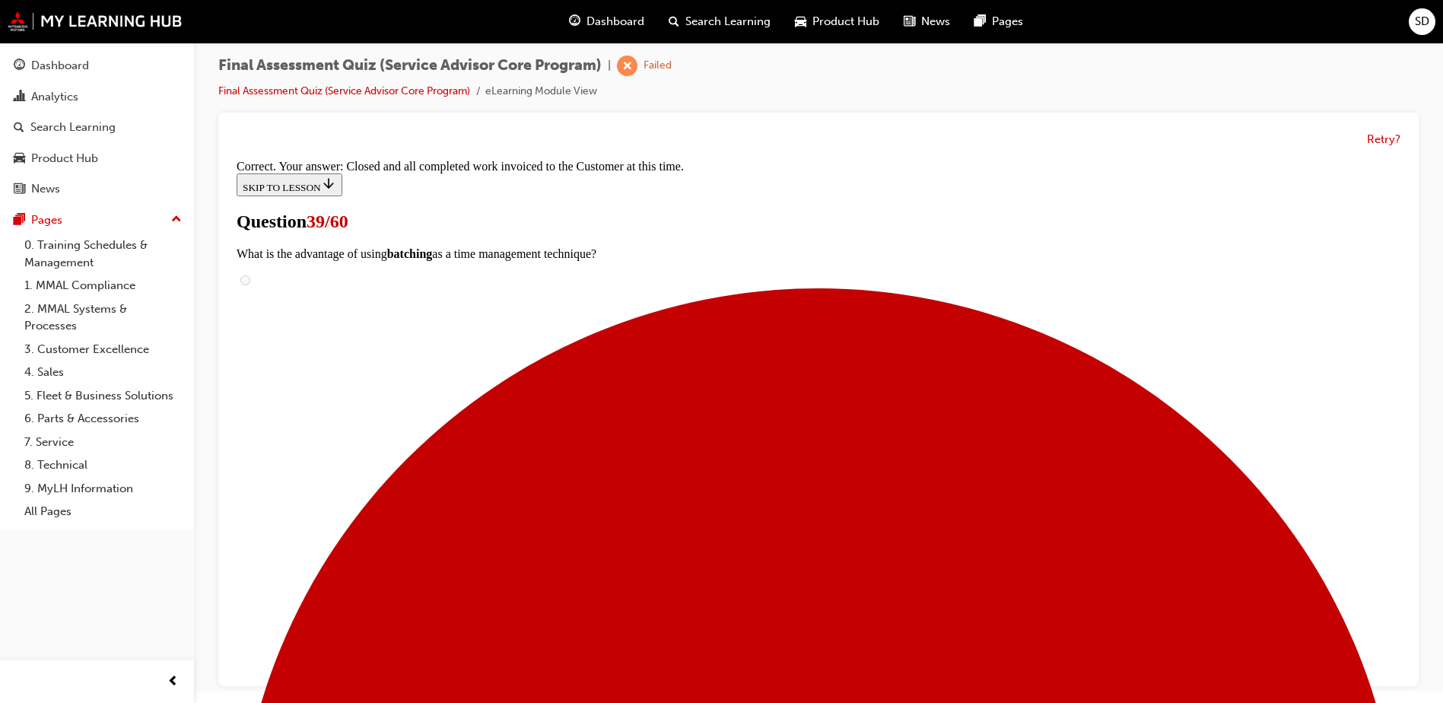
scroll to position [235, 0]
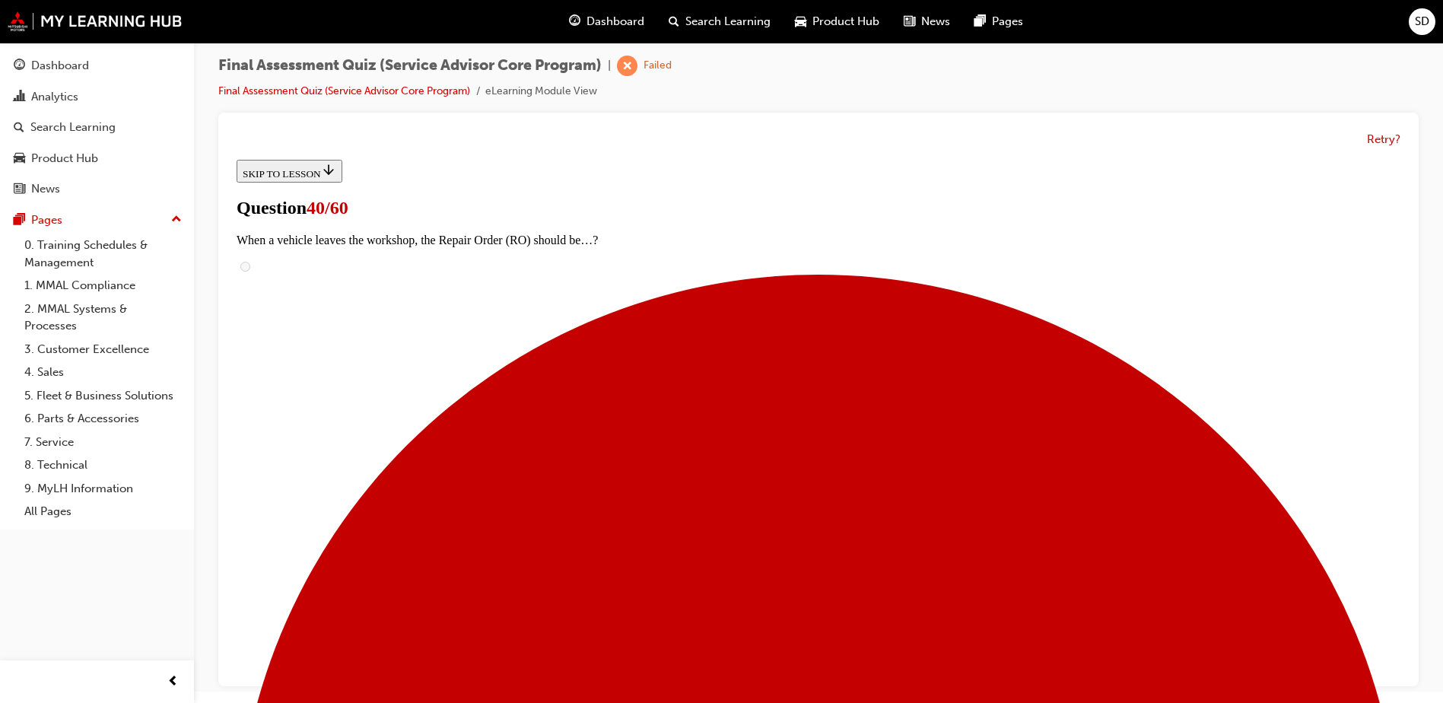
scroll to position [228, 0]
radio input "true"
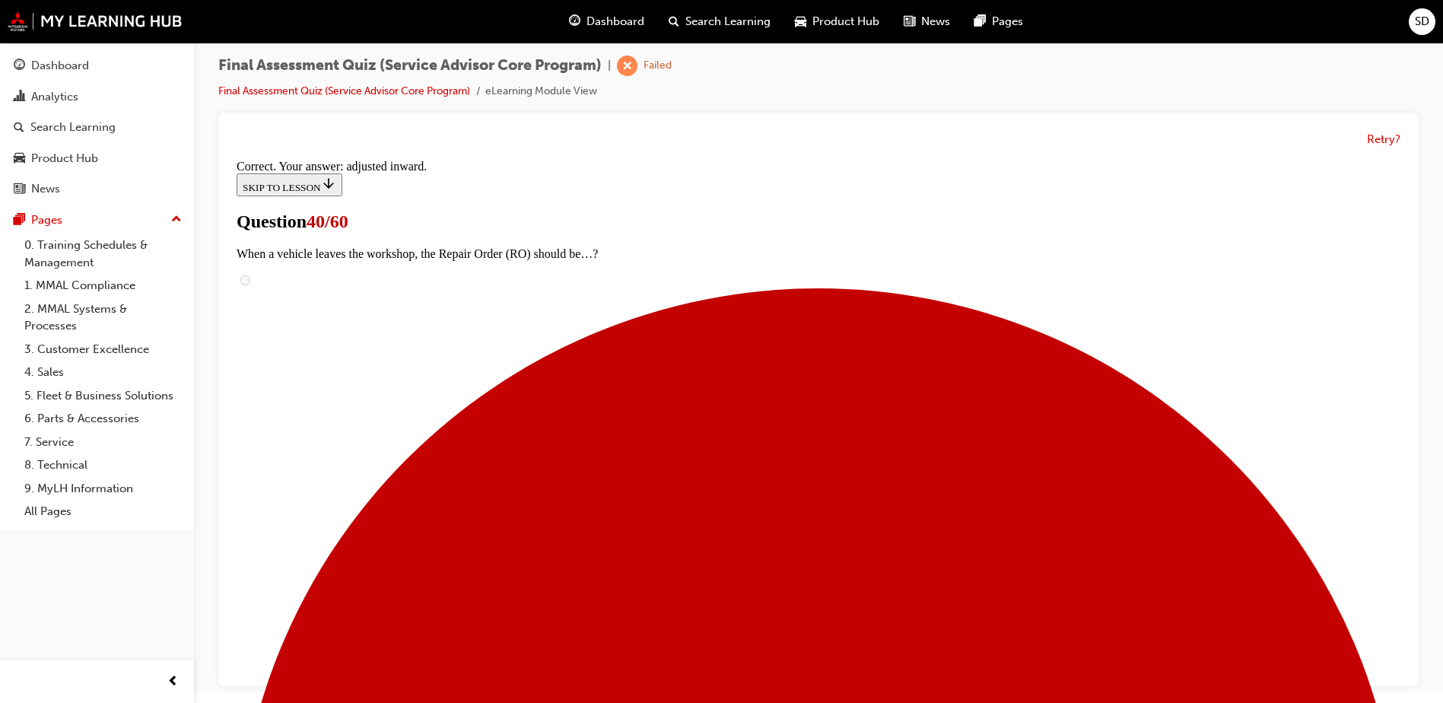
scroll to position [375, 0]
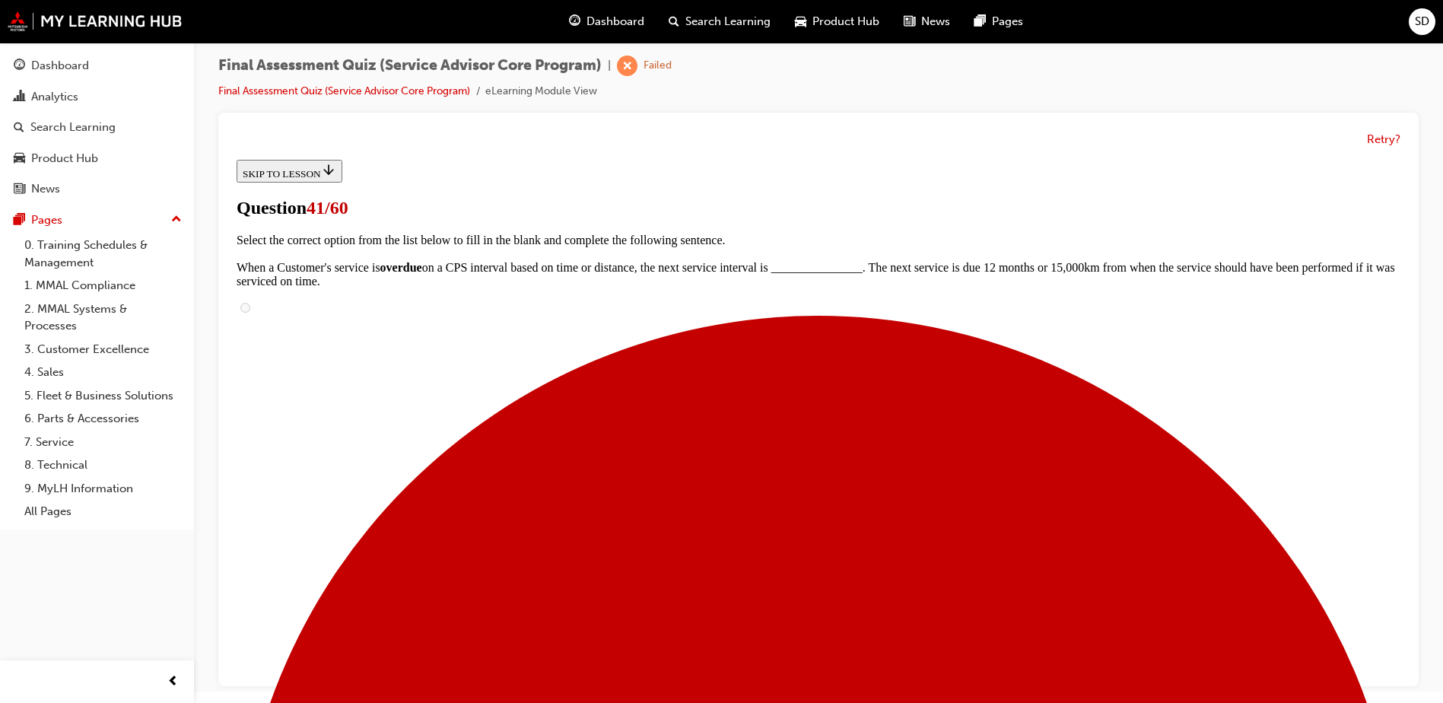
scroll to position [152, 0]
radio input "true"
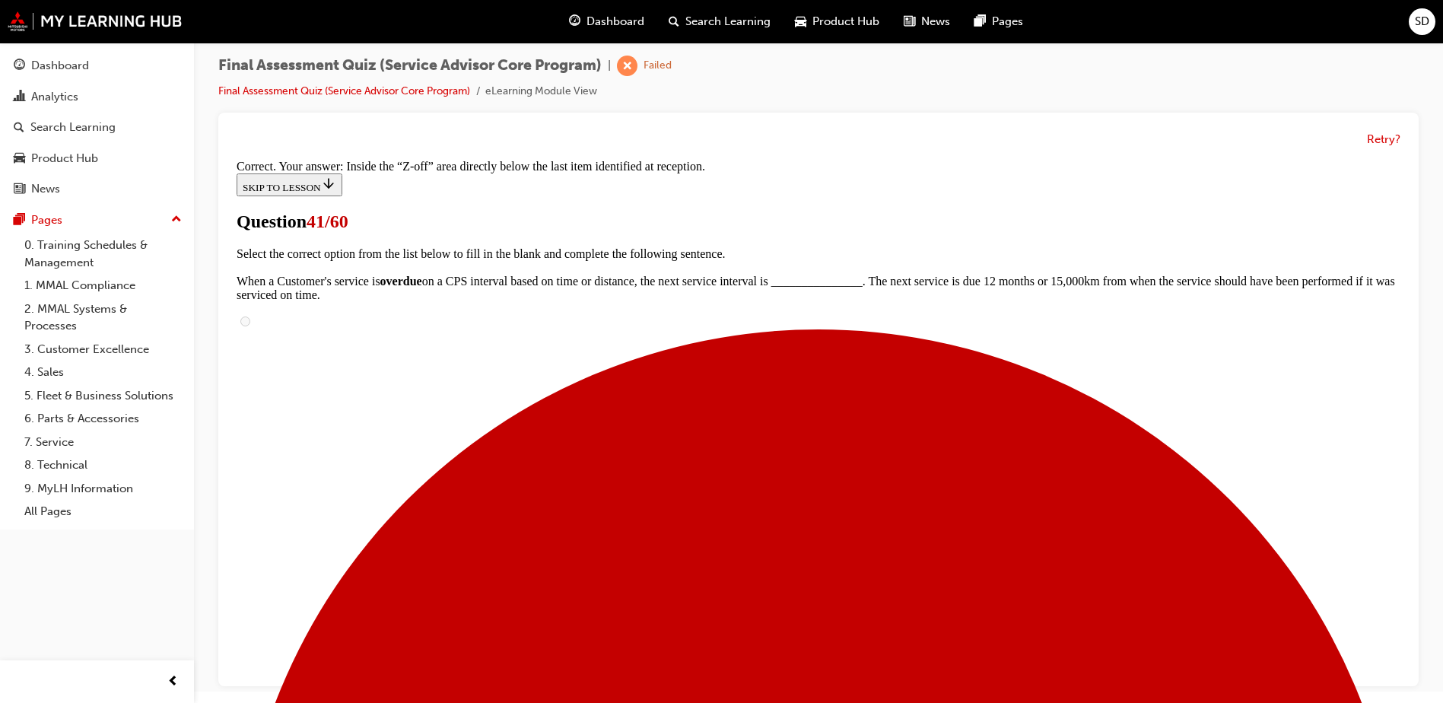
scroll to position [307, 0]
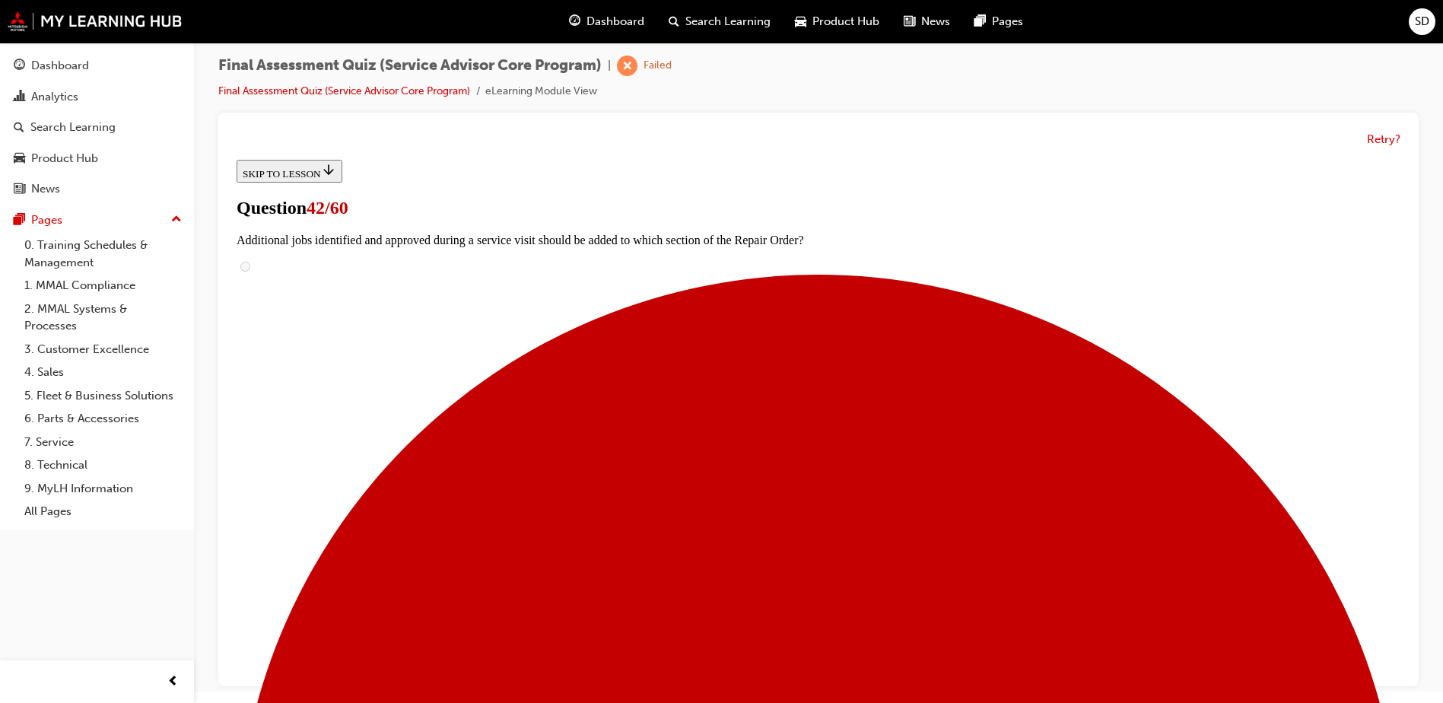
scroll to position [152, 0]
radio input "true"
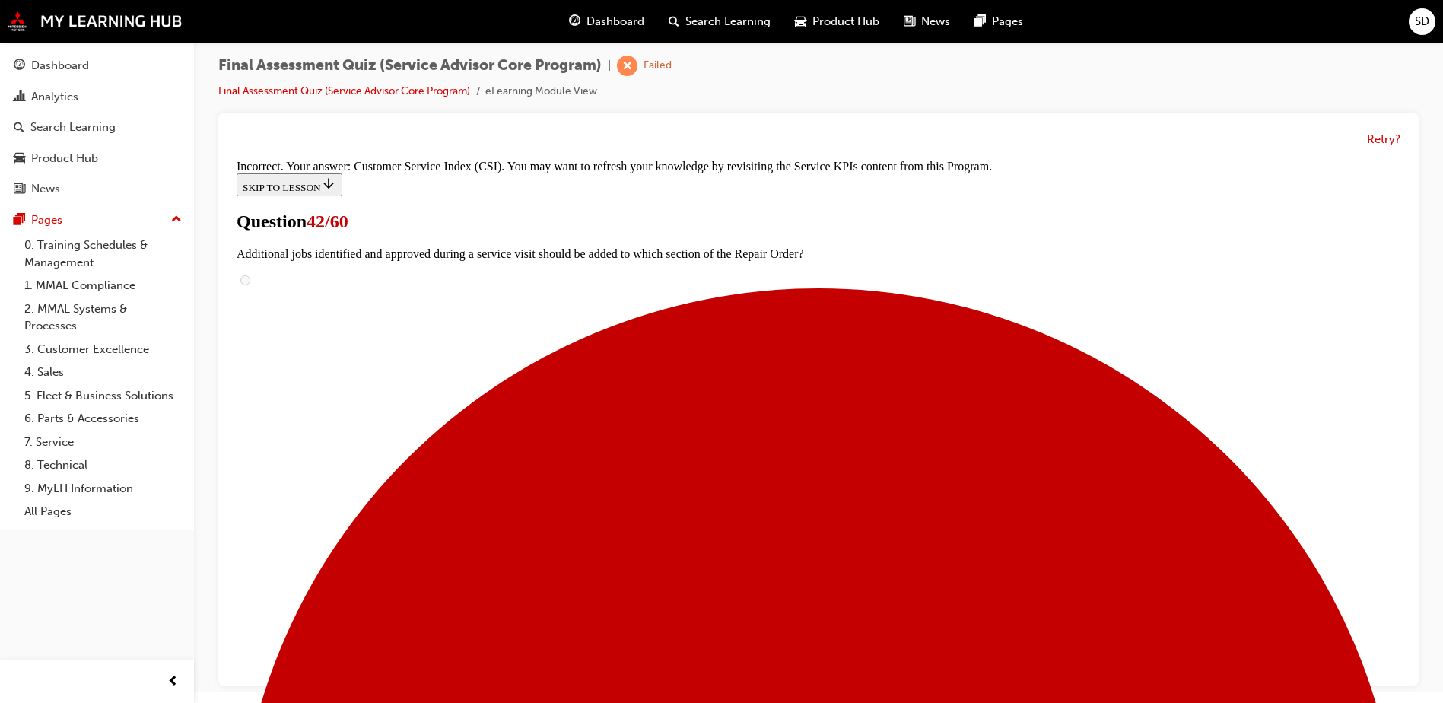
scroll to position [339, 0]
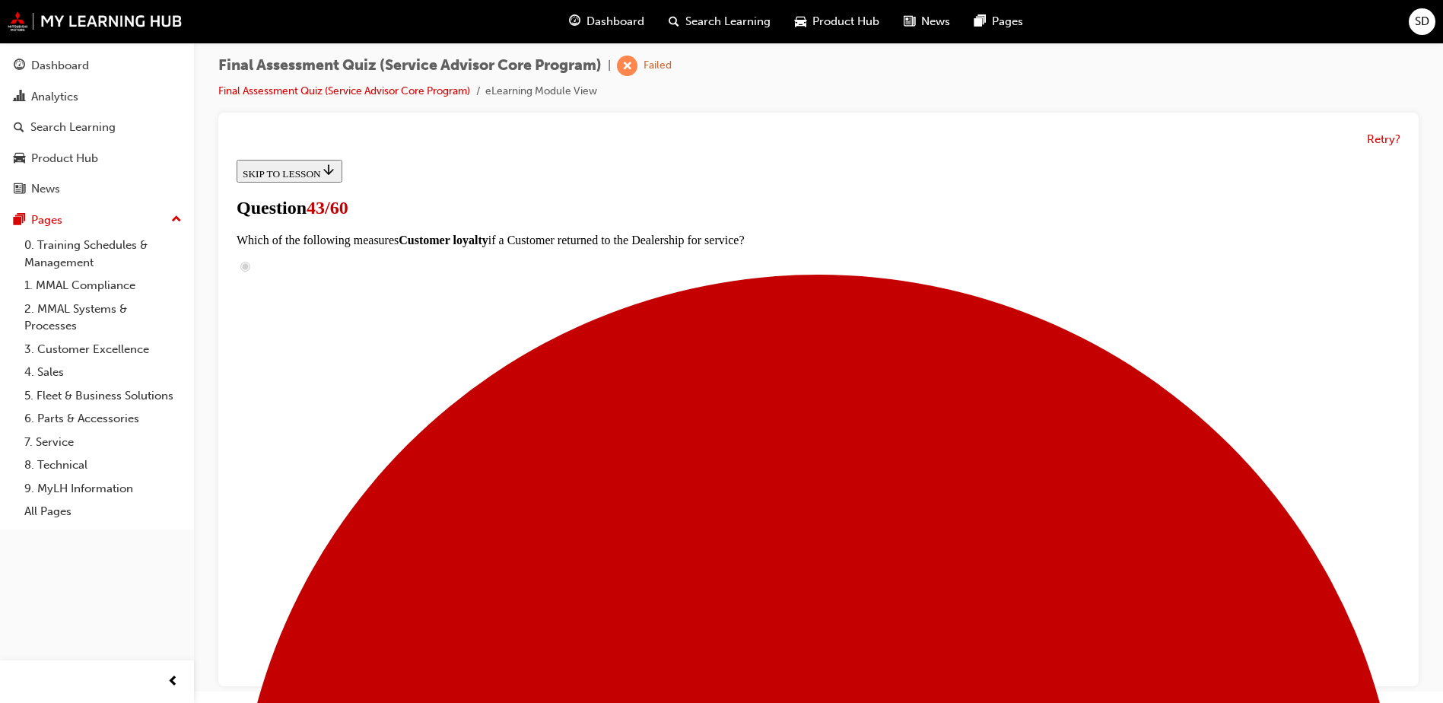
scroll to position [456, 0]
checkbox input "true"
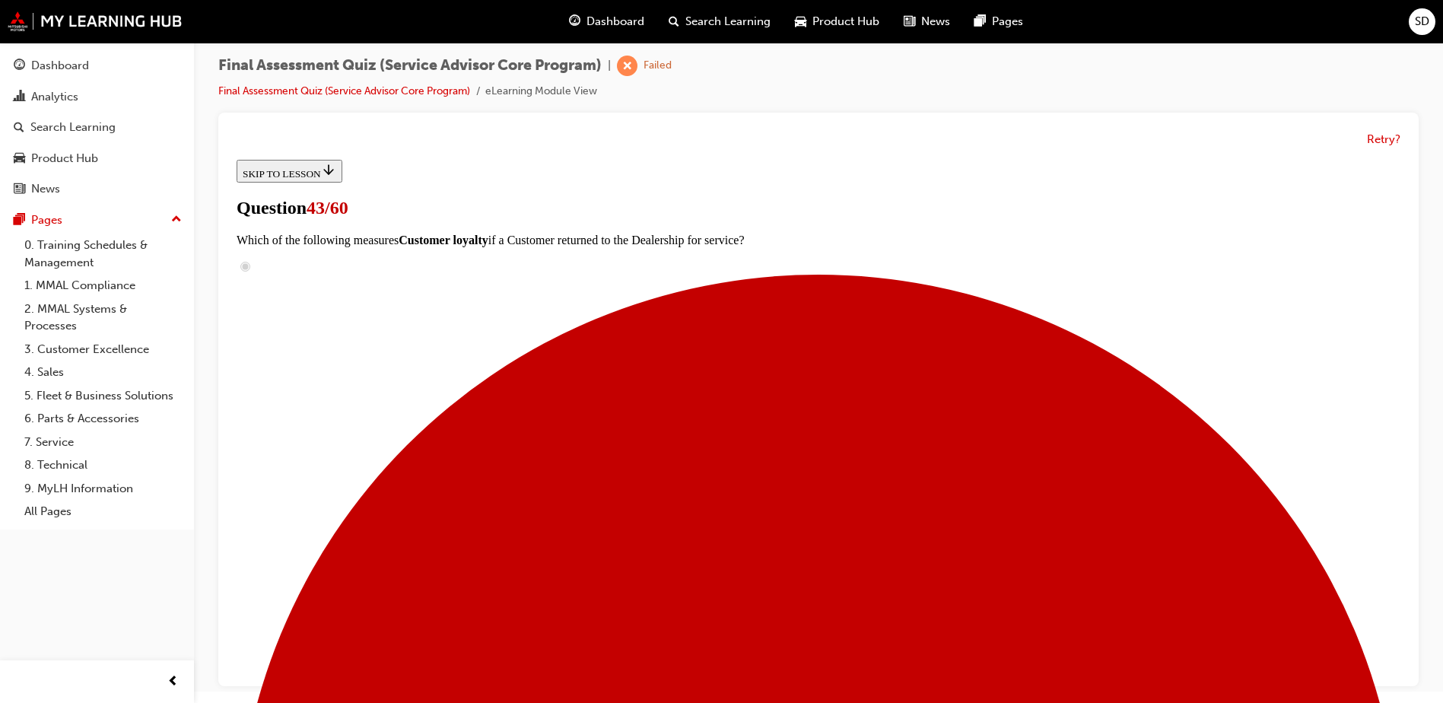
checkbox input "true"
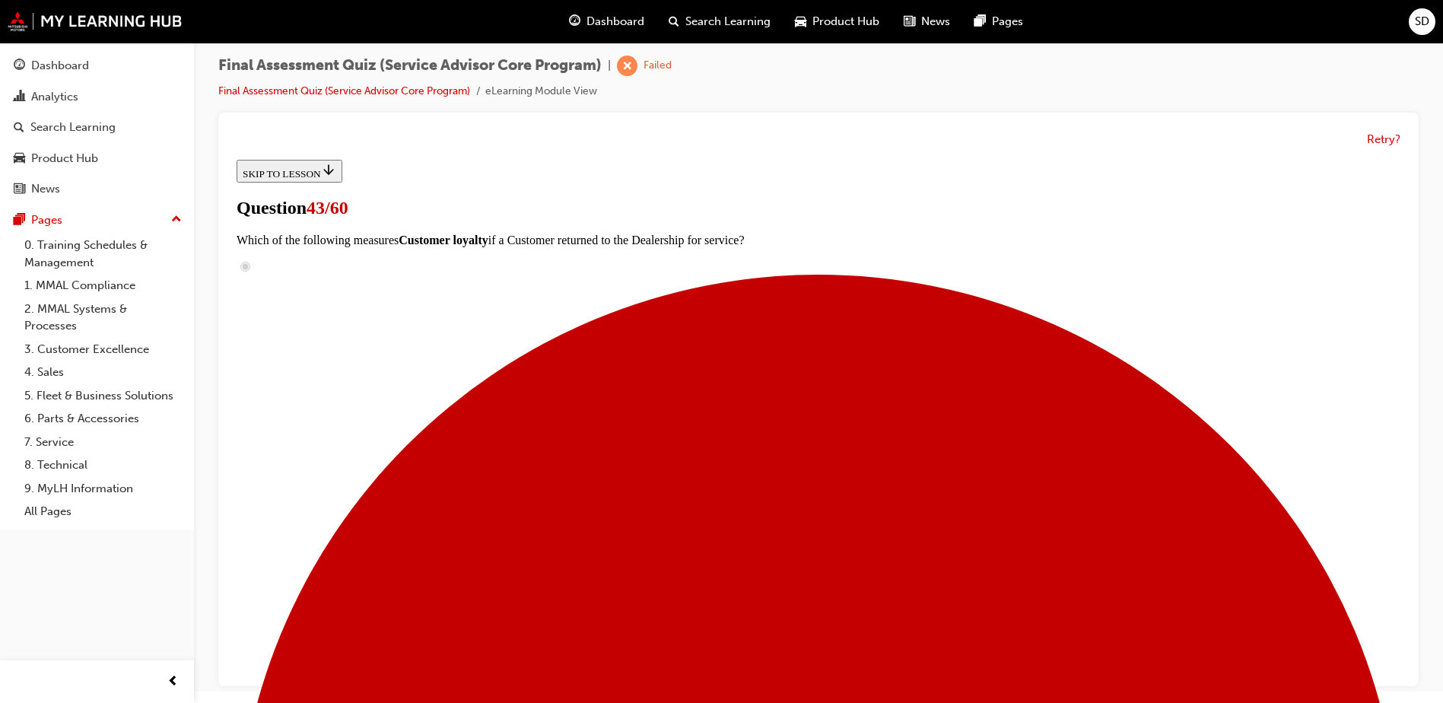
checkbox input "true"
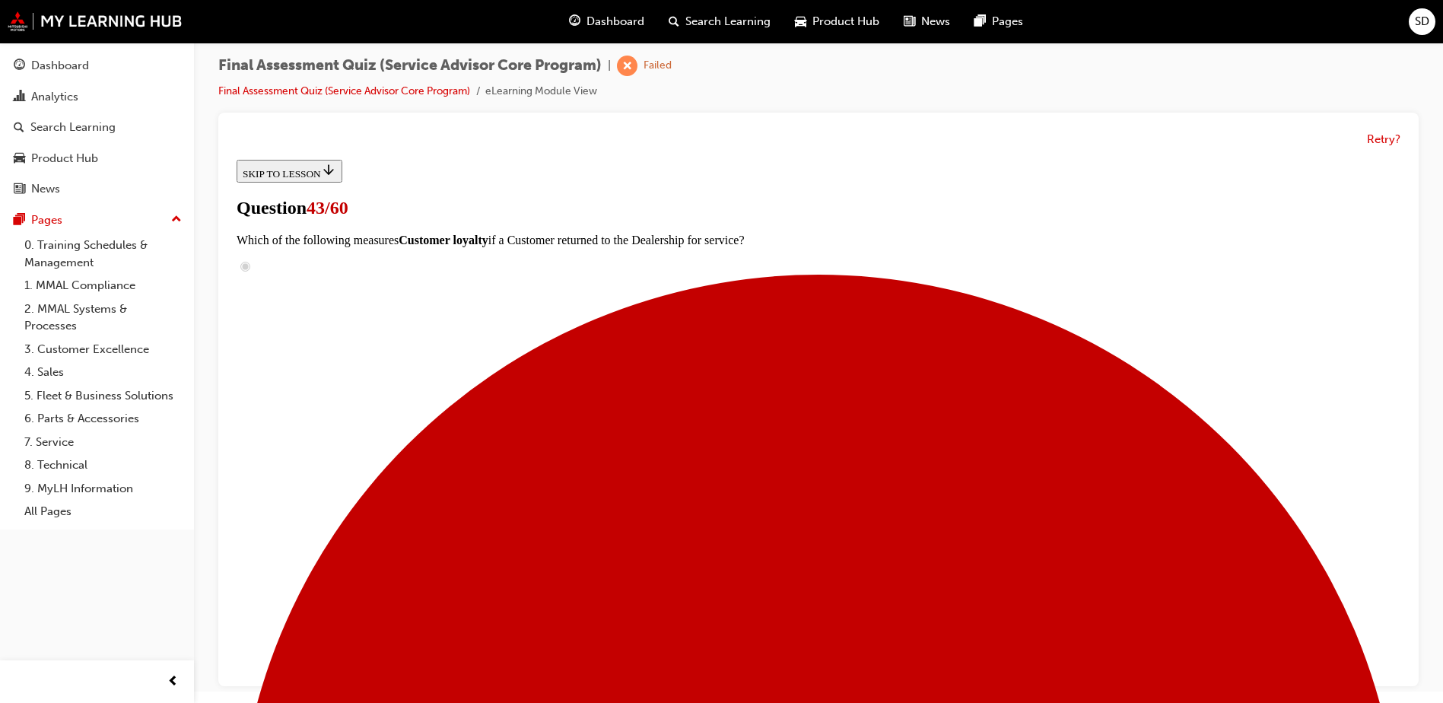
checkbox input "true"
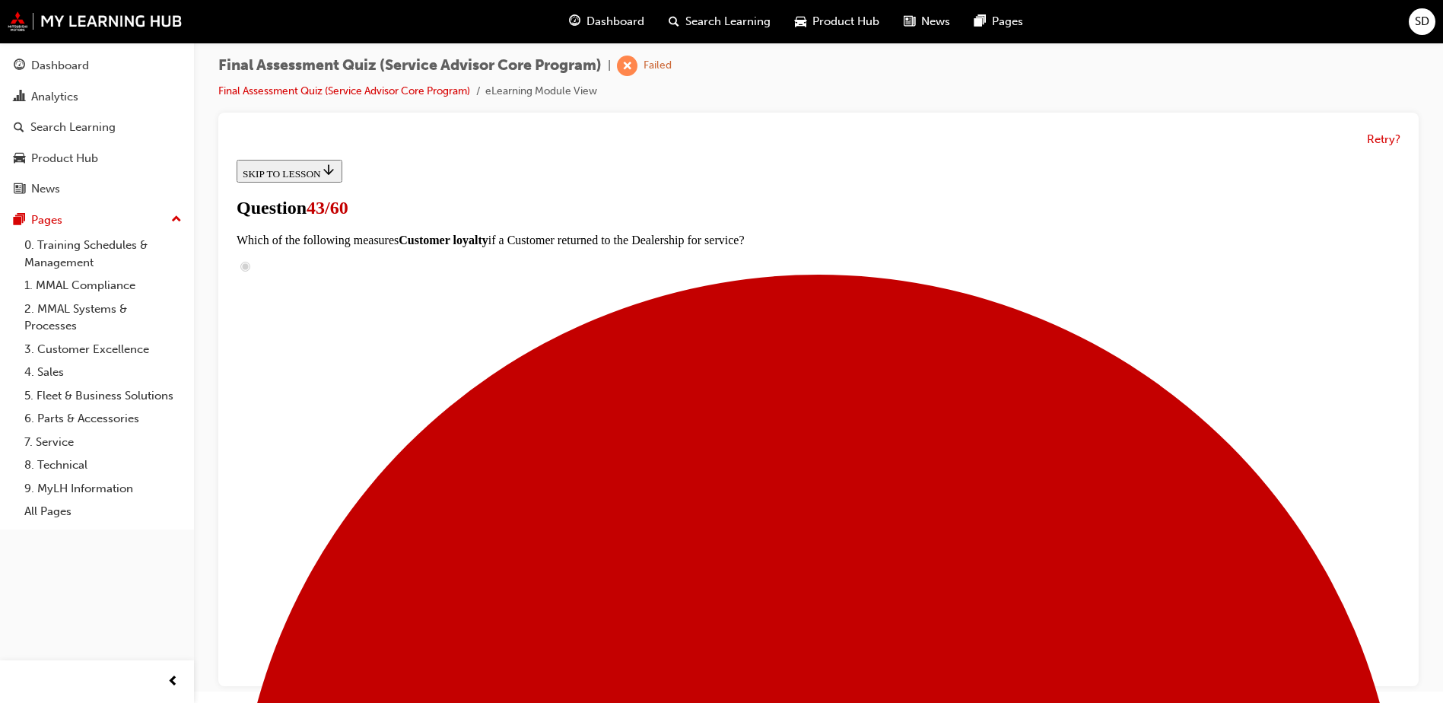
checkbox input "true"
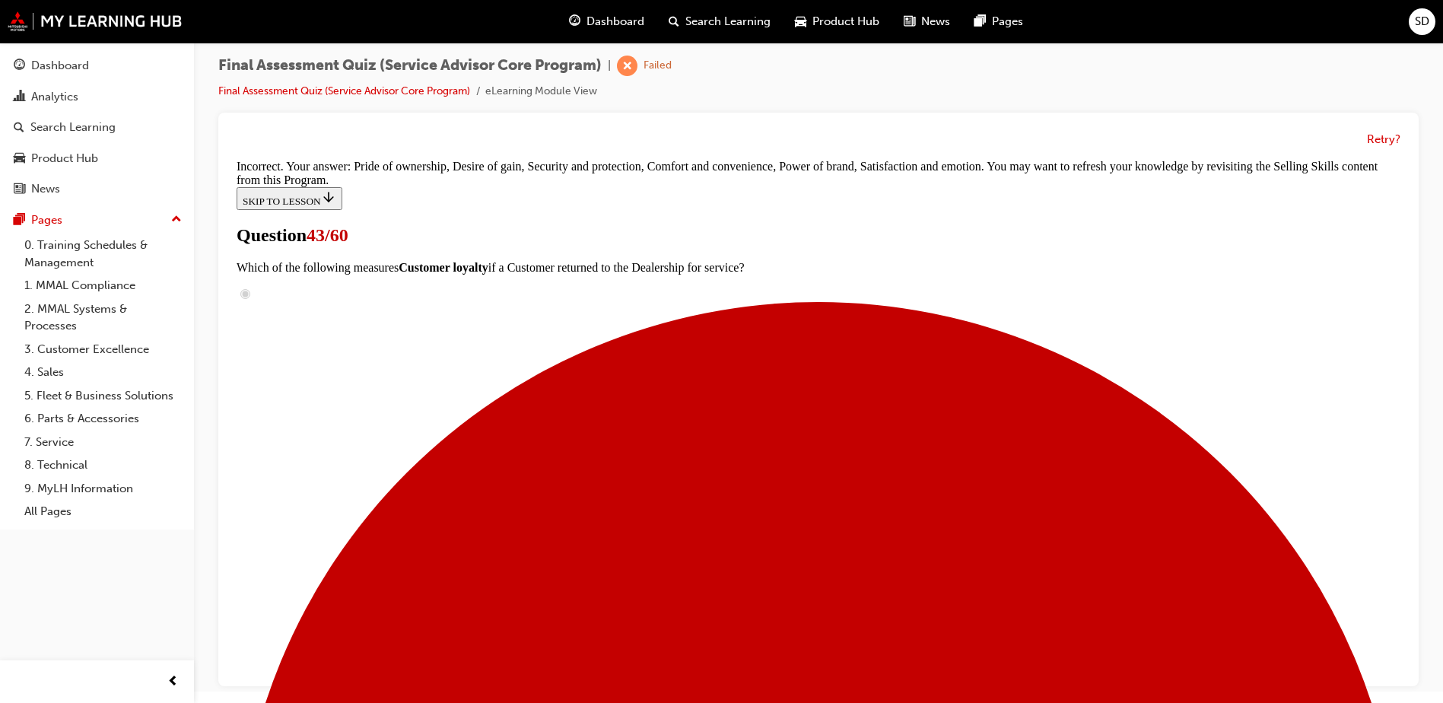
scroll to position [593, 0]
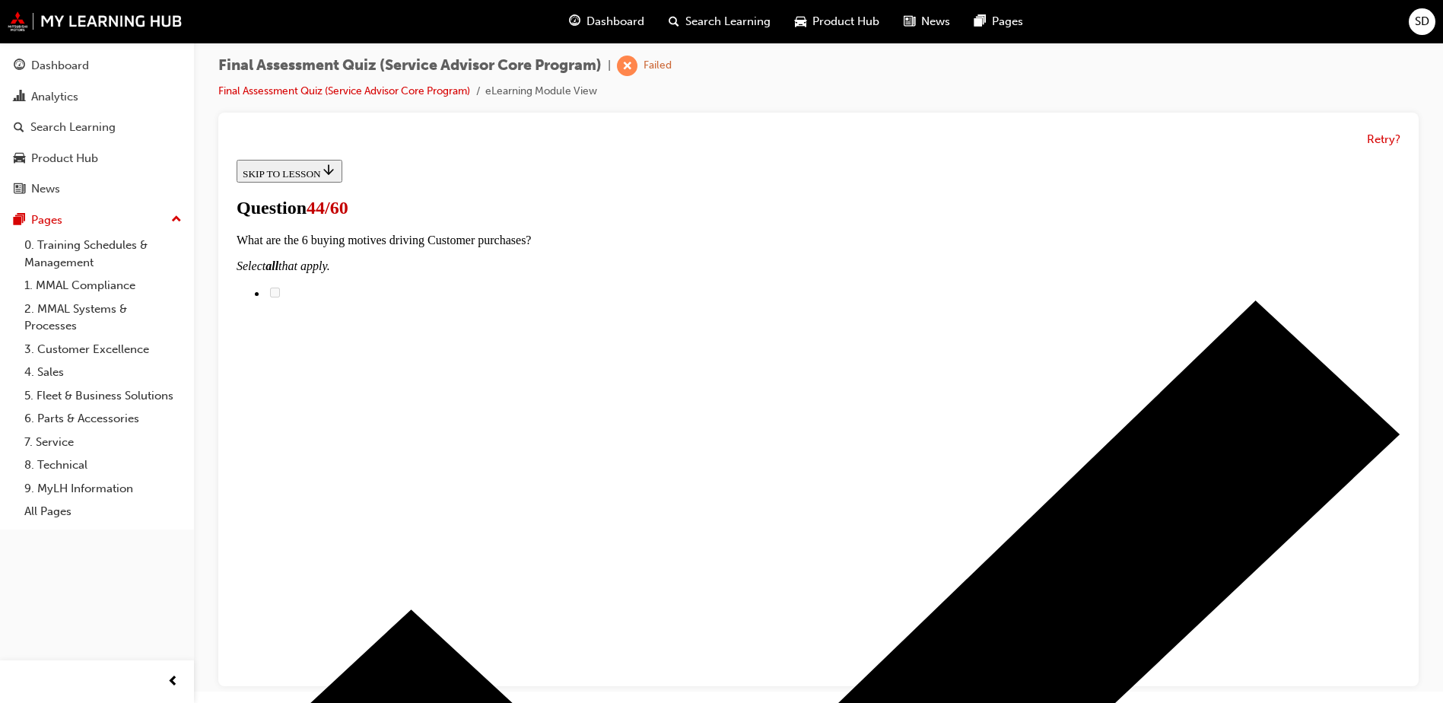
scroll to position [208, 0]
drag, startPoint x: 661, startPoint y: 457, endPoint x: 912, endPoint y: 455, distance: 251.0
drag, startPoint x: 704, startPoint y: 454, endPoint x: 931, endPoint y: 358, distance: 246.1
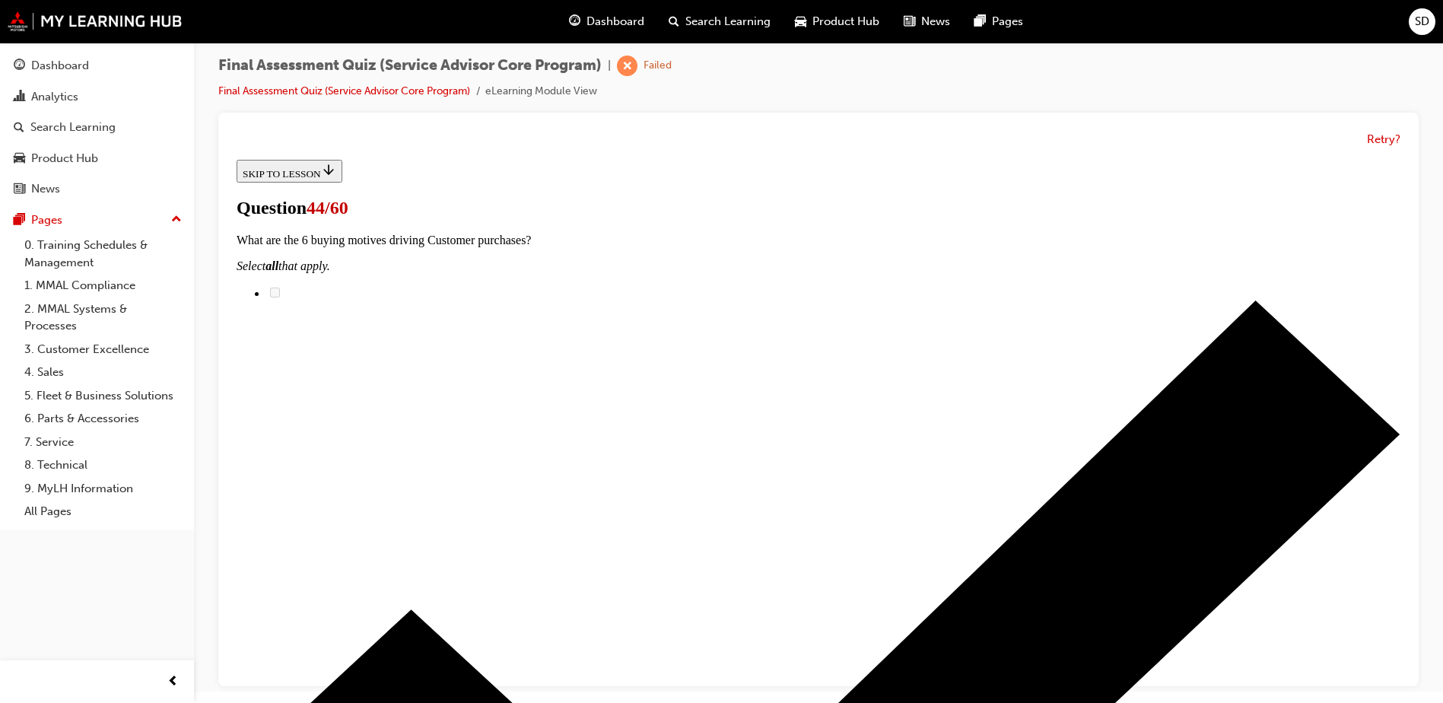
drag, startPoint x: 660, startPoint y: 442, endPoint x: 911, endPoint y: 433, distance: 252.0
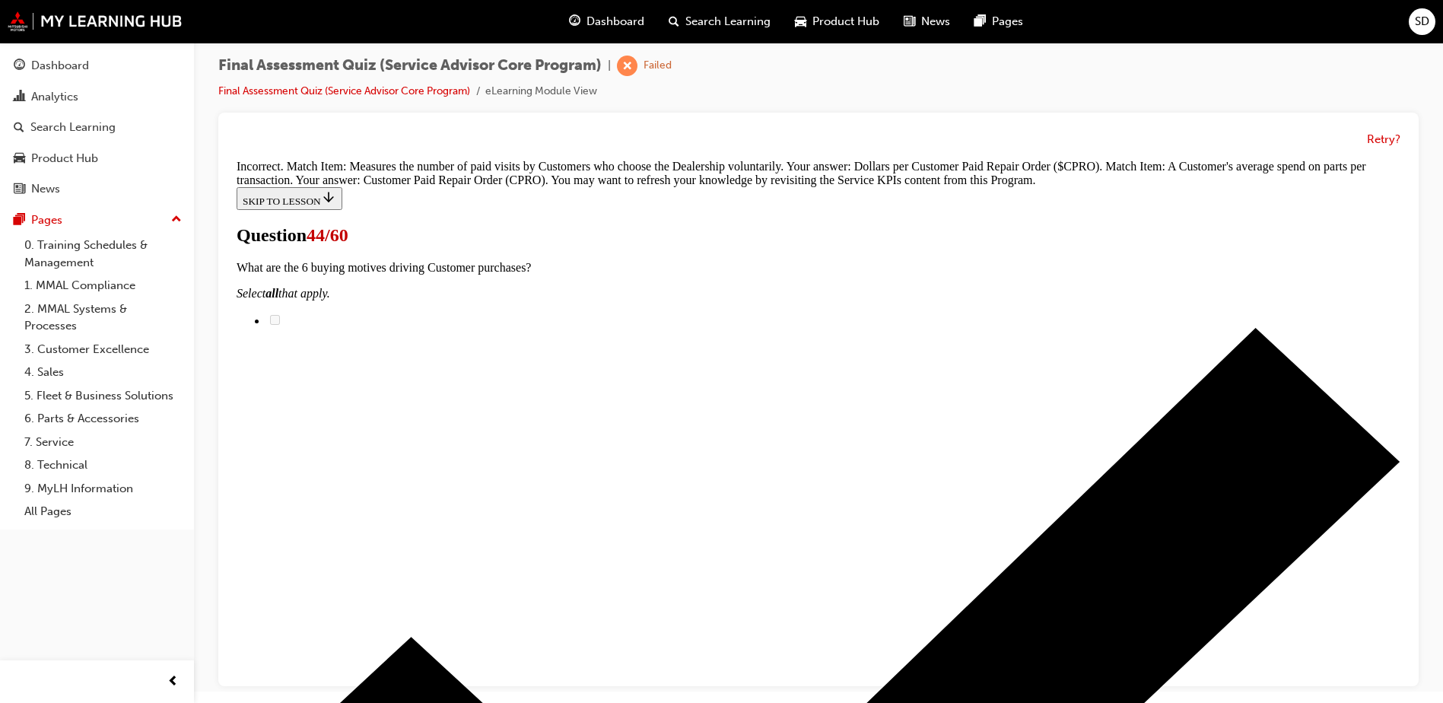
scroll to position [350, 0]
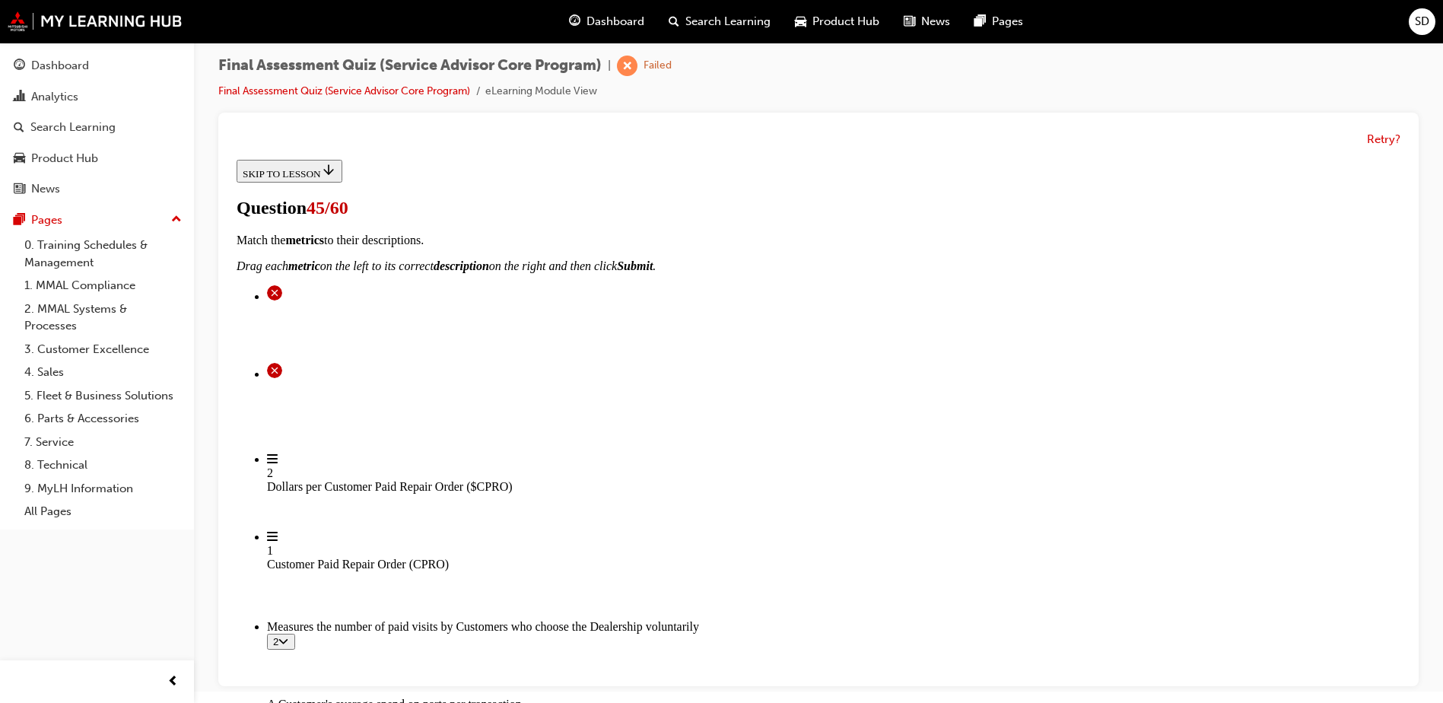
scroll to position [255, 0]
drag, startPoint x: 657, startPoint y: 464, endPoint x: 942, endPoint y: 623, distance: 325.9
drag, startPoint x: 650, startPoint y: 556, endPoint x: 920, endPoint y: 475, distance: 282.8
drag, startPoint x: 672, startPoint y: 394, endPoint x: 939, endPoint y: 386, distance: 267.1
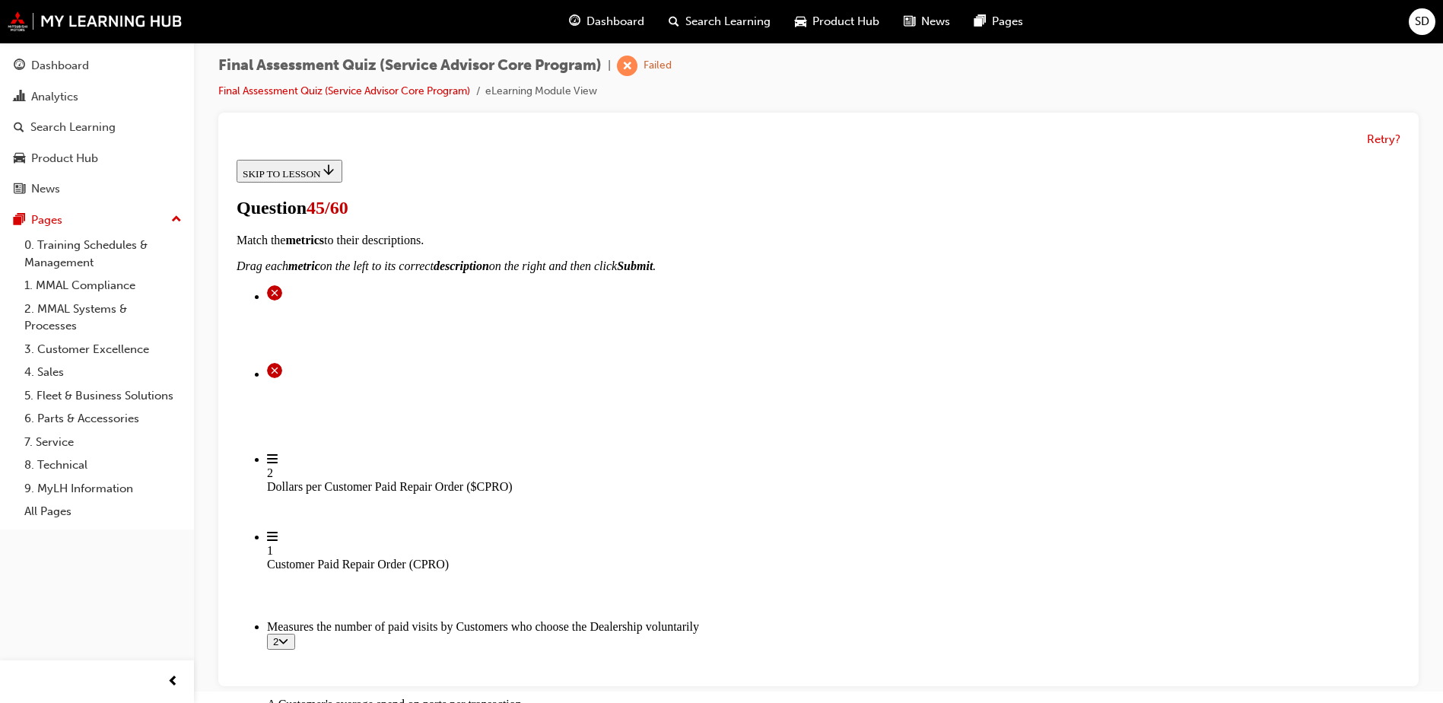
drag, startPoint x: 652, startPoint y: 309, endPoint x: 894, endPoint y: 306, distance: 241.9
drag, startPoint x: 719, startPoint y: 549, endPoint x: 947, endPoint y: 548, distance: 228.2
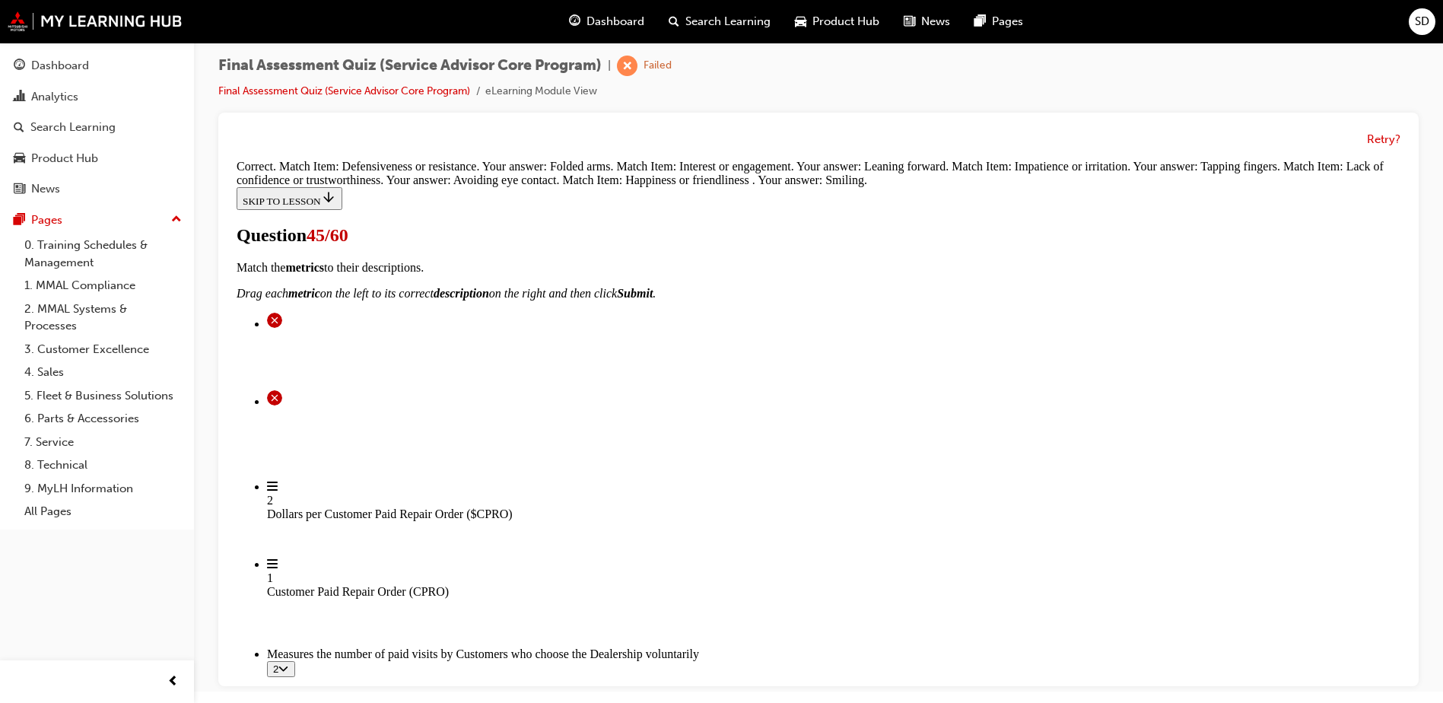
scroll to position [458, 0]
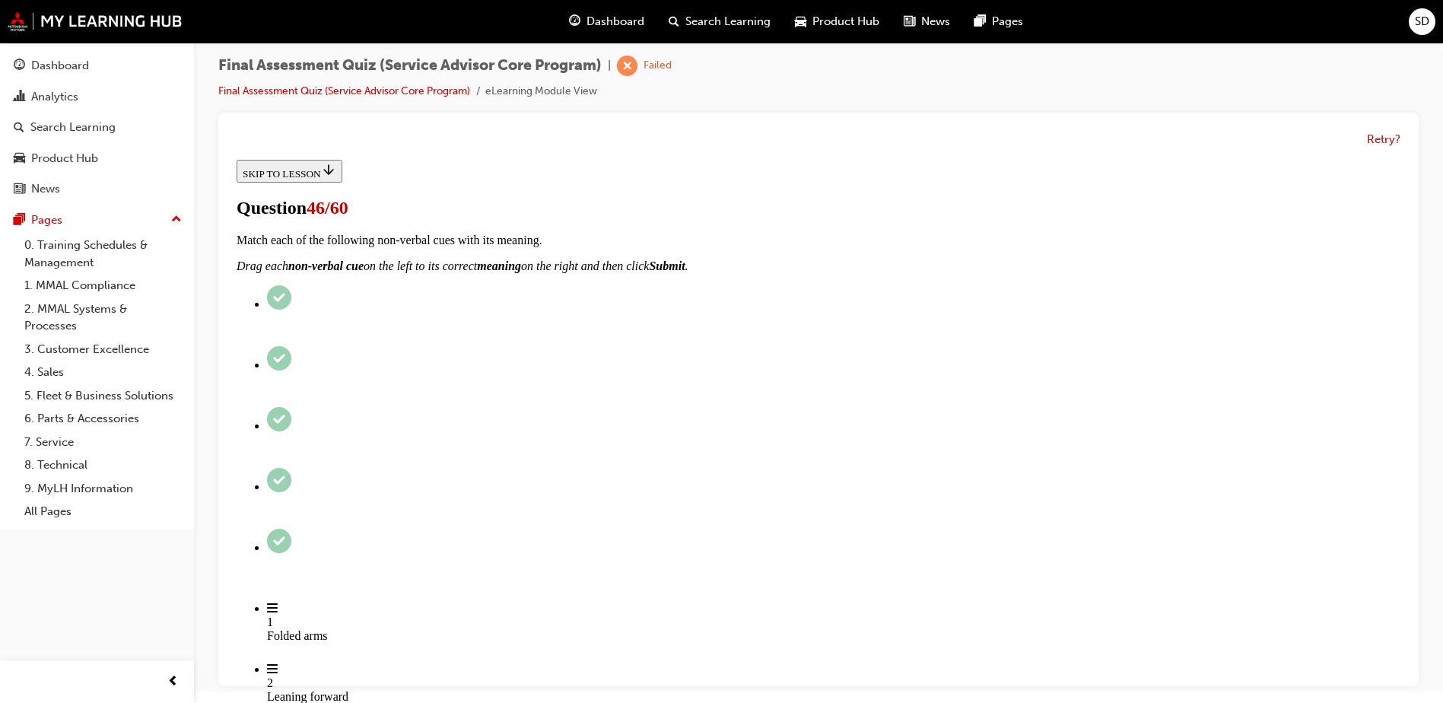
scroll to position [228, 0]
drag, startPoint x: 680, startPoint y: 447, endPoint x: 944, endPoint y: 525, distance: 275.3
drag, startPoint x: 691, startPoint y: 453, endPoint x: 923, endPoint y: 459, distance: 232.1
drag, startPoint x: 721, startPoint y: 594, endPoint x: 949, endPoint y: 573, distance: 229.2
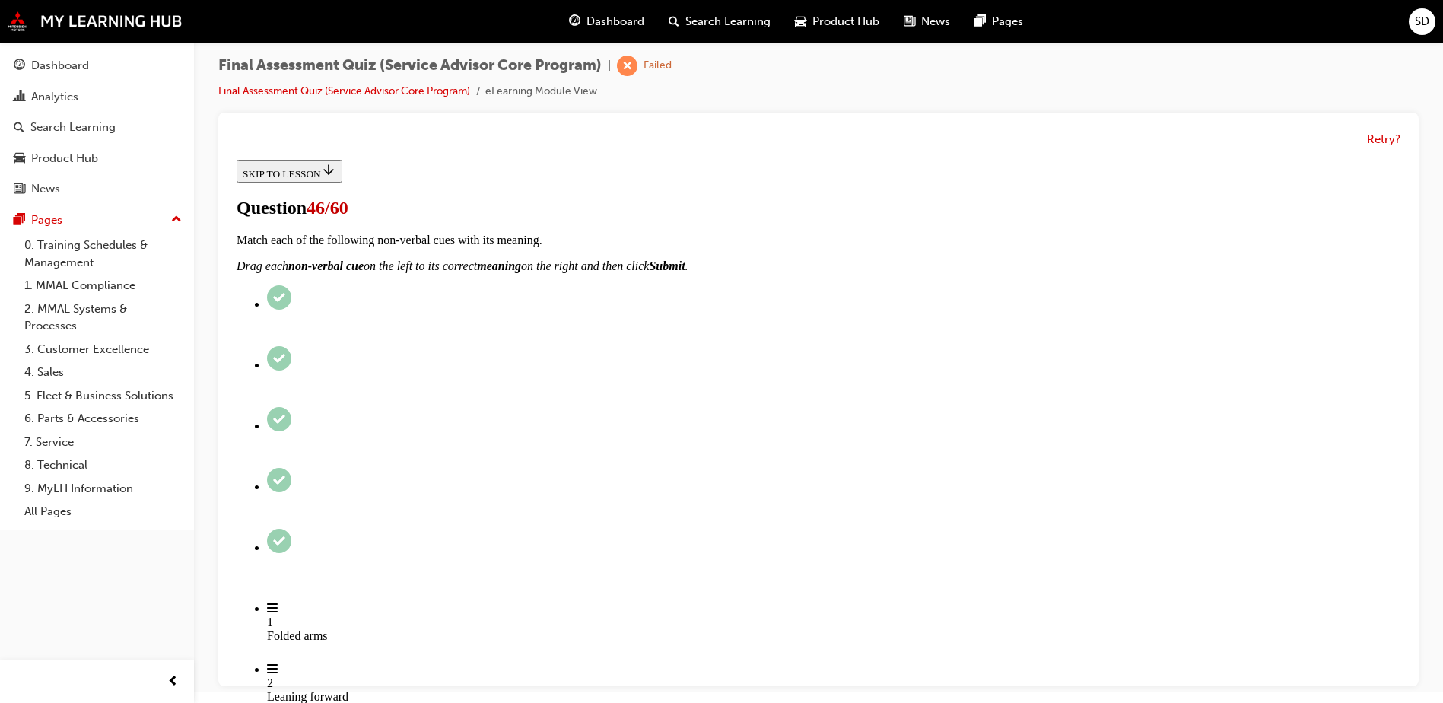
drag, startPoint x: 670, startPoint y: 370, endPoint x: 872, endPoint y: 368, distance: 201.6
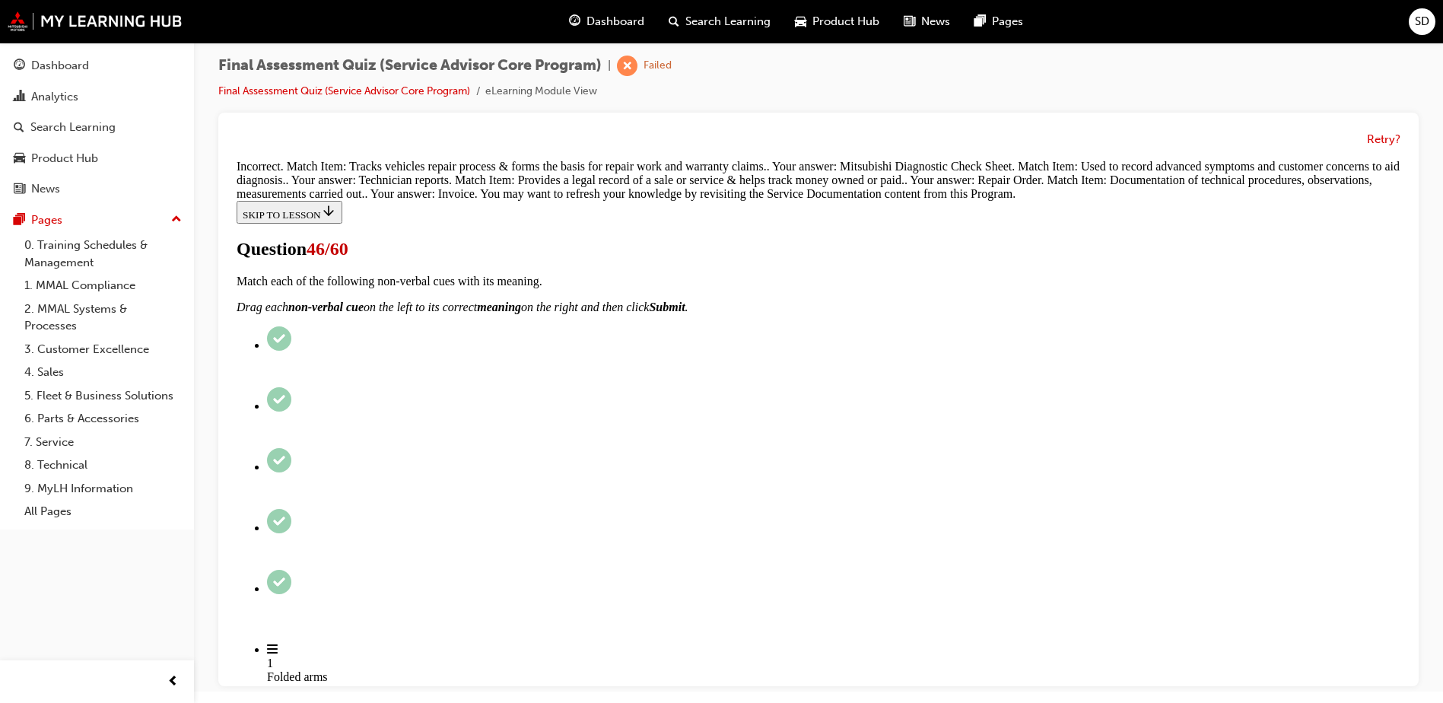
scroll to position [502, 0]
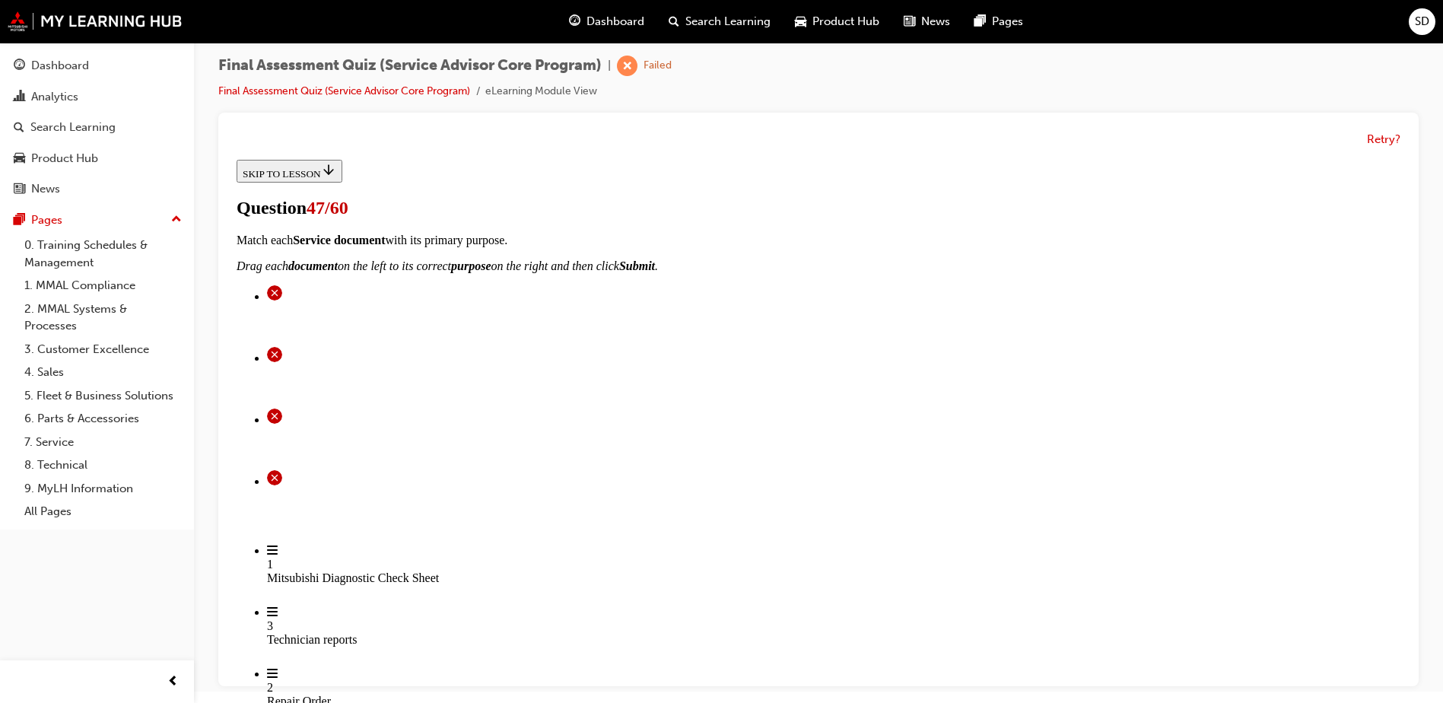
scroll to position [228, 0]
radio input "true"
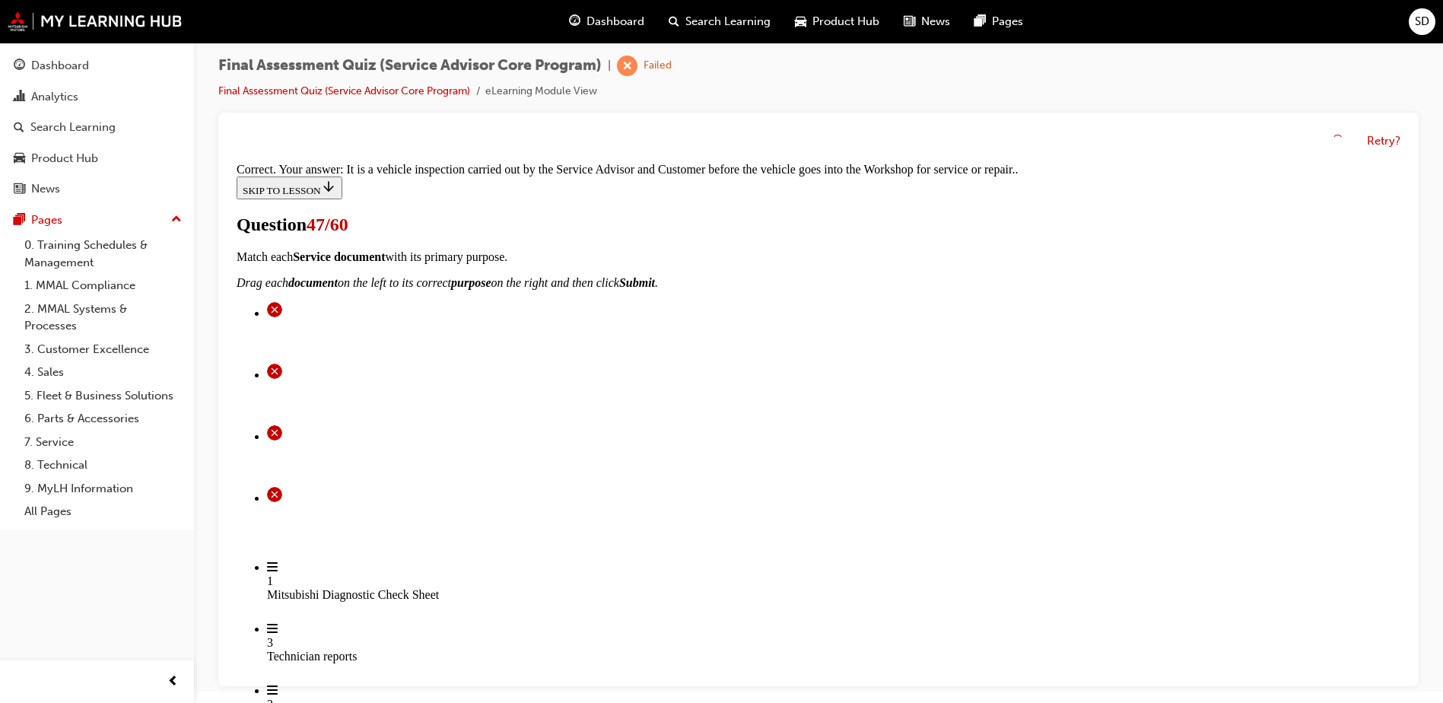
scroll to position [311, 0]
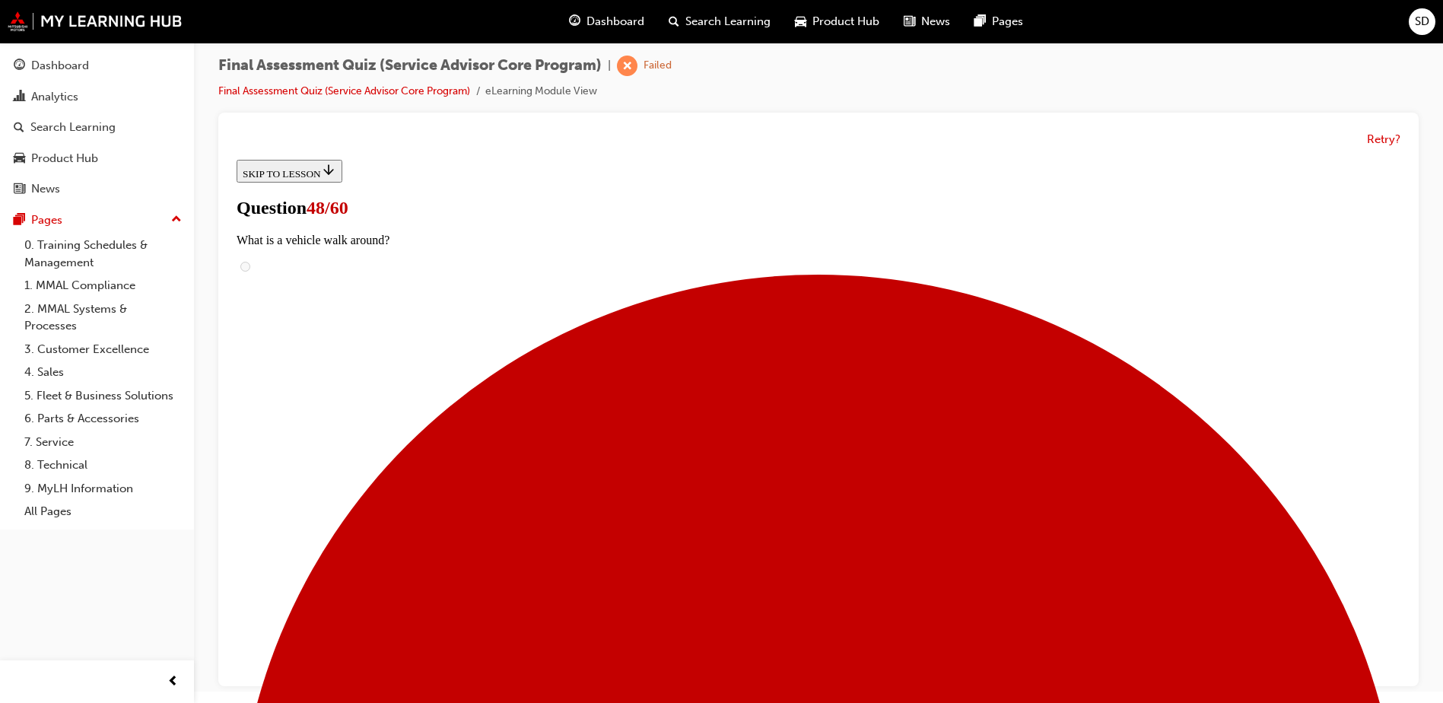
scroll to position [152, 0]
checkbox input "true"
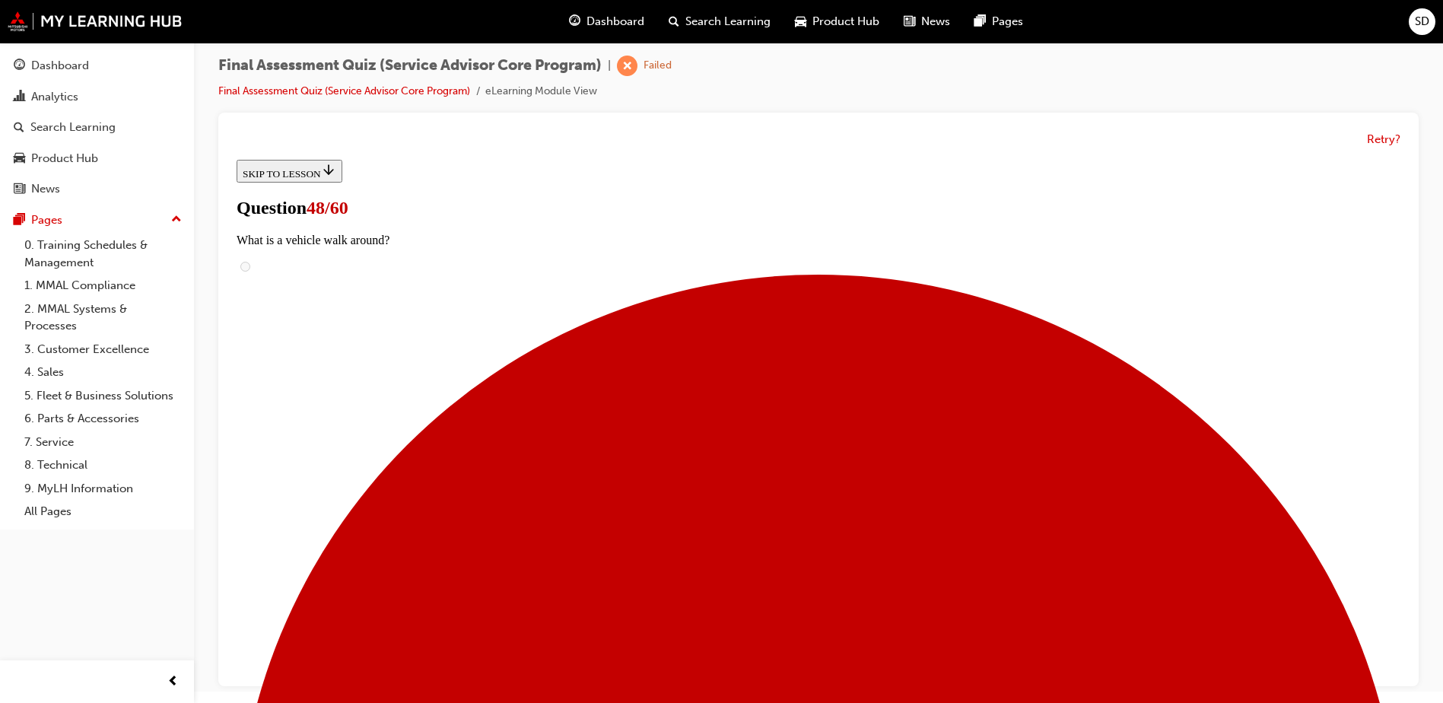
checkbox input "false"
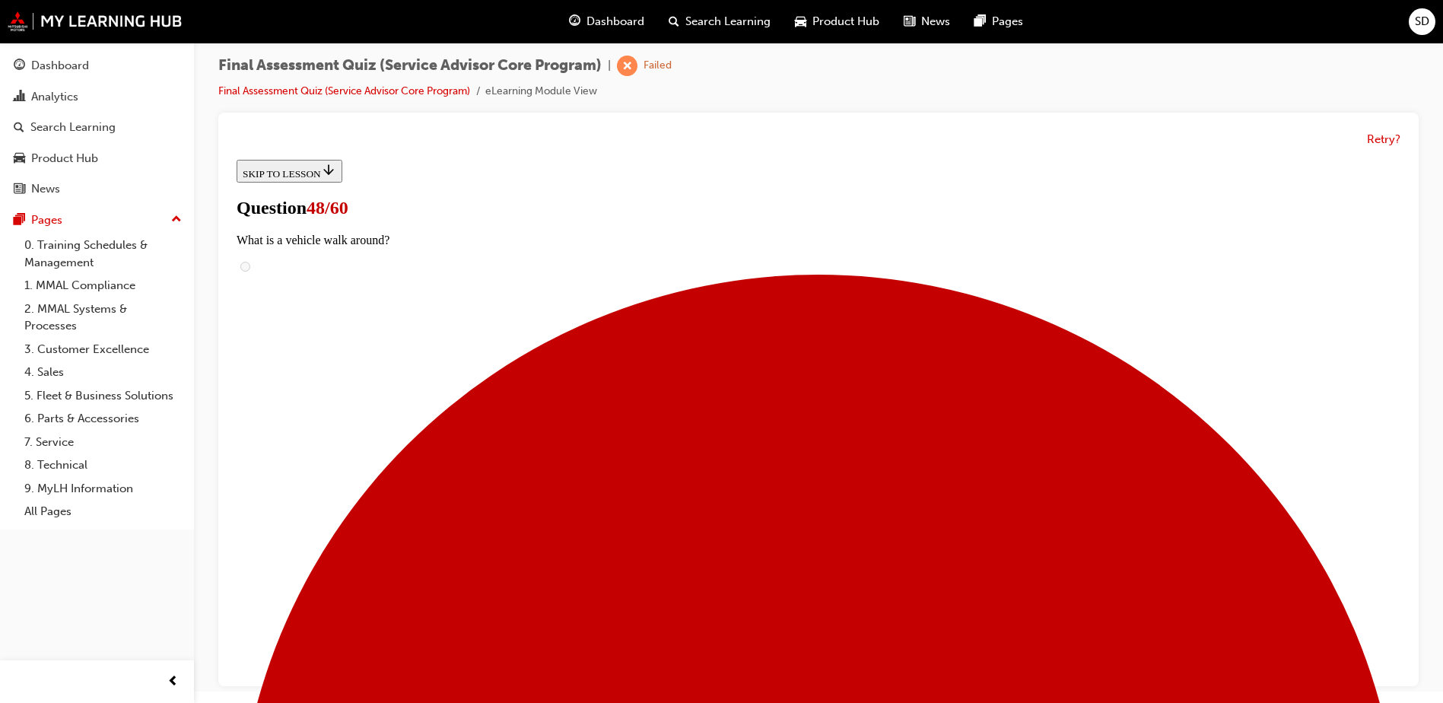
checkbox input "true"
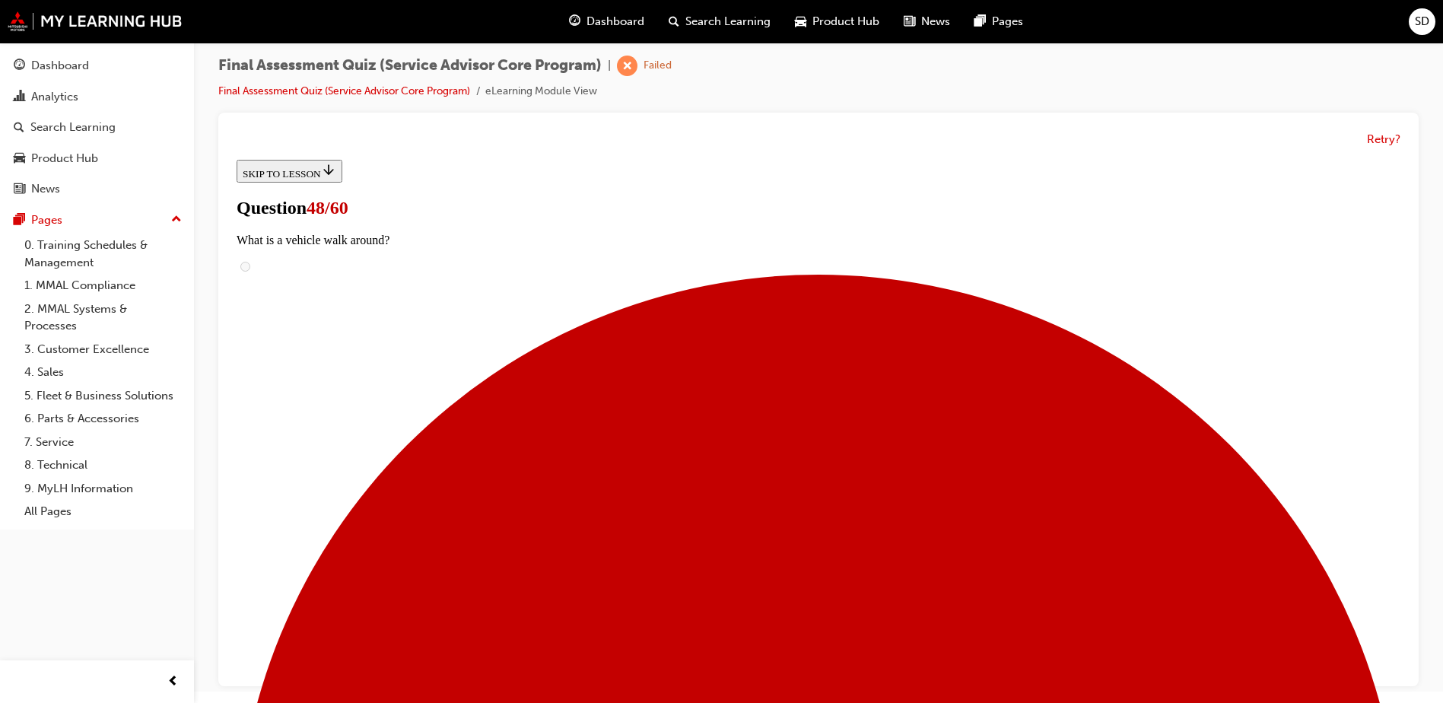
checkbox input "true"
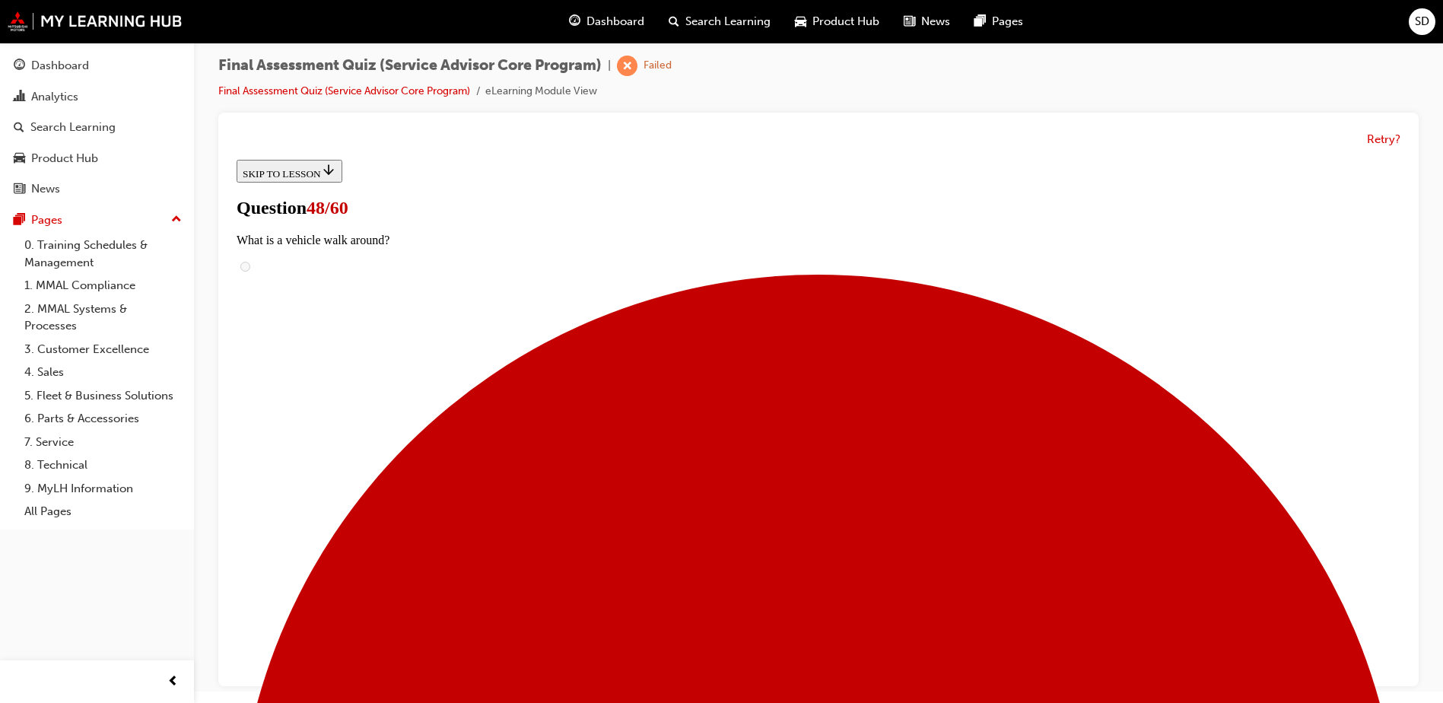
checkbox input "true"
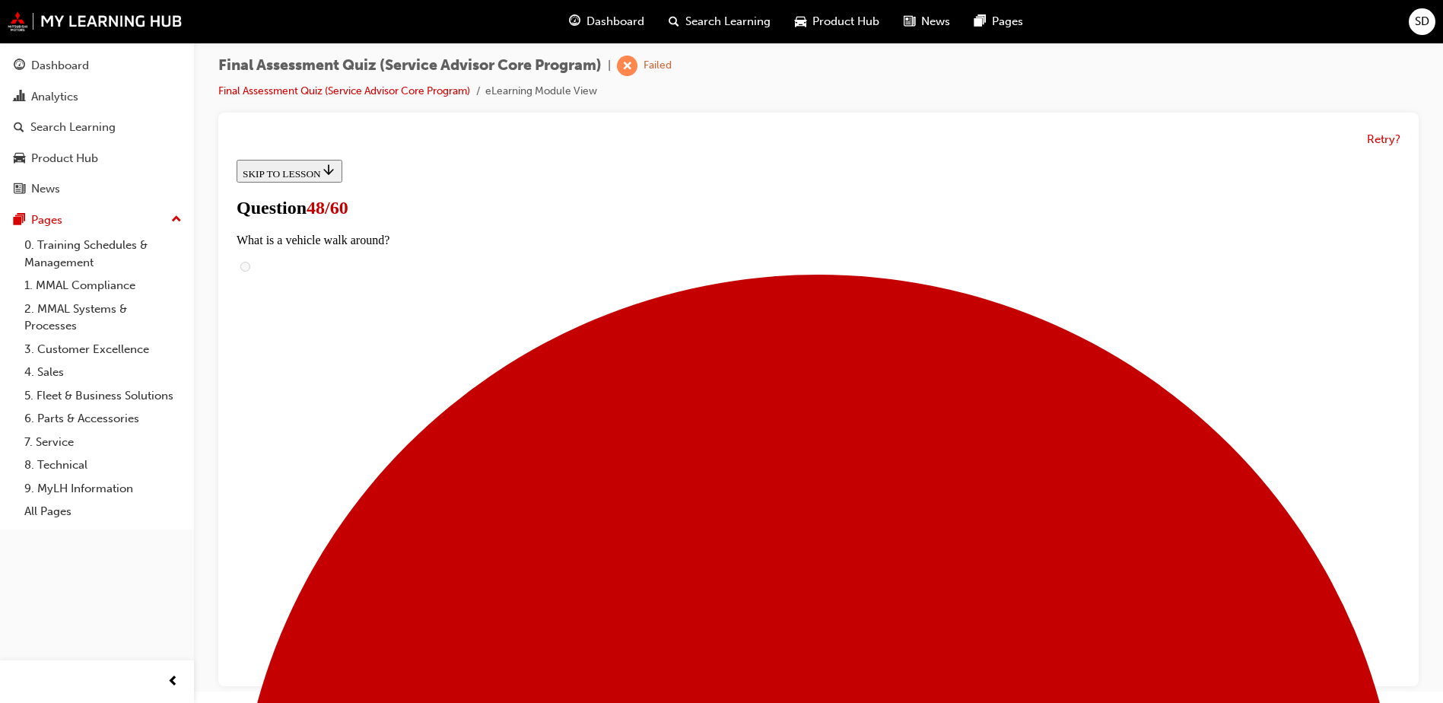
checkbox input "true"
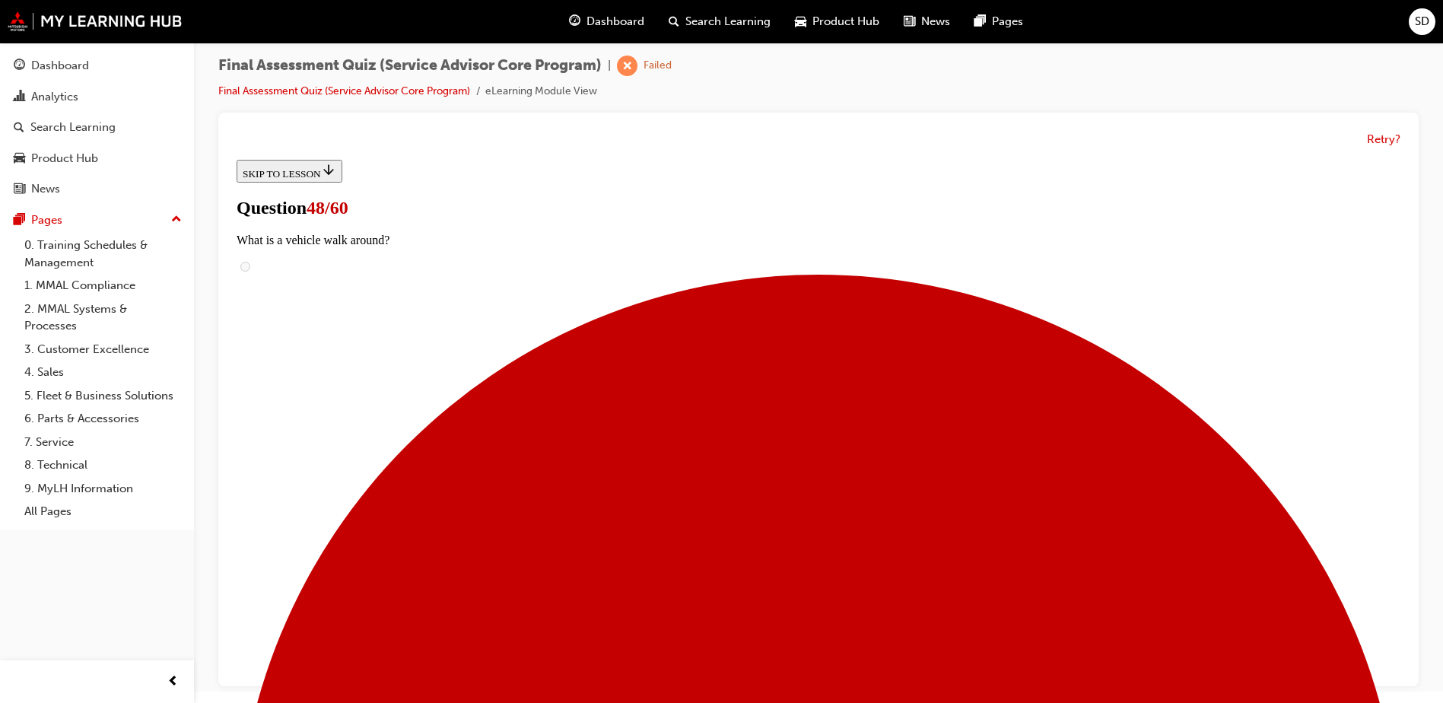
checkbox input "true"
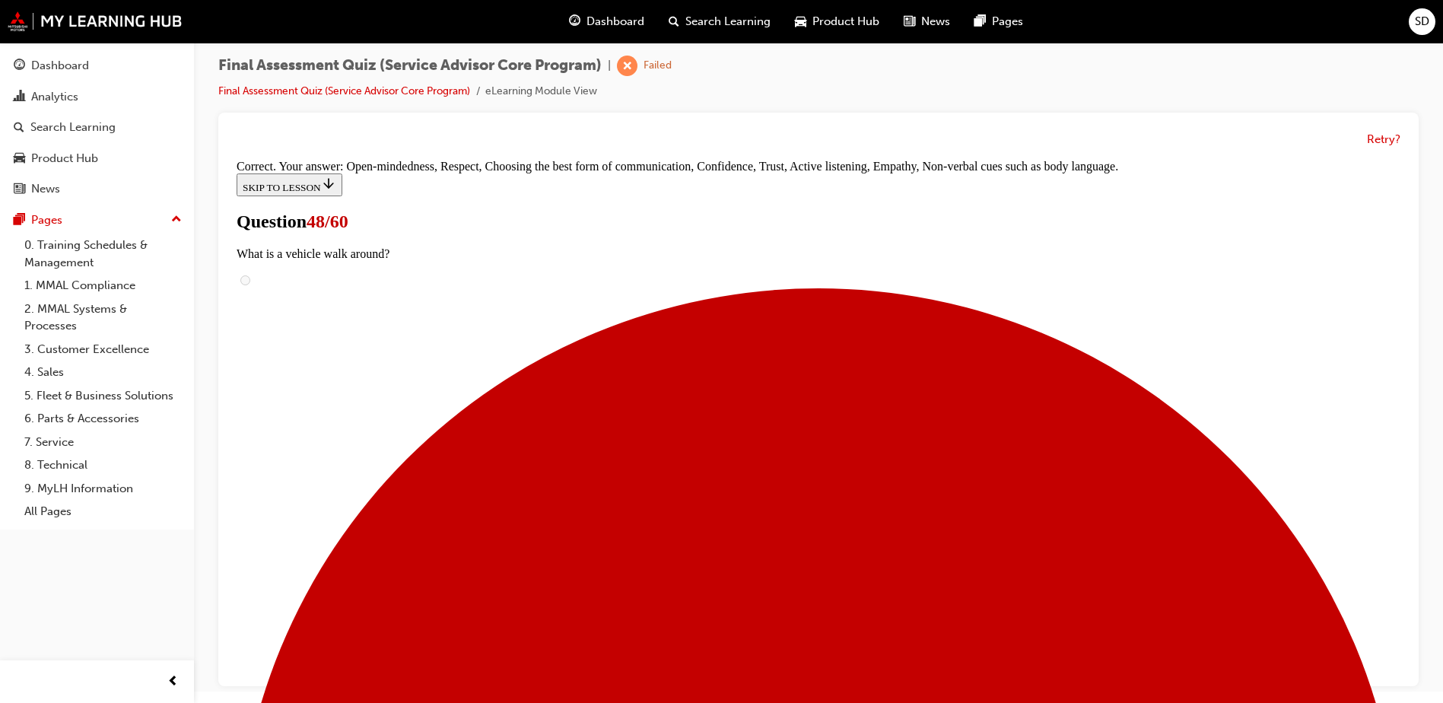
scroll to position [637, 0]
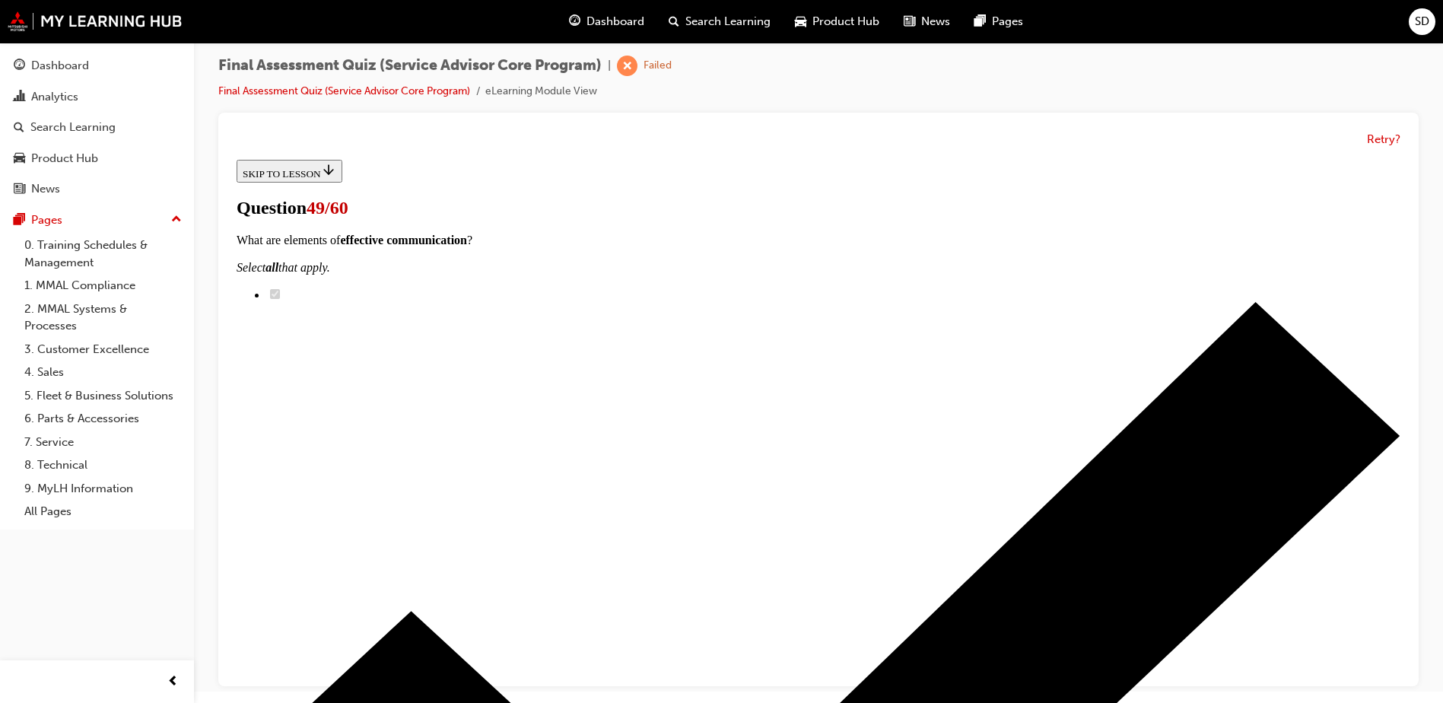
scroll to position [228, 0]
radio input "true"
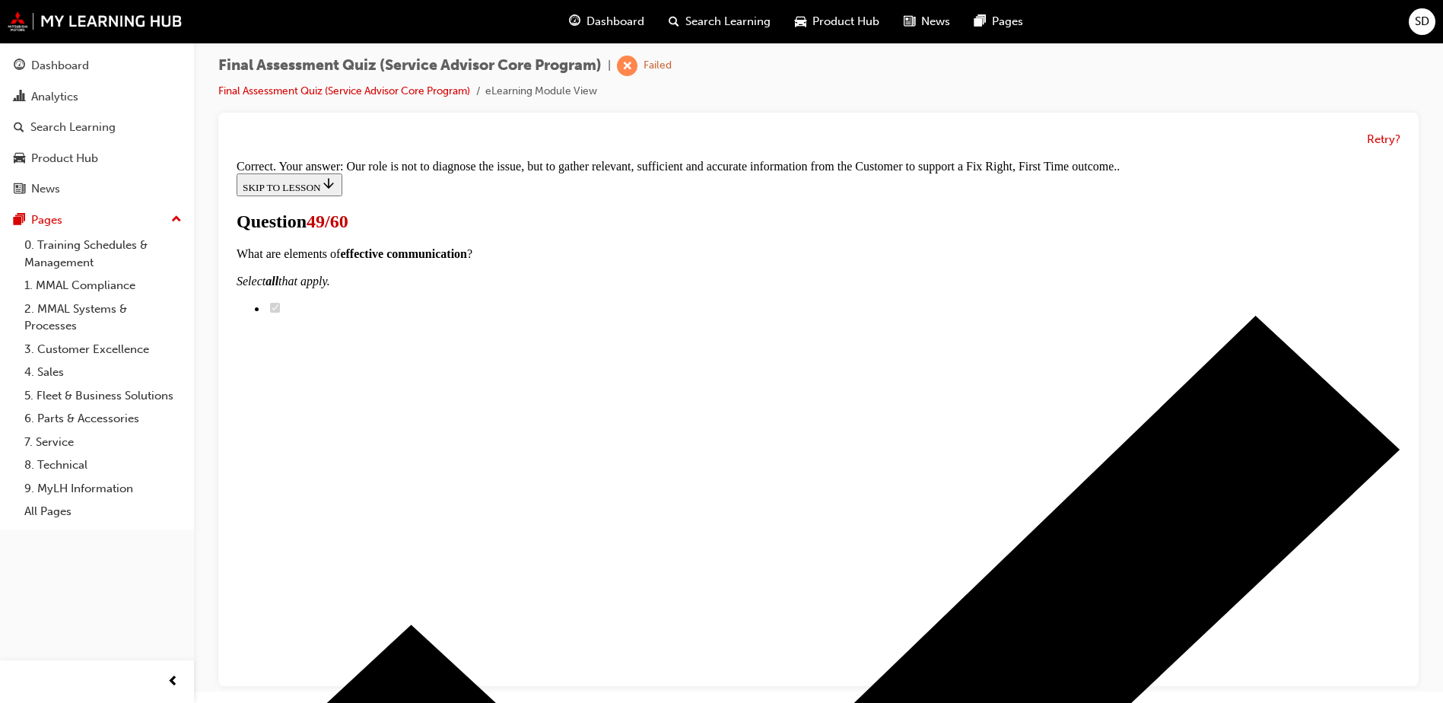
scroll to position [326, 0]
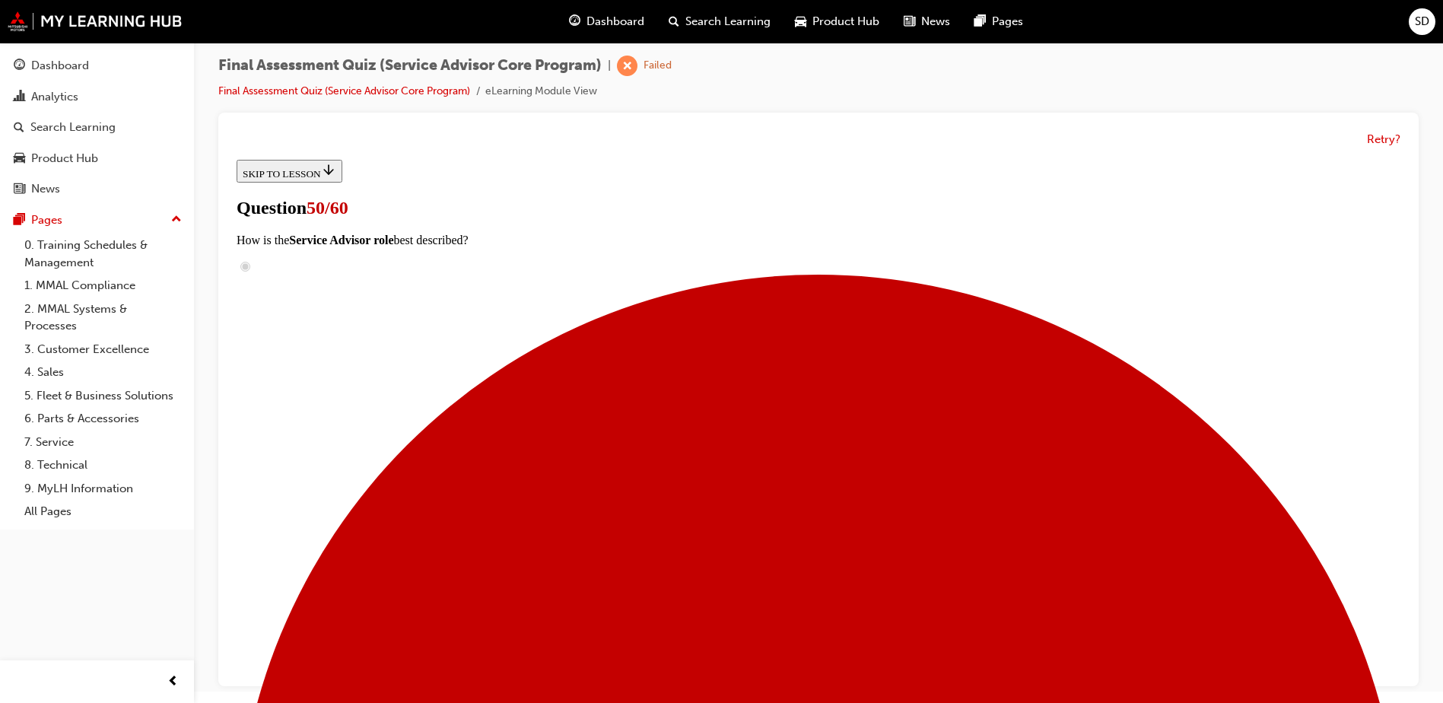
scroll to position [97, 0]
checkbox input "true"
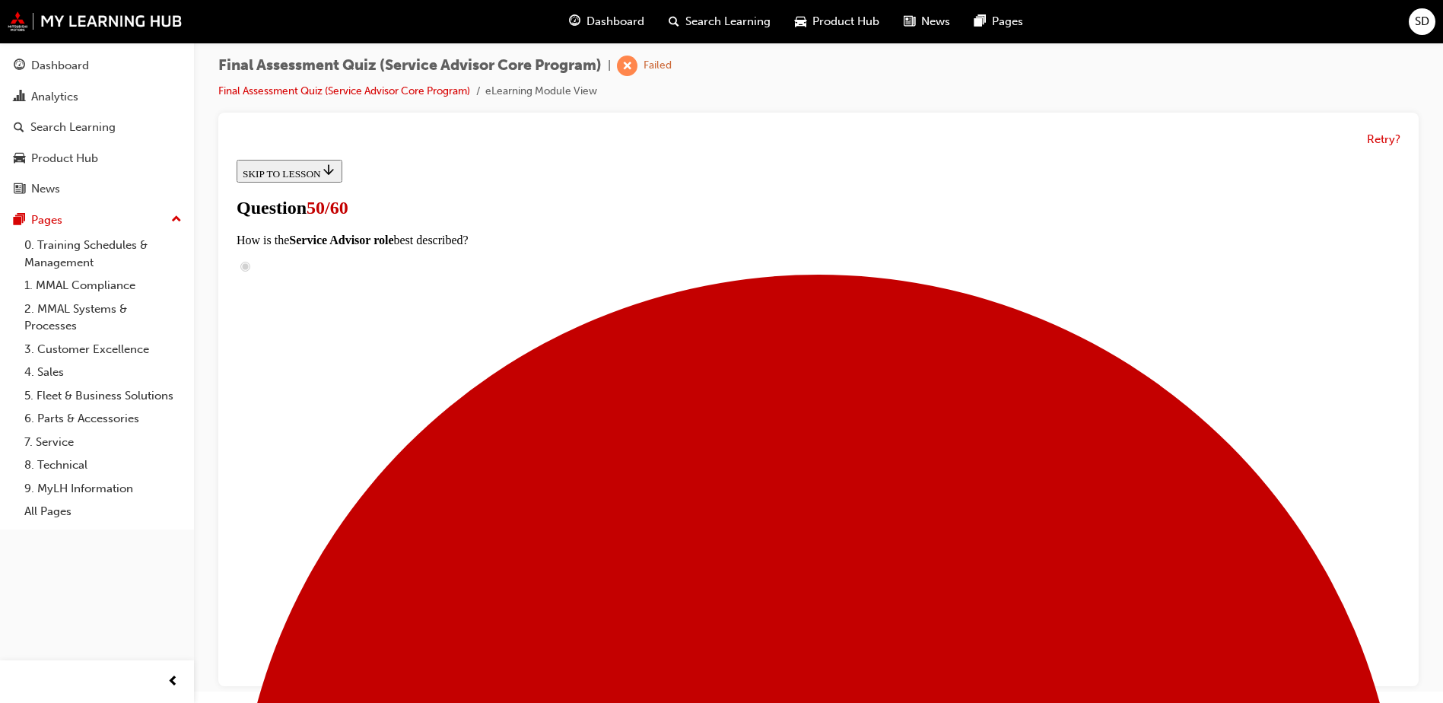
checkbox input "true"
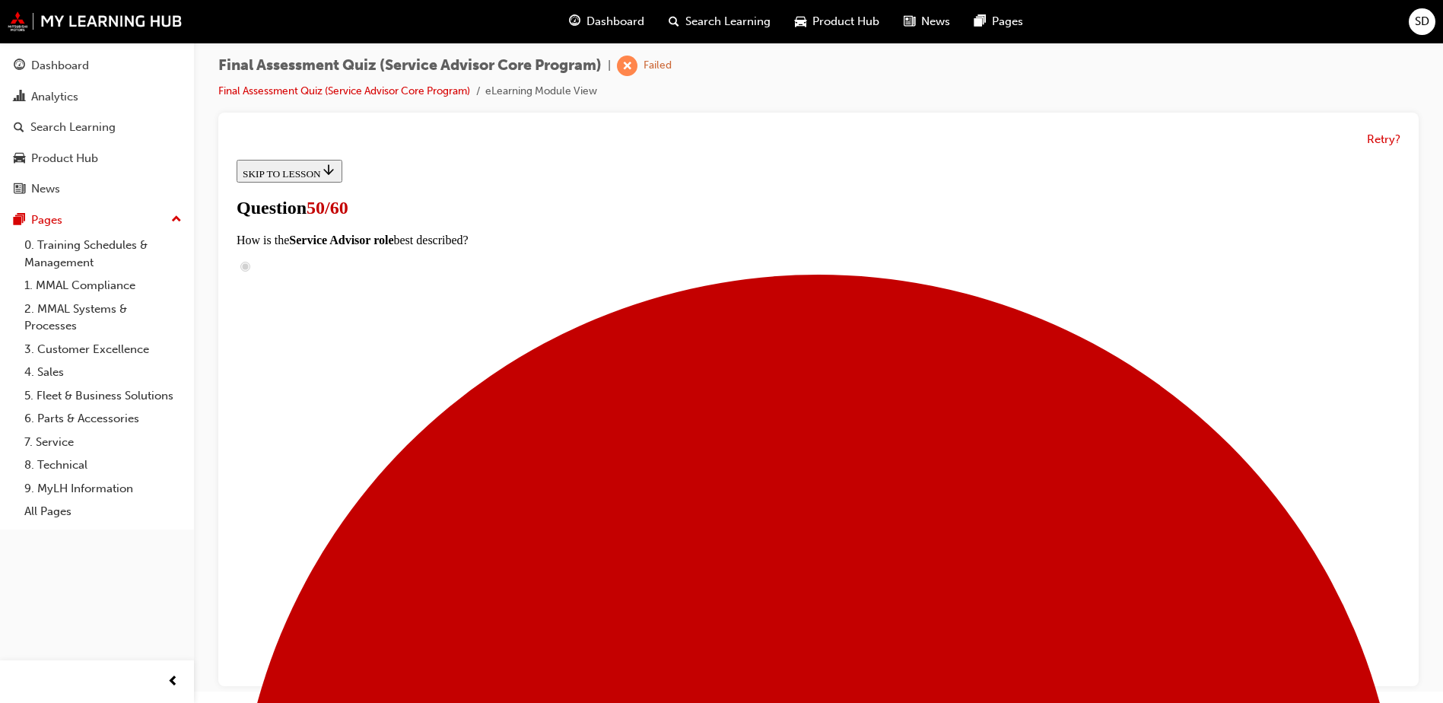
scroll to position [250, 0]
checkbox input "true"
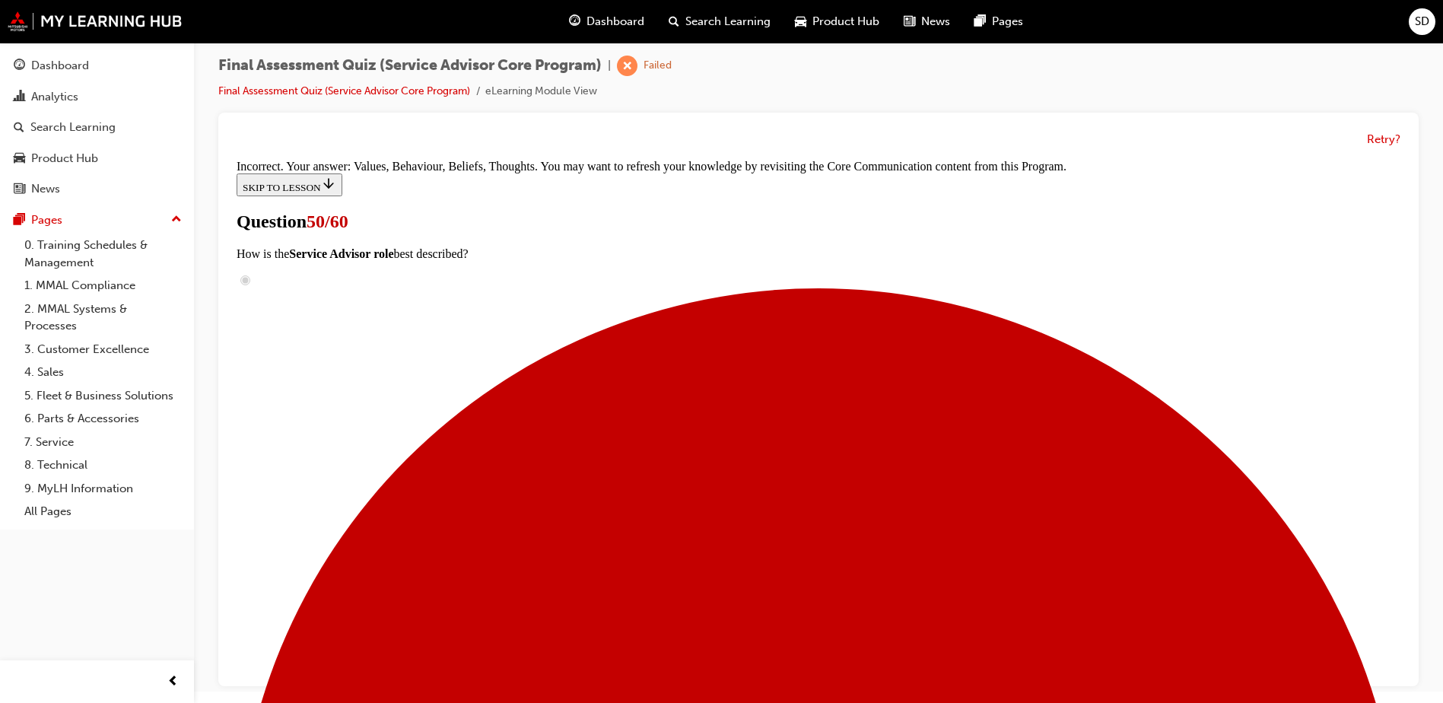
scroll to position [391, 0]
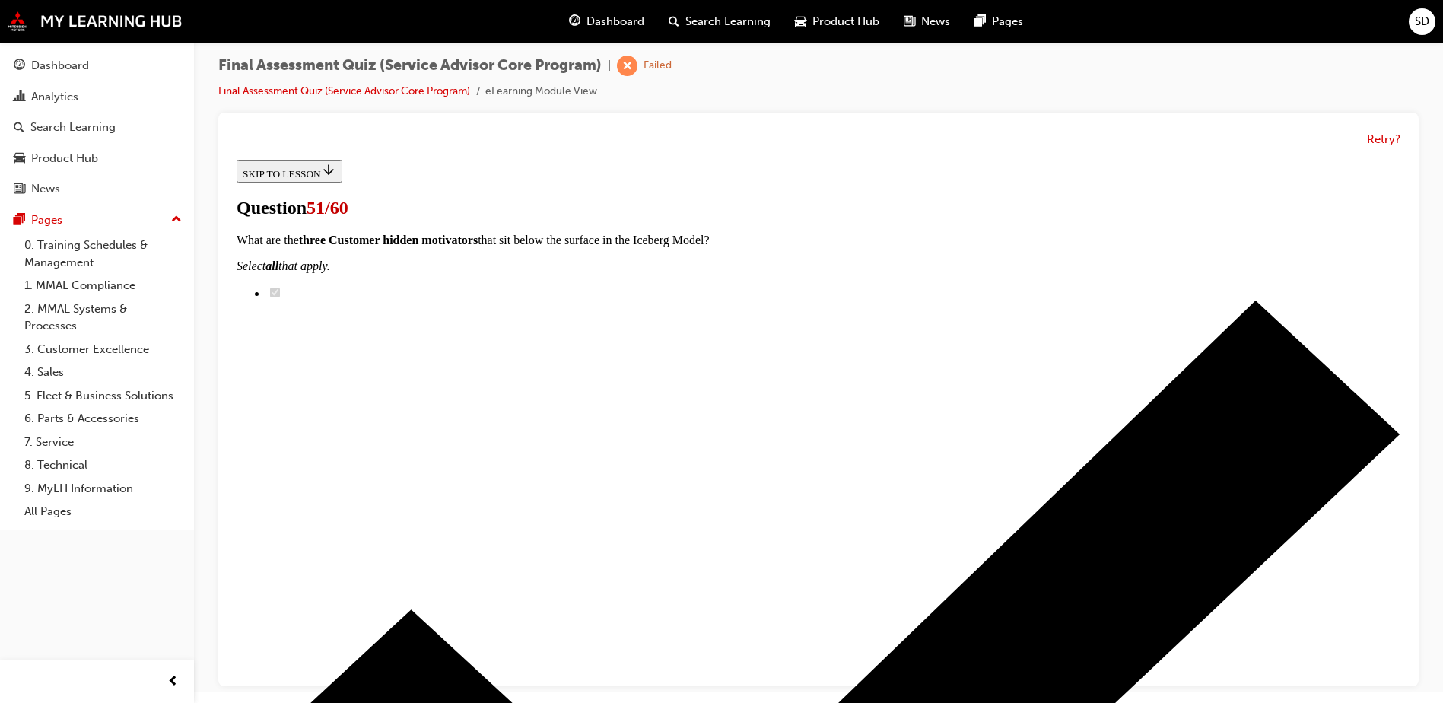
scroll to position [152, 0]
radio input "true"
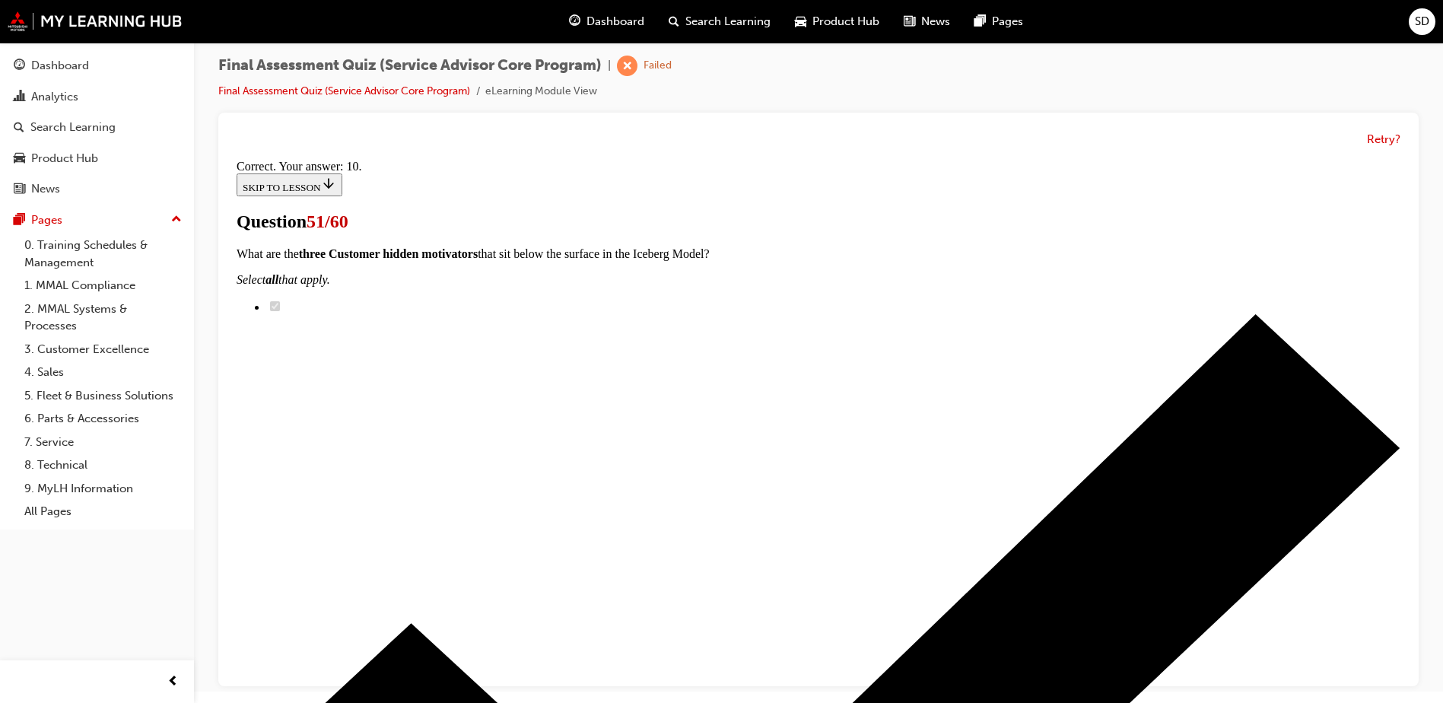
scroll to position [349, 0]
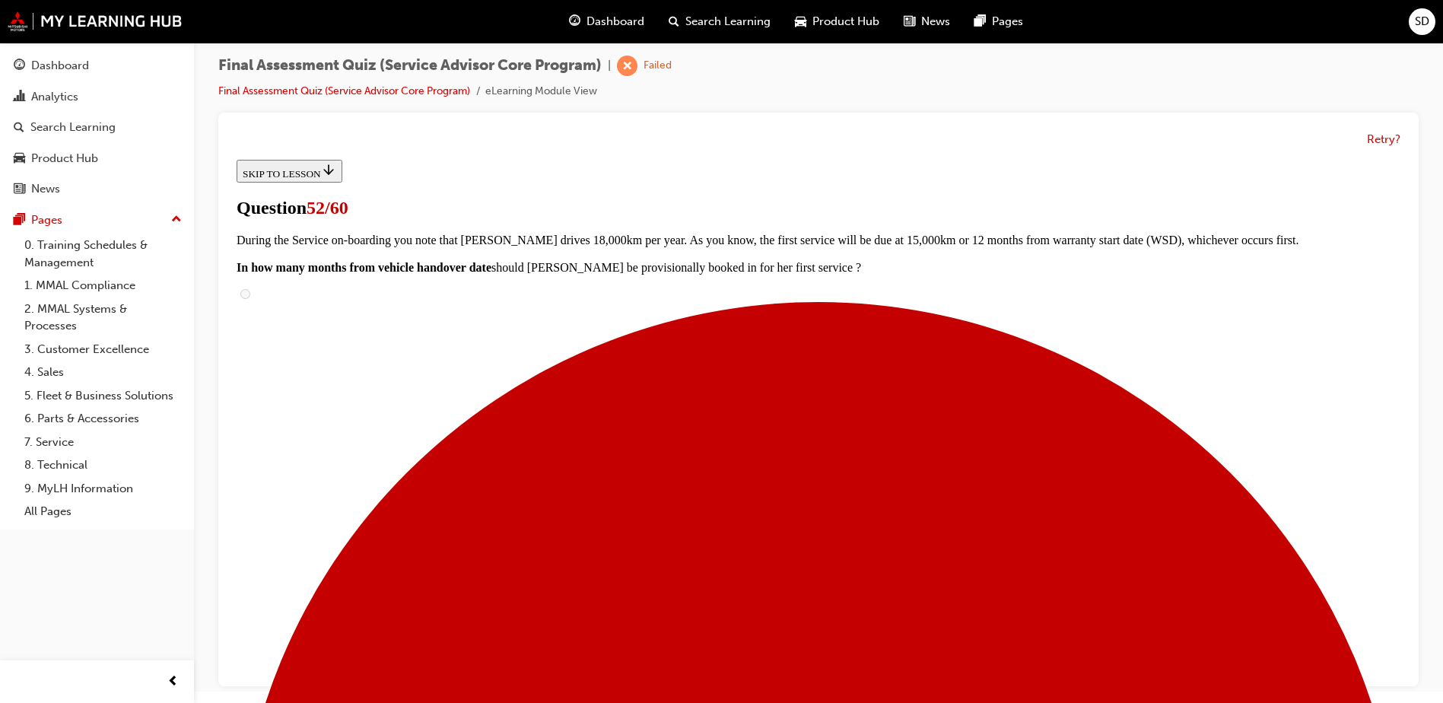
scroll to position [76, 0]
checkbox input "true"
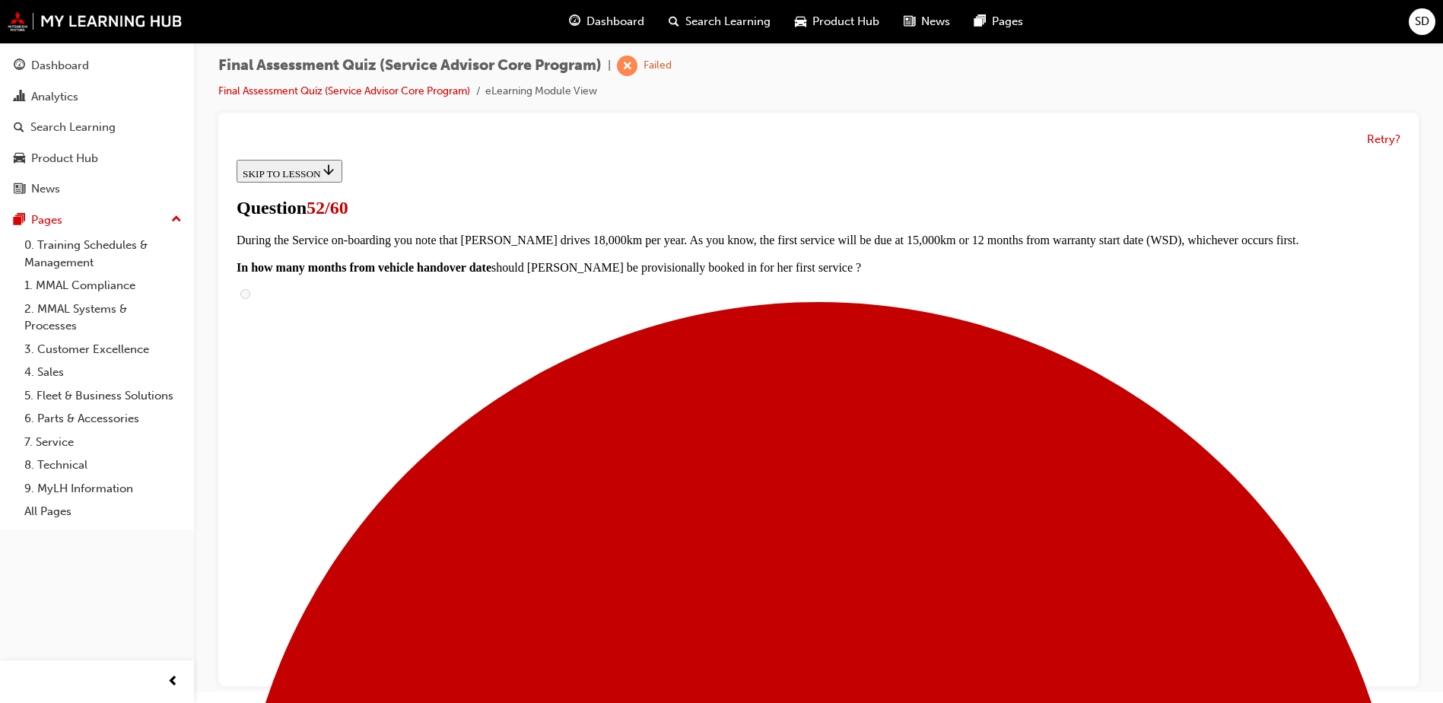
checkbox input "true"
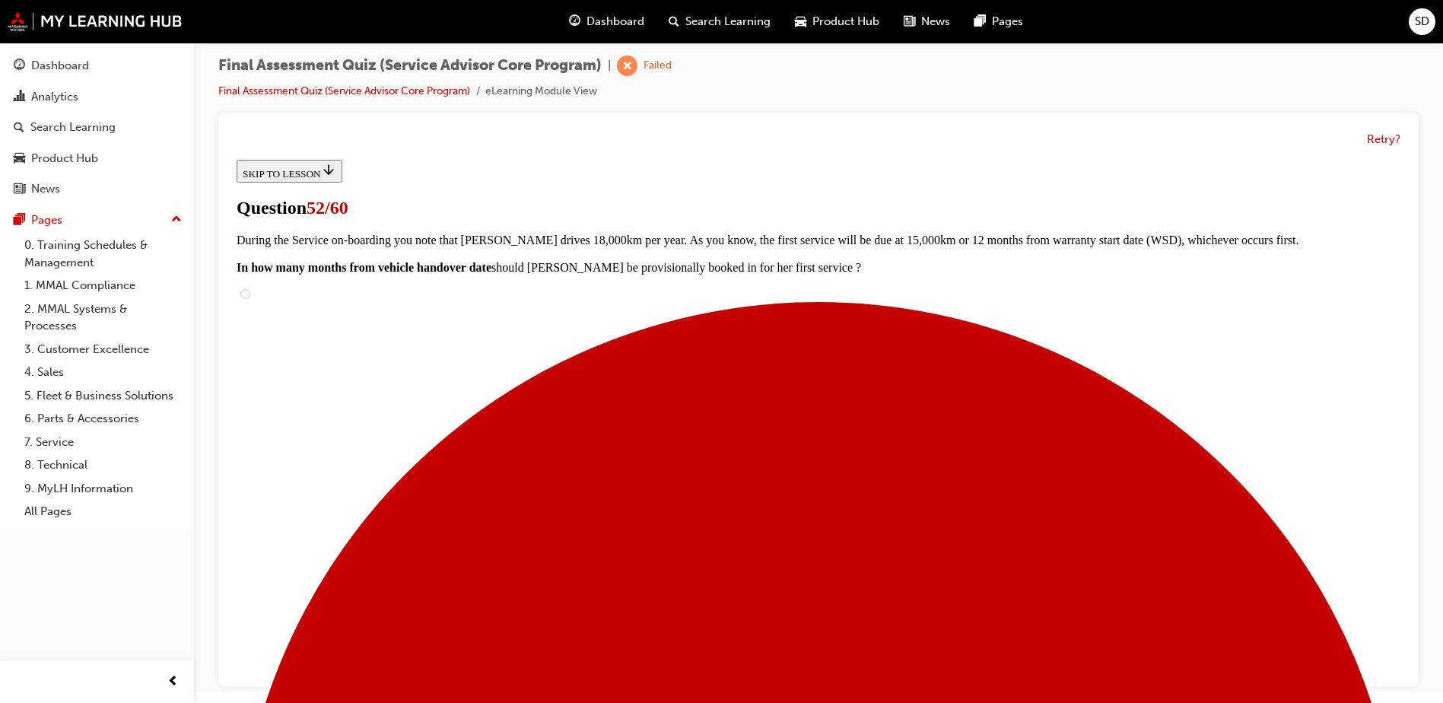
checkbox input "false"
checkbox input "true"
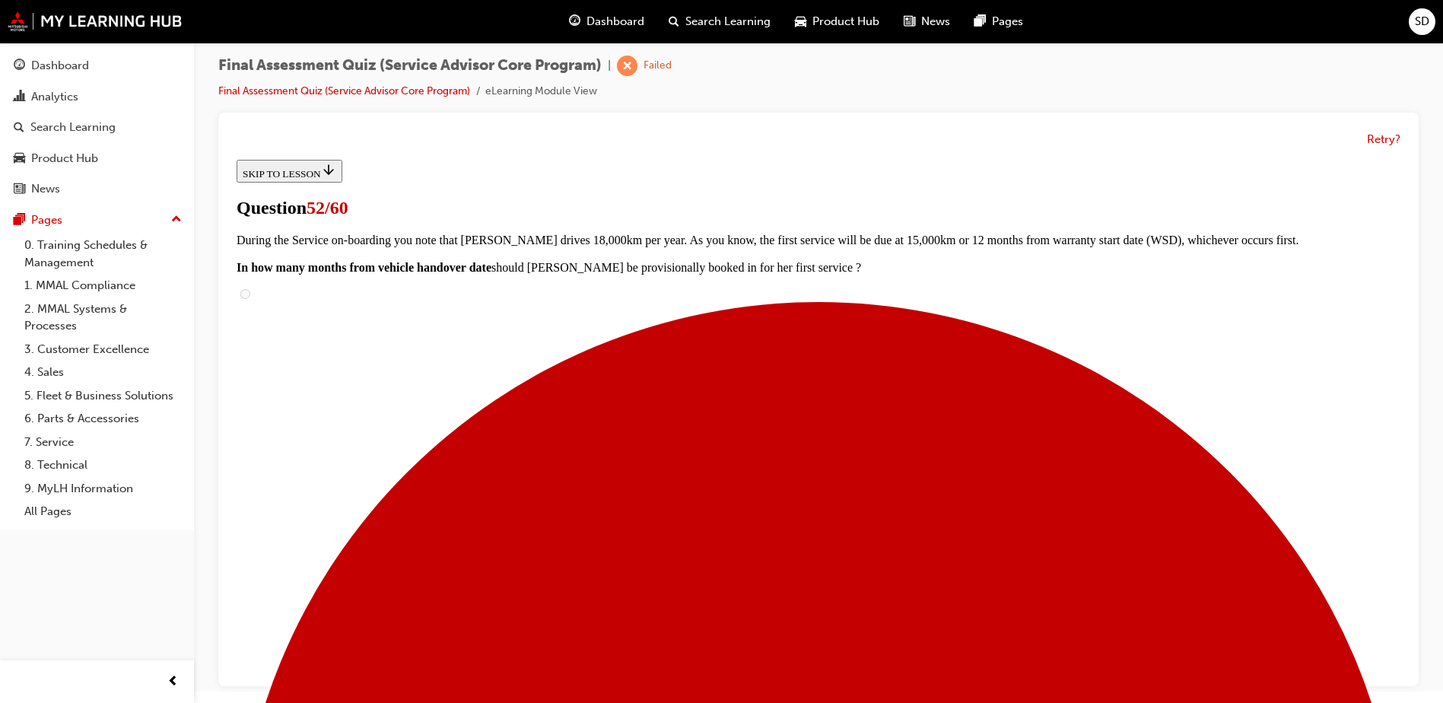
scroll to position [228, 0]
checkbox input "true"
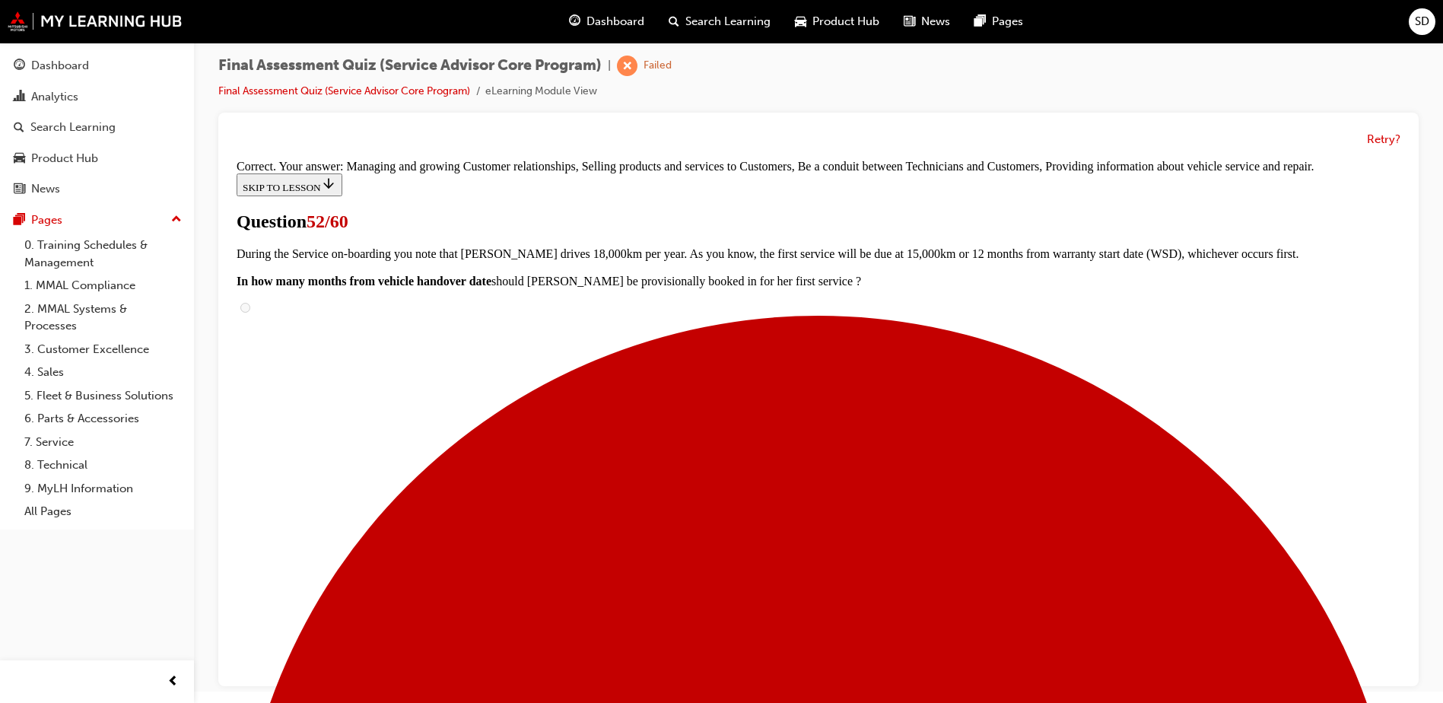
scroll to position [393, 0]
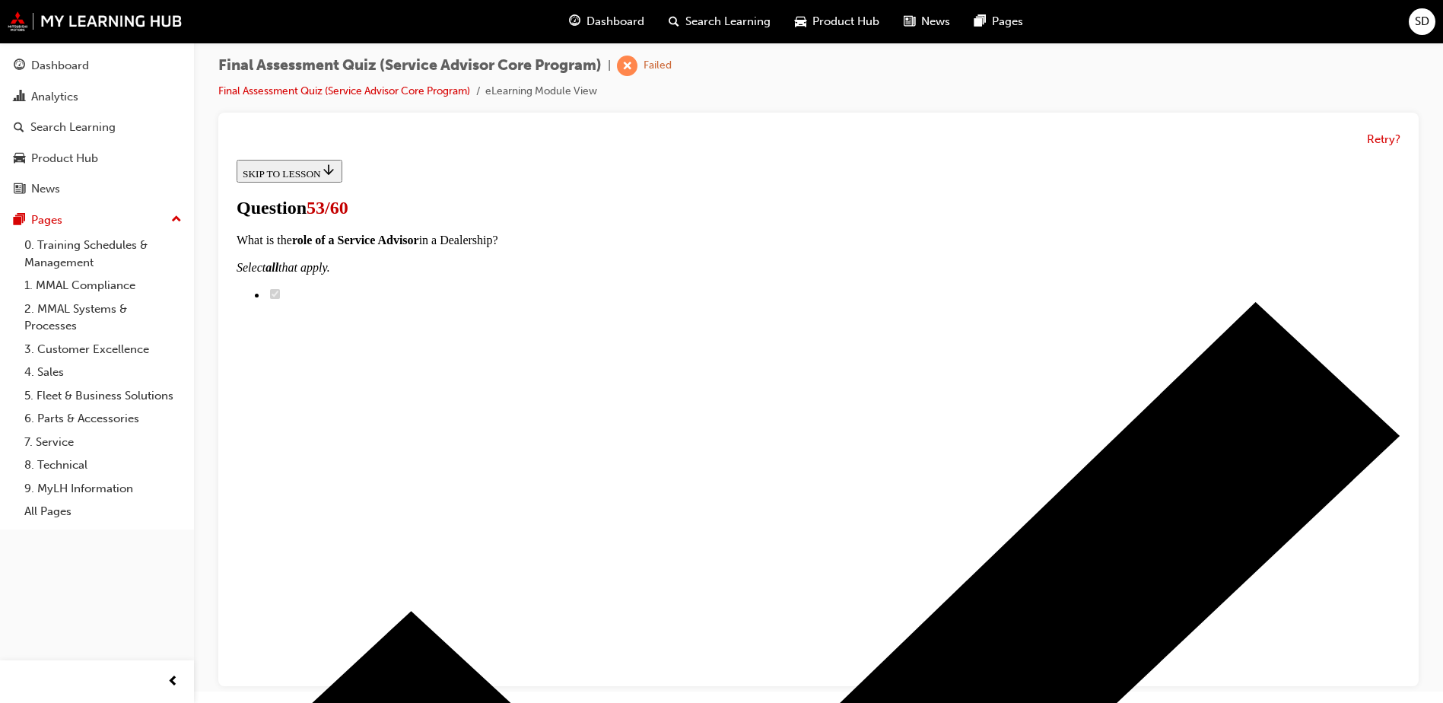
scroll to position [0, 0]
radio input "true"
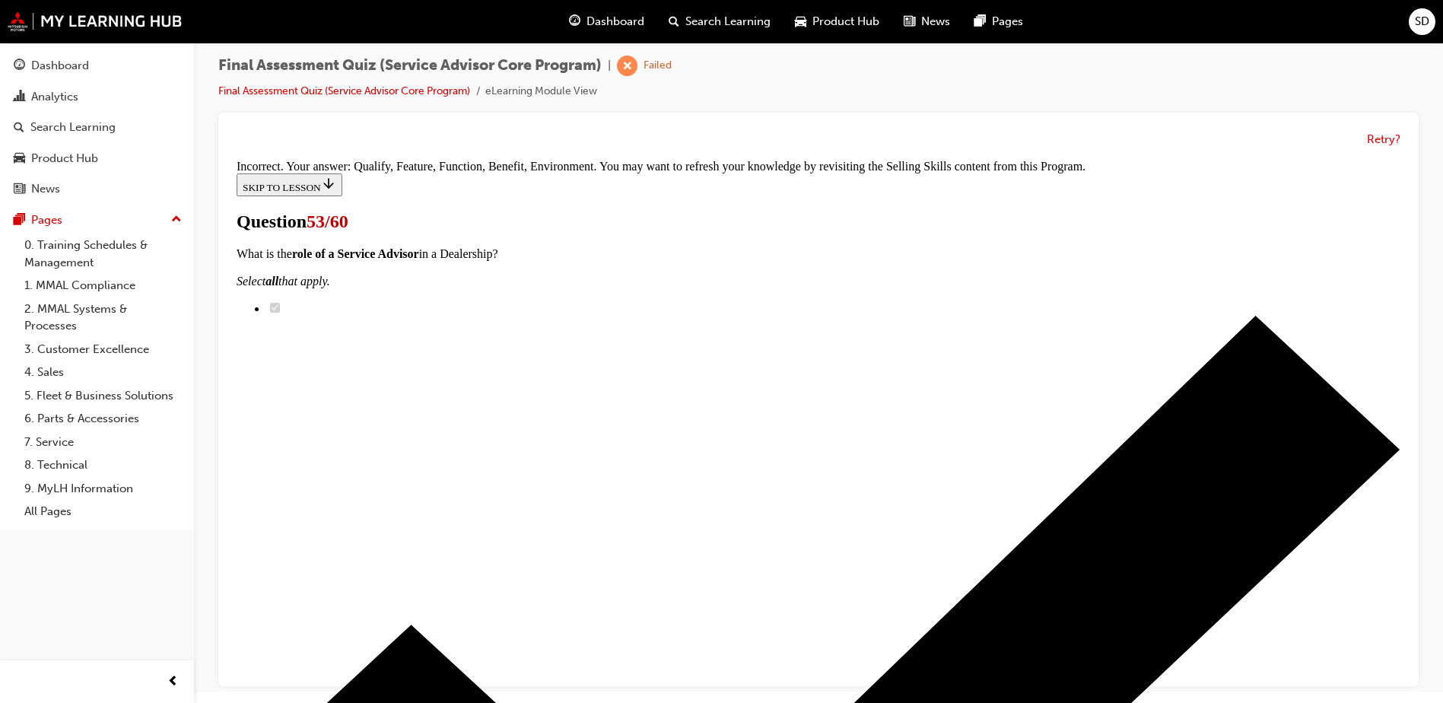
scroll to position [313, 0]
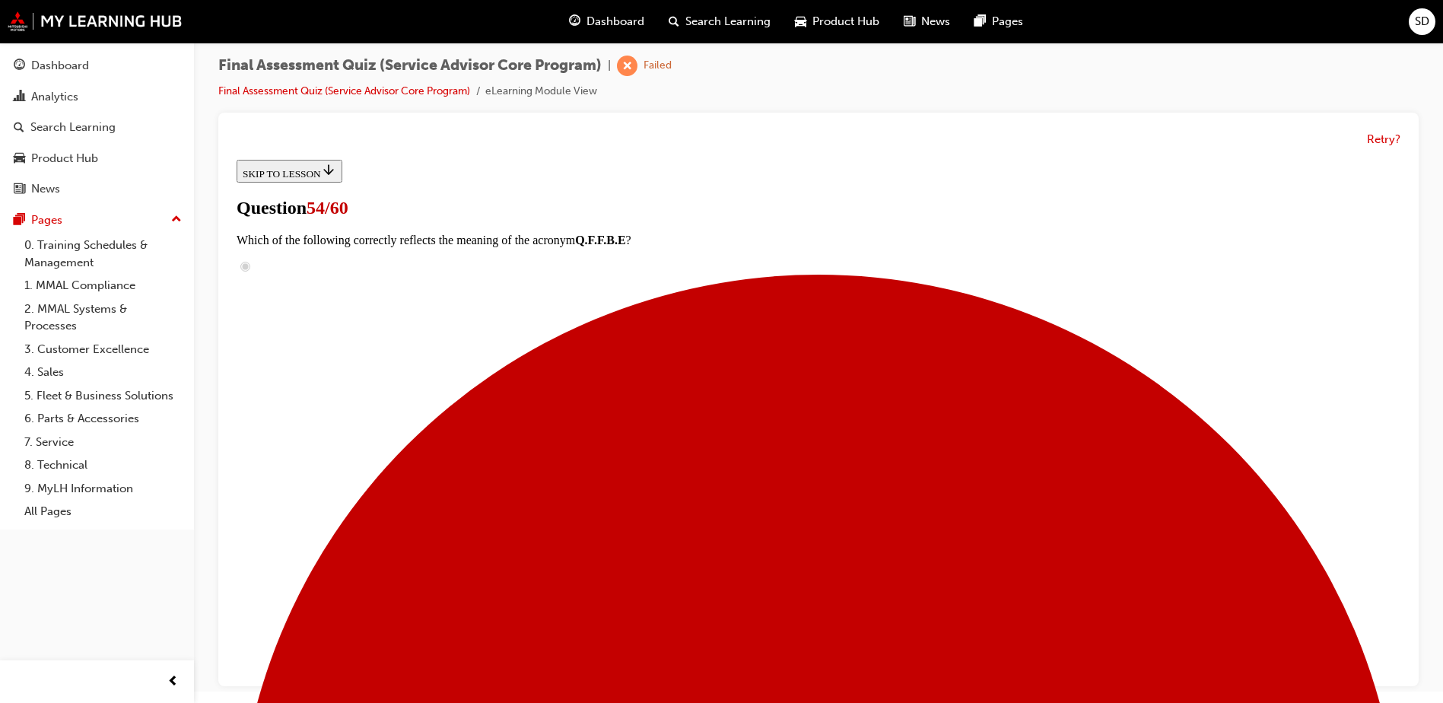
scroll to position [509, 0]
drag, startPoint x: 676, startPoint y: 472, endPoint x: 936, endPoint y: 267, distance: 331.5
drag, startPoint x: 655, startPoint y: 340, endPoint x: 887, endPoint y: 337, distance: 232.0
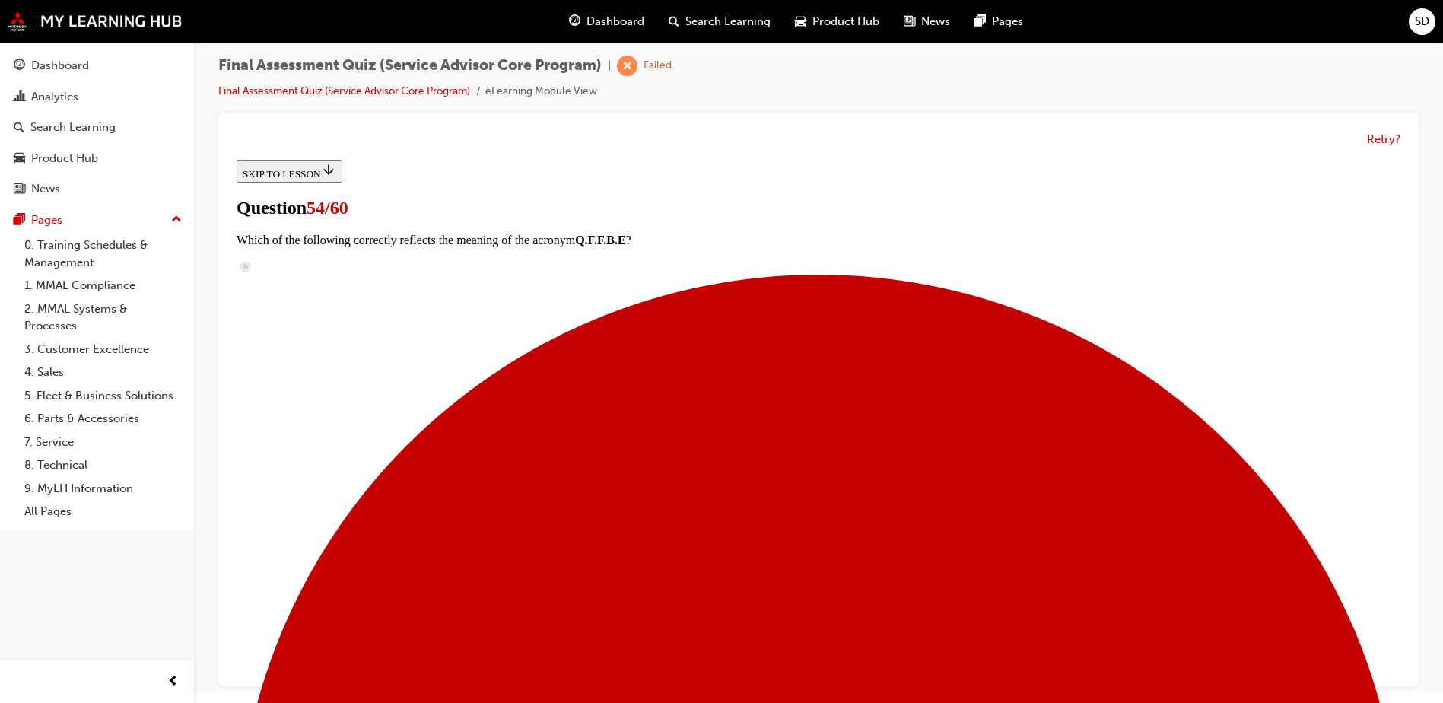
drag, startPoint x: 641, startPoint y: 238, endPoint x: 919, endPoint y: 634, distance: 484.3
drag, startPoint x: 697, startPoint y: 533, endPoint x: 938, endPoint y: 251, distance: 371.2
drag, startPoint x: 647, startPoint y: 526, endPoint x: 855, endPoint y: 520, distance: 207.8
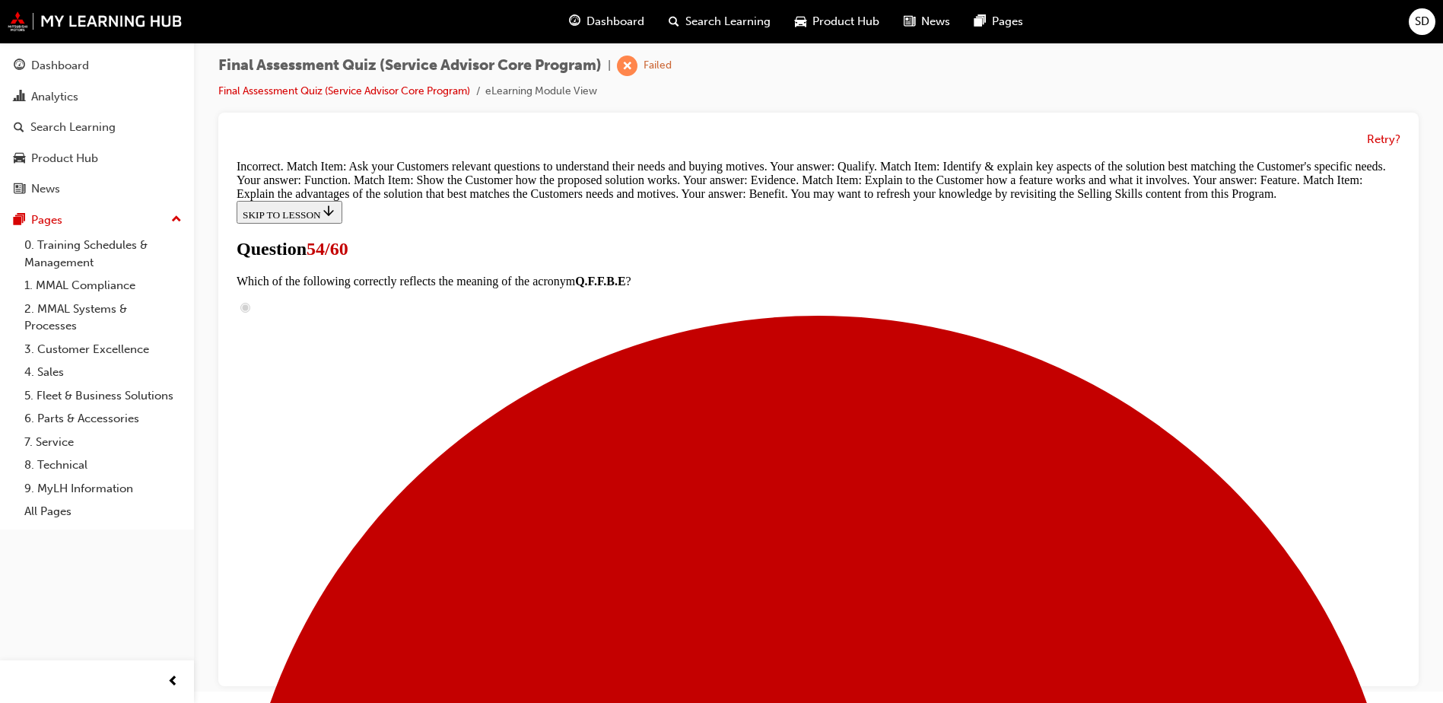
scroll to position [661, 0]
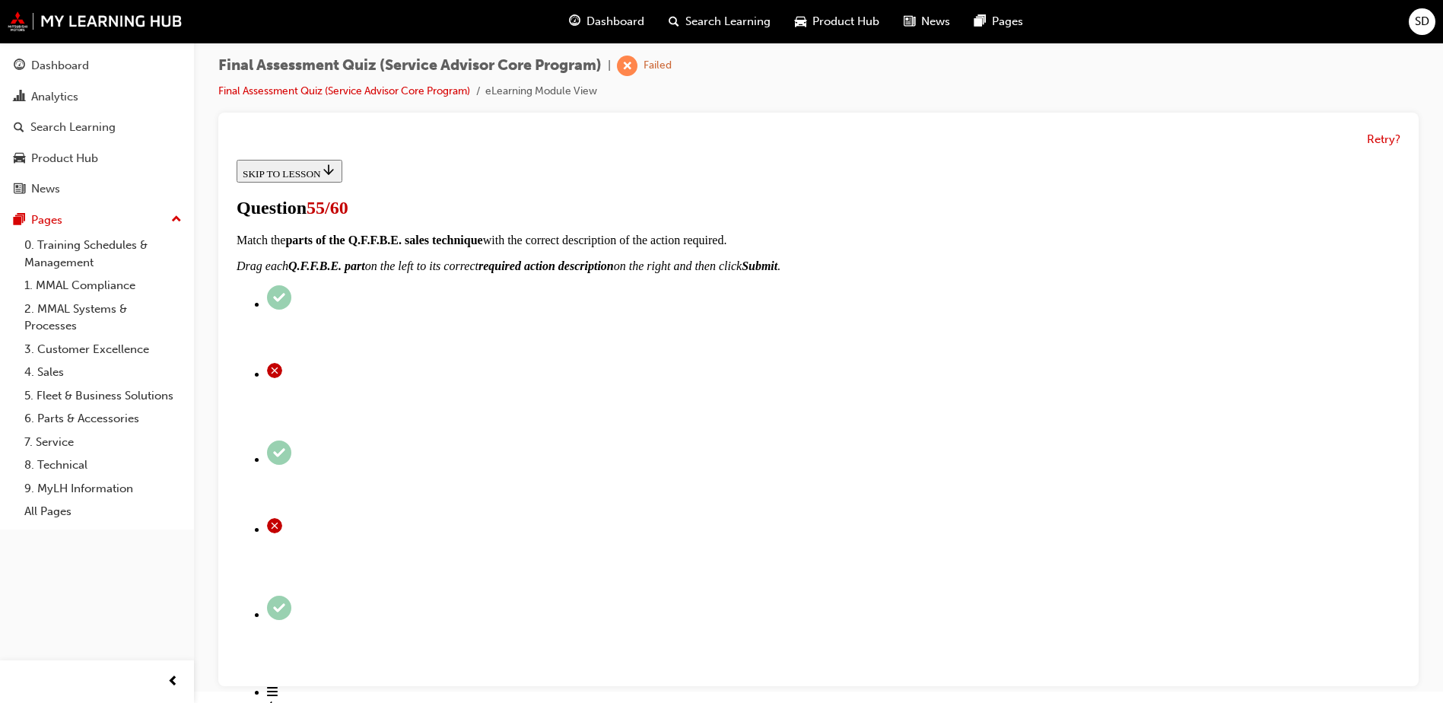
scroll to position [233, 0]
radio input "true"
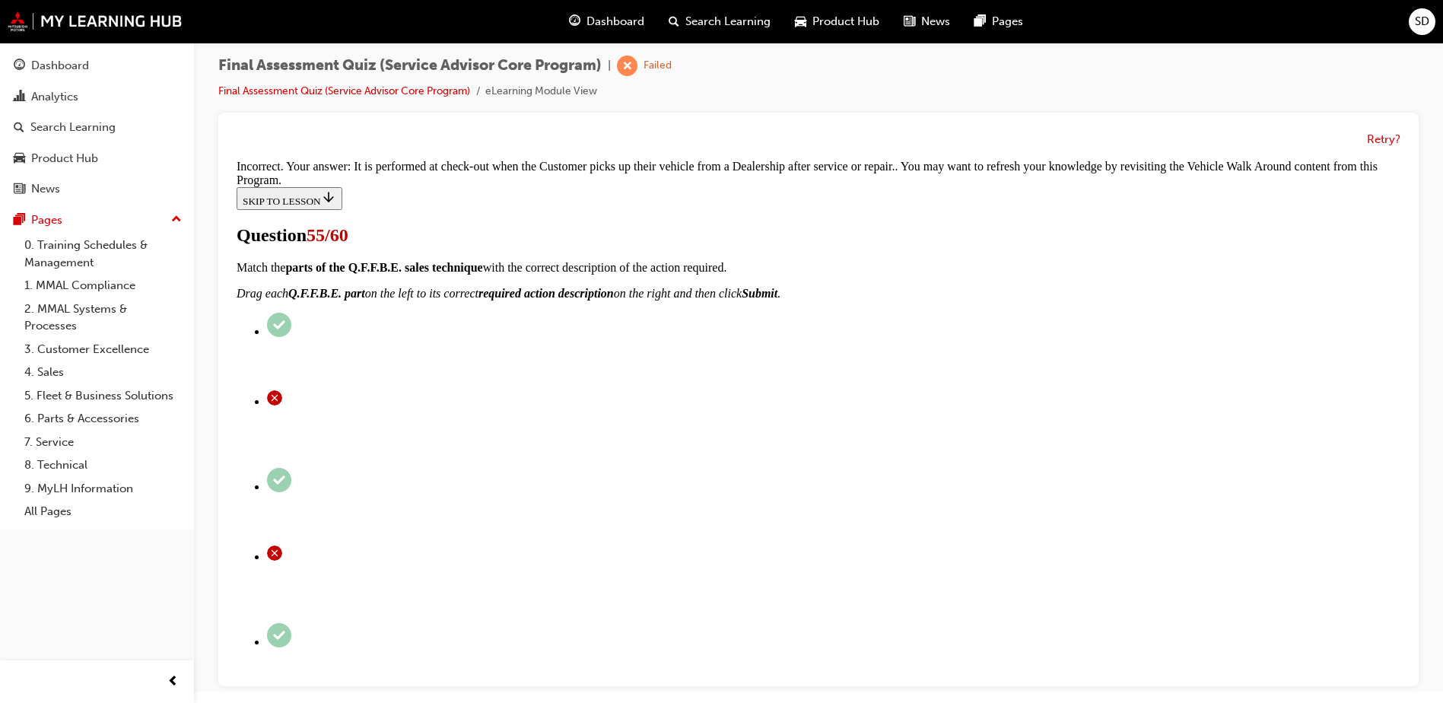
scroll to position [374, 0]
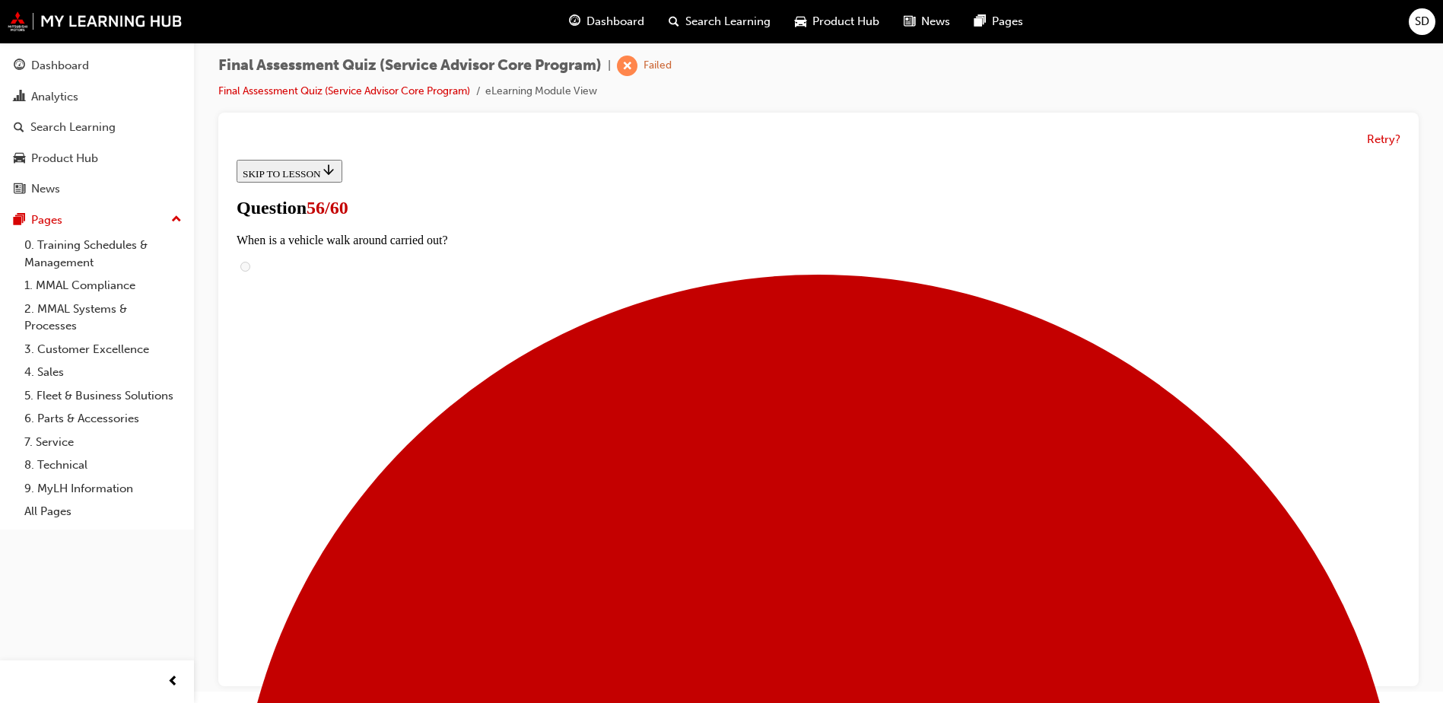
scroll to position [228, 0]
checkbox input "true"
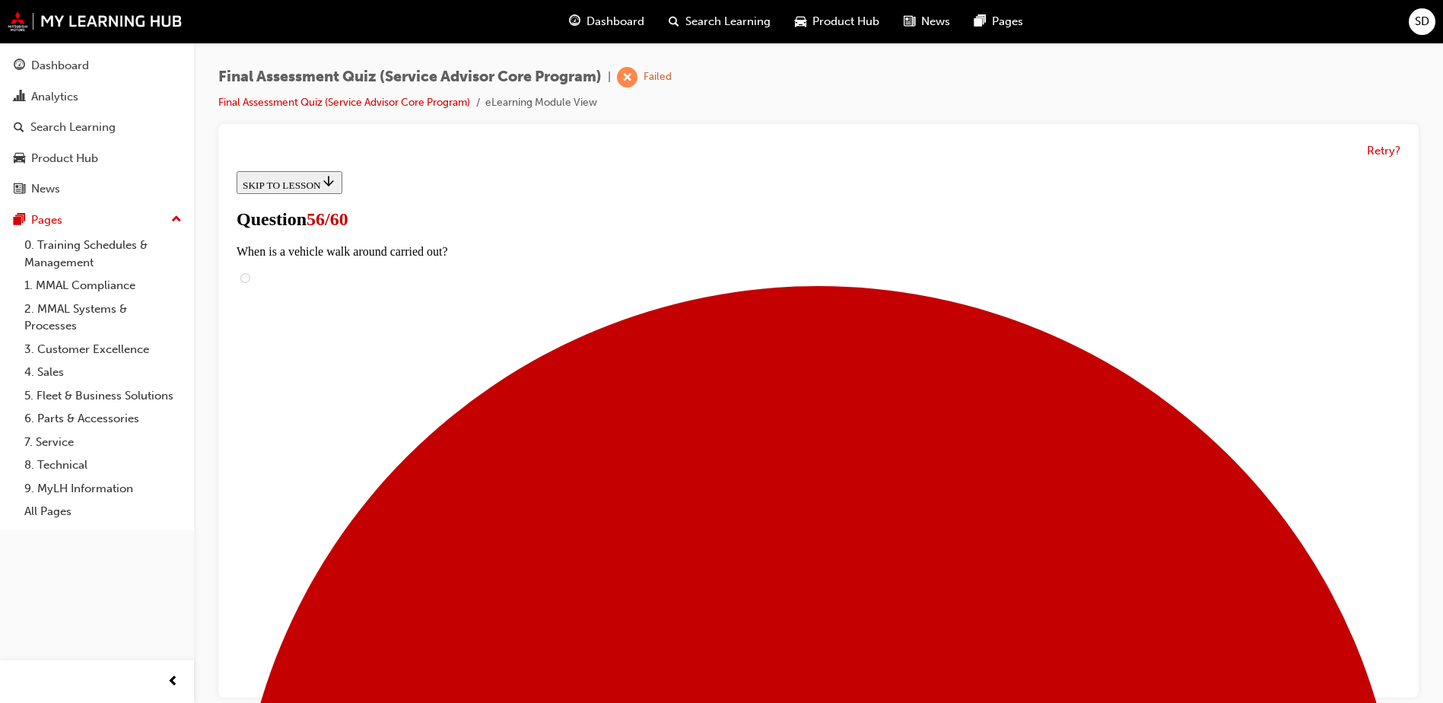
scroll to position [330, 0]
checkbox input "true"
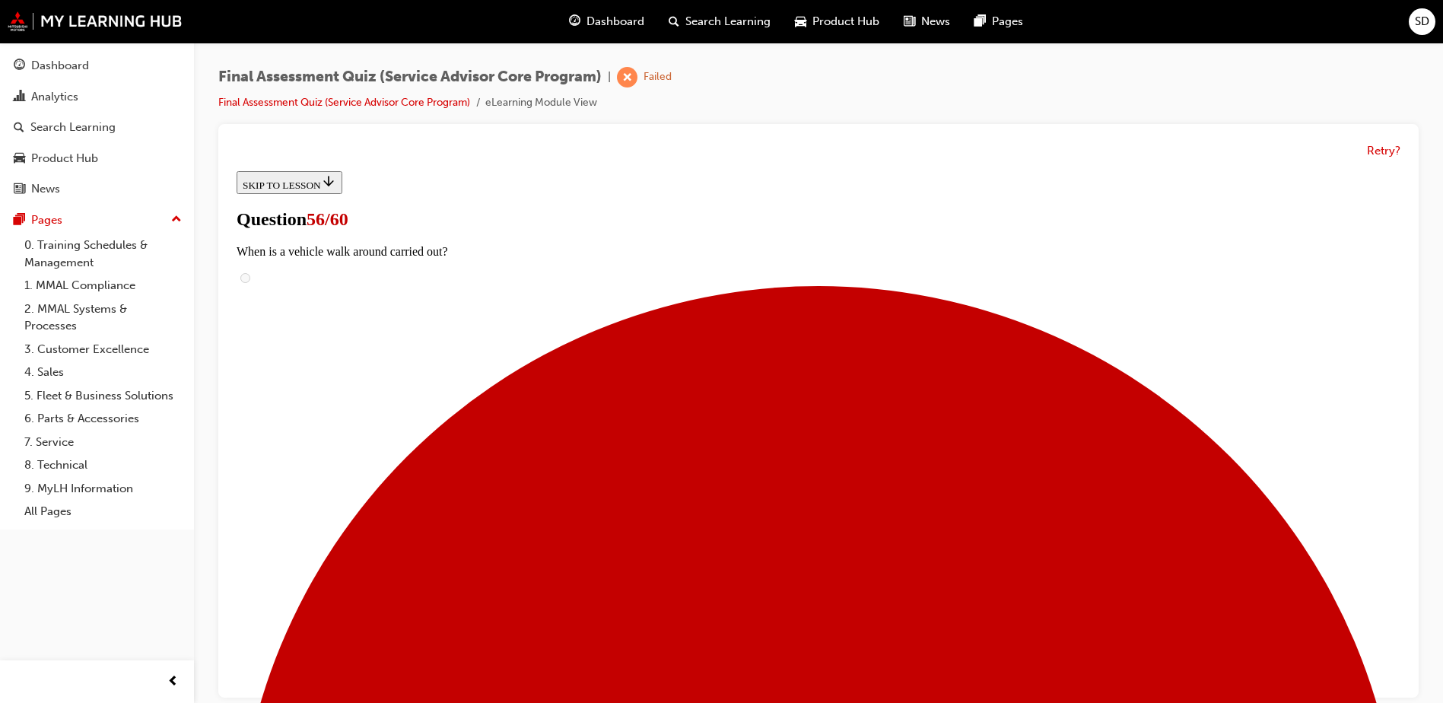
checkbox input "true"
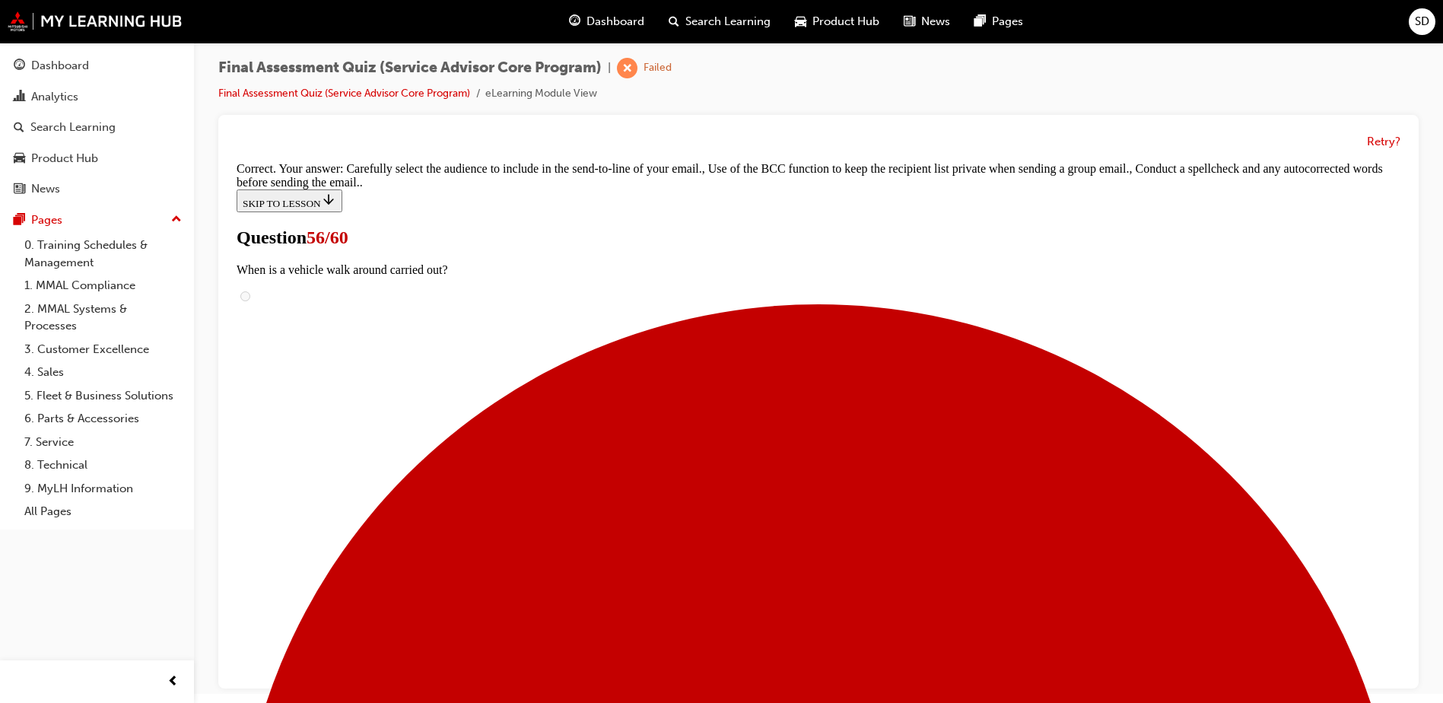
scroll to position [11, 0]
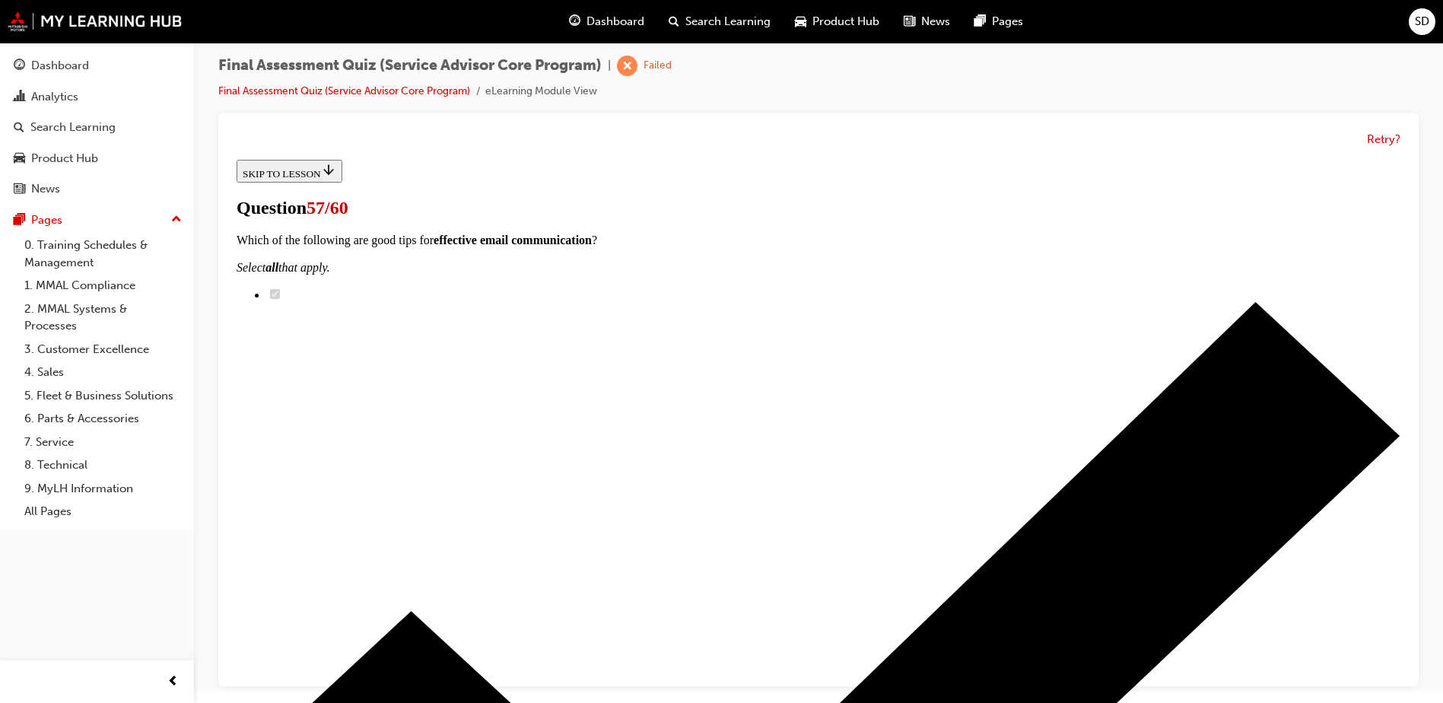
scroll to position [0, 0]
radio input "true"
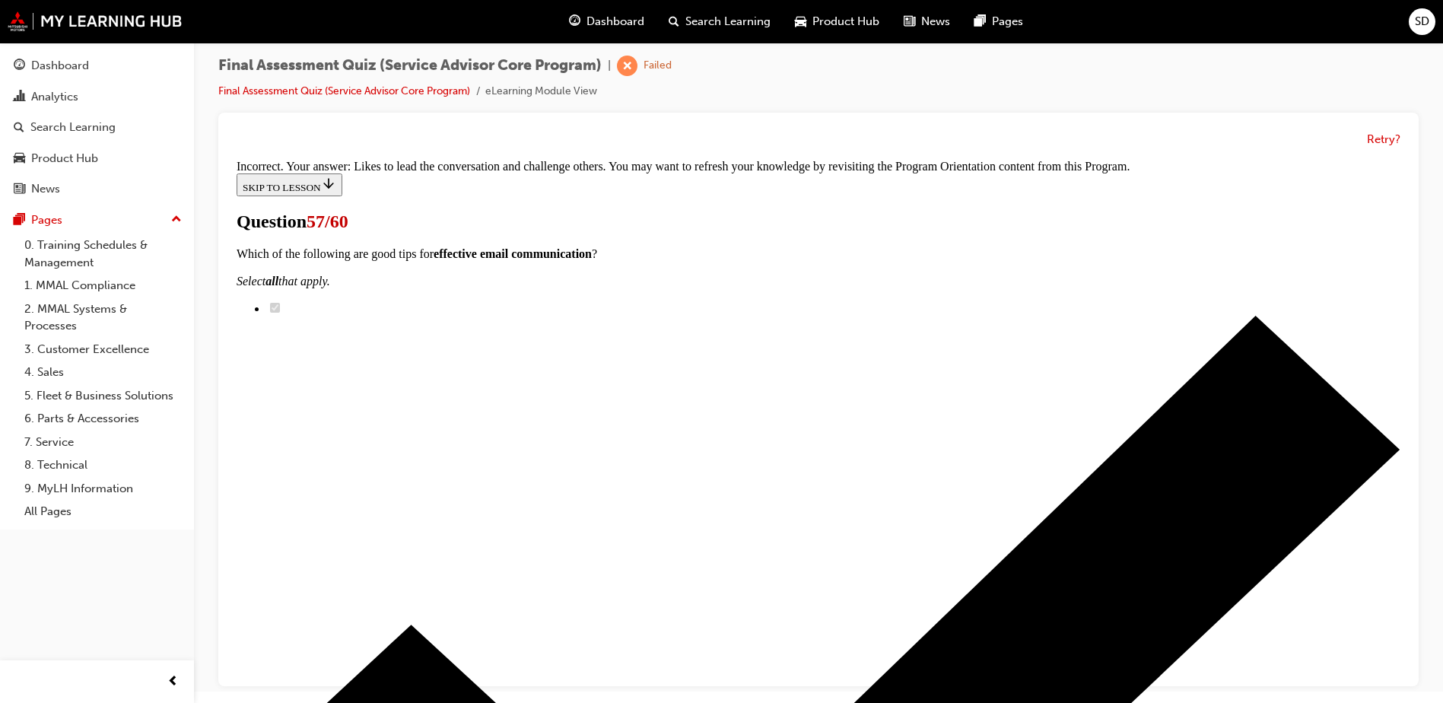
scroll to position [313, 0]
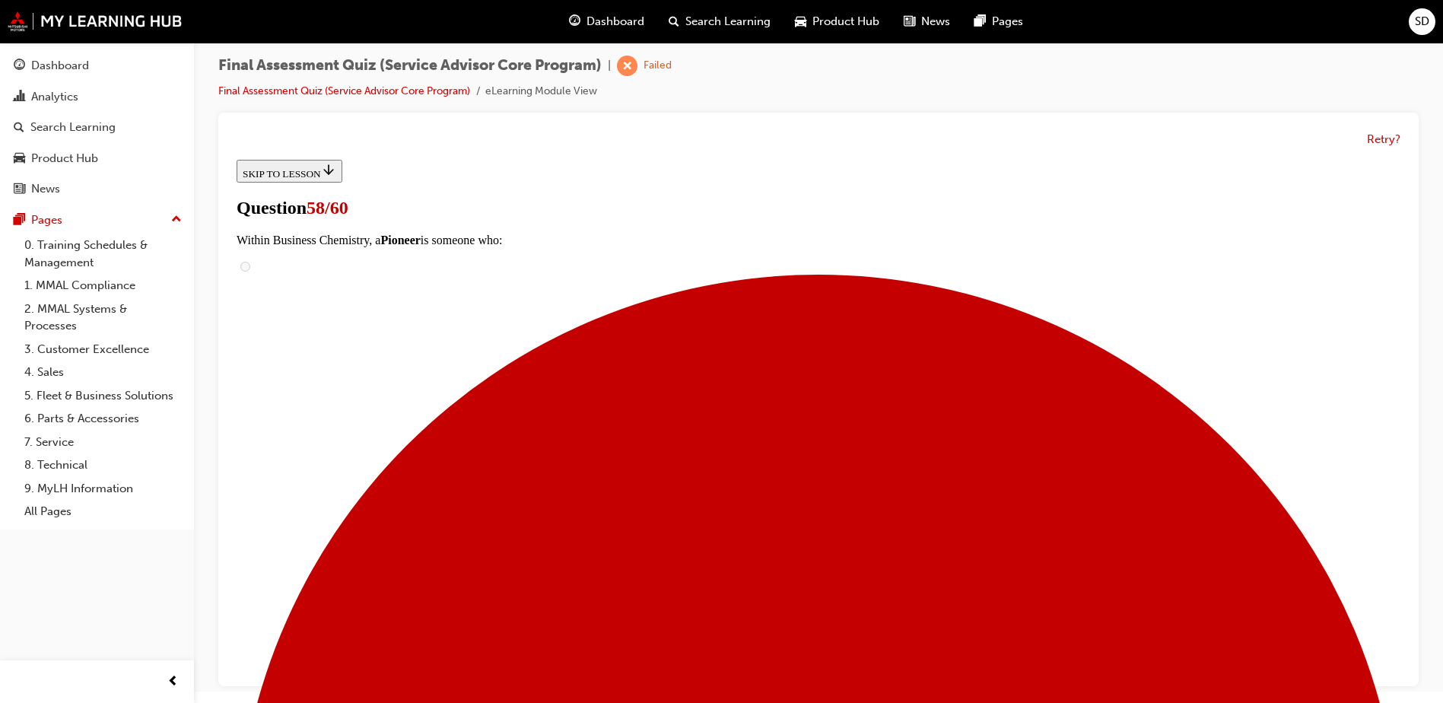
scroll to position [76, 0]
radio input "true"
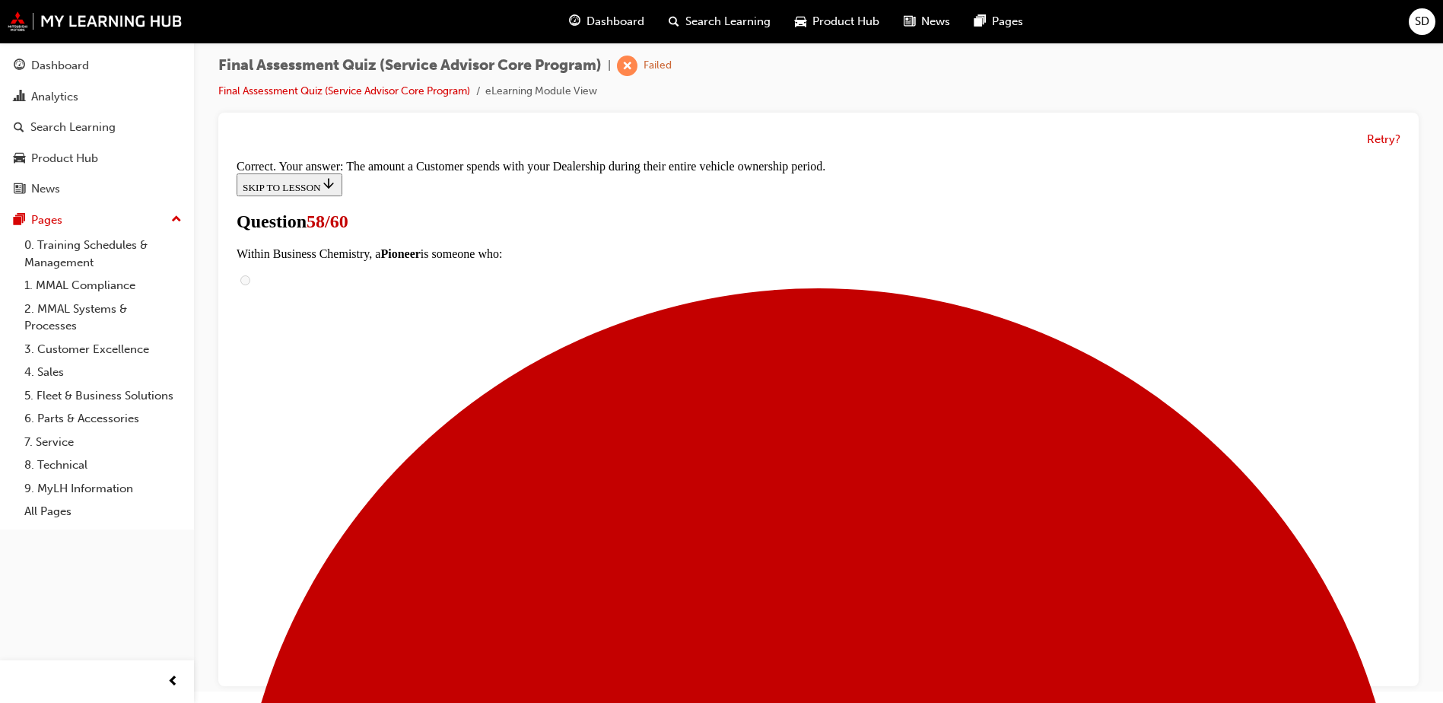
scroll to position [265, 0]
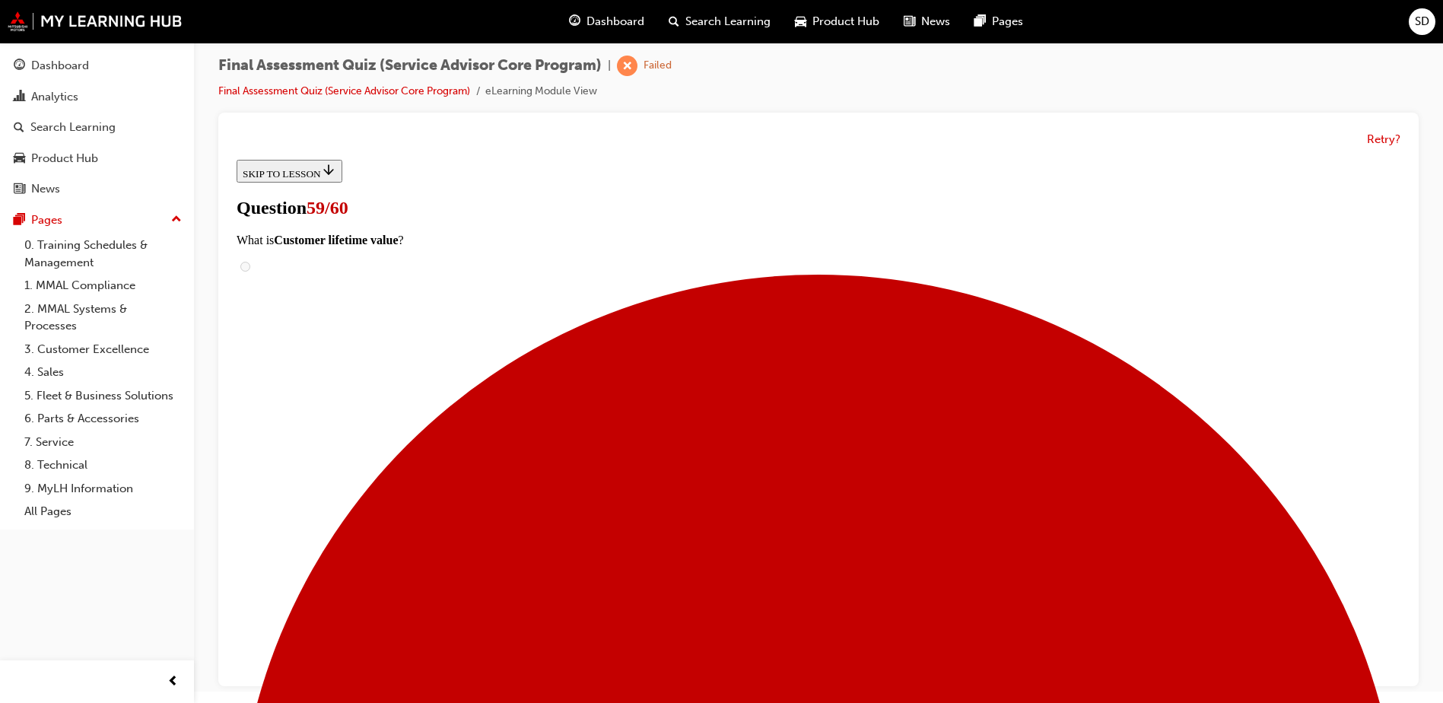
radio input "true"
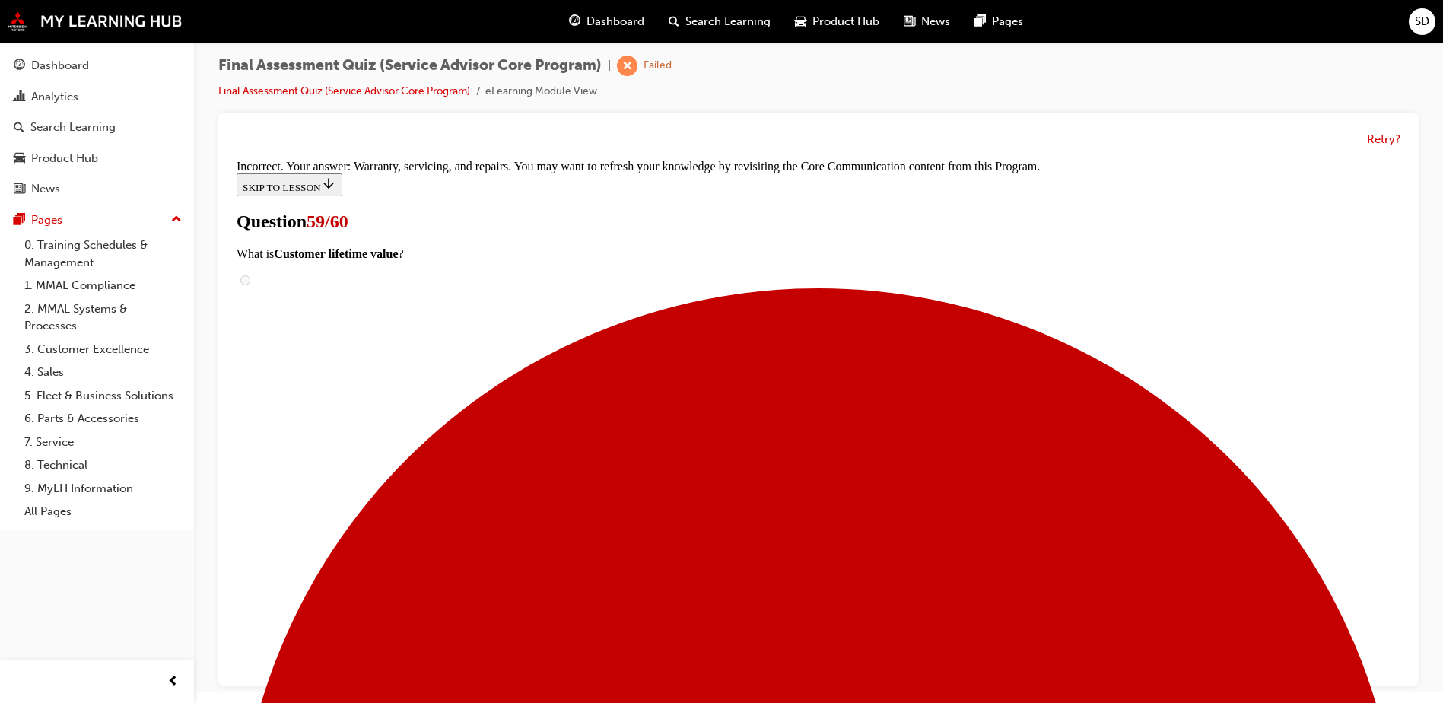
scroll to position [313, 0]
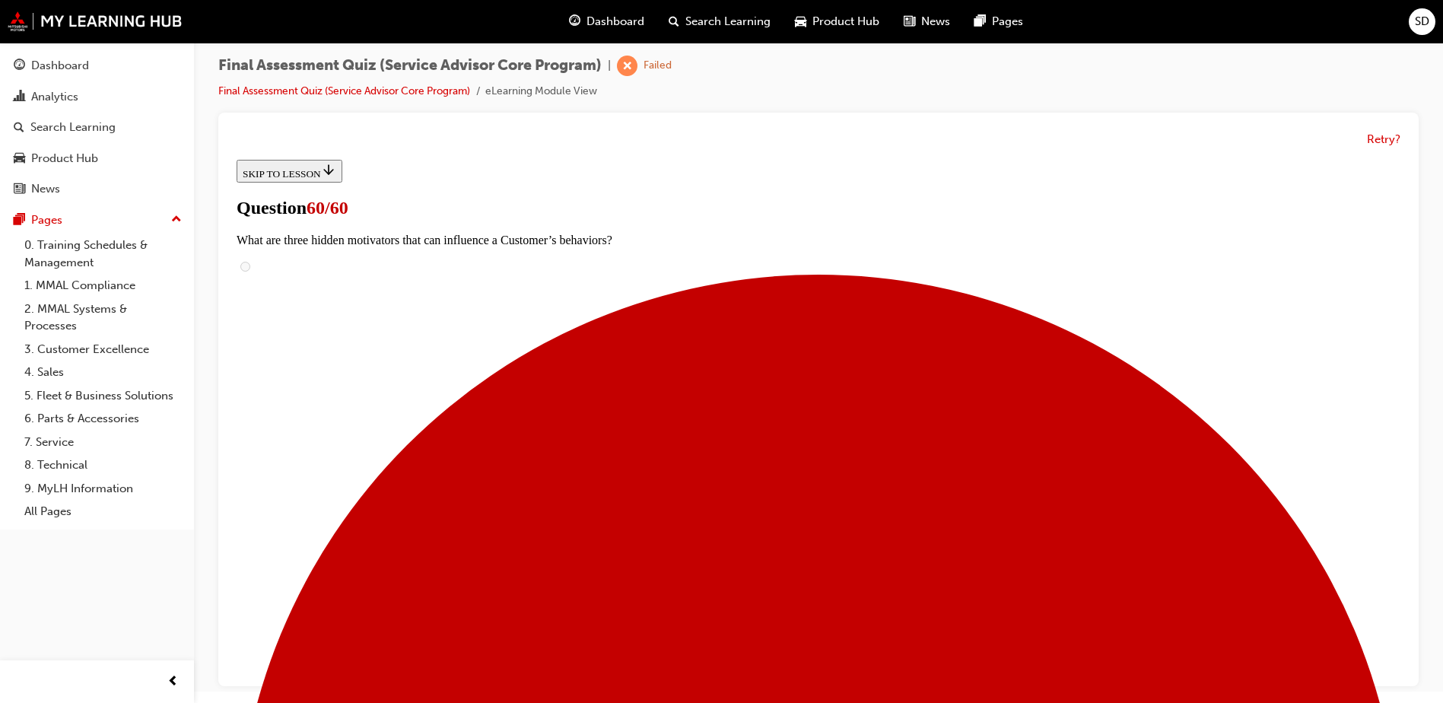
scroll to position [0, 0]
